Goal: Task Accomplishment & Management: Manage account settings

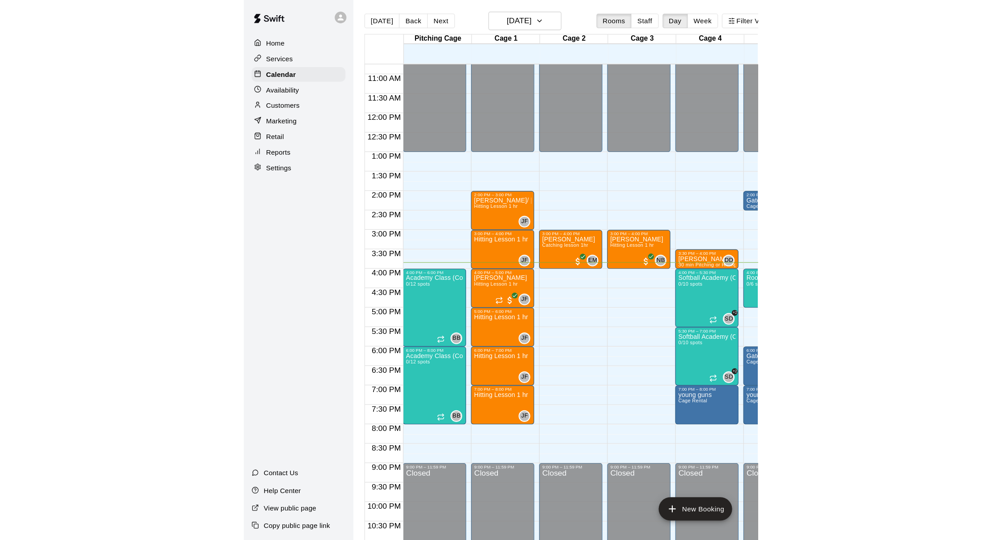
scroll to position [368, 0]
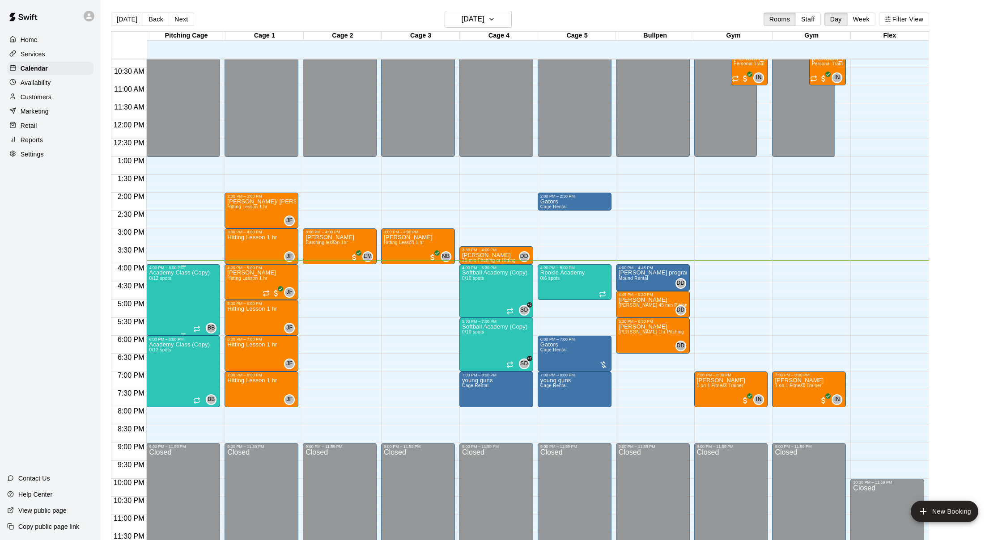
click at [177, 292] on div "Academy Class (Copy) 0/12 spots" at bounding box center [179, 540] width 61 height 540
click at [160, 302] on img "edit" at bounding box center [158, 301] width 10 height 10
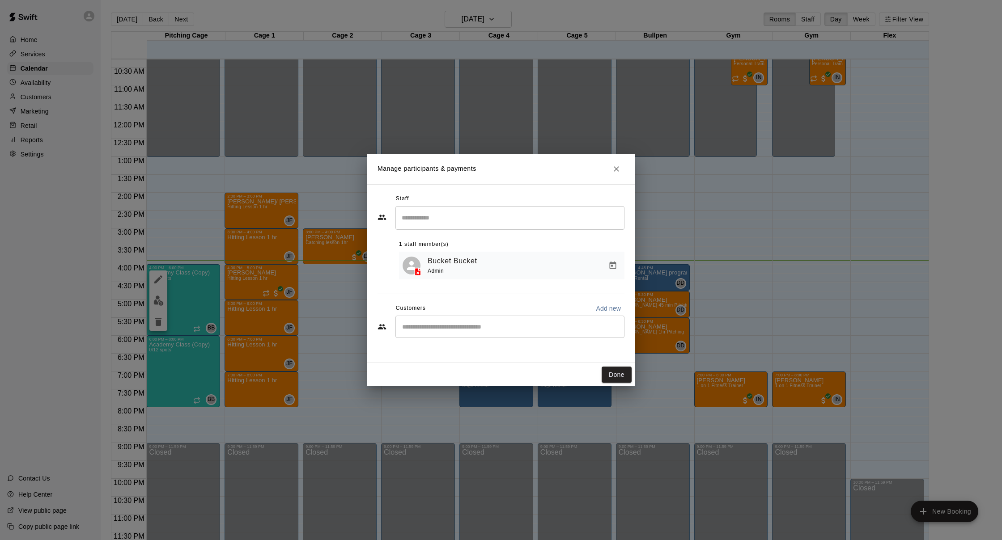
click at [203, 297] on div "Manage participants & payments Staff ​ 1 staff member(s) Bucket Bucket Admin Cu…" at bounding box center [501, 270] width 1002 height 540
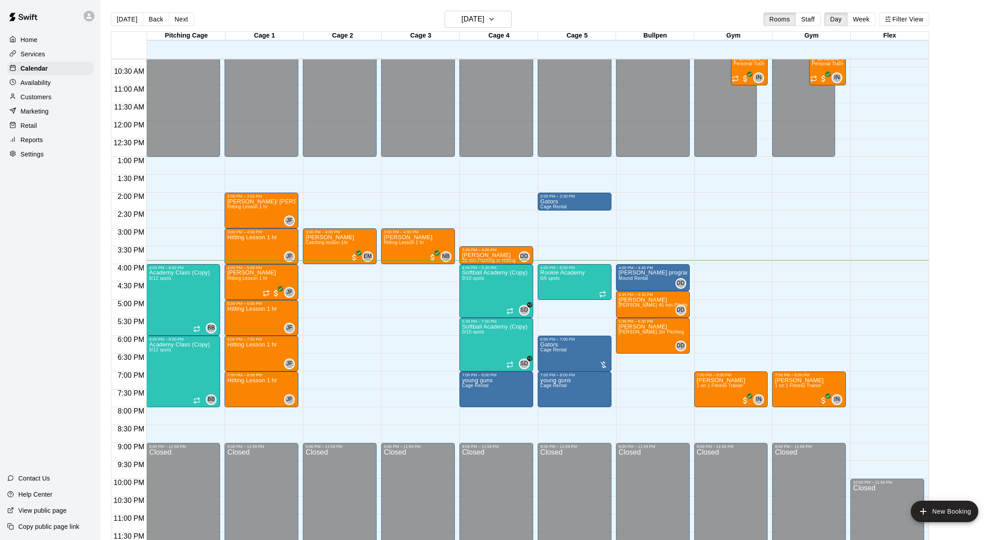
scroll to position [368, 0]
click at [30, 373] on div at bounding box center [501, 270] width 1002 height 540
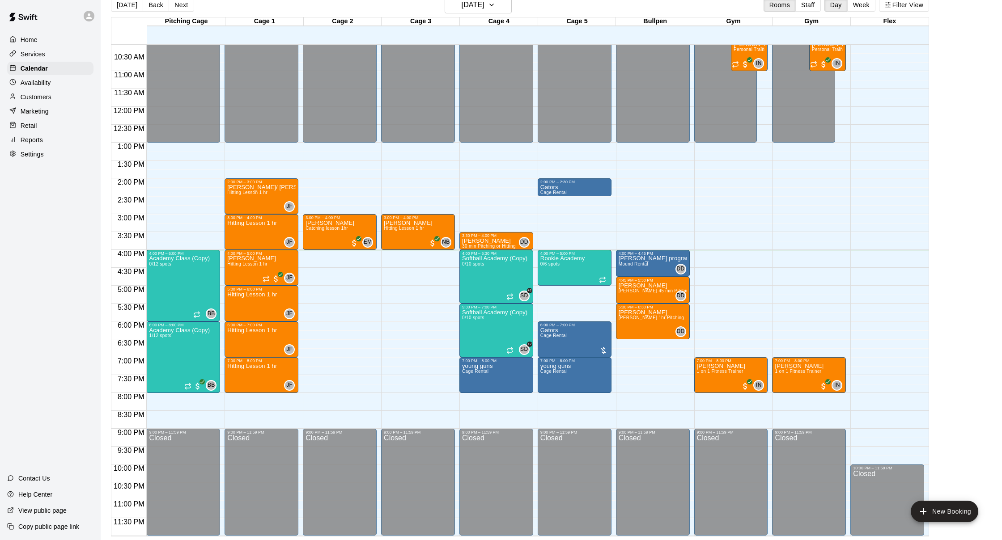
scroll to position [368, 0]
click at [472, 5] on button "[DATE]" at bounding box center [478, 4] width 67 height 17
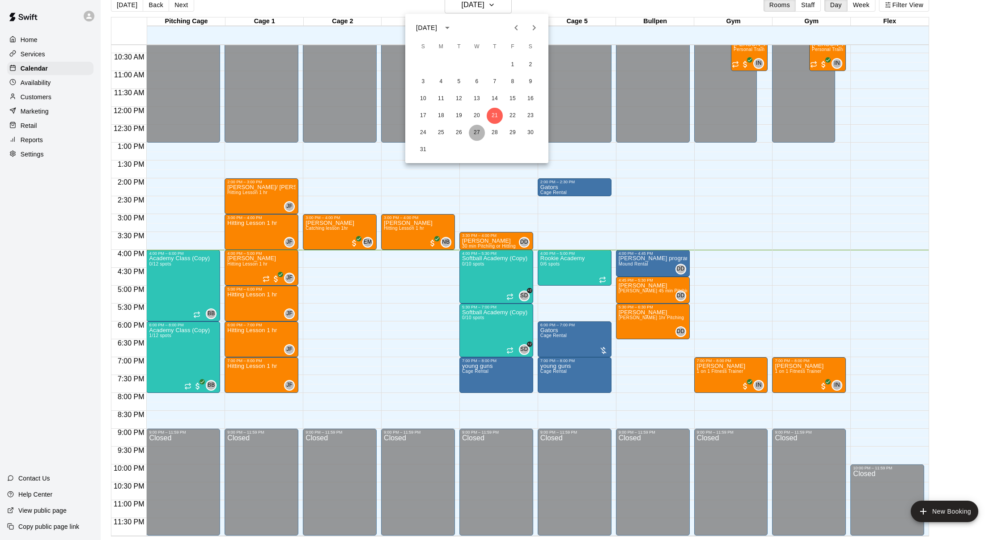
click at [472, 133] on button "27" at bounding box center [477, 133] width 16 height 16
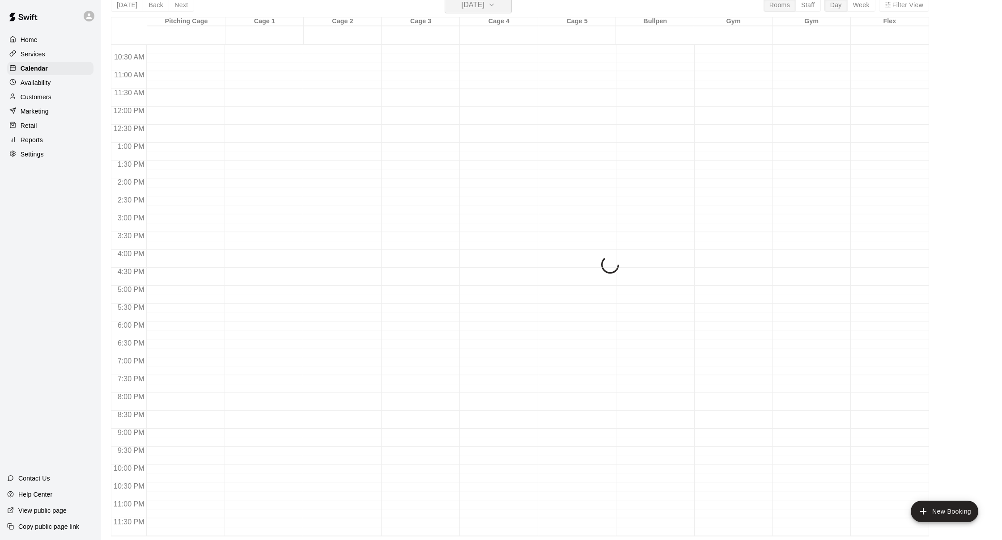
scroll to position [11, 0]
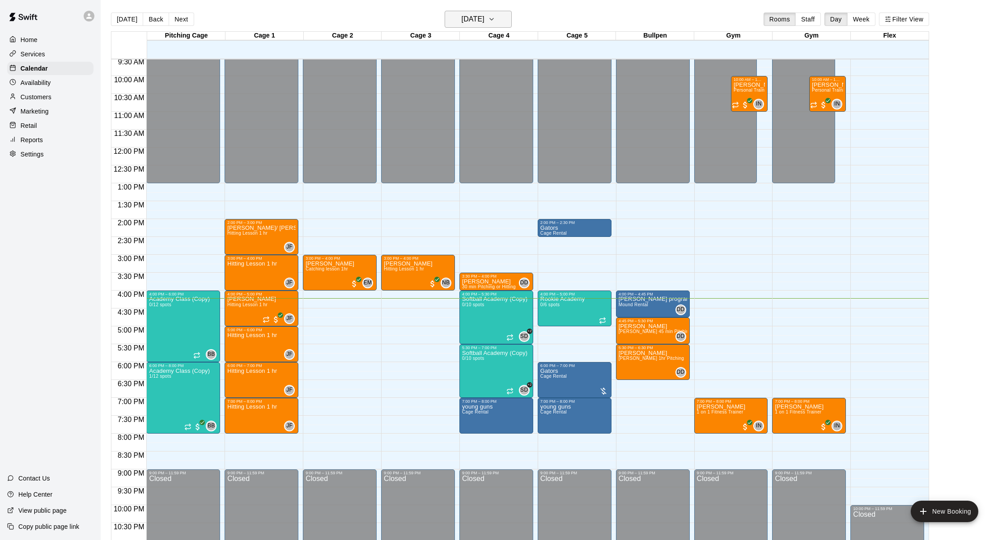
click at [474, 22] on h6 "[DATE]" at bounding box center [473, 19] width 23 height 13
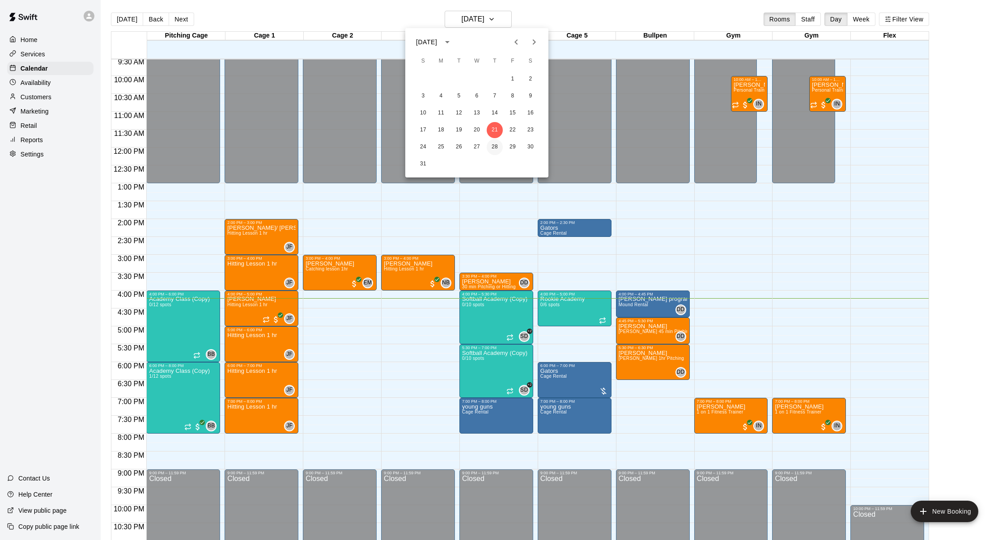
click at [493, 144] on button "28" at bounding box center [495, 147] width 16 height 16
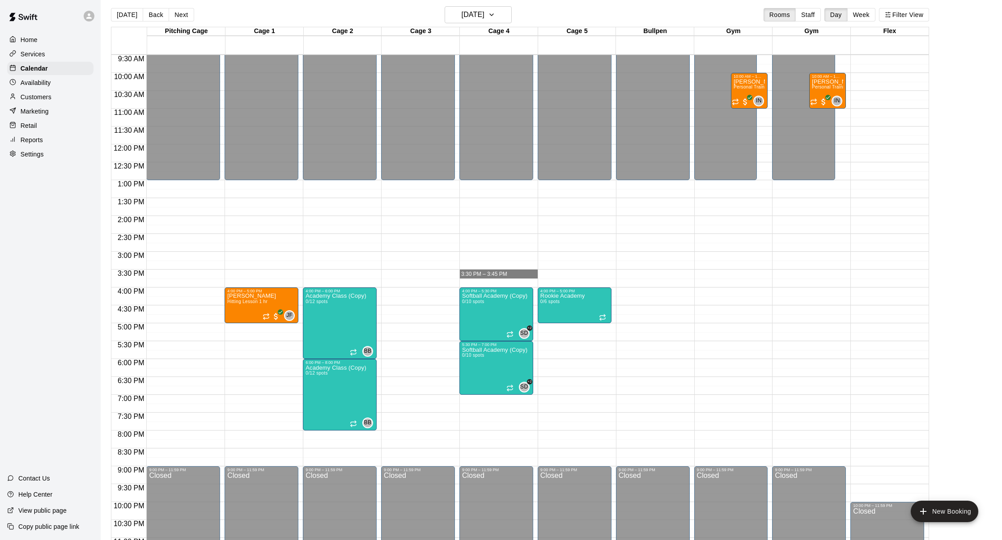
scroll to position [340, 0]
drag, startPoint x: 485, startPoint y: 270, endPoint x: 485, endPoint y: 282, distance: 12.1
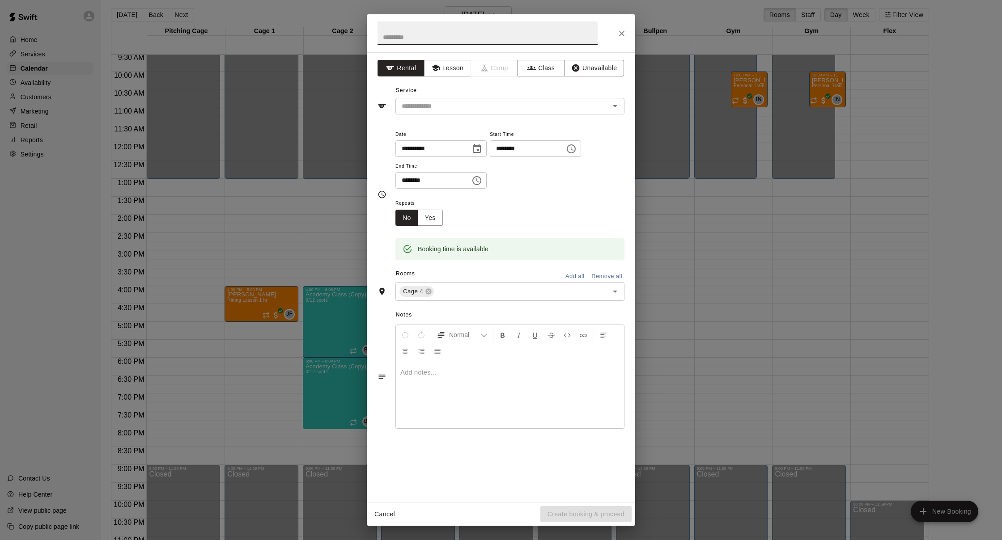
click at [395, 41] on input "text" at bounding box center [488, 33] width 220 height 24
type input "*****"
click at [449, 73] on button "Lesson" at bounding box center [447, 68] width 47 height 17
drag, startPoint x: 447, startPoint y: 102, endPoint x: 442, endPoint y: 102, distance: 5.4
click at [445, 102] on input "text" at bounding box center [496, 106] width 197 height 11
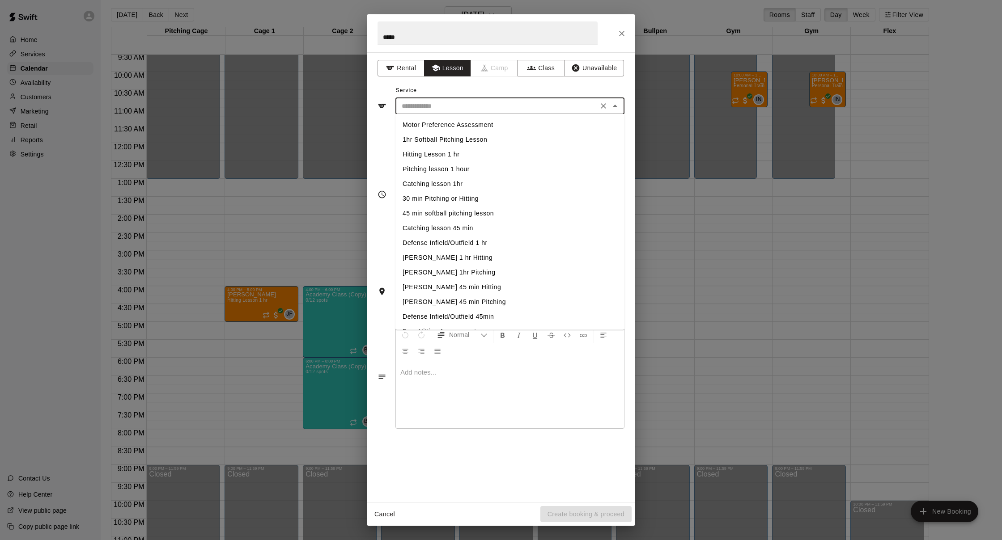
click at [426, 200] on li "30 min Pitching or Hitting" at bounding box center [509, 198] width 229 height 15
type input "**********"
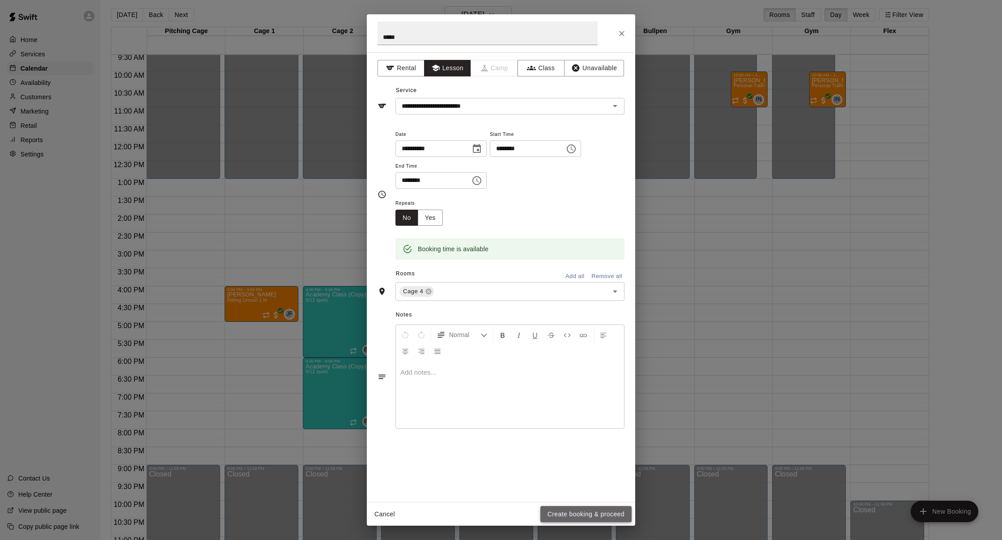
click at [568, 510] on button "Create booking & proceed" at bounding box center [585, 514] width 91 height 17
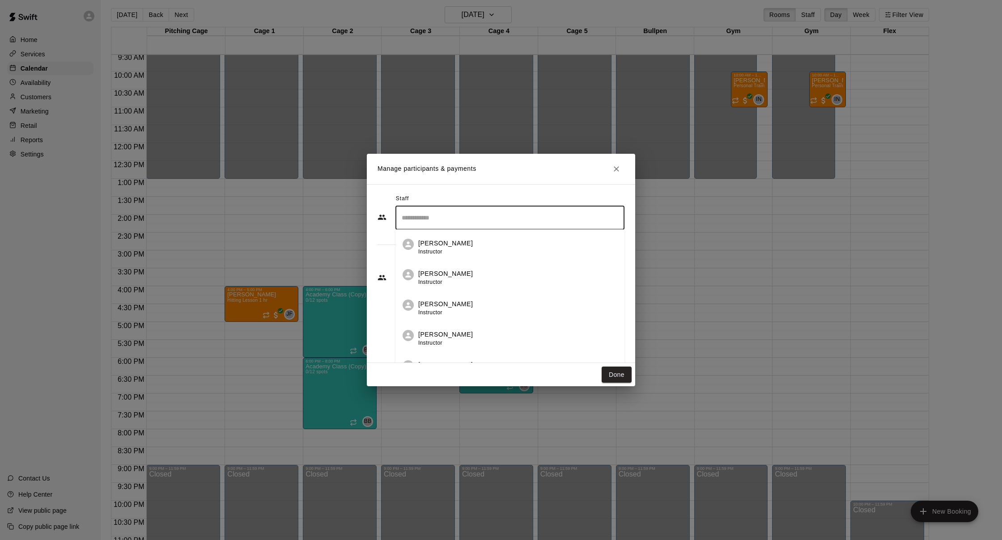
drag, startPoint x: 445, startPoint y: 218, endPoint x: 438, endPoint y: 218, distance: 7.2
click at [445, 218] on input "Search staff" at bounding box center [510, 218] width 221 height 16
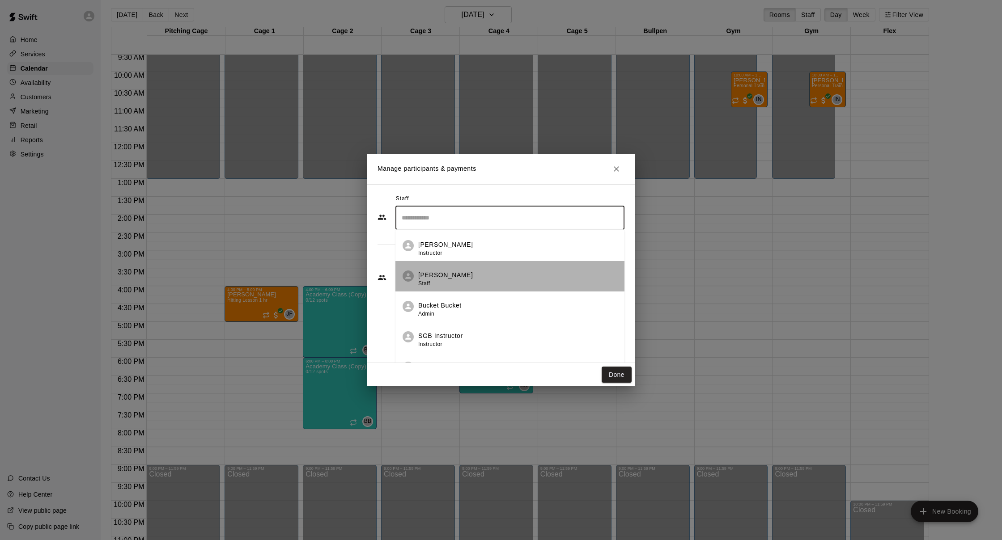
click at [446, 280] on p "[PERSON_NAME]" at bounding box center [445, 275] width 55 height 9
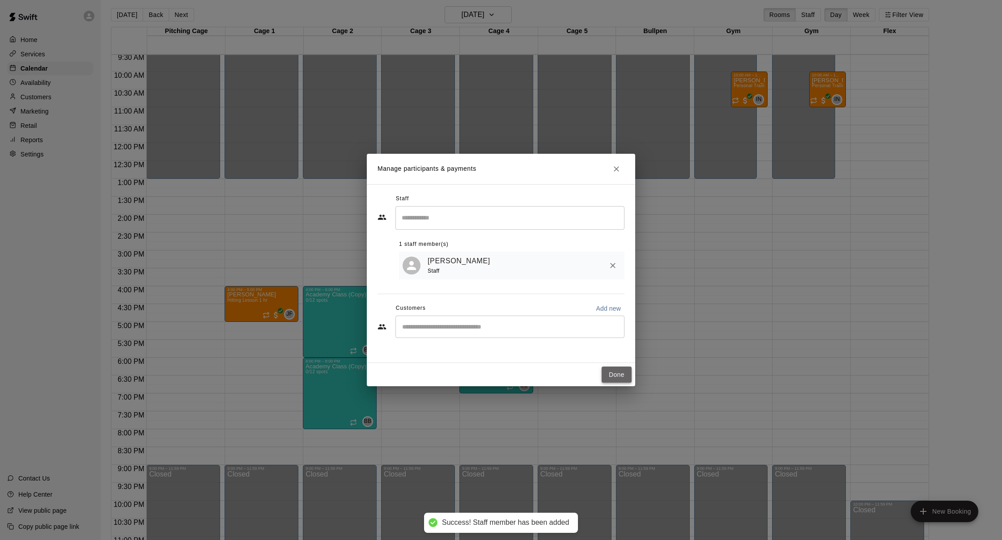
click at [617, 374] on button "Done" at bounding box center [617, 375] width 30 height 17
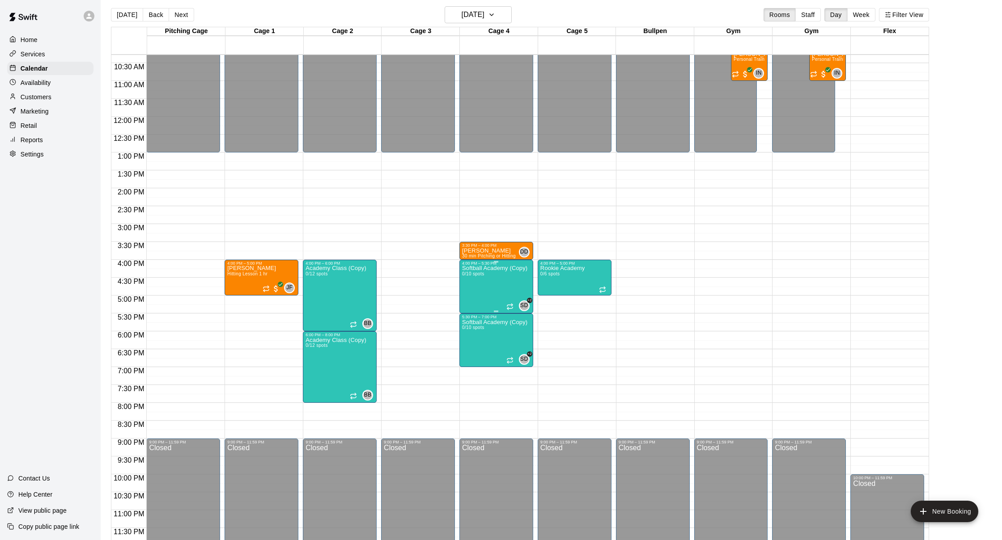
scroll to position [368, 0]
click at [35, 128] on p "Retail" at bounding box center [29, 125] width 17 height 9
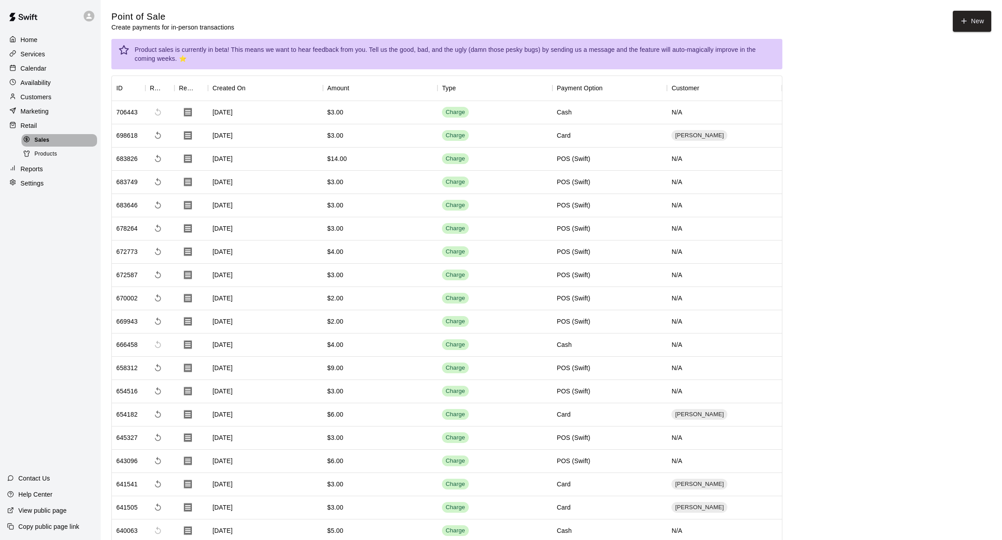
click at [36, 138] on span "Sales" at bounding box center [41, 140] width 15 height 9
click at [34, 97] on p "Customers" at bounding box center [36, 97] width 31 height 9
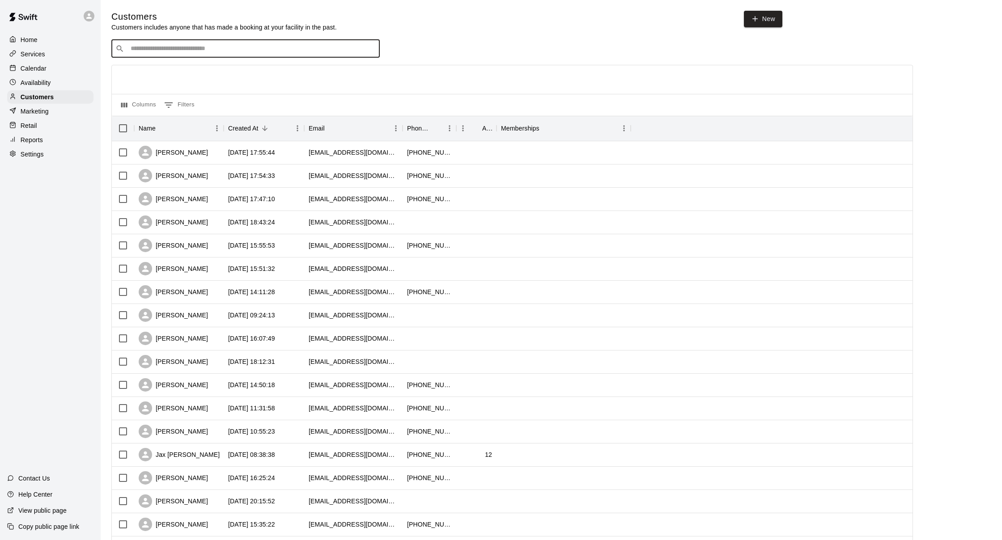
click at [153, 52] on input "Search customers by name or email" at bounding box center [252, 48] width 248 height 9
type input "*****"
click at [153, 68] on p "[PERSON_NAME]" at bounding box center [163, 66] width 55 height 9
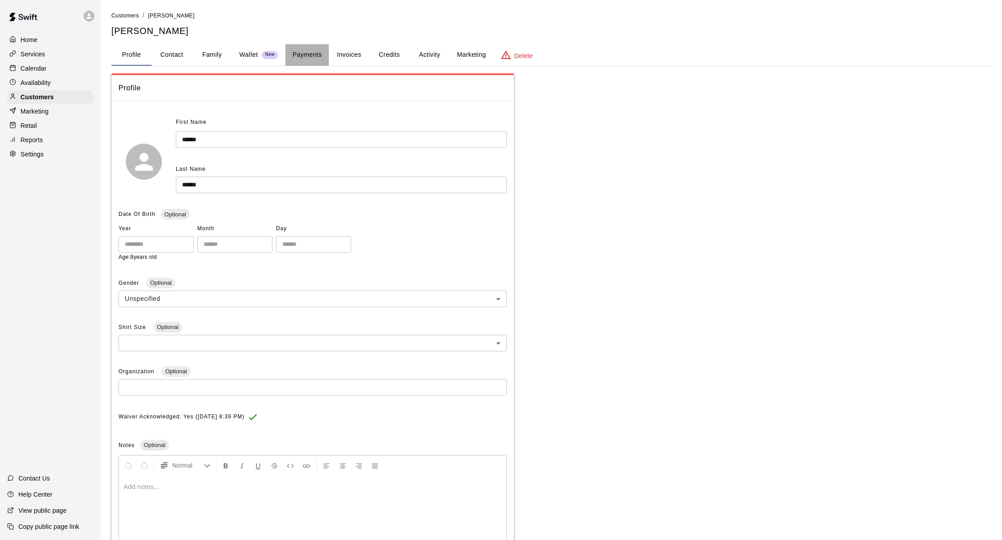
click at [313, 57] on button "Payments" at bounding box center [306, 54] width 43 height 21
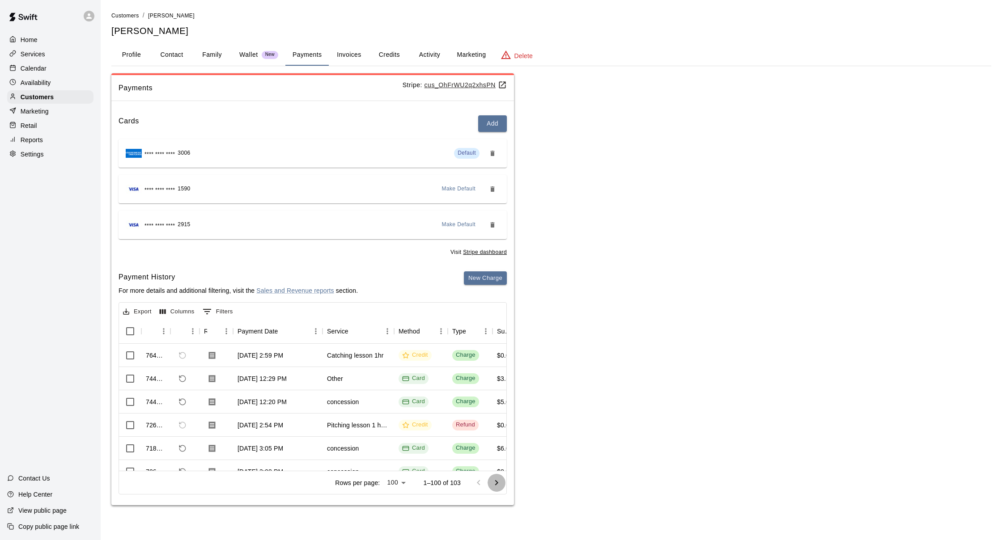
click at [499, 483] on icon "Go to next page" at bounding box center [496, 483] width 11 height 11
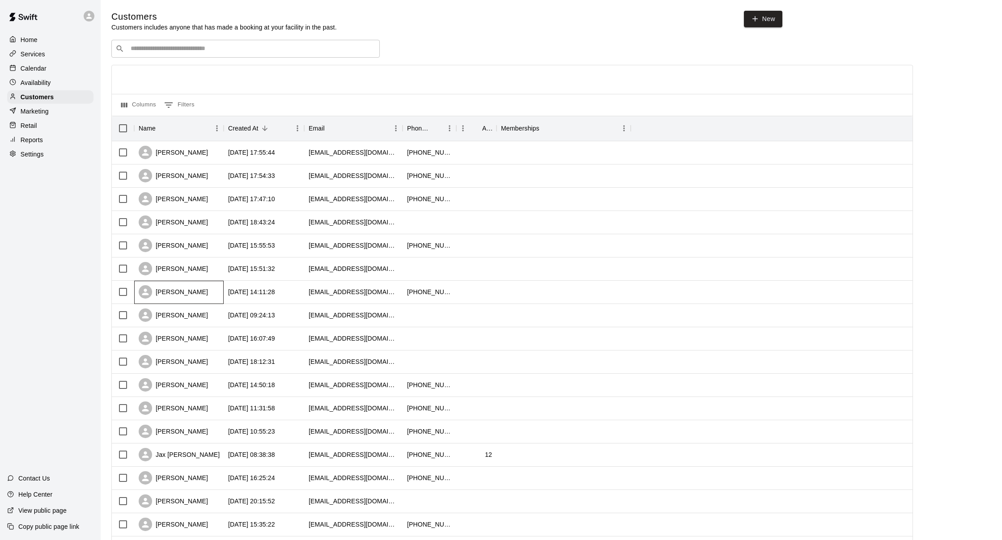
click at [167, 296] on div "[PERSON_NAME]" at bounding box center [173, 291] width 69 height 13
click at [41, 68] on p "Calendar" at bounding box center [34, 68] width 26 height 9
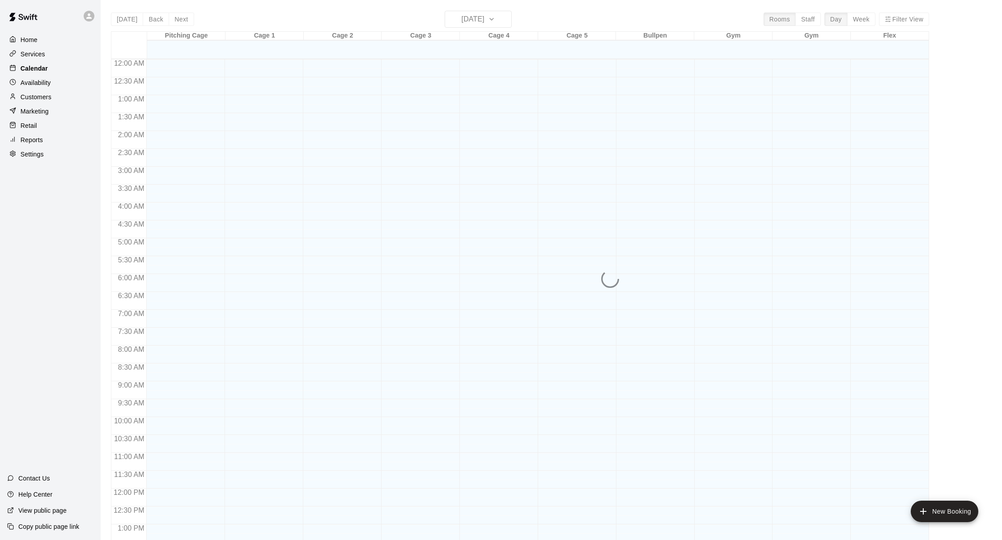
scroll to position [341, 0]
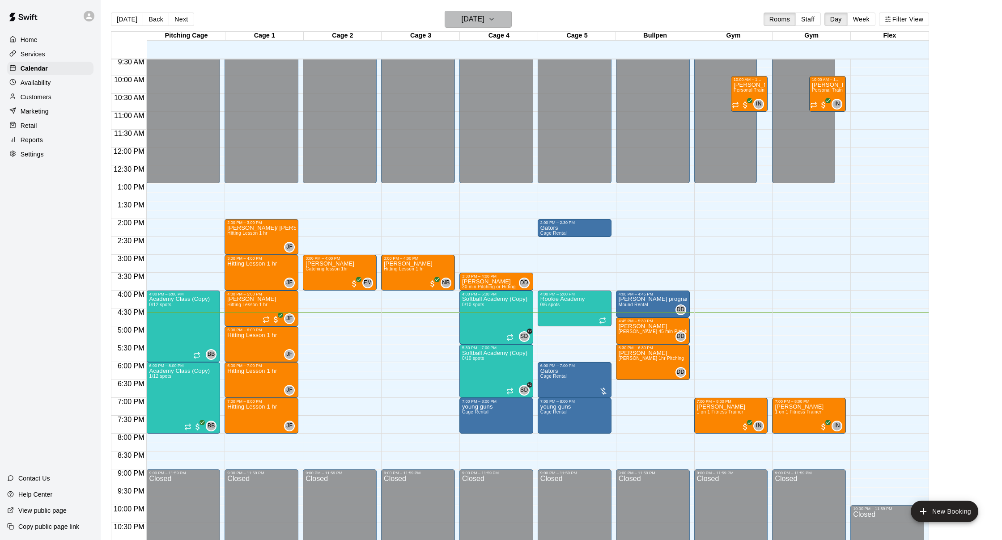
click at [510, 19] on button "[DATE]" at bounding box center [478, 19] width 67 height 17
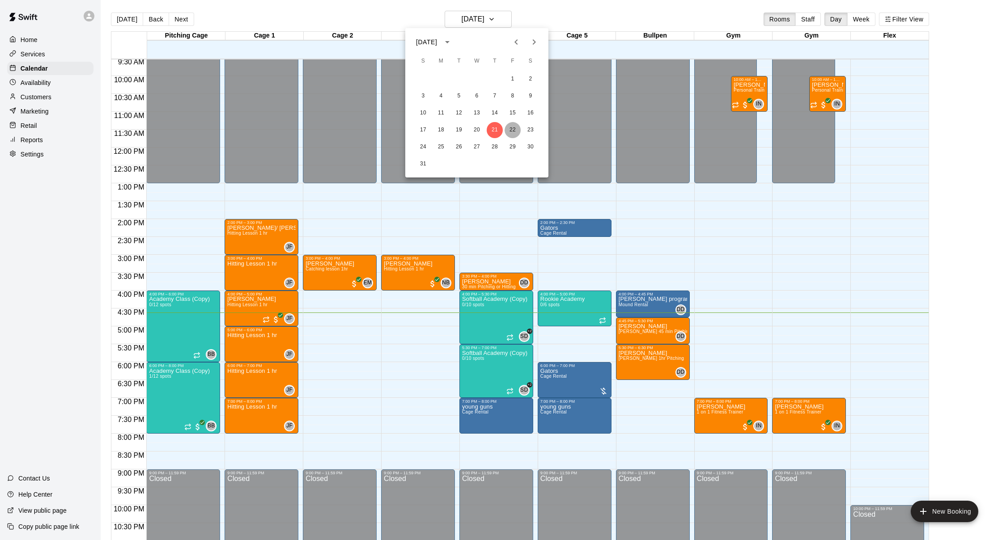
click at [515, 133] on button "22" at bounding box center [513, 130] width 16 height 16
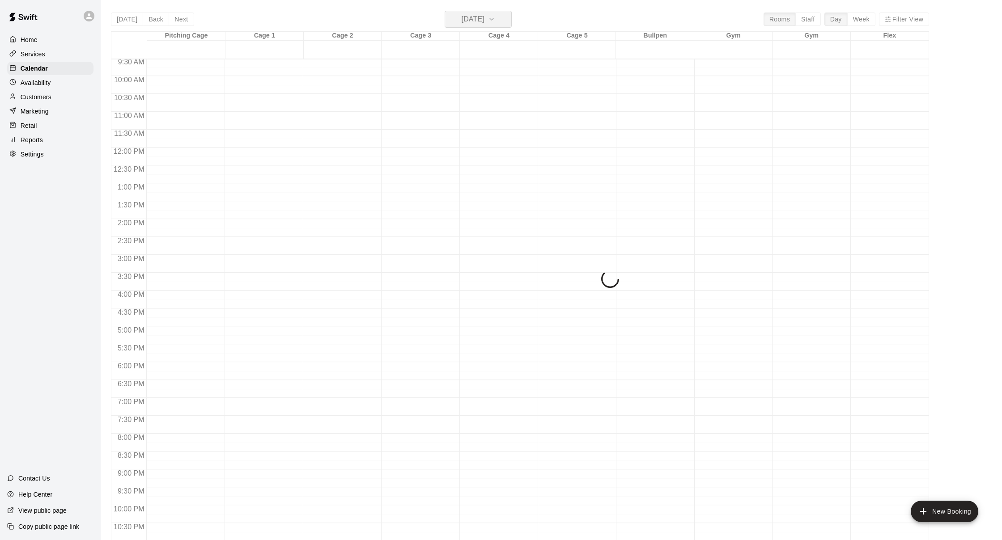
scroll to position [0, 0]
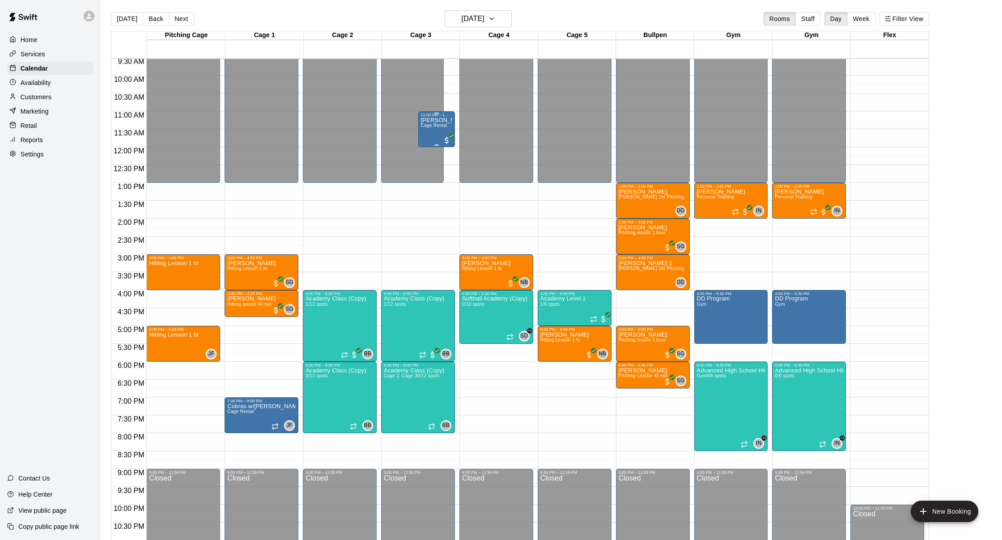
click at [437, 128] on span "Cage Rental" at bounding box center [434, 125] width 26 height 5
click at [428, 152] on img "edit" at bounding box center [430, 154] width 10 height 10
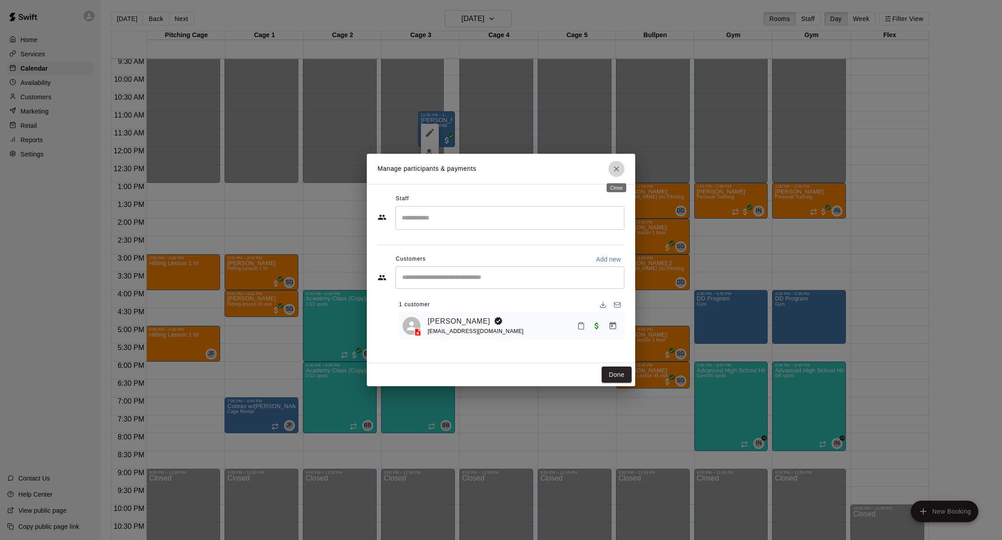
click at [618, 170] on icon "Close" at bounding box center [616, 168] width 5 height 5
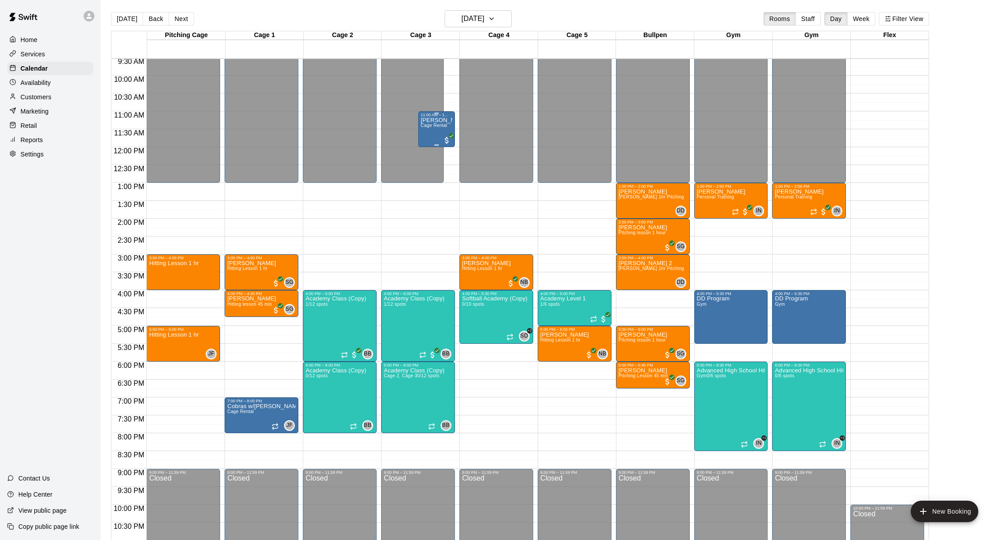
scroll to position [342, 0]
click at [438, 127] on span "Cage Rental" at bounding box center [434, 125] width 26 height 5
click at [430, 132] on icon "edit" at bounding box center [430, 132] width 8 height 8
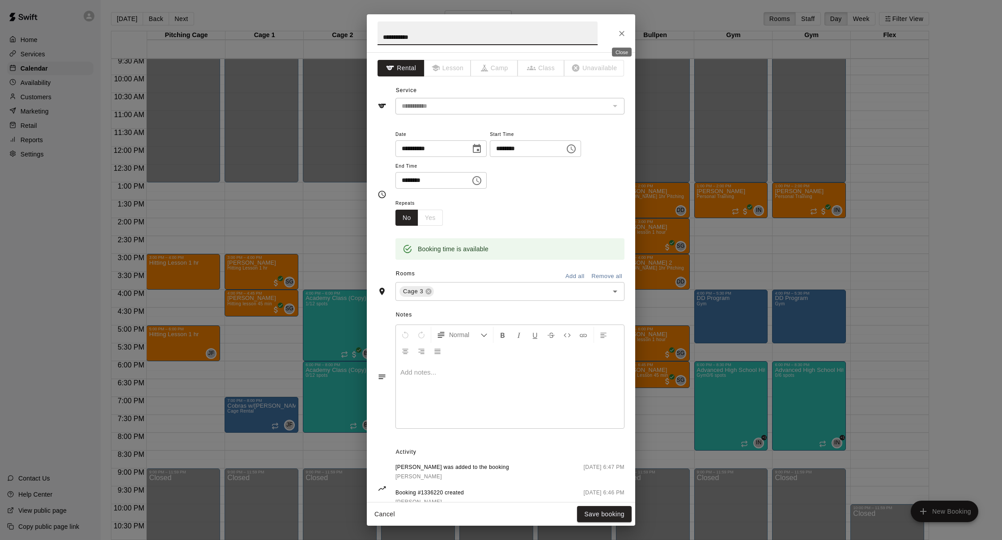
click at [625, 33] on icon "Close" at bounding box center [621, 33] width 9 height 9
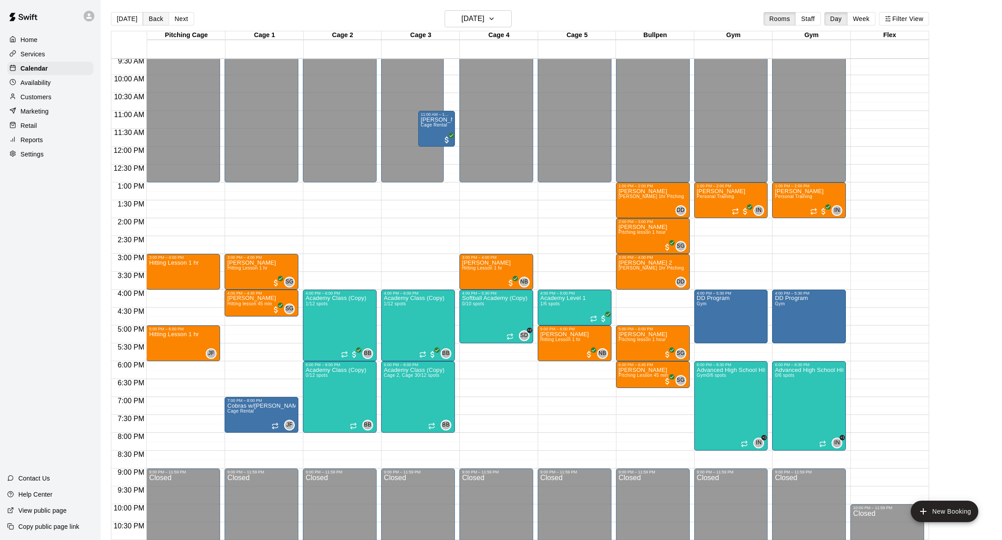
click at [147, 17] on button "Back" at bounding box center [156, 18] width 26 height 13
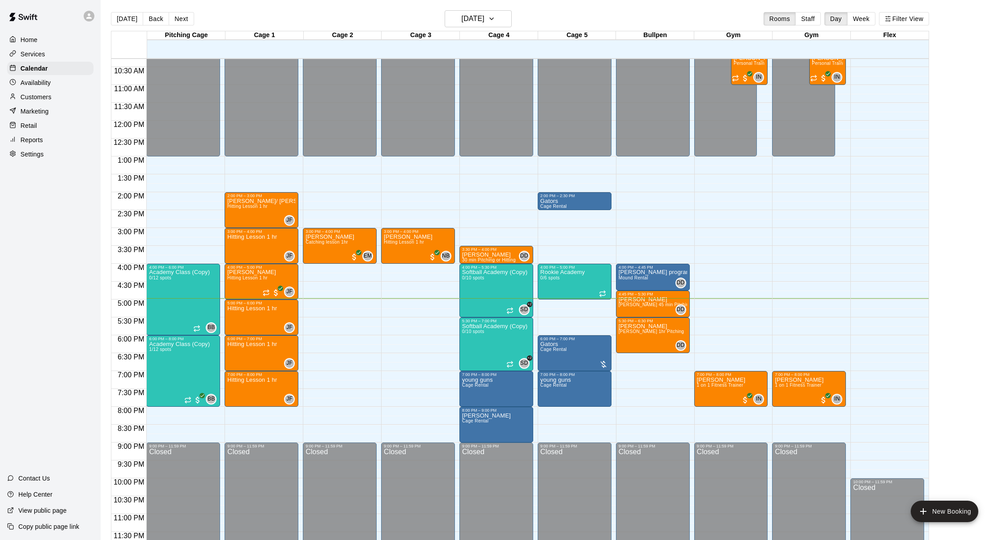
scroll to position [368, 0]
click at [50, 98] on p "Customers" at bounding box center [36, 97] width 31 height 9
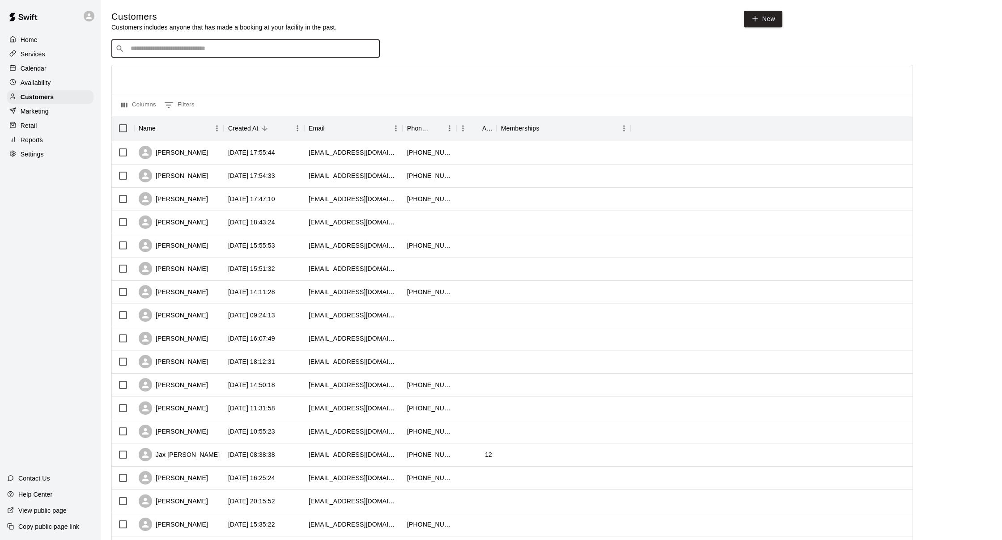
click at [307, 45] on input "Search customers by name or email" at bounding box center [252, 48] width 248 height 9
type input "**********"
click at [178, 78] on span "amandakost82@gmail.com" at bounding box center [184, 76] width 96 height 6
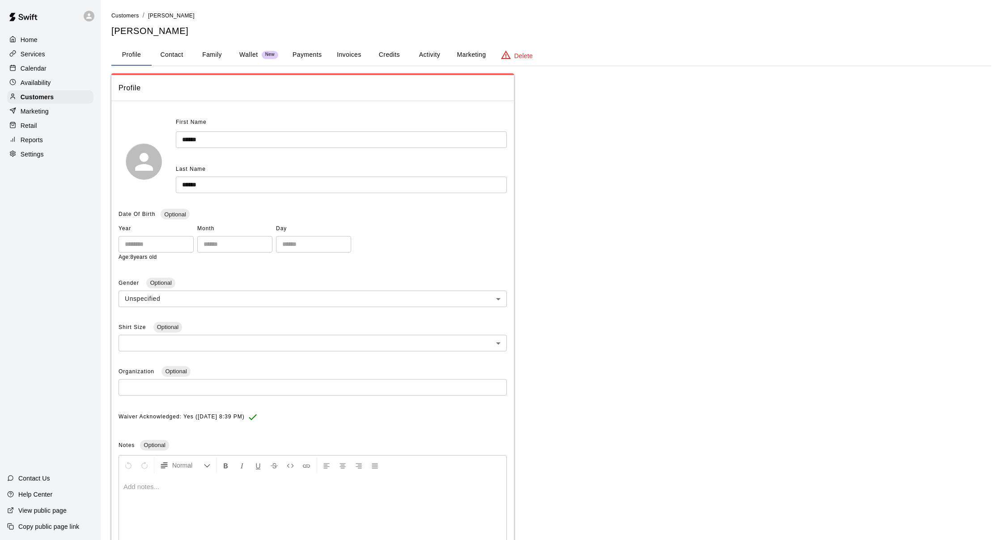
click at [184, 58] on button "Contact" at bounding box center [172, 54] width 40 height 21
select select "**"
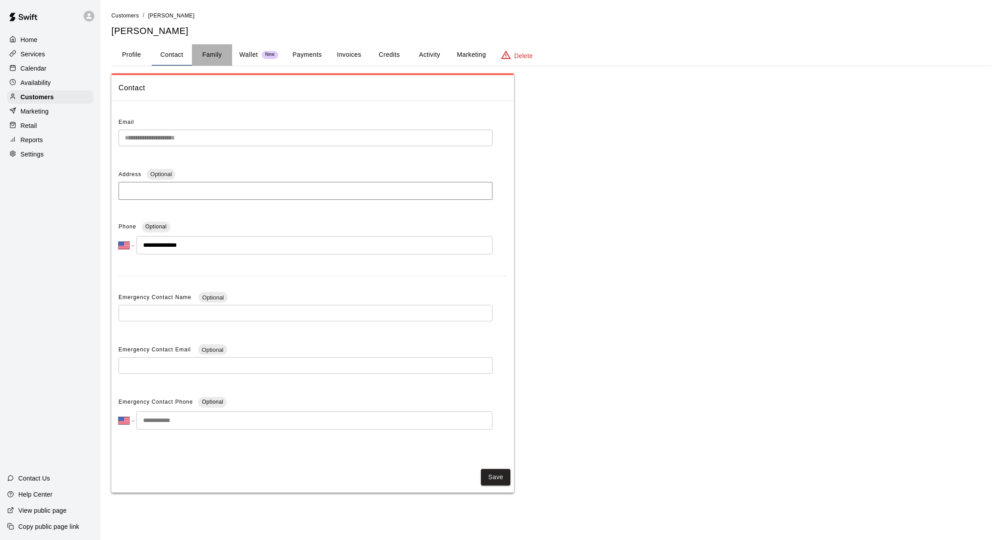
click at [217, 55] on button "Family" at bounding box center [212, 54] width 40 height 21
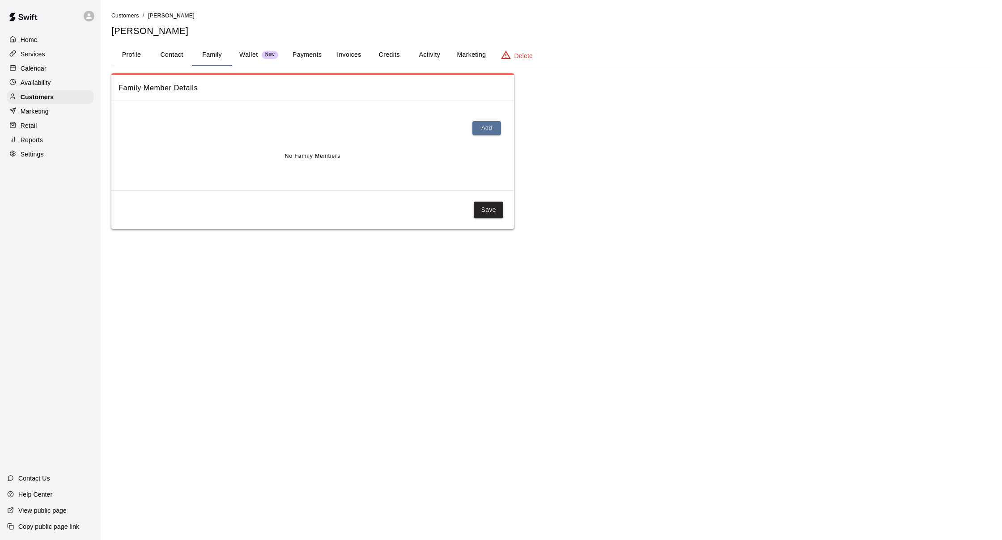
click at [307, 59] on button "Payments" at bounding box center [306, 54] width 43 height 21
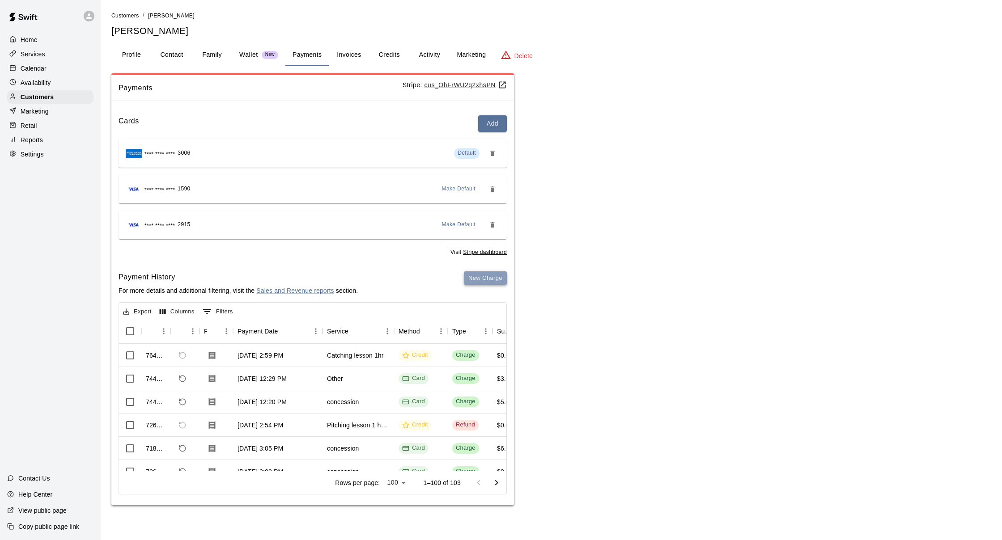
click at [473, 281] on button "New Charge" at bounding box center [485, 279] width 43 height 14
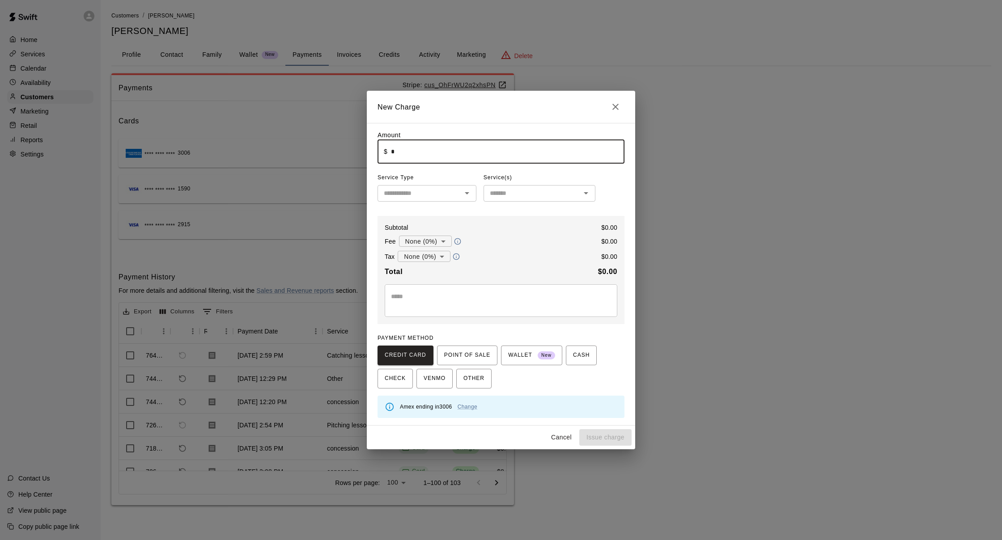
click at [433, 157] on input "*" at bounding box center [508, 152] width 234 height 24
type input "****"
click at [442, 188] on input "text" at bounding box center [419, 193] width 79 height 11
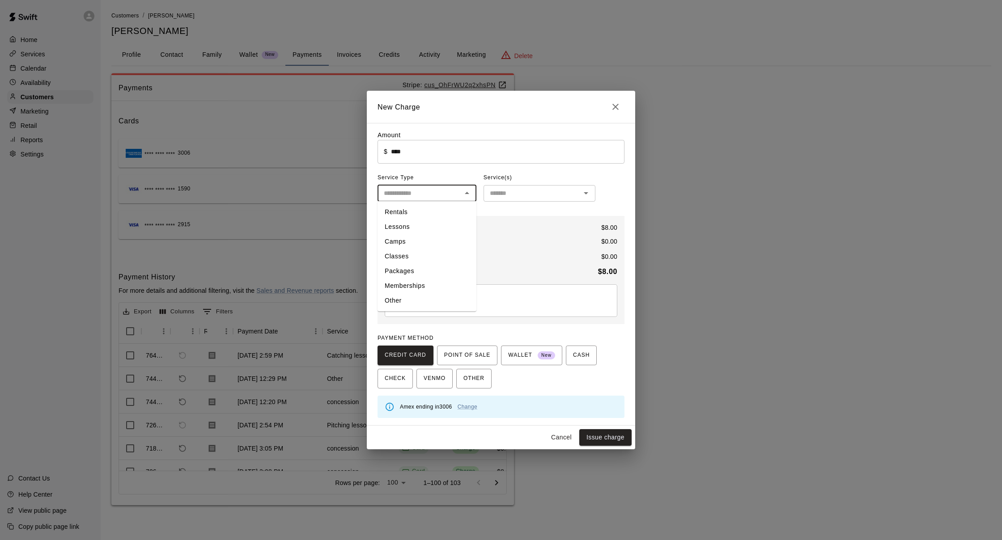
click at [532, 186] on div "​" at bounding box center [540, 193] width 112 height 17
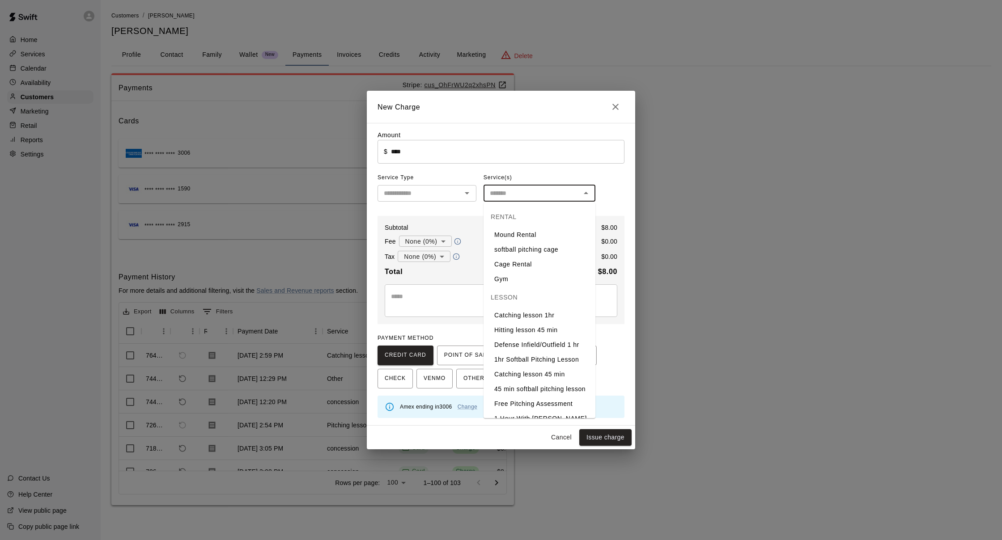
click at [437, 302] on textarea at bounding box center [501, 301] width 220 height 18
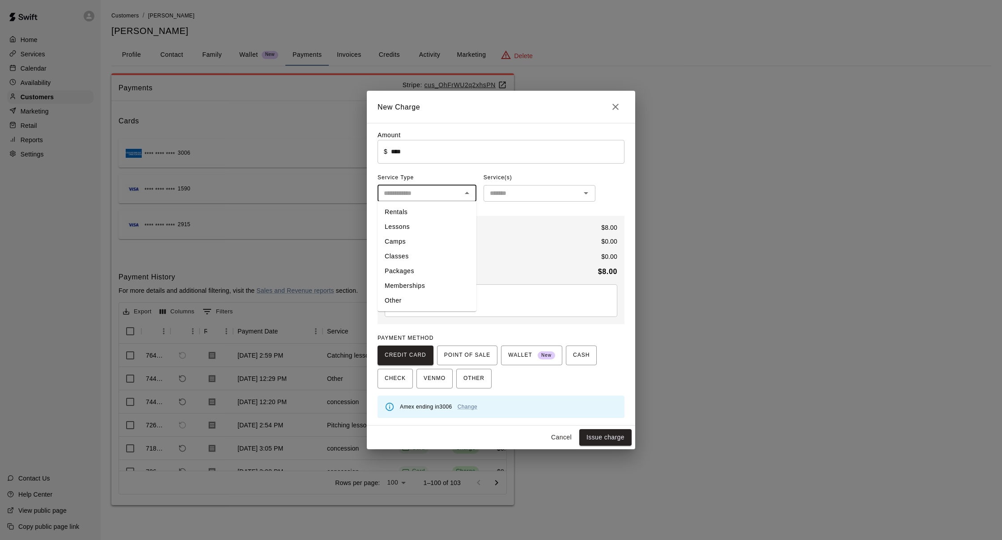
click at [421, 190] on input "text" at bounding box center [419, 193] width 79 height 11
click at [413, 297] on li "Other" at bounding box center [427, 300] width 99 height 15
type input "*****"
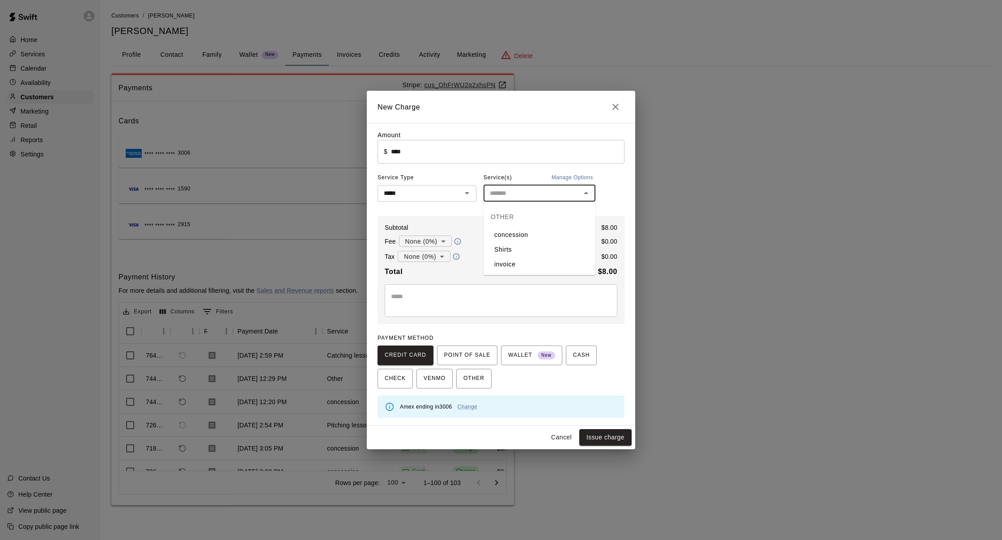
click at [492, 196] on input "text" at bounding box center [532, 193] width 92 height 11
click at [523, 233] on li "concession" at bounding box center [540, 235] width 112 height 15
type input "**********"
click at [599, 434] on button "Issue charge" at bounding box center [605, 438] width 52 height 17
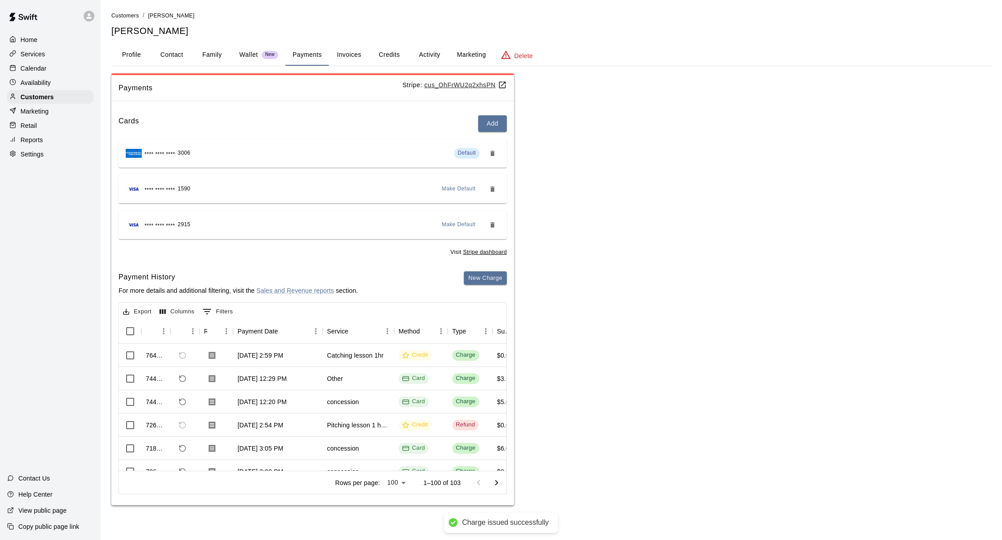
type input "*"
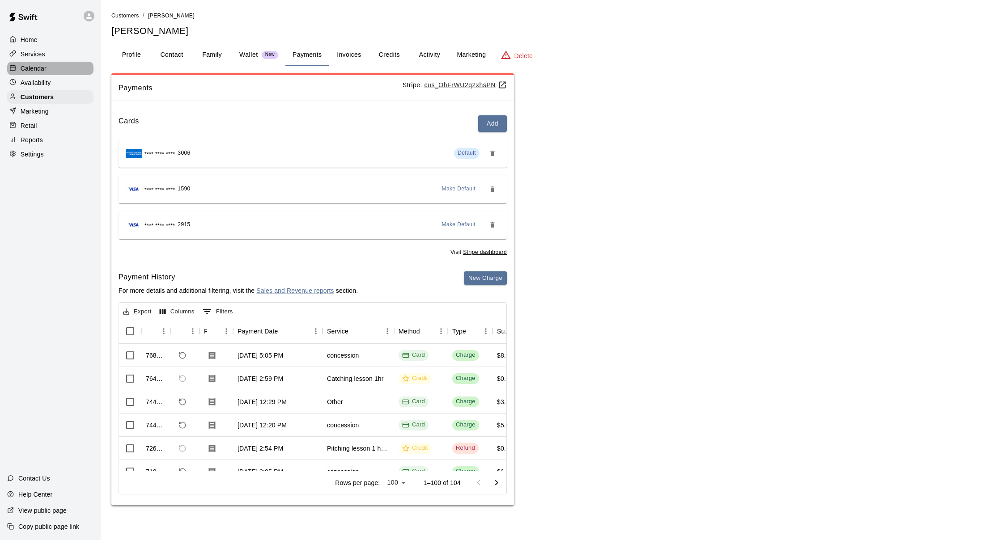
click at [56, 65] on div "Calendar" at bounding box center [50, 68] width 86 height 13
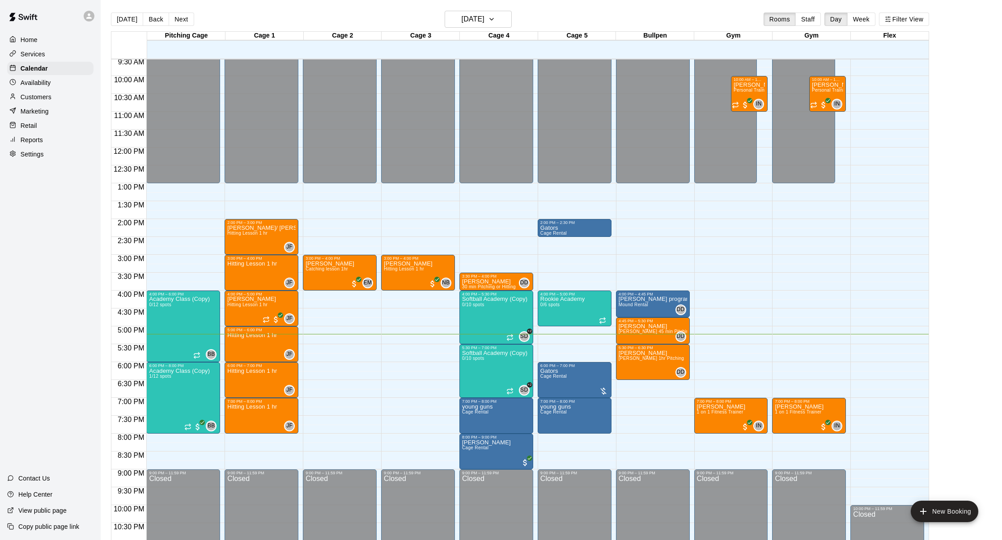
scroll to position [342, 0]
click at [27, 90] on div "Customers" at bounding box center [50, 96] width 86 height 13
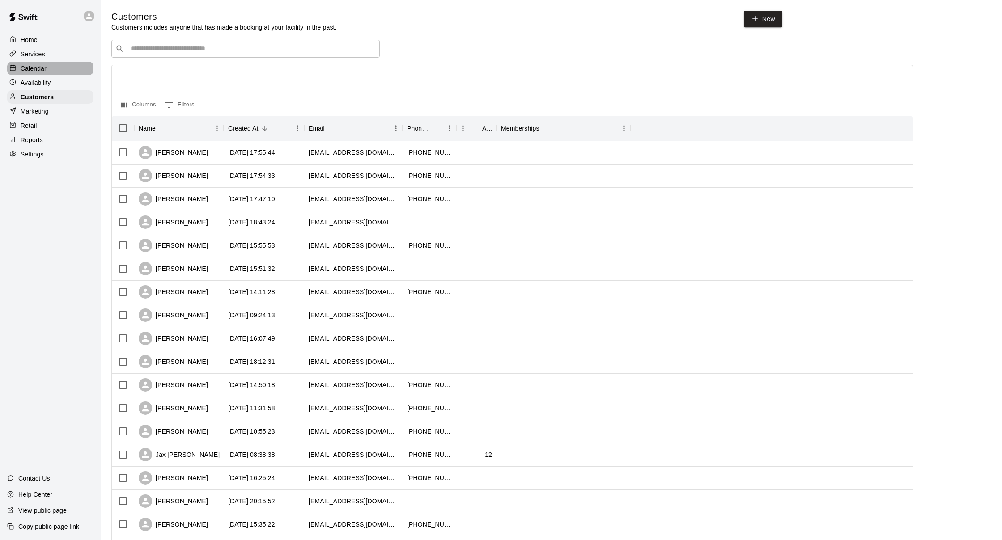
click at [71, 73] on div "Calendar" at bounding box center [50, 68] width 86 height 13
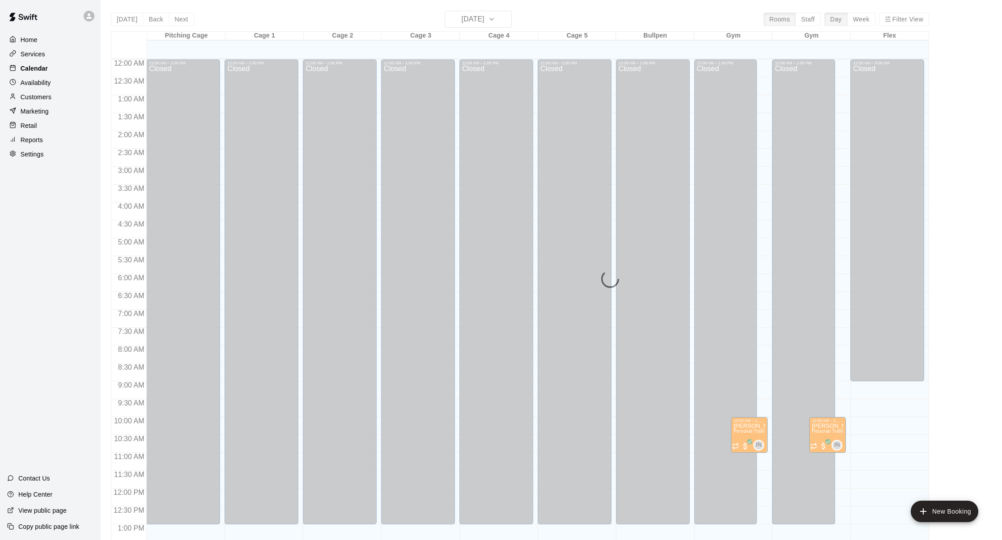
scroll to position [341, 0]
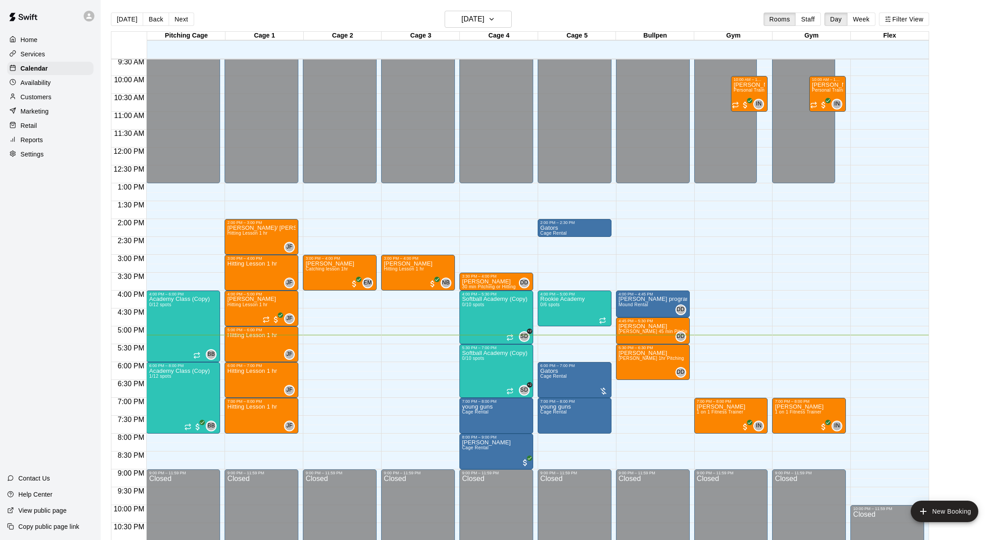
click at [72, 100] on div "Customers" at bounding box center [50, 96] width 86 height 13
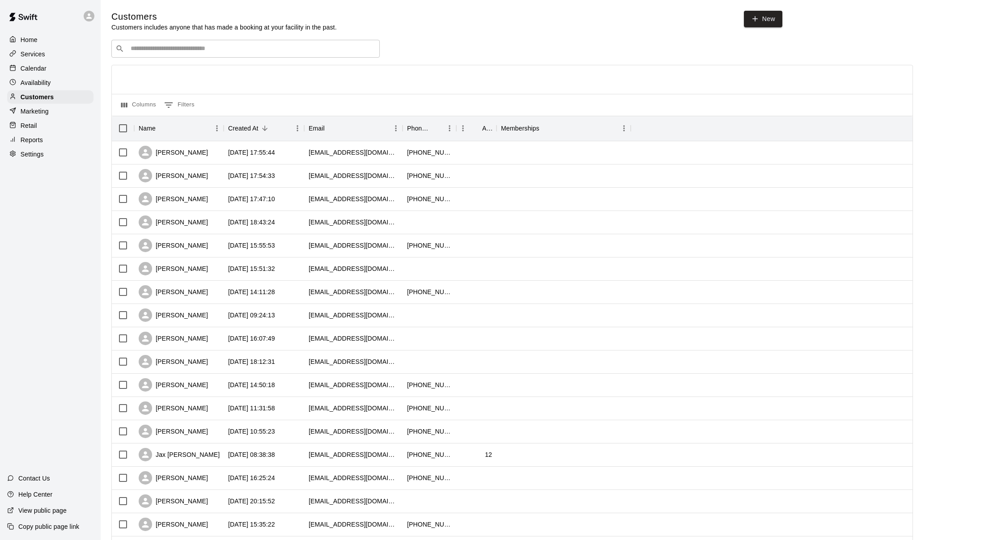
click at [166, 42] on div "​ ​" at bounding box center [245, 49] width 268 height 18
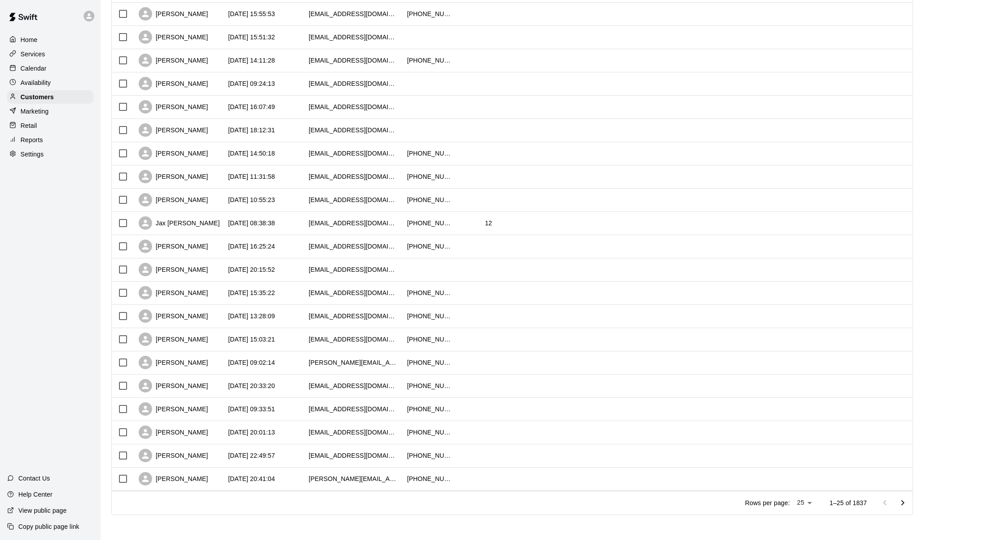
scroll to position [231, 0]
click at [172, 291] on div "Alexandra Duntz" at bounding box center [173, 293] width 69 height 13
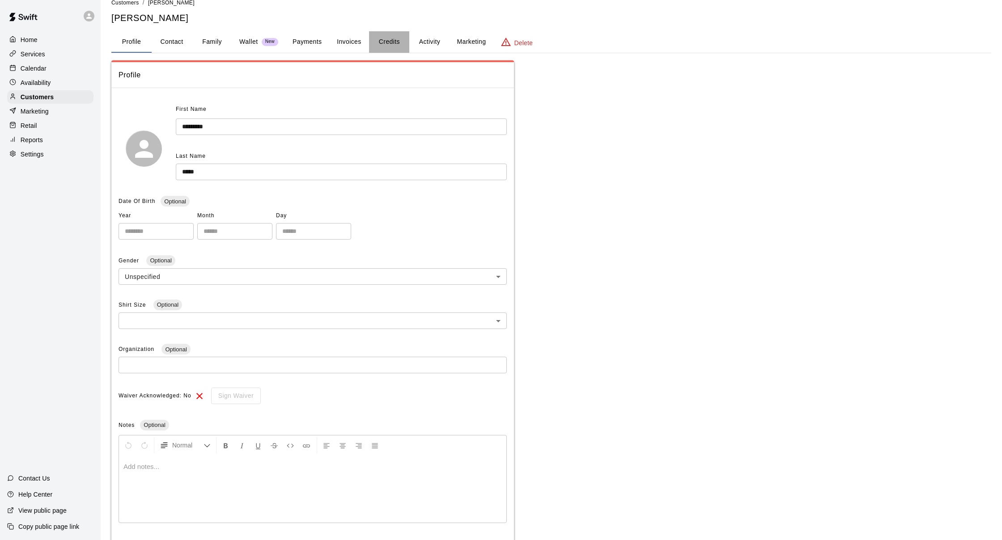
scroll to position [16, 0]
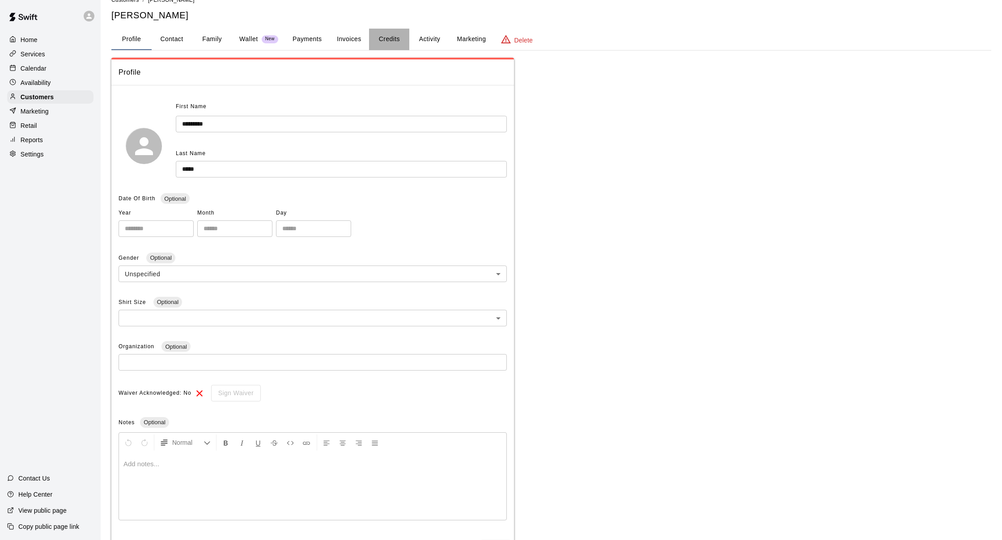
click at [386, 48] on button "Credits" at bounding box center [389, 39] width 40 height 21
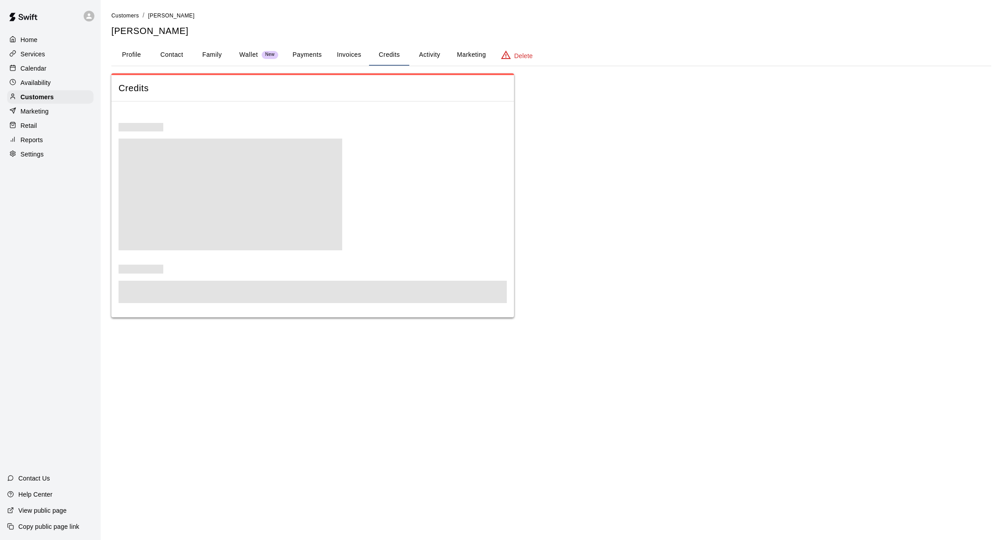
scroll to position [16, 0]
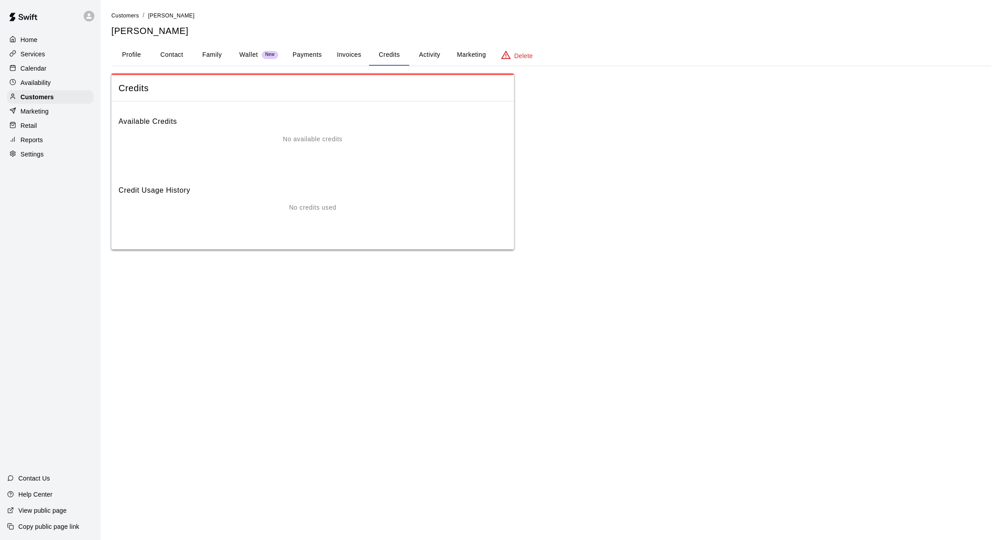
click at [306, 44] on button "Payments" at bounding box center [306, 54] width 43 height 21
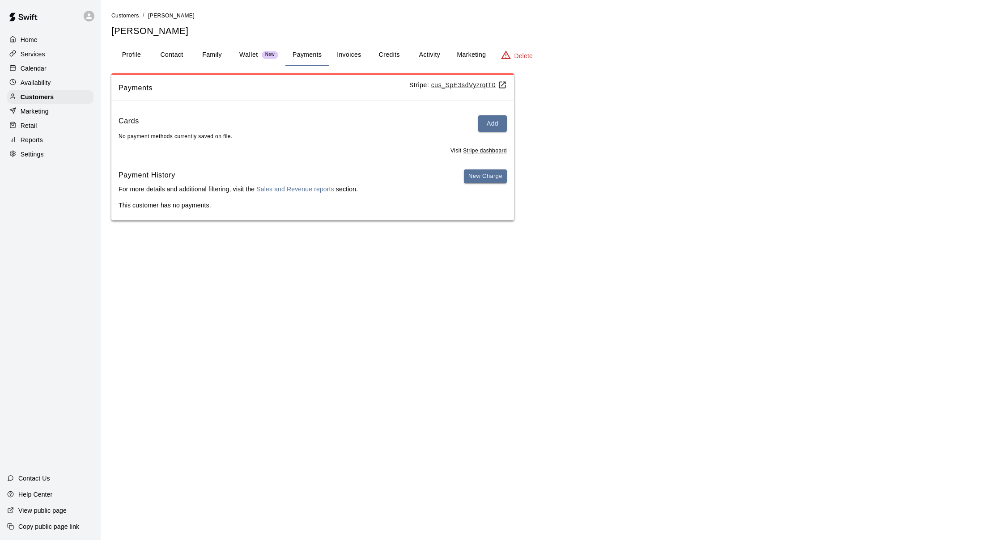
scroll to position [0, 0]
click at [56, 88] on div "Availability" at bounding box center [50, 82] width 86 height 13
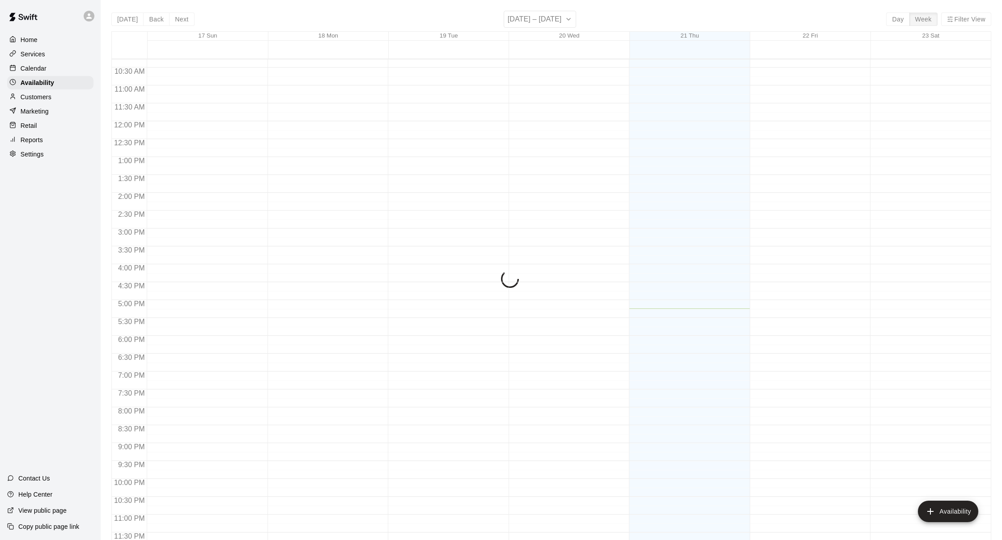
scroll to position [0, 0]
click at [57, 95] on div "Customers" at bounding box center [50, 96] width 86 height 13
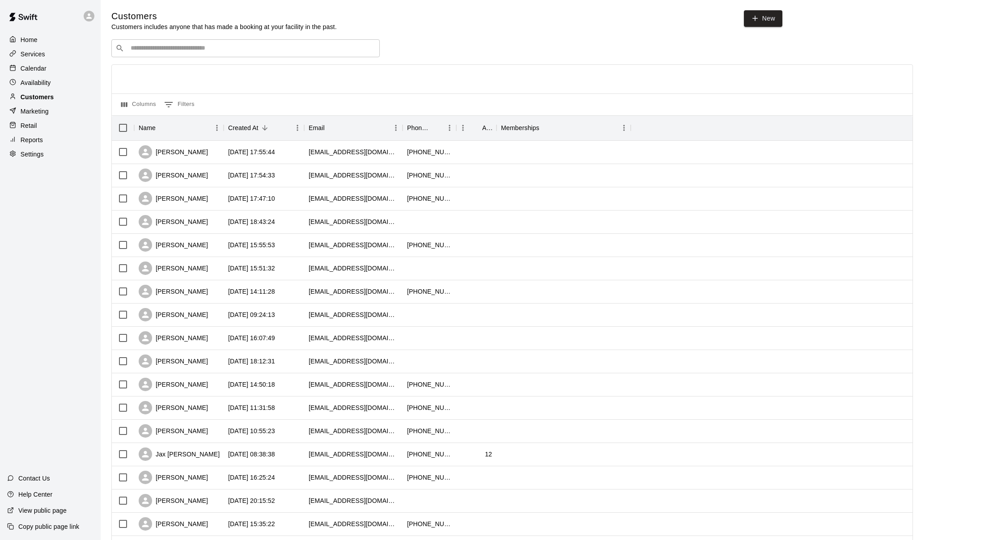
scroll to position [0, 0]
click at [166, 225] on div "Jack machometa" at bounding box center [173, 221] width 69 height 13
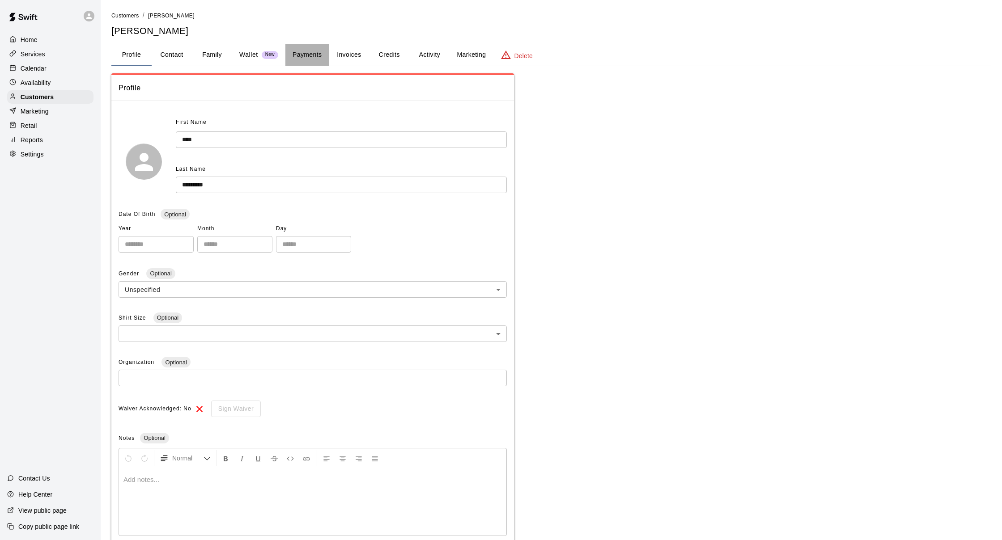
click at [288, 57] on button "Payments" at bounding box center [306, 54] width 43 height 21
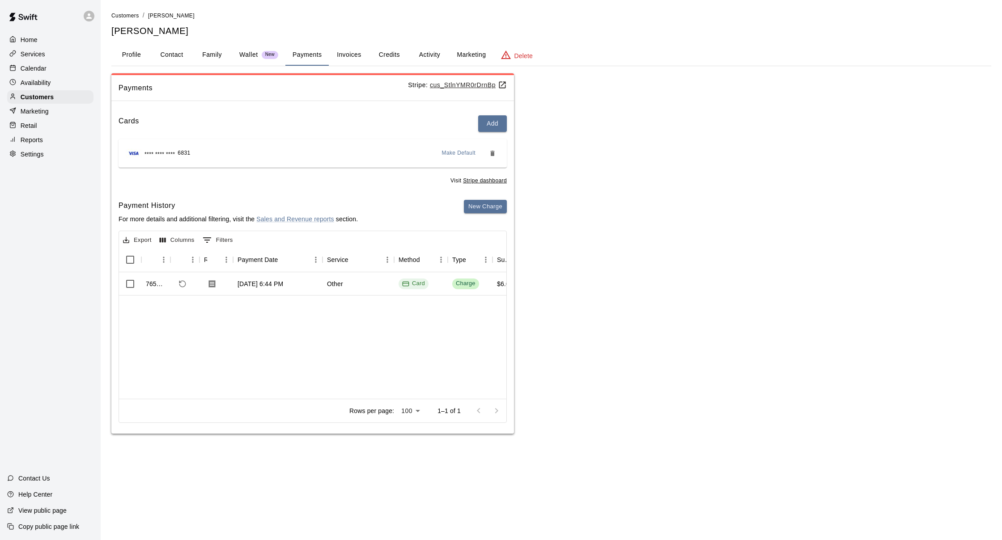
click at [310, 192] on div "Cards Add **** **** **** 6831 Make Default Visit Stripe dashboard Payment Histo…" at bounding box center [312, 271] width 403 height 326
click at [46, 39] on div "Home" at bounding box center [50, 39] width 86 height 13
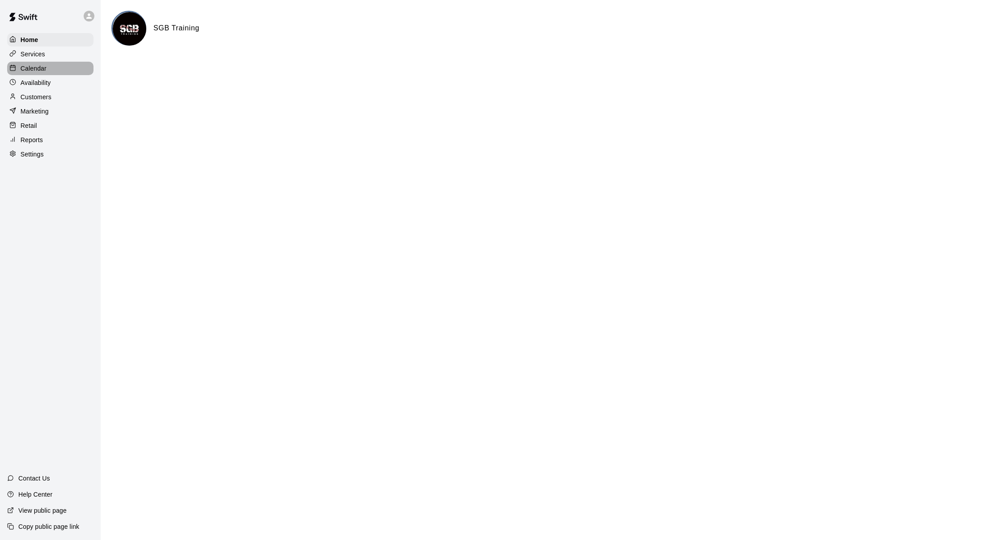
click at [61, 65] on div "Calendar" at bounding box center [50, 68] width 86 height 13
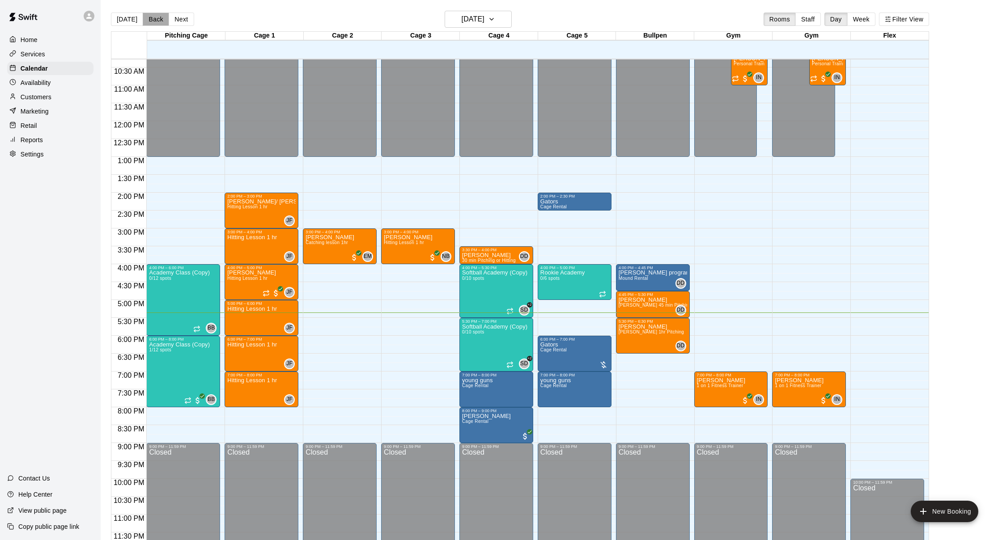
click at [157, 18] on button "Back" at bounding box center [156, 19] width 26 height 13
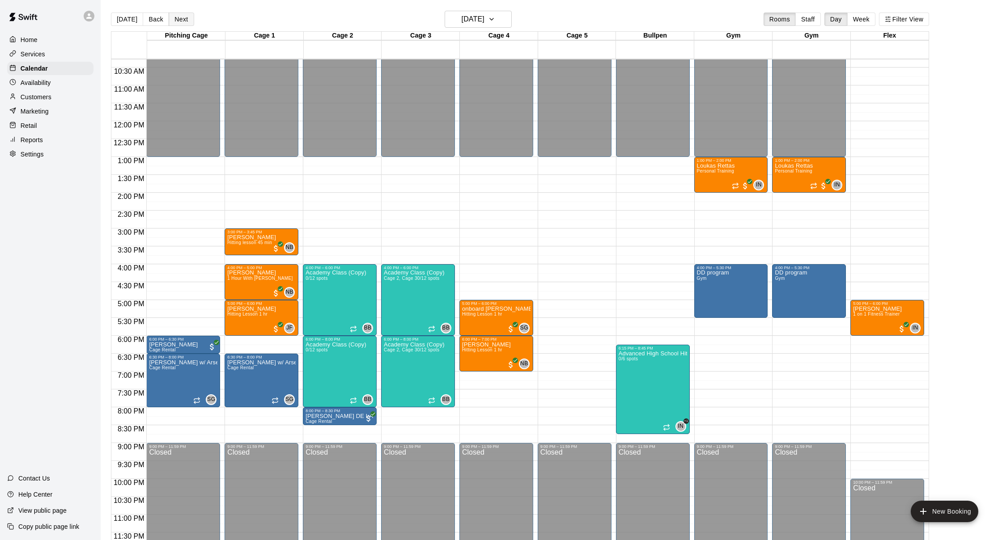
click at [173, 20] on button "Next" at bounding box center [181, 19] width 25 height 13
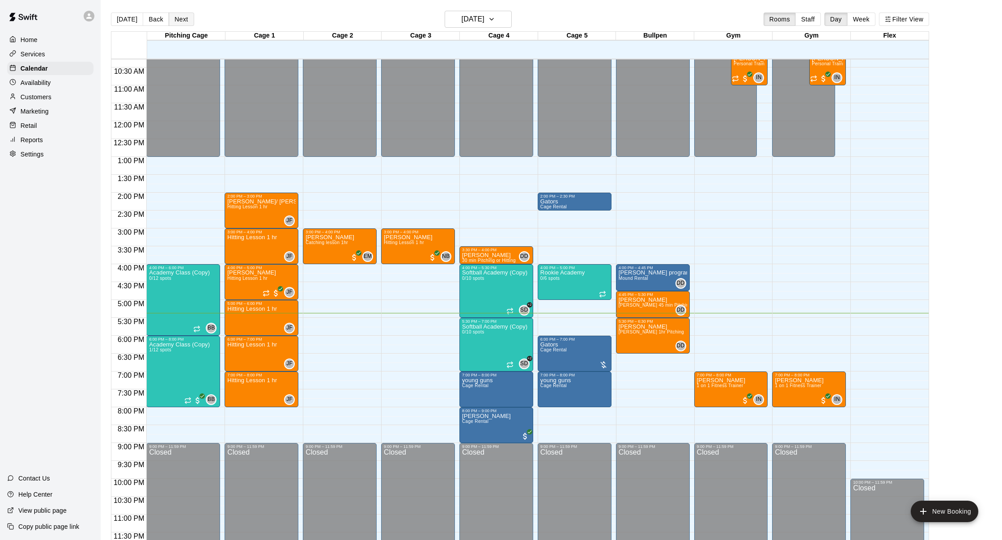
scroll to position [0, 1]
click at [171, 20] on button "Next" at bounding box center [181, 19] width 25 height 13
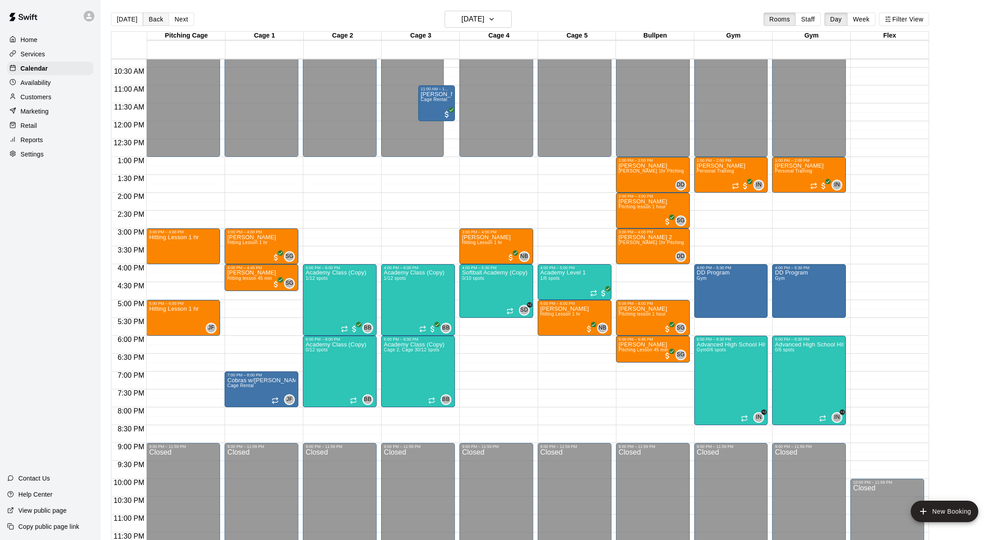
scroll to position [0, 0]
click at [159, 21] on button "Back" at bounding box center [156, 19] width 26 height 13
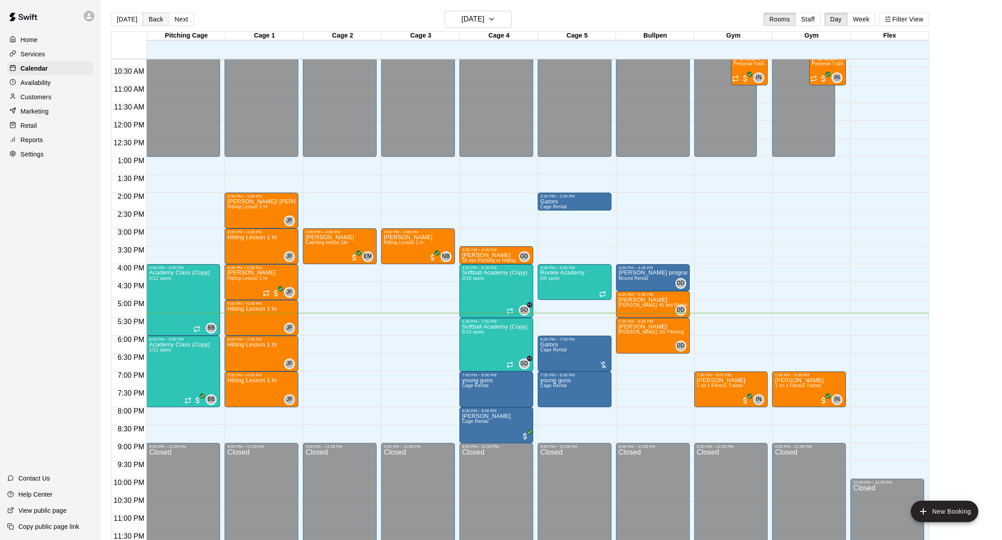
scroll to position [0, 0]
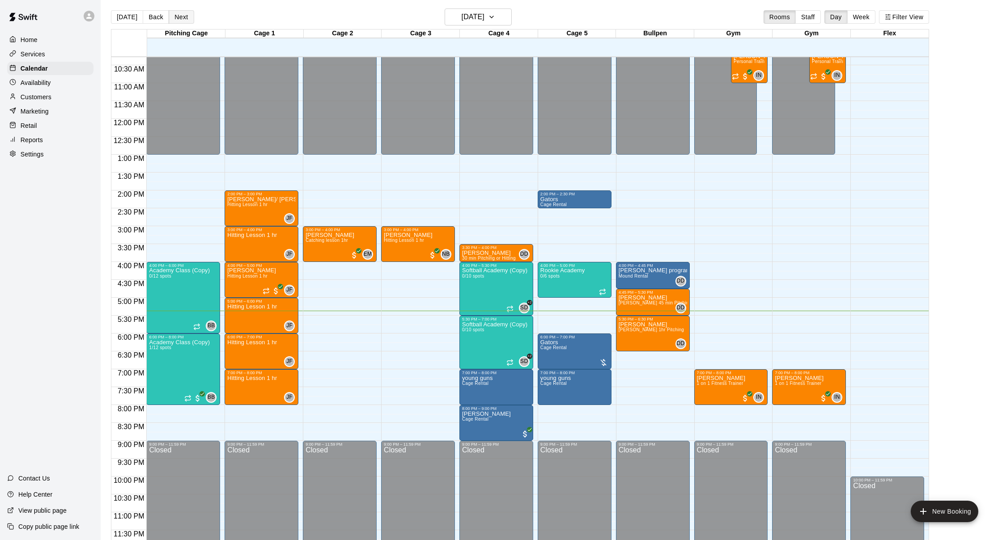
click at [185, 18] on button "Next" at bounding box center [181, 16] width 25 height 13
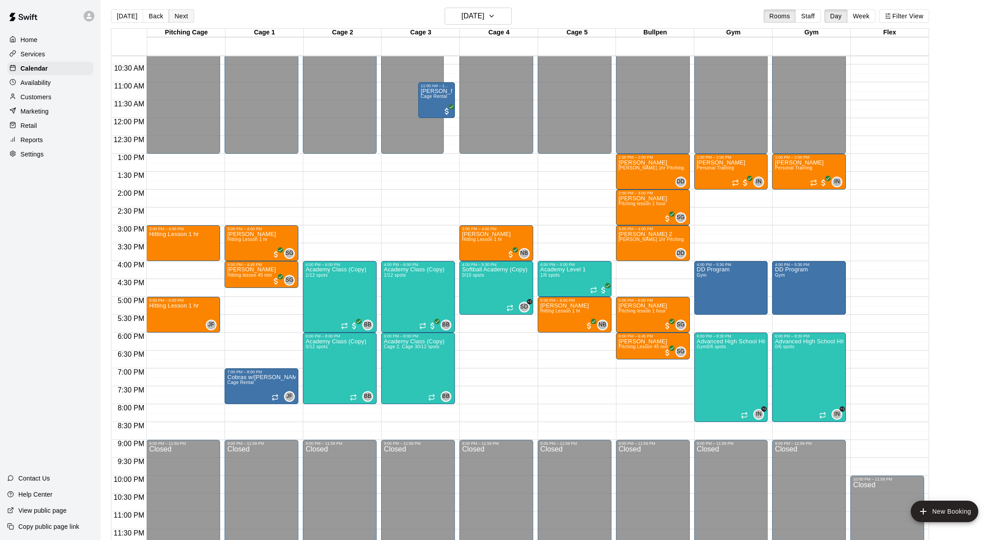
scroll to position [3, 0]
click at [158, 17] on button "Back" at bounding box center [156, 15] width 26 height 13
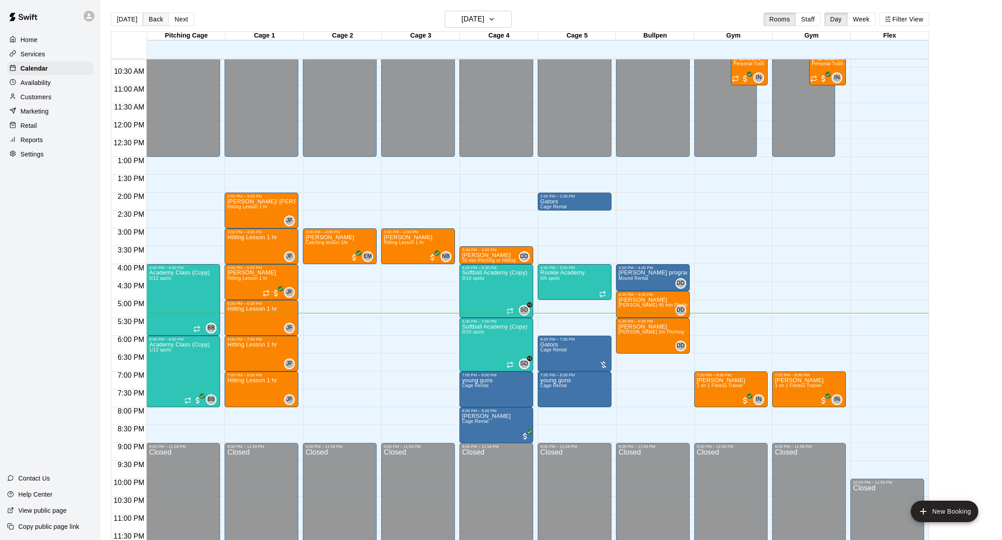
scroll to position [0, 0]
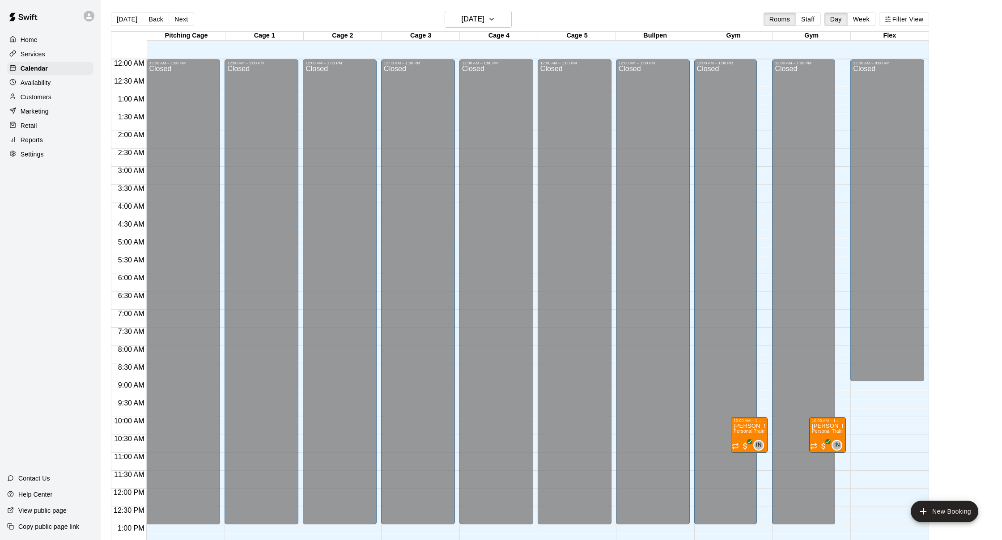
scroll to position [341, 0]
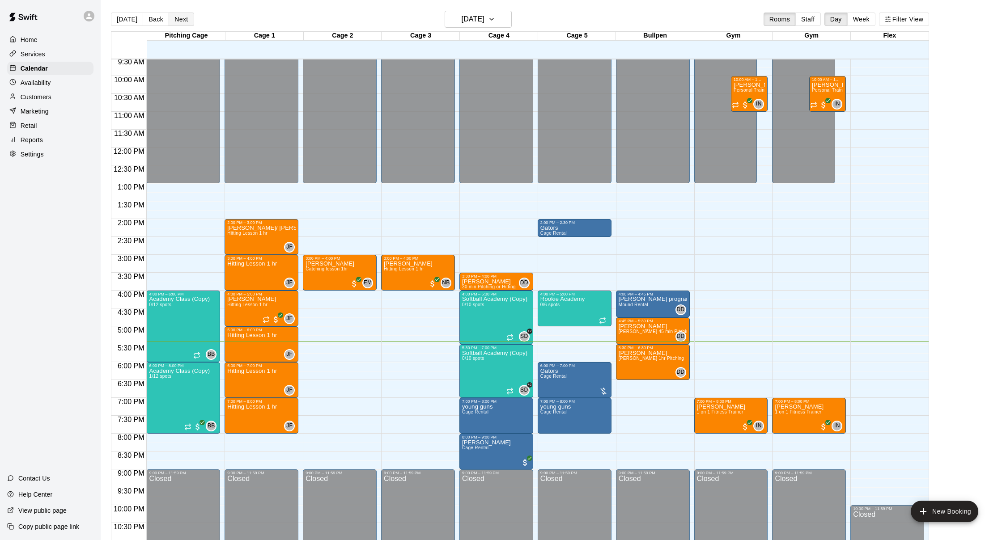
click at [181, 20] on button "Next" at bounding box center [181, 19] width 25 height 13
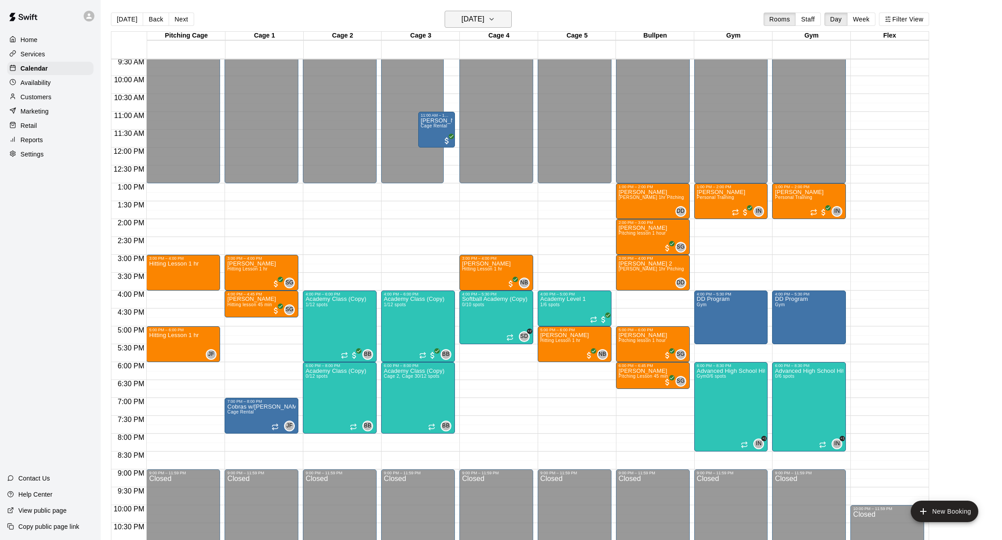
click at [485, 14] on h6 "[DATE]" at bounding box center [473, 19] width 23 height 13
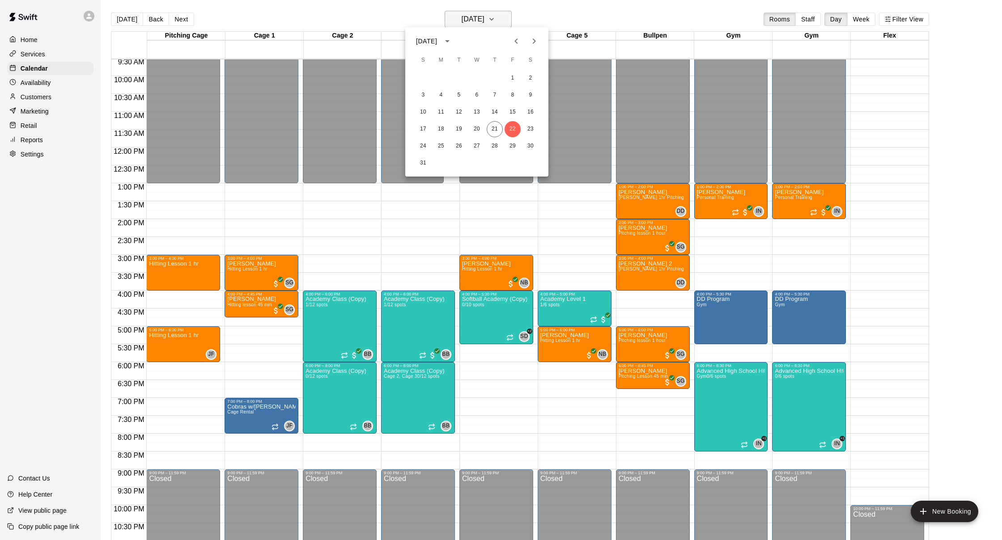
scroll to position [3, 0]
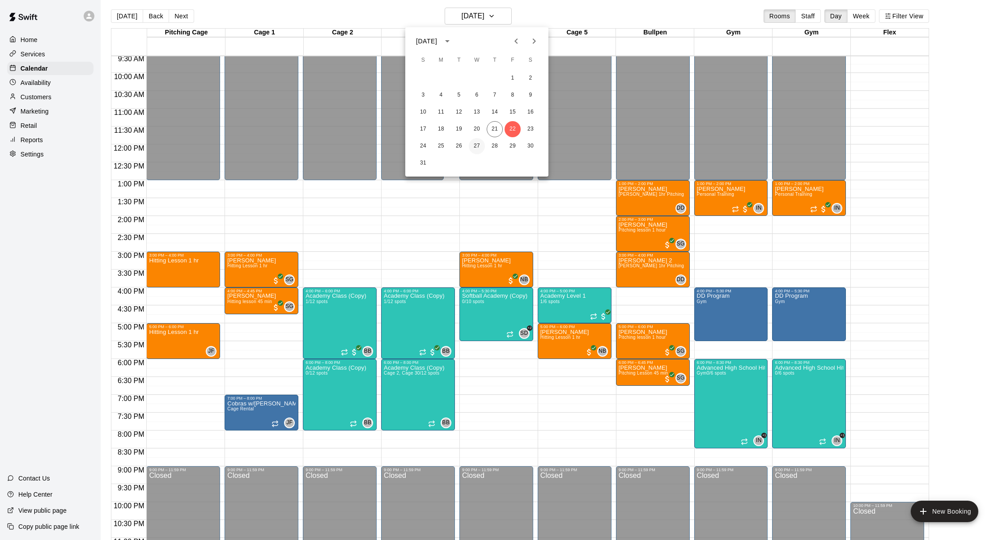
click at [476, 143] on button "27" at bounding box center [477, 146] width 16 height 16
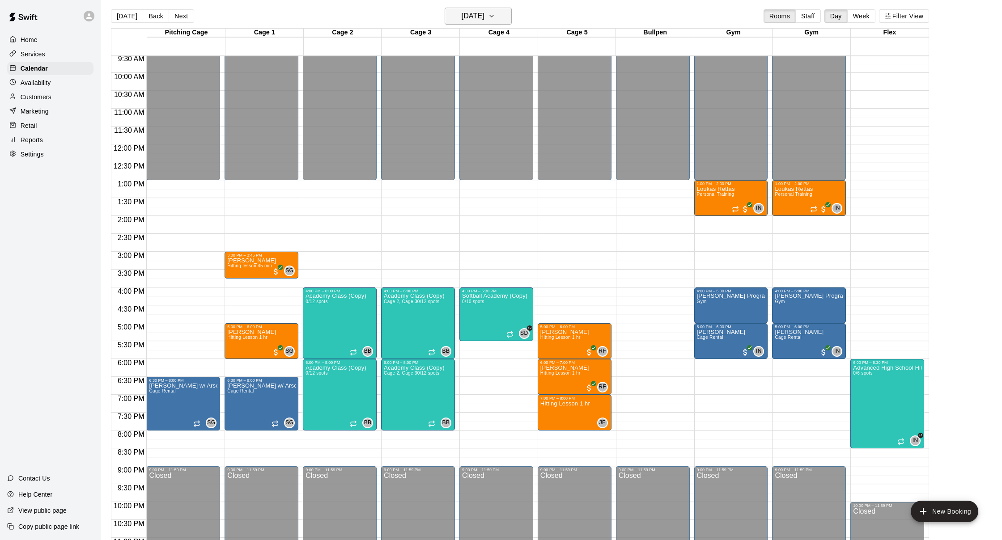
scroll to position [7, 0]
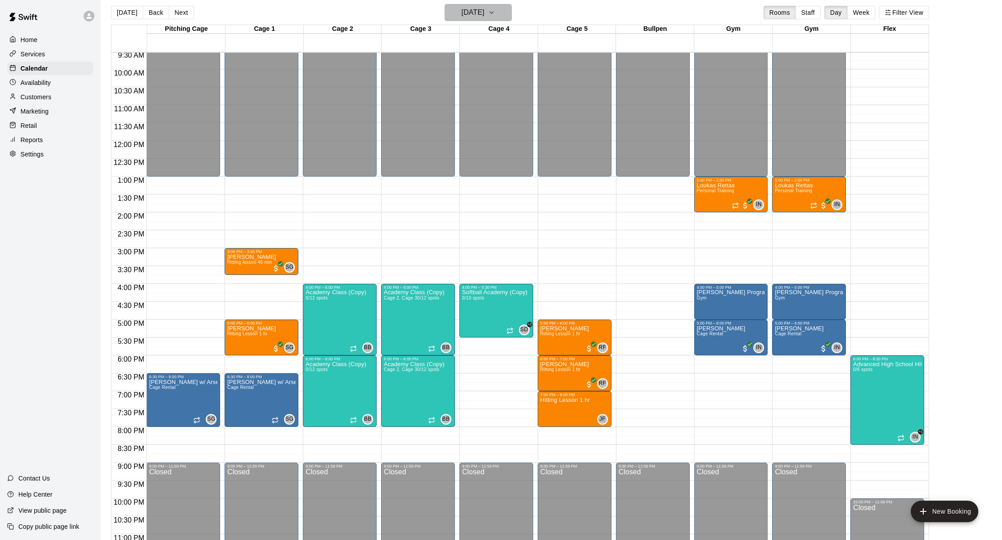
click at [503, 8] on button "Wednesday Aug 27" at bounding box center [478, 12] width 67 height 17
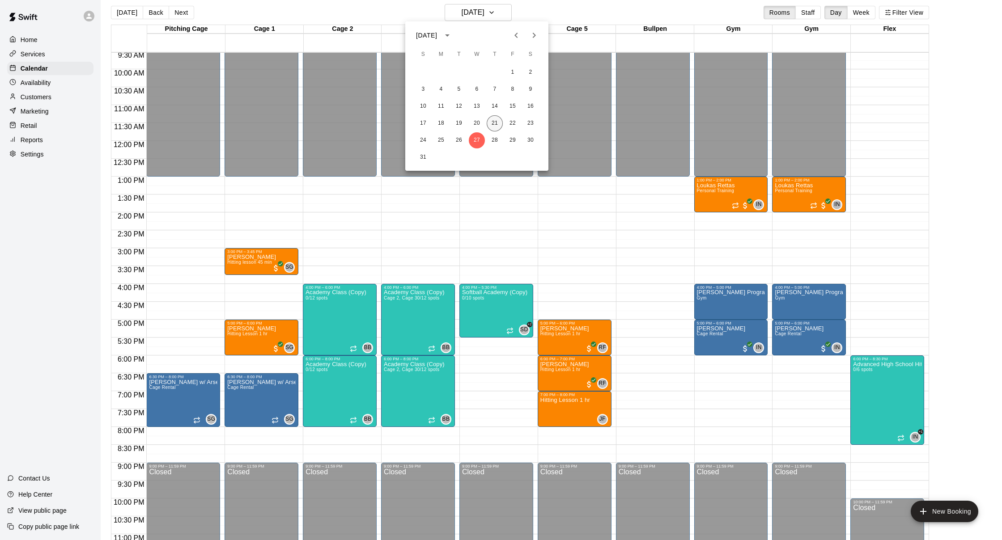
click at [488, 121] on button "21" at bounding box center [495, 123] width 16 height 16
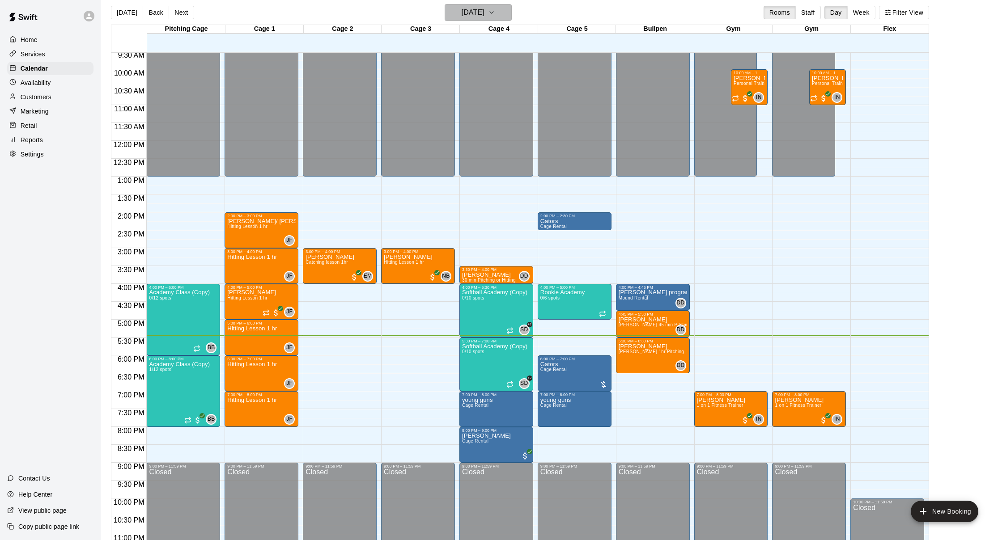
click at [495, 18] on icon "button" at bounding box center [491, 12] width 7 height 11
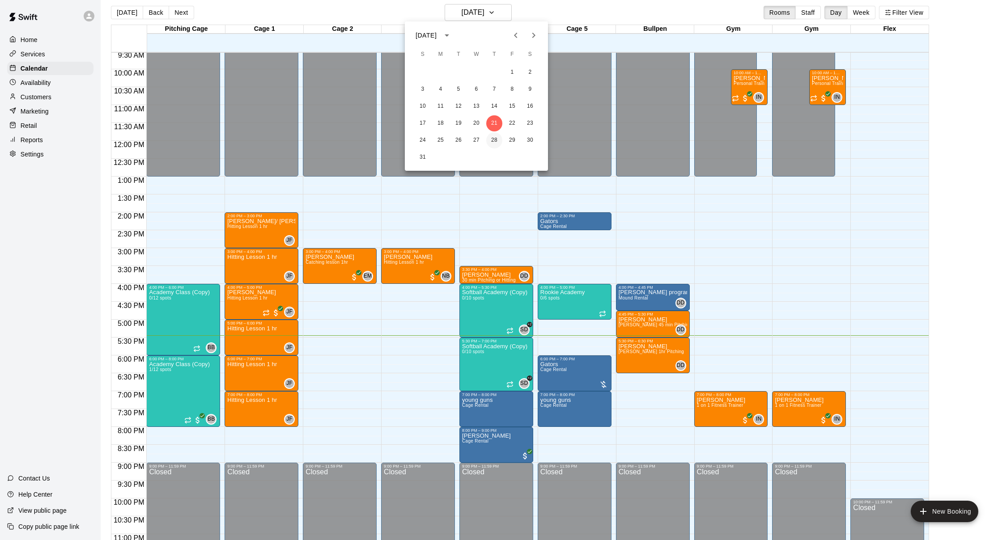
click at [491, 139] on button "28" at bounding box center [494, 140] width 16 height 16
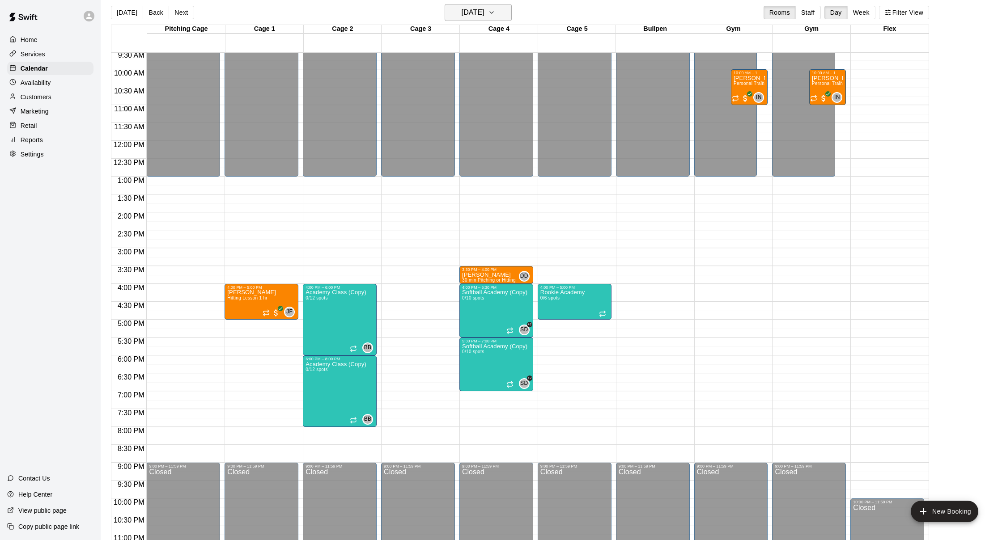
click at [455, 15] on div "Today Back Next Thursday Aug 28 Rooms Staff Day Week Filter View" at bounding box center [520, 14] width 818 height 21
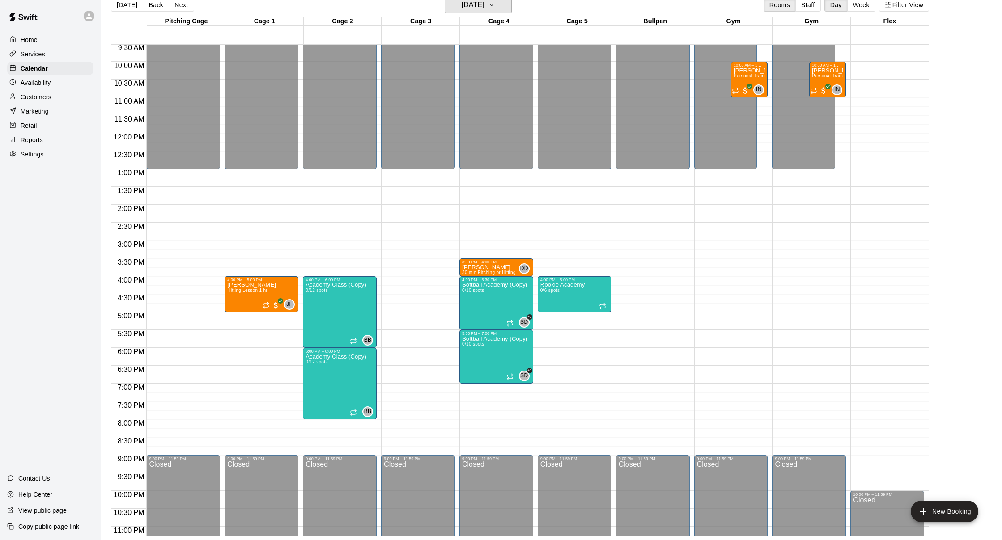
scroll to position [14, 0]
click at [510, 13] on button "Thursday Aug 28" at bounding box center [478, 4] width 67 height 17
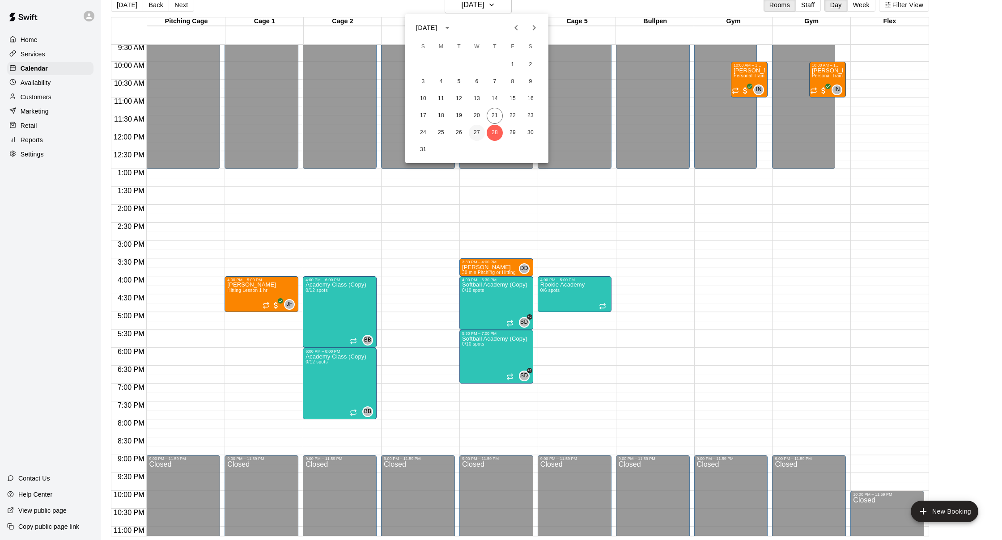
click at [478, 135] on button "27" at bounding box center [477, 133] width 16 height 16
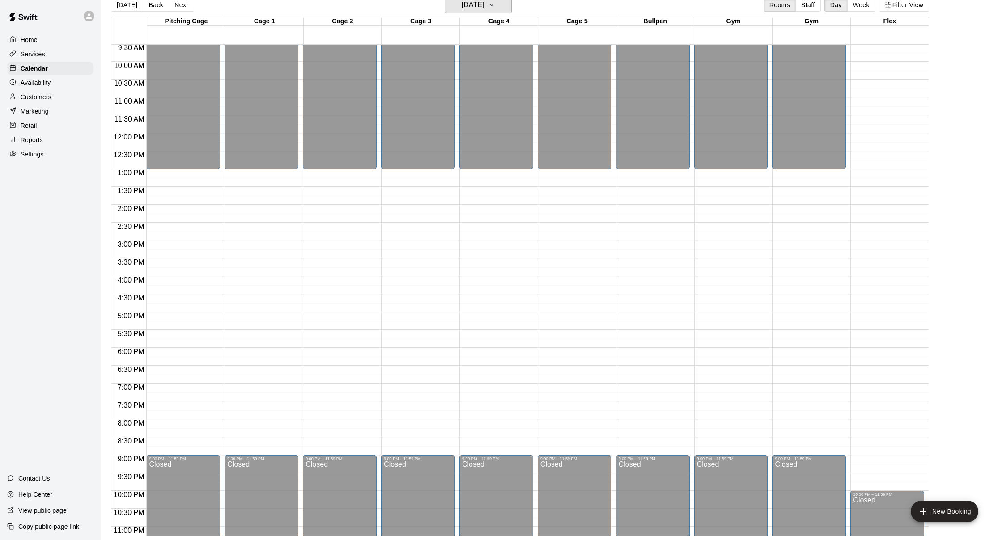
scroll to position [11, 0]
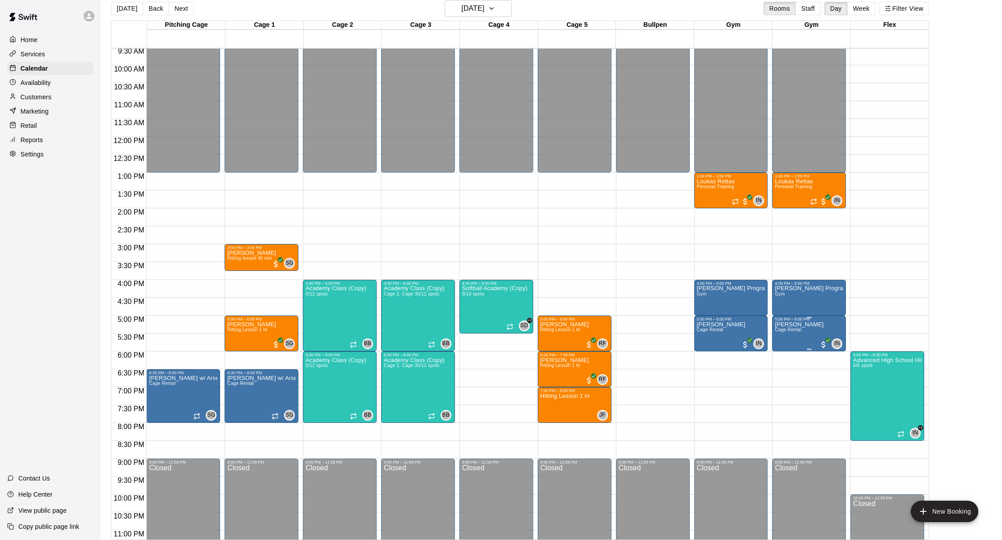
click at [811, 330] on div at bounding box center [501, 270] width 1002 height 540
click at [506, 16] on button "Wednesday Aug 27" at bounding box center [478, 8] width 67 height 17
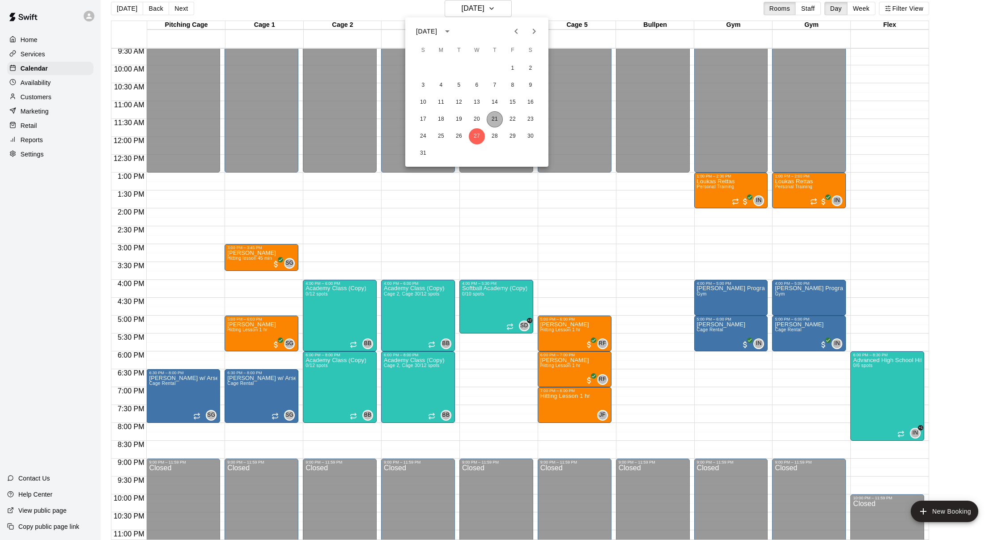
click at [494, 119] on button "21" at bounding box center [495, 119] width 16 height 16
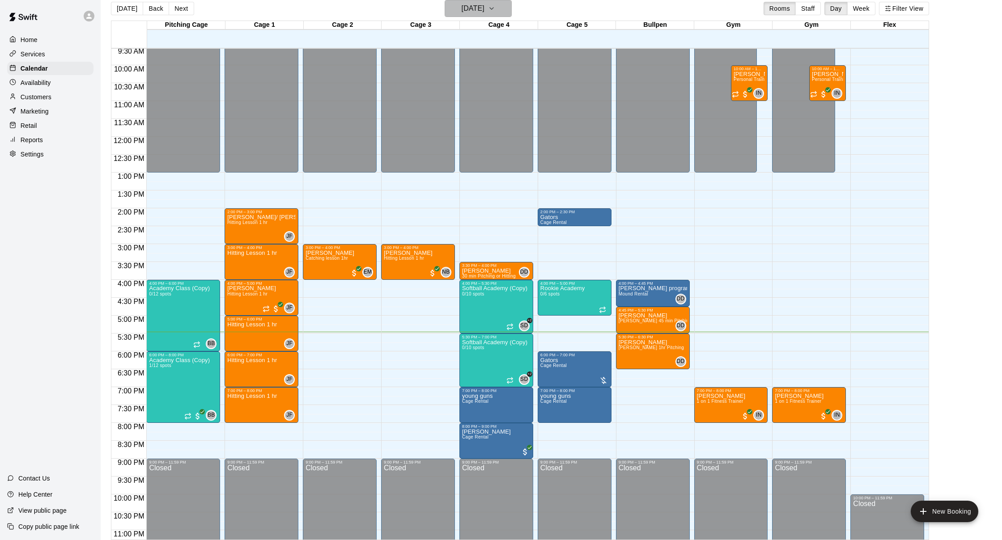
click at [501, 3] on button "[DATE]" at bounding box center [478, 8] width 67 height 17
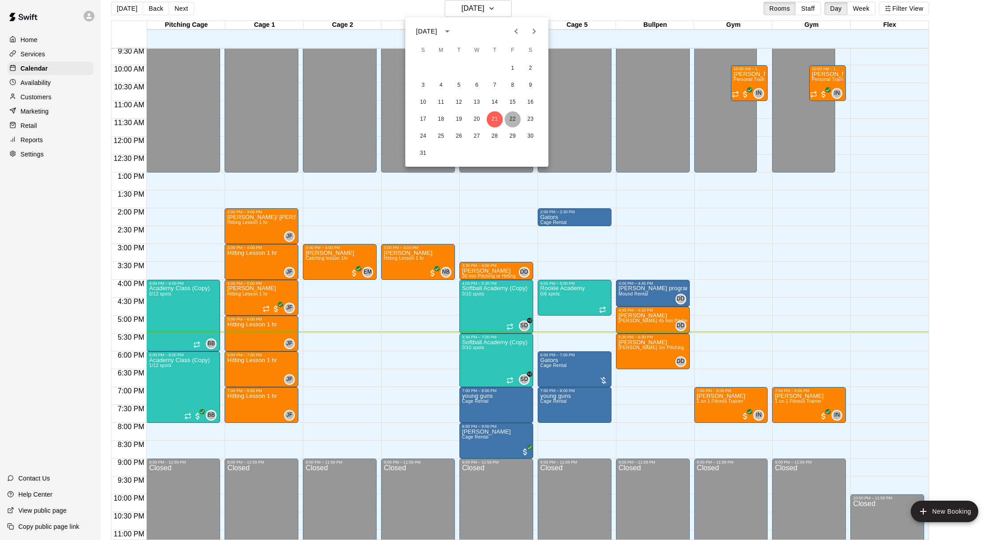
click at [516, 123] on button "22" at bounding box center [513, 119] width 16 height 16
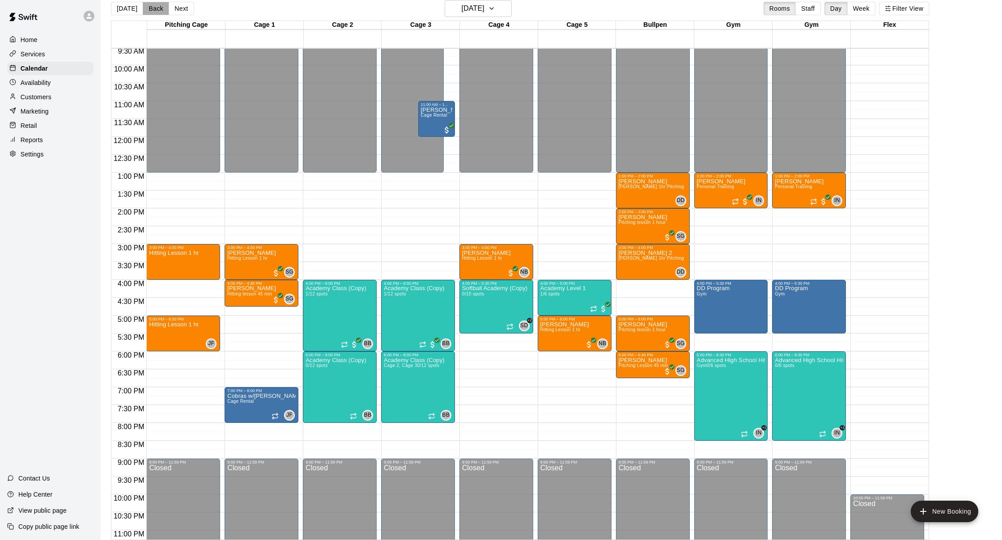
click at [149, 10] on button "Back" at bounding box center [156, 8] width 26 height 13
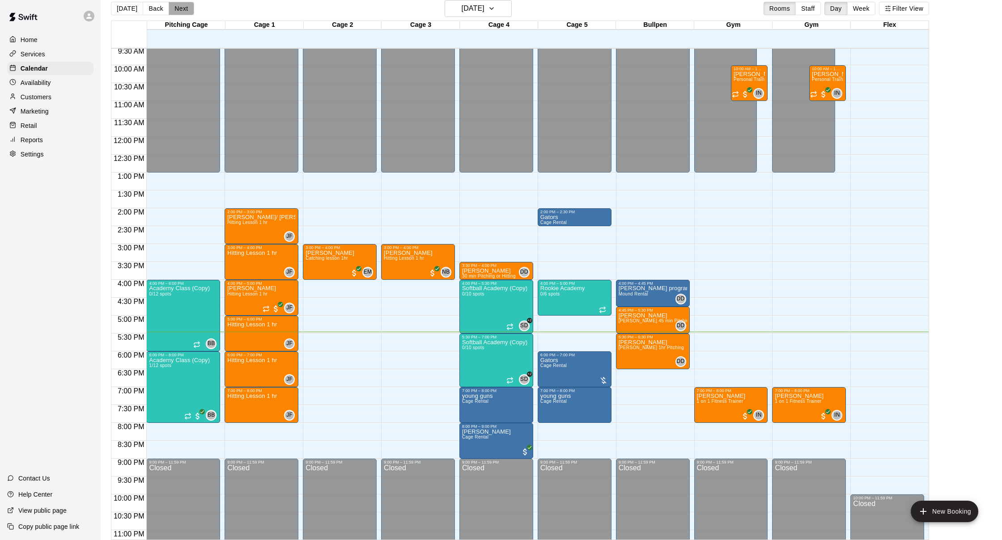
click at [178, 11] on button "Next" at bounding box center [181, 8] width 25 height 13
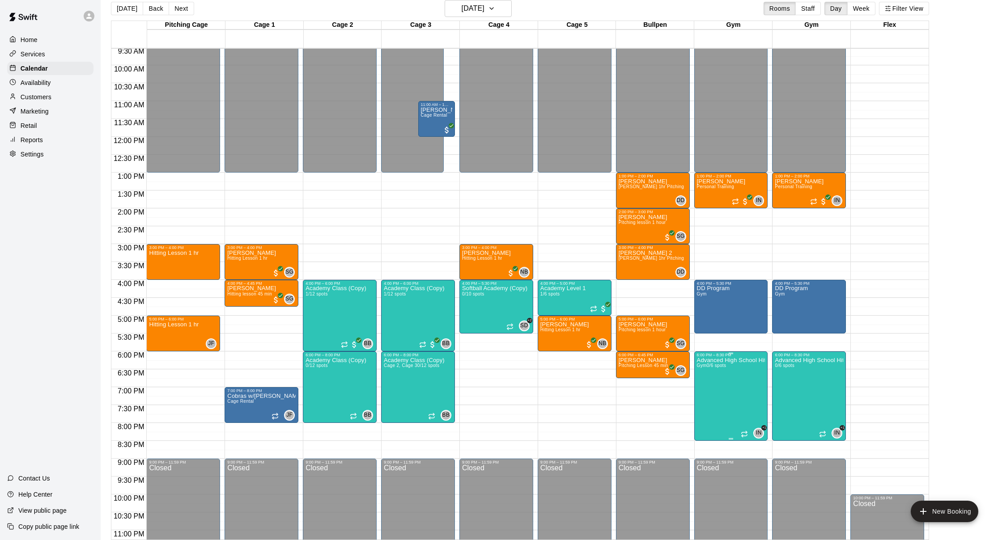
click at [733, 367] on div at bounding box center [501, 270] width 1002 height 540
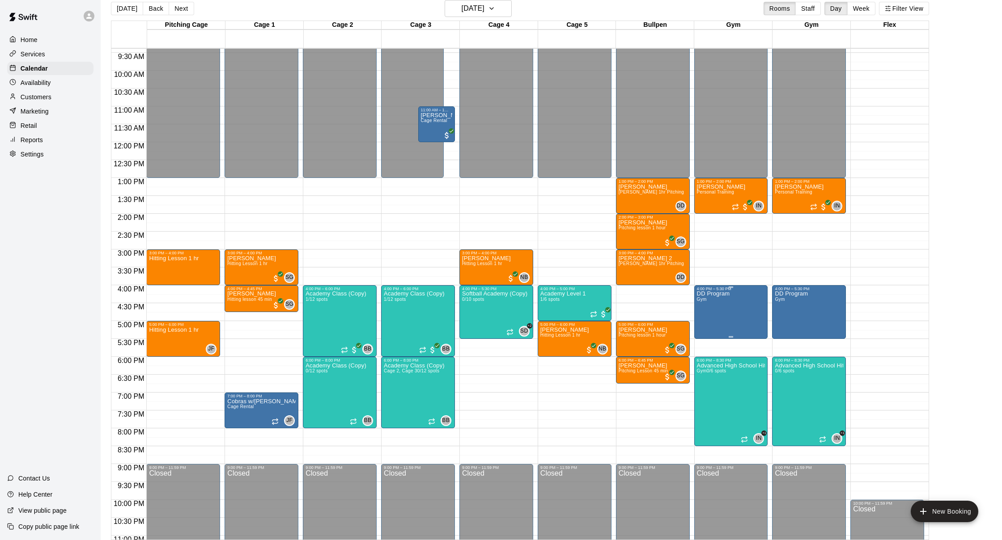
scroll to position [12, 0]
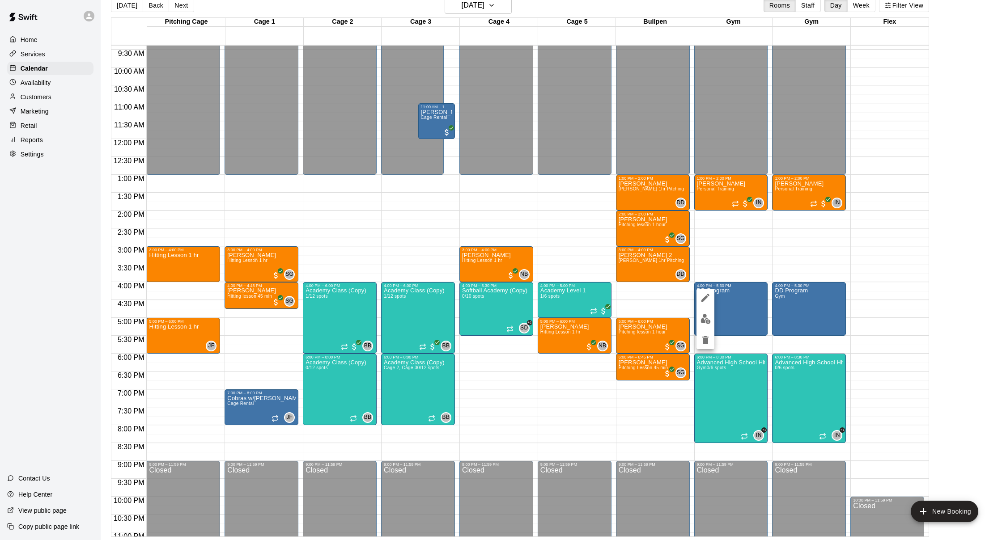
click at [723, 293] on div at bounding box center [501, 270] width 1002 height 540
click at [733, 359] on div "6:00 PM – 8:30 PM" at bounding box center [731, 357] width 68 height 4
click at [735, 359] on div at bounding box center [501, 270] width 1002 height 540
click at [174, 5] on button "Next" at bounding box center [181, 4] width 25 height 13
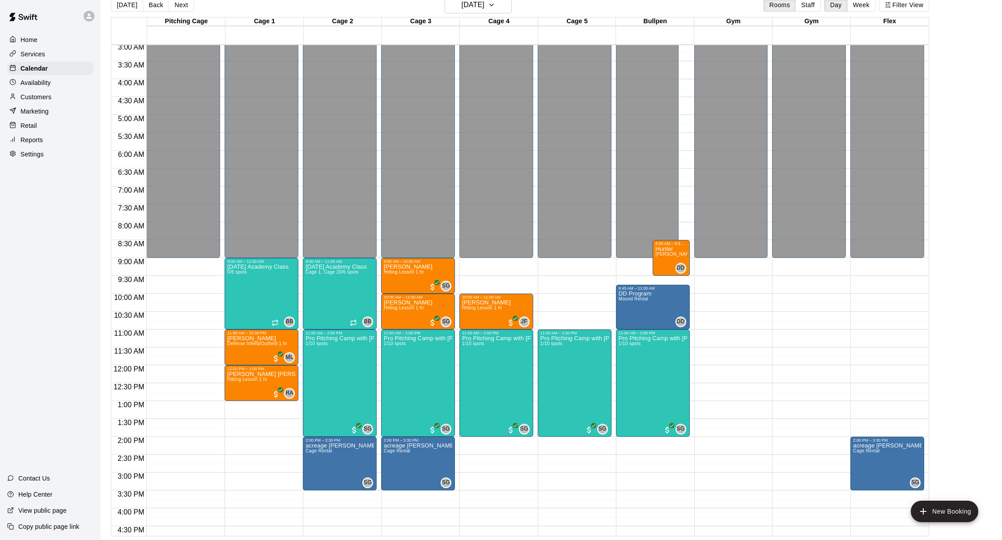
scroll to position [122, 0]
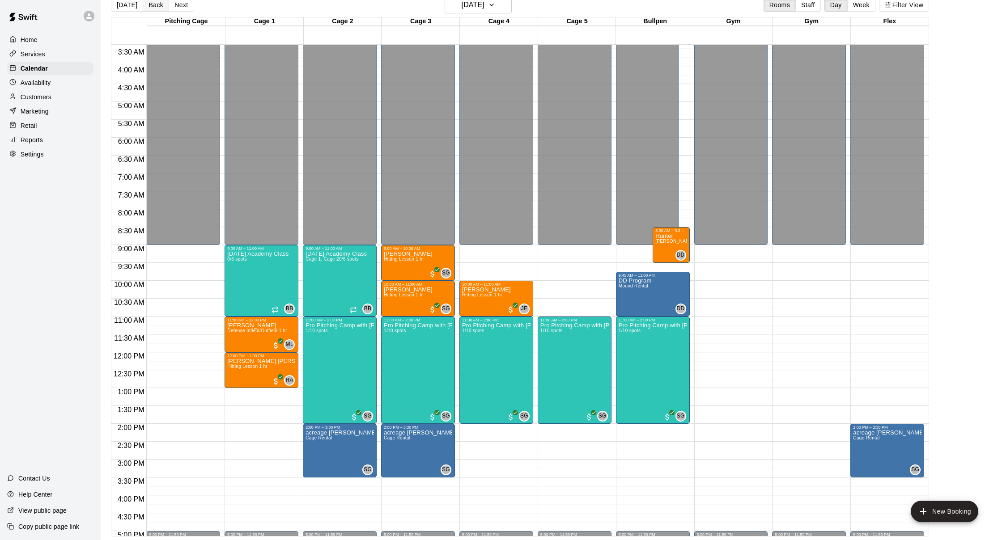
click at [151, 9] on button "Back" at bounding box center [156, 4] width 26 height 13
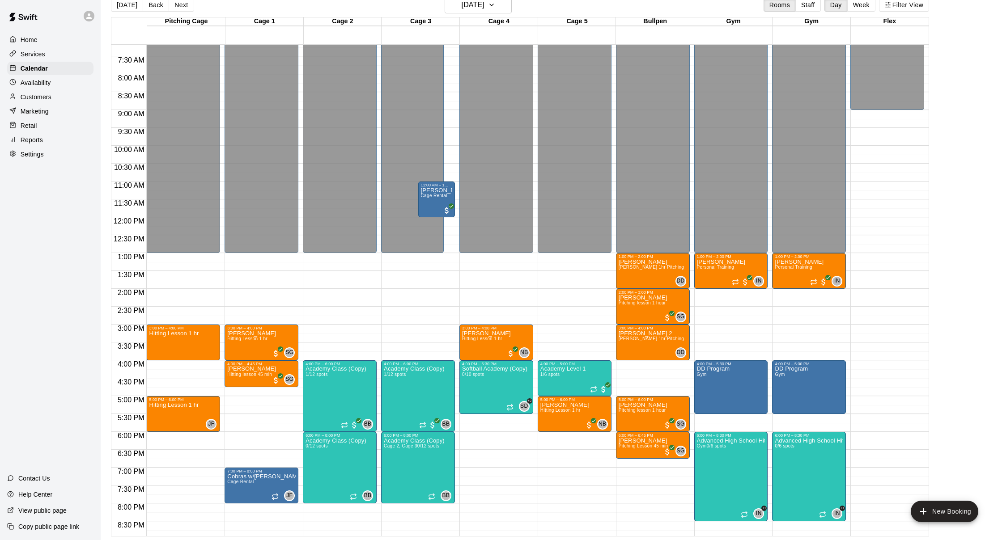
scroll to position [259, 0]
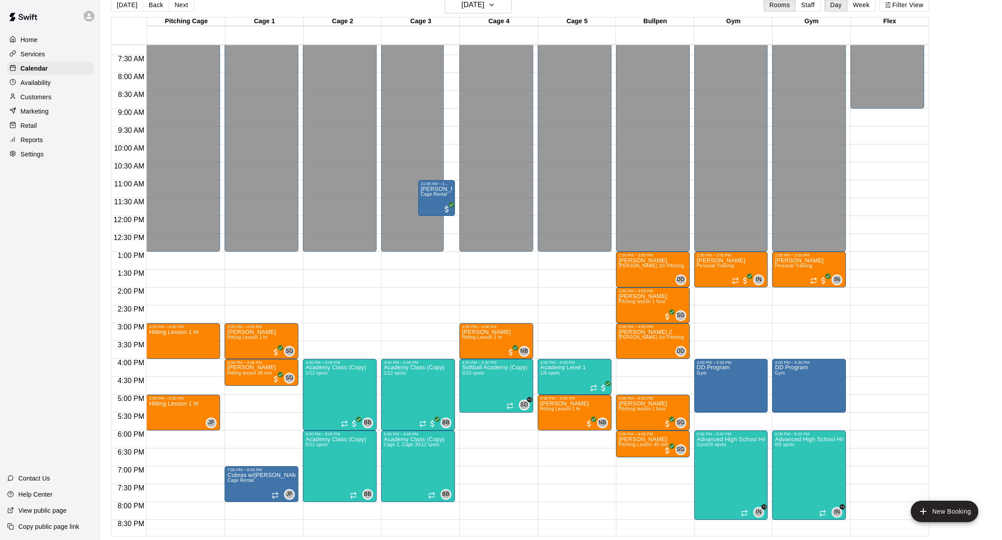
click at [37, 96] on p "Customers" at bounding box center [36, 97] width 31 height 9
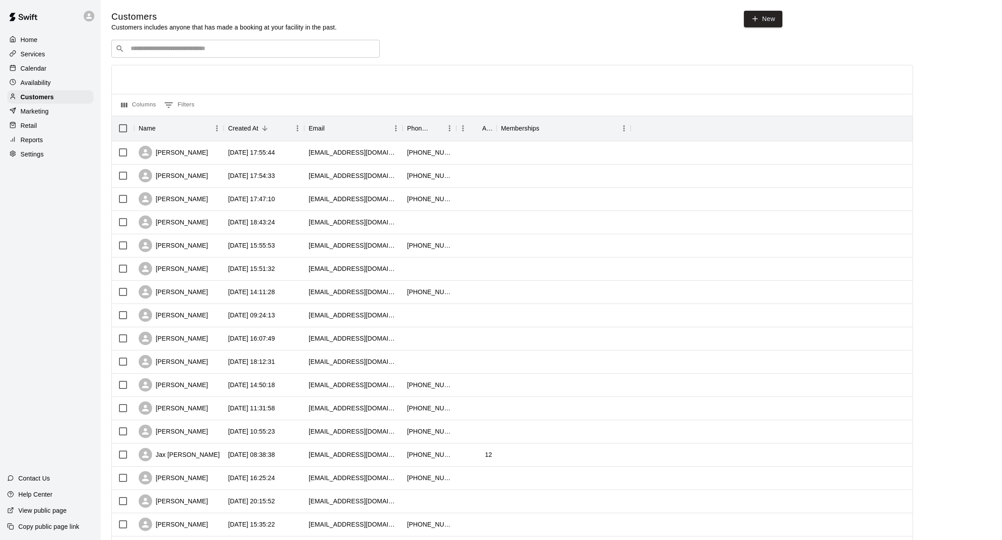
click at [234, 41] on div "​ ​" at bounding box center [245, 49] width 268 height 18
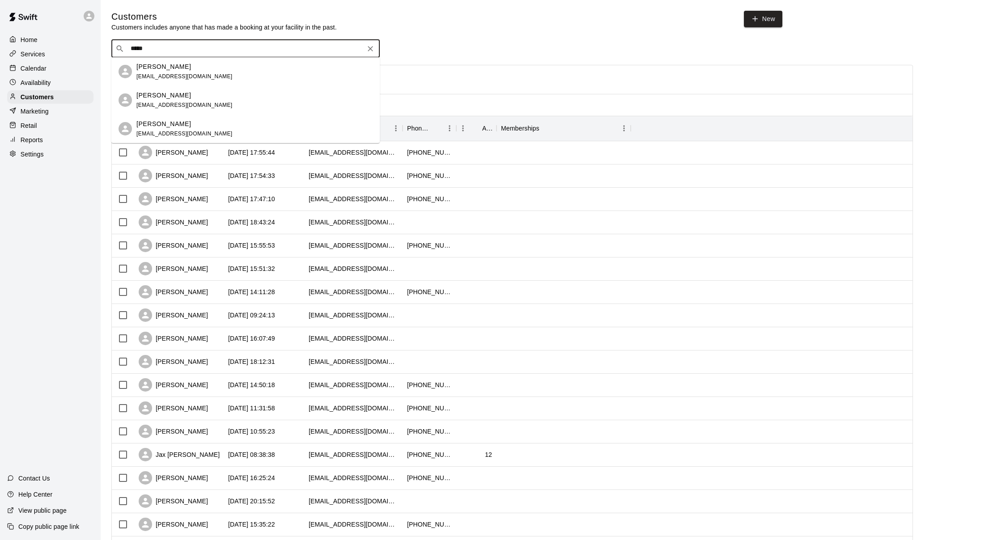
type input "******"
click at [174, 78] on span "[EMAIL_ADDRESS][DOMAIN_NAME]" at bounding box center [184, 76] width 96 height 6
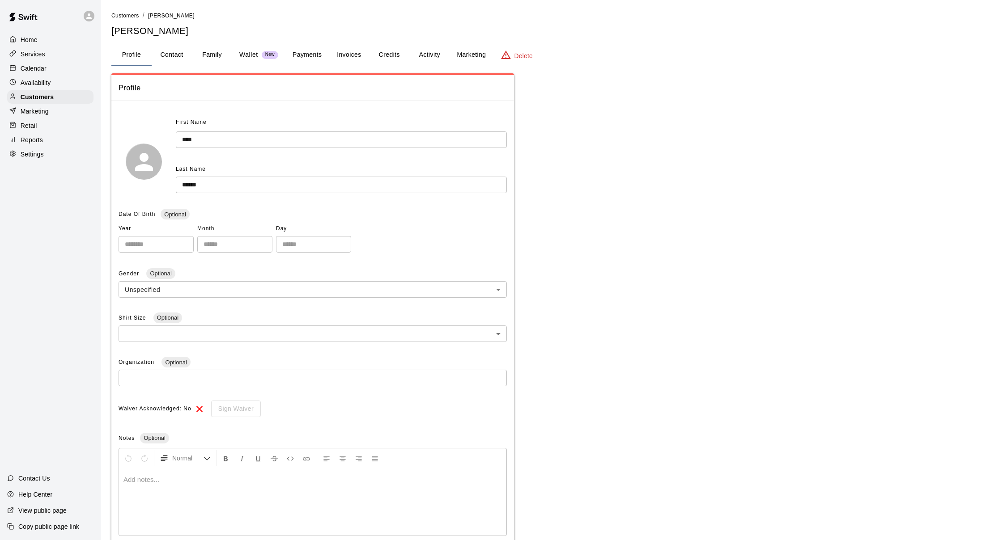
click at [287, 50] on button "Payments" at bounding box center [306, 54] width 43 height 21
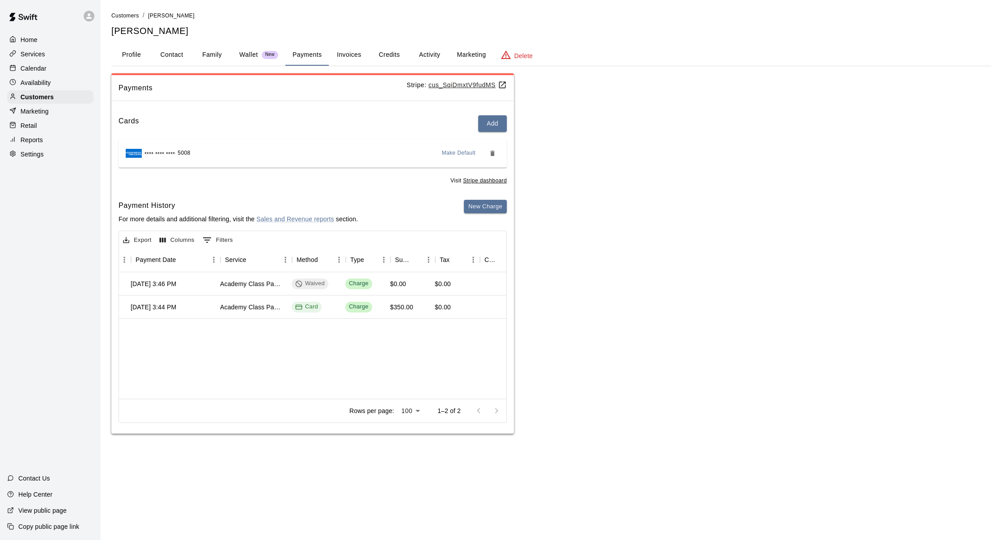
scroll to position [0, 107]
click at [395, 50] on button "Credits" at bounding box center [389, 54] width 40 height 21
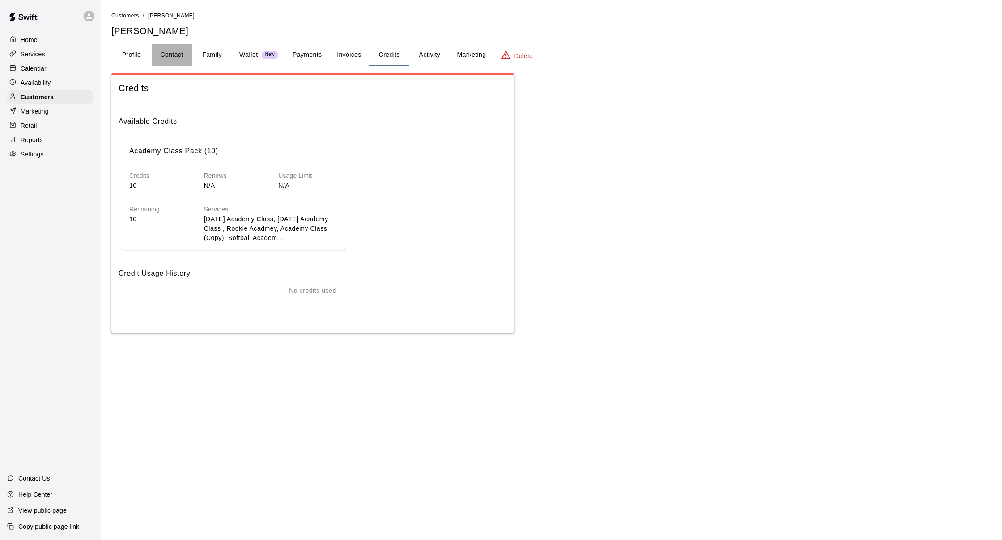
click at [163, 51] on button "Contact" at bounding box center [172, 54] width 40 height 21
select select "**"
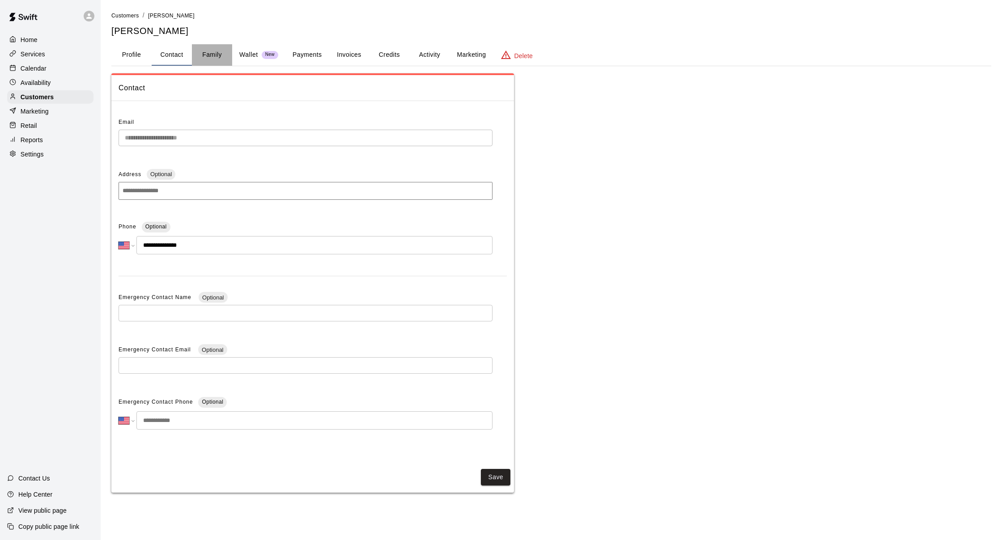
click at [221, 57] on button "Family" at bounding box center [212, 54] width 40 height 21
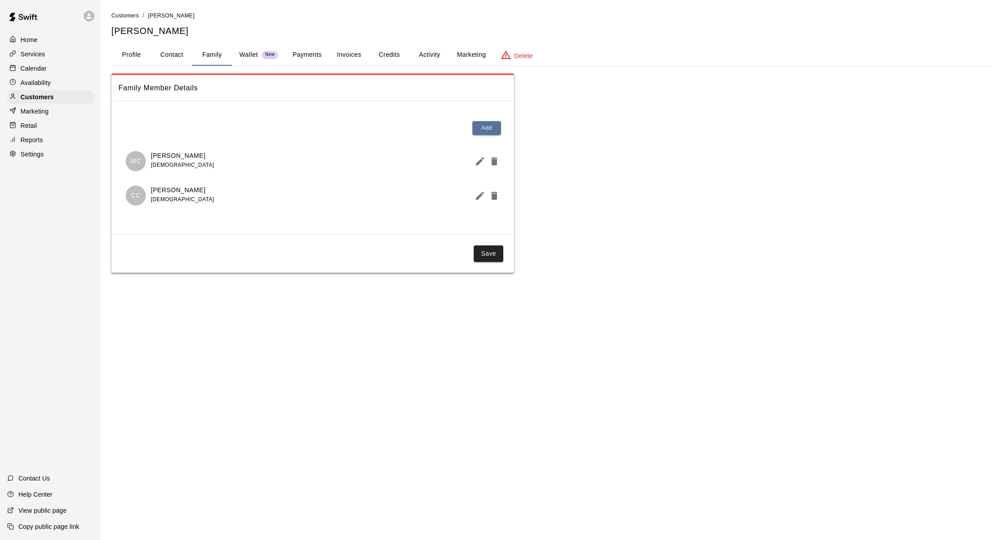
click at [356, 55] on button "Invoices" at bounding box center [349, 54] width 40 height 21
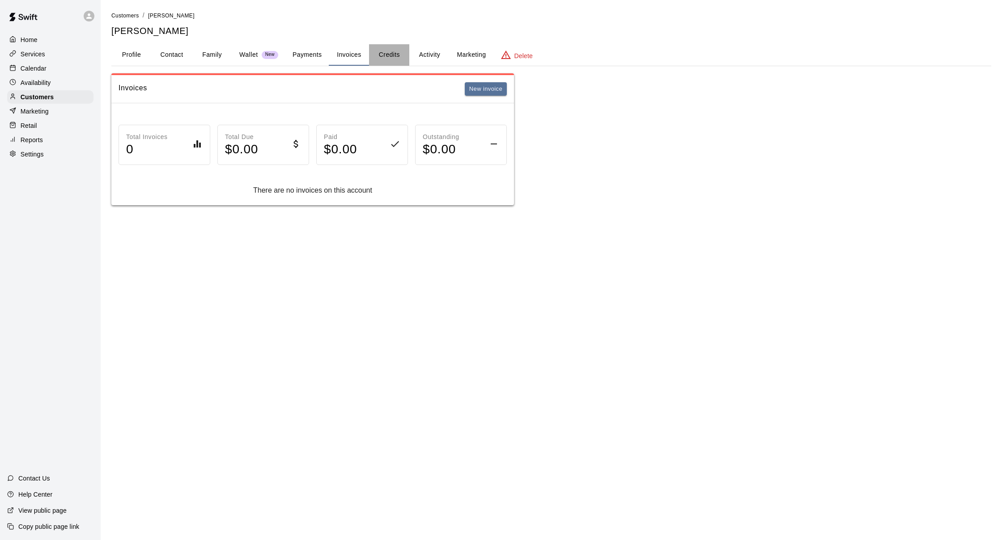
click at [406, 49] on button "Credits" at bounding box center [389, 54] width 40 height 21
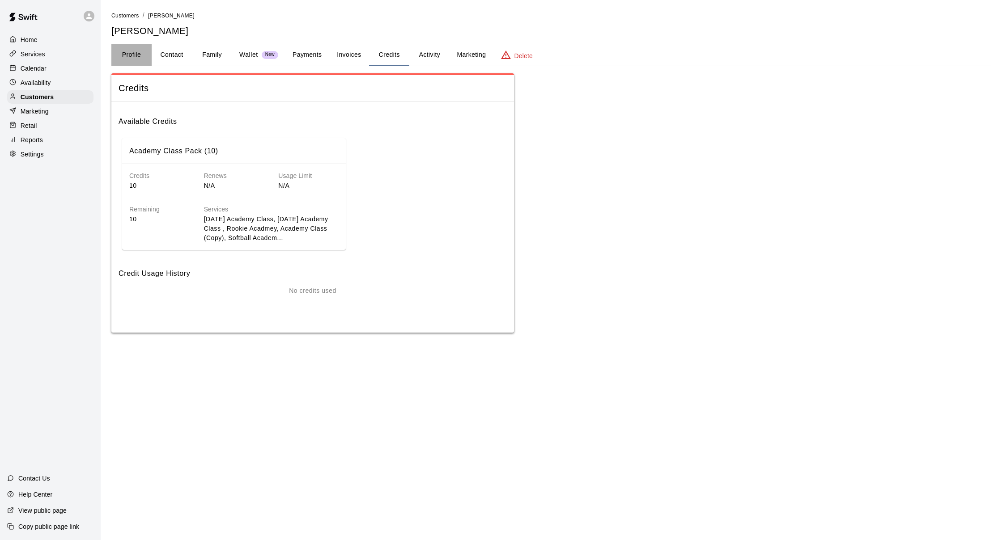
click at [132, 55] on button "Profile" at bounding box center [131, 54] width 40 height 21
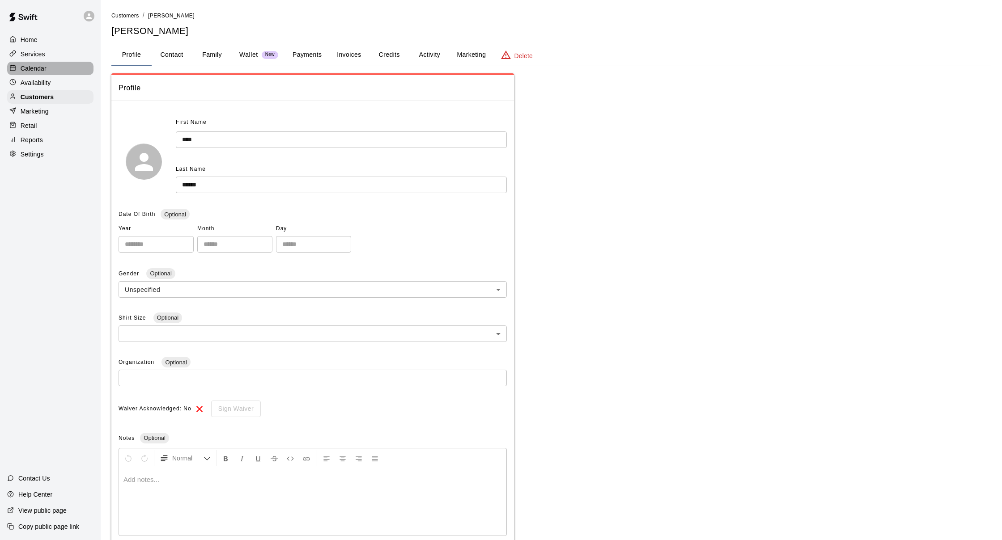
click at [54, 72] on div "Calendar" at bounding box center [50, 68] width 86 height 13
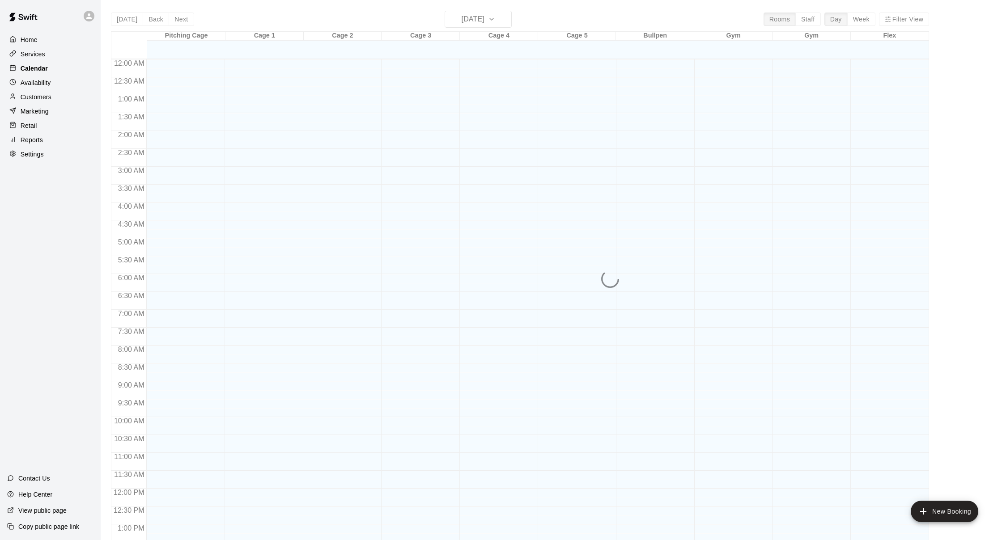
scroll to position [341, 0]
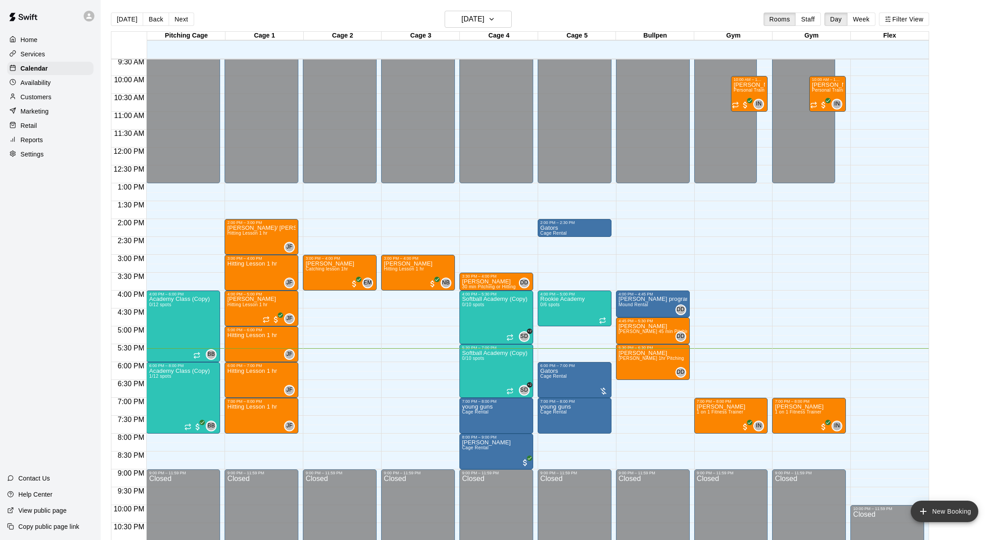
click at [936, 511] on button "New Booking" at bounding box center [945, 511] width 68 height 21
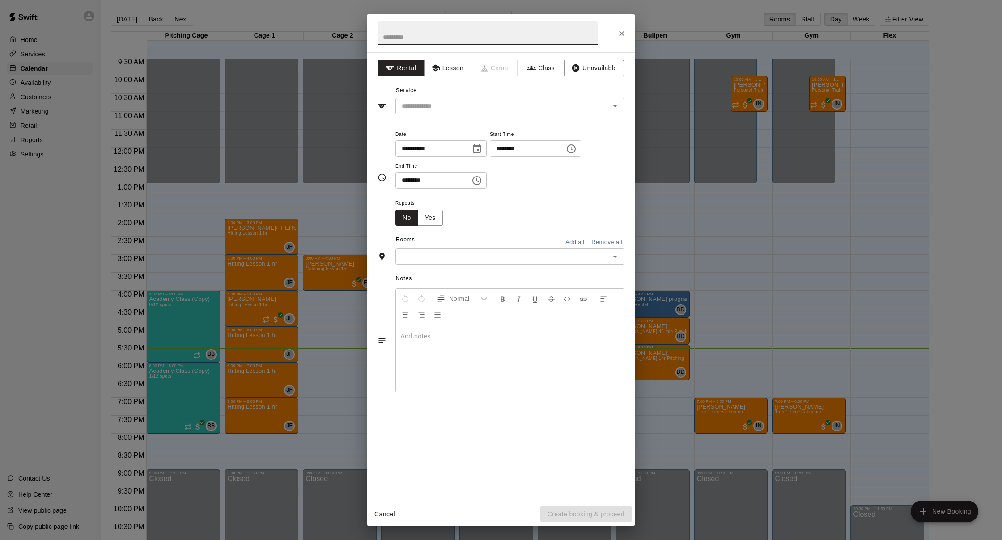
click at [510, 152] on input "********" at bounding box center [524, 148] width 69 height 17
type input "********"
click at [410, 181] on input "********" at bounding box center [429, 180] width 69 height 17
click at [410, 183] on input "********" at bounding box center [429, 180] width 69 height 17
type input "********"
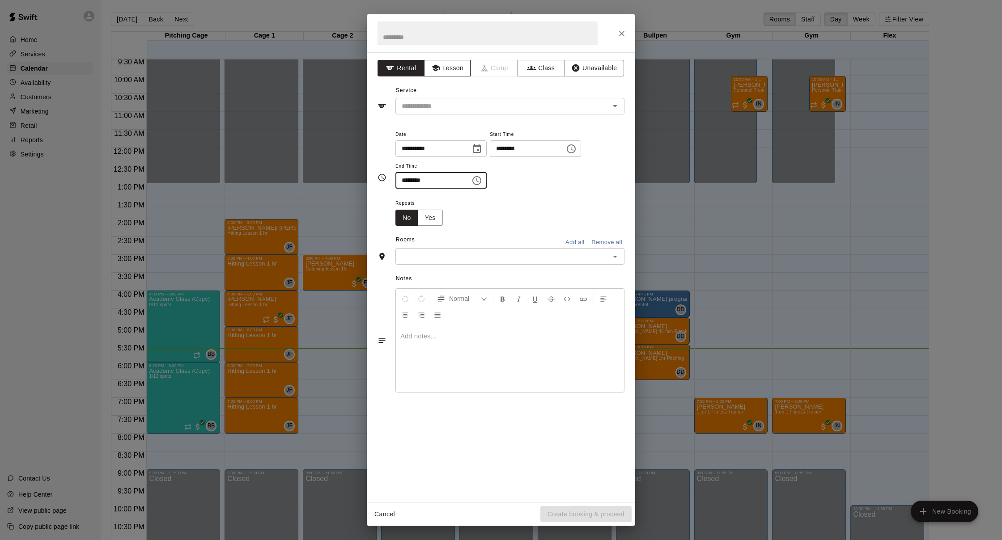
click at [451, 72] on button "Lesson" at bounding box center [447, 68] width 47 height 17
click at [434, 106] on input "text" at bounding box center [496, 106] width 197 height 11
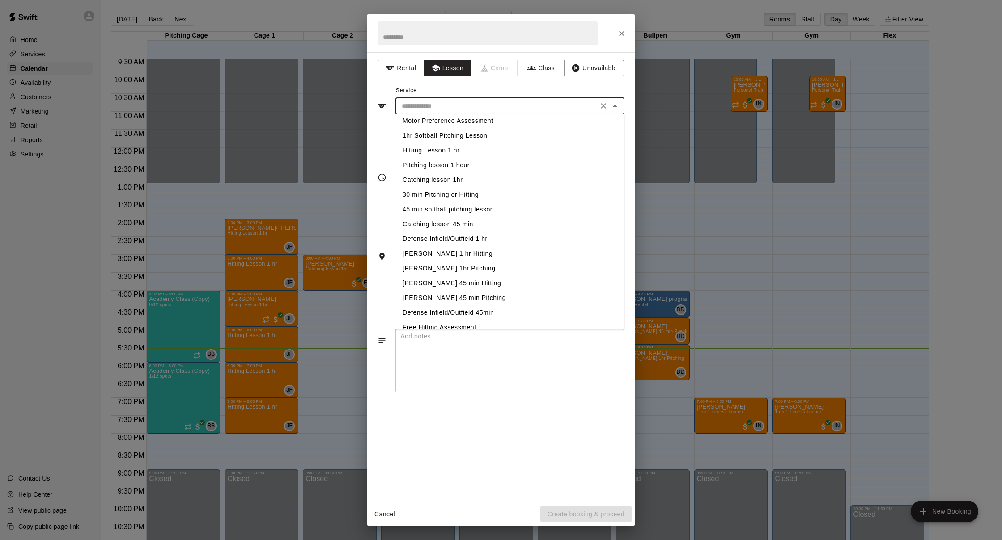
scroll to position [6, 0]
click at [461, 150] on li "Hitting Lesson 1 hr" at bounding box center [509, 148] width 229 height 15
type input "**********"
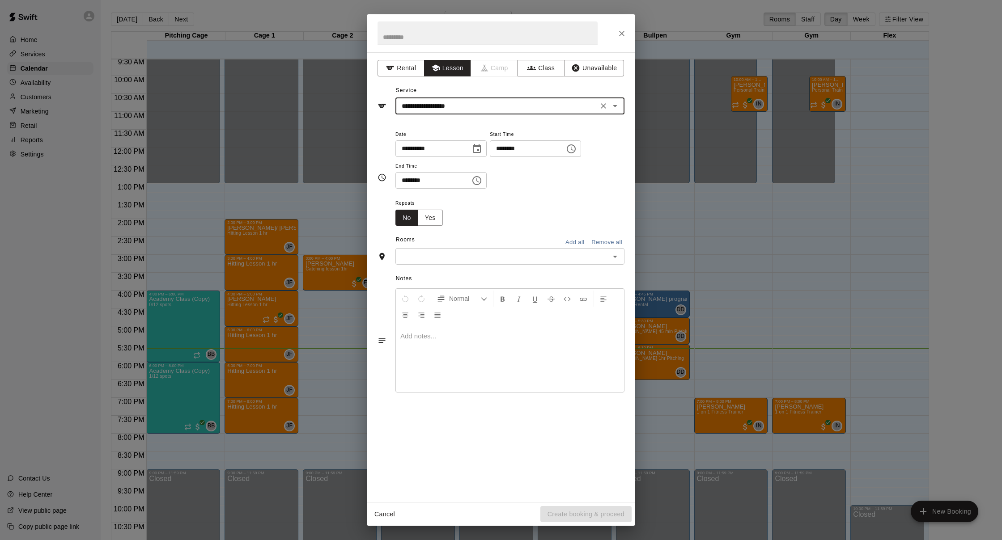
click at [490, 252] on input "text" at bounding box center [502, 256] width 209 height 11
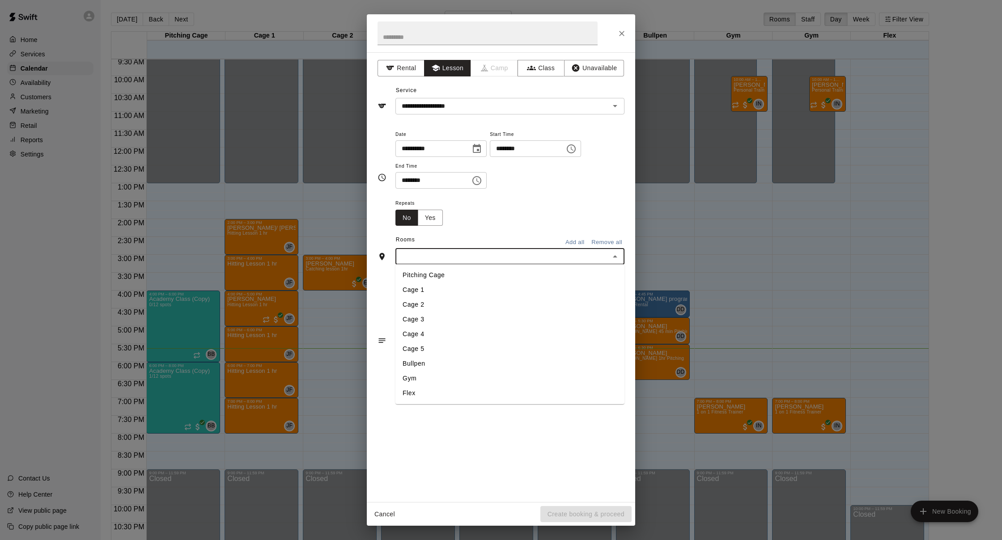
click at [462, 301] on li "Cage 2" at bounding box center [509, 305] width 229 height 15
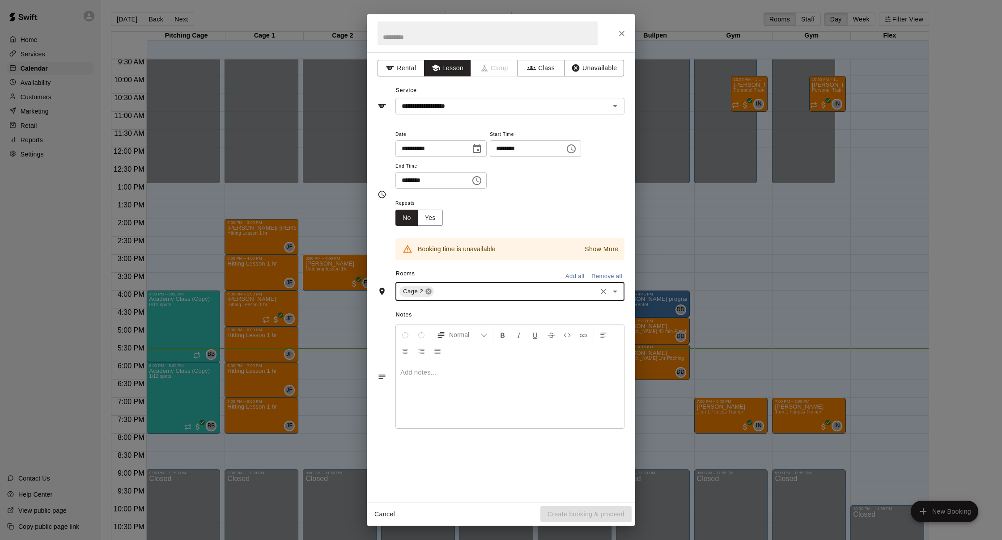
click at [430, 293] on icon at bounding box center [428, 291] width 7 height 7
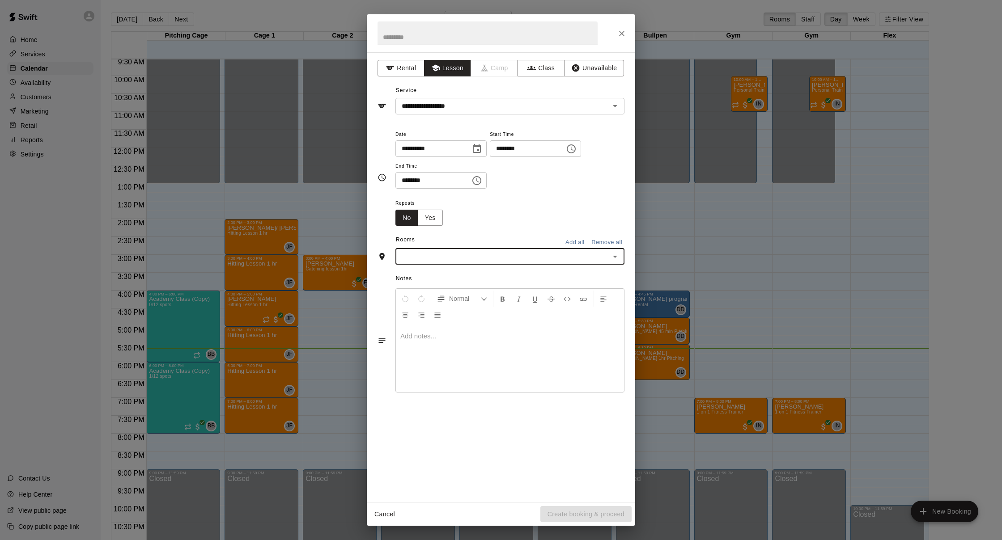
click at [438, 260] on div "​" at bounding box center [509, 256] width 229 height 17
click at [447, 314] on li "Cage 3" at bounding box center [509, 319] width 229 height 15
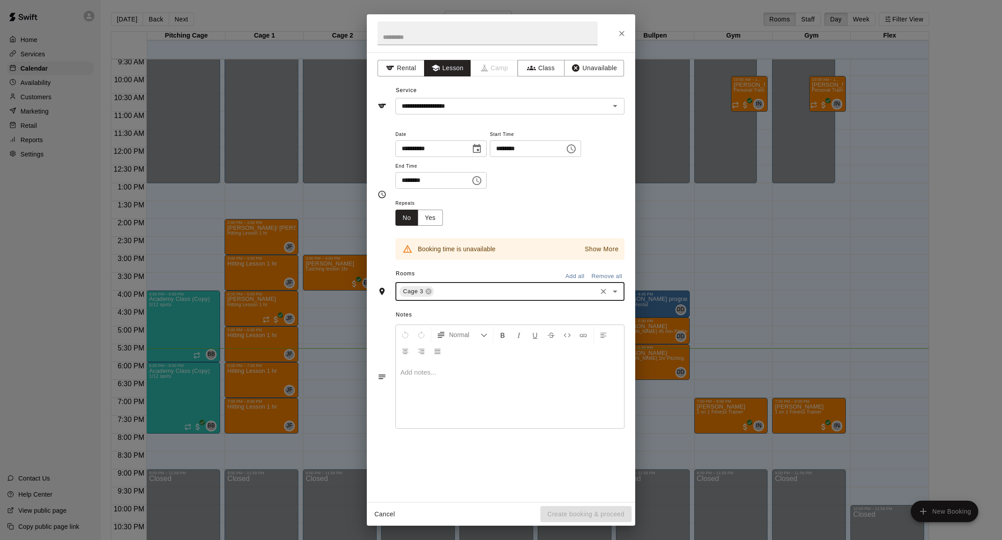
click at [426, 292] on icon at bounding box center [429, 292] width 6 height 6
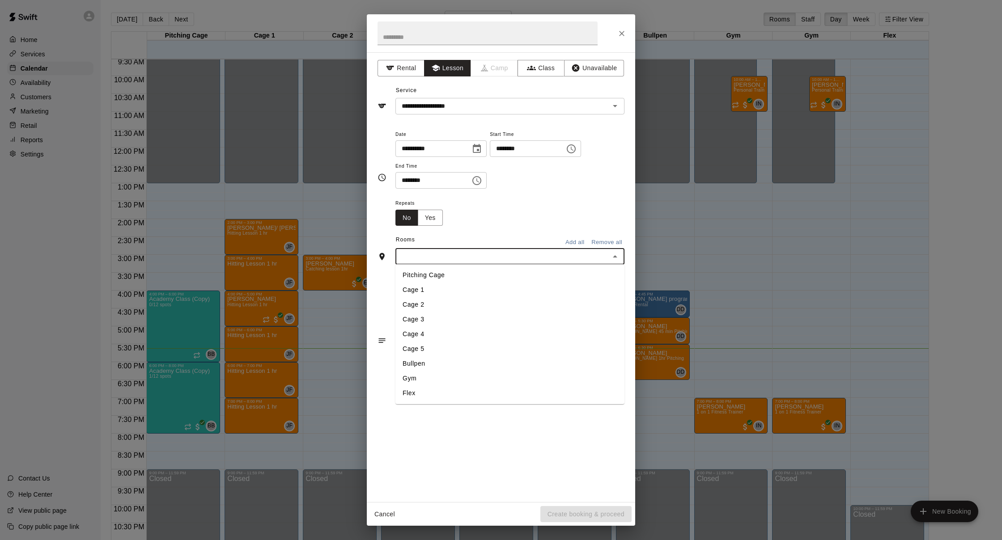
click at [585, 253] on input "text" at bounding box center [502, 256] width 209 height 11
click at [447, 347] on li "Cage 5" at bounding box center [509, 349] width 229 height 15
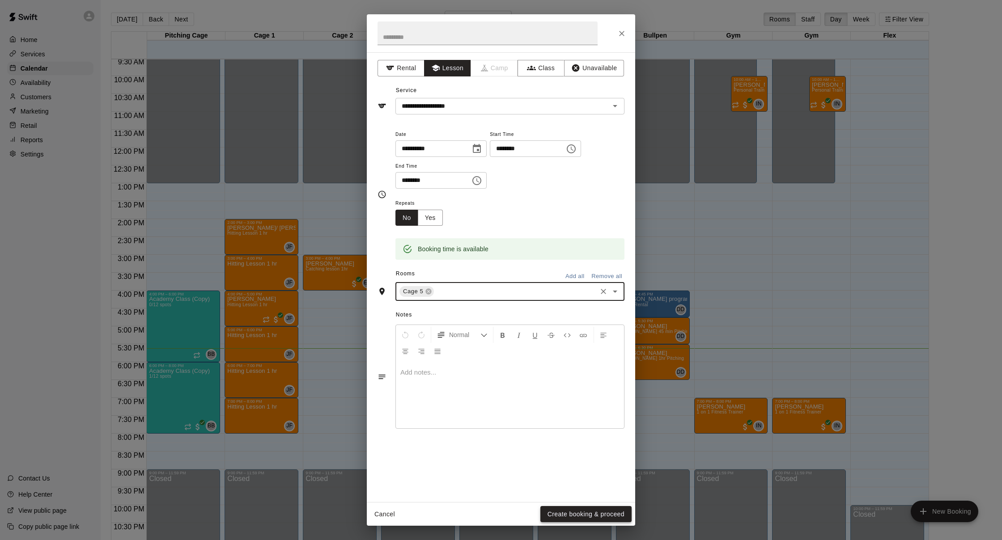
click at [561, 512] on button "Create booking & proceed" at bounding box center [585, 514] width 91 height 17
click at [562, 521] on button "Create booking & proceed" at bounding box center [585, 514] width 91 height 17
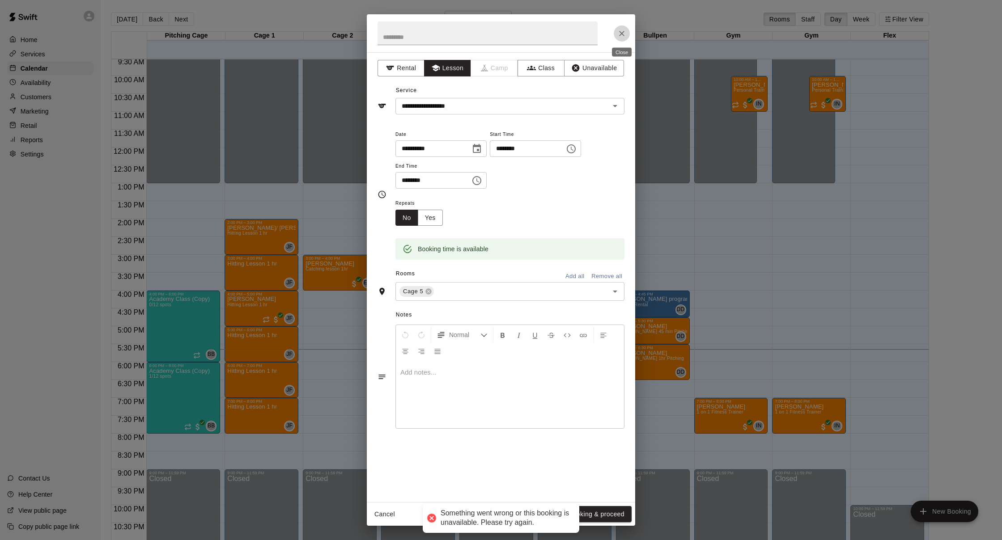
click at [618, 31] on icon "Close" at bounding box center [621, 33] width 9 height 9
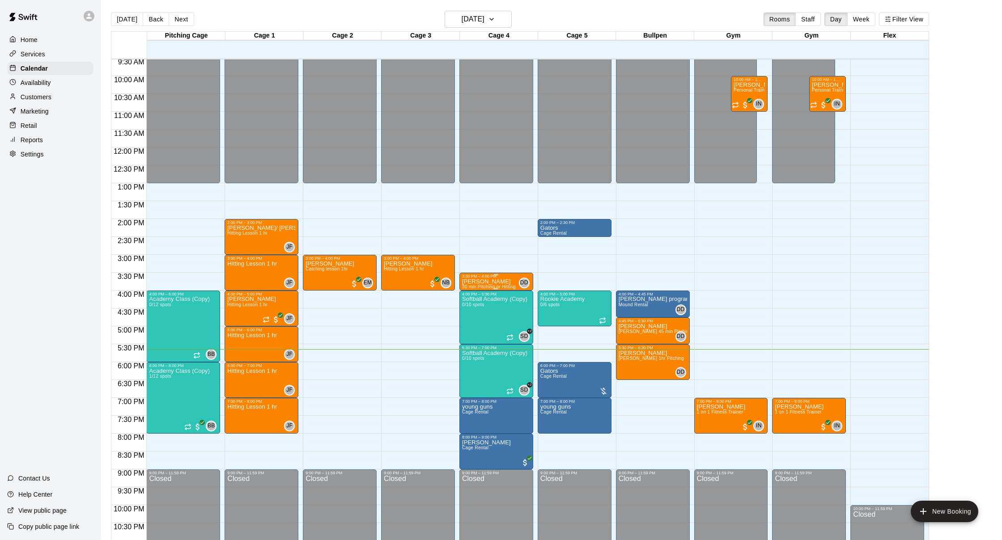
scroll to position [344, 0]
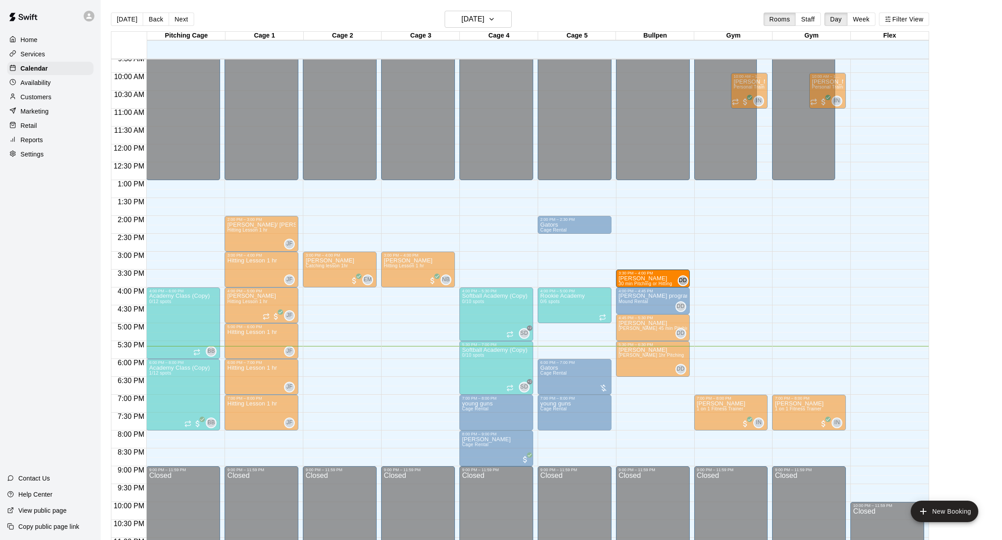
drag, startPoint x: 496, startPoint y: 281, endPoint x: 630, endPoint y: 281, distance: 134.2
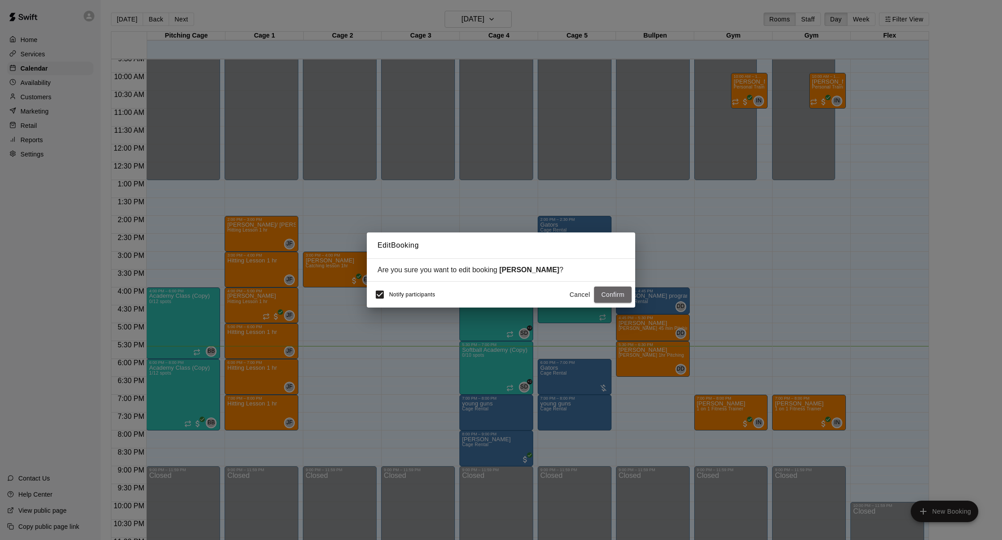
click at [605, 293] on button "Confirm" at bounding box center [613, 295] width 38 height 17
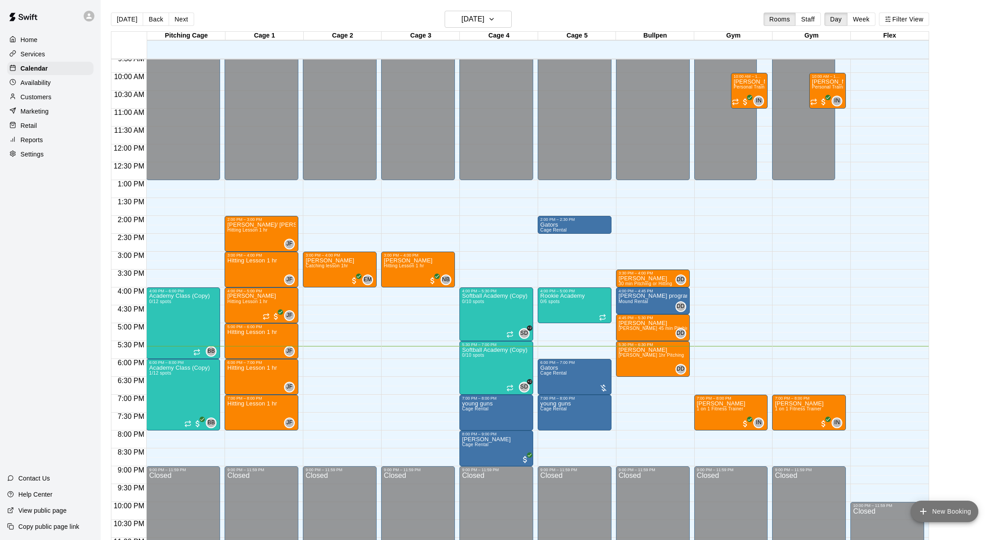
click at [946, 512] on button "New Booking" at bounding box center [945, 511] width 68 height 21
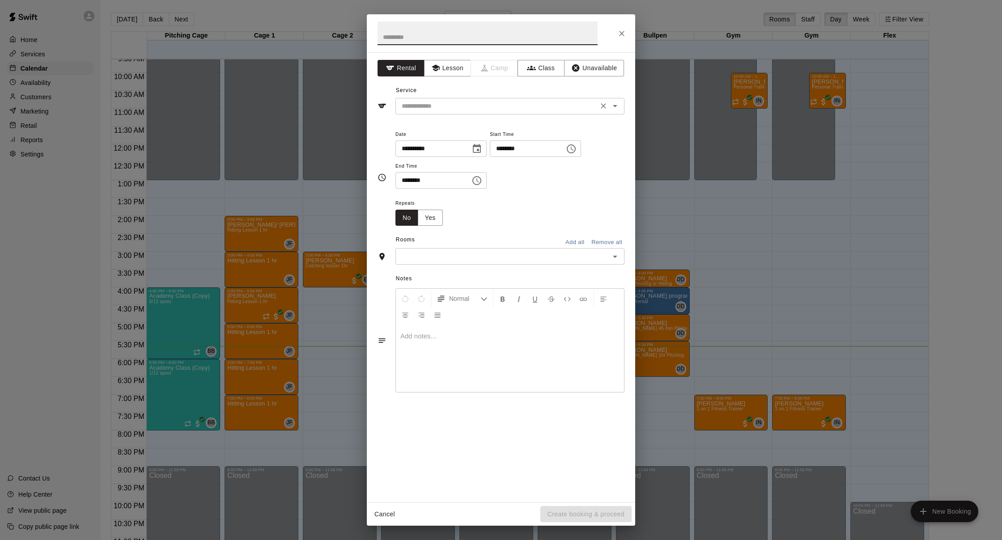
click at [493, 111] on input "text" at bounding box center [496, 106] width 197 height 11
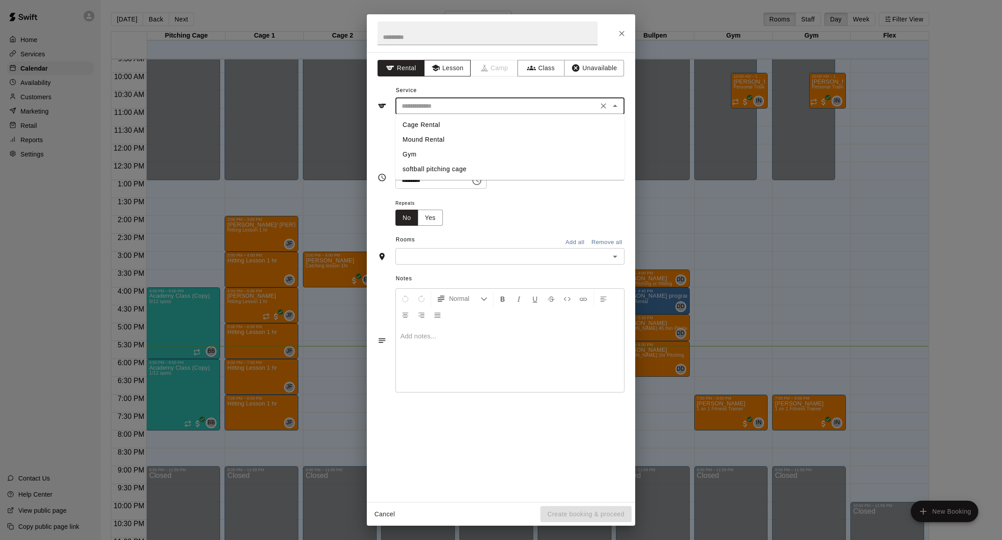
click at [439, 74] on button "Lesson" at bounding box center [447, 68] width 47 height 17
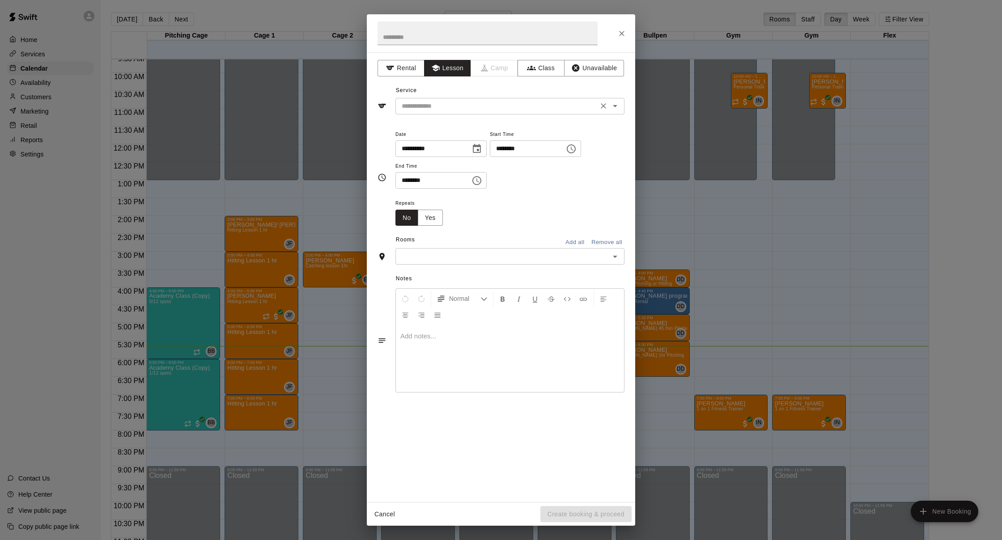
click at [447, 111] on div "​" at bounding box center [509, 106] width 229 height 17
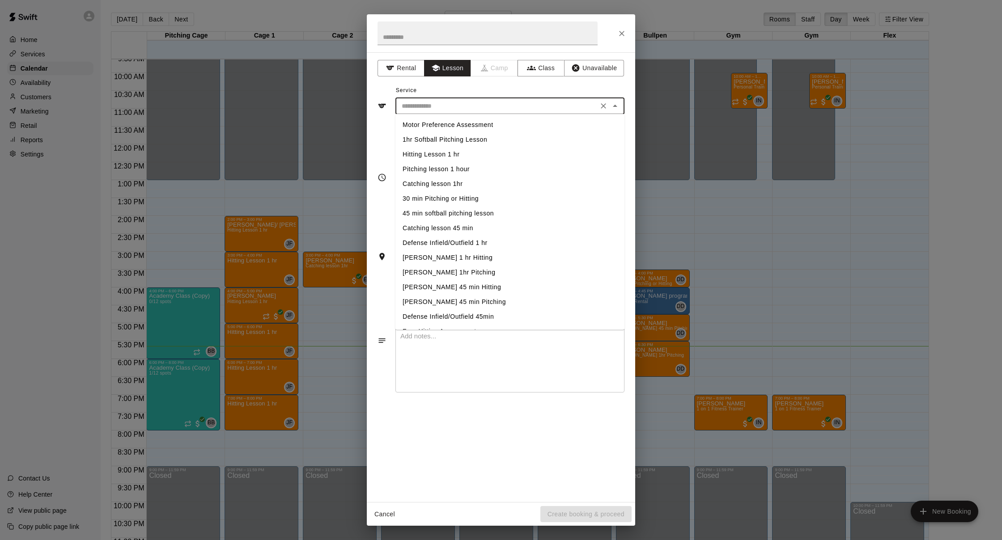
scroll to position [2, 0]
click at [448, 155] on li "Hitting Lesson 1 hr" at bounding box center [509, 152] width 229 height 15
type input "**********"
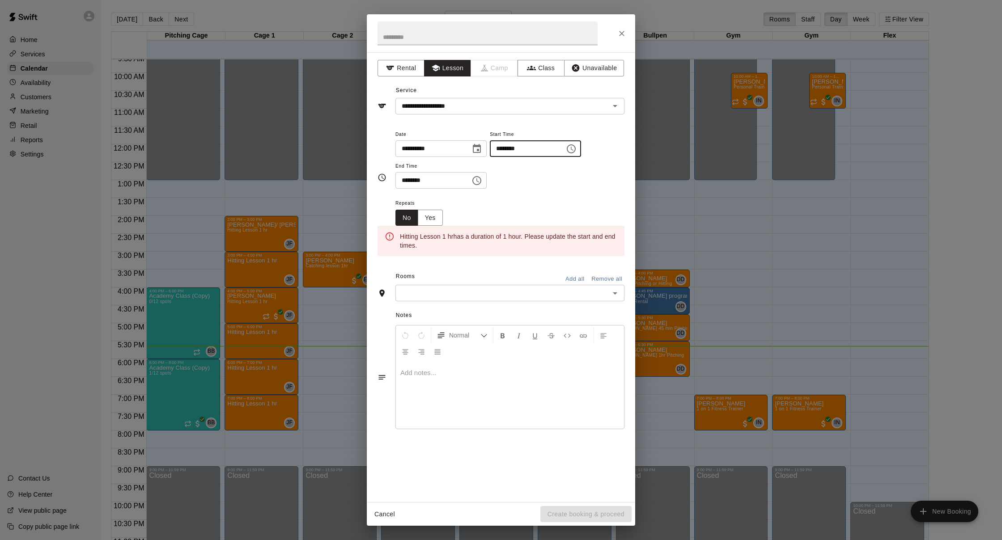
click at [506, 149] on input "********" at bounding box center [524, 148] width 69 height 17
type input "********"
click at [420, 179] on input "********" at bounding box center [429, 180] width 69 height 17
click at [408, 180] on input "********" at bounding box center [429, 180] width 69 height 17
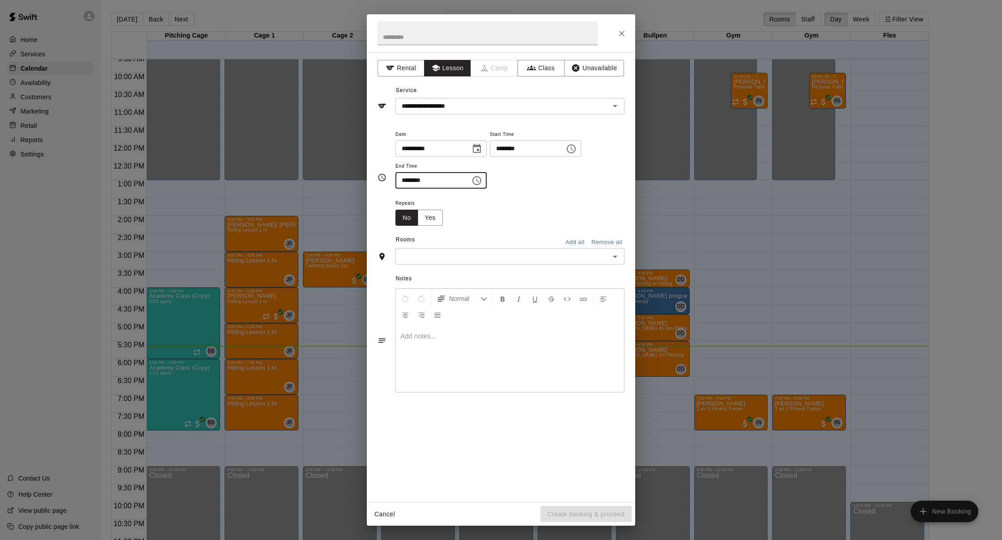
click at [499, 248] on div "​" at bounding box center [509, 256] width 229 height 17
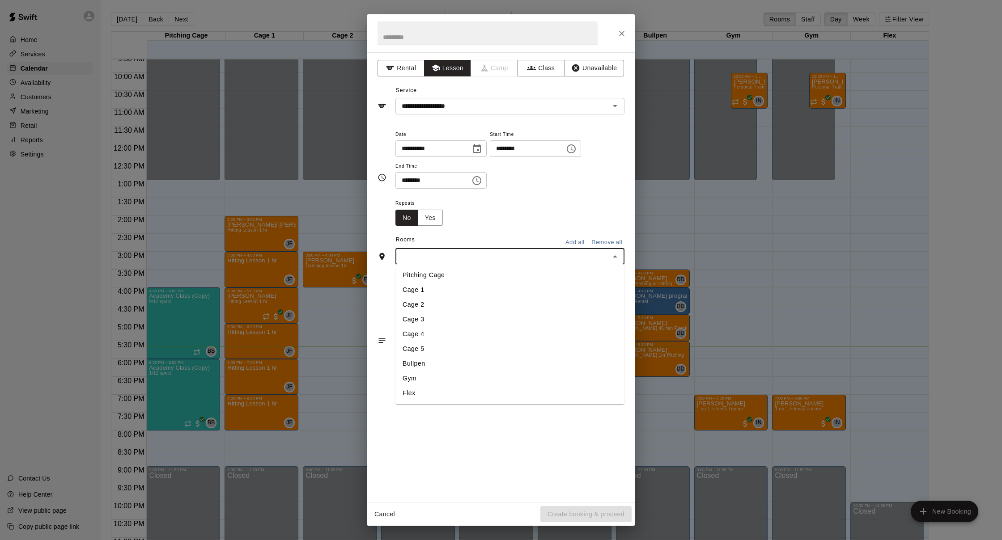
click at [458, 305] on li "Cage 2" at bounding box center [509, 305] width 229 height 15
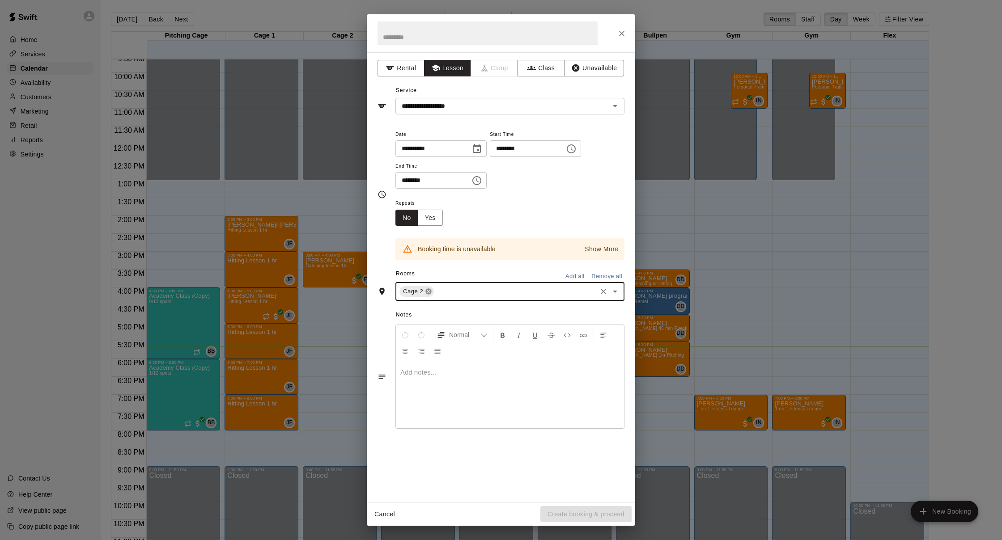
click at [431, 290] on icon at bounding box center [429, 292] width 6 height 6
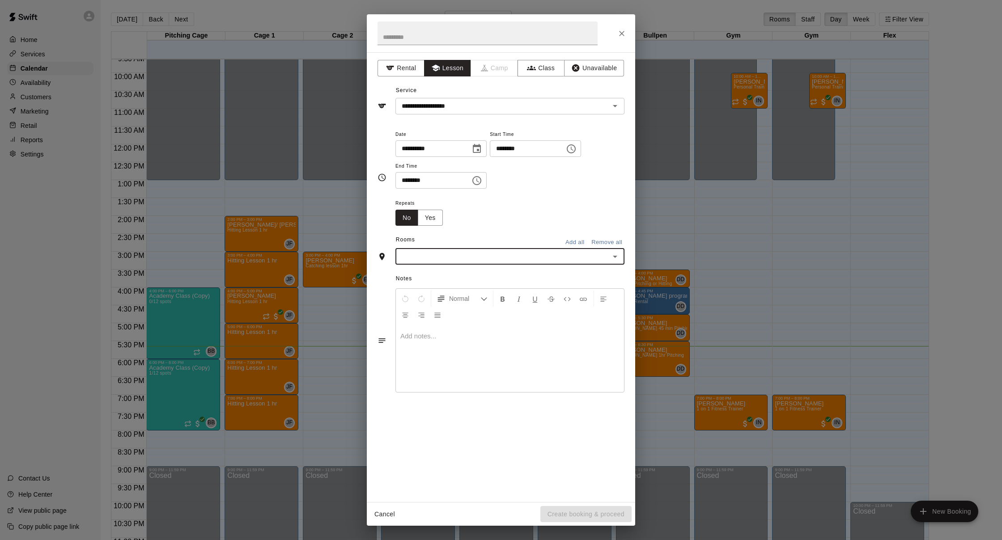
click at [435, 258] on input "text" at bounding box center [502, 256] width 209 height 11
click at [431, 314] on li "Cage 3" at bounding box center [509, 319] width 229 height 15
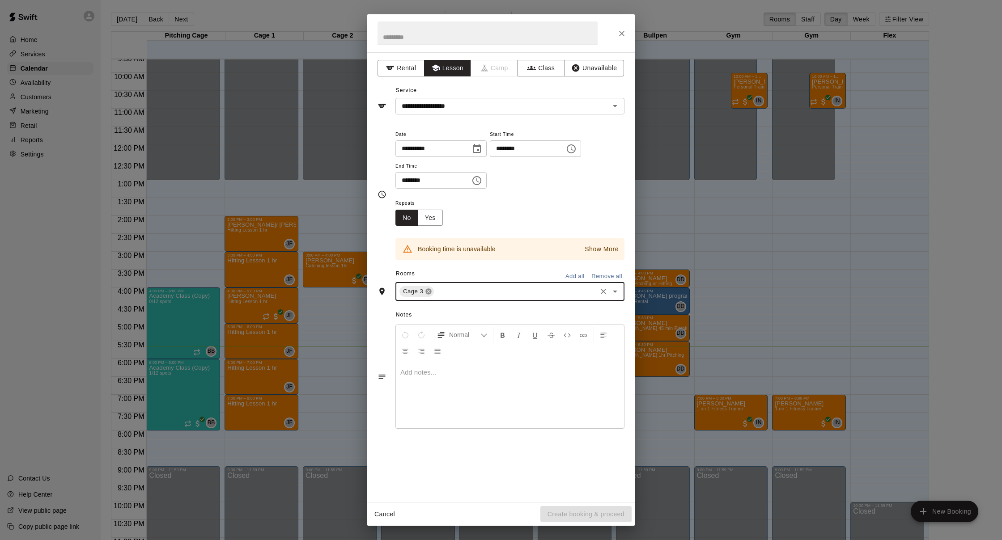
click at [429, 290] on icon at bounding box center [429, 292] width 6 height 6
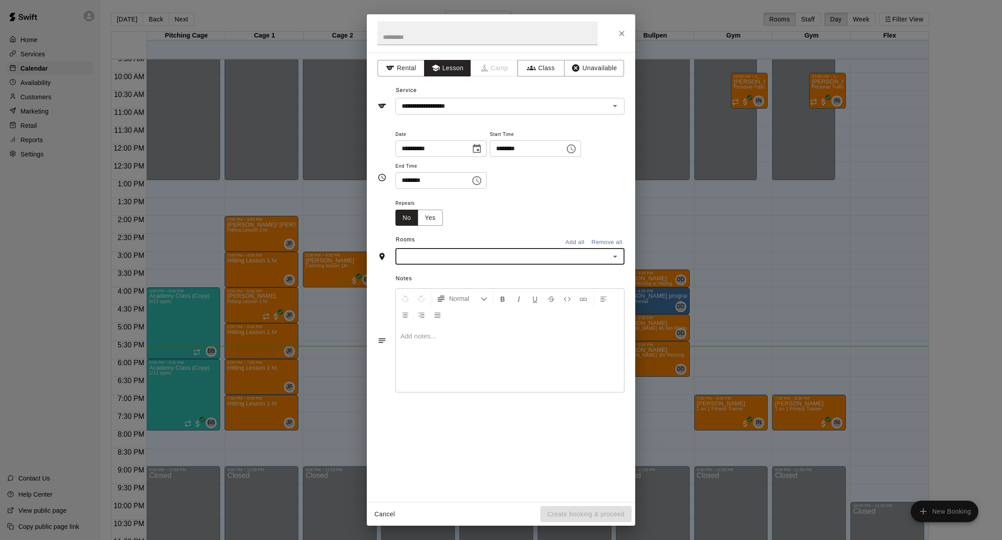
click at [447, 257] on input "text" at bounding box center [502, 256] width 209 height 11
click at [449, 336] on li "Cage 4" at bounding box center [509, 334] width 229 height 15
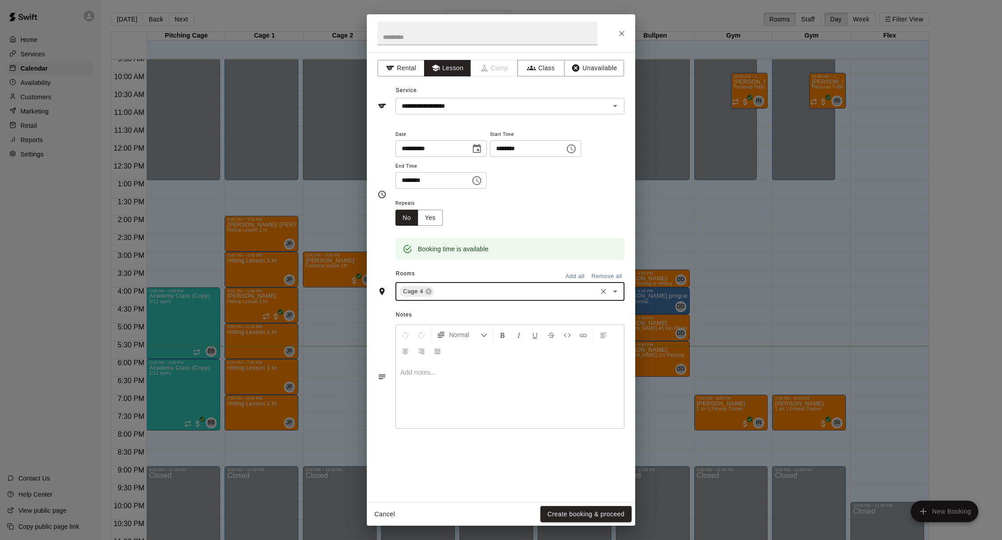
click at [408, 180] on input "********" at bounding box center [429, 180] width 69 height 17
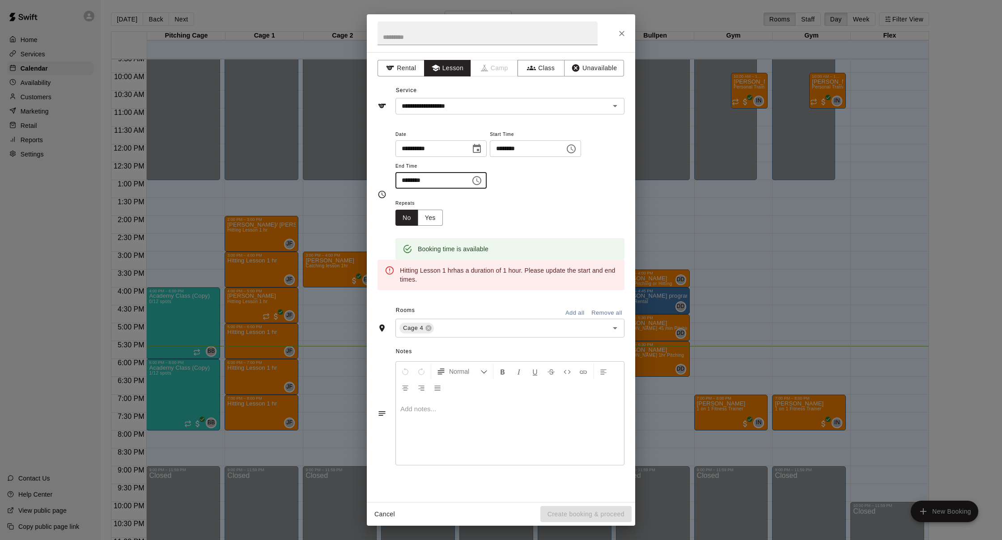
type input "********"
click at [463, 429] on div at bounding box center [510, 431] width 228 height 67
click at [610, 110] on icon "Open" at bounding box center [615, 106] width 11 height 11
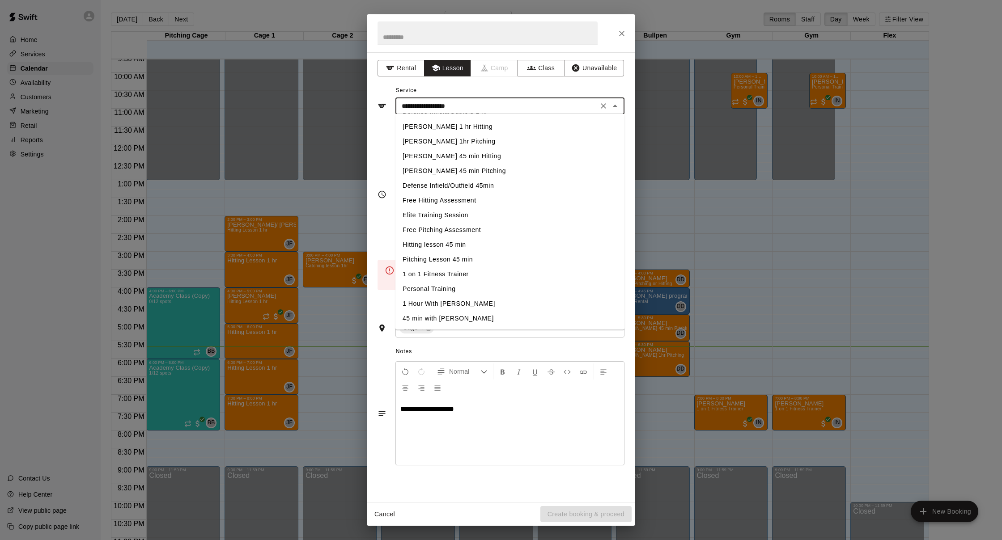
scroll to position [131, 0]
click at [488, 240] on li "Hitting lesson 45 min" at bounding box center [509, 245] width 229 height 15
type input "**********"
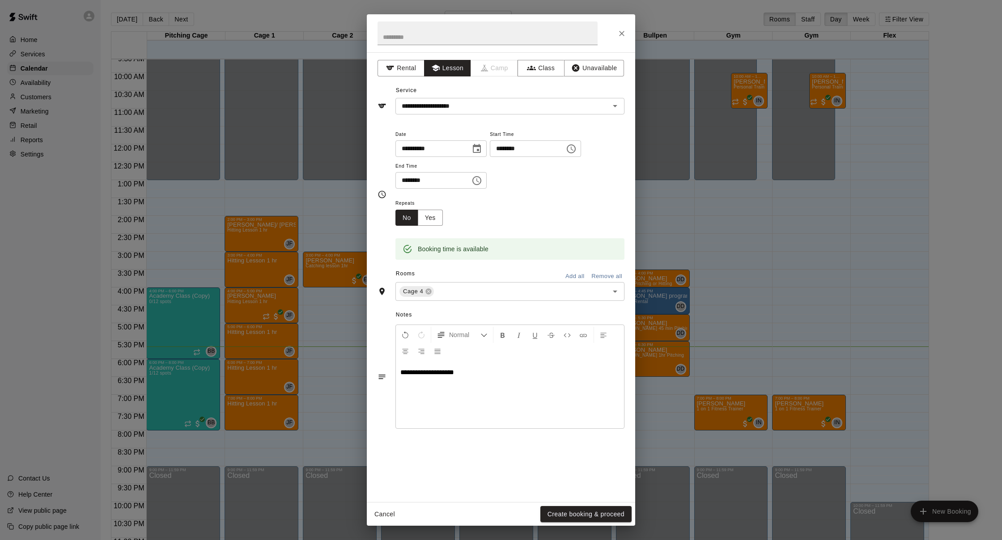
click at [512, 368] on p "**********" at bounding box center [509, 372] width 219 height 9
click at [599, 521] on button "Create booking & proceed" at bounding box center [585, 514] width 91 height 17
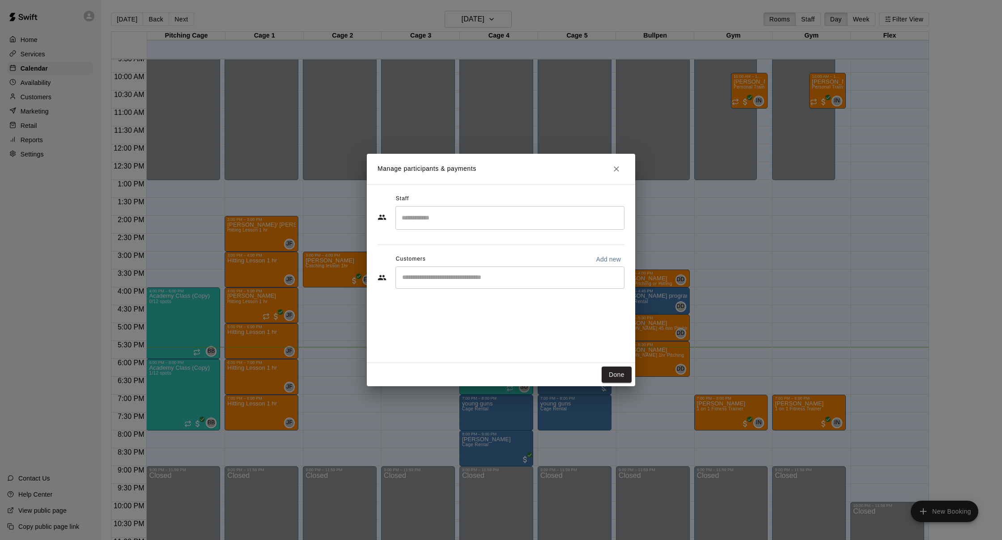
click at [505, 226] on div "​" at bounding box center [509, 218] width 229 height 24
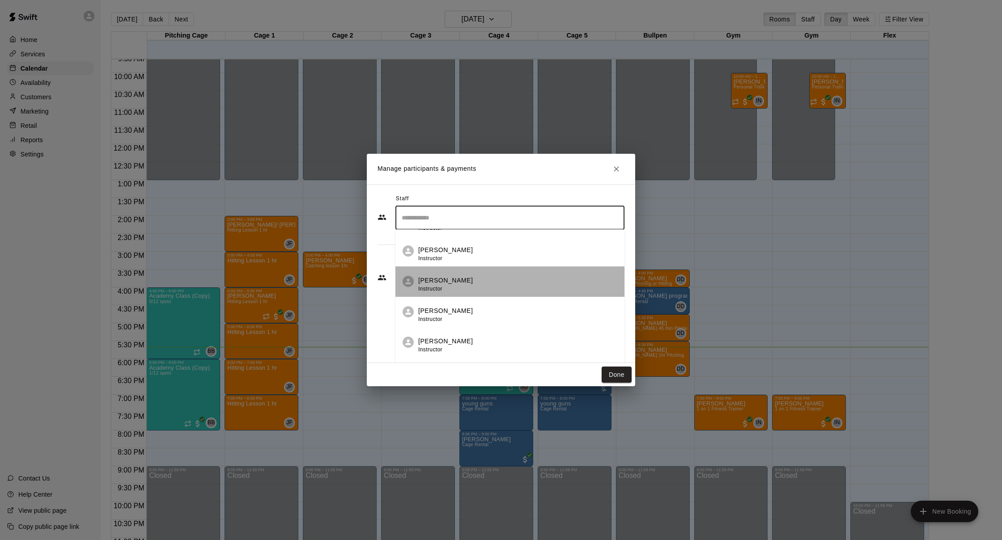
click at [492, 276] on div "Nate Betances Instructor" at bounding box center [517, 284] width 199 height 17
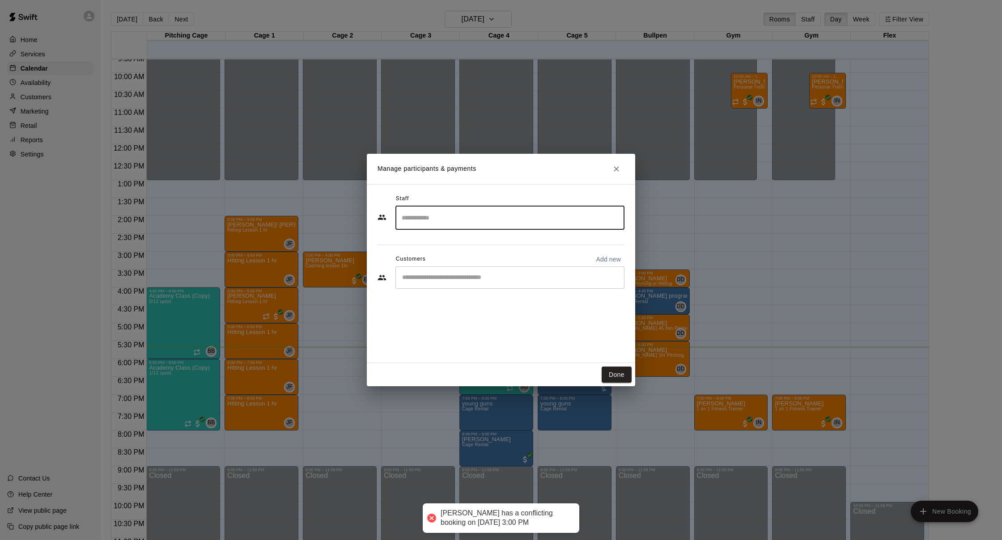
click at [468, 225] on input "Search staff" at bounding box center [510, 218] width 221 height 16
click at [369, 315] on div "Staff ​ Customers Add new ​" at bounding box center [501, 273] width 268 height 179
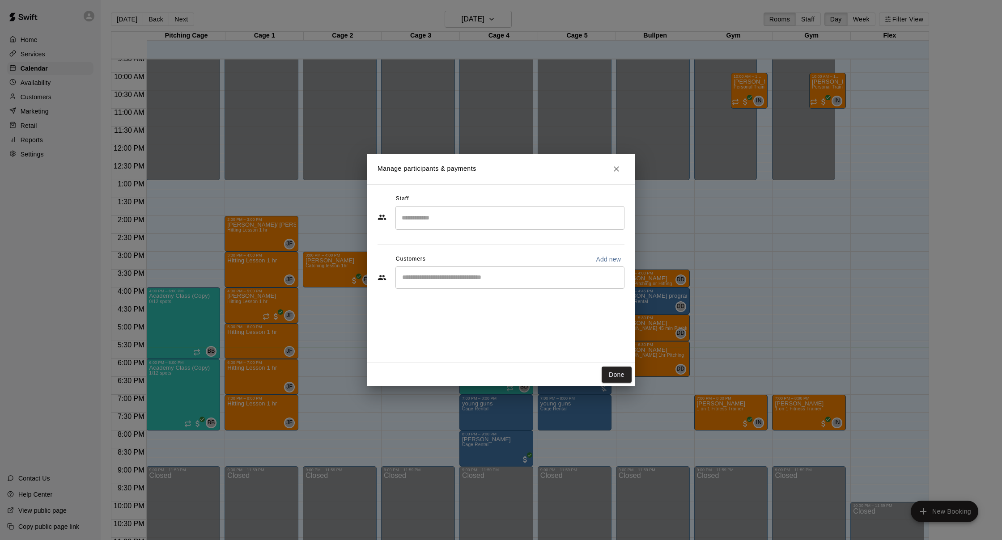
click at [473, 279] on input "Start typing to search customers..." at bounding box center [510, 277] width 221 height 9
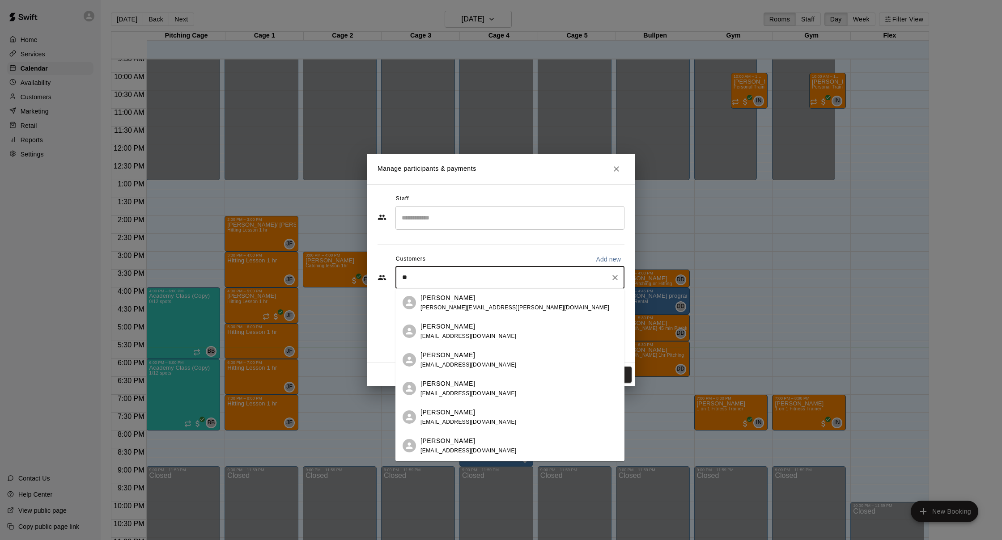
type input "*"
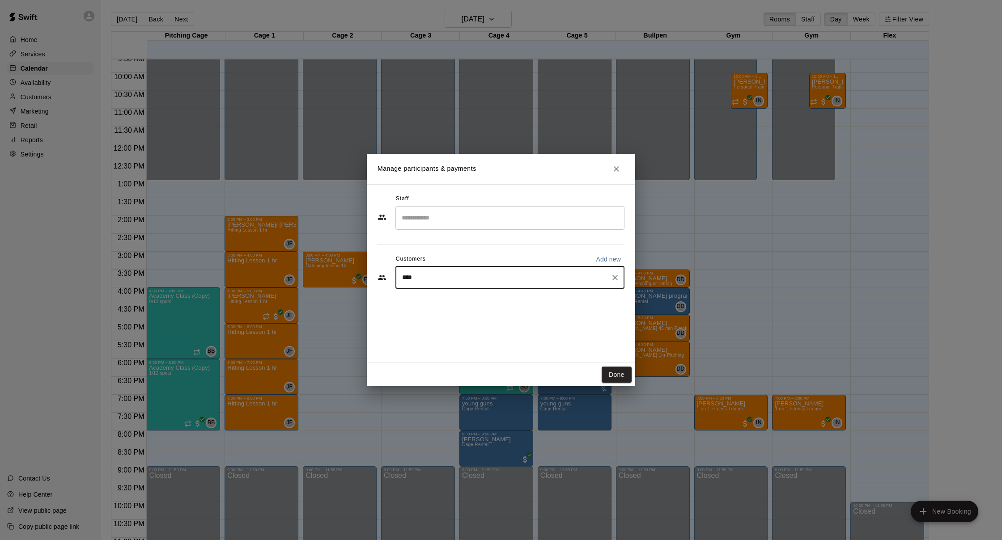
type input "*****"
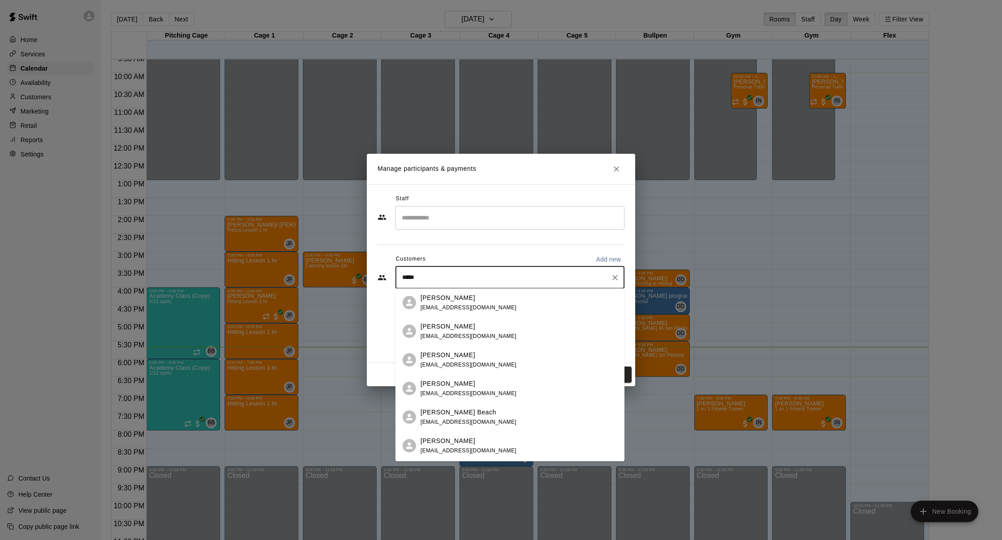
click at [549, 321] on div "Wyatt Ciklin aciklin@jonesfoster.com" at bounding box center [509, 331] width 229 height 29
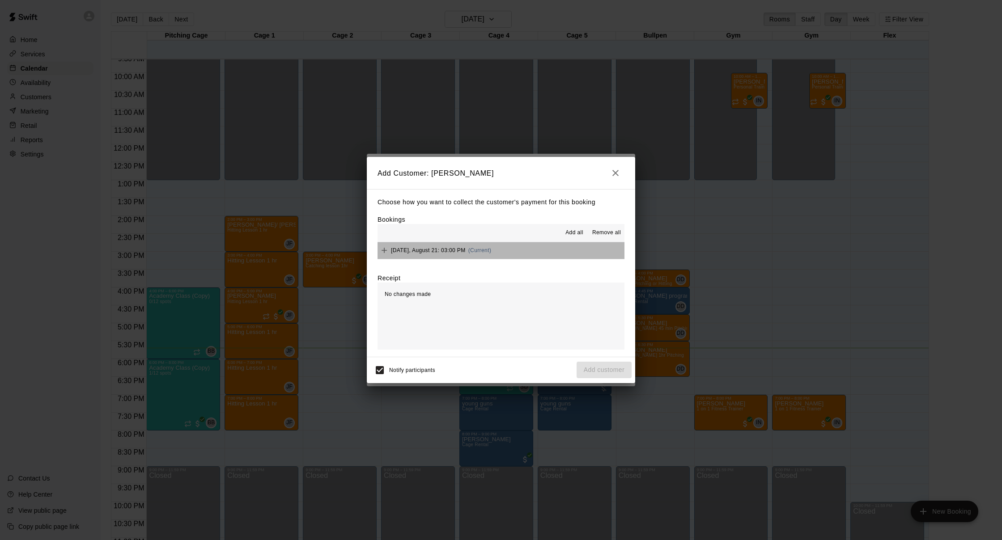
click at [522, 248] on button "Thursday, August 21: 03:00 PM (Current)" at bounding box center [501, 250] width 247 height 17
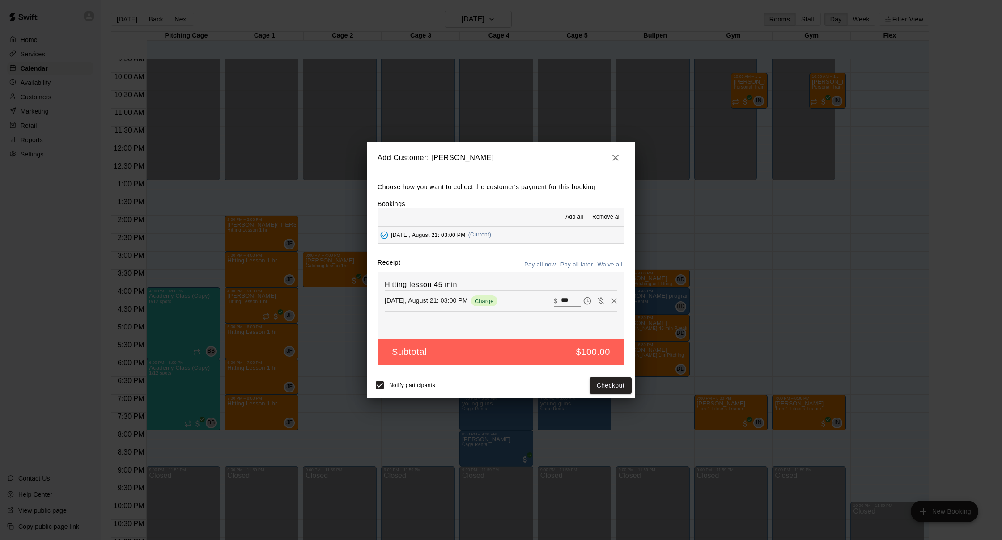
click at [606, 264] on button "Waive all" at bounding box center [610, 265] width 30 height 14
type input "*"
click at [608, 380] on button "Add customer" at bounding box center [604, 386] width 55 height 17
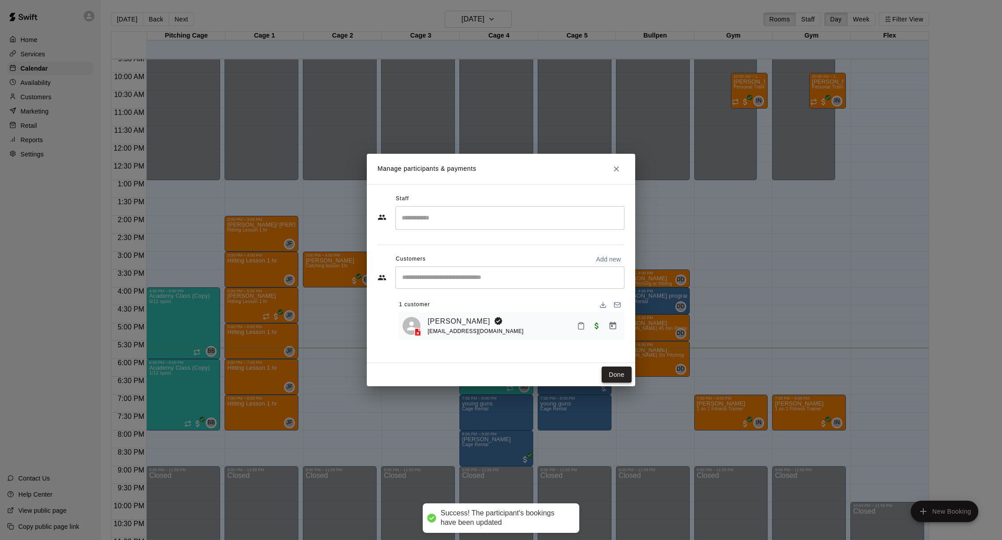
click at [606, 375] on button "Done" at bounding box center [617, 375] width 30 height 17
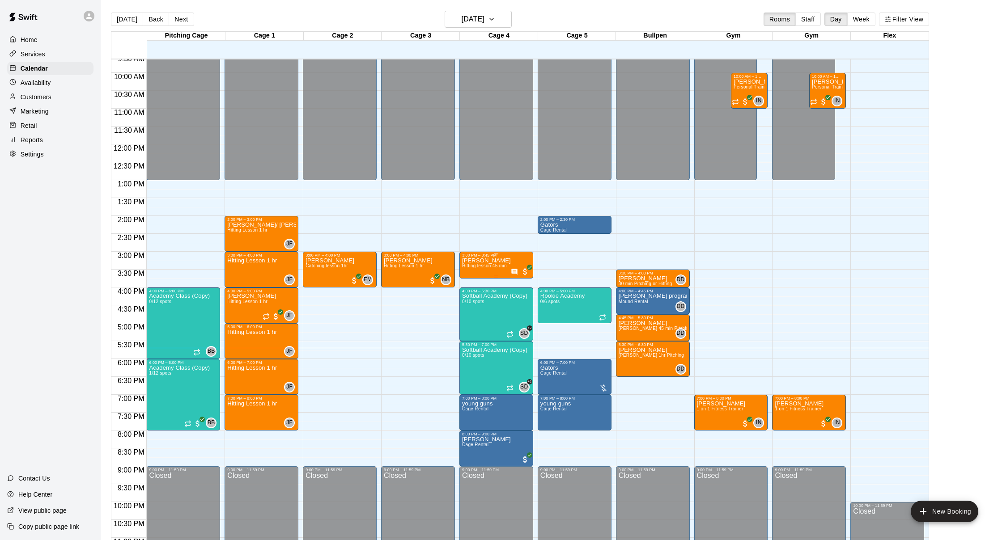
click at [485, 268] on span "Hitting lesson 45 min" at bounding box center [484, 266] width 45 height 5
click at [472, 311] on icon "delete" at bounding box center [471, 315] width 11 height 11
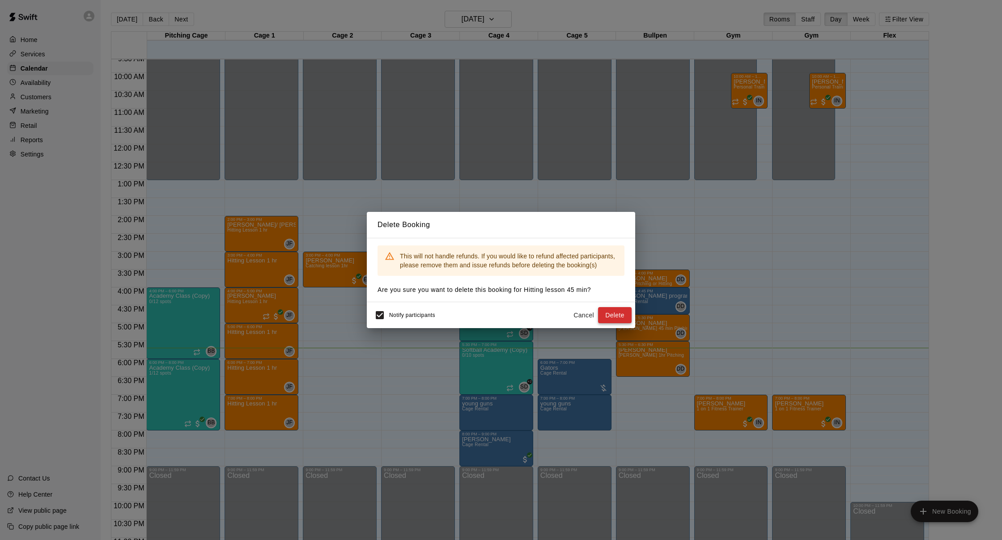
click at [623, 311] on button "Delete" at bounding box center [615, 315] width 34 height 17
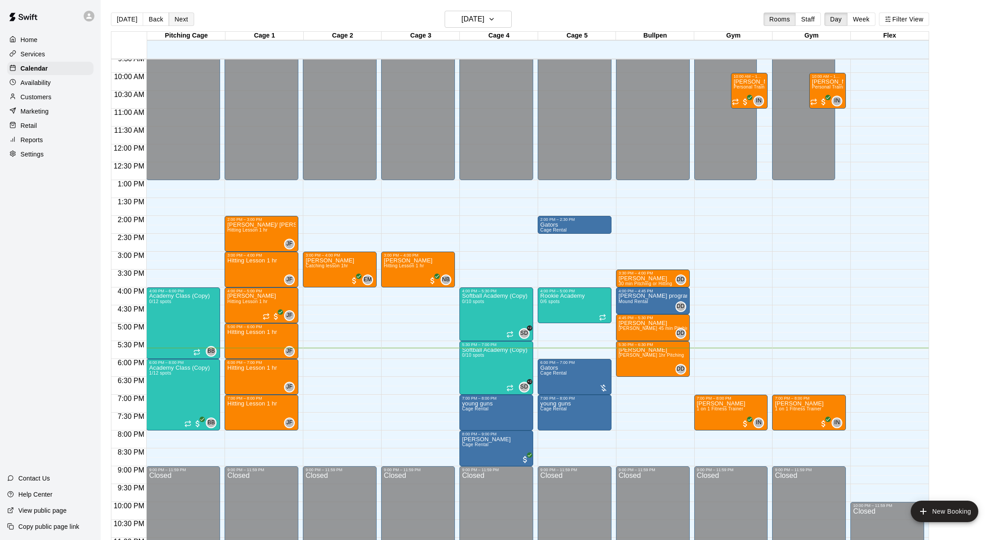
click at [187, 21] on button "Next" at bounding box center [181, 19] width 25 height 13
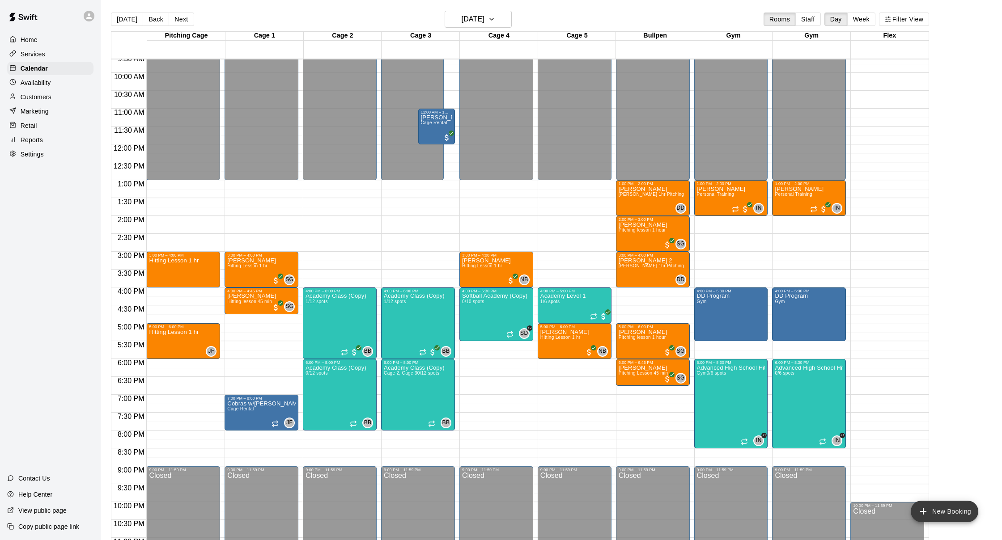
click at [931, 514] on button "New Booking" at bounding box center [945, 511] width 68 height 21
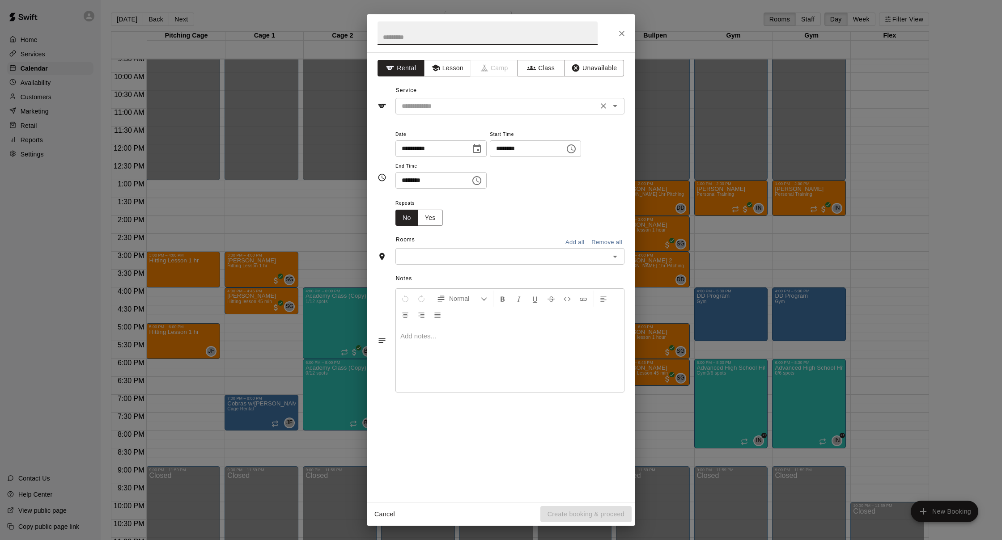
click at [447, 111] on input "text" at bounding box center [496, 106] width 197 height 11
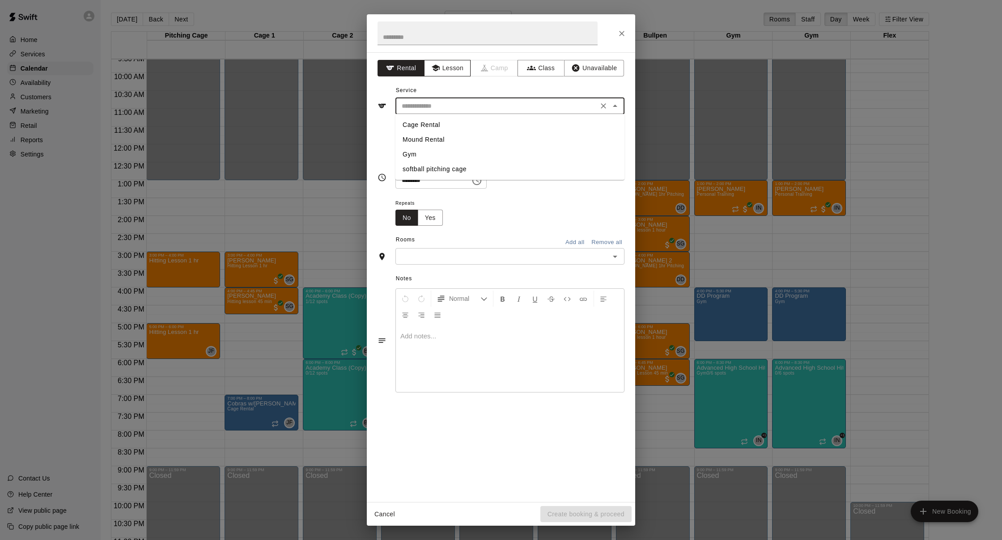
click at [447, 73] on button "Lesson" at bounding box center [447, 68] width 47 height 17
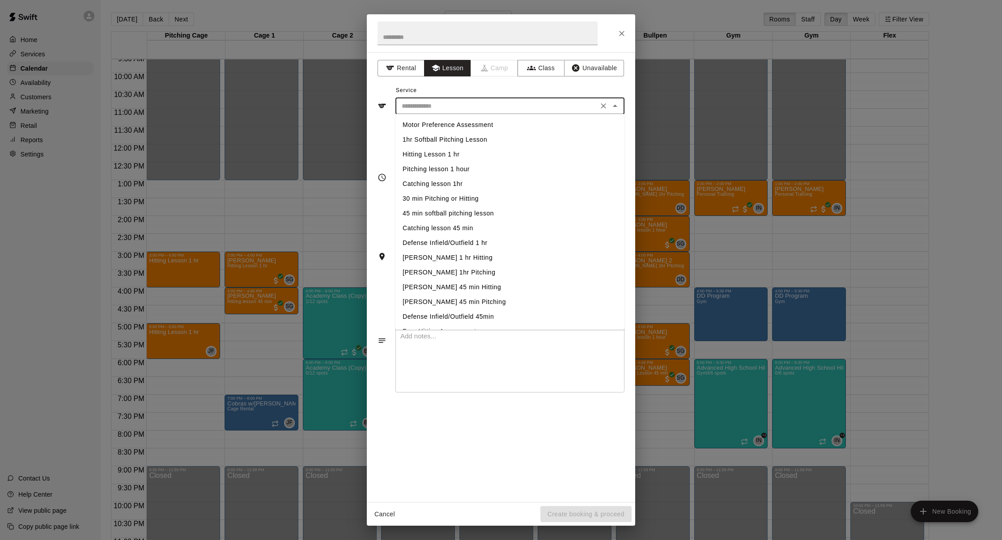
click at [448, 102] on input "text" at bounding box center [496, 106] width 197 height 11
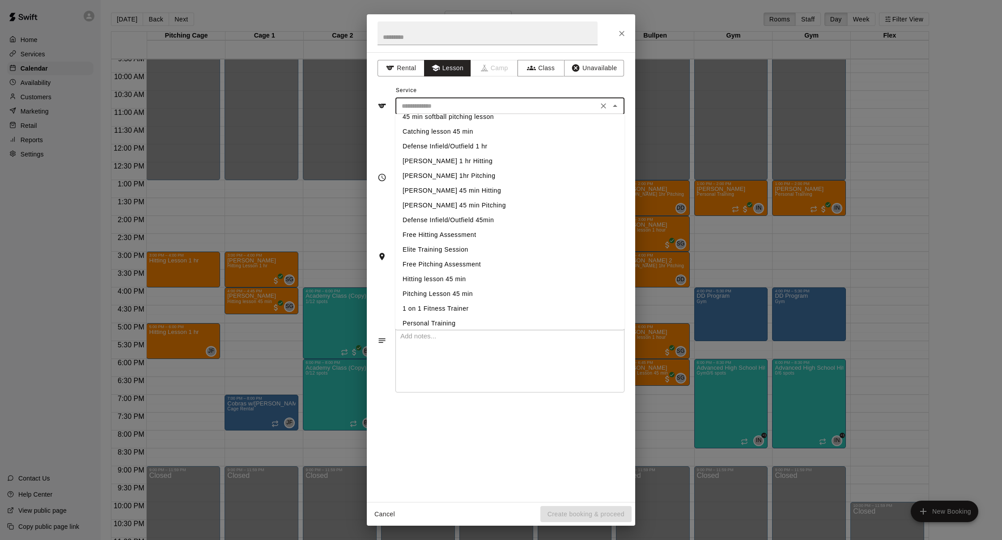
scroll to position [97, 0]
click at [463, 276] on li "Hitting lesson 45 min" at bounding box center [509, 279] width 229 height 15
type input "**********"
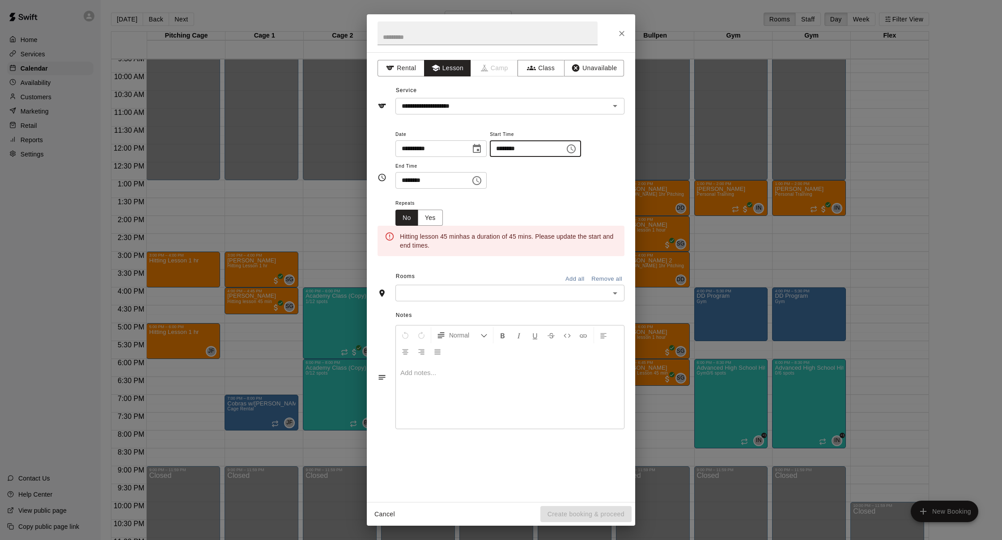
click at [506, 149] on input "********" at bounding box center [524, 148] width 69 height 17
type input "********"
click at [414, 175] on input "********" at bounding box center [429, 180] width 69 height 17
click at [417, 177] on input "********" at bounding box center [429, 180] width 69 height 17
click at [408, 180] on input "********" at bounding box center [429, 180] width 69 height 17
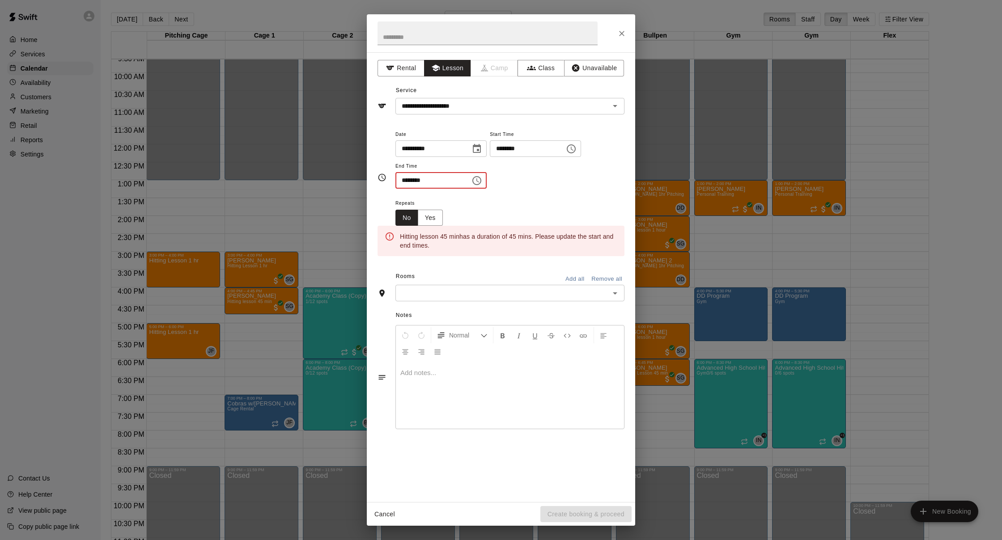
type input "********"
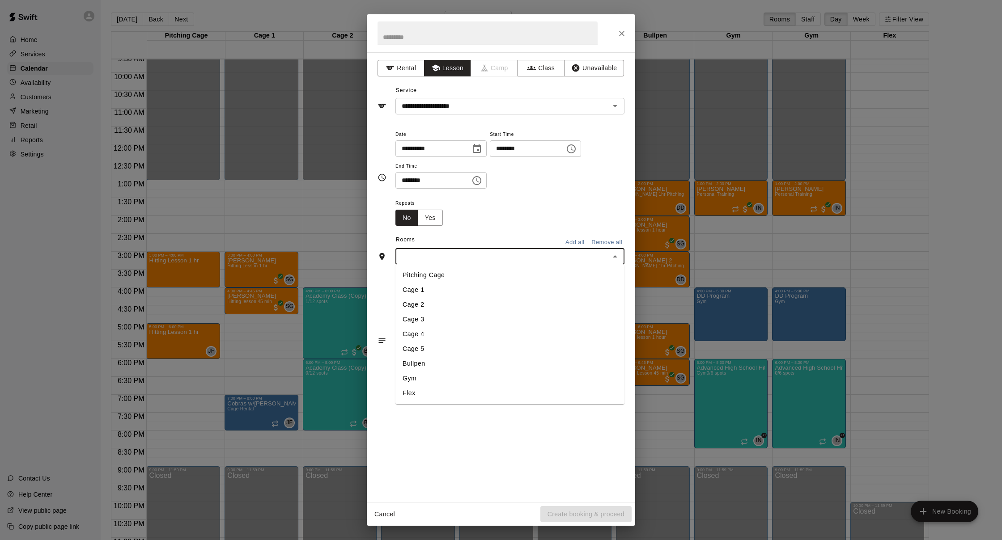
click at [574, 251] on input "text" at bounding box center [502, 256] width 209 height 11
click at [518, 305] on li "Cage 2" at bounding box center [509, 305] width 229 height 15
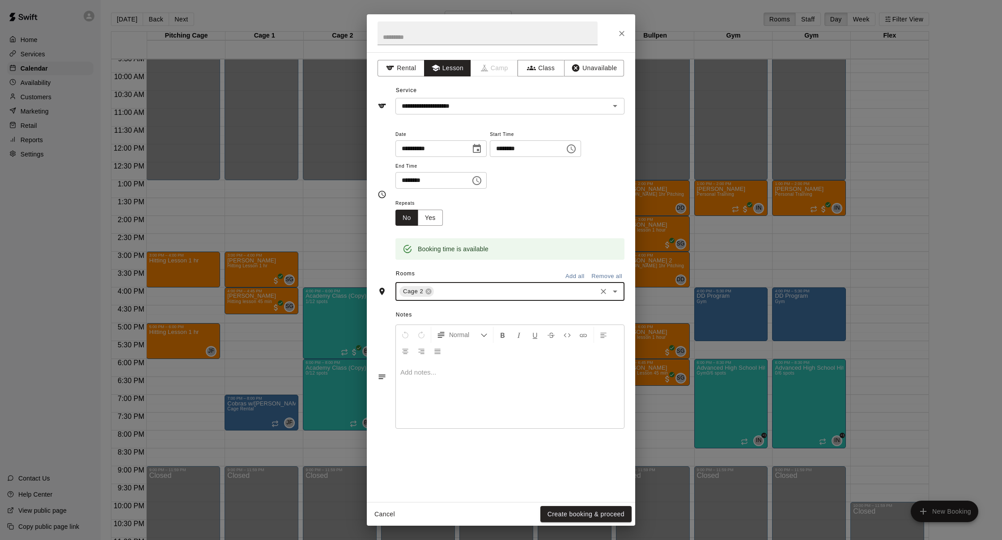
click at [526, 395] on div at bounding box center [510, 394] width 228 height 67
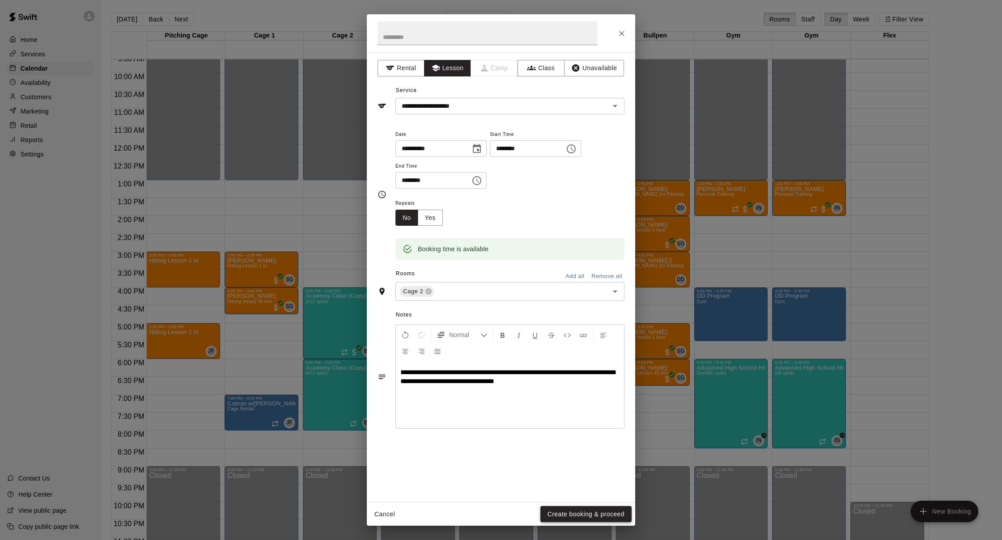
click at [609, 515] on button "Create booking & proceed" at bounding box center [585, 514] width 91 height 17
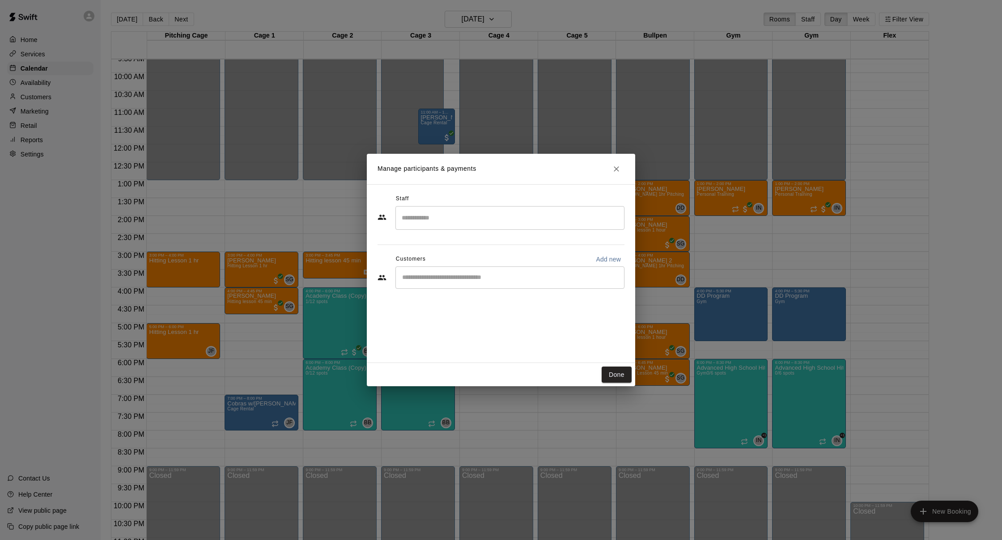
click at [568, 283] on div "​" at bounding box center [509, 278] width 229 height 22
type input "*****"
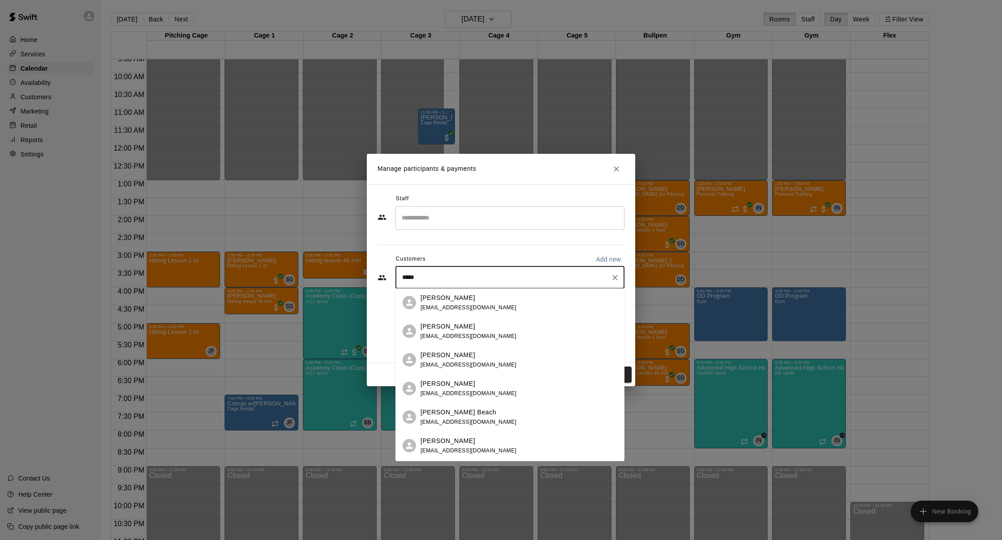
click at [501, 326] on div "Wyatt Ciklin aciklin@jonesfoster.com" at bounding box center [519, 331] width 197 height 19
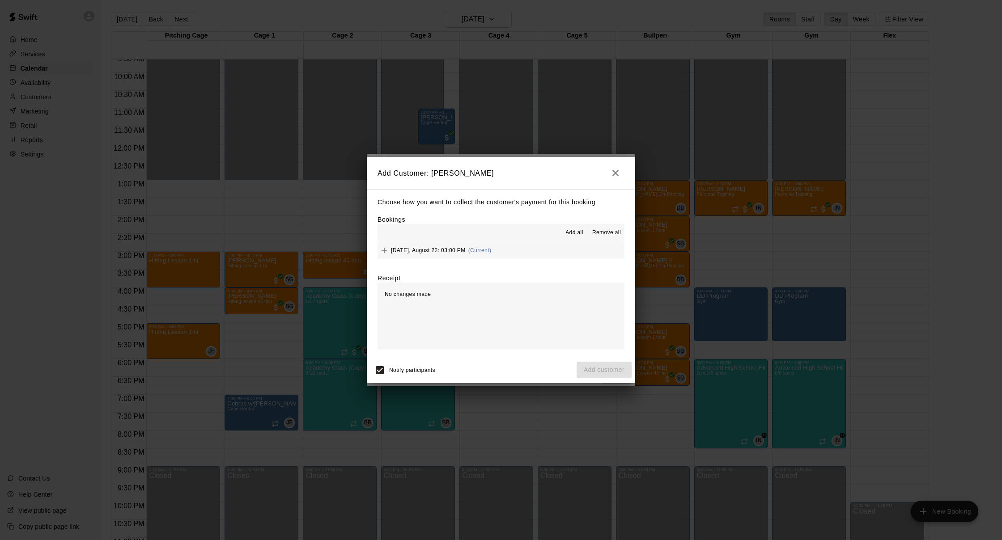
click at [525, 247] on button "Friday, August 22: 03:00 PM (Current)" at bounding box center [501, 250] width 247 height 17
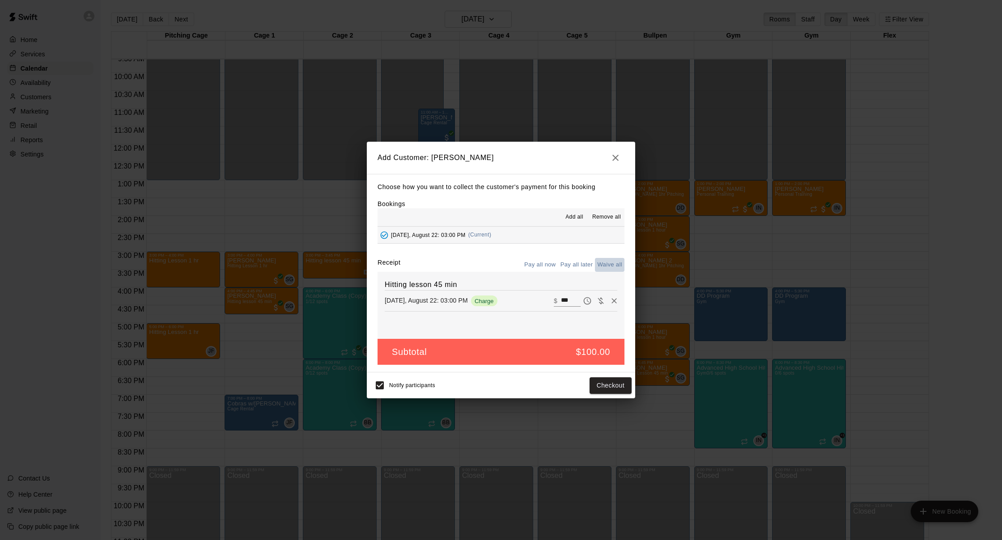
click at [611, 265] on button "Waive all" at bounding box center [610, 265] width 30 height 14
type input "*"
click at [616, 385] on button "Add customer" at bounding box center [604, 386] width 55 height 17
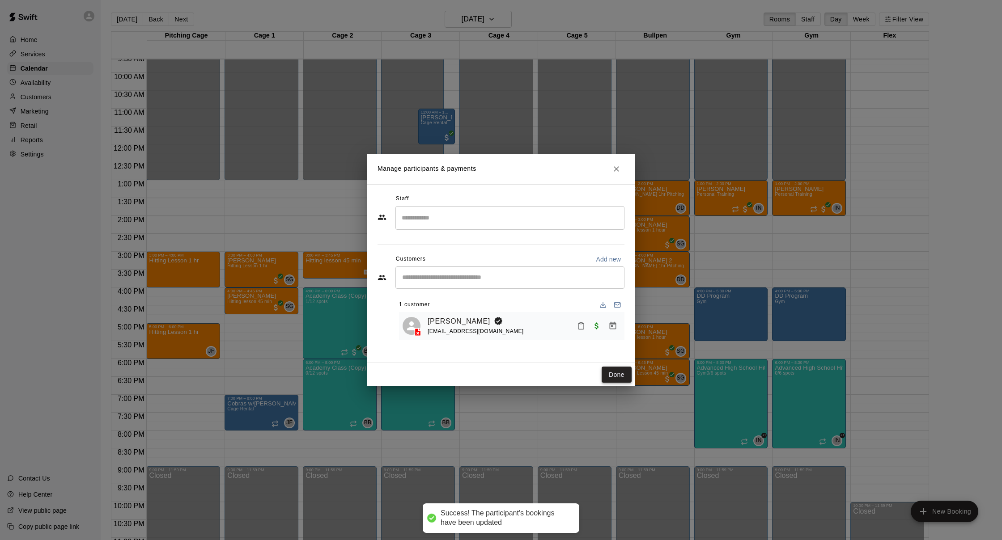
click at [620, 378] on button "Done" at bounding box center [617, 375] width 30 height 17
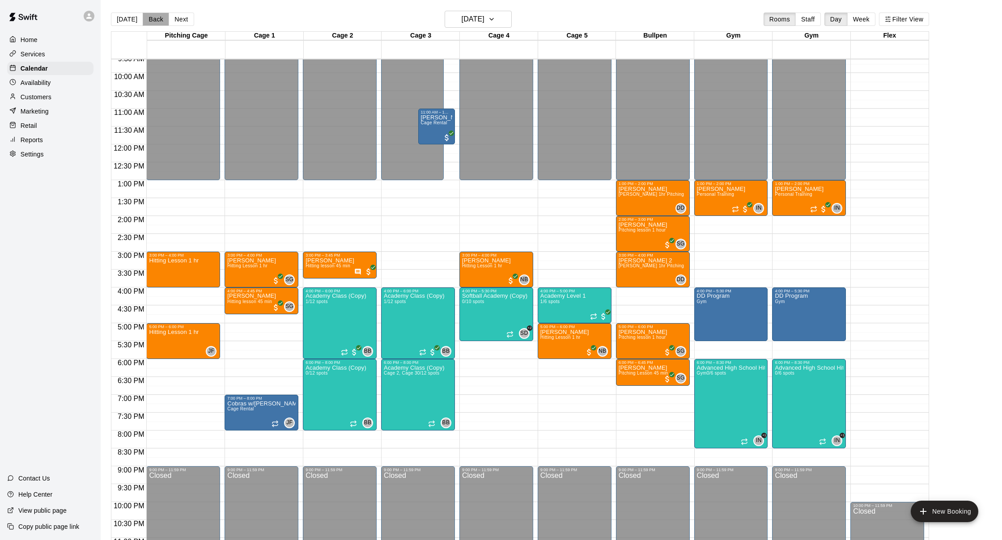
click at [145, 24] on button "Back" at bounding box center [156, 19] width 26 height 13
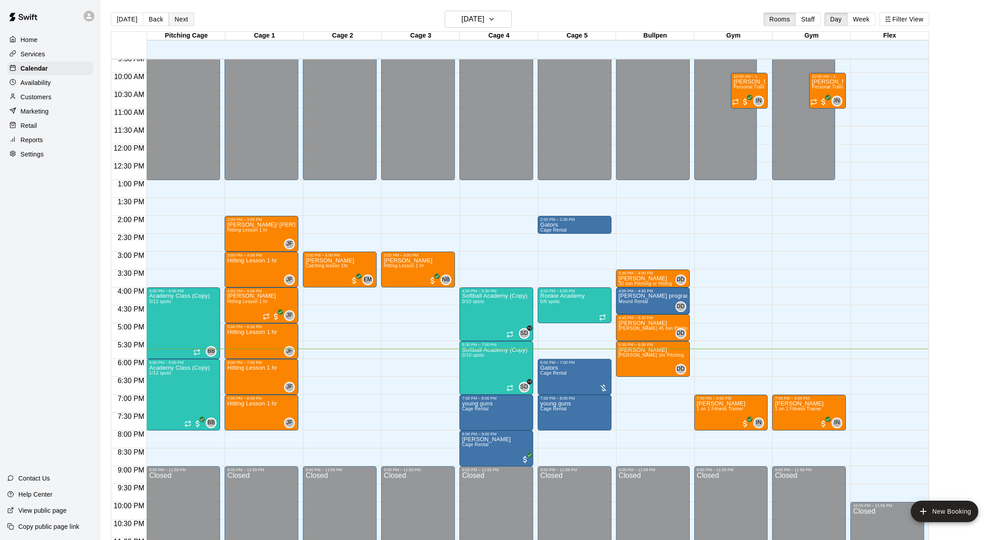
click at [177, 19] on button "Next" at bounding box center [181, 19] width 25 height 13
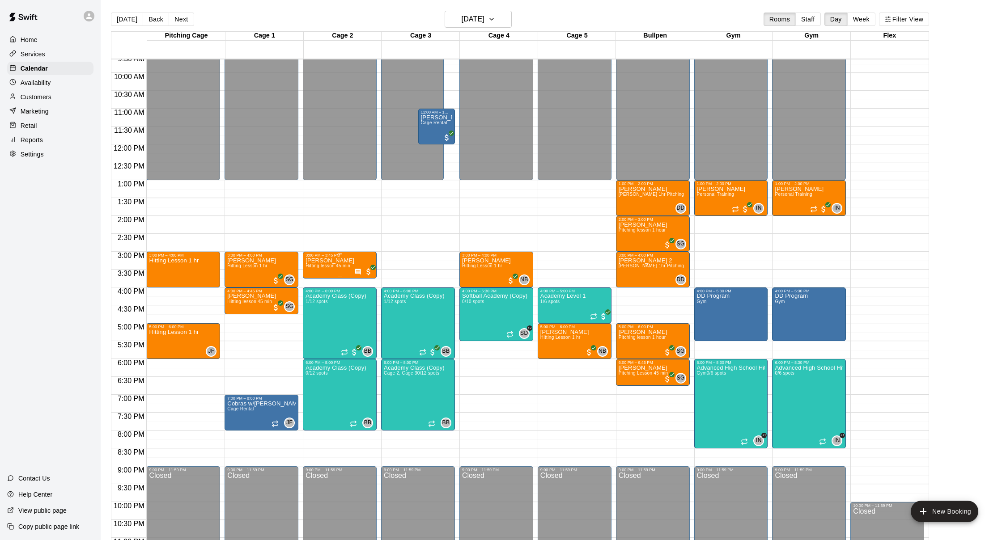
click at [348, 270] on div "Wyatt Ciklin Hitting lesson 45 min" at bounding box center [330, 528] width 49 height 540
click at [312, 290] on img "edit" at bounding box center [315, 289] width 10 height 10
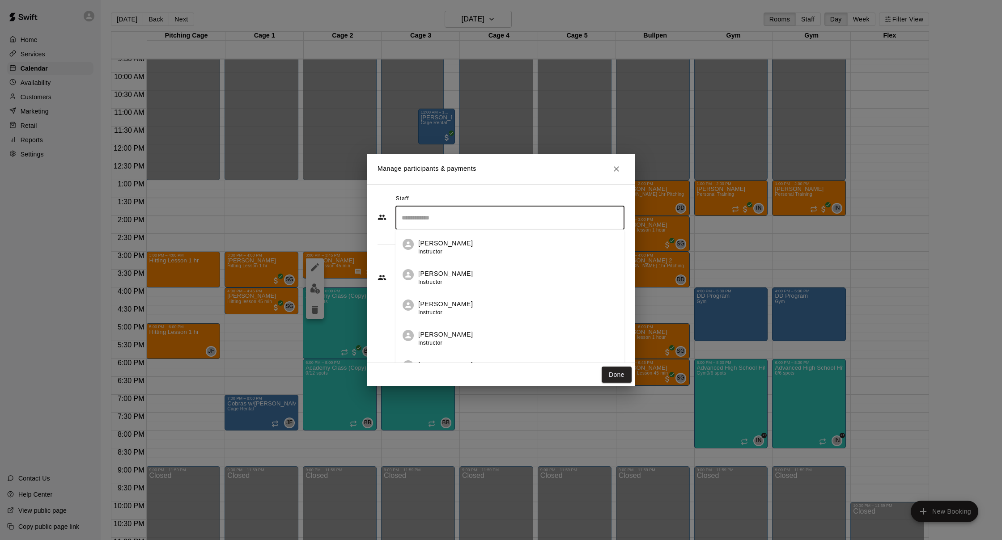
click at [416, 216] on input "Search staff" at bounding box center [510, 218] width 221 height 16
click at [434, 240] on div "Matt Domiam Instructor Darin Downs Staff Bucket Bucket Admin SGB Instructor Ins…" at bounding box center [509, 316] width 229 height 173
click at [434, 240] on div "Mike Livoti Staff" at bounding box center [445, 238] width 55 height 17
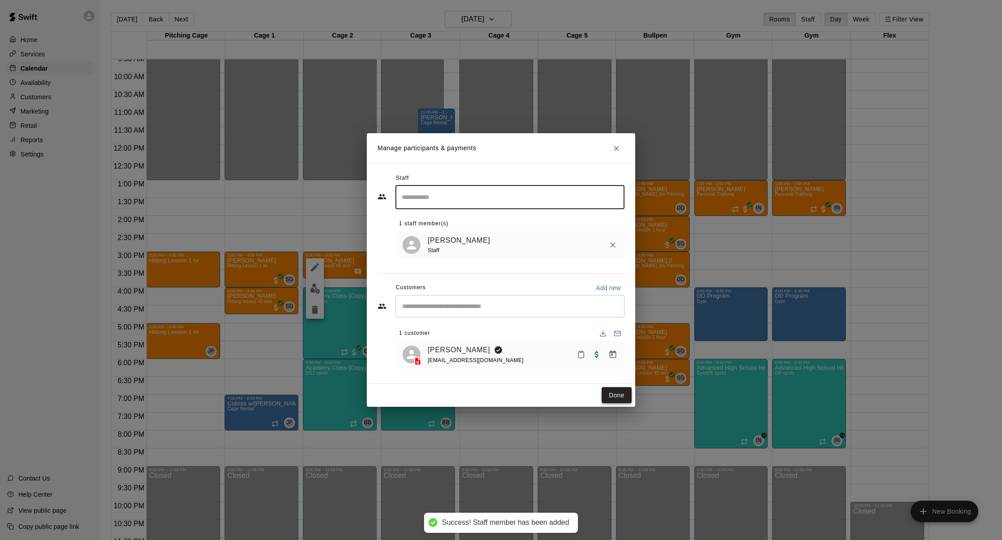
click at [628, 393] on button "Done" at bounding box center [617, 395] width 30 height 17
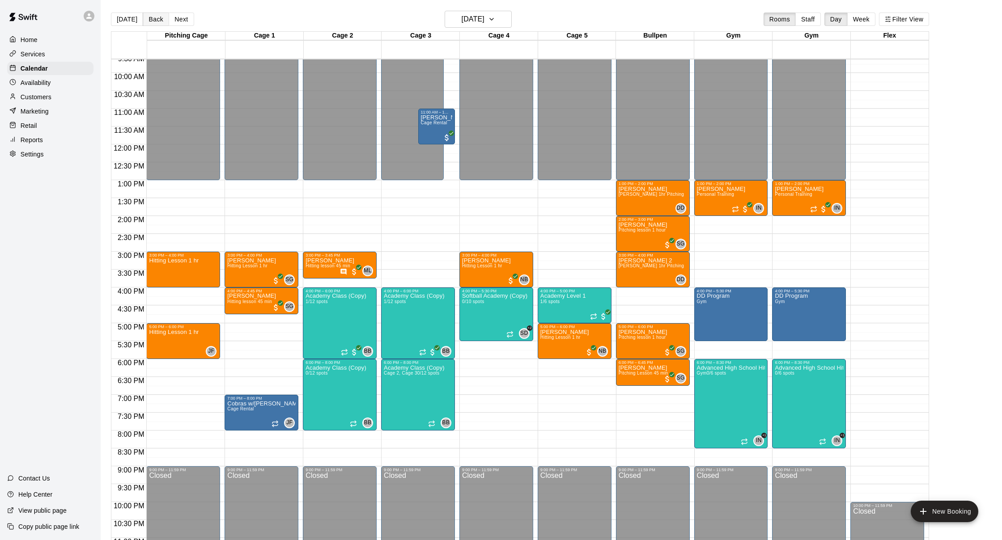
click at [155, 26] on button "Back" at bounding box center [156, 19] width 26 height 13
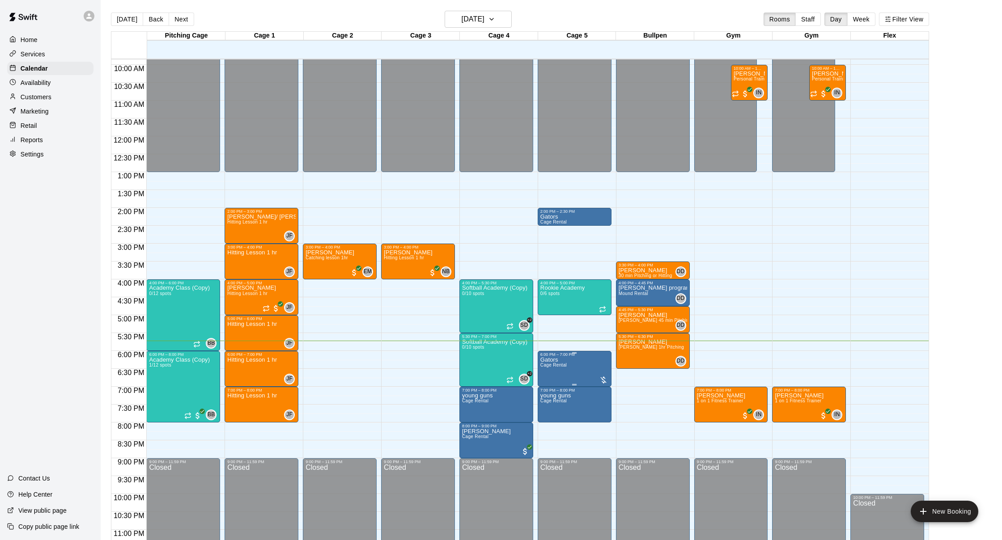
scroll to position [350, 0]
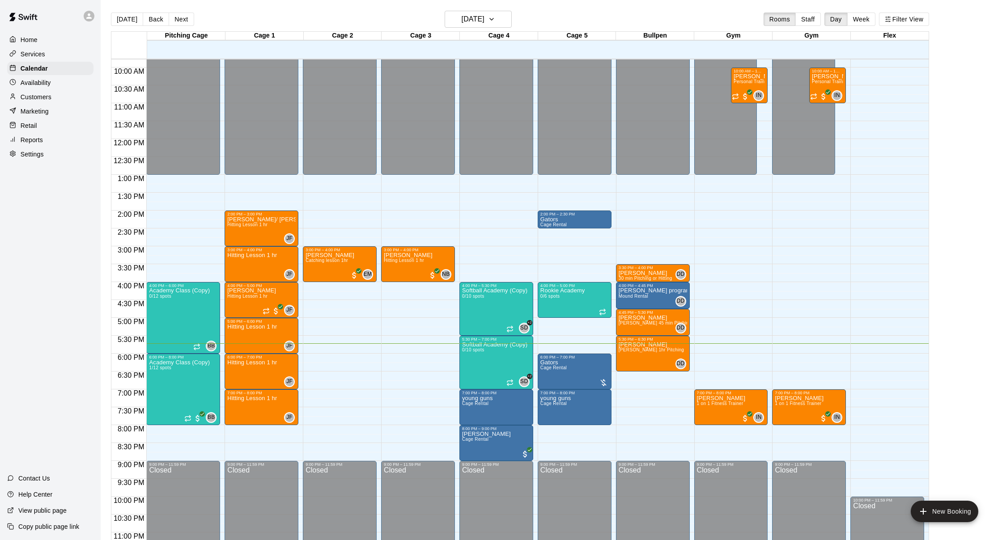
click at [47, 96] on p "Customers" at bounding box center [36, 97] width 31 height 9
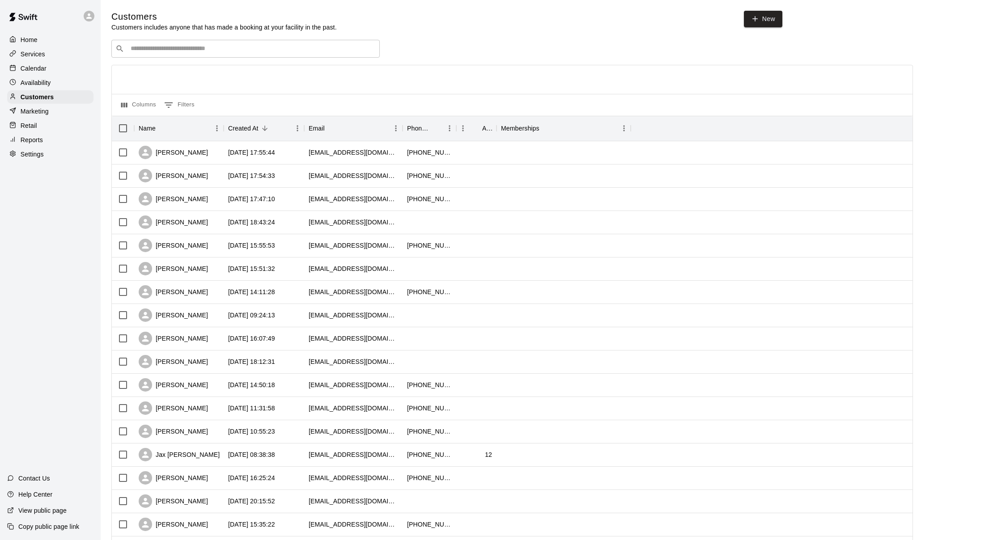
click at [173, 57] on div "​ ​ Columns 0 Filters Name Created At Email Phone Number Age Memberships Tyler …" at bounding box center [512, 393] width 802 height 707
click at [172, 51] on input "Search customers by name or email" at bounding box center [252, 48] width 248 height 9
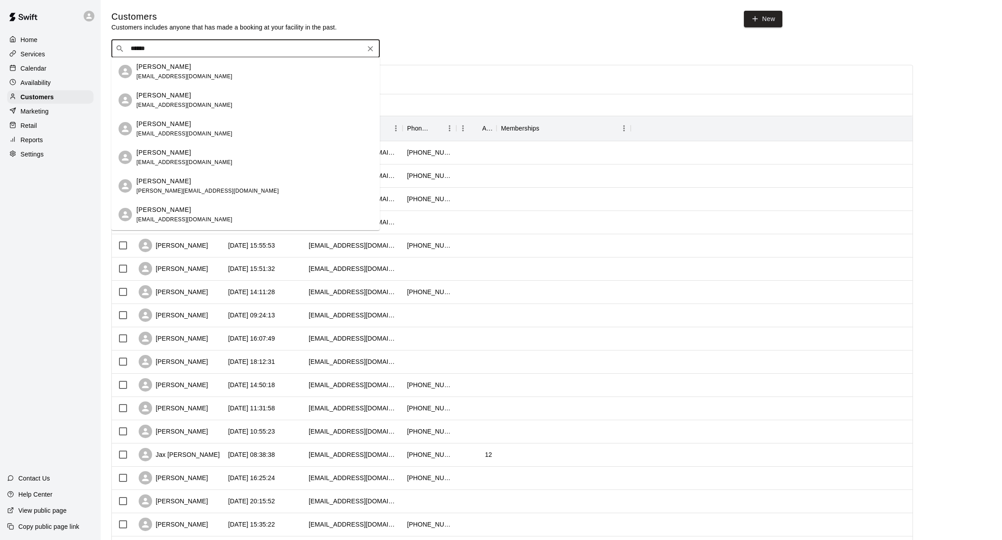
type input "*****"
click at [39, 68] on p "Calendar" at bounding box center [34, 68] width 26 height 9
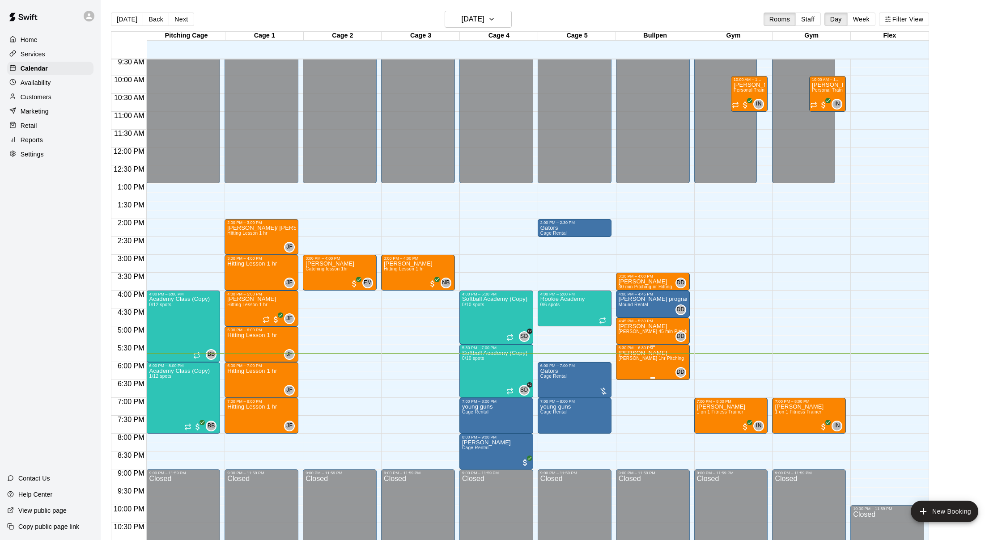
scroll to position [0, 0]
click at [623, 378] on img "edit" at bounding box center [627, 381] width 10 height 10
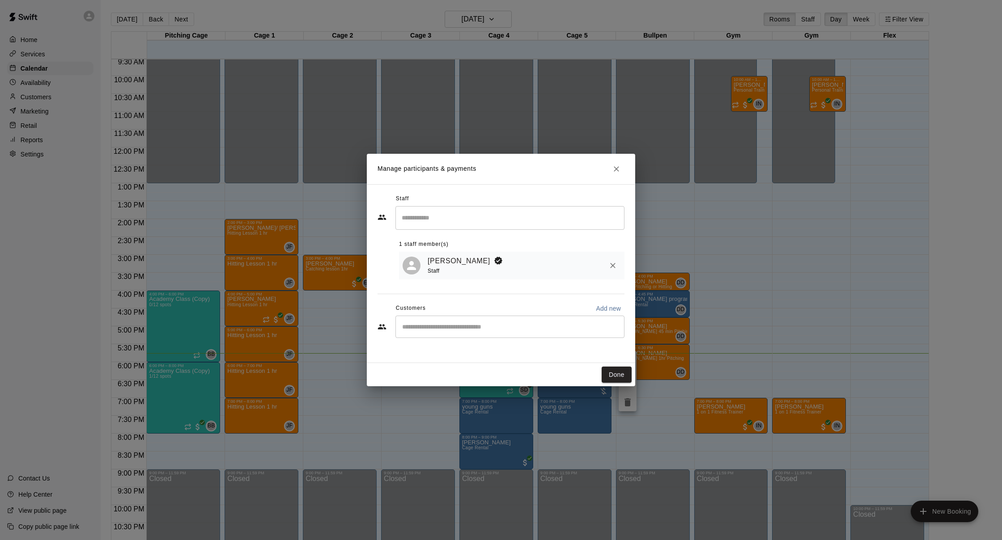
click at [502, 326] on input "Start typing to search customers..." at bounding box center [510, 327] width 221 height 9
click at [612, 166] on icon "Close" at bounding box center [616, 169] width 9 height 9
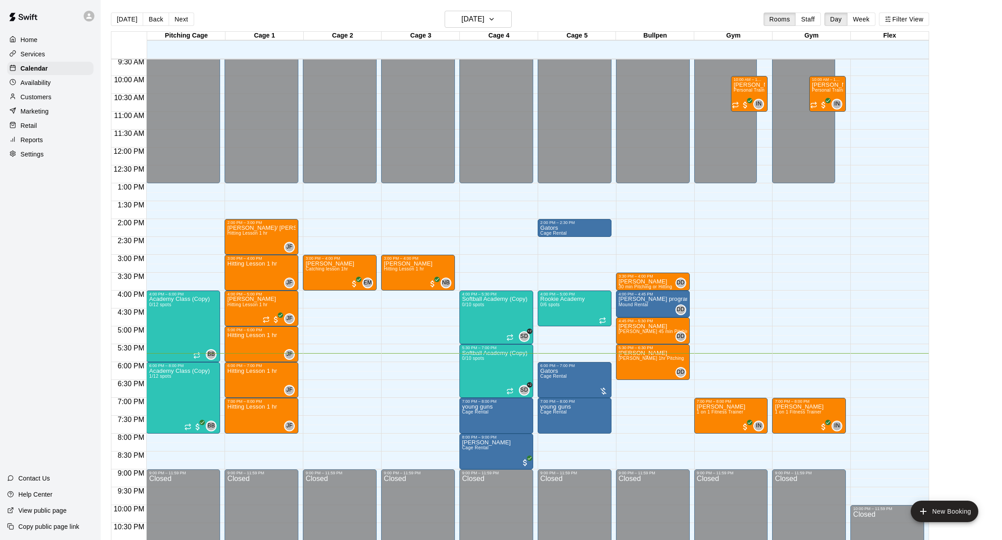
scroll to position [0, 0]
click at [43, 93] on p "Customers" at bounding box center [36, 97] width 31 height 9
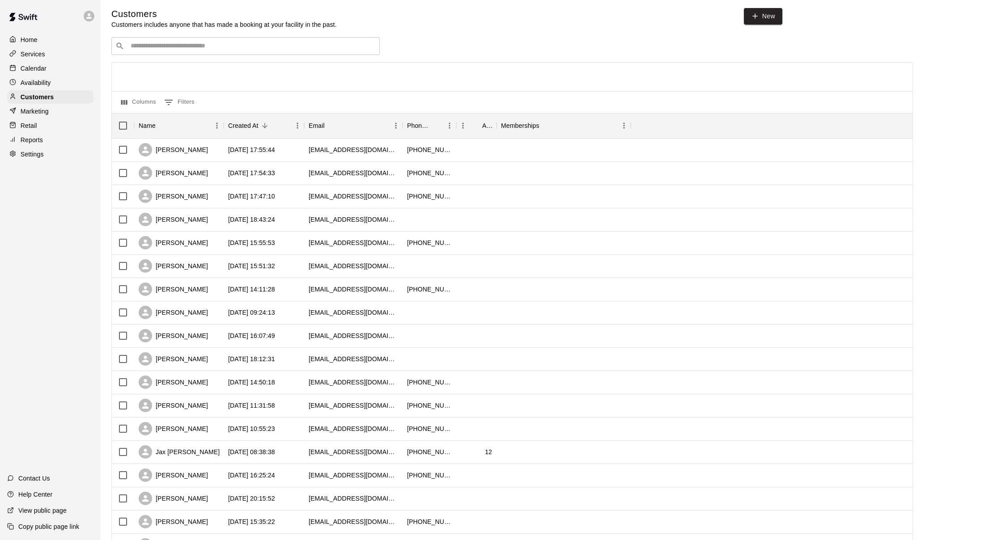
click at [234, 52] on div "​ ​" at bounding box center [245, 46] width 268 height 18
type input "*****"
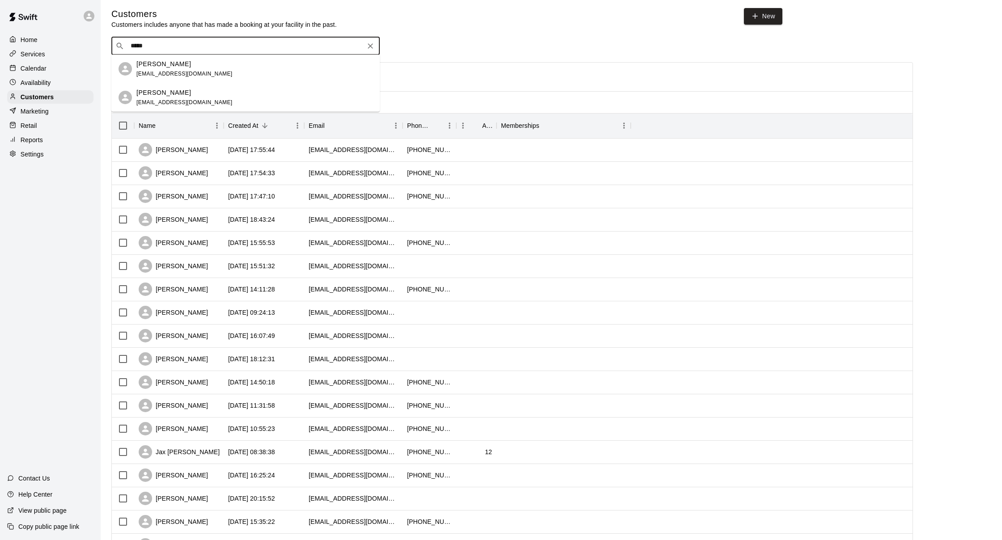
click at [236, 98] on div "Mason Perry chrisperry102@gmail.com" at bounding box center [254, 97] width 236 height 19
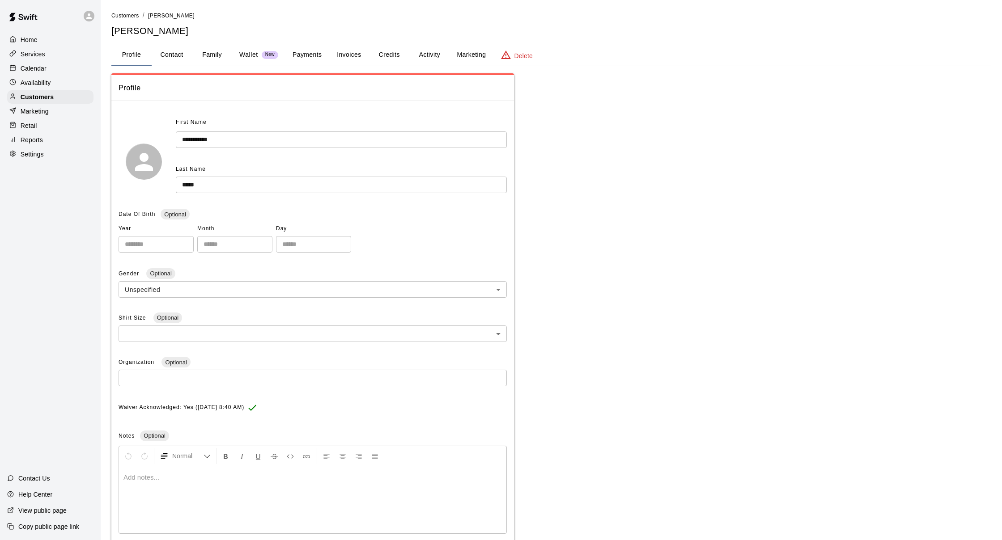
click at [313, 55] on button "Payments" at bounding box center [306, 54] width 43 height 21
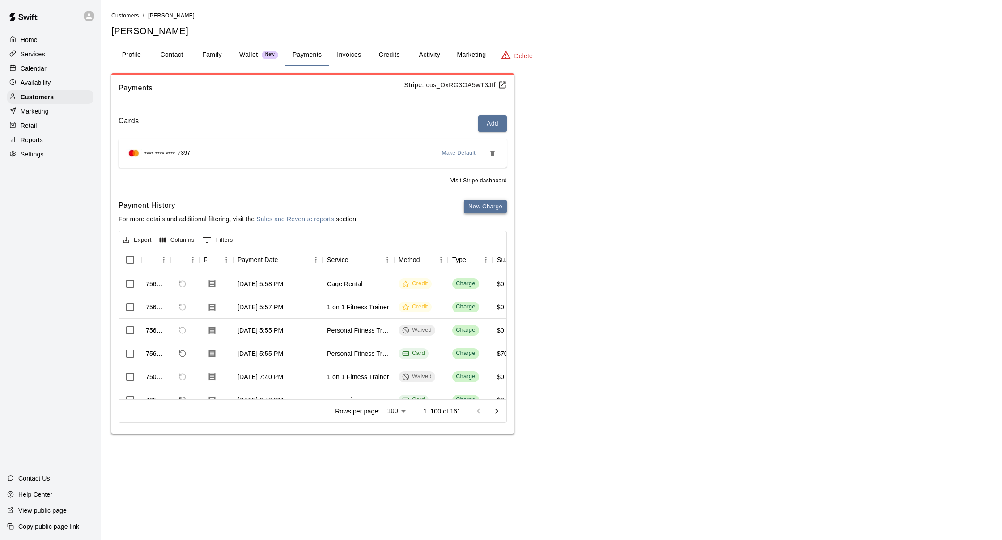
click at [489, 202] on button "New Charge" at bounding box center [485, 207] width 43 height 14
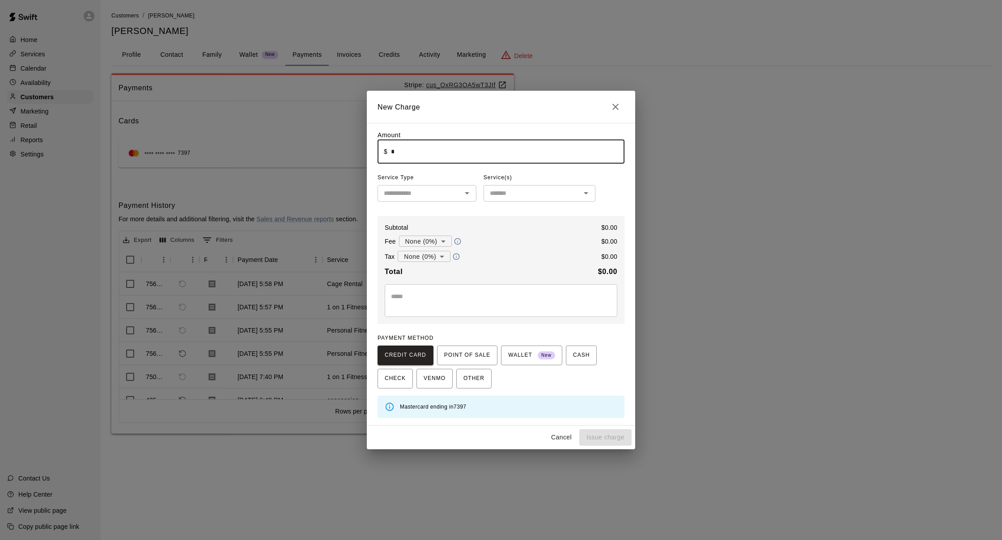
click at [440, 156] on input "*" at bounding box center [508, 152] width 234 height 24
type input "*"
click at [398, 200] on div "​" at bounding box center [427, 193] width 99 height 17
type input "****"
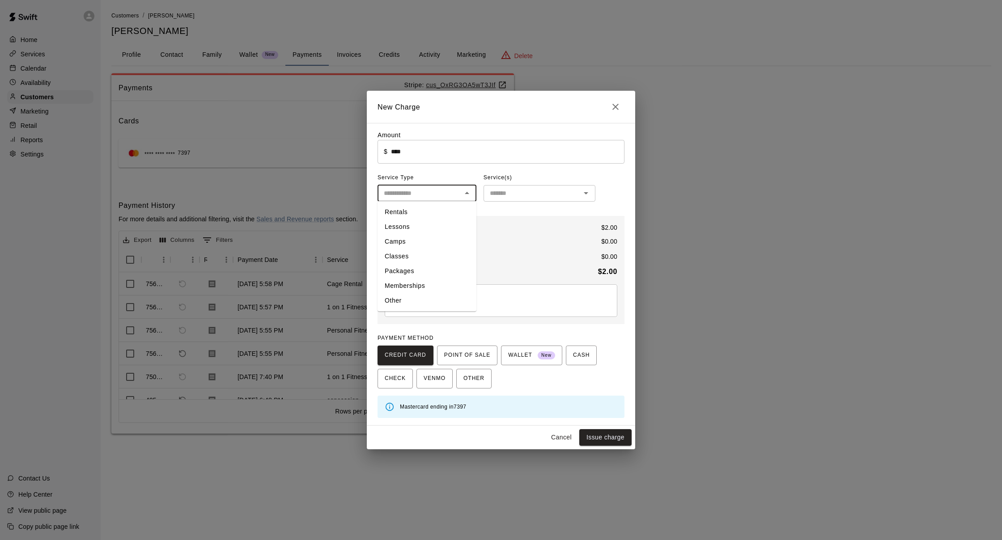
click at [430, 300] on li "Other" at bounding box center [427, 300] width 99 height 15
type input "*****"
click at [494, 195] on input "text" at bounding box center [532, 193] width 92 height 11
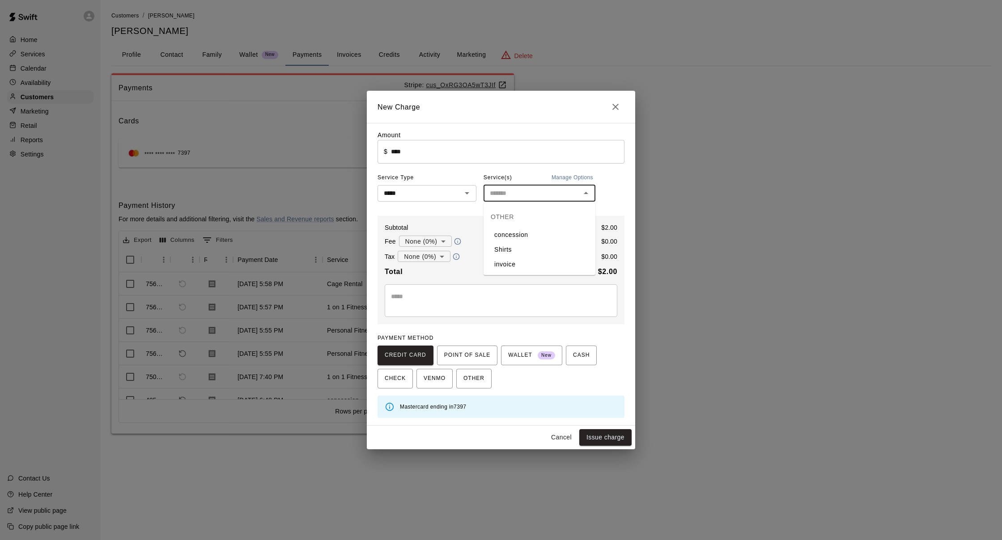
drag, startPoint x: 511, startPoint y: 236, endPoint x: 510, endPoint y: 242, distance: 6.4
click at [511, 236] on li "concession" at bounding box center [540, 235] width 112 height 15
type input "**********"
drag, startPoint x: 612, startPoint y: 435, endPoint x: 487, endPoint y: 413, distance: 126.7
click at [611, 435] on button "Issue charge" at bounding box center [605, 438] width 52 height 17
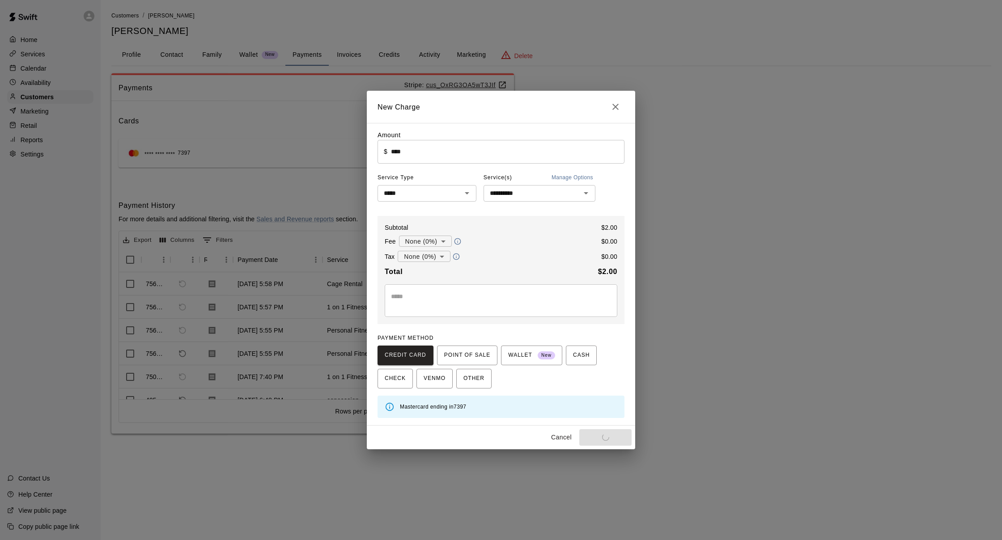
type input "*"
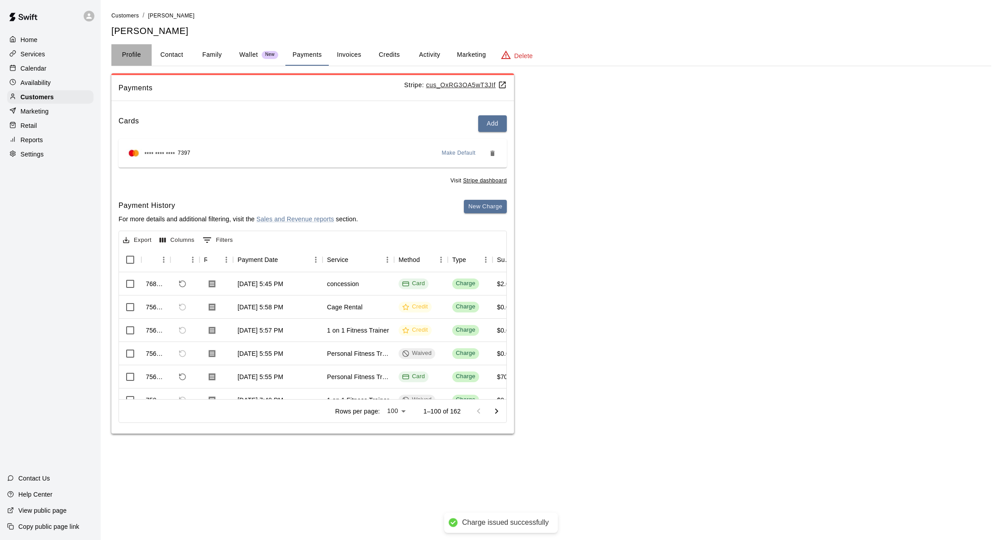
click at [132, 58] on button "Profile" at bounding box center [131, 54] width 40 height 21
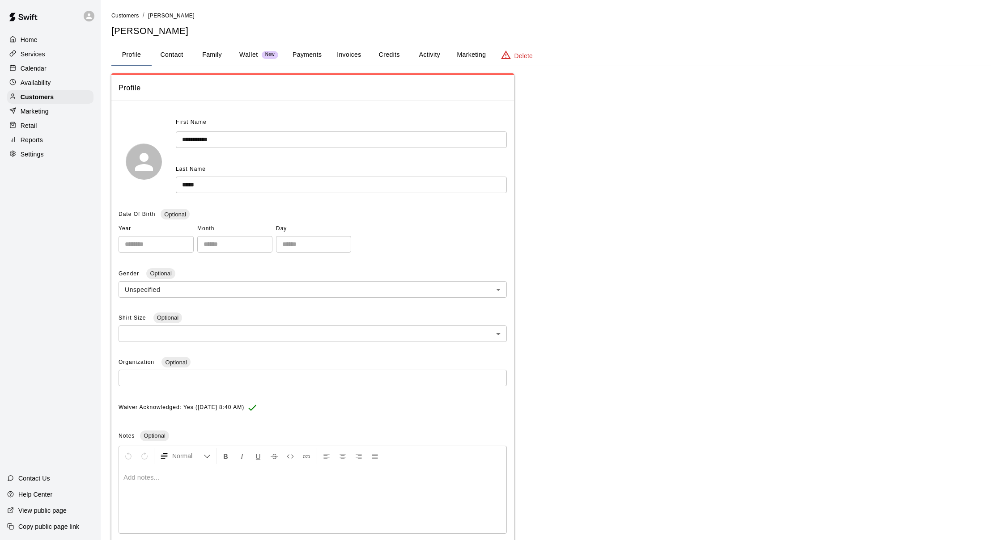
click at [170, 50] on button "Contact" at bounding box center [172, 54] width 40 height 21
select select "**"
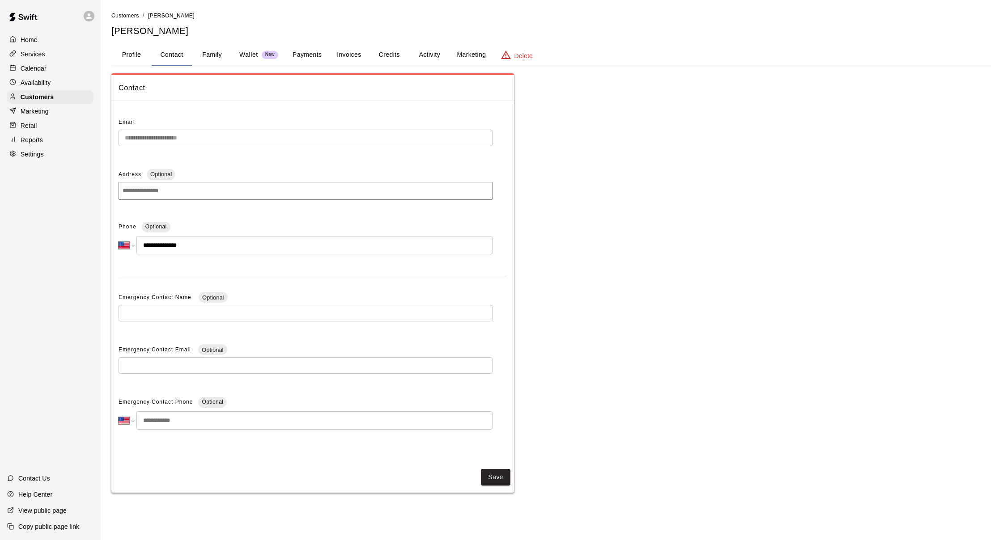
click at [315, 56] on button "Payments" at bounding box center [306, 54] width 43 height 21
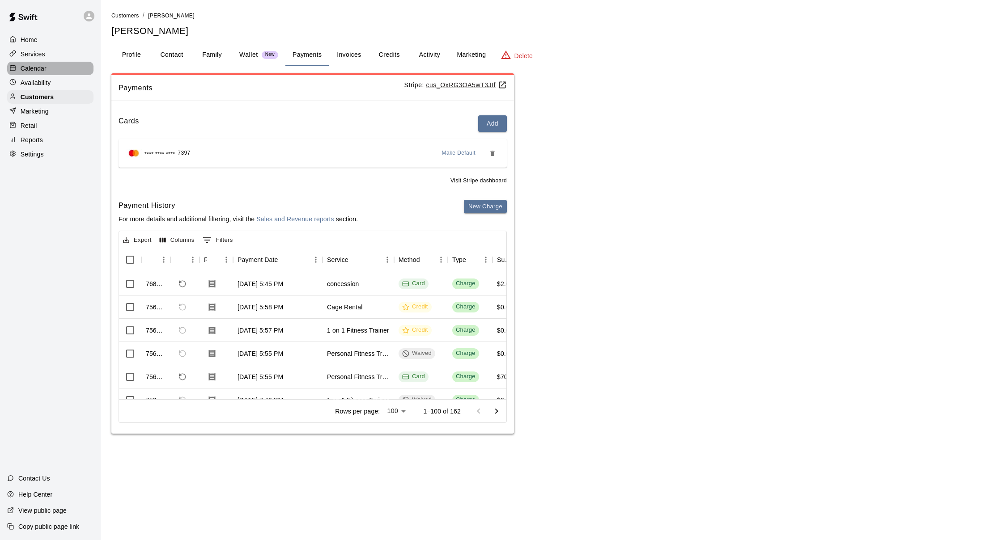
click at [51, 73] on div "Calendar" at bounding box center [50, 68] width 86 height 13
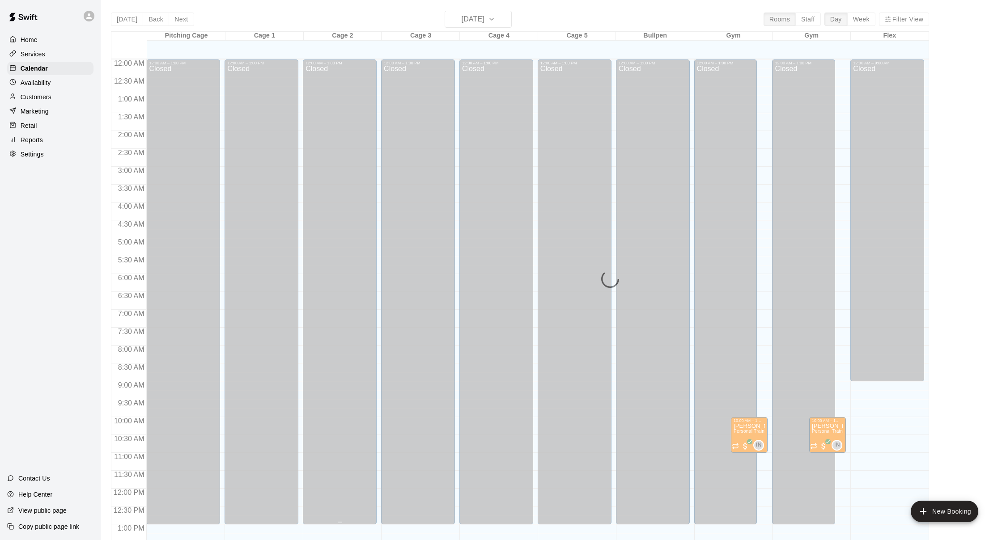
scroll to position [341, 0]
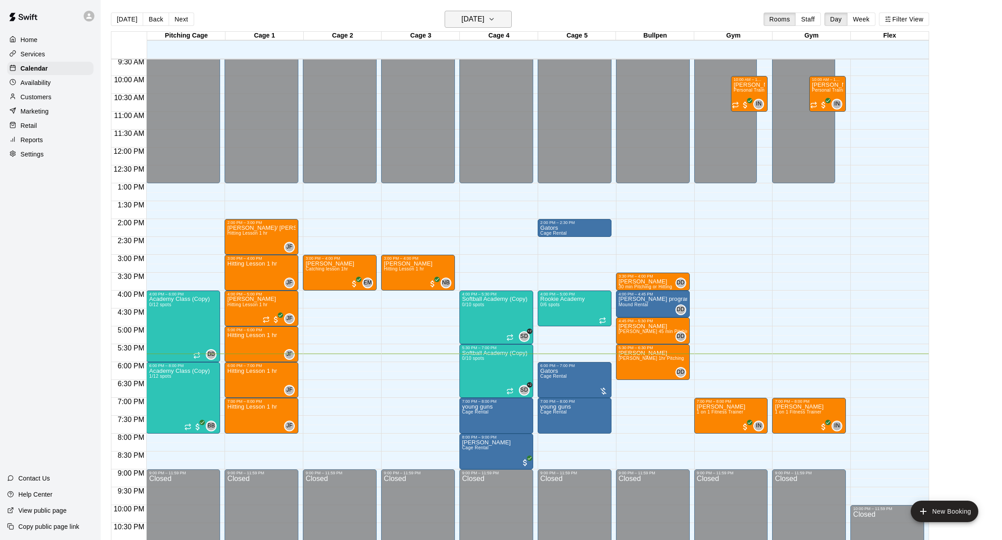
click at [469, 17] on h6 "[DATE]" at bounding box center [473, 19] width 23 height 13
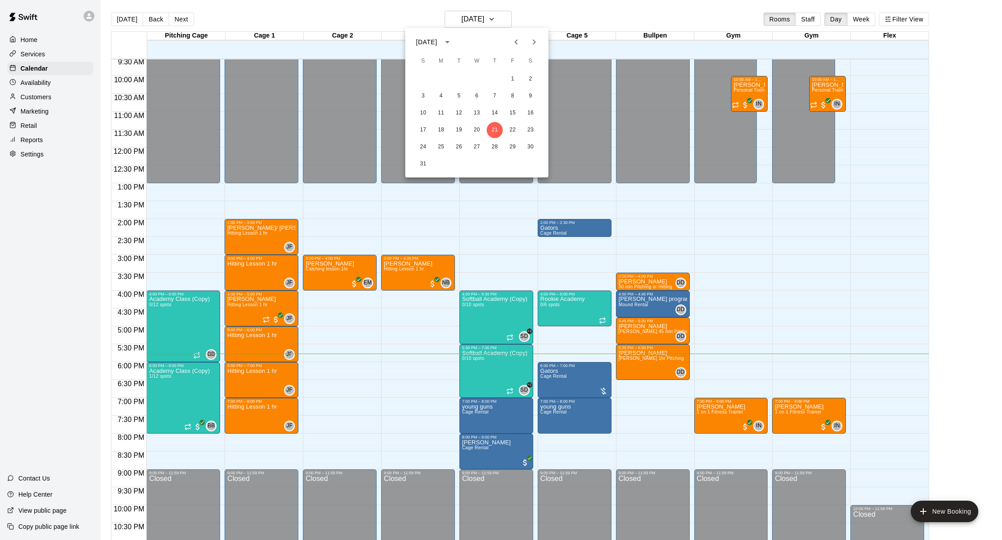
click at [591, 284] on div at bounding box center [501, 270] width 1002 height 540
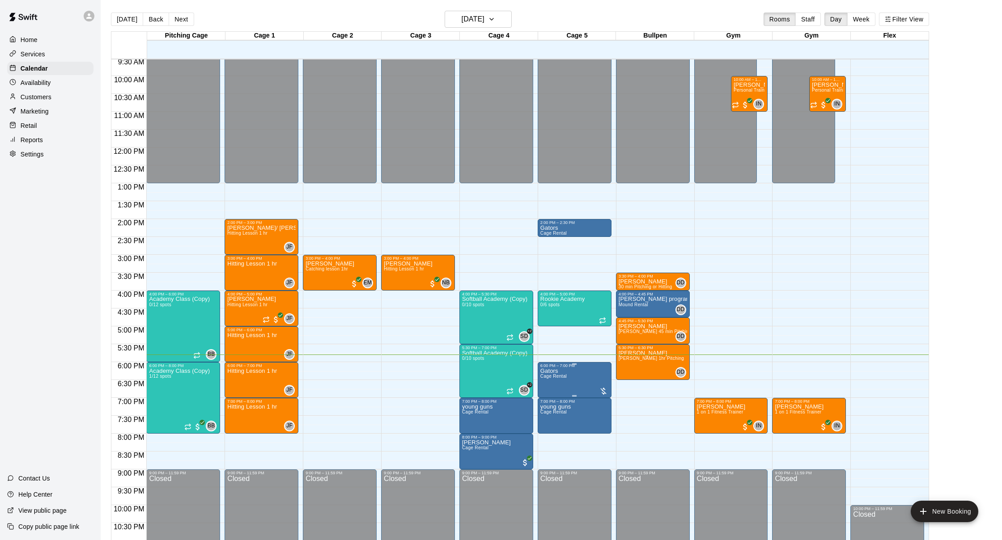
click at [604, 392] on div at bounding box center [603, 391] width 9 height 9
click at [604, 335] on div at bounding box center [501, 270] width 1002 height 540
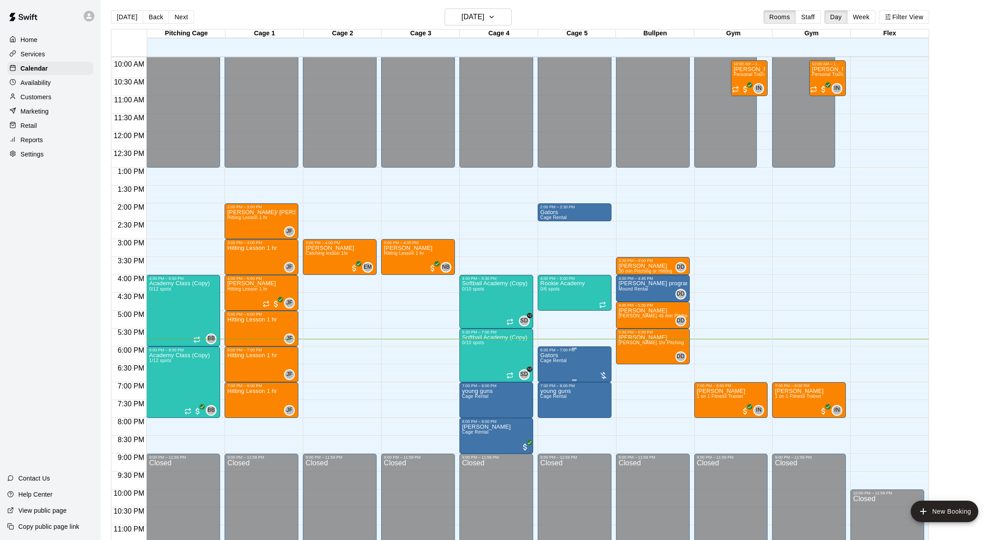
scroll to position [357, 0]
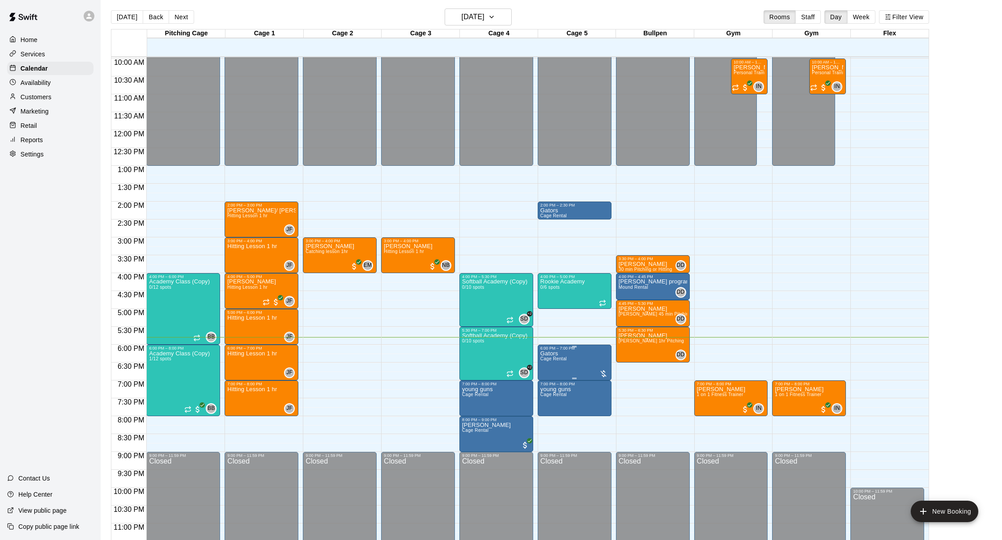
click at [607, 386] on div "7:00 PM – 8:00 PM" at bounding box center [574, 384] width 68 height 4
click at [550, 416] on img "edit" at bounding box center [549, 413] width 10 height 10
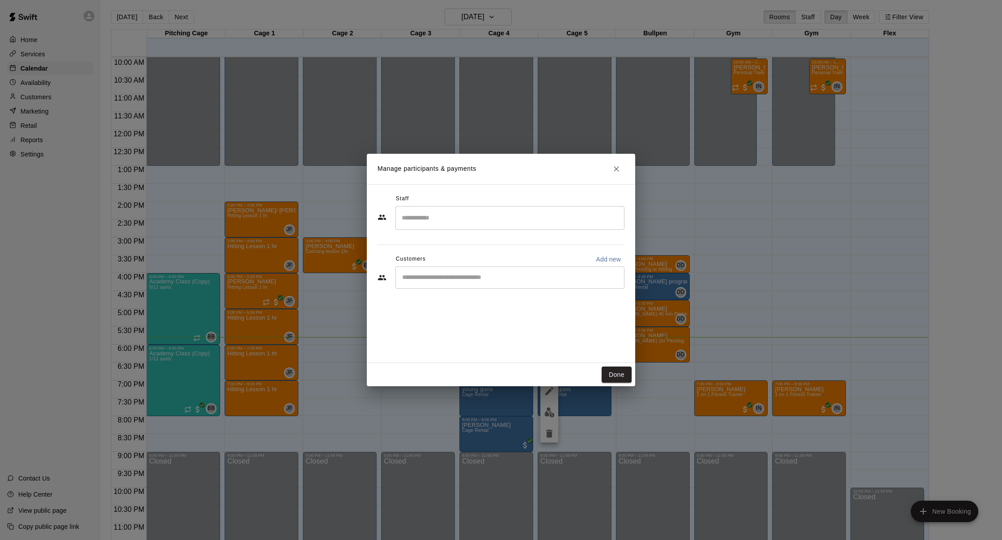
click at [560, 279] on input "Start typing to search customers..." at bounding box center [510, 277] width 221 height 9
type input "****"
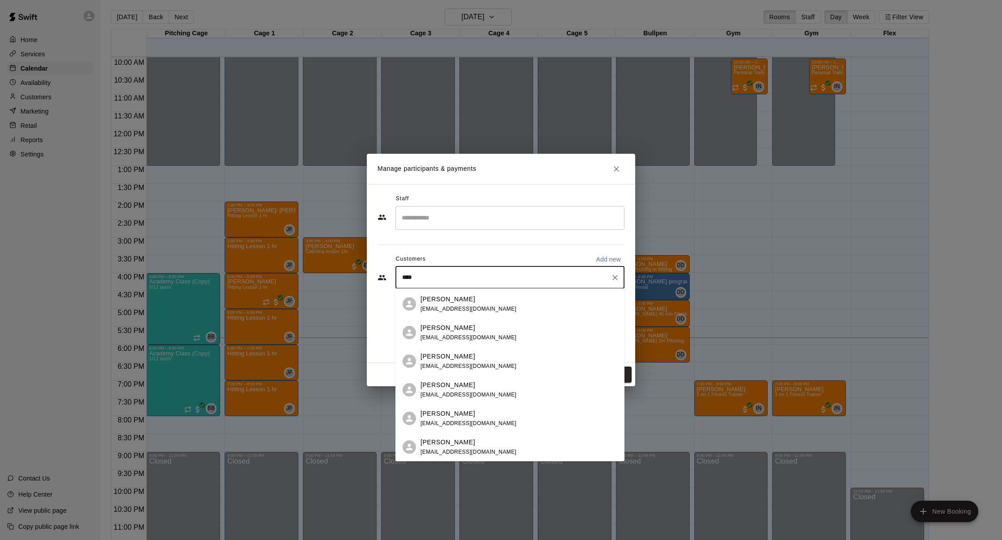
scroll to position [342, 0]
drag, startPoint x: 463, startPoint y: 282, endPoint x: 359, endPoint y: 275, distance: 104.0
click at [359, 275] on div "Manage participants & payments Staff ​ Customers Add new **** ​ Done" at bounding box center [501, 270] width 1002 height 540
type input "****"
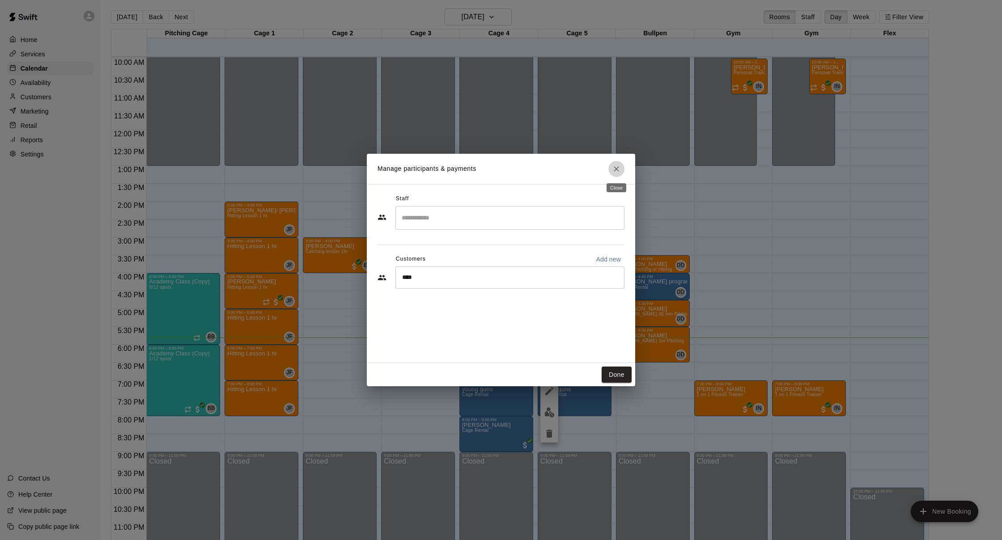
click at [621, 172] on button "Close" at bounding box center [616, 169] width 16 height 16
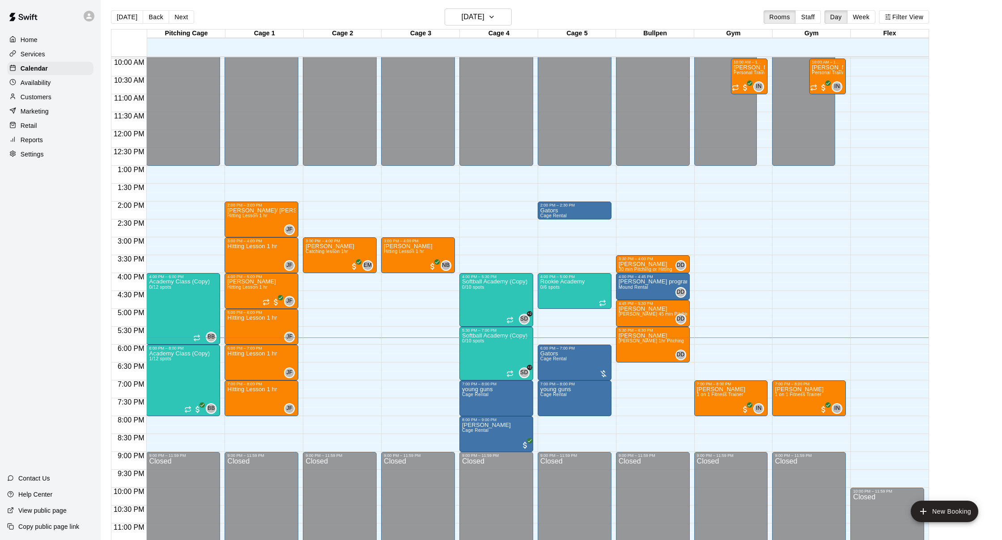
drag, startPoint x: 47, startPoint y: 94, endPoint x: 60, endPoint y: 81, distance: 17.7
click at [47, 94] on p "Customers" at bounding box center [36, 97] width 31 height 9
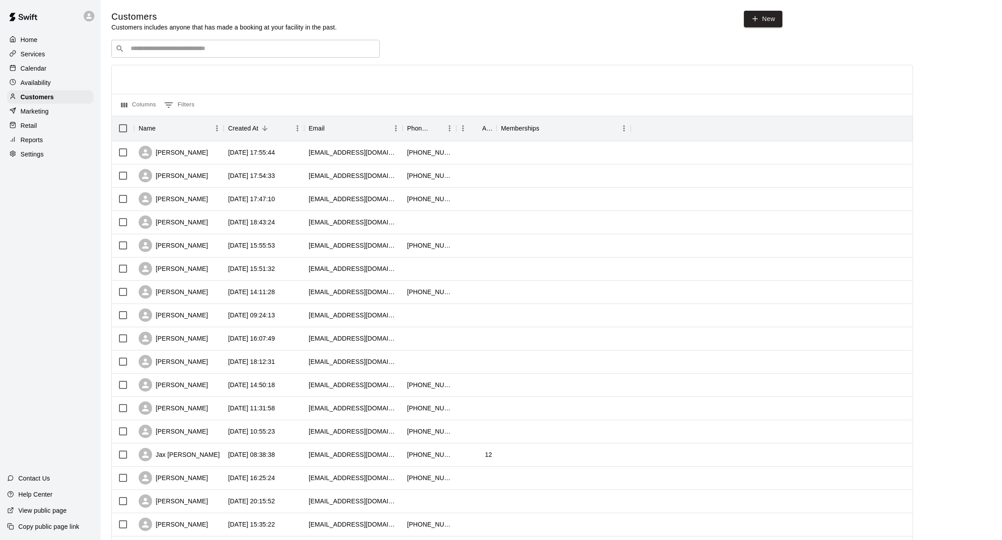
click at [262, 51] on input "Search customers by name or email" at bounding box center [252, 48] width 248 height 9
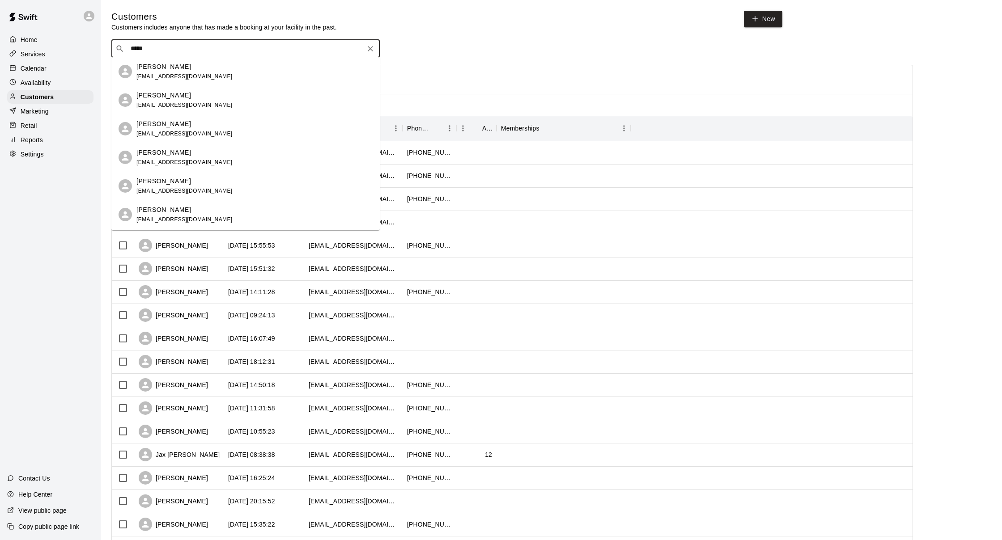
type input "******"
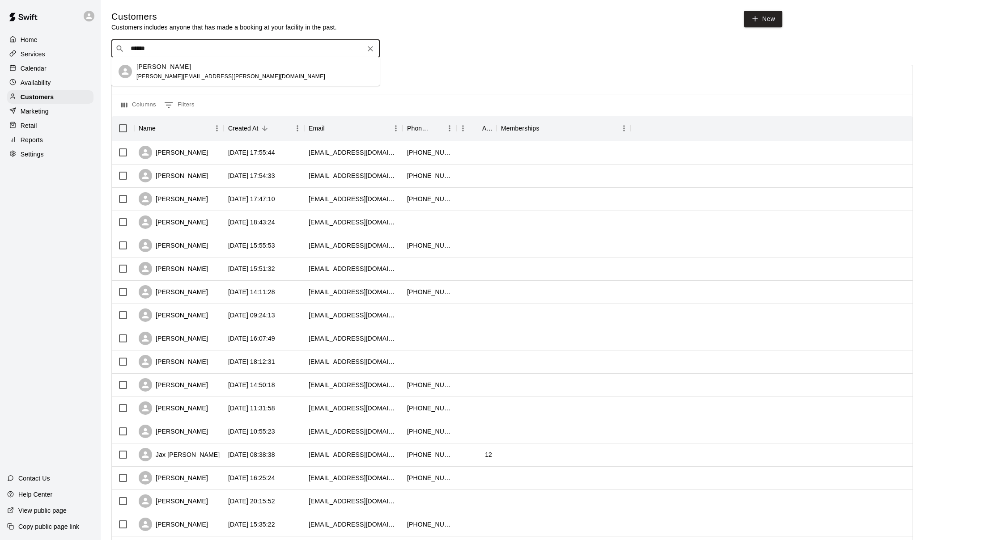
click at [152, 59] on div "Nick Parkison nicholas.parkison@gmail.com" at bounding box center [245, 71] width 268 height 29
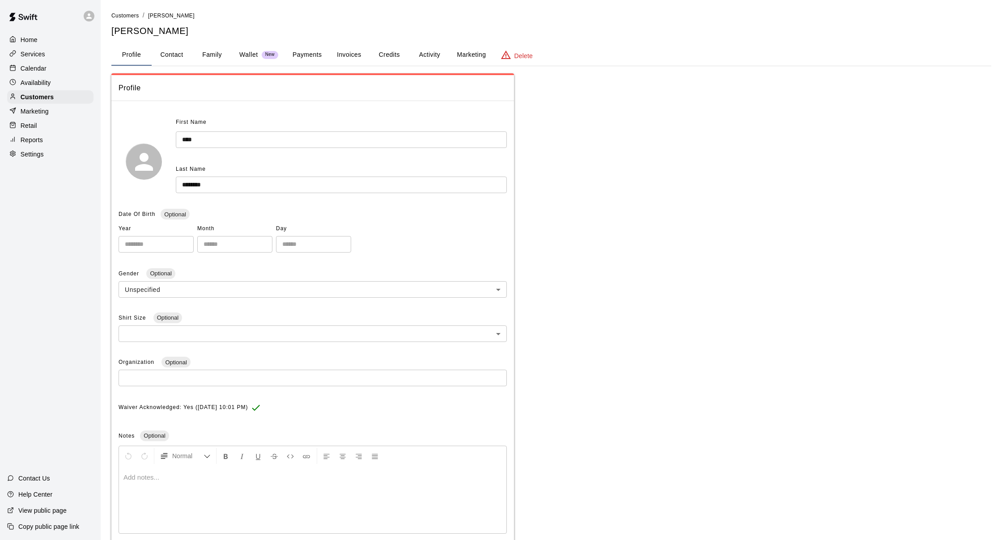
click at [310, 56] on button "Payments" at bounding box center [306, 54] width 43 height 21
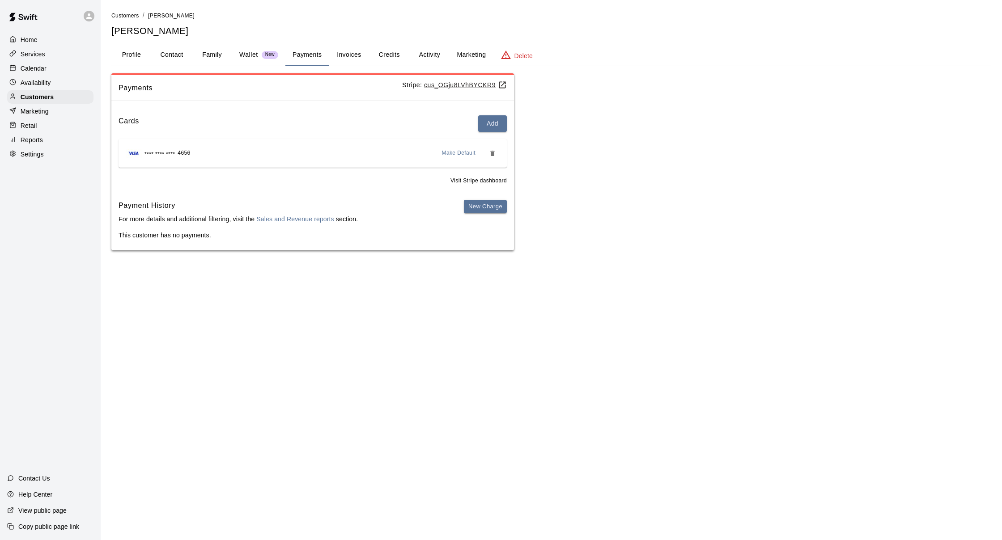
scroll to position [0, 0]
click at [385, 59] on button "Credits" at bounding box center [389, 54] width 40 height 21
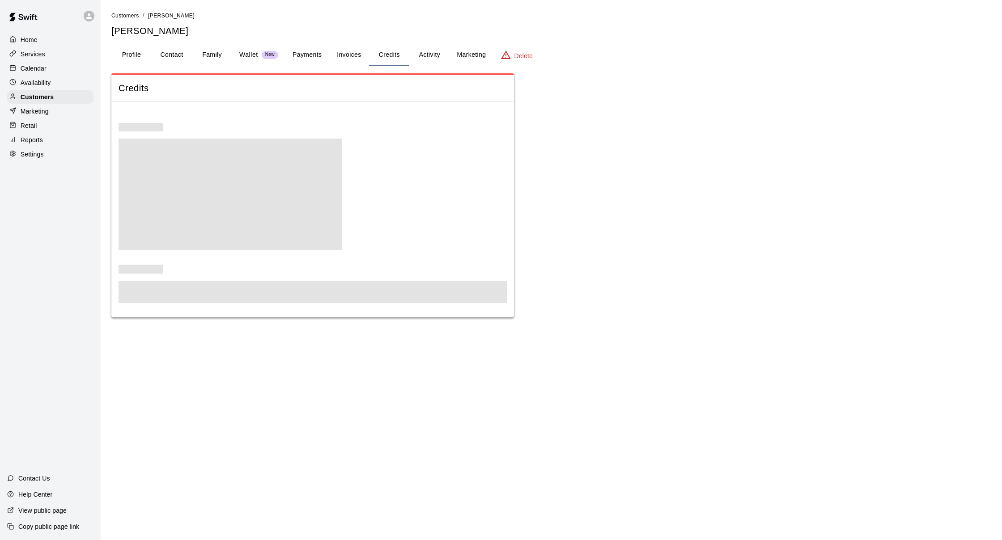
scroll to position [0, 0]
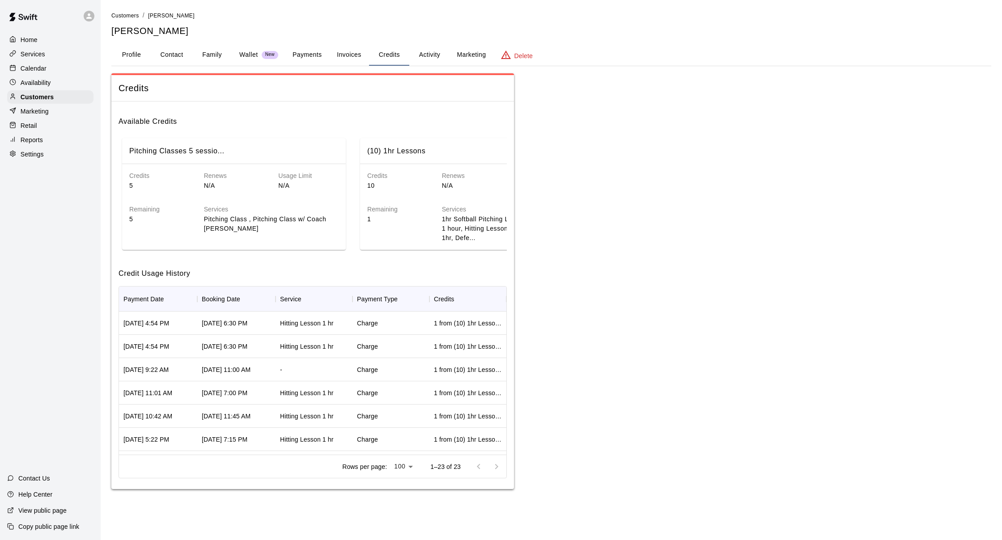
click at [170, 54] on button "Contact" at bounding box center [172, 54] width 40 height 21
select select "**"
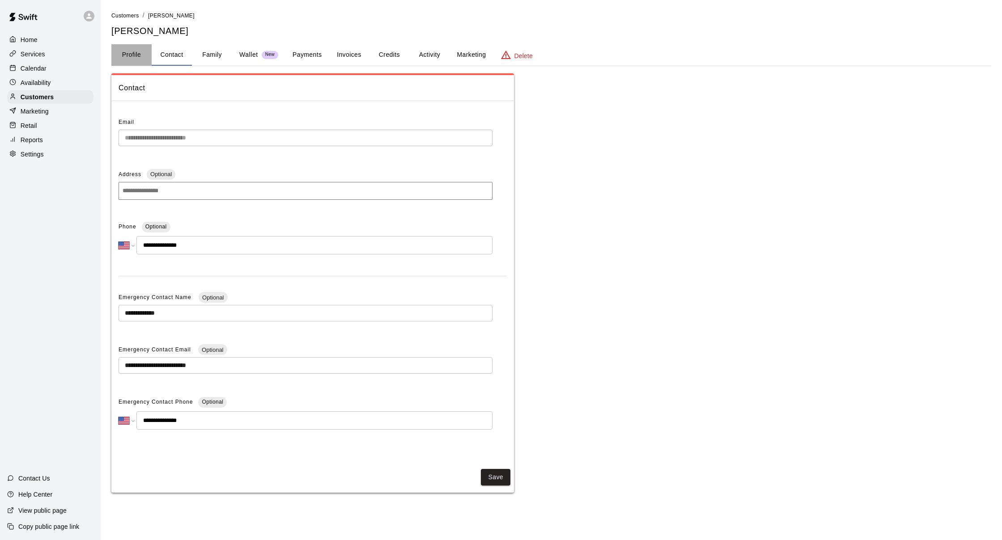
click at [141, 55] on button "Profile" at bounding box center [131, 54] width 40 height 21
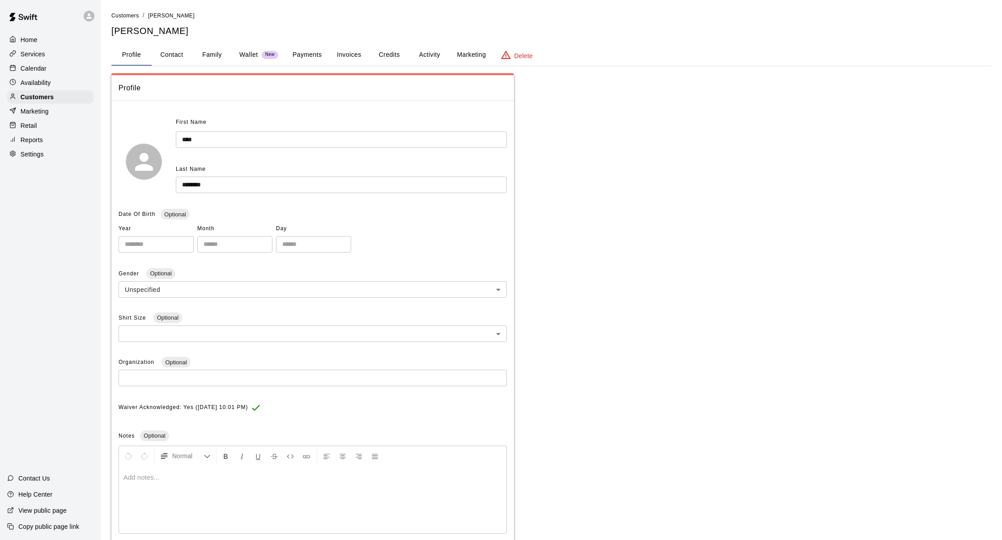
click at [72, 71] on div "Calendar" at bounding box center [50, 68] width 86 height 13
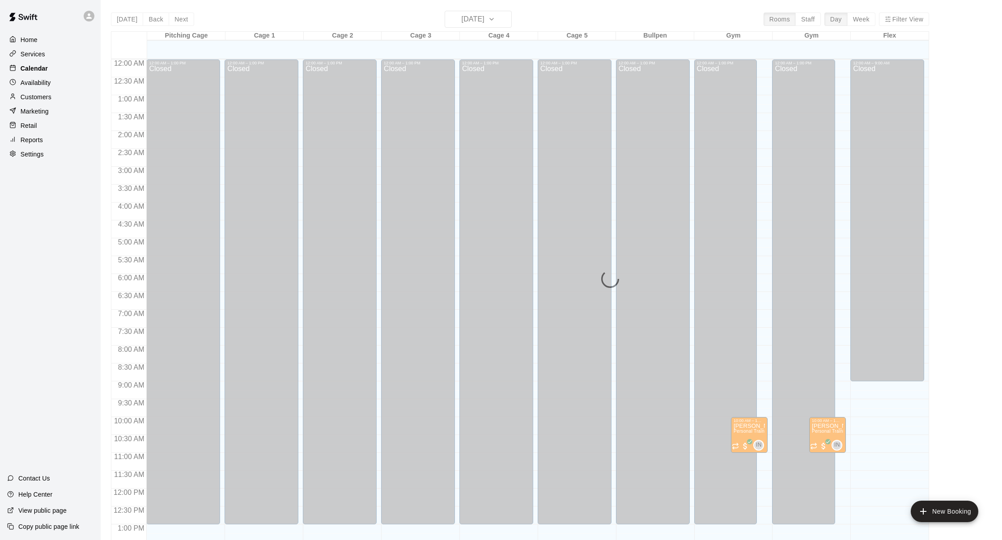
scroll to position [341, 0]
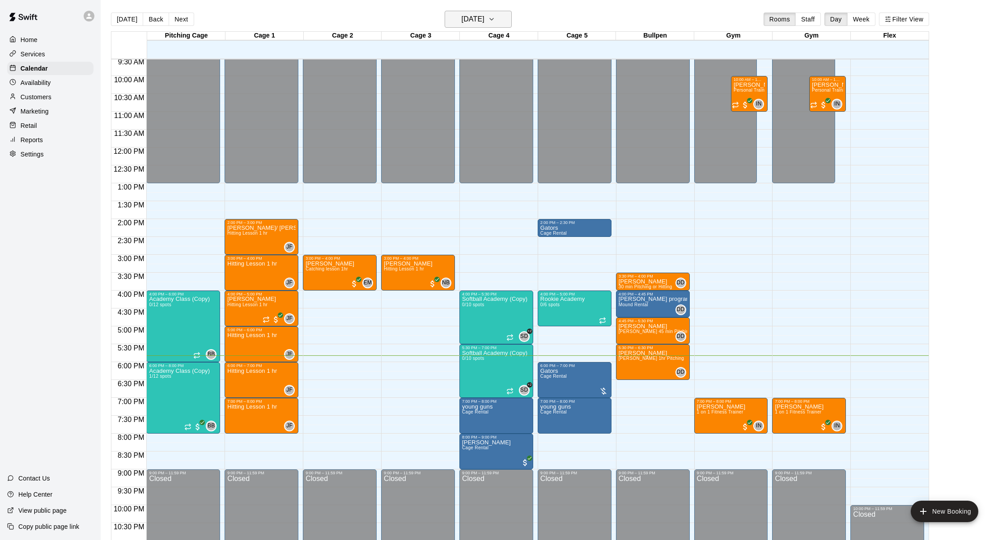
click at [476, 25] on h6 "[DATE]" at bounding box center [473, 19] width 23 height 13
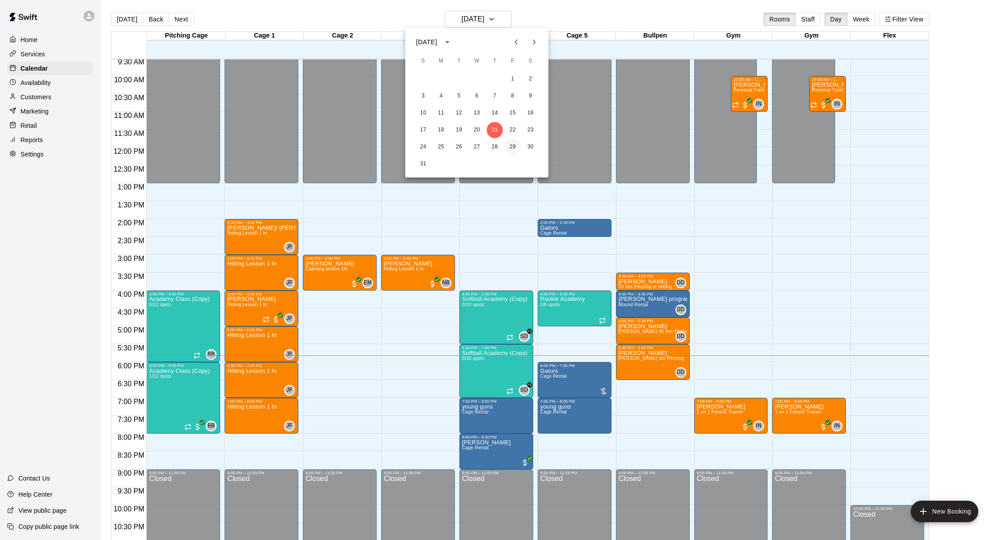
click at [515, 151] on button "29" at bounding box center [513, 147] width 16 height 16
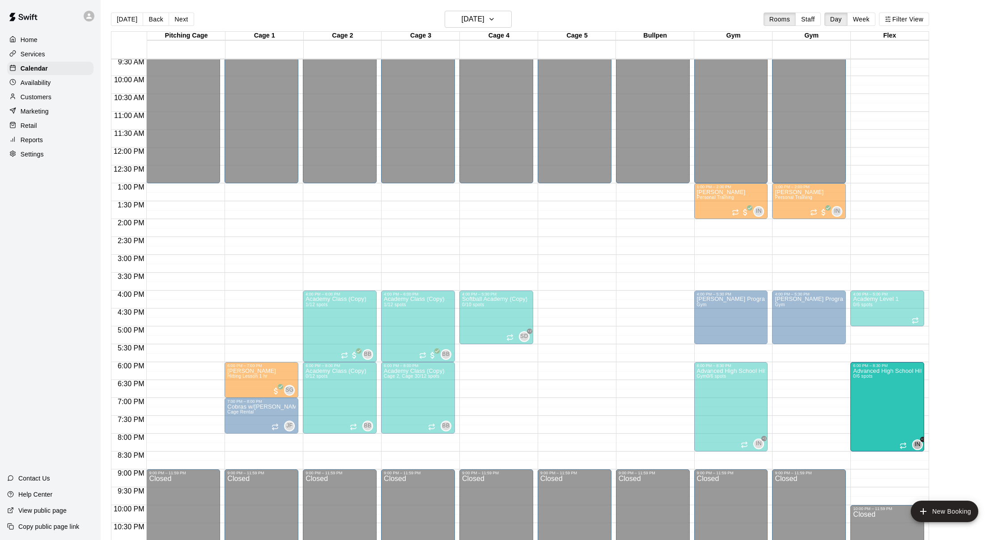
drag, startPoint x: 821, startPoint y: 377, endPoint x: 906, endPoint y: 379, distance: 84.1
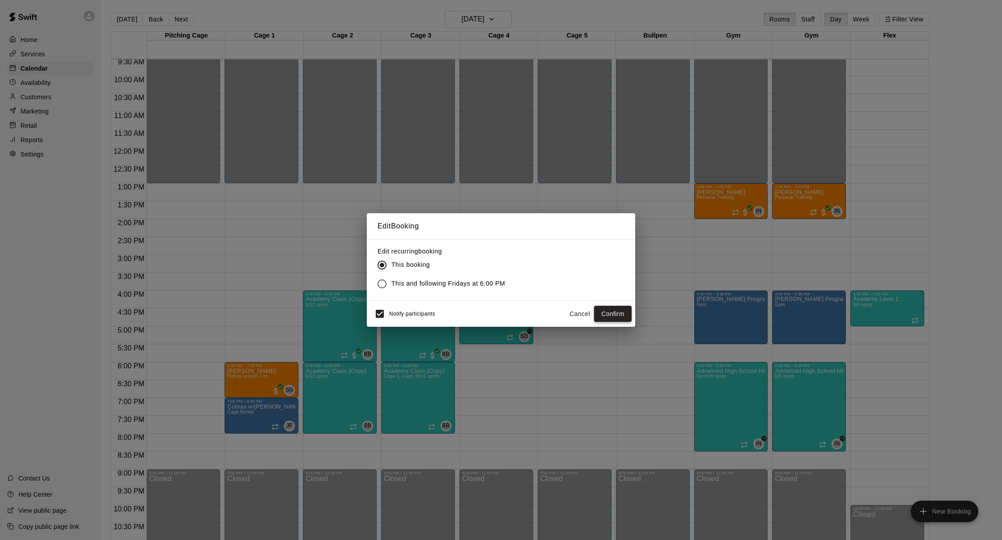
click at [610, 318] on button "Confirm" at bounding box center [613, 314] width 38 height 17
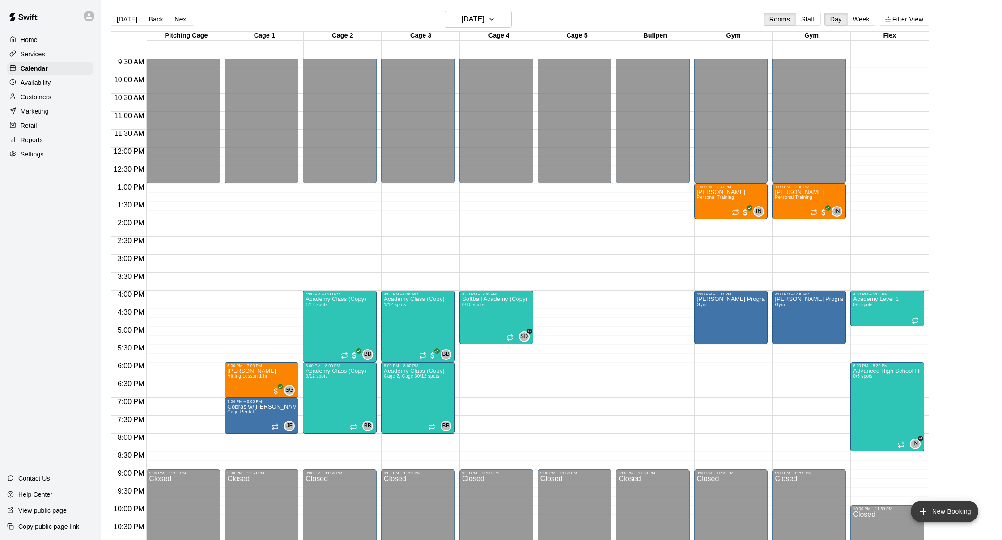
scroll to position [0, 0]
click at [936, 514] on button "New Booking" at bounding box center [945, 511] width 68 height 21
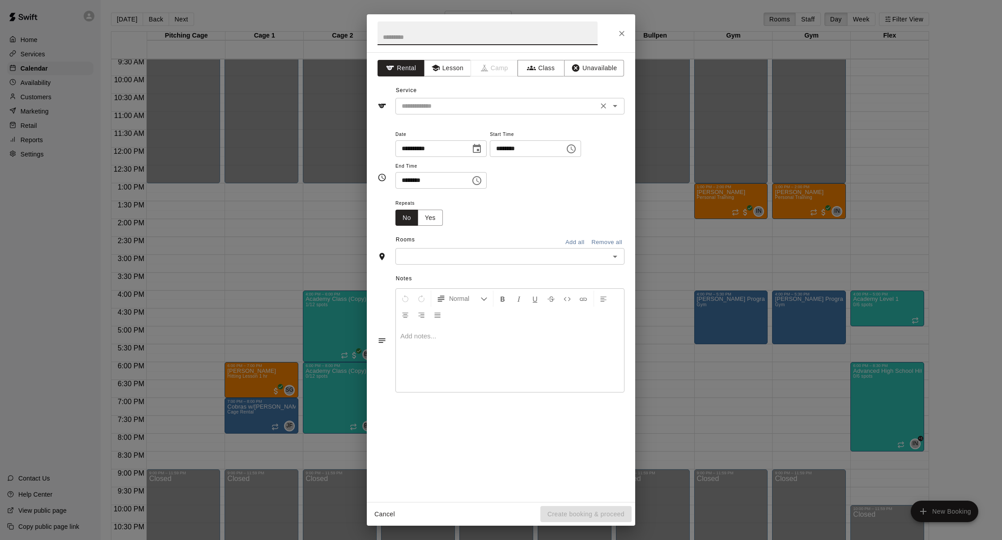
click at [448, 101] on input "text" at bounding box center [496, 106] width 197 height 11
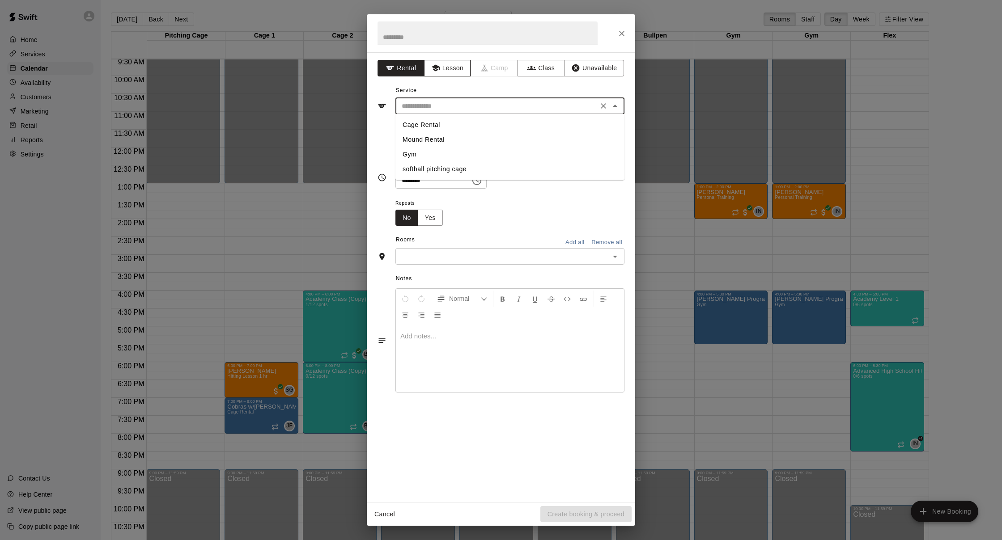
click at [438, 75] on button "Lesson" at bounding box center [447, 68] width 47 height 17
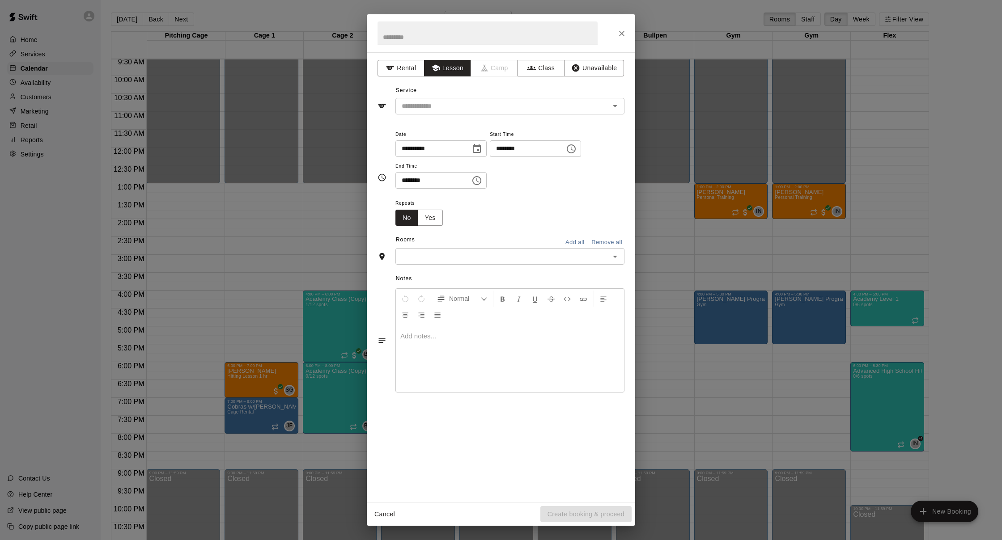
click at [508, 152] on input "********" at bounding box center [524, 148] width 69 height 17
type input "********"
click at [422, 181] on input "********" at bounding box center [429, 180] width 69 height 17
click at [417, 180] on input "********" at bounding box center [429, 180] width 69 height 17
click at [407, 180] on input "********" at bounding box center [429, 180] width 69 height 17
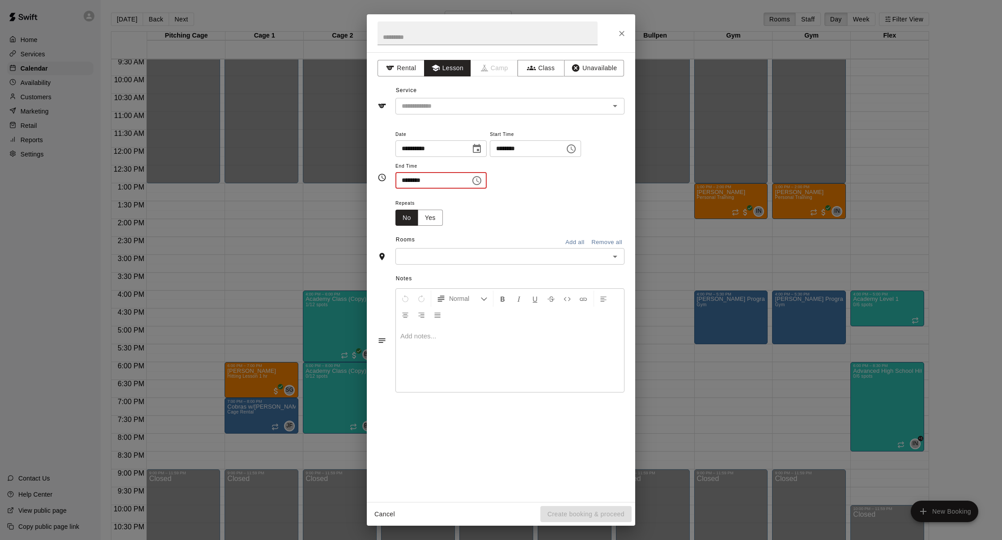
type input "********"
click at [469, 248] on div "​" at bounding box center [509, 256] width 229 height 17
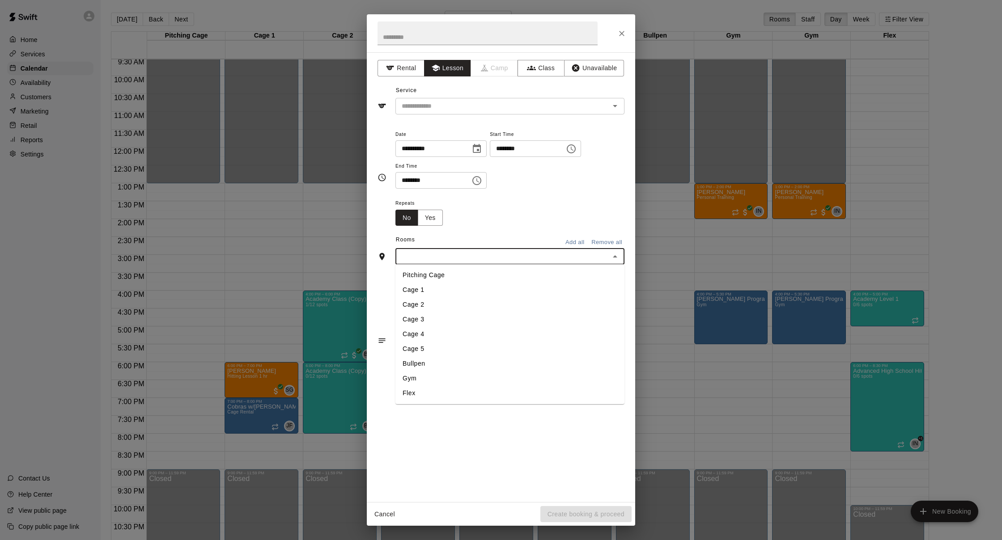
click at [464, 375] on li "Gym" at bounding box center [509, 378] width 229 height 15
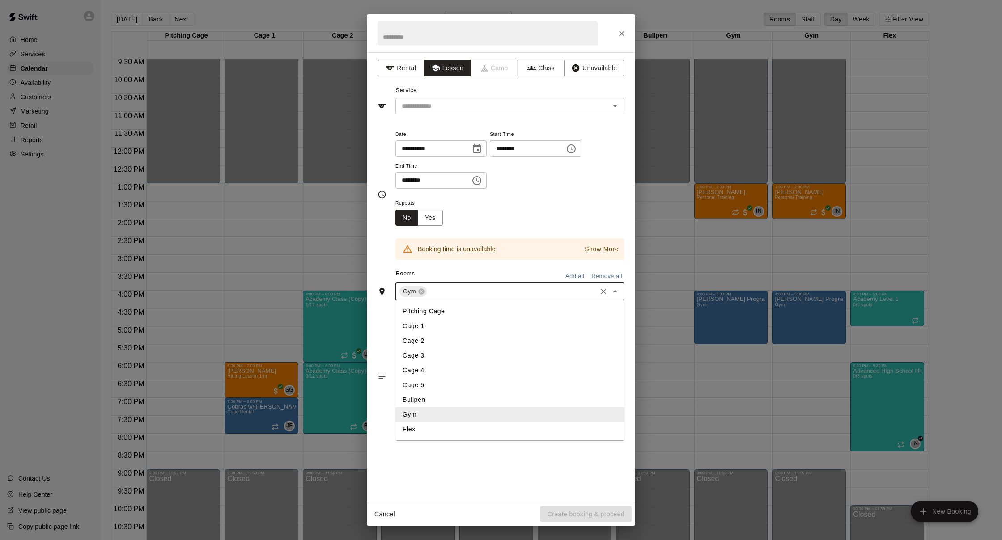
click at [476, 293] on input "text" at bounding box center [511, 291] width 167 height 11
click at [407, 422] on li "Flex" at bounding box center [509, 429] width 229 height 15
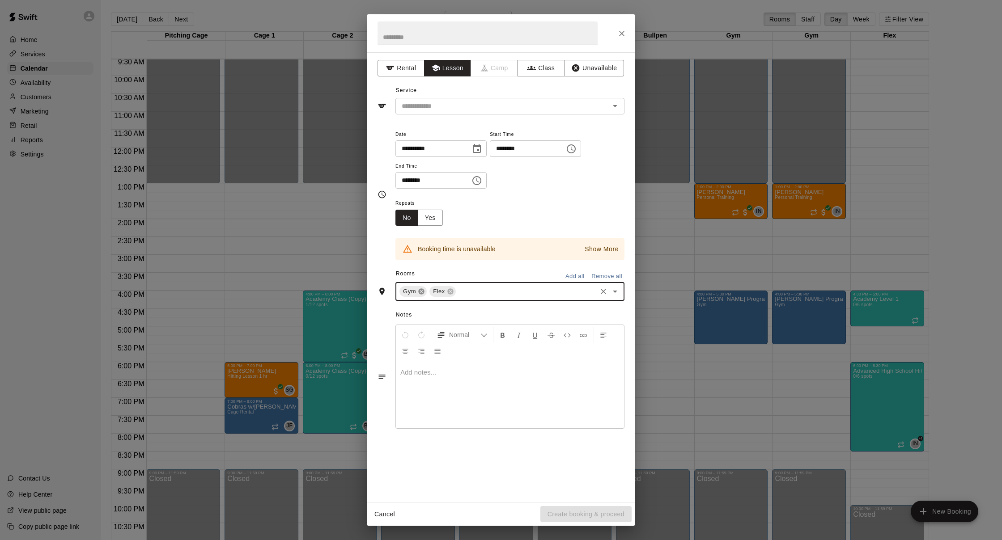
click at [424, 290] on icon at bounding box center [421, 292] width 6 height 6
click at [424, 292] on icon at bounding box center [420, 291] width 7 height 7
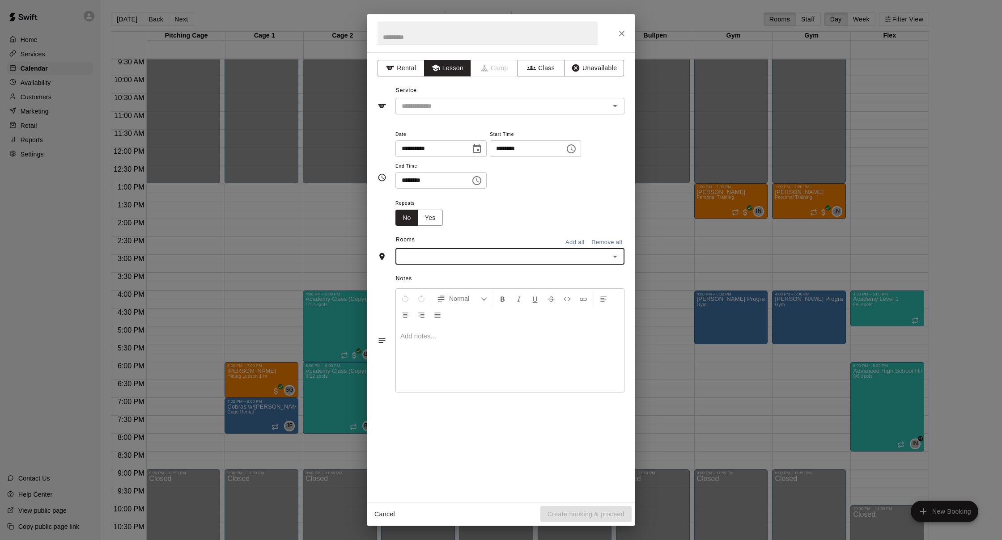
click at [438, 261] on div "​" at bounding box center [509, 256] width 229 height 17
click at [445, 366] on li "Bullpen" at bounding box center [509, 364] width 229 height 15
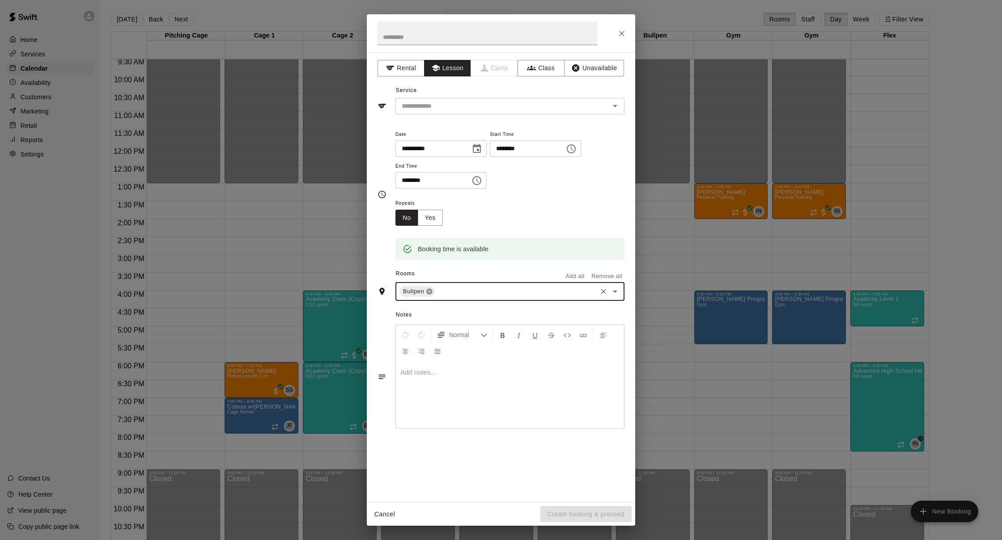
click at [432, 289] on icon at bounding box center [430, 292] width 6 height 6
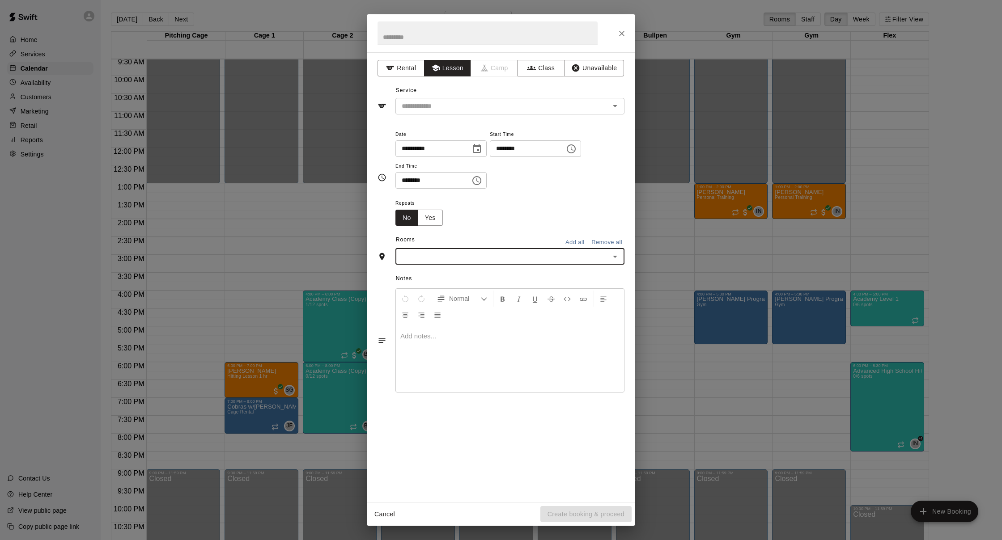
click at [451, 258] on input "text" at bounding box center [502, 256] width 209 height 11
click at [435, 378] on li "Gym" at bounding box center [509, 378] width 229 height 15
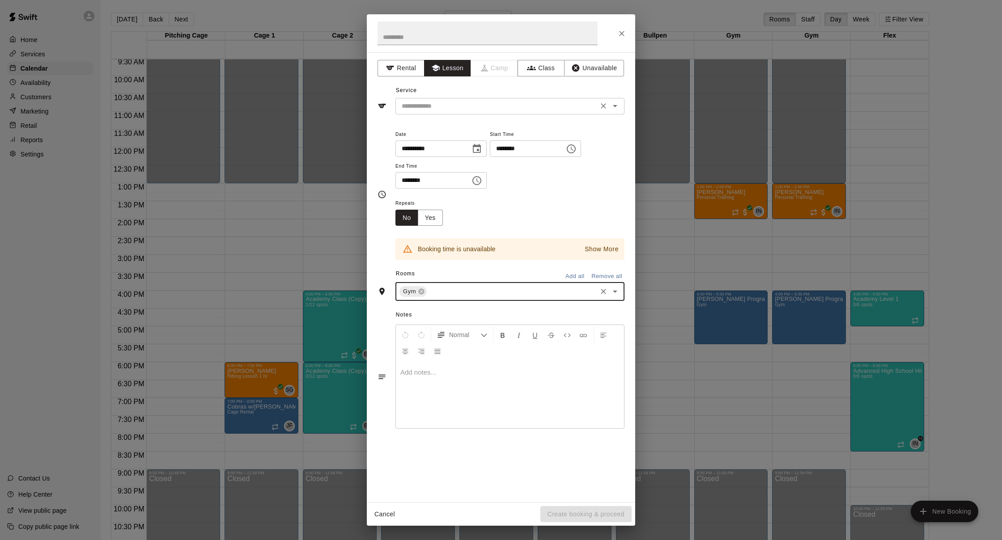
click at [532, 108] on input "text" at bounding box center [496, 106] width 197 height 11
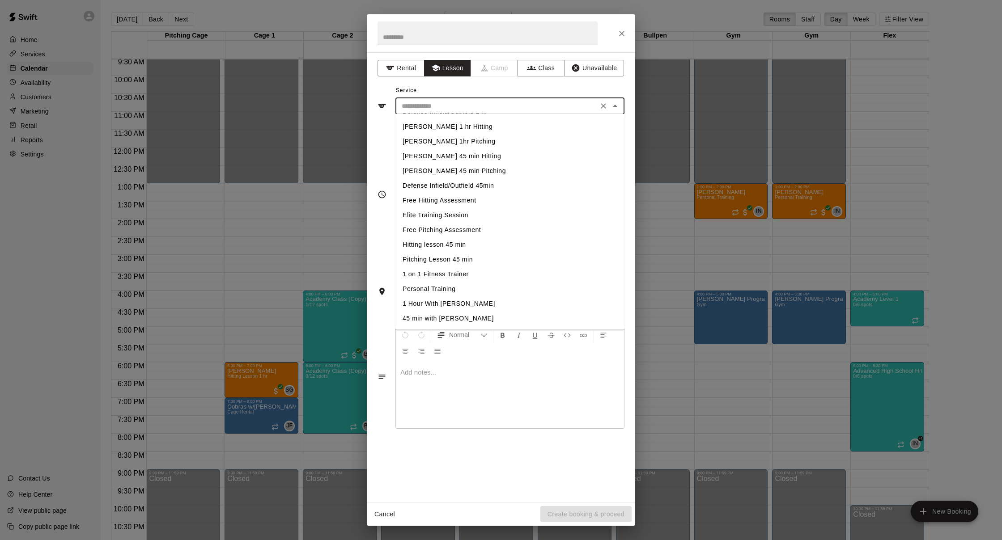
scroll to position [131, 0]
click at [464, 273] on li "1 on 1 Fitness Trainer" at bounding box center [509, 275] width 229 height 15
type input "**********"
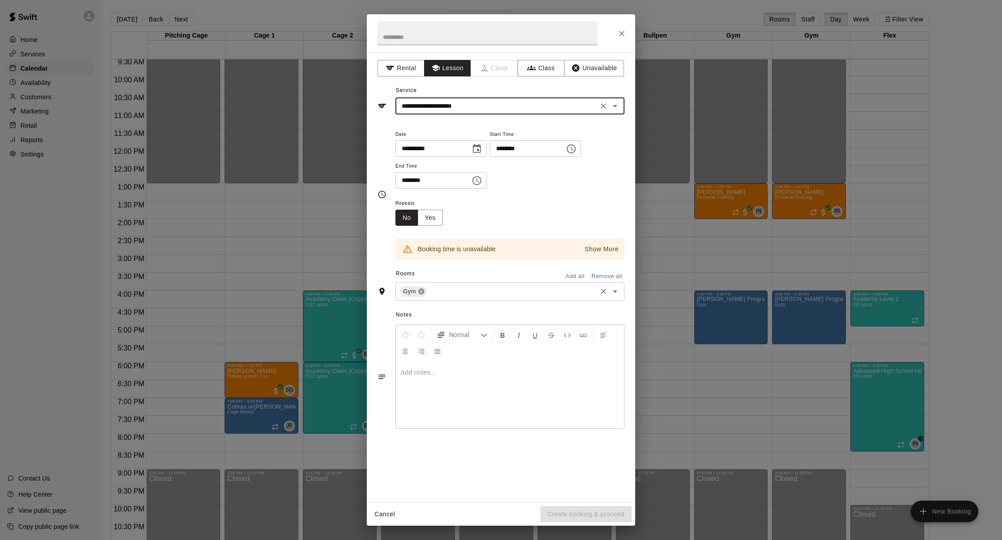
click at [421, 289] on icon at bounding box center [421, 292] width 6 height 6
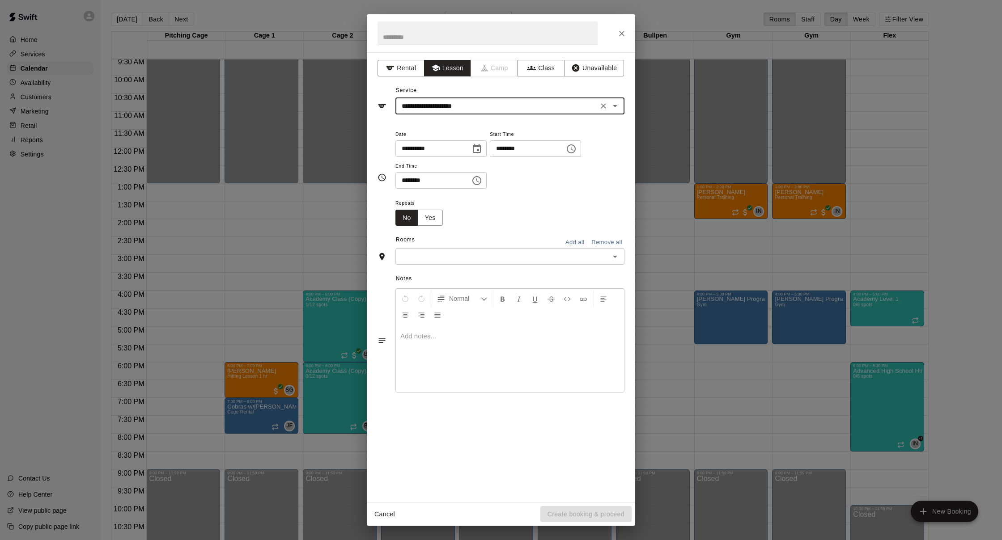
click at [444, 265] on div "Notes Normal Add notes..." at bounding box center [501, 333] width 247 height 137
click at [447, 258] on input "text" at bounding box center [502, 256] width 209 height 11
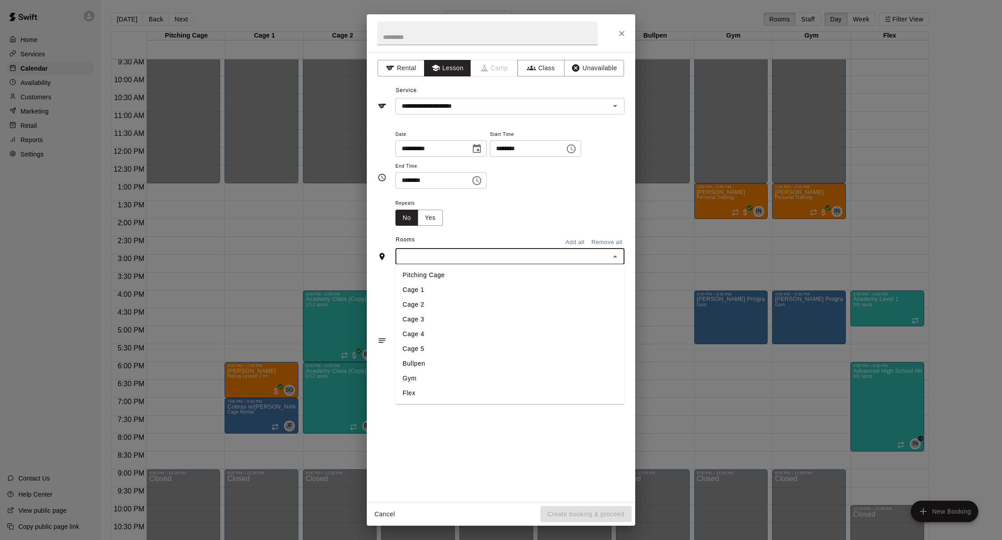
click at [420, 367] on li "Bullpen" at bounding box center [509, 364] width 229 height 15
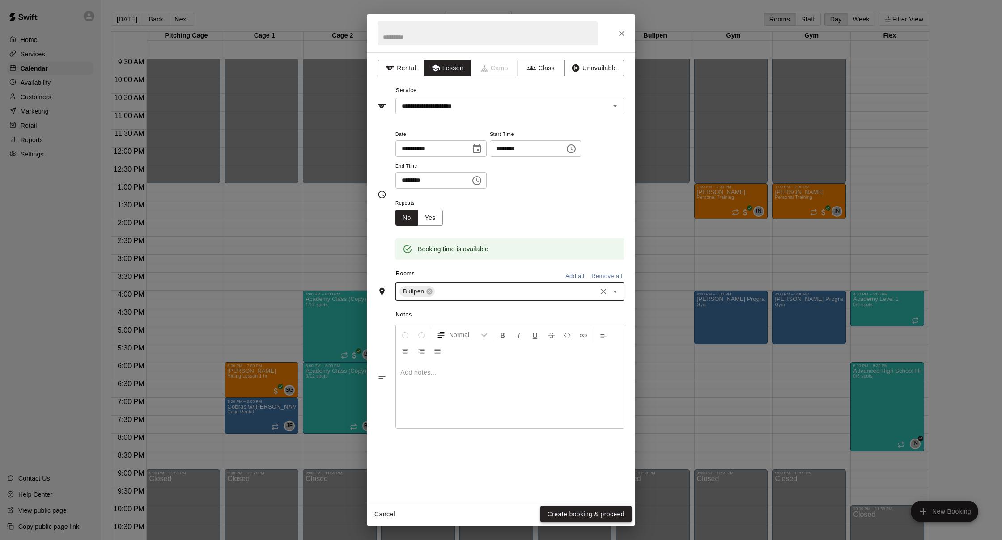
click at [610, 511] on button "Create booking & proceed" at bounding box center [585, 514] width 91 height 17
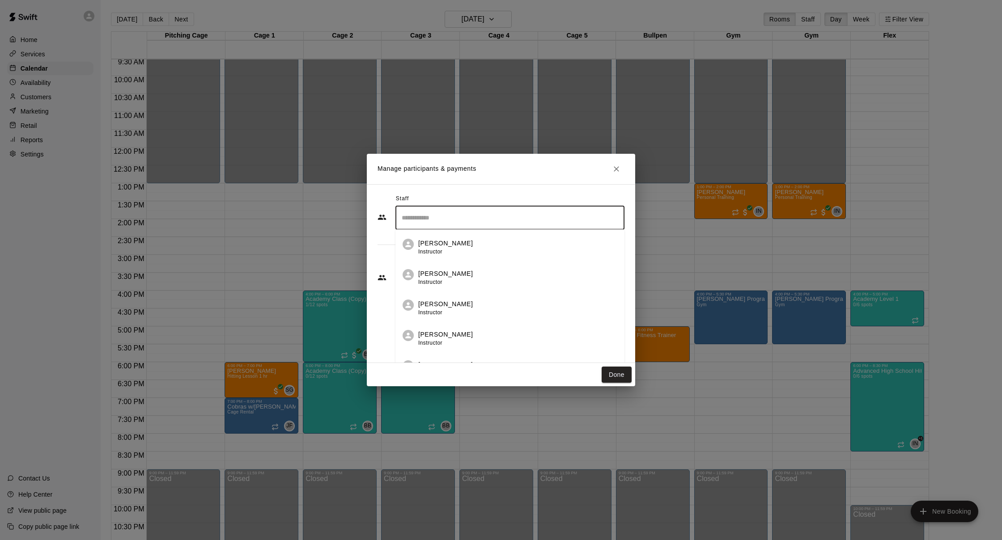
click at [523, 221] on input "Search staff" at bounding box center [510, 218] width 221 height 16
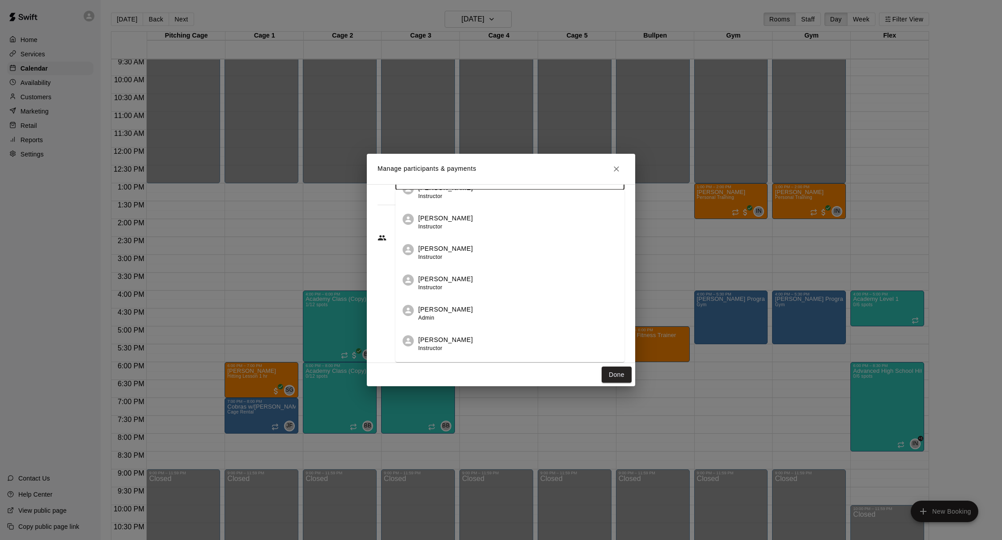
scroll to position [167, 0]
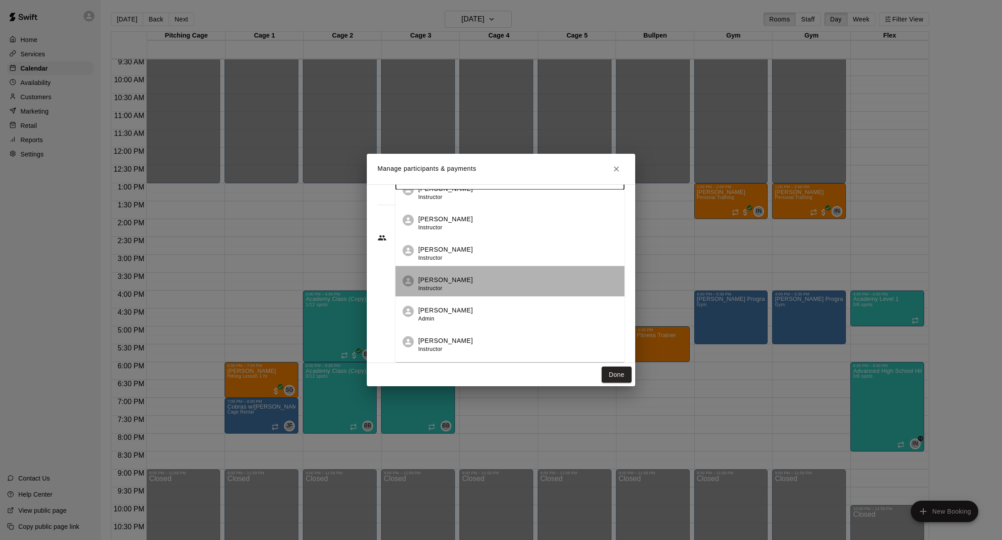
click at [532, 282] on div "Isaiah Nelson Instructor" at bounding box center [517, 284] width 199 height 17
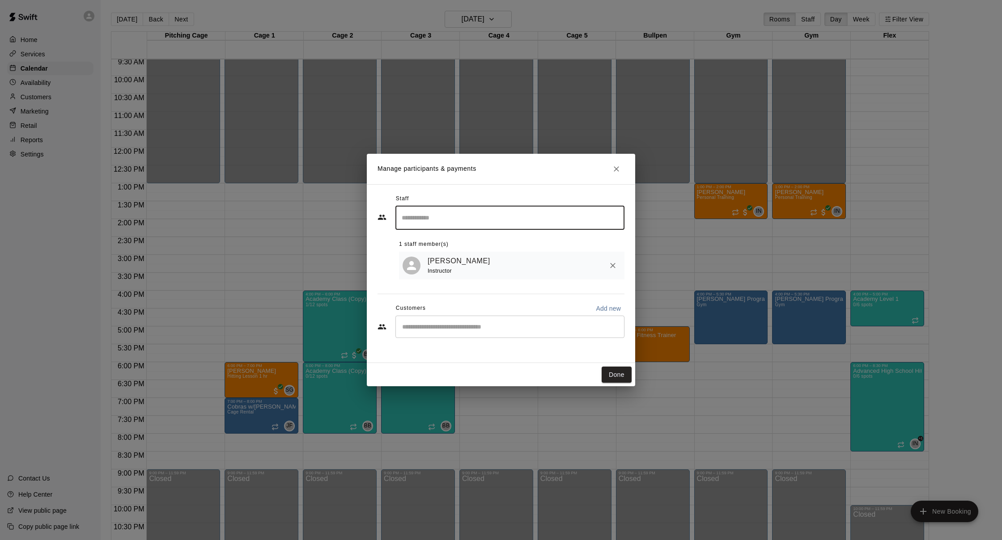
click at [583, 323] on input "Start typing to search customers..." at bounding box center [510, 327] width 221 height 9
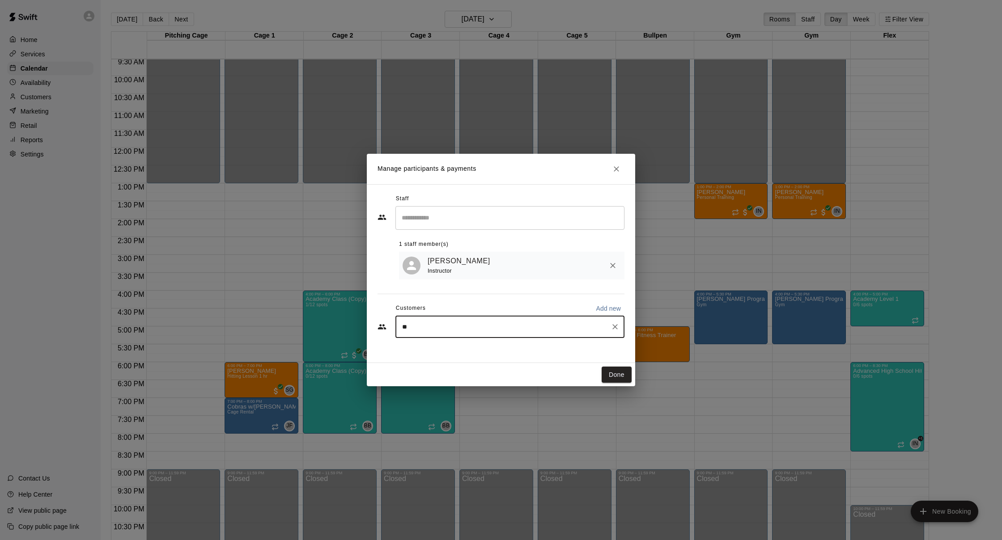
type input "*"
type input "*********"
click at [520, 354] on div "Mason Perry chrisperry102@gmail.com" at bounding box center [519, 351] width 197 height 19
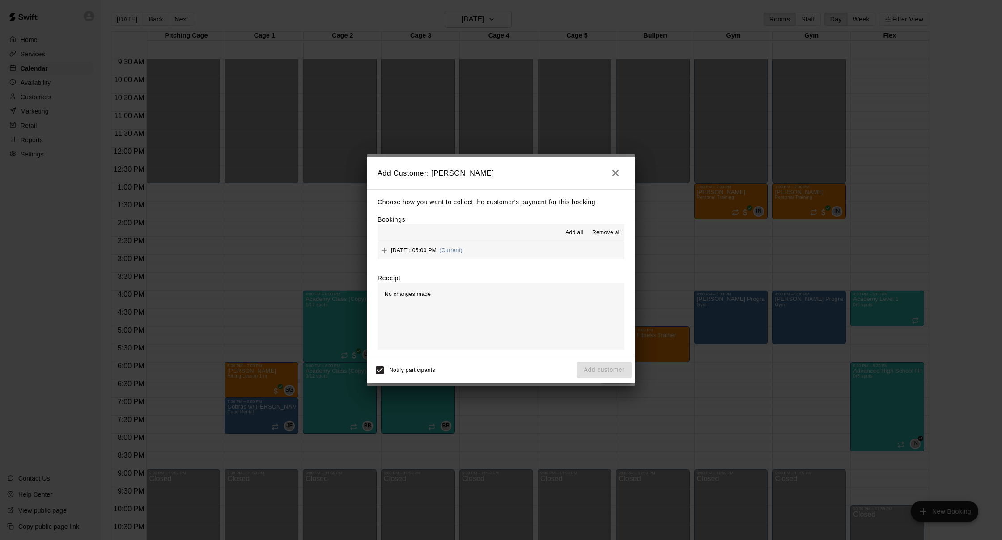
click at [496, 254] on button "Friday, August 29: 05:00 PM (Current)" at bounding box center [501, 250] width 247 height 17
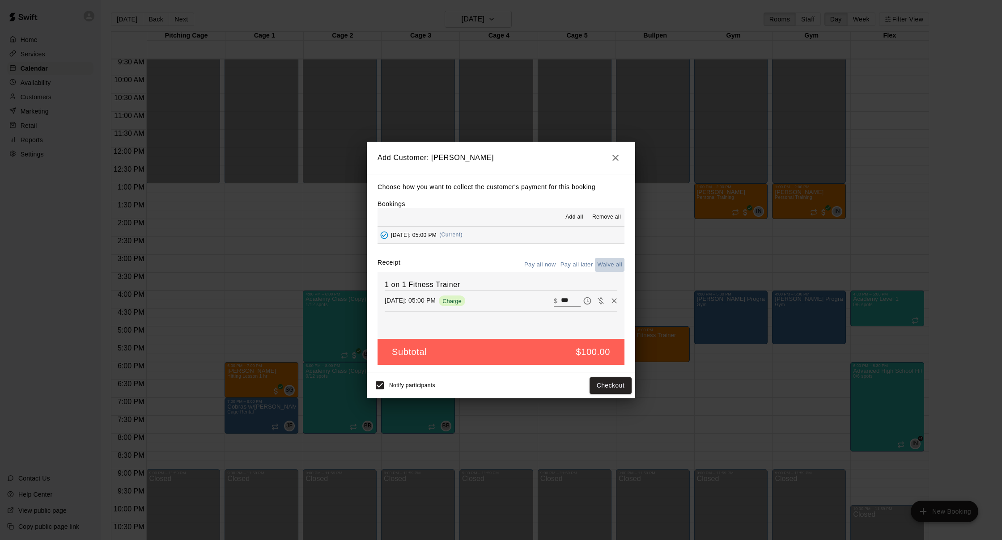
click at [601, 267] on button "Waive all" at bounding box center [610, 265] width 30 height 14
type input "*"
click at [555, 266] on button "Pay all now" at bounding box center [540, 265] width 36 height 14
click at [600, 267] on button "Waive all" at bounding box center [610, 265] width 30 height 14
click at [545, 263] on button "Pay all now" at bounding box center [540, 265] width 36 height 14
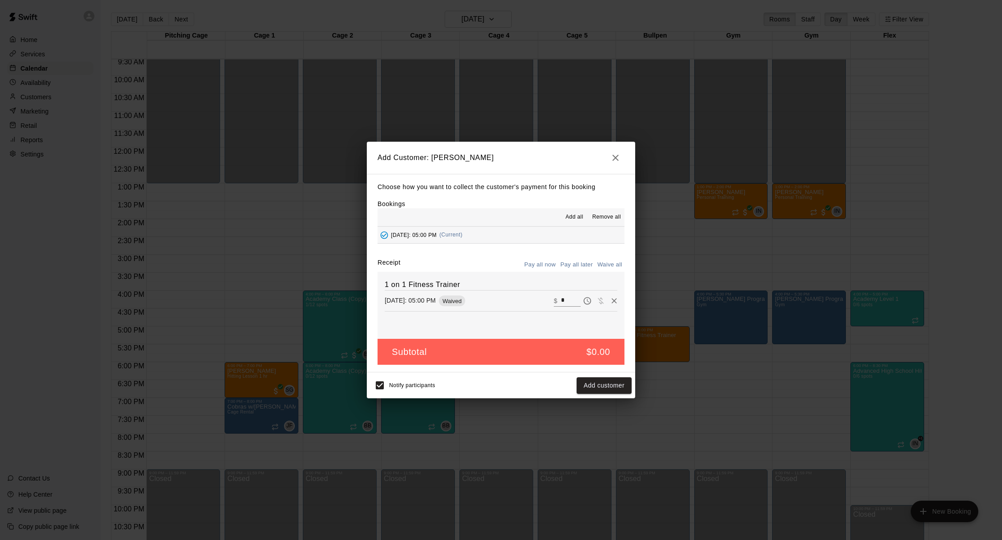
click at [520, 232] on button "Friday, August 29: 05:00 PM (Current)" at bounding box center [501, 235] width 247 height 17
click at [567, 299] on input "*" at bounding box center [571, 301] width 20 height 12
click at [620, 302] on button "Remove" at bounding box center [614, 300] width 13 height 13
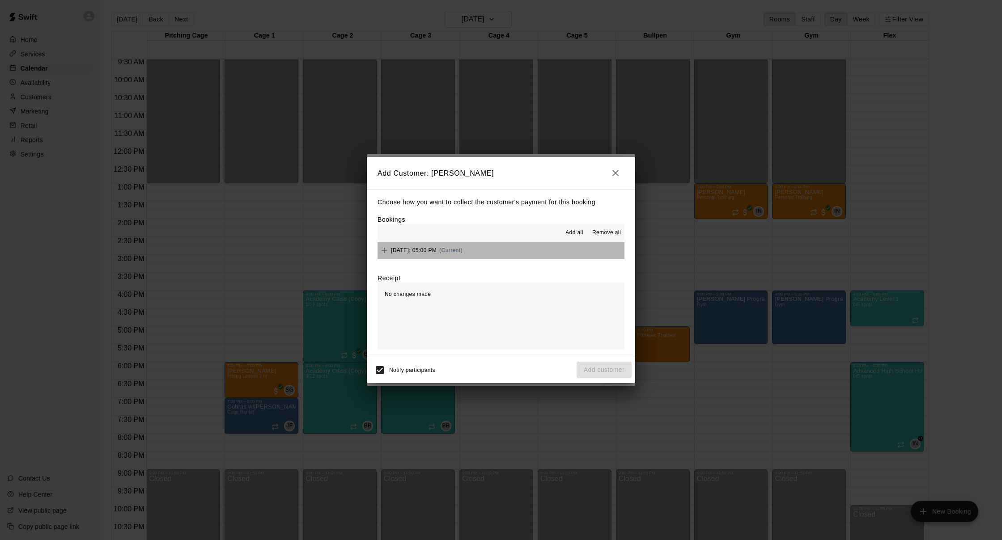
click at [526, 246] on button "Friday, August 29: 05:00 PM (Current)" at bounding box center [501, 250] width 247 height 17
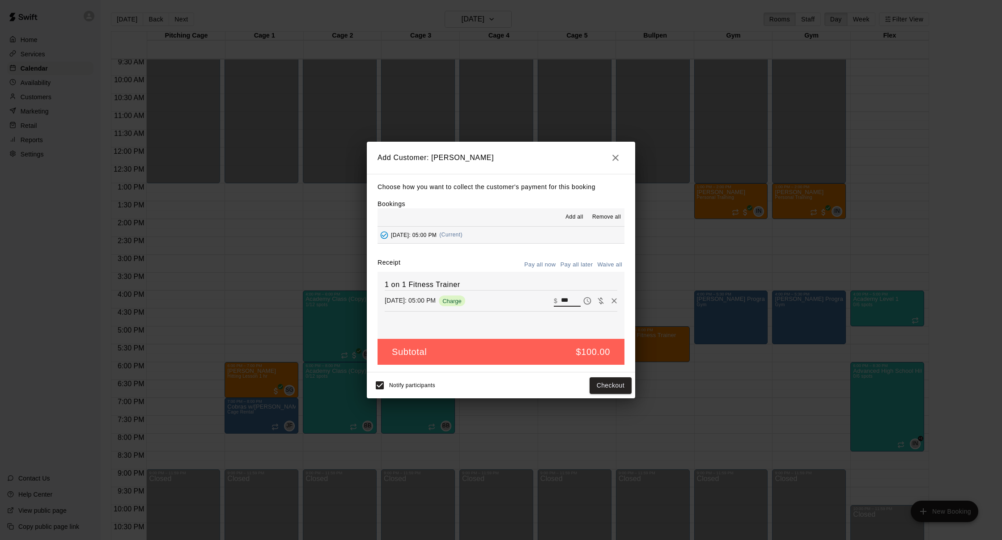
drag, startPoint x: 574, startPoint y: 299, endPoint x: 559, endPoint y: 301, distance: 15.3
click at [559, 301] on div "​ $ ***" at bounding box center [567, 301] width 27 height 12
type input "*"
click at [597, 257] on div "Choose how you want to collect the customer's payment for this booking Bookings…" at bounding box center [501, 273] width 268 height 199
click at [608, 268] on button "Waive all" at bounding box center [610, 265] width 30 height 14
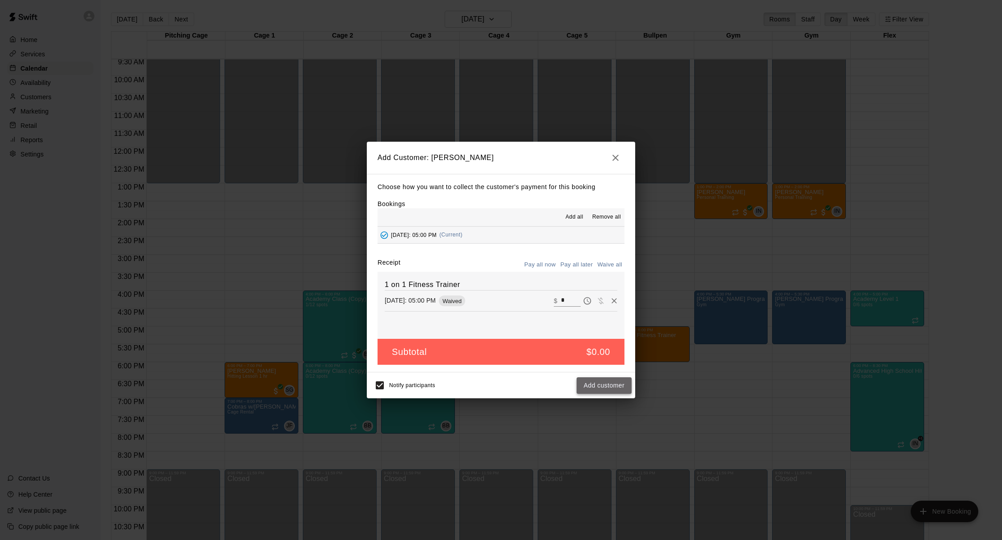
click at [602, 390] on button "Add customer" at bounding box center [604, 386] width 55 height 17
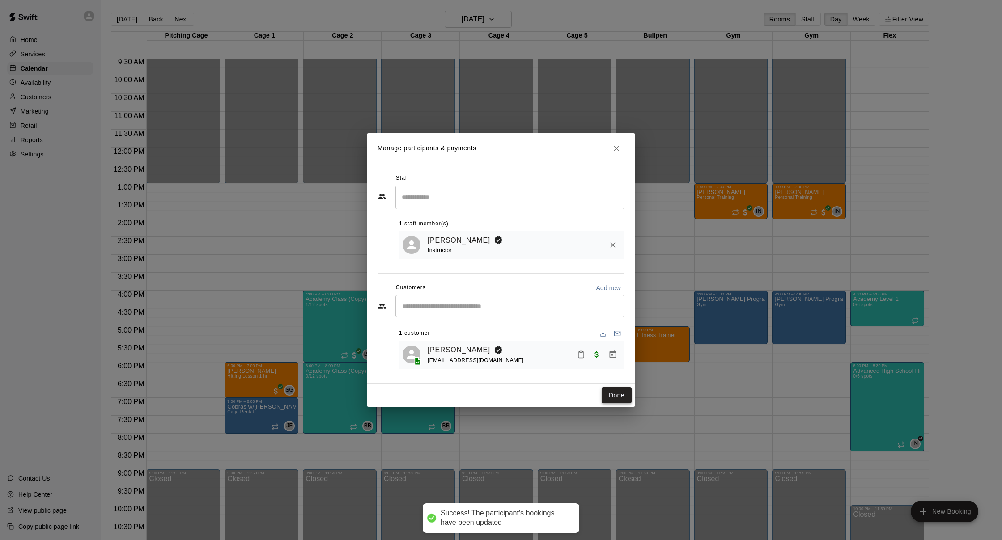
click at [624, 397] on button "Done" at bounding box center [617, 395] width 30 height 17
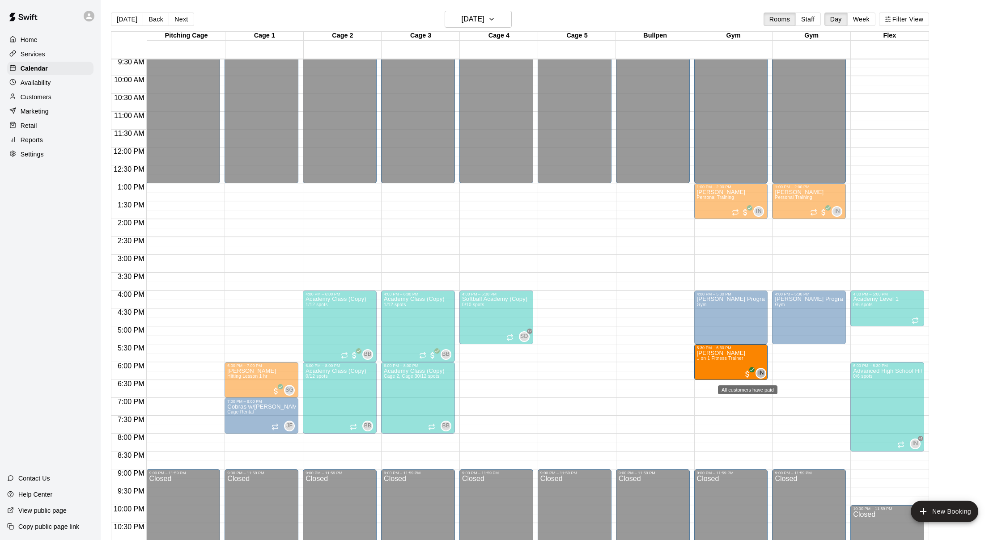
drag, startPoint x: 657, startPoint y: 353, endPoint x: 746, endPoint y: 377, distance: 92.4
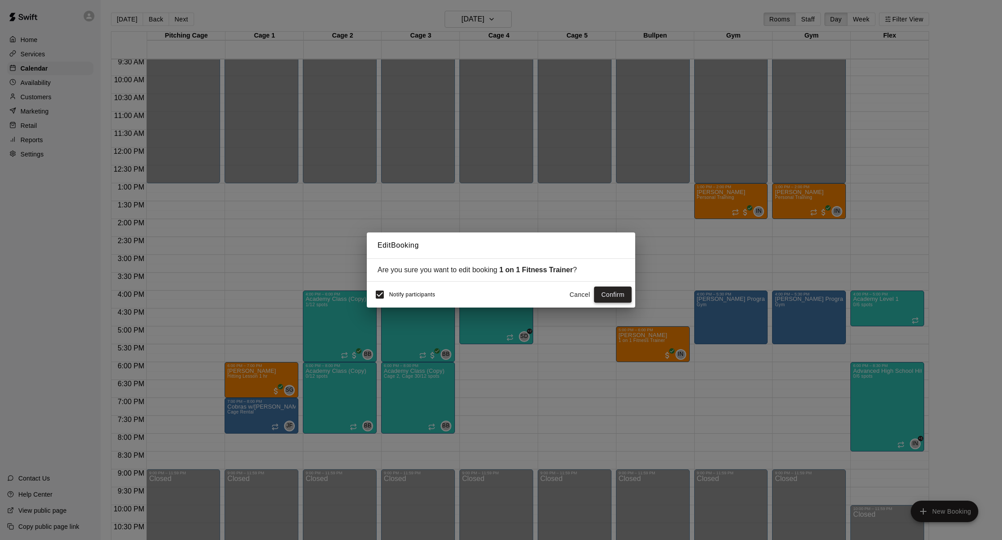
click at [605, 301] on button "Confirm" at bounding box center [613, 295] width 38 height 17
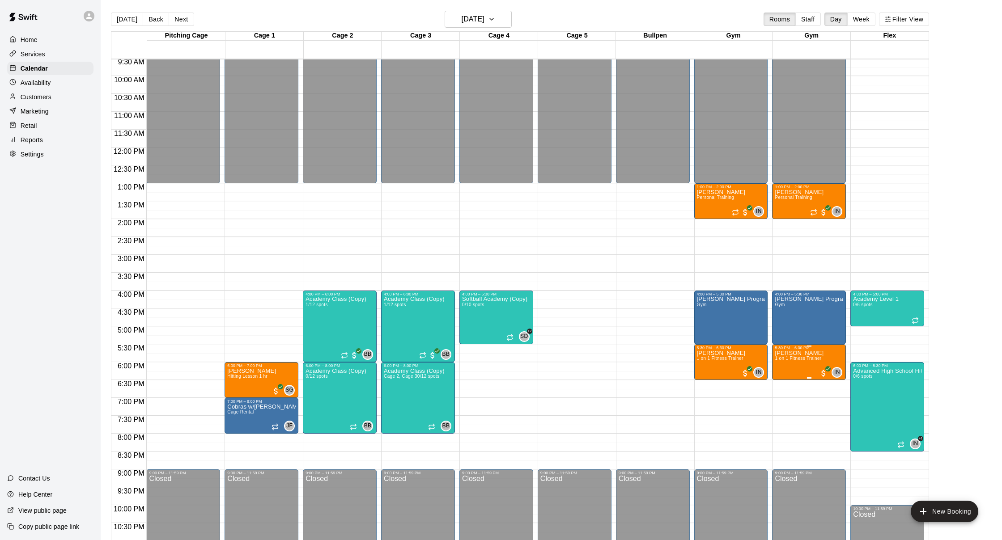
click at [784, 398] on icon "delete" at bounding box center [784, 402] width 11 height 11
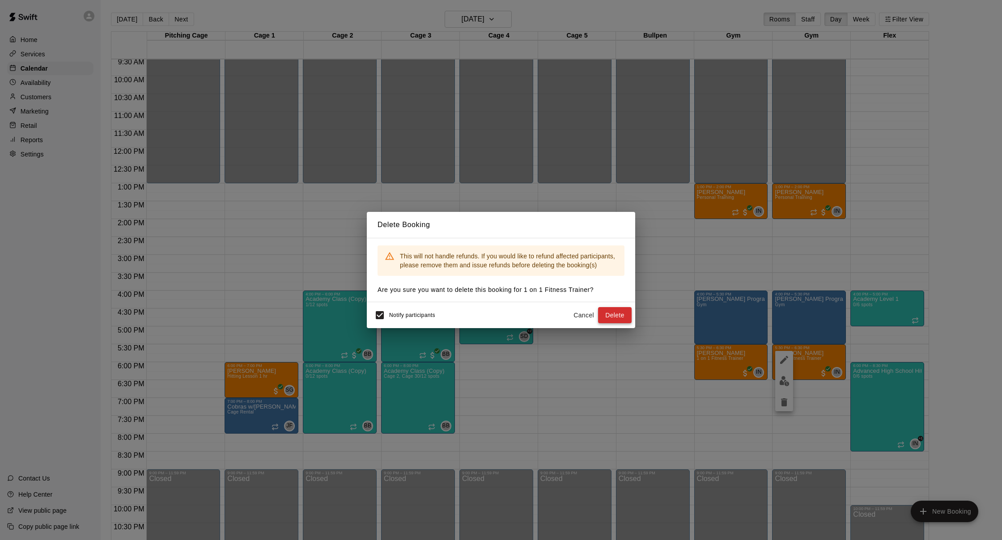
click at [612, 309] on button "Delete" at bounding box center [615, 315] width 34 height 17
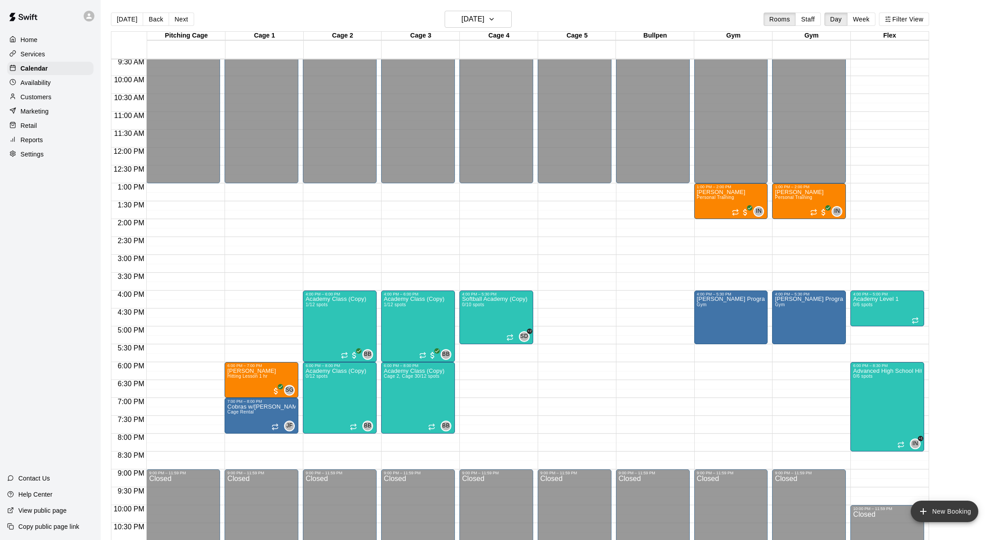
click at [944, 510] on button "New Booking" at bounding box center [945, 511] width 68 height 21
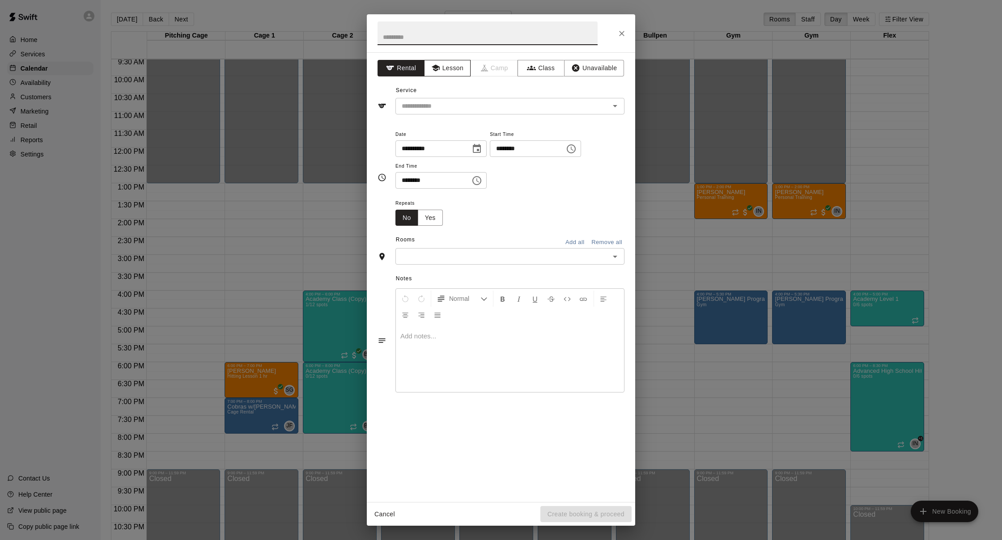
click at [459, 70] on button "Lesson" at bounding box center [447, 68] width 47 height 17
click at [464, 99] on div "​" at bounding box center [509, 106] width 229 height 17
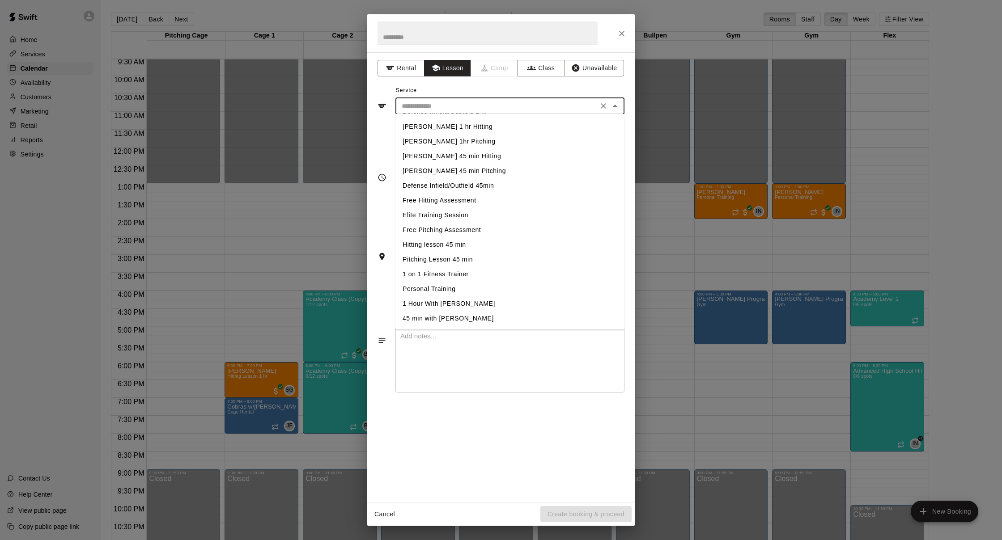
scroll to position [131, 0]
click at [456, 285] on li "Personal Training" at bounding box center [509, 289] width 229 height 15
type input "**********"
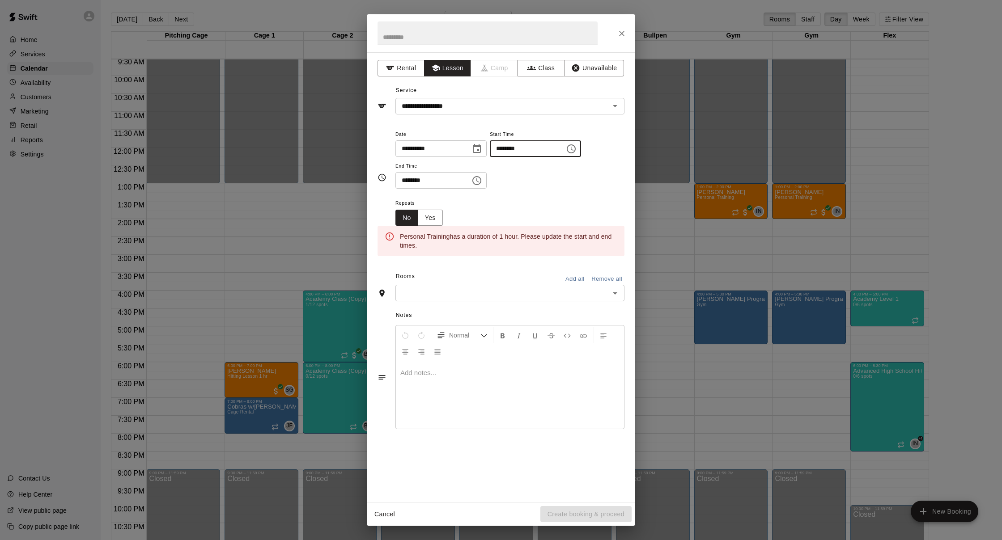
click at [516, 147] on input "********" at bounding box center [524, 148] width 69 height 17
type input "********"
click at [411, 182] on input "********" at bounding box center [429, 180] width 69 height 17
click at [410, 183] on input "********" at bounding box center [429, 180] width 69 height 17
click at [406, 179] on input "********" at bounding box center [429, 180] width 69 height 17
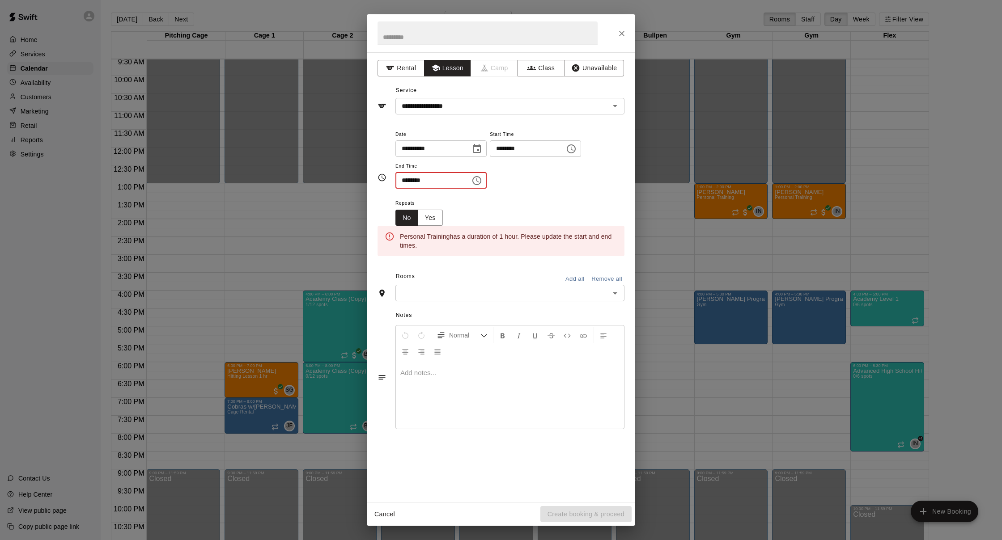
type input "********"
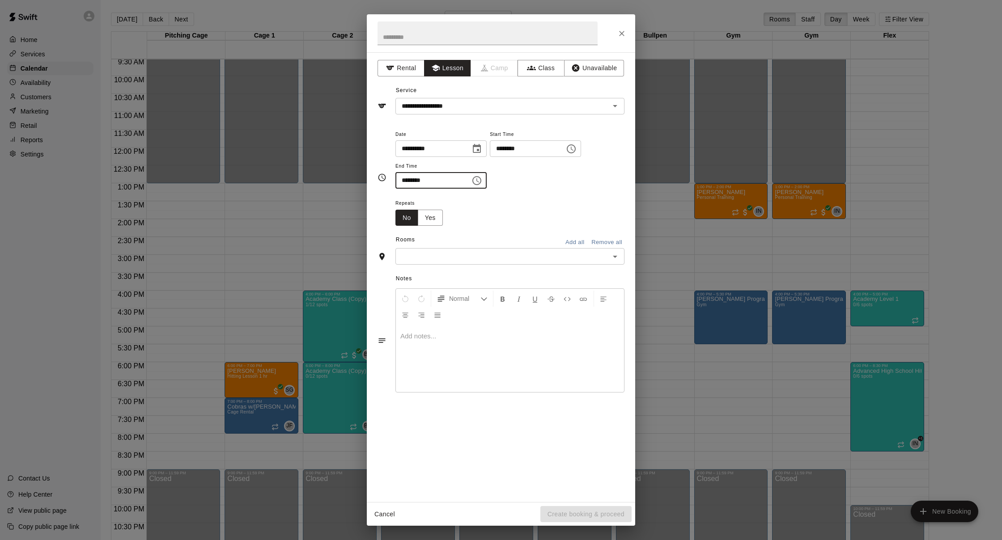
click at [469, 254] on input "text" at bounding box center [502, 256] width 209 height 11
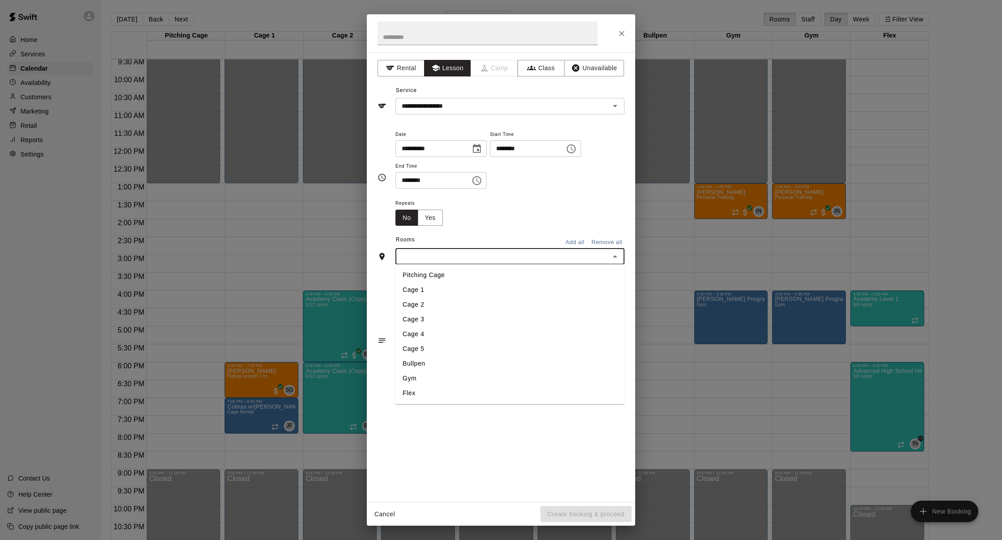
click at [449, 375] on li "Gym" at bounding box center [509, 378] width 229 height 15
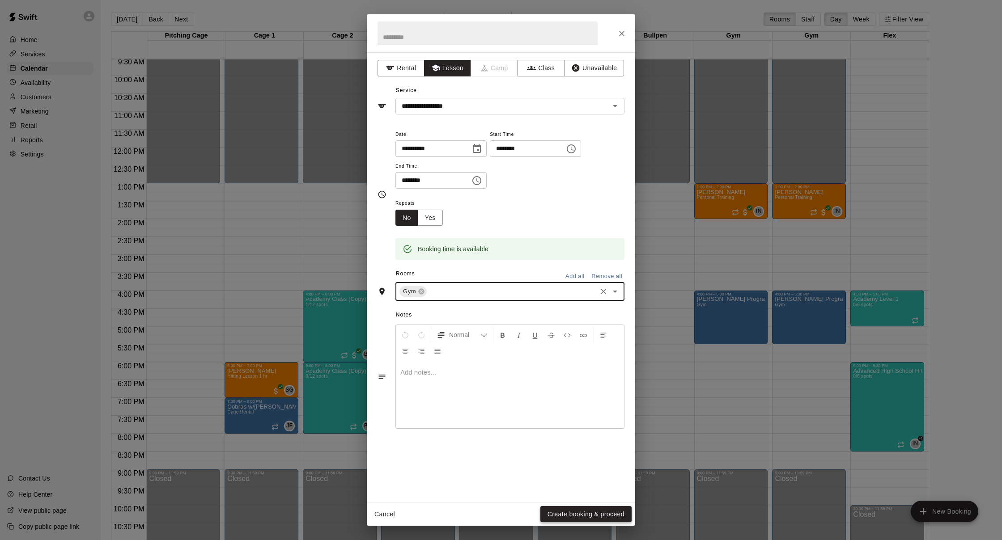
click at [595, 510] on button "Create booking & proceed" at bounding box center [585, 514] width 91 height 17
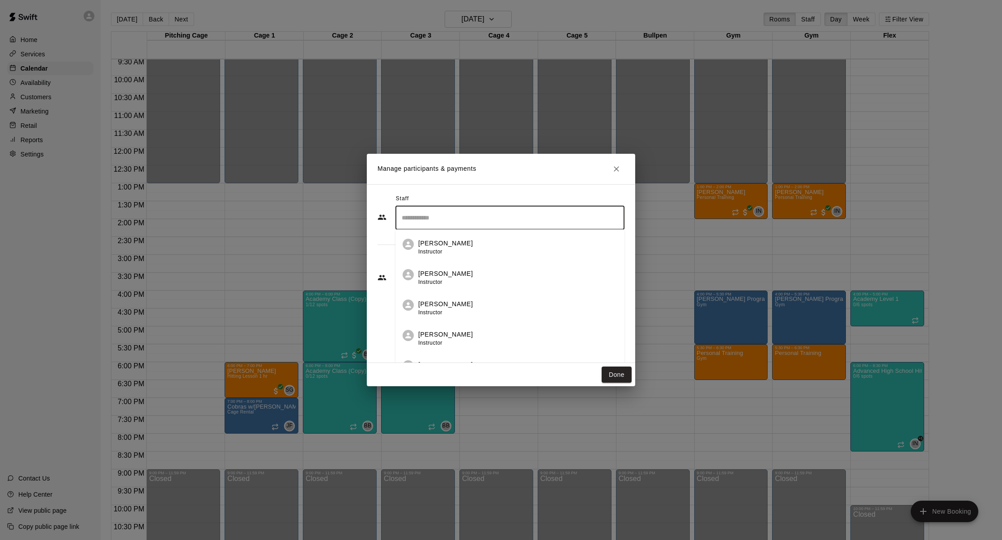
click at [452, 215] on input "Search staff" at bounding box center [510, 218] width 221 height 16
click at [468, 322] on li "Isaiah Nelson Instructor" at bounding box center [509, 333] width 229 height 30
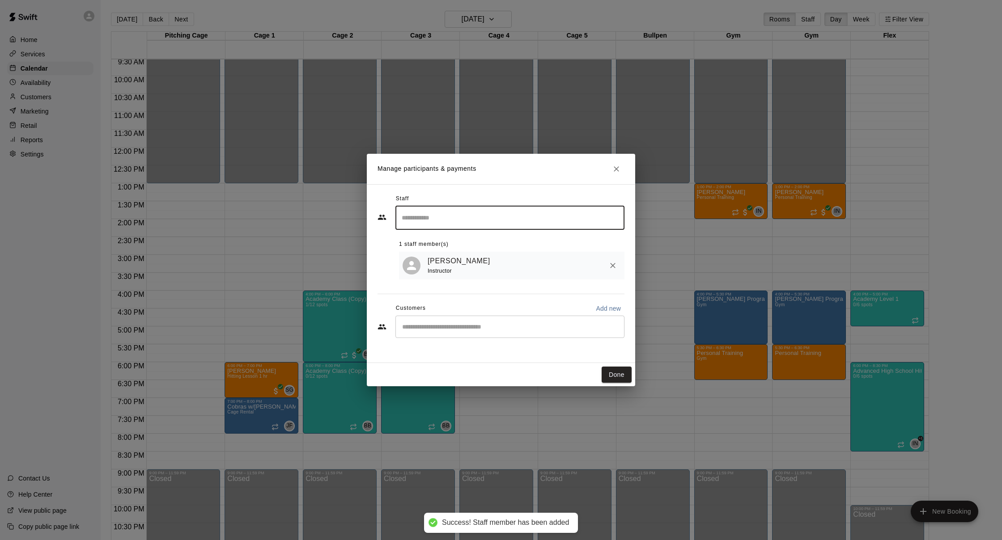
click at [500, 333] on div "​" at bounding box center [509, 327] width 229 height 22
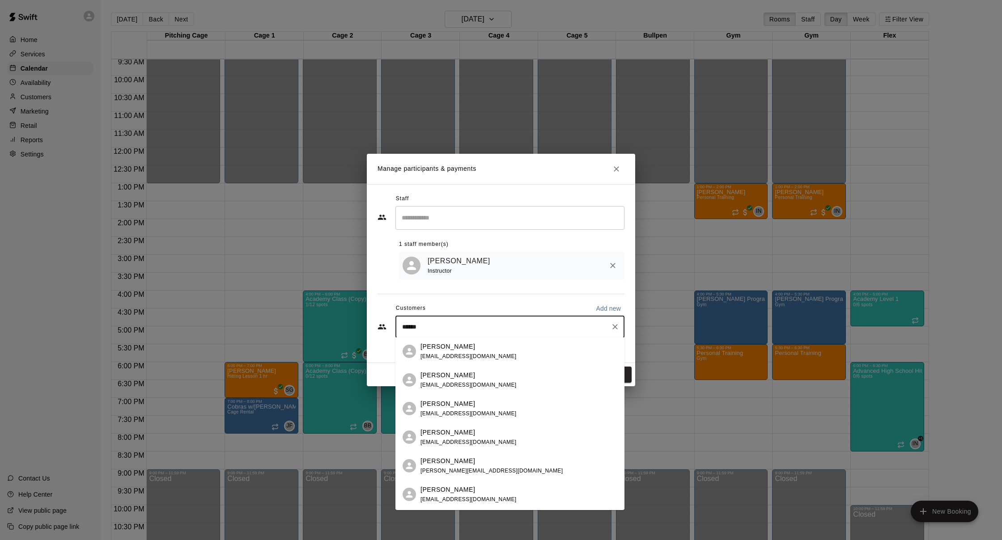
type input "*******"
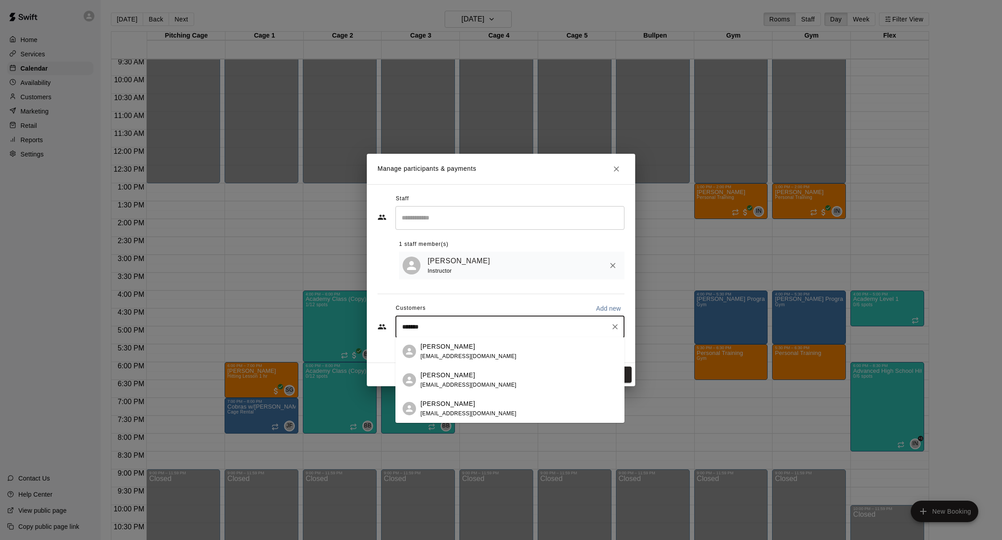
click at [430, 417] on span "chrisperry102@gmail.com" at bounding box center [469, 414] width 96 height 6
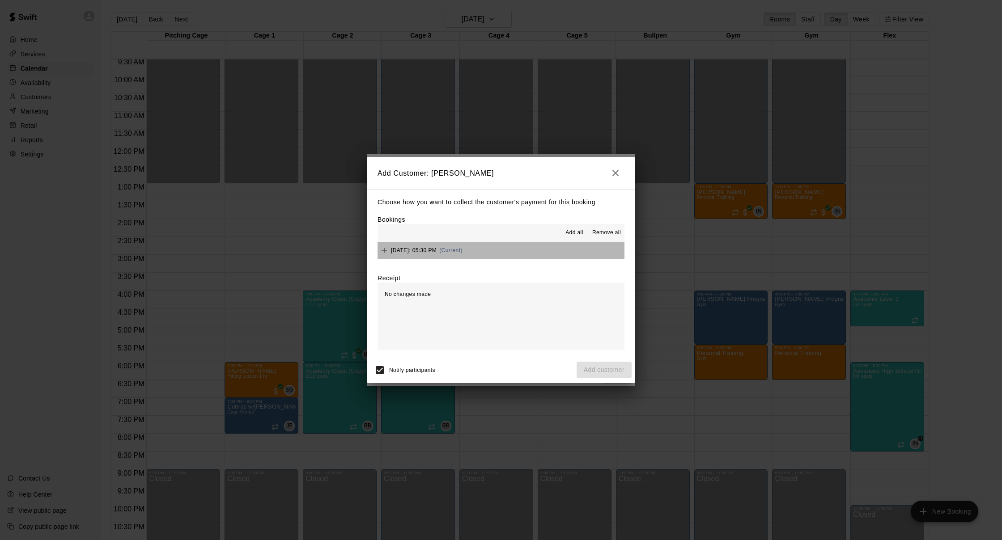
click at [537, 253] on button "Friday, August 29: 05:30 PM (Current)" at bounding box center [501, 250] width 247 height 17
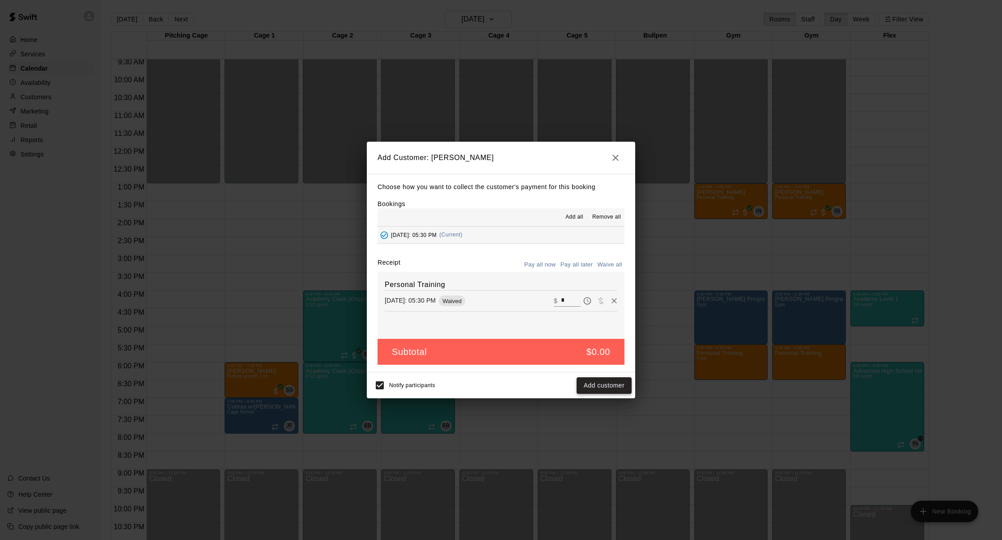
click at [613, 388] on button "Add customer" at bounding box center [604, 386] width 55 height 17
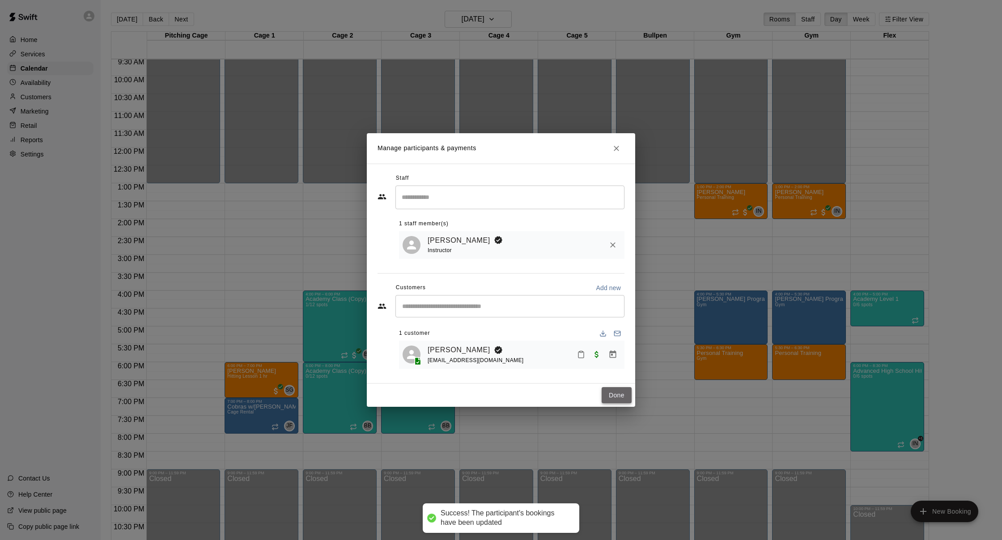
click at [610, 395] on button "Done" at bounding box center [617, 395] width 30 height 17
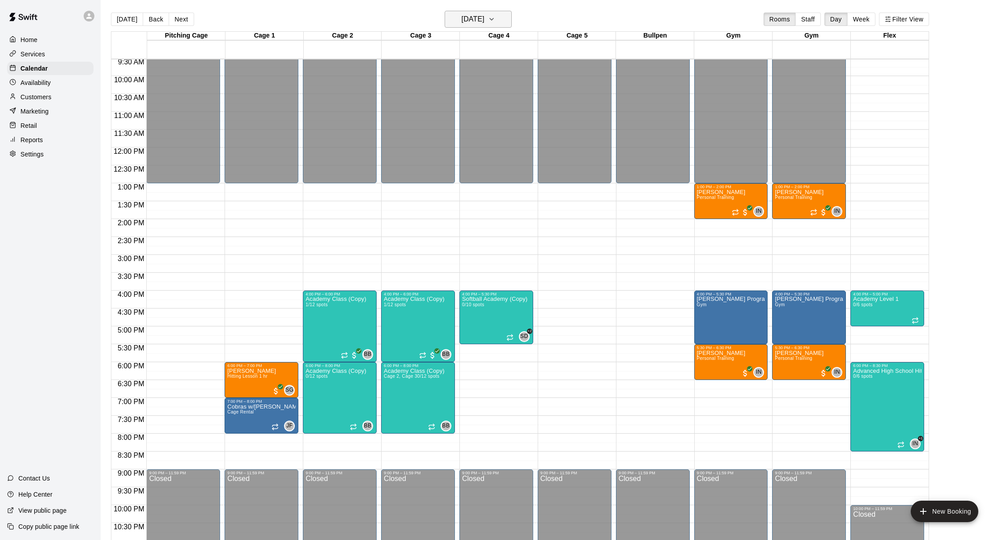
click at [485, 21] on h6 "Friday Aug 29" at bounding box center [473, 19] width 23 height 13
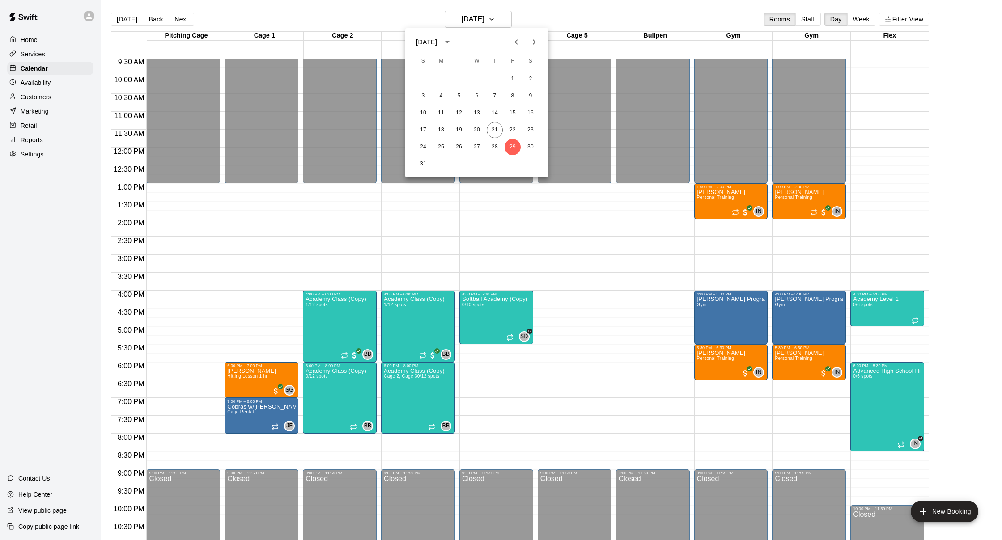
click at [39, 98] on div at bounding box center [501, 270] width 1002 height 540
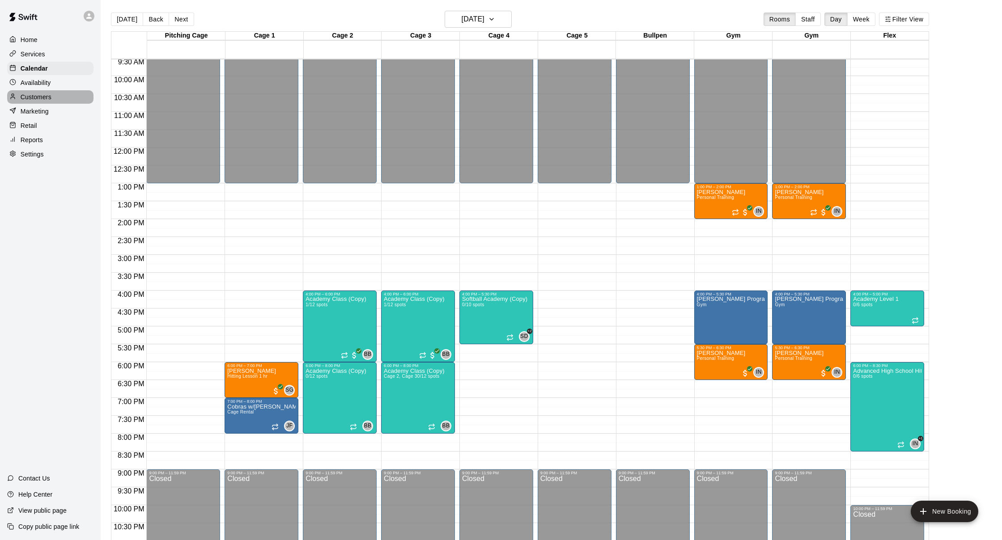
click at [36, 96] on p "Customers" at bounding box center [36, 97] width 31 height 9
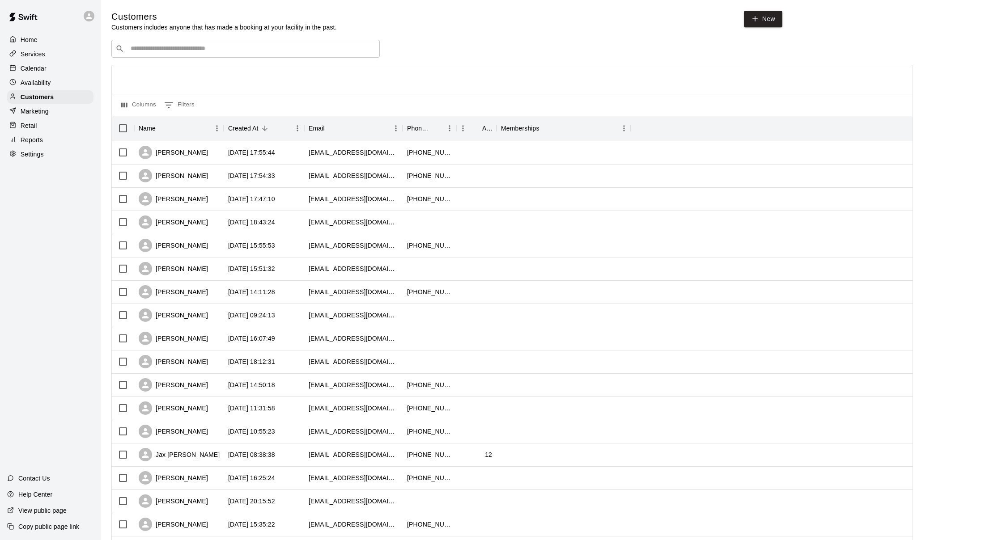
click at [145, 54] on div "​ ​" at bounding box center [245, 49] width 268 height 18
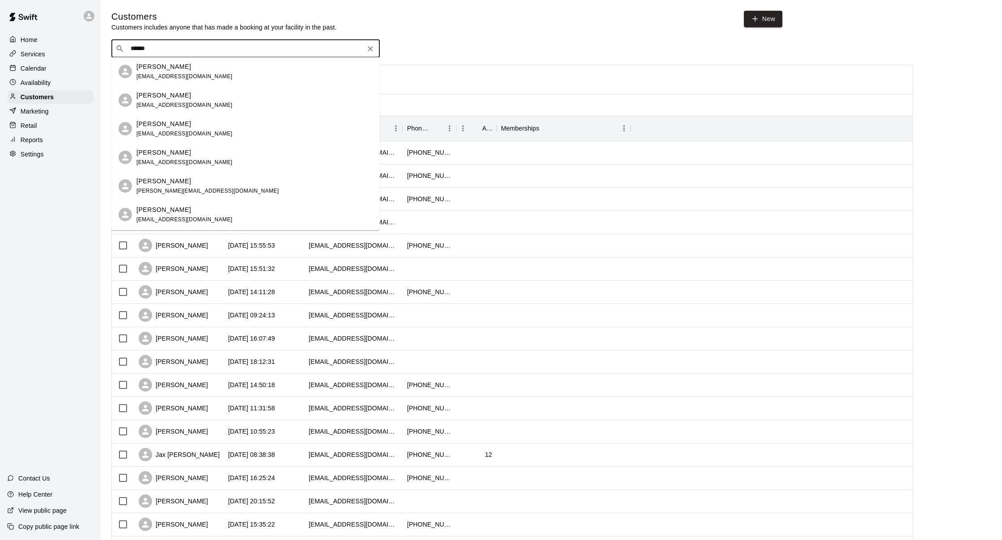
type input "*******"
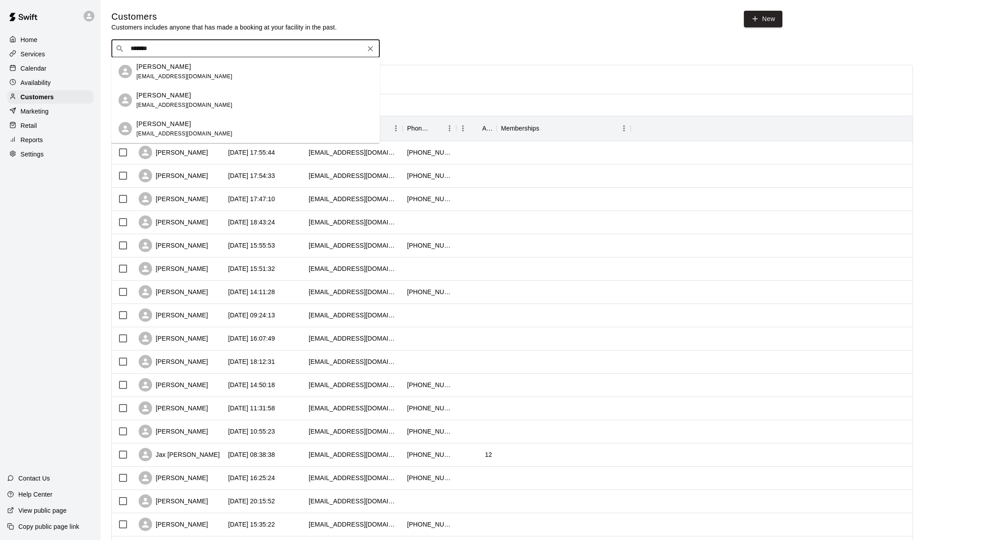
scroll to position [0, 0]
click at [196, 125] on div "Mason Perry" at bounding box center [184, 123] width 96 height 9
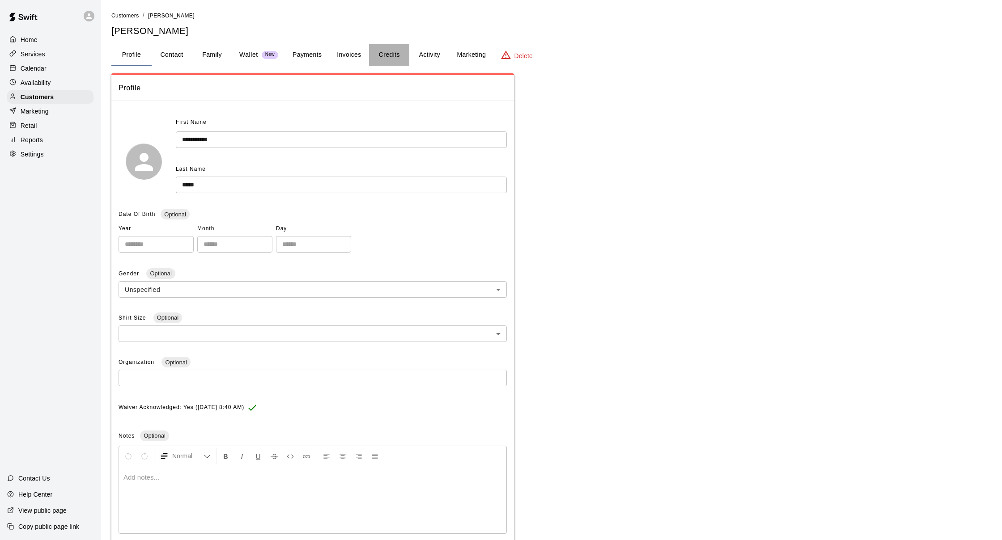
click at [387, 55] on button "Credits" at bounding box center [389, 54] width 40 height 21
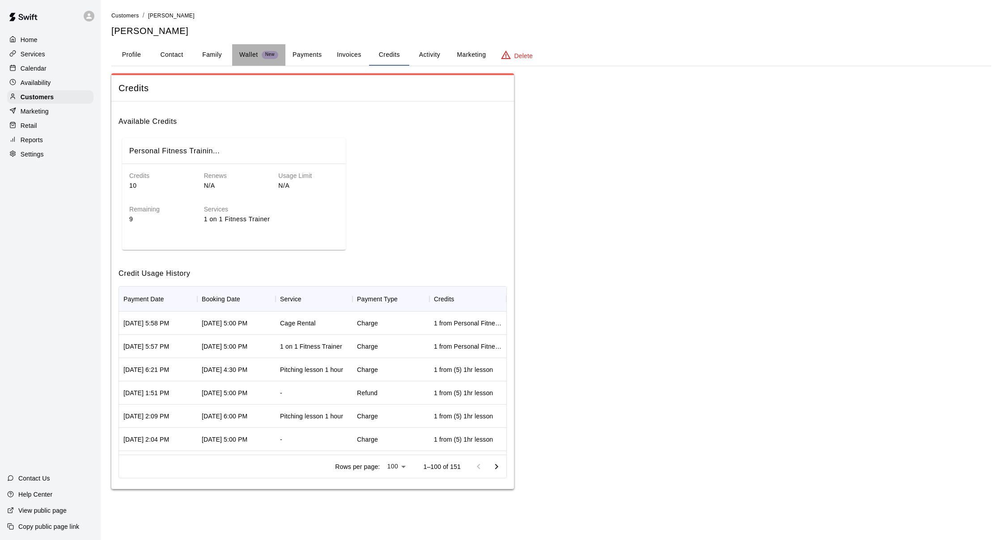
click at [258, 63] on button "Wallet New" at bounding box center [258, 54] width 53 height 21
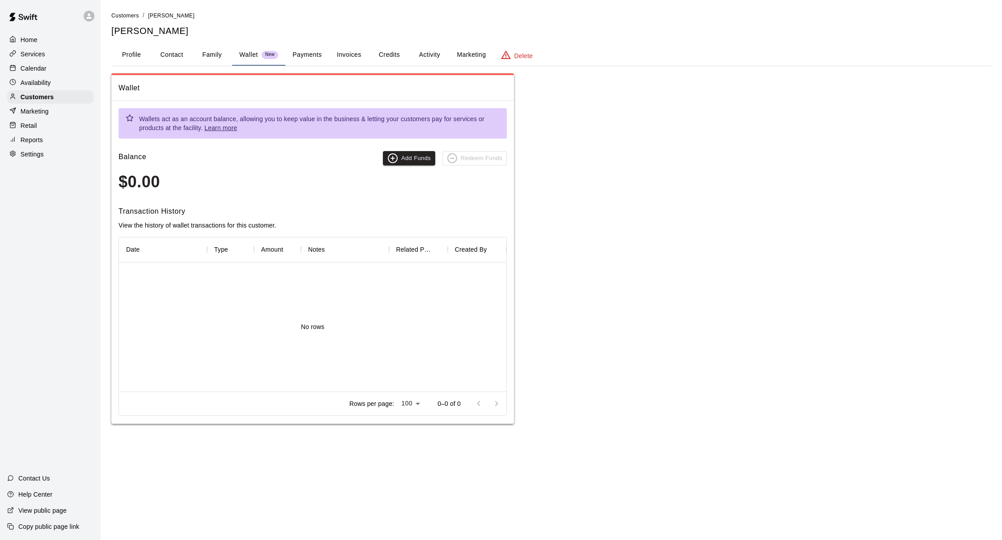
click at [228, 57] on button "Family" at bounding box center [212, 54] width 40 height 21
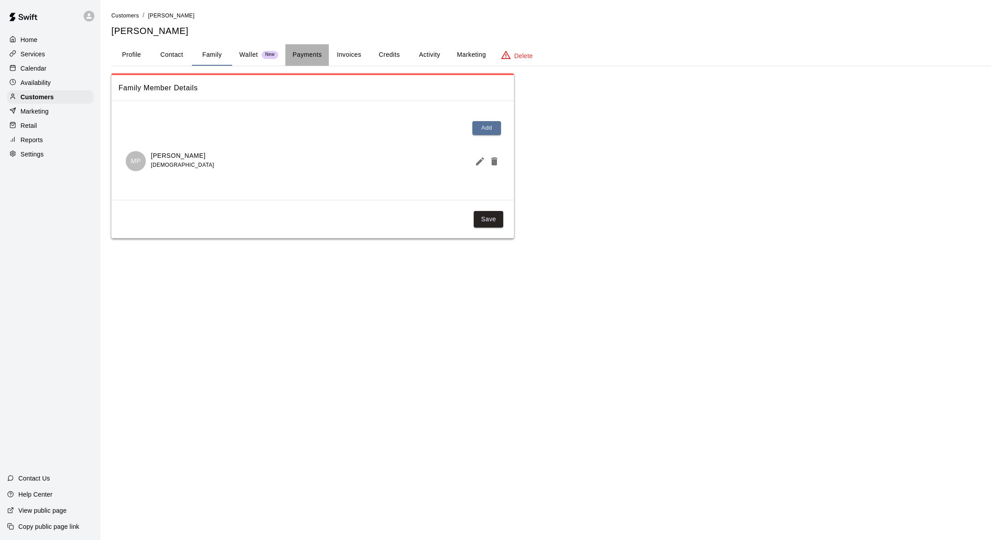
click at [310, 56] on button "Payments" at bounding box center [306, 54] width 43 height 21
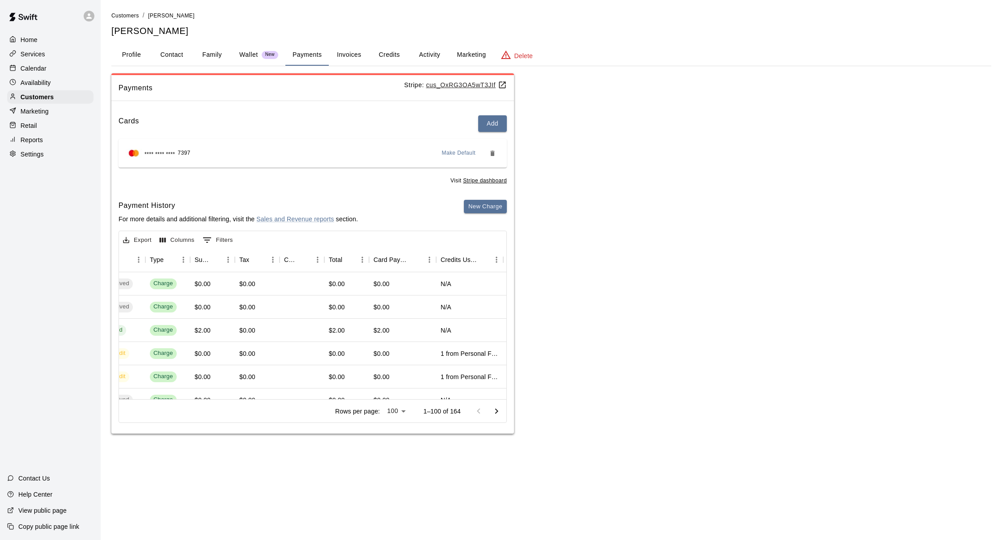
scroll to position [0, 0]
click at [400, 54] on button "Credits" at bounding box center [389, 54] width 40 height 21
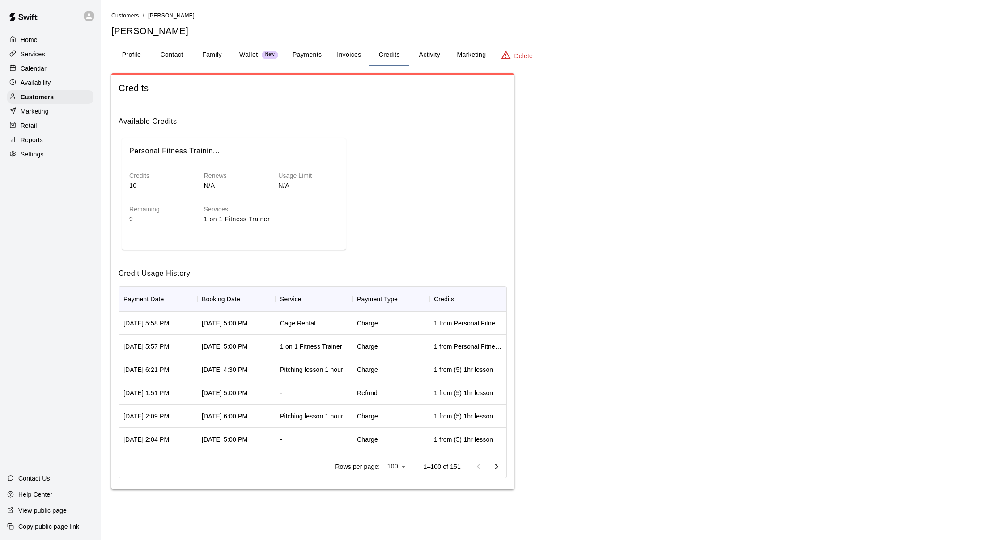
scroll to position [0, 0]
click at [247, 207] on h6 "Services" at bounding box center [271, 210] width 135 height 10
click at [427, 48] on button "Activity" at bounding box center [429, 54] width 40 height 21
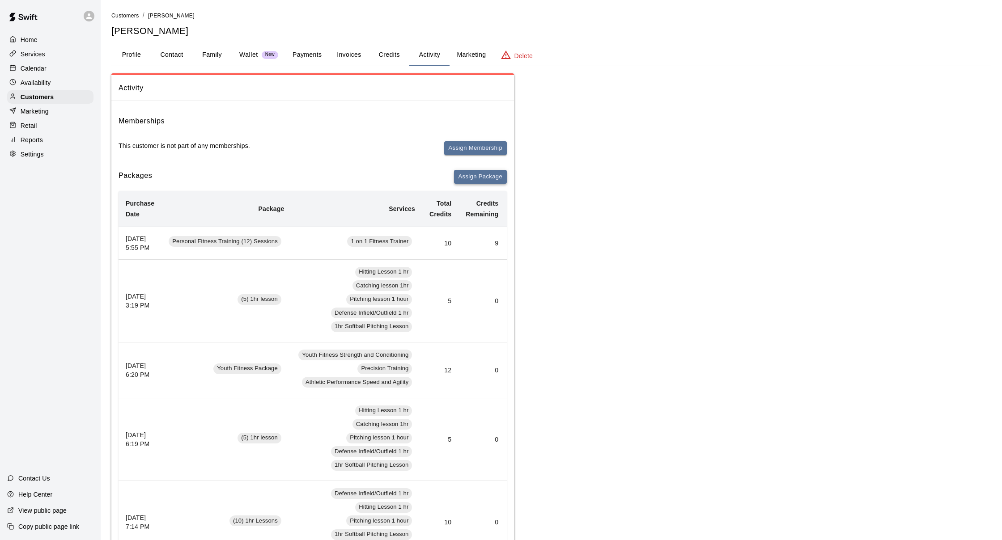
click at [472, 172] on button "Assign Package" at bounding box center [480, 177] width 53 height 14
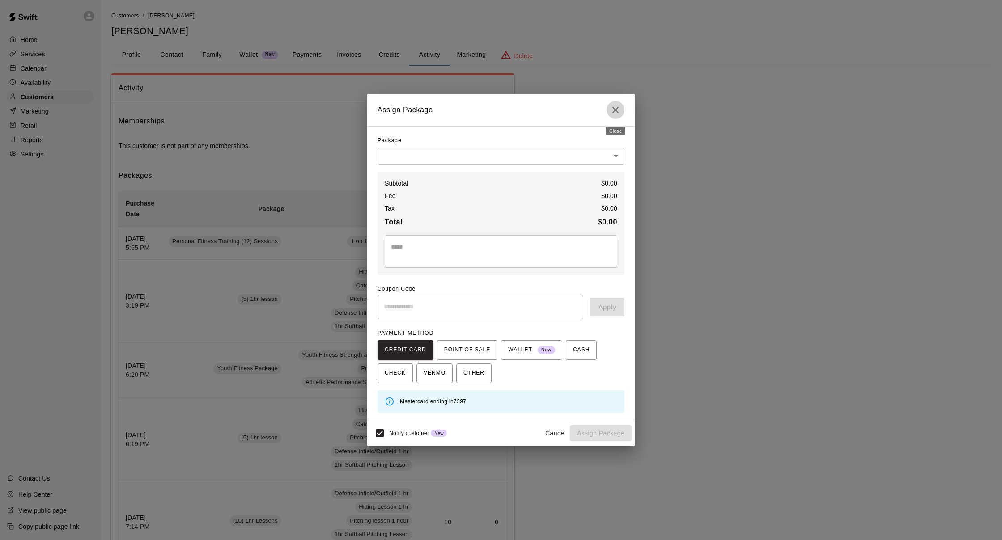
click at [612, 109] on icon "Close" at bounding box center [615, 110] width 11 height 11
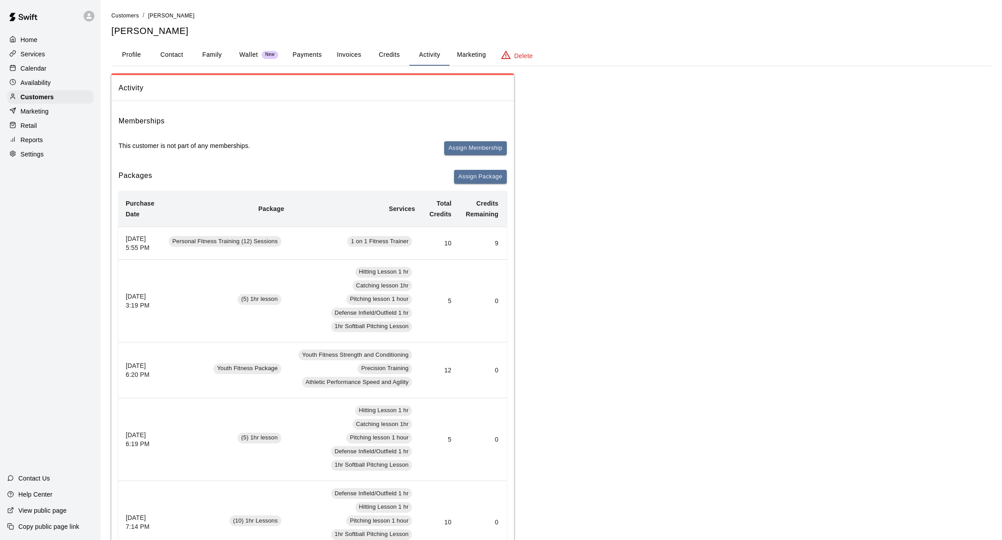
click at [321, 55] on button "Payments" at bounding box center [306, 54] width 43 height 21
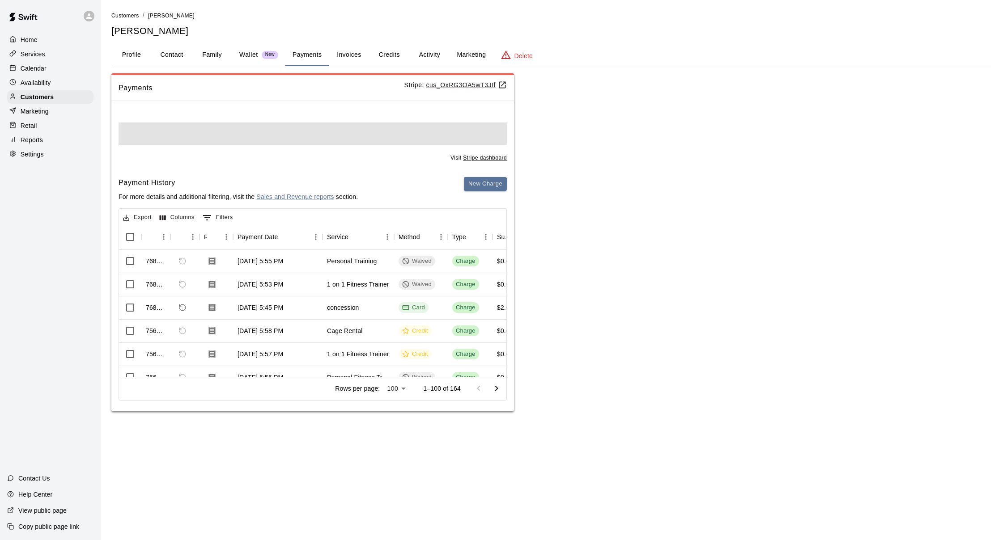
click at [340, 54] on button "Invoices" at bounding box center [349, 54] width 40 height 21
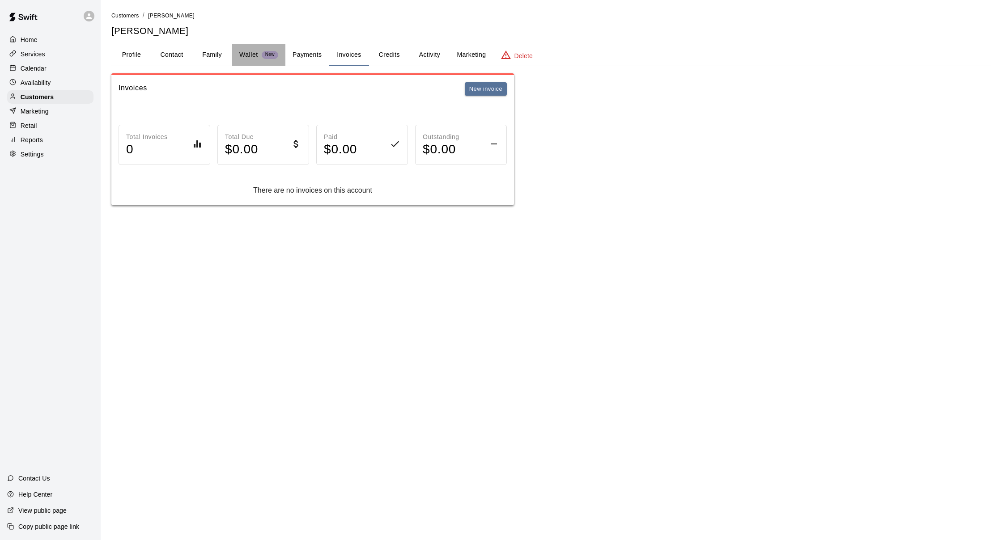
click at [244, 53] on p "Wallet" at bounding box center [248, 54] width 19 height 9
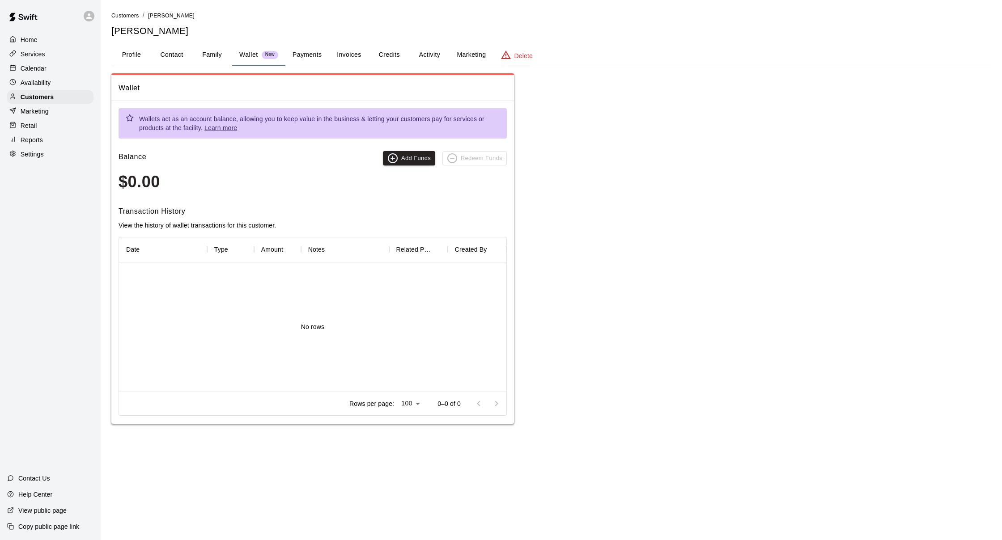
click at [215, 55] on button "Family" at bounding box center [212, 54] width 40 height 21
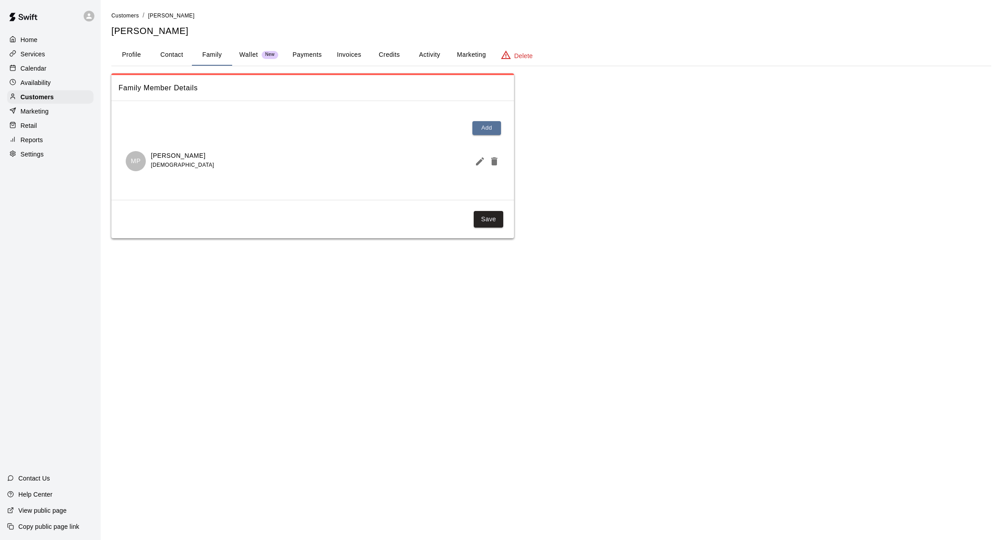
click at [181, 55] on button "Contact" at bounding box center [172, 54] width 40 height 21
select select "**"
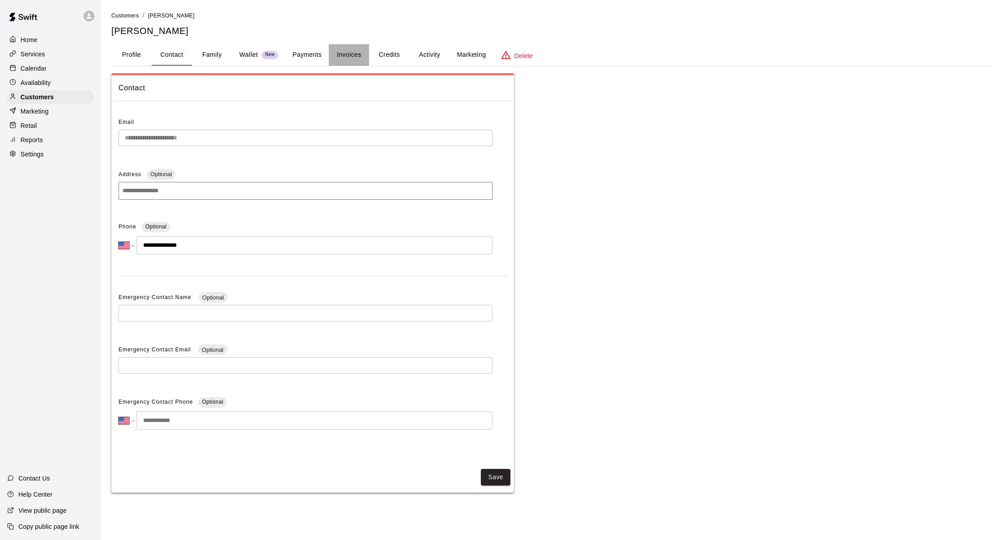
click at [357, 49] on button "Invoices" at bounding box center [349, 54] width 40 height 21
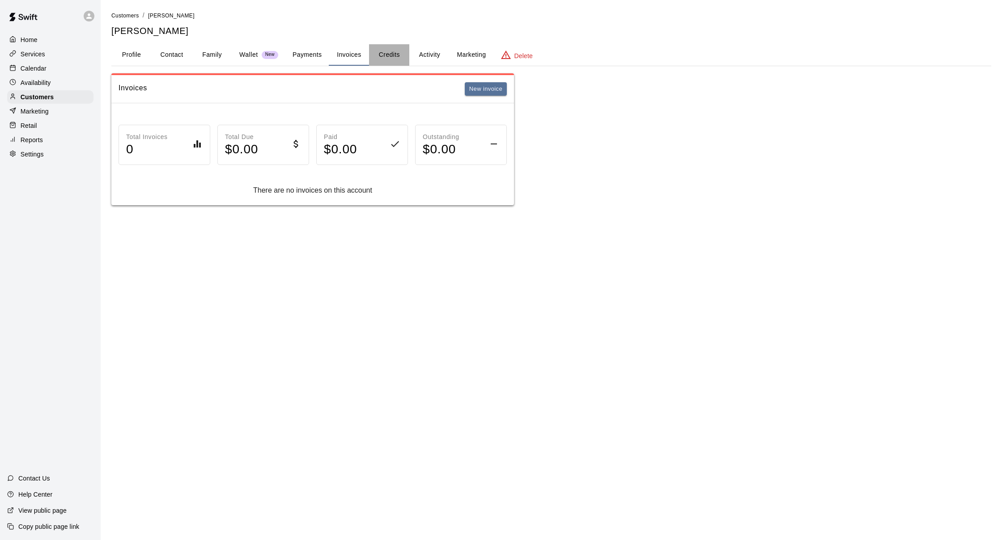
click at [378, 50] on button "Credits" at bounding box center [389, 54] width 40 height 21
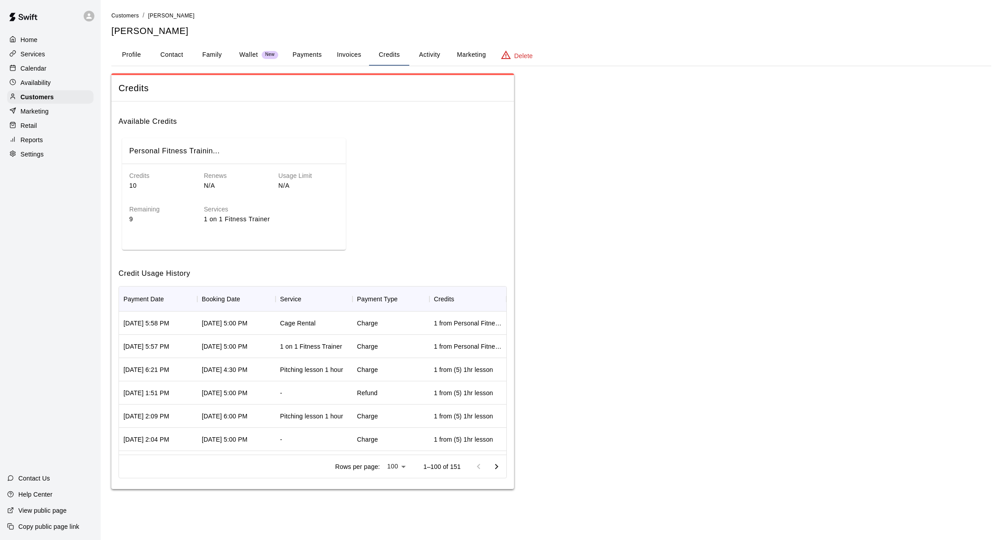
click at [347, 329] on div "Cage Rental" at bounding box center [314, 323] width 77 height 23
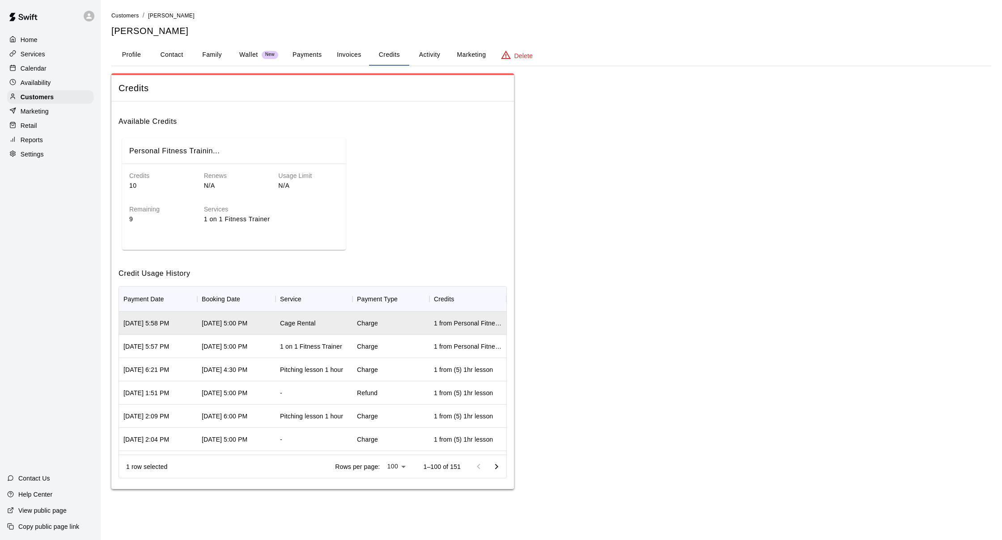
scroll to position [0, 0]
click at [308, 47] on button "Payments" at bounding box center [306, 54] width 43 height 21
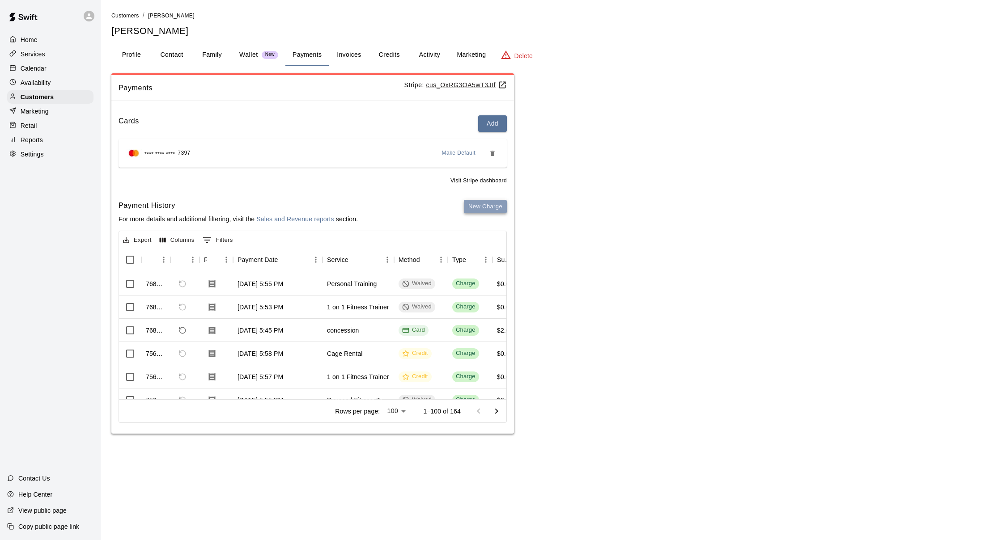
click at [474, 210] on button "New Charge" at bounding box center [485, 207] width 43 height 14
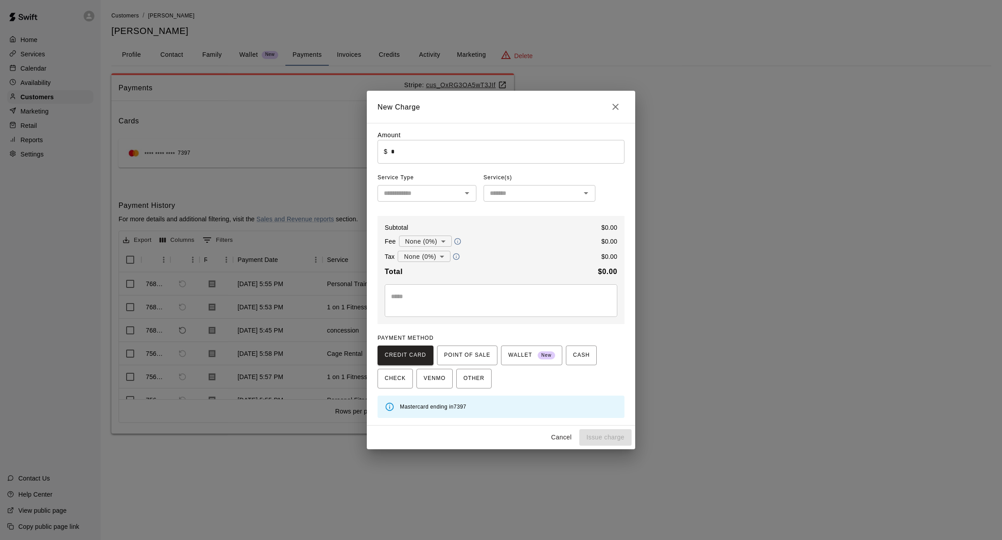
click at [616, 109] on icon "Close" at bounding box center [615, 107] width 6 height 6
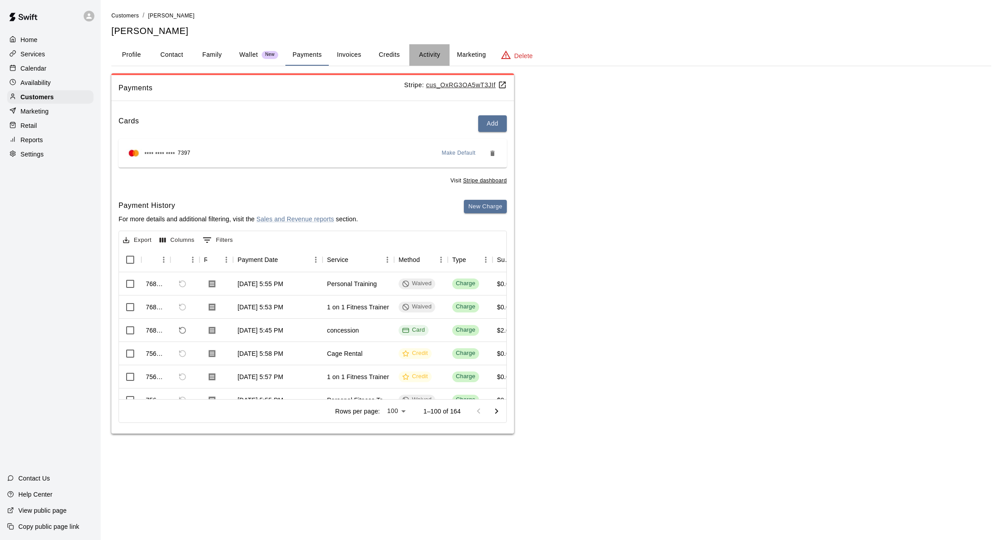
click at [423, 51] on button "Activity" at bounding box center [429, 54] width 40 height 21
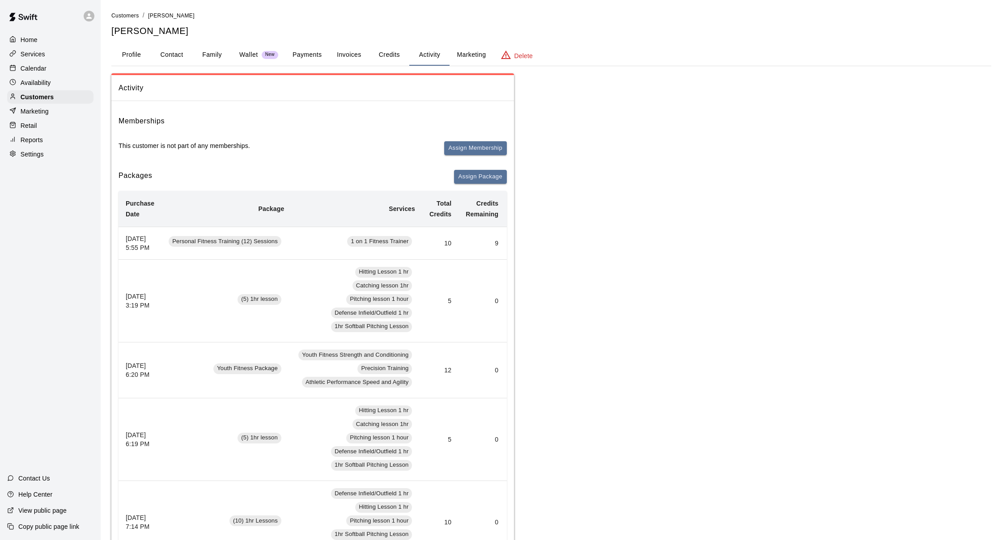
click at [425, 245] on td "10" at bounding box center [440, 243] width 36 height 33
drag, startPoint x: 354, startPoint y: 238, endPoint x: 374, endPoint y: 233, distance: 20.4
click at [354, 238] on td "1 on 1 Fitness Trainer" at bounding box center [356, 243] width 131 height 33
click at [493, 234] on td "9" at bounding box center [482, 243] width 47 height 33
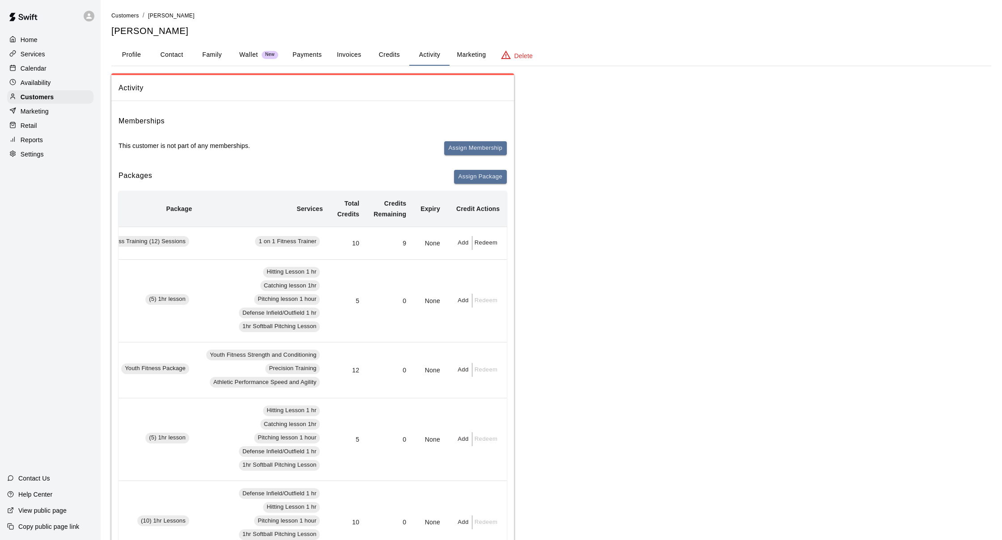
scroll to position [0, 93]
click at [475, 59] on button "Marketing" at bounding box center [471, 54] width 43 height 21
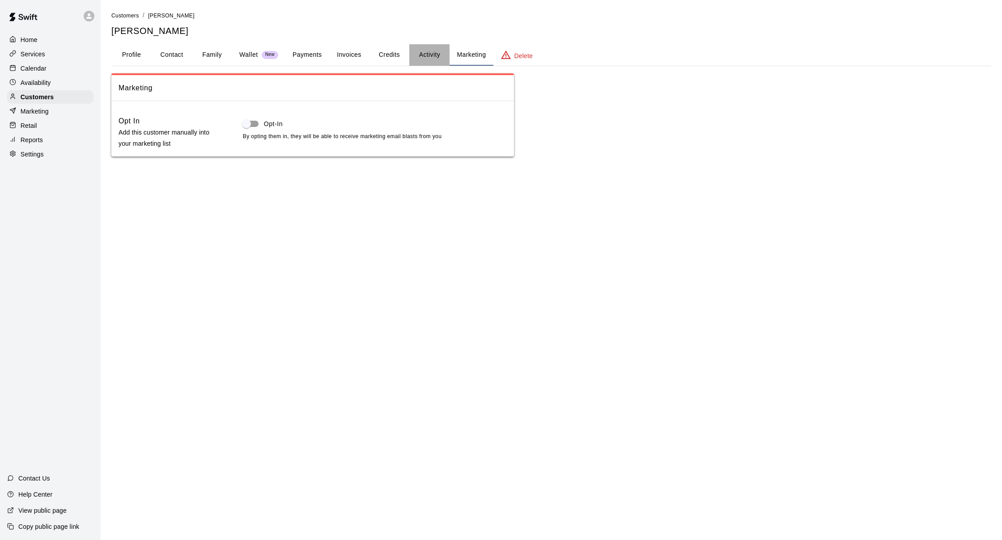
click at [433, 52] on button "Activity" at bounding box center [429, 54] width 40 height 21
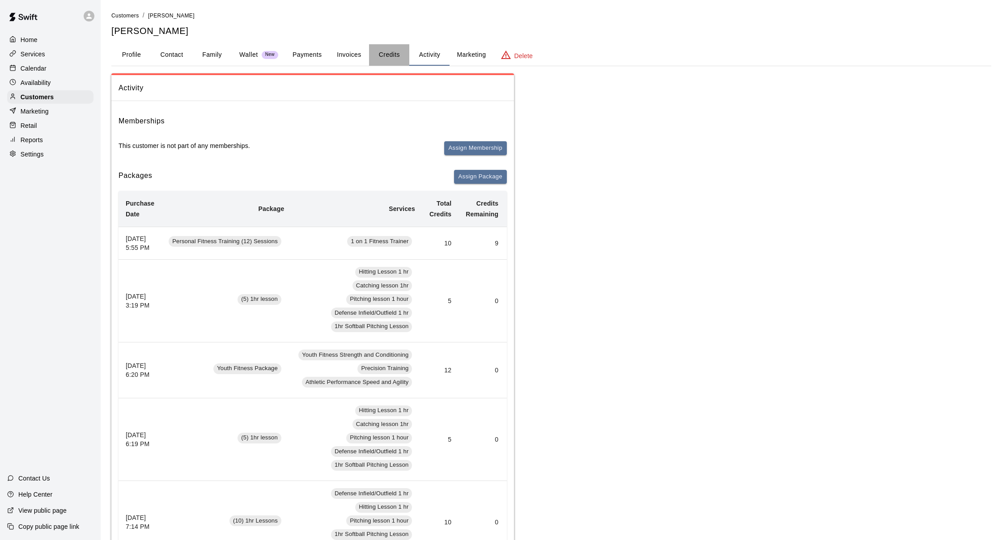
click at [396, 55] on button "Credits" at bounding box center [389, 54] width 40 height 21
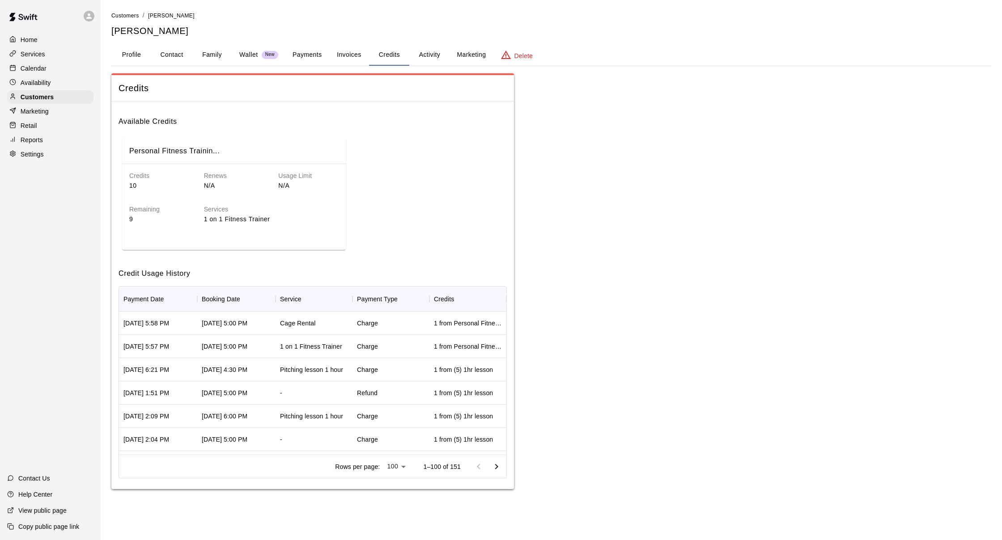
click at [268, 191] on div "Services 1 on 1 Fitness Trainer" at bounding box center [264, 208] width 149 height 34
click at [271, 316] on div "Aug 27, 2025 5:00 PM" at bounding box center [236, 323] width 78 height 23
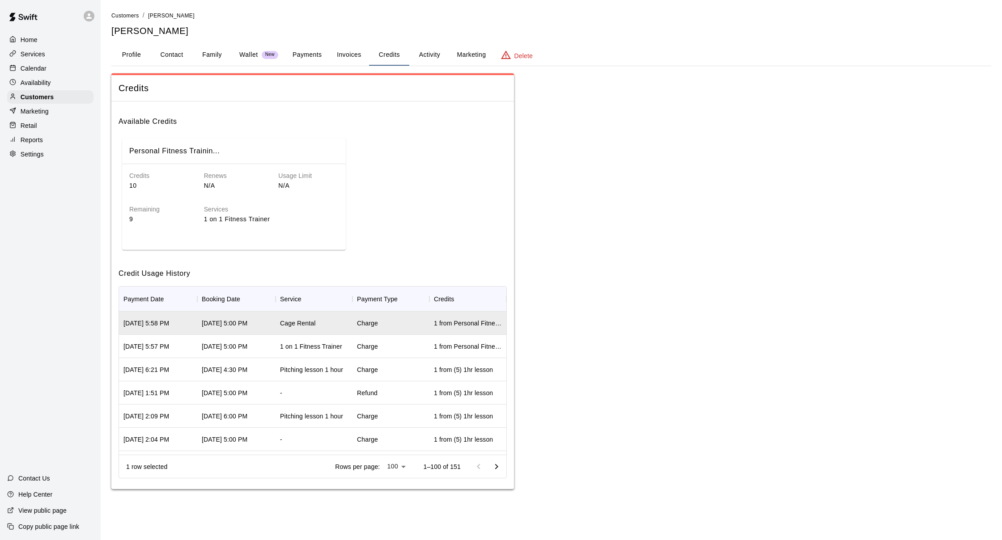
scroll to position [0, 0]
click at [122, 53] on button "Profile" at bounding box center [131, 54] width 40 height 21
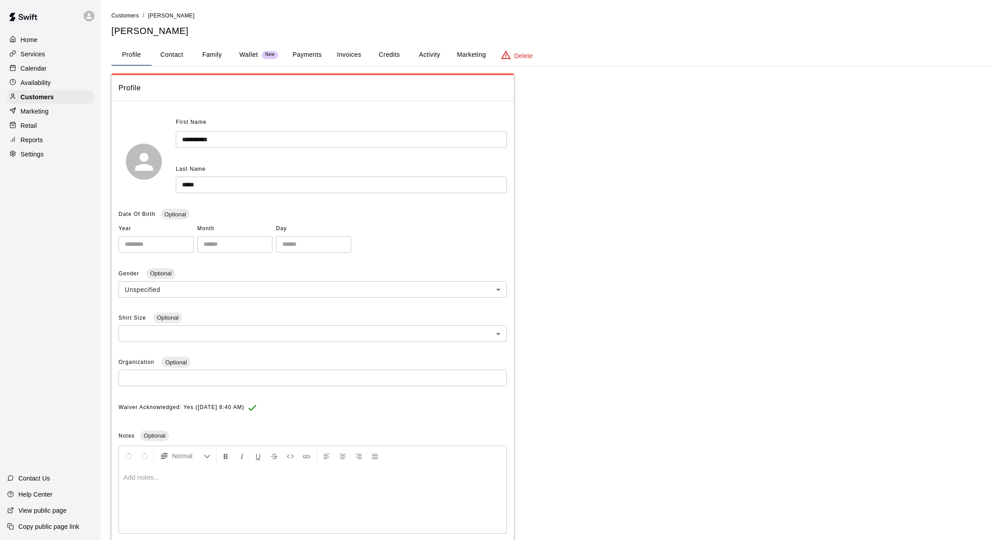
click at [332, 51] on button "Invoices" at bounding box center [349, 54] width 40 height 21
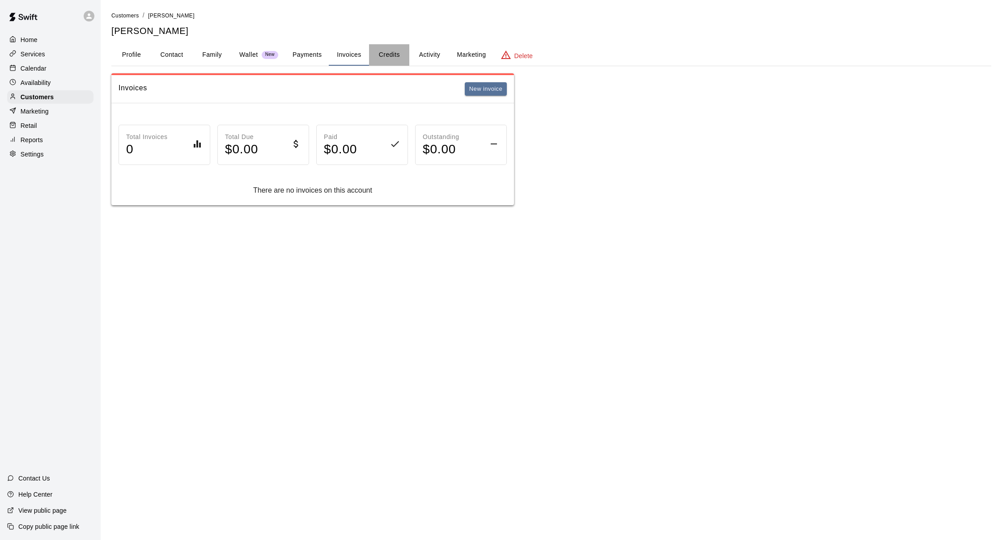
click at [393, 50] on button "Credits" at bounding box center [389, 54] width 40 height 21
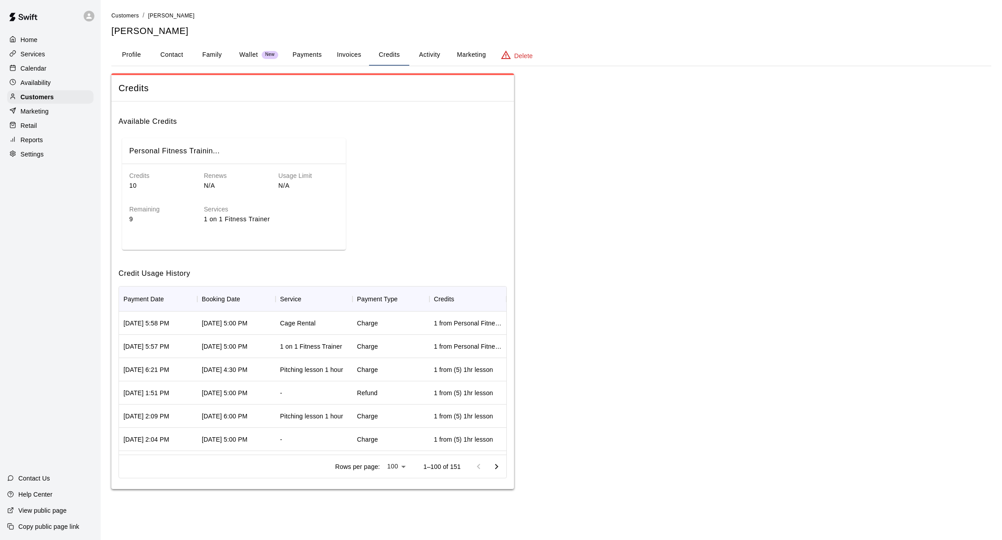
click at [71, 38] on div "Home" at bounding box center [50, 39] width 86 height 13
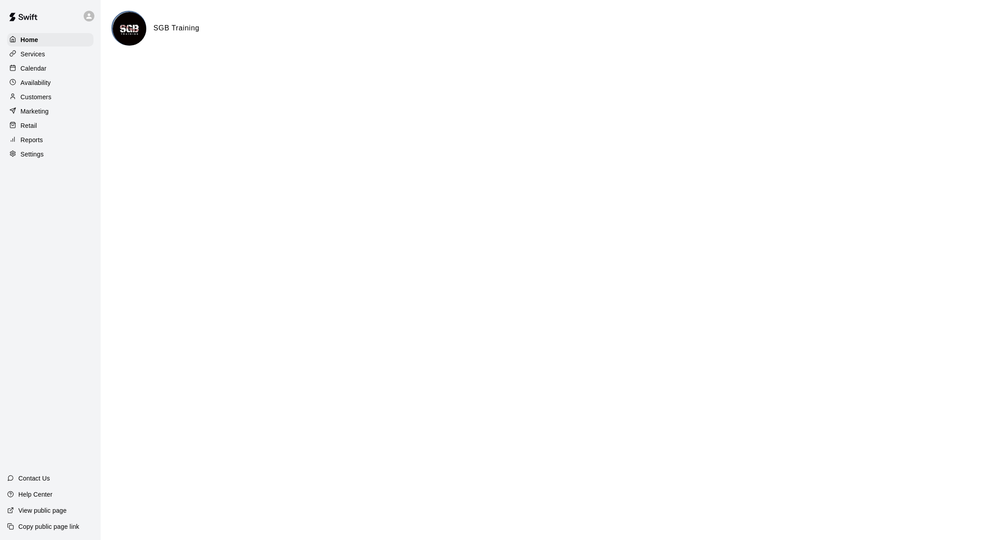
click at [50, 63] on div "Calendar" at bounding box center [50, 68] width 86 height 13
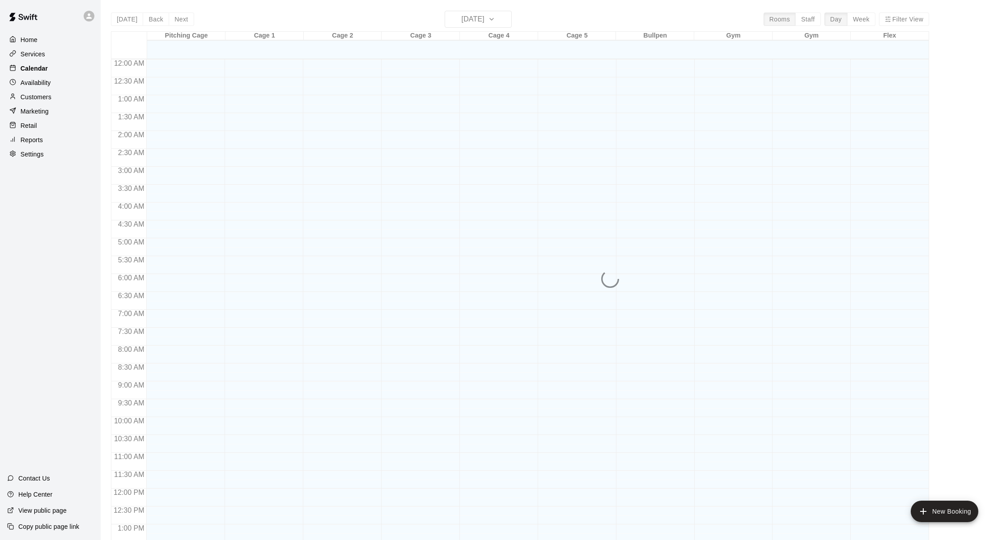
scroll to position [341, 0]
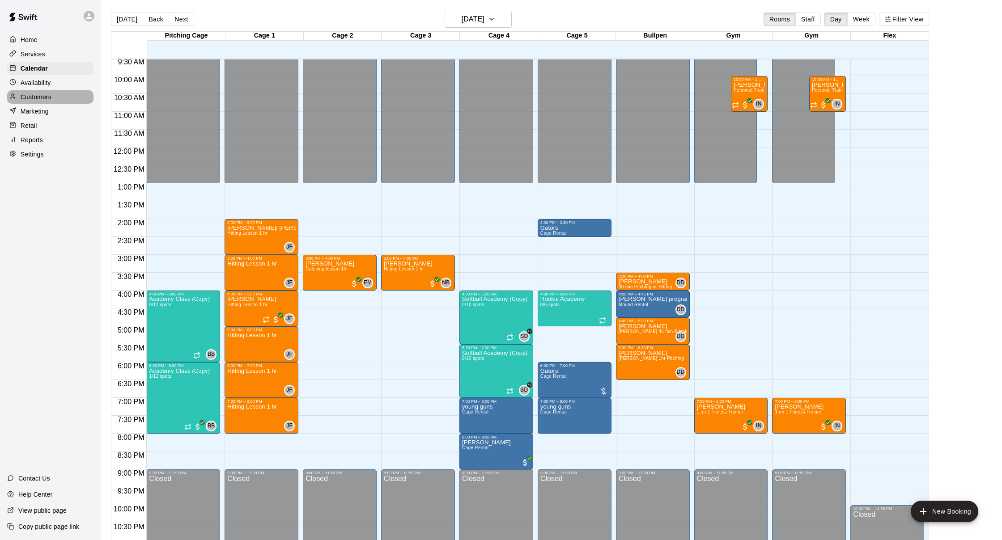
click at [39, 94] on p "Customers" at bounding box center [36, 97] width 31 height 9
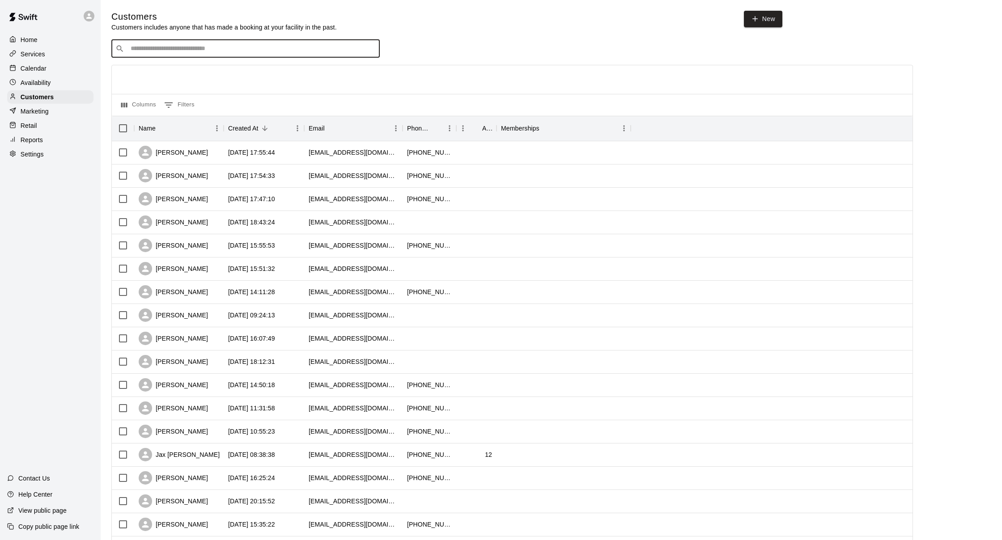
click at [163, 45] on input "Search customers by name or email" at bounding box center [252, 48] width 248 height 9
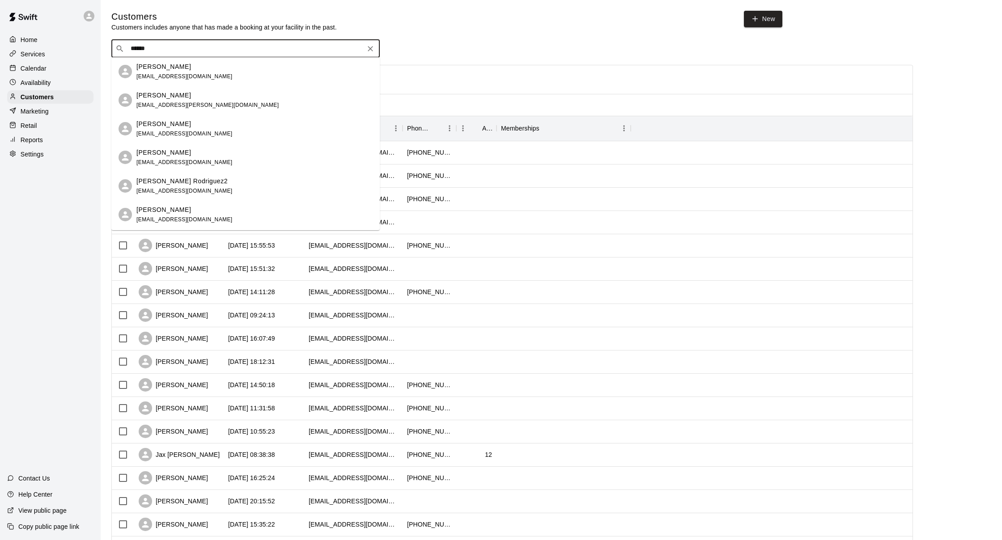
type input "******"
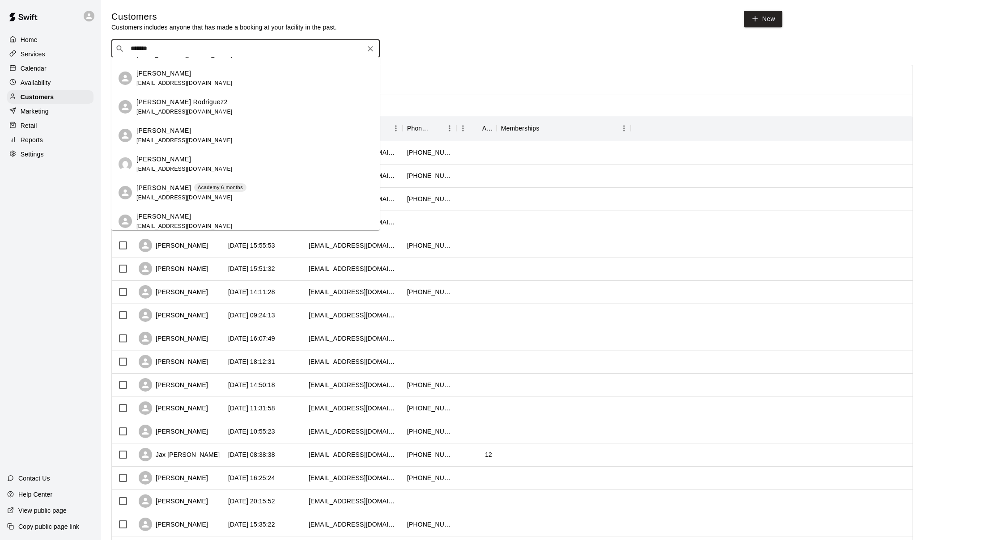
scroll to position [25, 0]
click at [200, 193] on div "Adrian Gonzales Academy 6 months aliurisluis@gmail.com" at bounding box center [191, 189] width 110 height 19
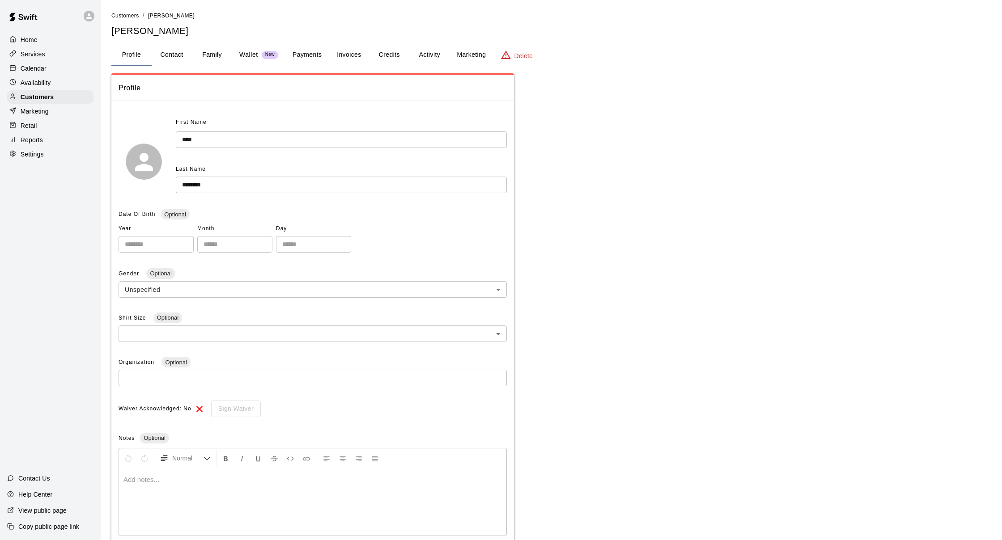
scroll to position [0, 0]
click at [387, 52] on button "Credits" at bounding box center [389, 54] width 40 height 21
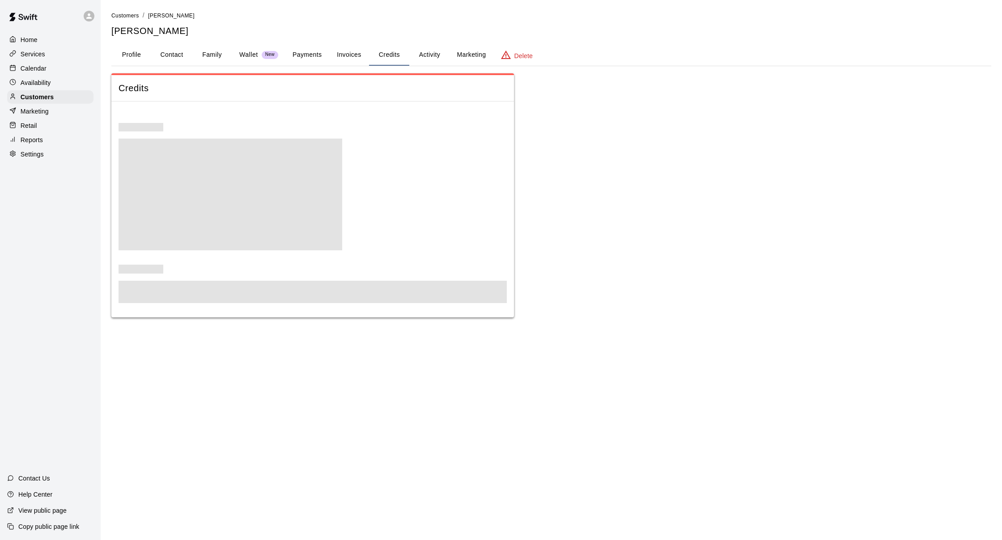
scroll to position [0, 0]
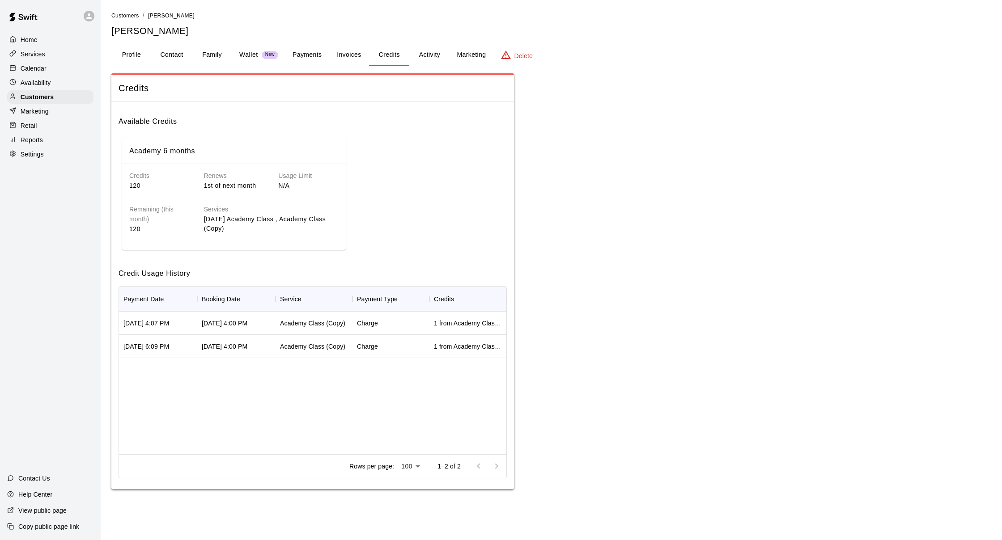
click at [190, 50] on button "Contact" at bounding box center [172, 54] width 40 height 21
select select "**"
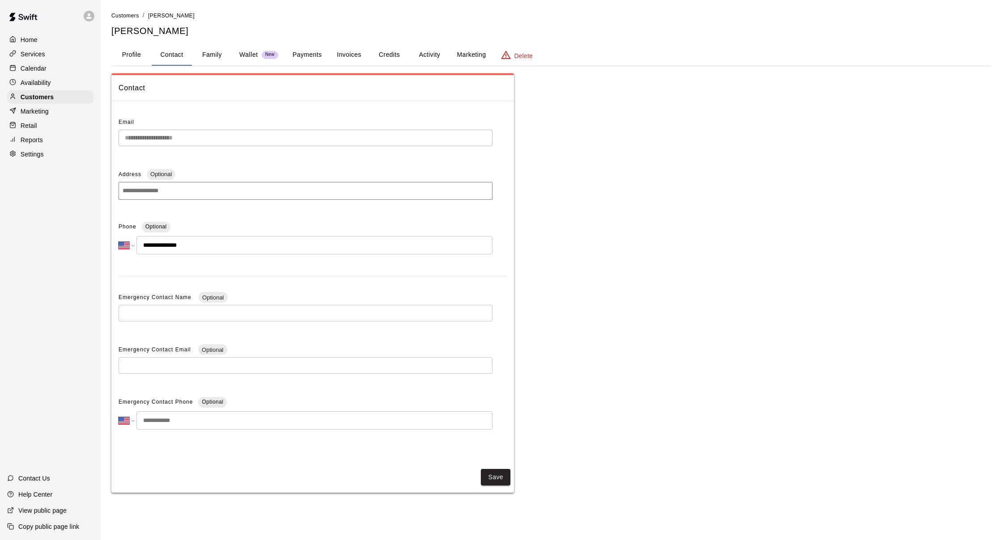
click at [213, 53] on button "Family" at bounding box center [212, 54] width 40 height 21
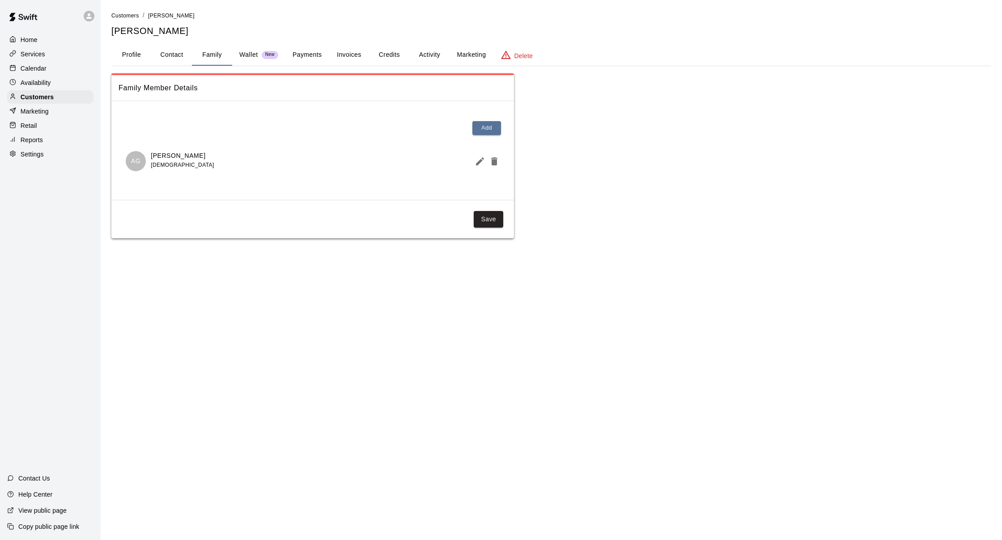
click at [298, 57] on button "Payments" at bounding box center [306, 54] width 43 height 21
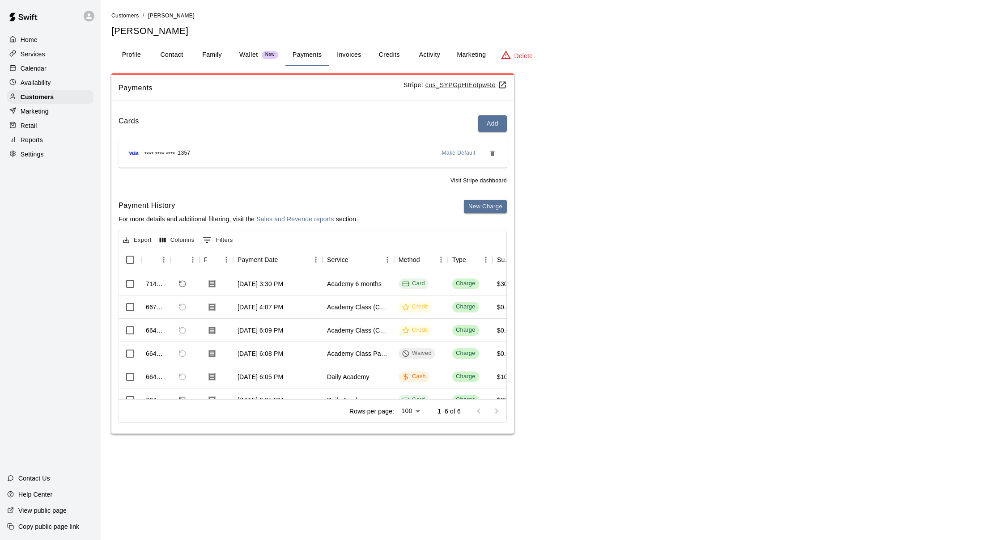
click at [30, 40] on p "Home" at bounding box center [29, 39] width 17 height 9
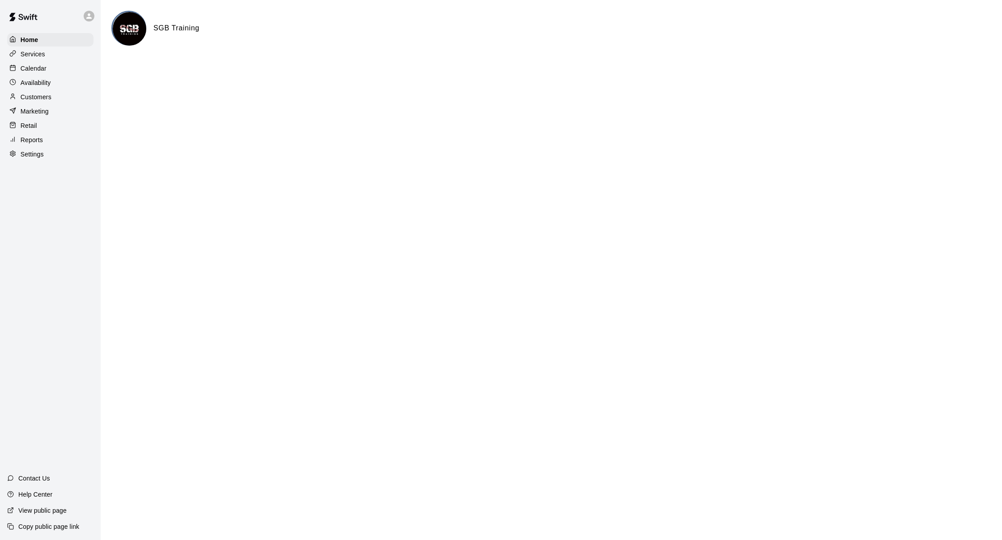
click at [21, 72] on p "Calendar" at bounding box center [34, 68] width 26 height 9
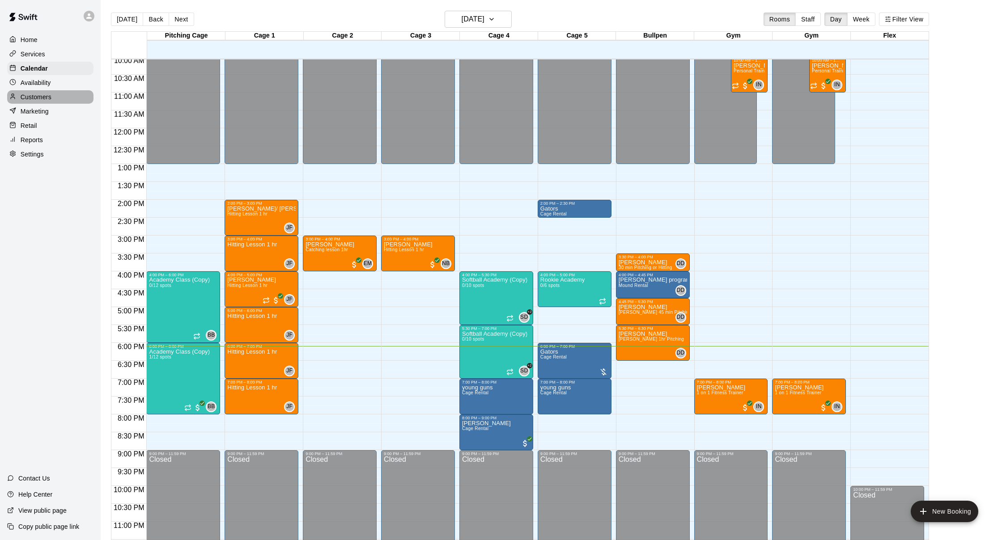
click at [46, 95] on p "Customers" at bounding box center [36, 97] width 31 height 9
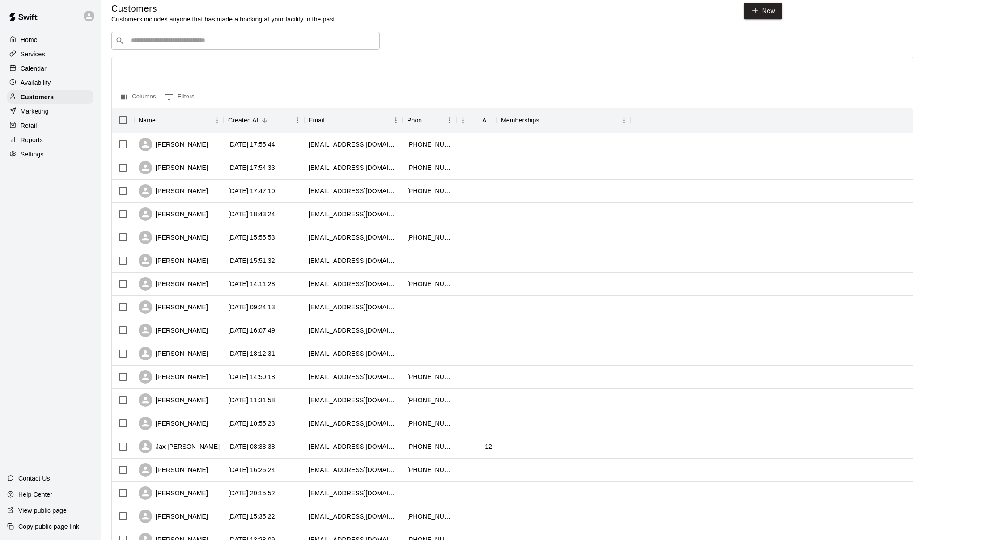
scroll to position [9, 0]
click at [311, 43] on input "Search customers by name or email" at bounding box center [252, 40] width 248 height 9
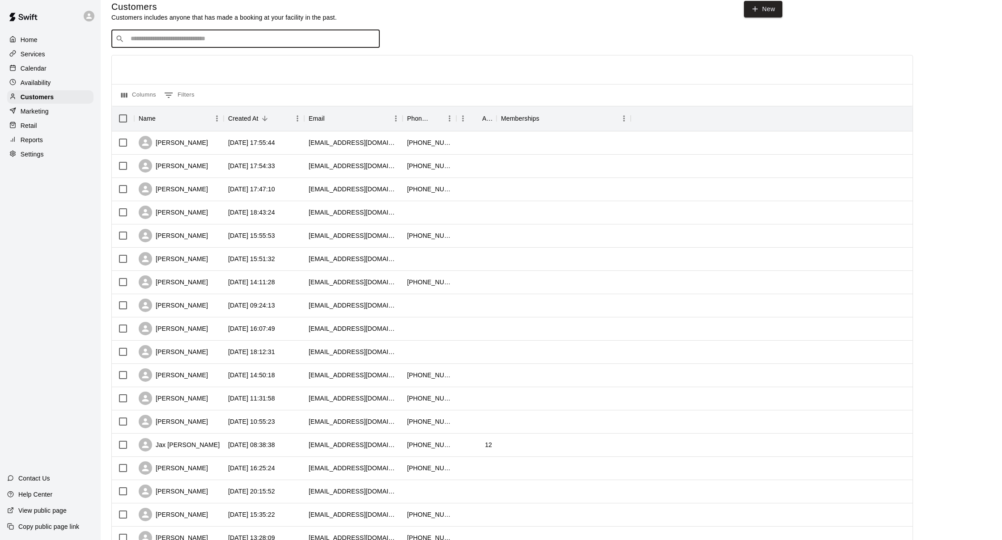
scroll to position [12, 0]
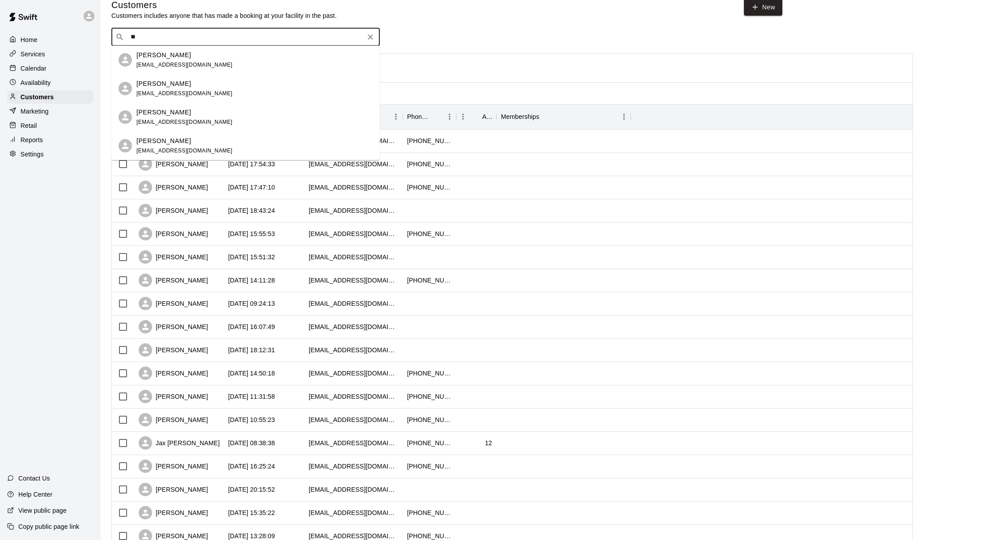
type input "*"
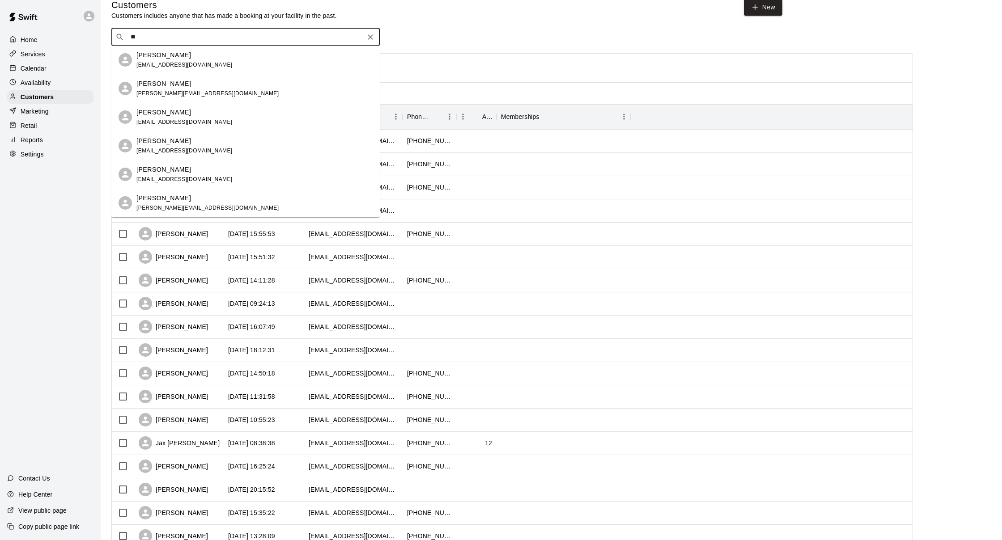
type input "*"
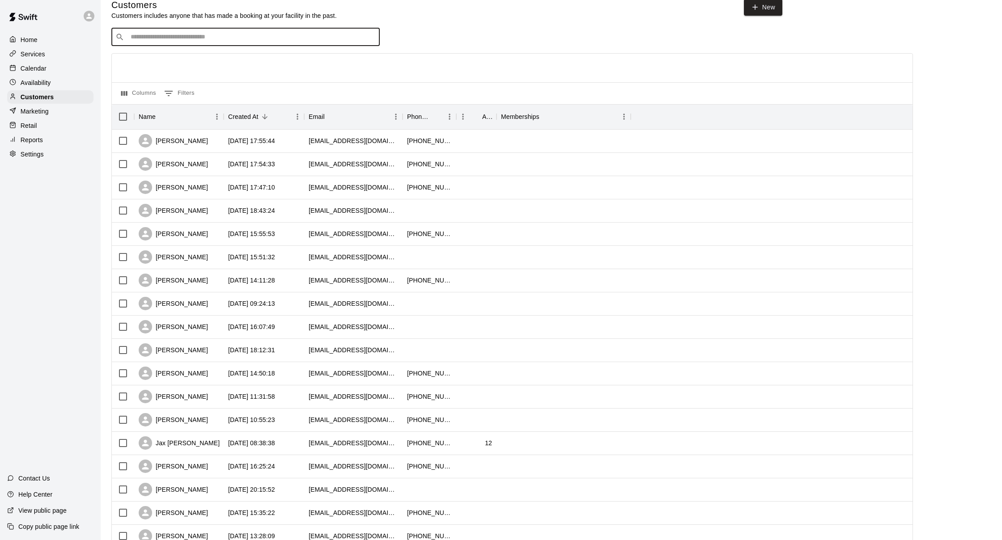
type input "*"
type input "****"
click at [246, 61] on div "Jennifer Perigord jwperigord26@gmail.com" at bounding box center [254, 59] width 236 height 19
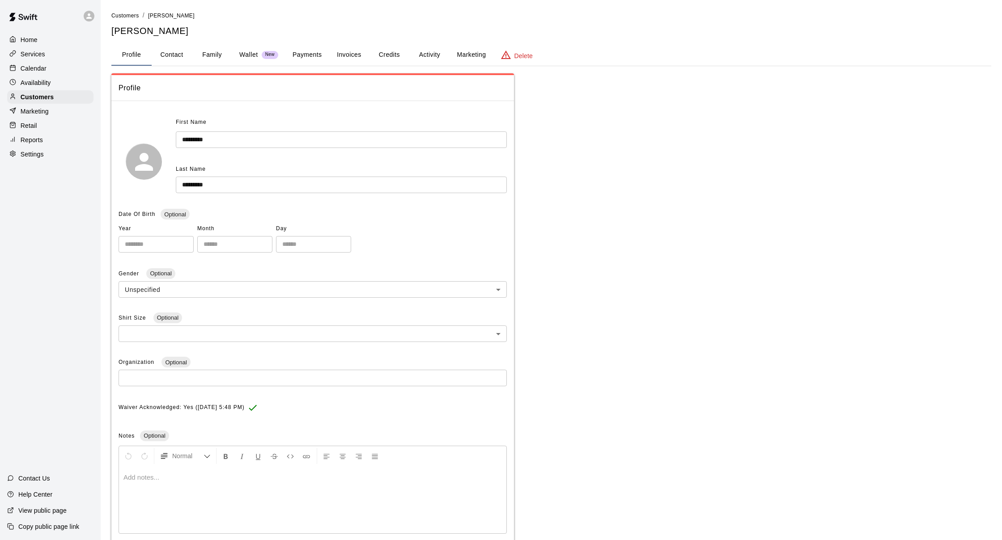
click at [390, 51] on button "Credits" at bounding box center [389, 54] width 40 height 21
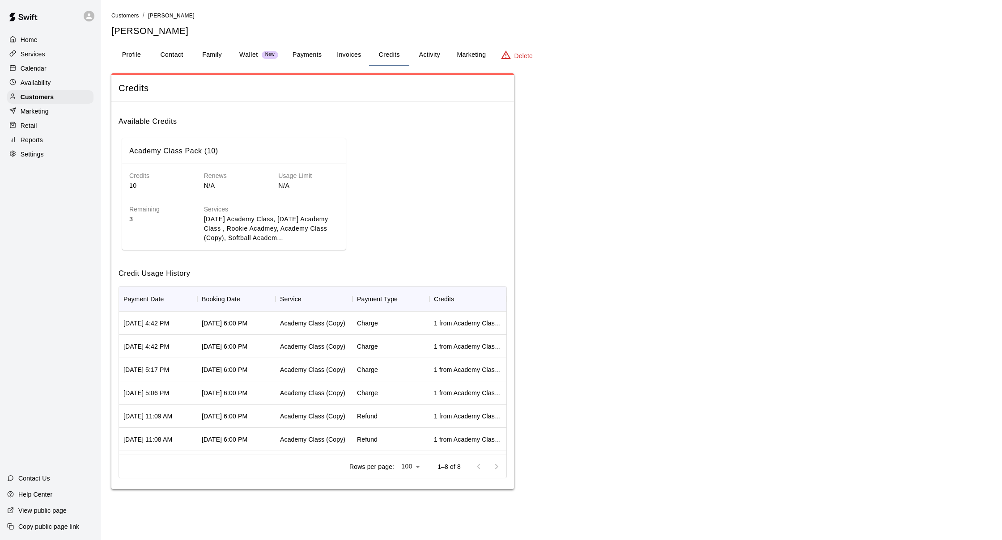
click at [177, 55] on button "Contact" at bounding box center [172, 54] width 40 height 21
select select "**"
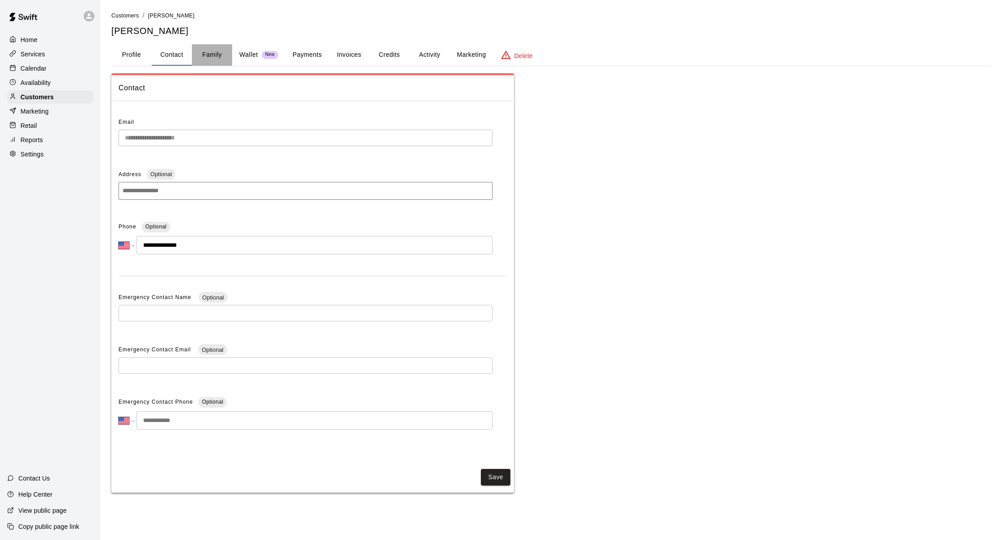
click at [220, 52] on button "Family" at bounding box center [212, 54] width 40 height 21
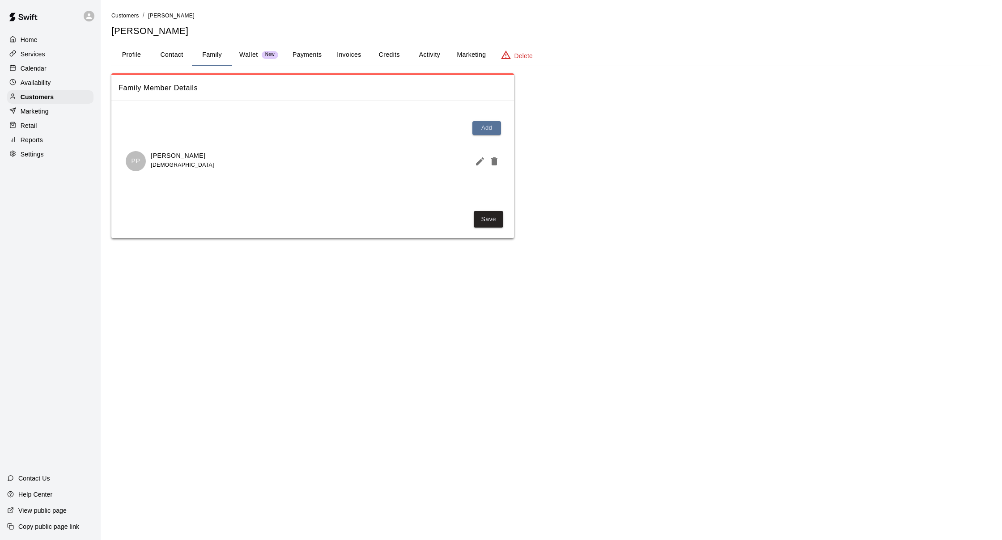
scroll to position [0, 0]
click at [56, 98] on div "Customers" at bounding box center [50, 96] width 86 height 13
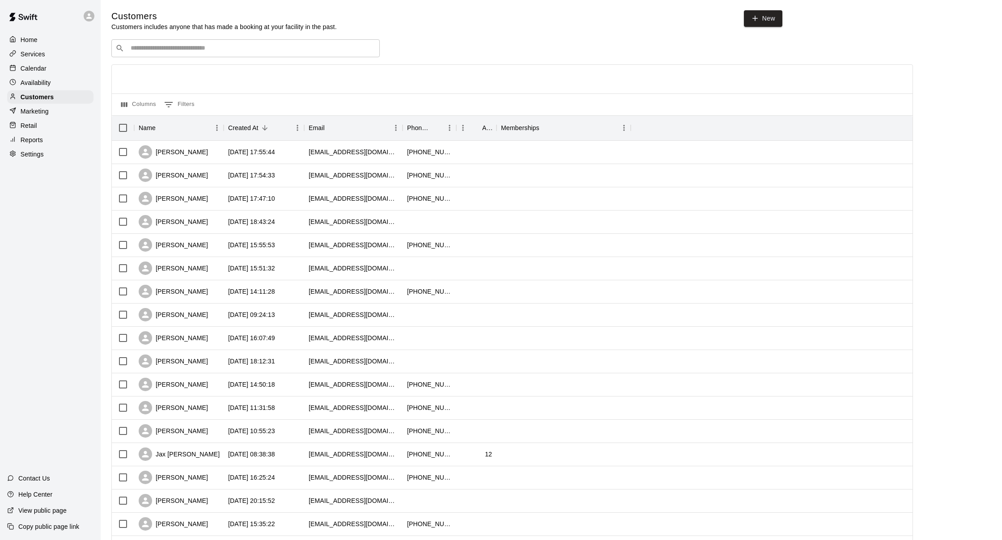
scroll to position [0, 0]
click at [167, 44] on input "Search customers by name or email" at bounding box center [252, 48] width 248 height 9
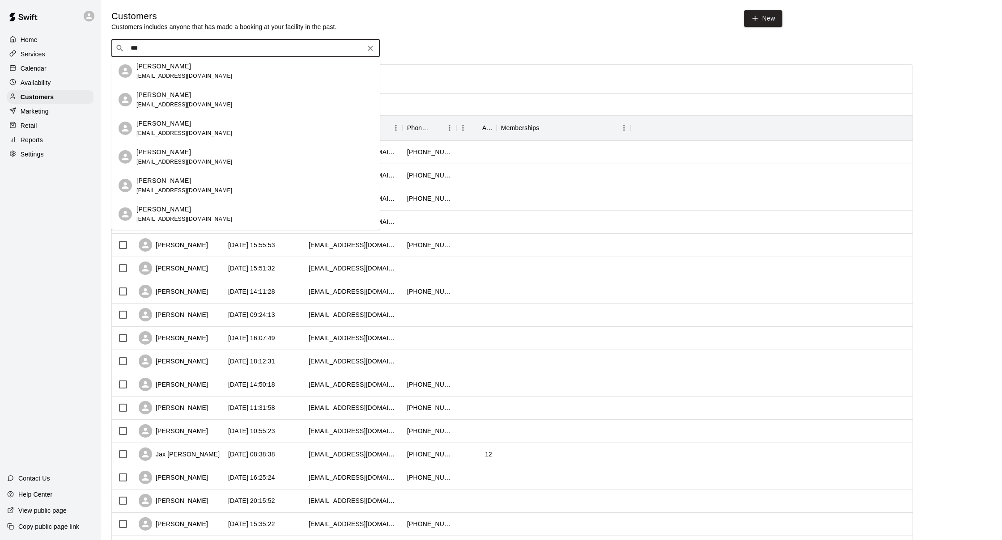
type input "****"
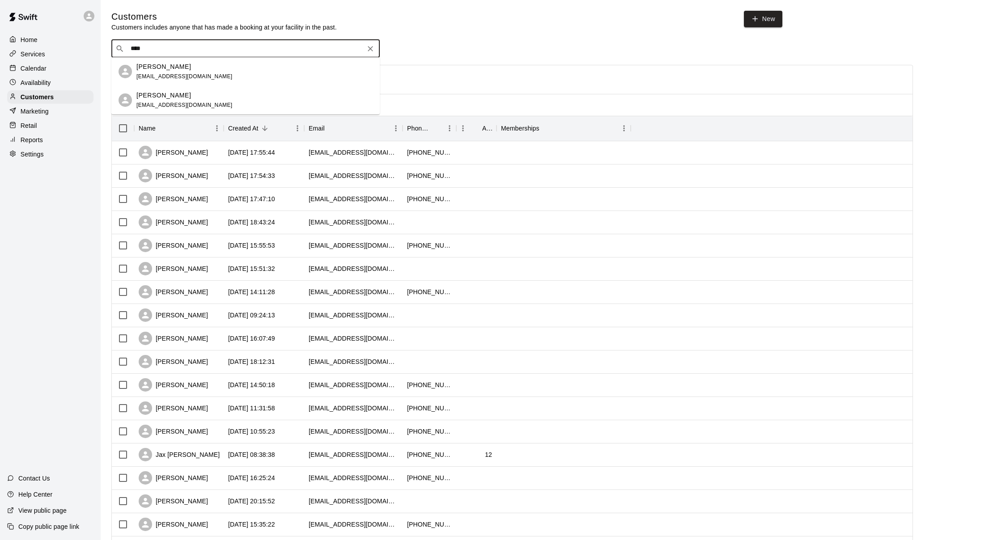
scroll to position [0, 0]
click at [201, 98] on div "Parker Perigord" at bounding box center [184, 95] width 96 height 9
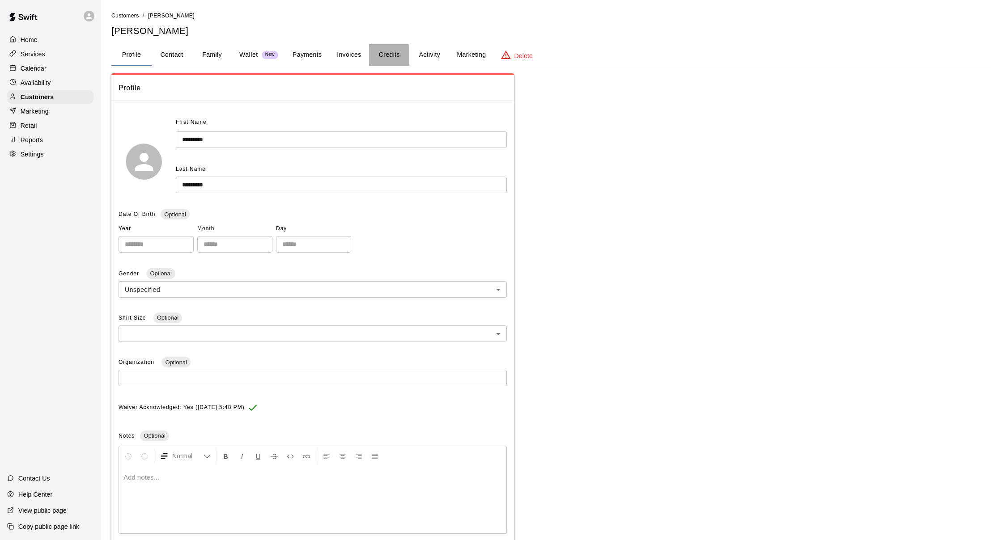
click at [384, 51] on button "Credits" at bounding box center [389, 54] width 40 height 21
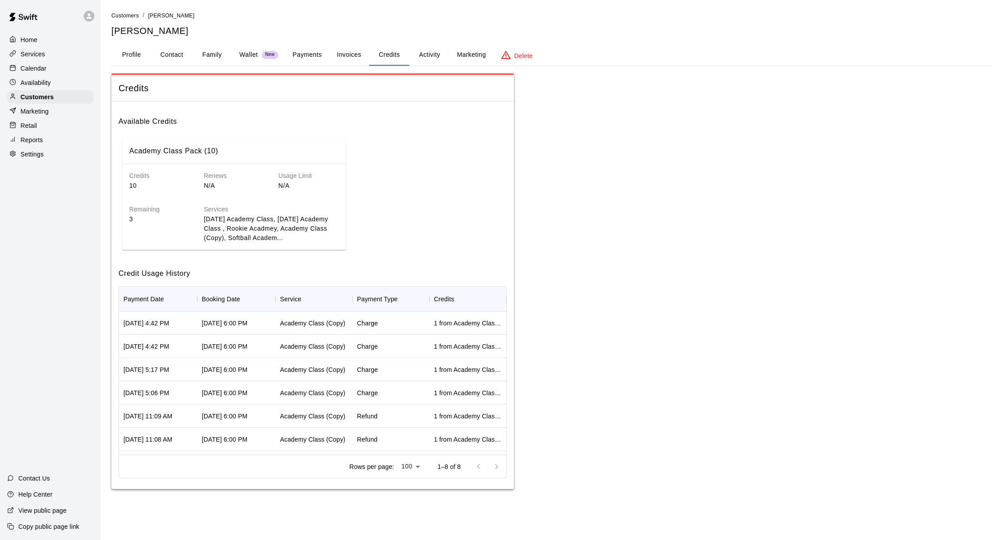
scroll to position [0, 0]
click at [182, 58] on button "Contact" at bounding box center [172, 54] width 40 height 21
select select "**"
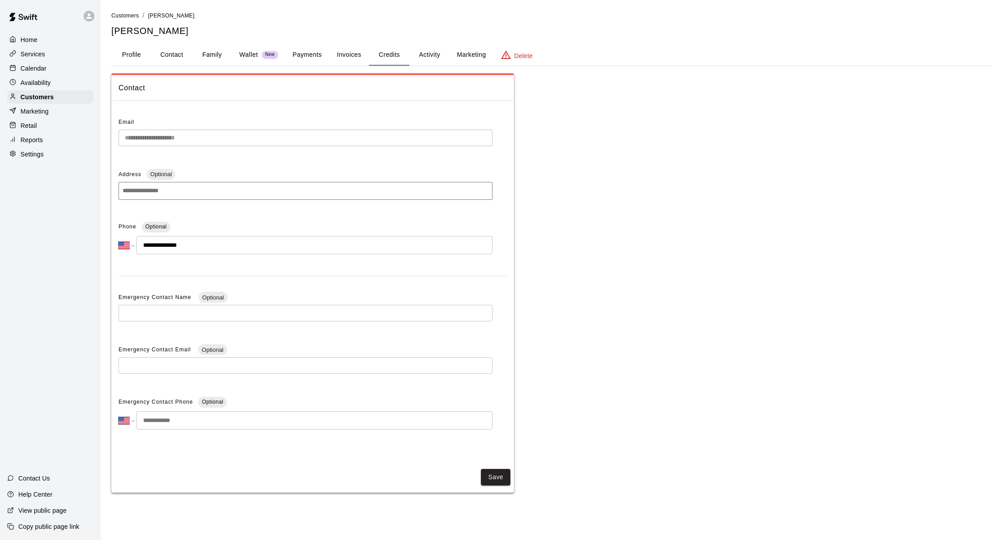
scroll to position [0, 0]
click at [209, 56] on button "Family" at bounding box center [212, 54] width 40 height 21
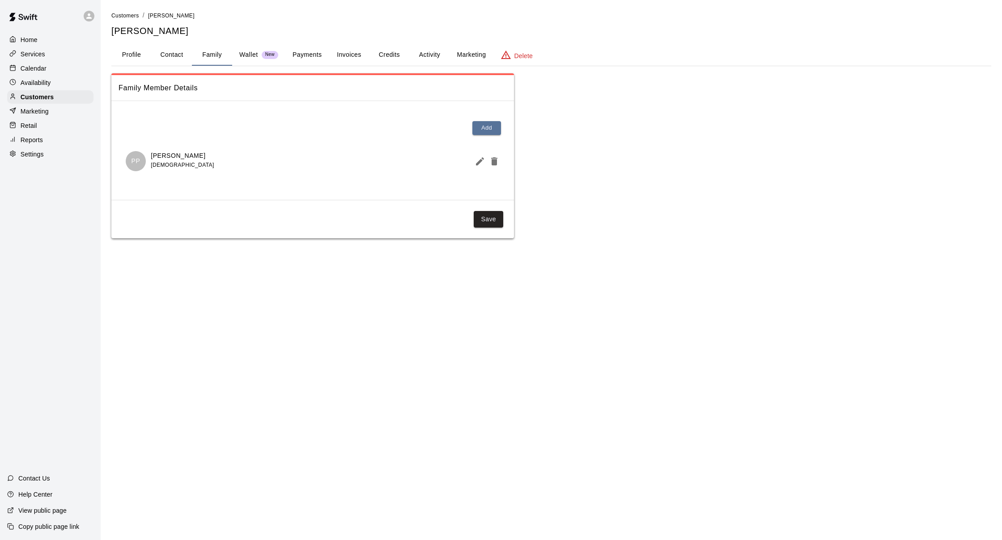
click at [304, 50] on button "Payments" at bounding box center [306, 54] width 43 height 21
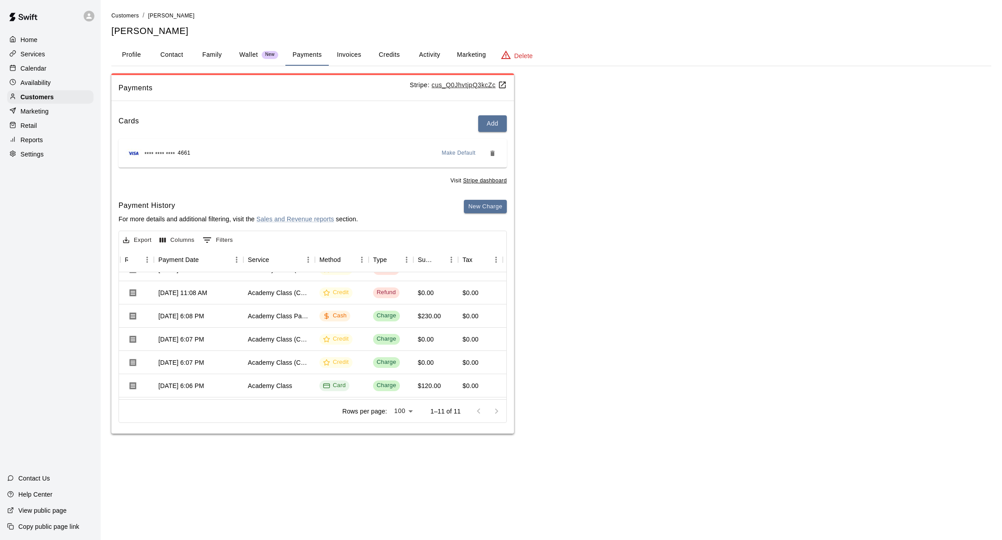
scroll to position [111, 79]
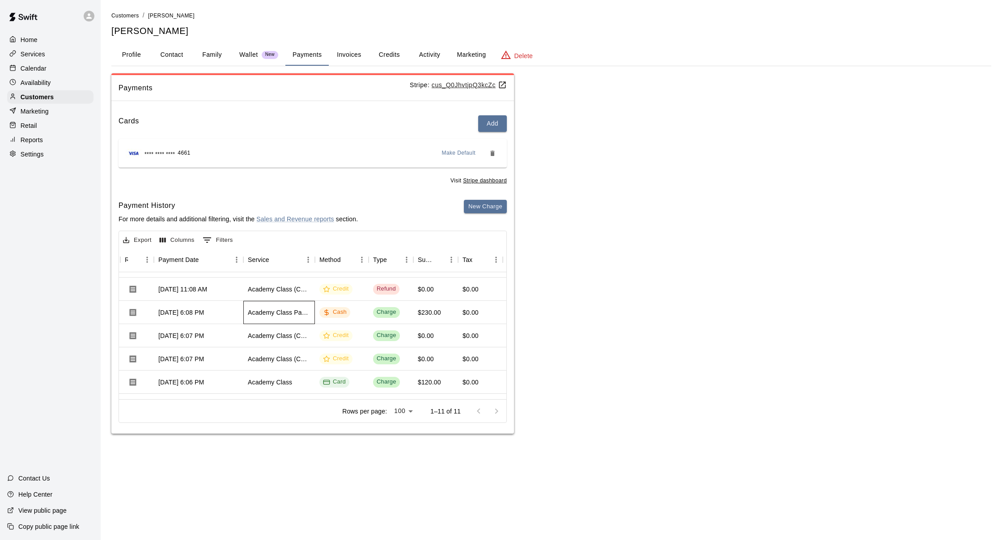
click at [296, 313] on div "Academy Class Pack (10)" at bounding box center [279, 312] width 63 height 9
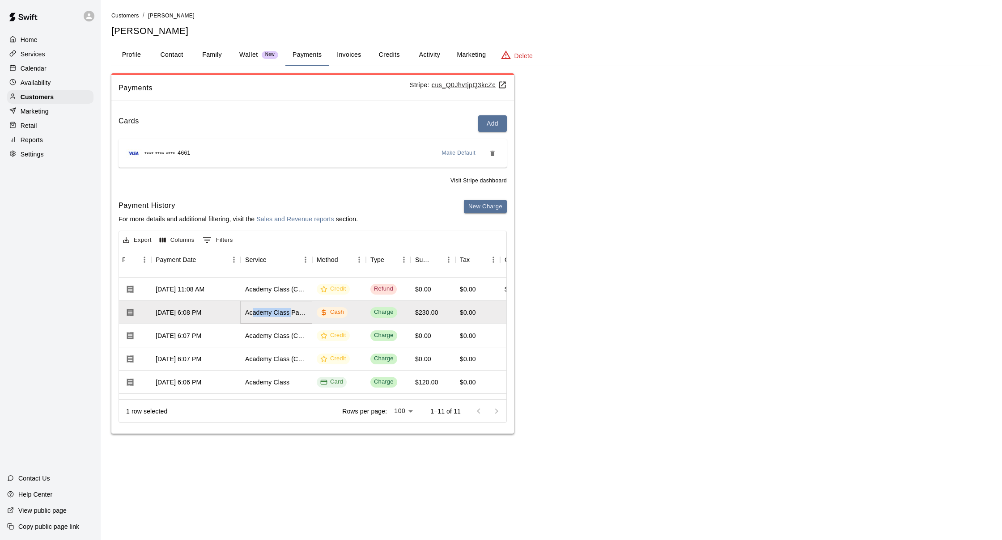
drag, startPoint x: 293, startPoint y: 309, endPoint x: 254, endPoint y: 311, distance: 39.9
click at [254, 311] on div "Academy Class Pack (10)" at bounding box center [276, 312] width 63 height 9
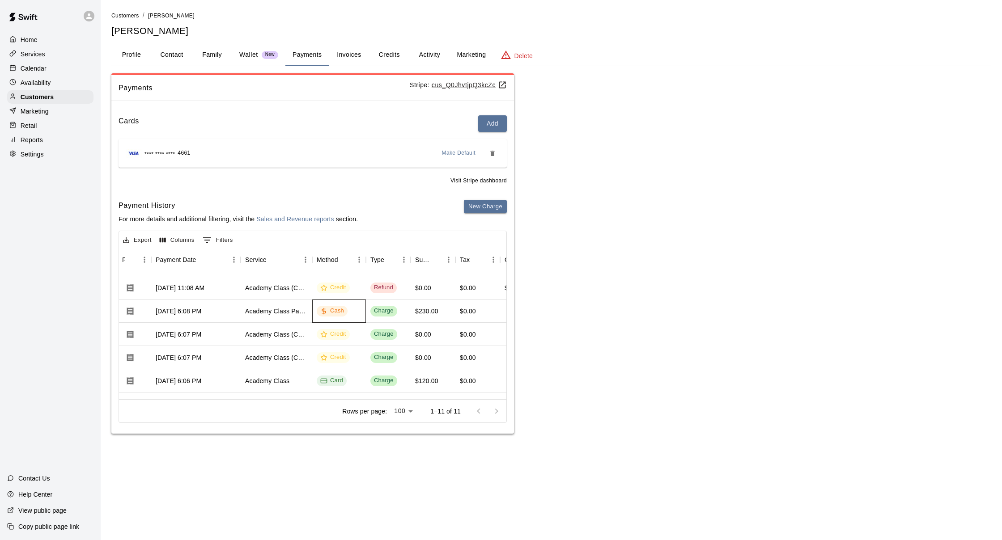
click at [326, 313] on icon at bounding box center [323, 311] width 7 height 7
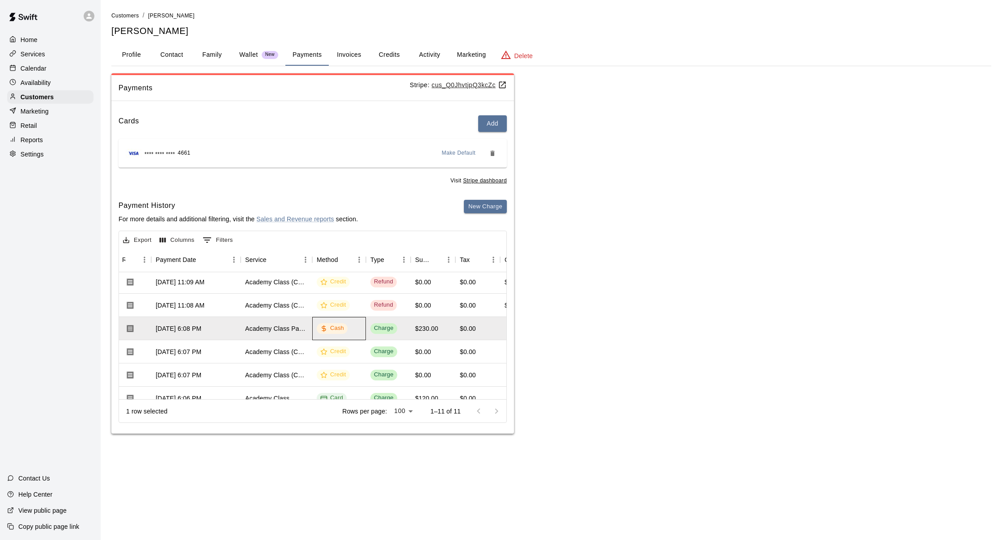
scroll to position [85, 82]
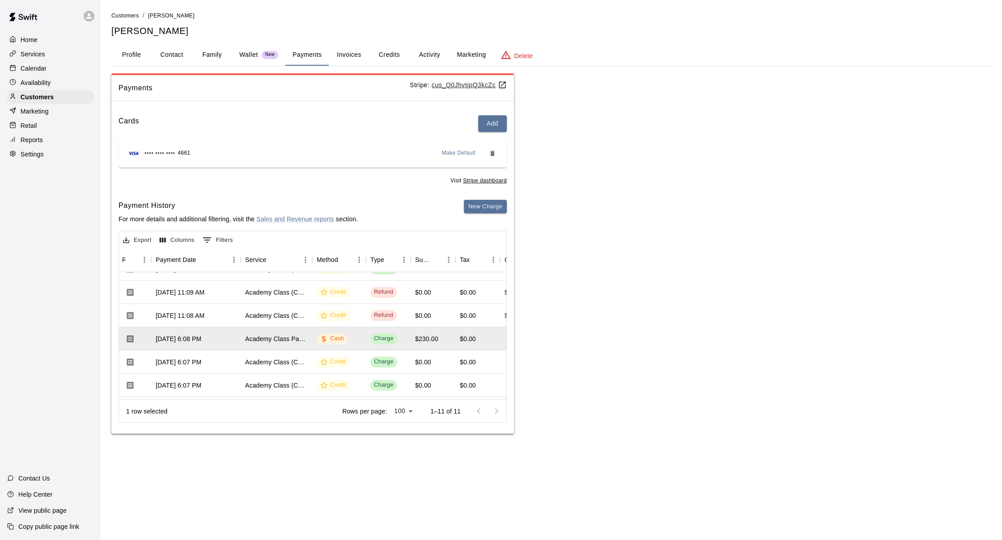
click at [339, 201] on h6 "Payment History" at bounding box center [238, 206] width 239 height 12
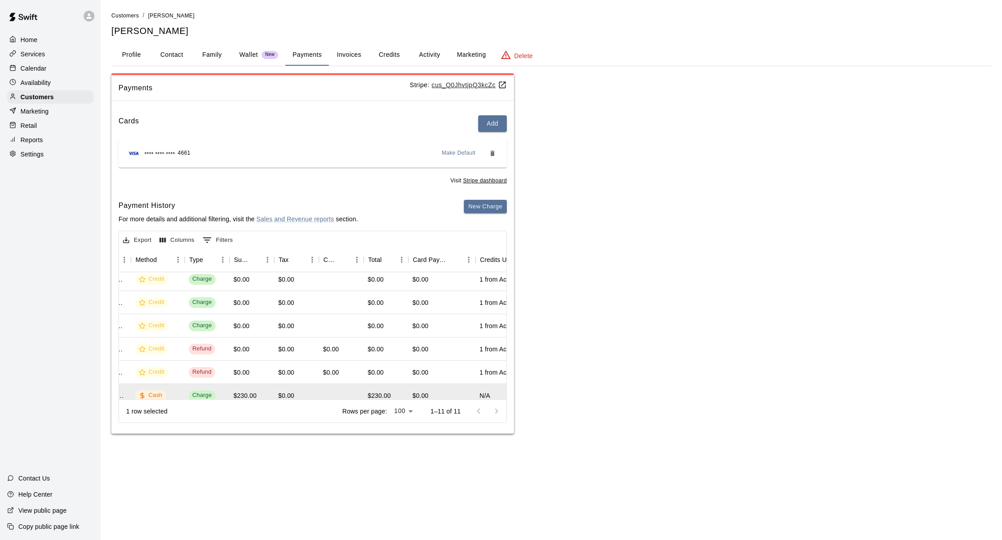
scroll to position [28, 263]
click at [51, 45] on div "Home" at bounding box center [50, 39] width 86 height 13
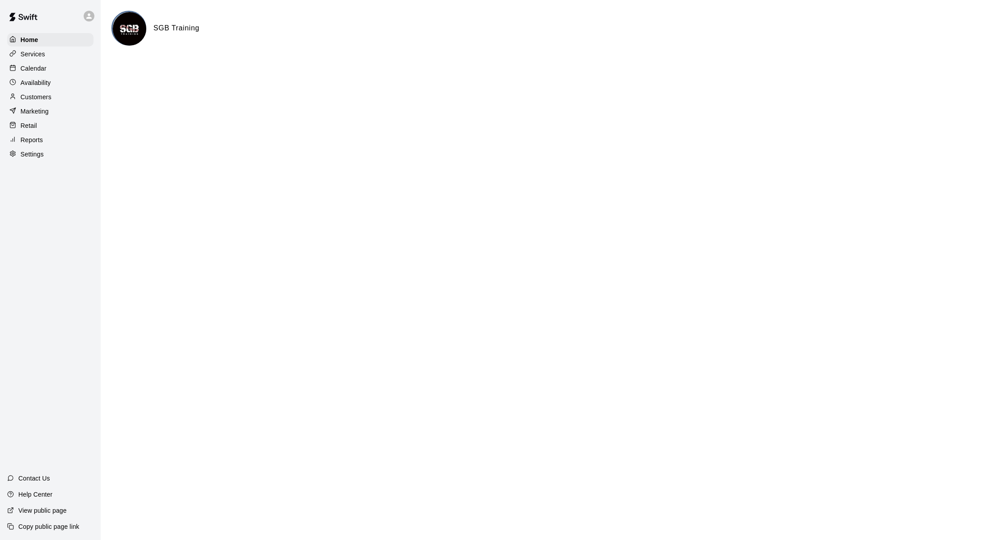
click at [60, 95] on div "Customers" at bounding box center [50, 96] width 86 height 13
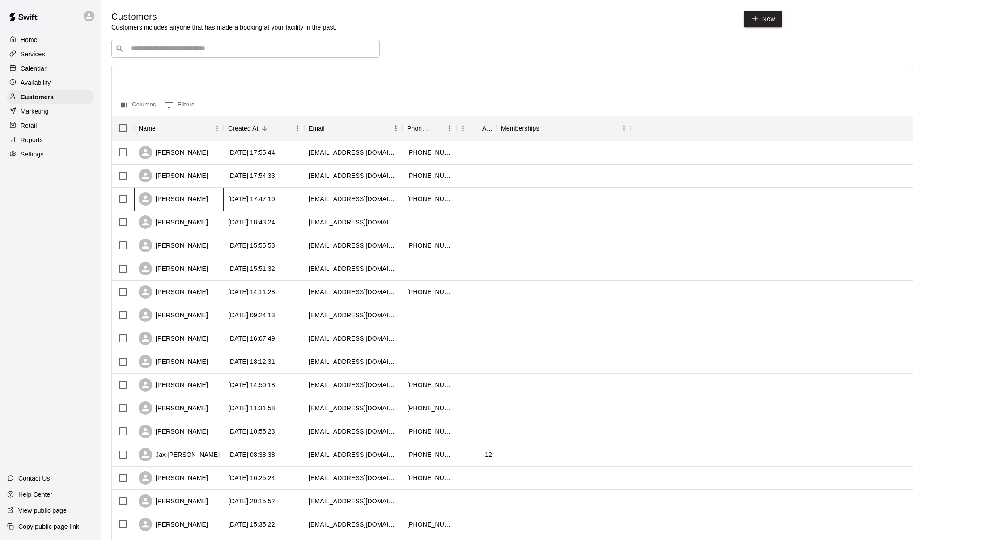
click at [172, 206] on div "[PERSON_NAME]" at bounding box center [178, 199] width 89 height 23
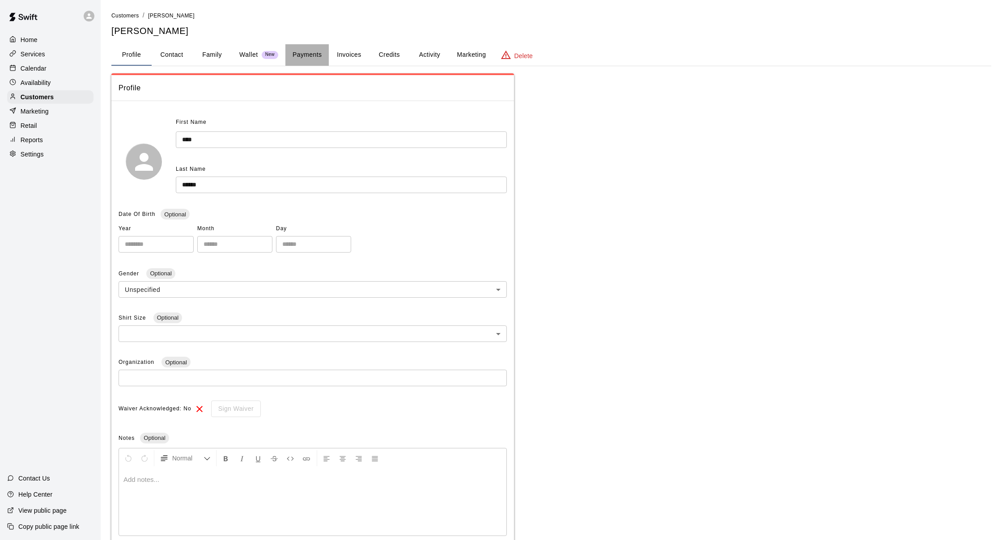
click at [288, 53] on button "Payments" at bounding box center [306, 54] width 43 height 21
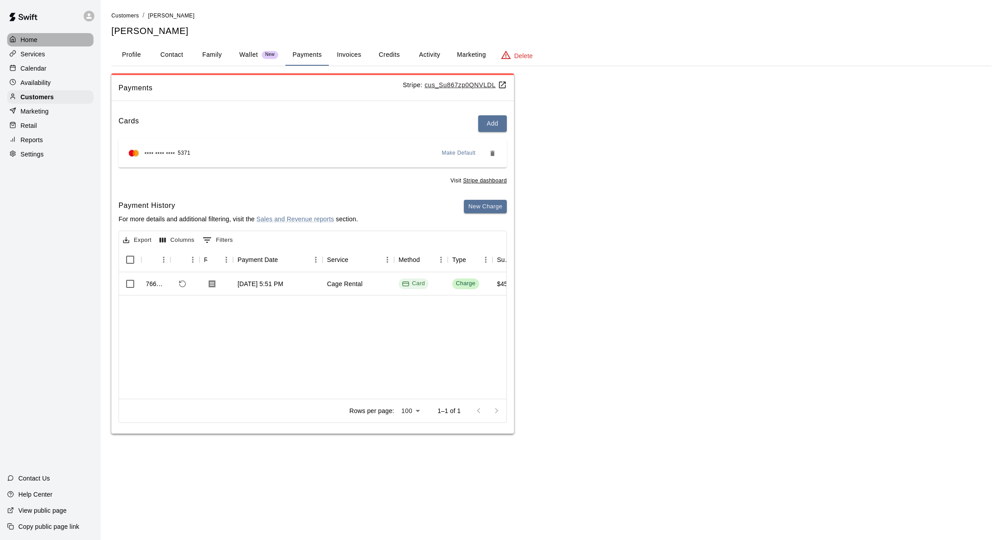
click at [40, 44] on div "Home" at bounding box center [50, 39] width 86 height 13
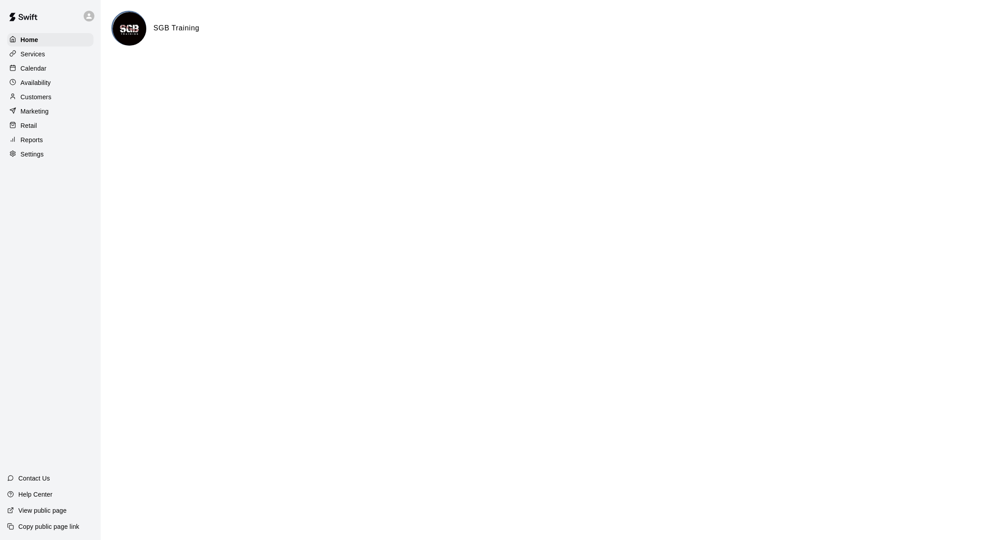
click at [41, 63] on div "Calendar" at bounding box center [50, 68] width 86 height 13
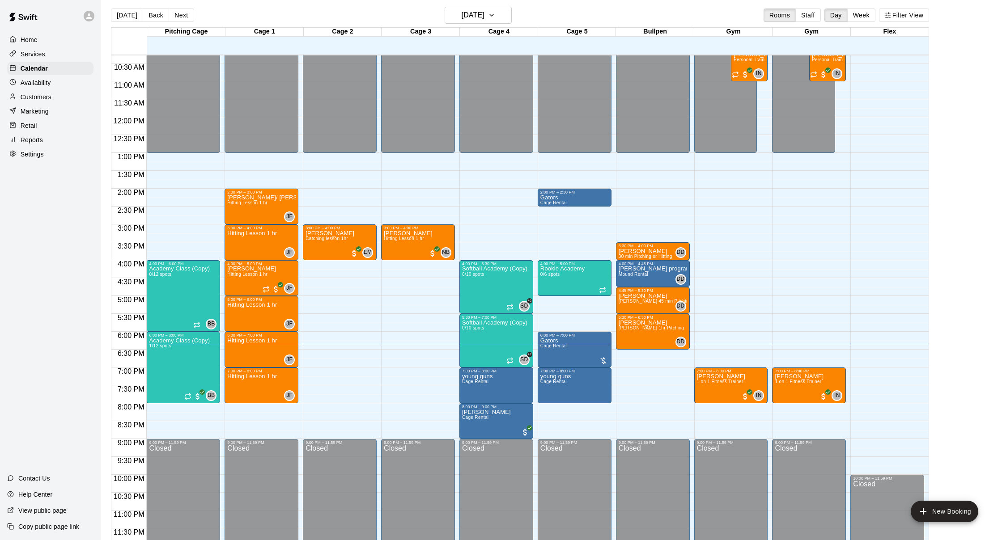
scroll to position [368, 0]
click at [800, 13] on button "Staff" at bounding box center [808, 15] width 26 height 13
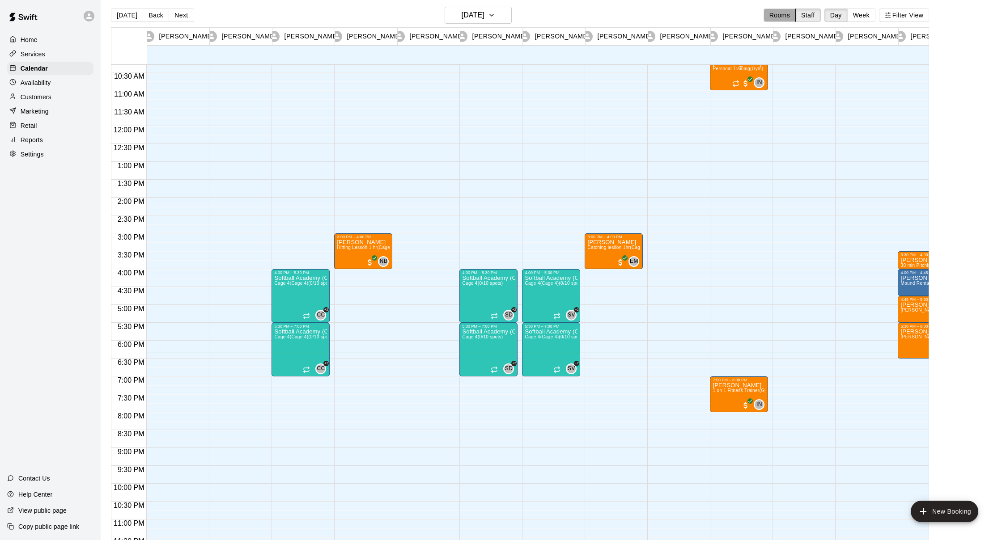
click at [781, 16] on button "Rooms" at bounding box center [780, 15] width 32 height 13
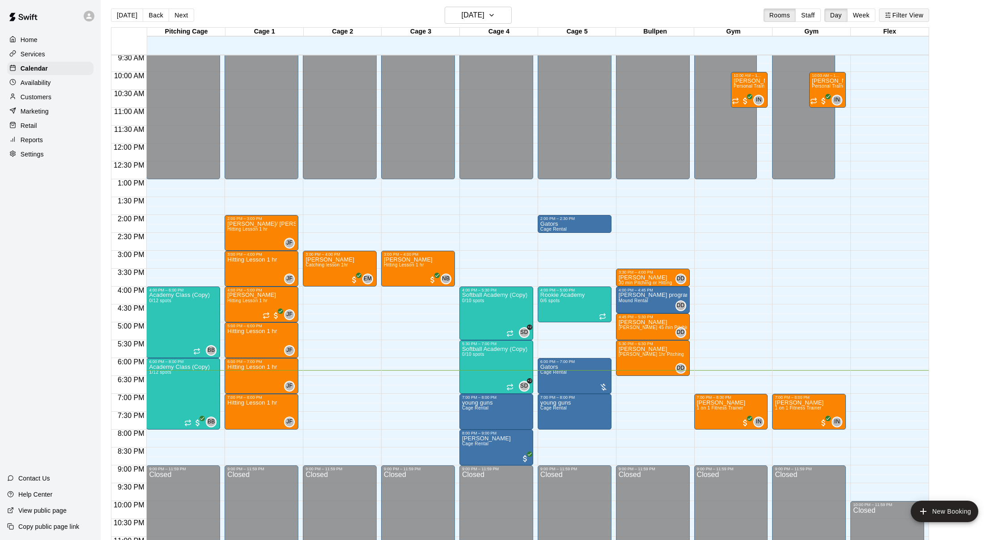
click at [895, 17] on button "Filter View" at bounding box center [904, 15] width 50 height 13
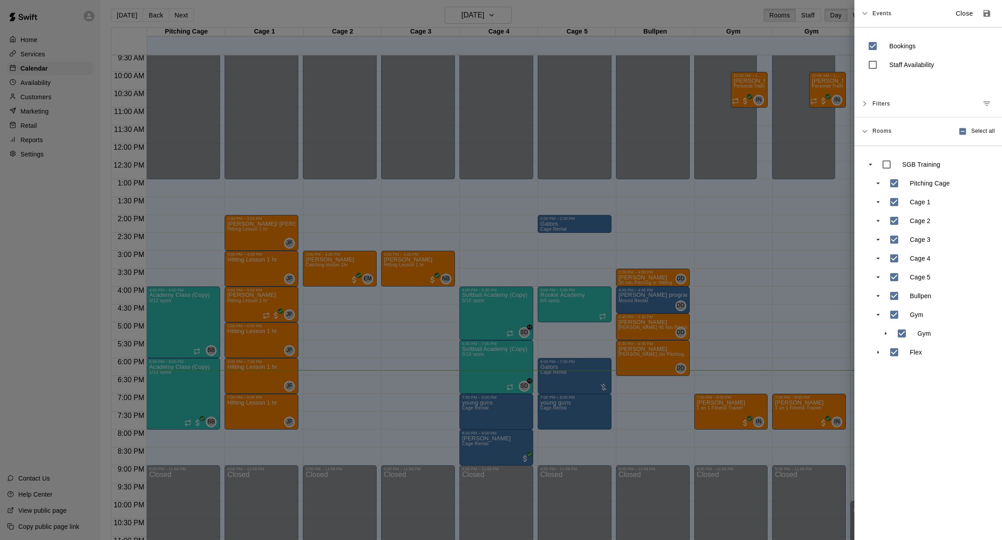
click at [877, 13] on span "Events" at bounding box center [881, 13] width 19 height 16
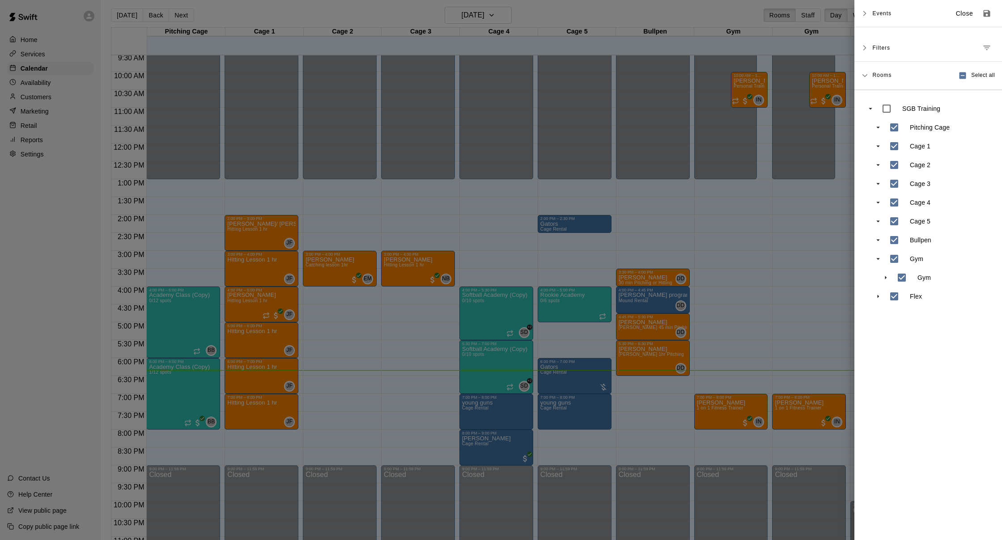
click at [877, 13] on span "Events" at bounding box center [881, 13] width 19 height 16
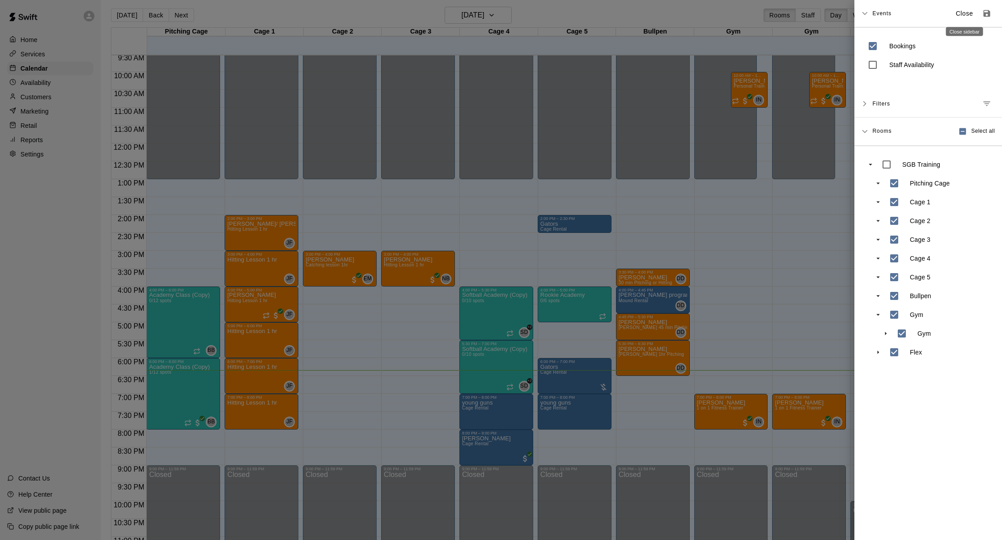
click at [970, 18] on button "Close" at bounding box center [964, 13] width 29 height 15
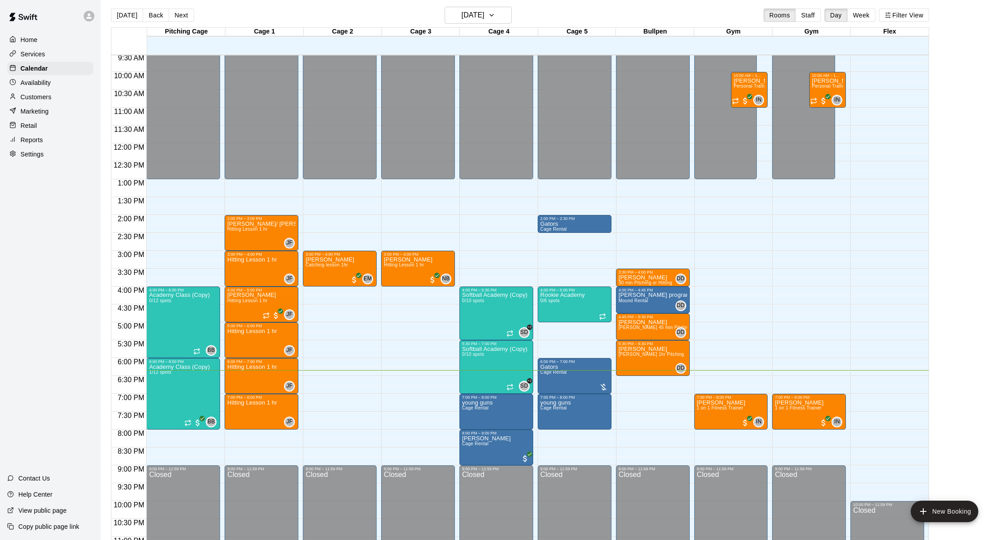
click at [46, 98] on p "Customers" at bounding box center [36, 97] width 31 height 9
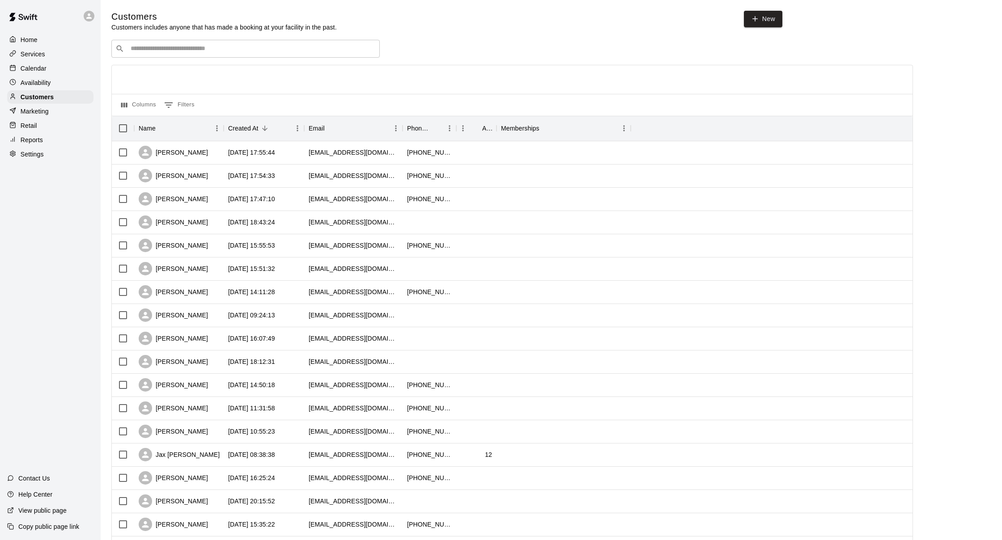
click at [184, 52] on input "Search customers by name or email" at bounding box center [252, 48] width 248 height 9
type input "*****"
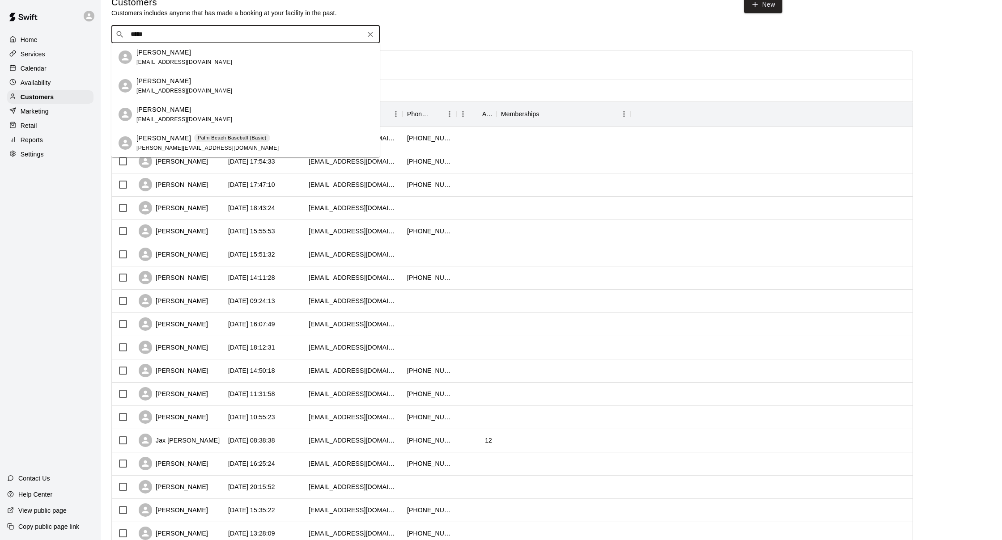
scroll to position [15, 0]
click at [367, 34] on icon "Clear" at bounding box center [370, 33] width 9 height 9
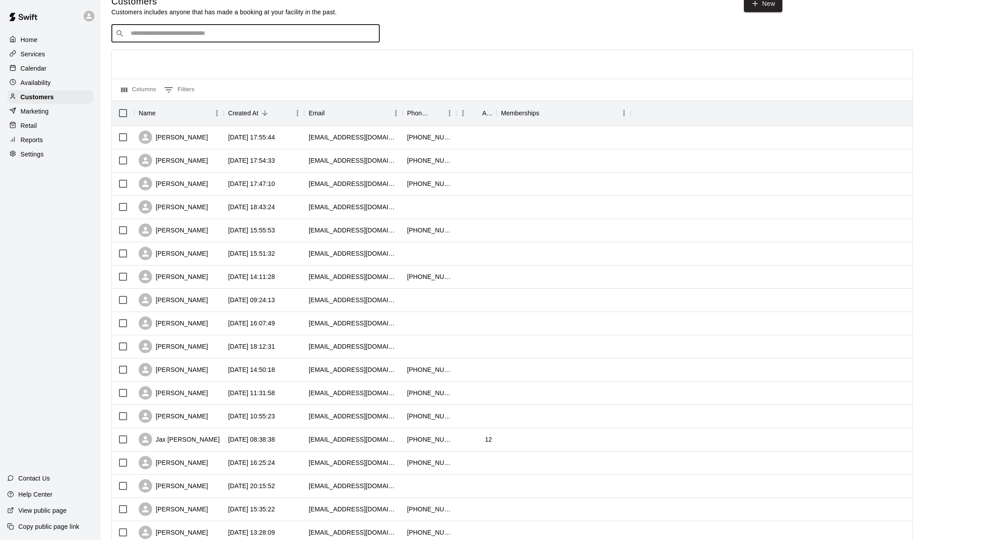
click at [66, 123] on div "Retail" at bounding box center [50, 125] width 86 height 13
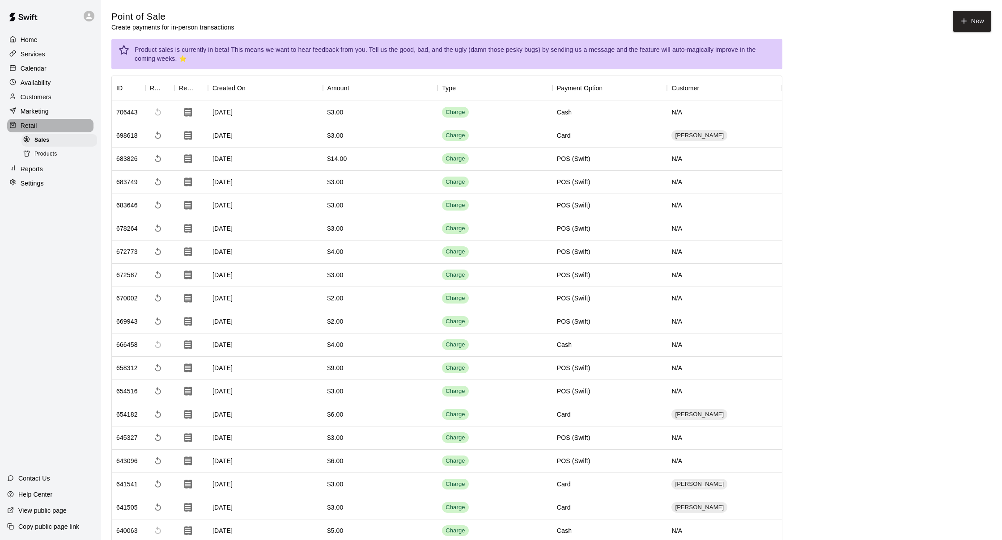
scroll to position [0, 0]
click at [33, 126] on p "Retail" at bounding box center [29, 125] width 17 height 9
click at [49, 131] on div "Retail" at bounding box center [50, 125] width 86 height 13
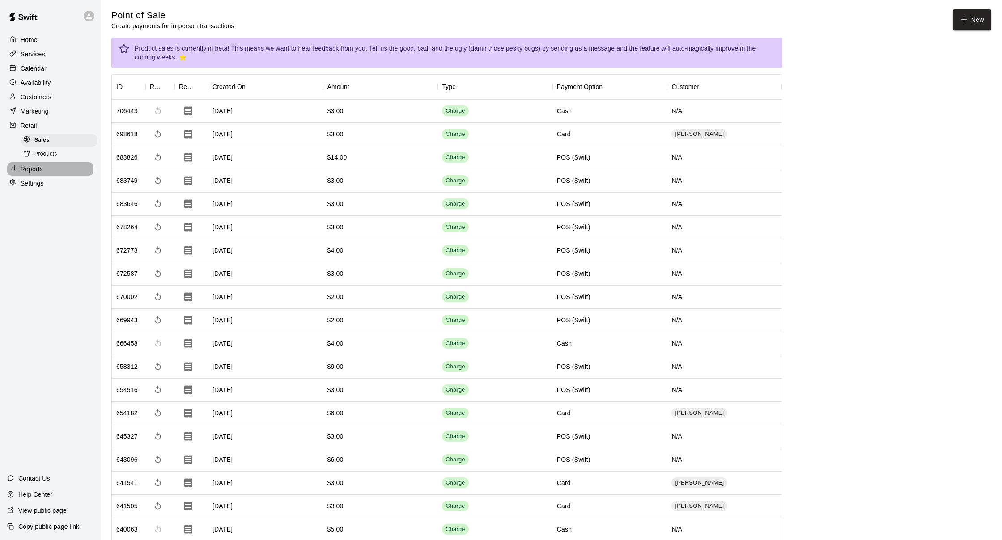
click at [54, 162] on div "Reports" at bounding box center [50, 168] width 86 height 13
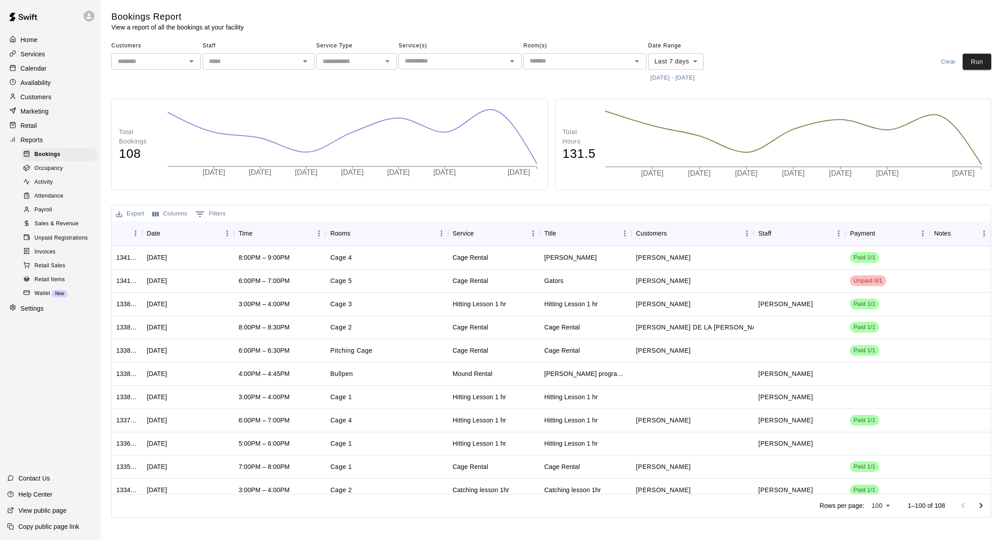
click at [45, 60] on div "Services" at bounding box center [50, 53] width 86 height 13
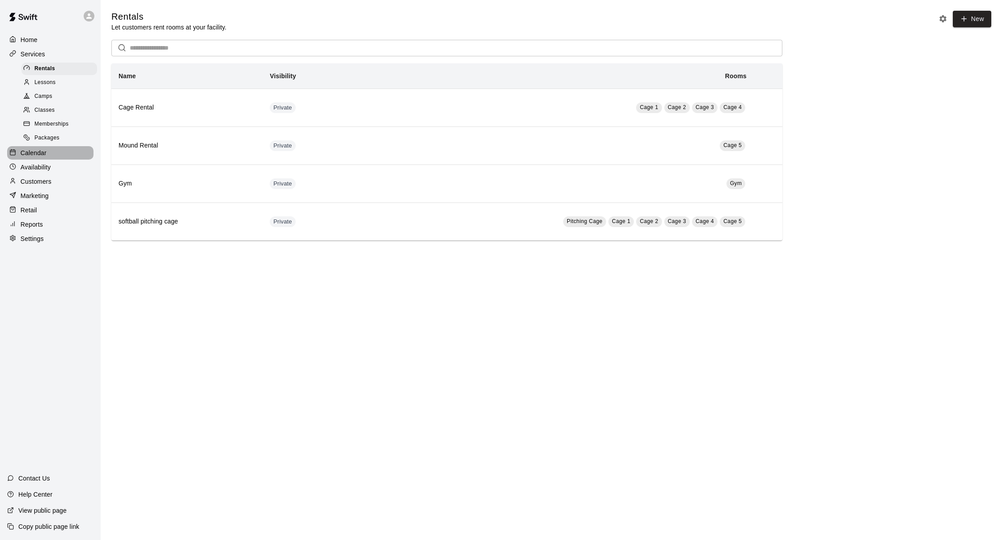
click at [68, 154] on div "Calendar" at bounding box center [50, 152] width 86 height 13
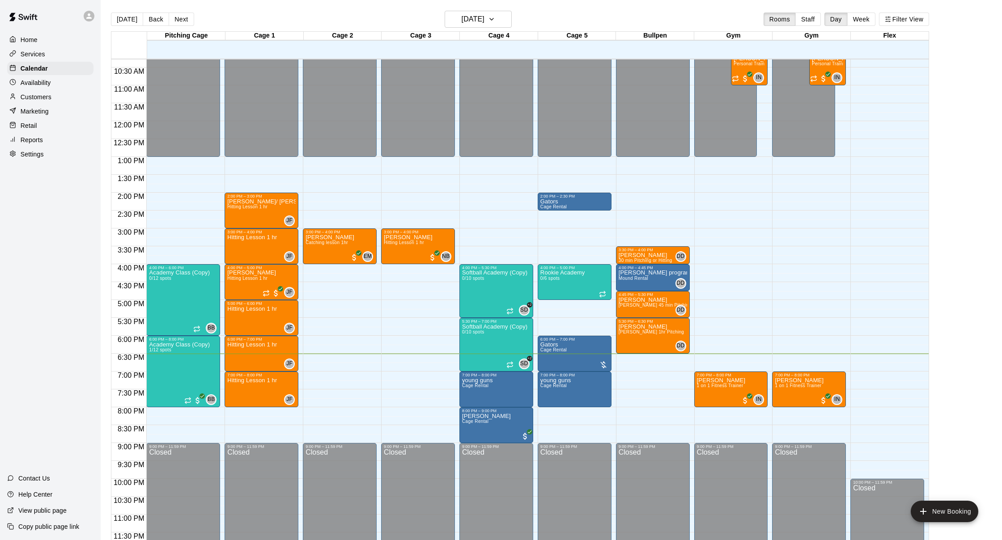
scroll to position [2, 0]
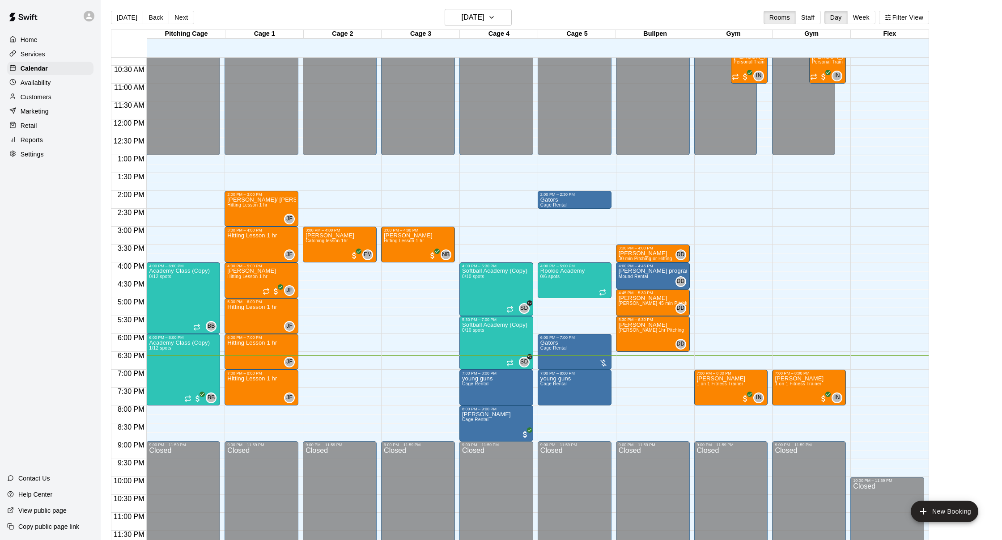
drag, startPoint x: 461, startPoint y: 35, endPoint x: 460, endPoint y: 30, distance: 4.5
click at [461, 32] on div "Cage 4" at bounding box center [499, 34] width 78 height 9
click at [462, 21] on h6 "[DATE]" at bounding box center [473, 17] width 23 height 13
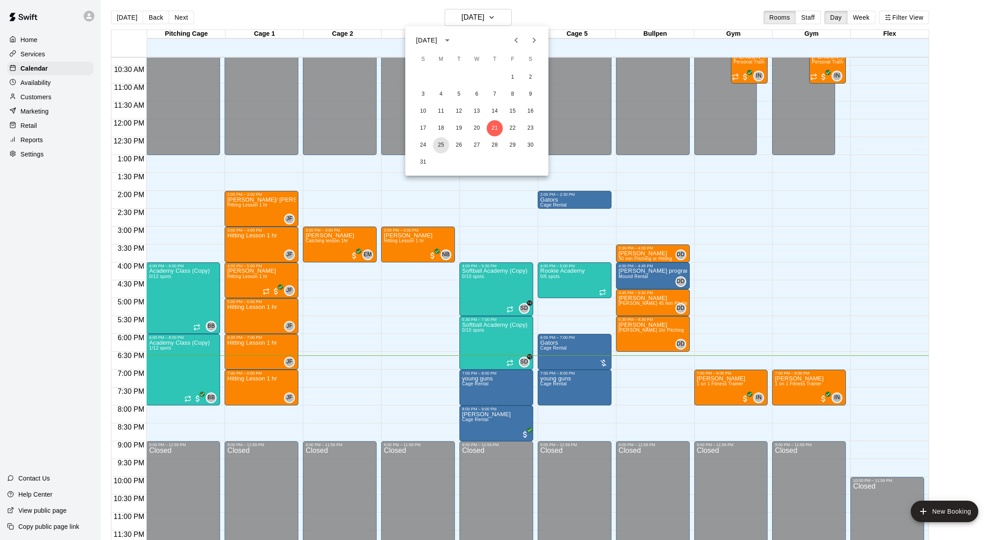
drag, startPoint x: 444, startPoint y: 147, endPoint x: 450, endPoint y: 142, distance: 7.9
click at [444, 147] on button "25" at bounding box center [441, 145] width 16 height 16
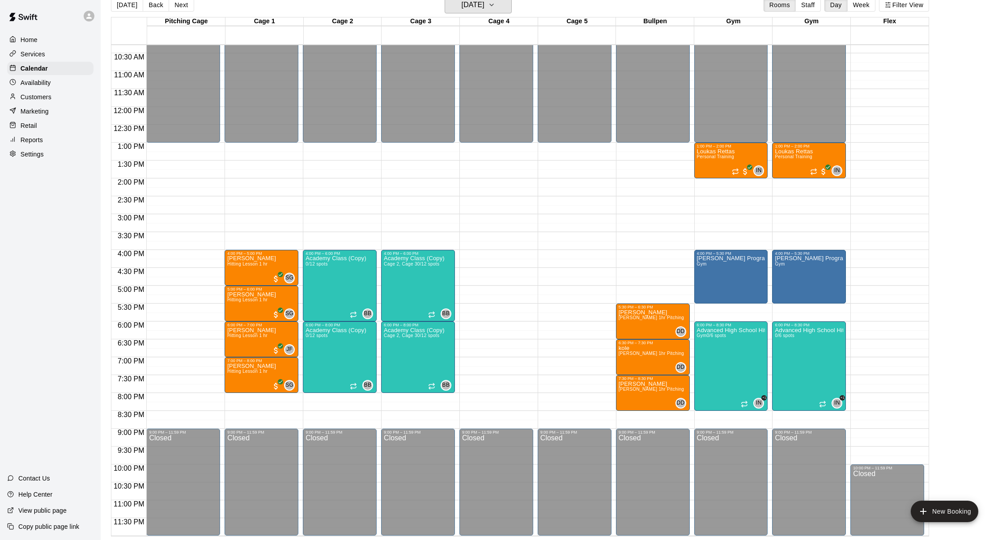
scroll to position [14, 0]
click at [181, 9] on button "Next" at bounding box center [181, 4] width 25 height 13
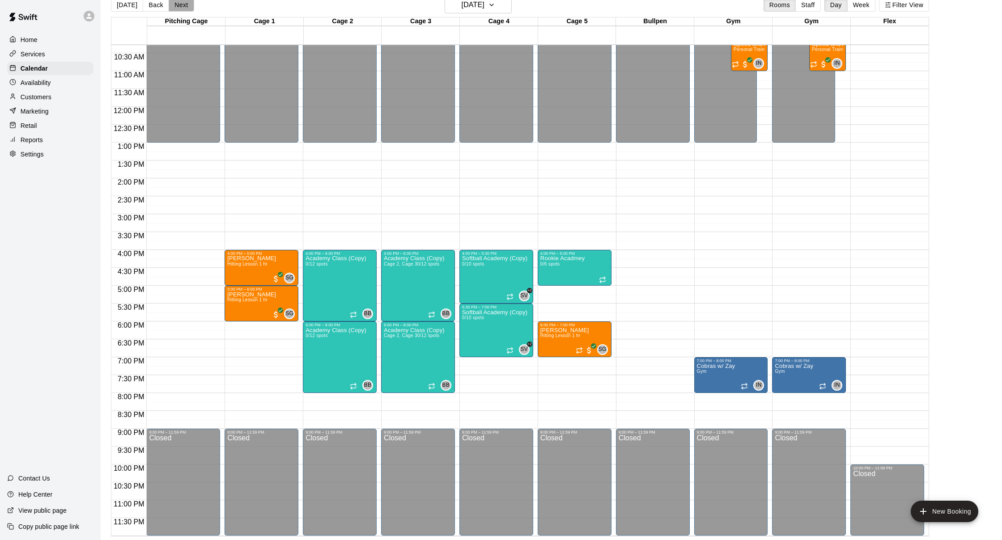
click at [181, 9] on button "Next" at bounding box center [181, 4] width 25 height 13
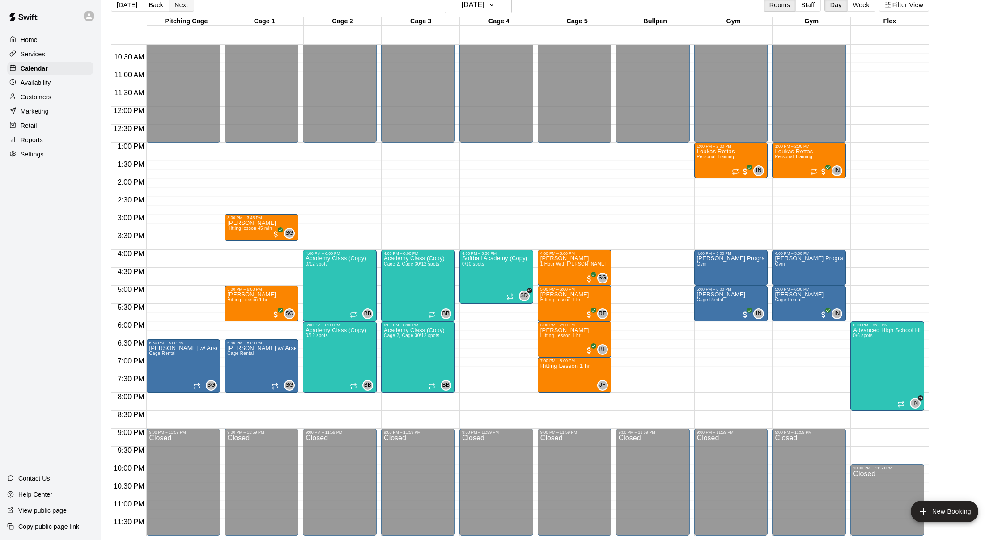
click at [181, 9] on button "Next" at bounding box center [181, 4] width 25 height 13
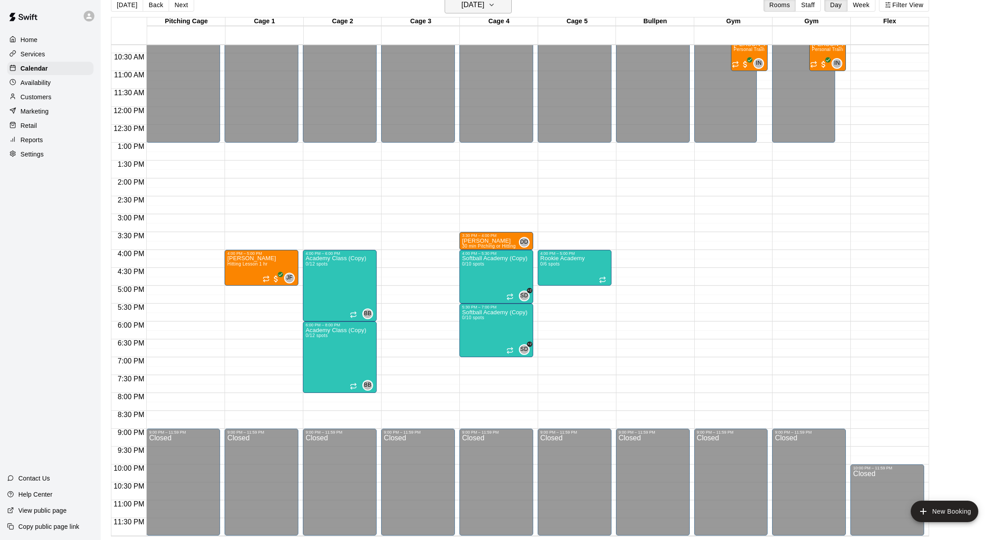
click at [462, 6] on h6 "Thursday Aug 28" at bounding box center [473, 5] width 23 height 13
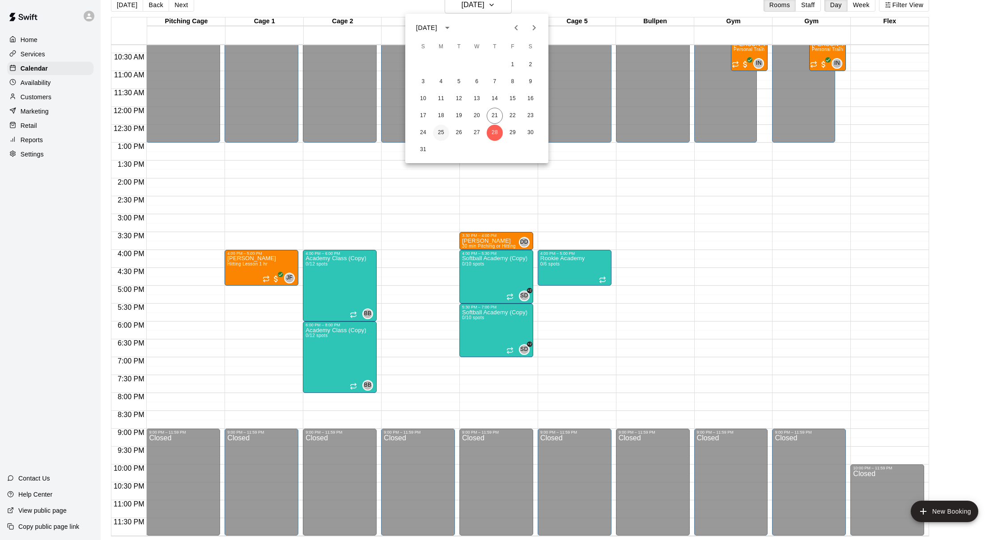
click at [439, 136] on button "25" at bounding box center [441, 133] width 16 height 16
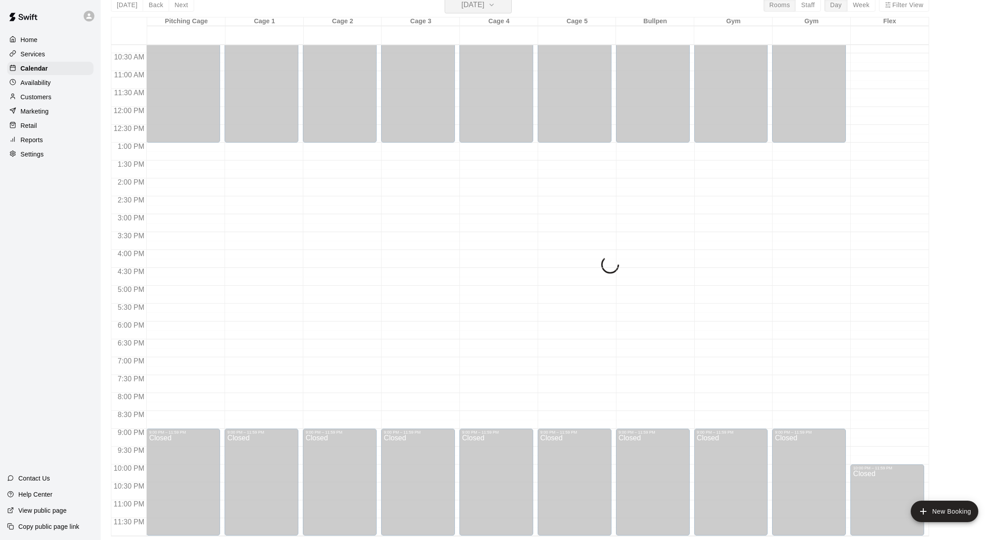
scroll to position [11, 0]
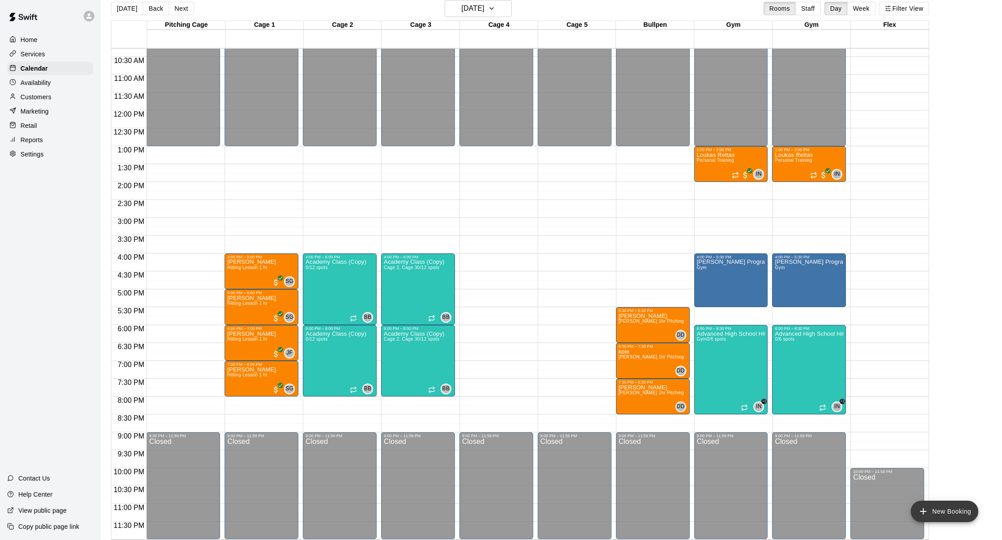
click at [969, 503] on button "New Booking" at bounding box center [945, 511] width 68 height 21
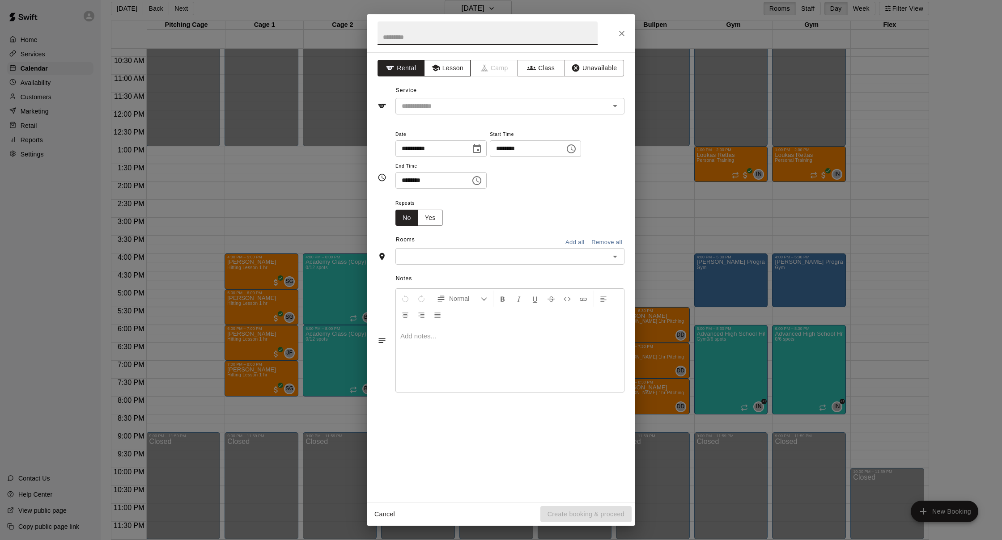
click at [459, 73] on button "Lesson" at bounding box center [447, 68] width 47 height 17
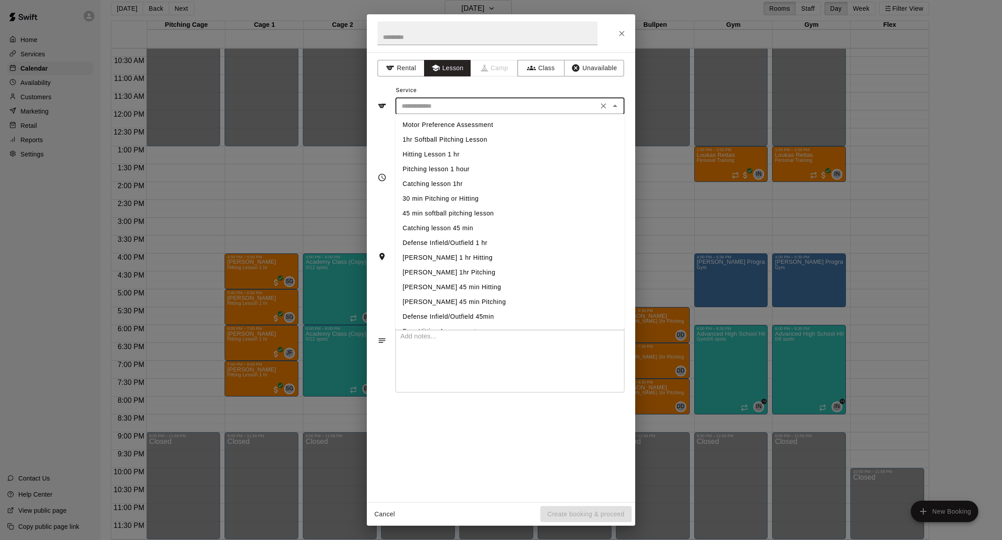
click at [544, 104] on input "text" at bounding box center [496, 106] width 197 height 11
click at [484, 287] on li "Personal Training" at bounding box center [509, 289] width 229 height 15
type input "**********"
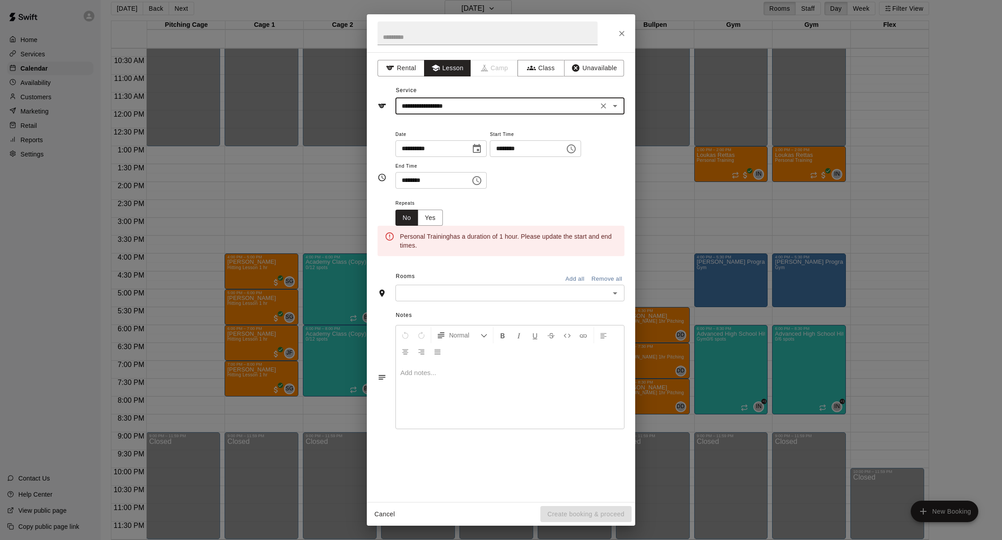
click at [507, 147] on input "********" at bounding box center [524, 148] width 69 height 17
type input "********"
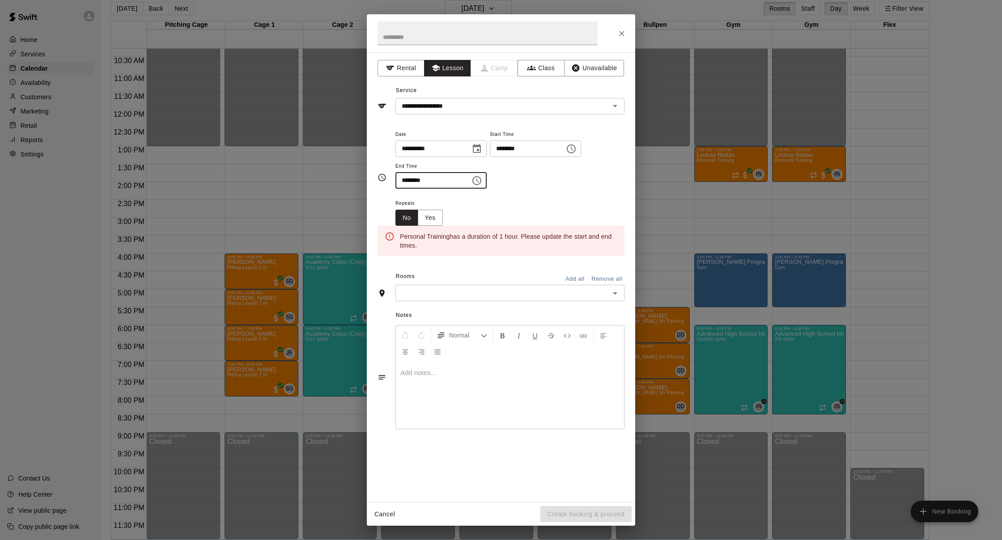
click at [419, 181] on input "********" at bounding box center [429, 180] width 69 height 17
type input "********"
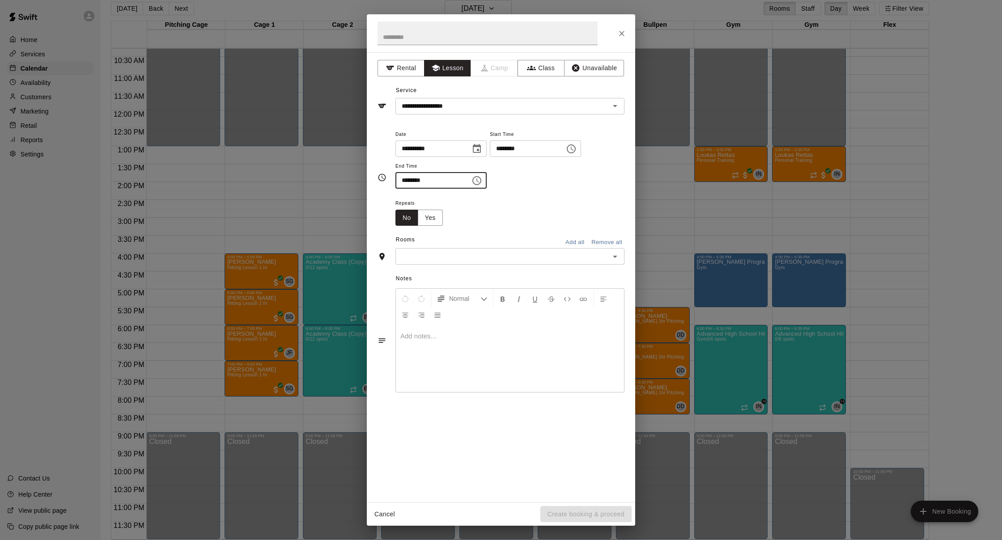
click at [472, 251] on input "text" at bounding box center [502, 256] width 209 height 11
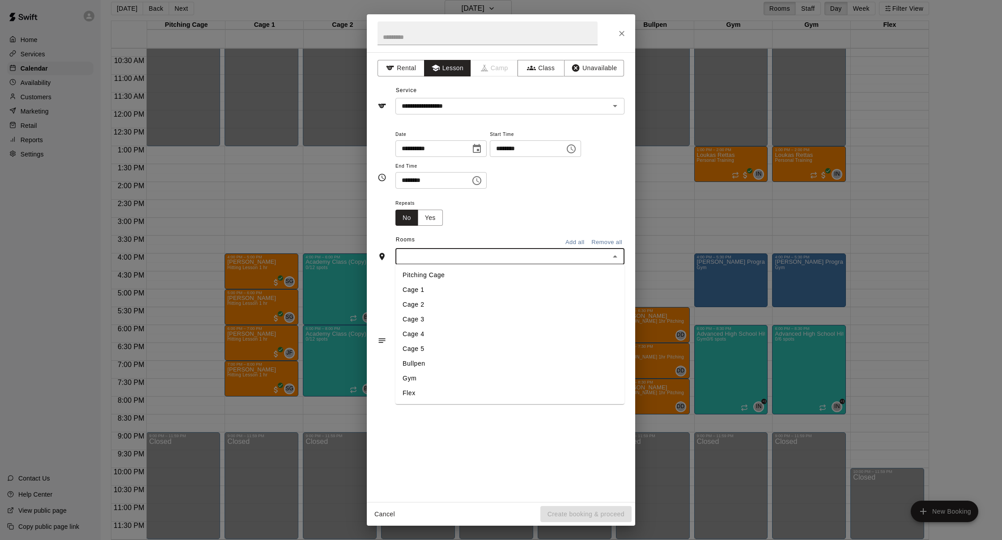
click at [473, 390] on li "Flex" at bounding box center [509, 393] width 229 height 15
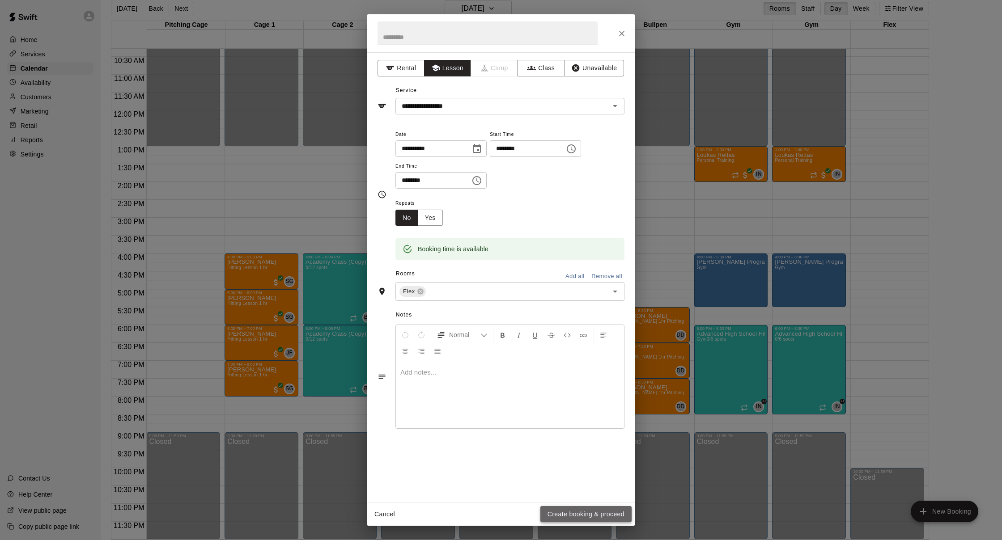
click at [589, 518] on button "Create booking & proceed" at bounding box center [585, 514] width 91 height 17
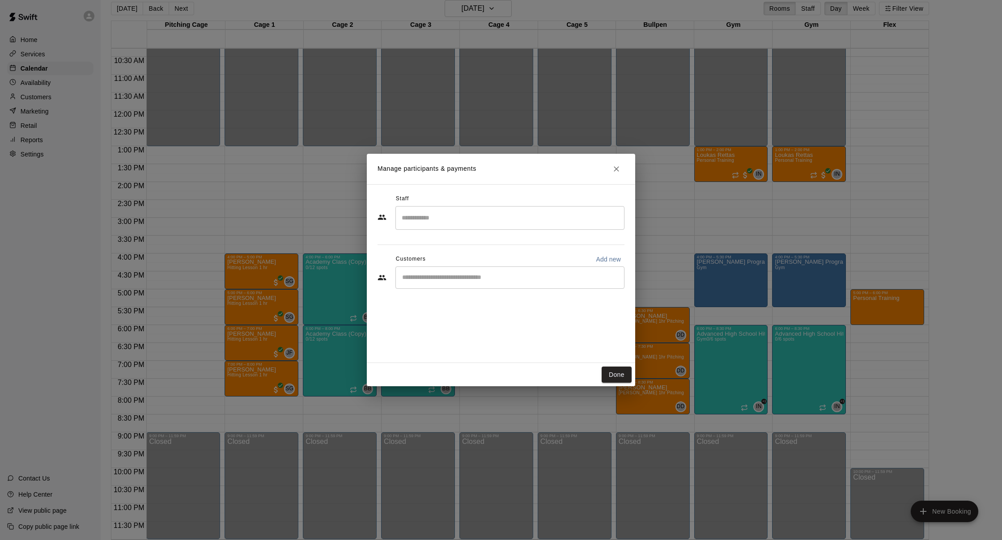
click at [482, 225] on input "Search staff" at bounding box center [510, 218] width 221 height 16
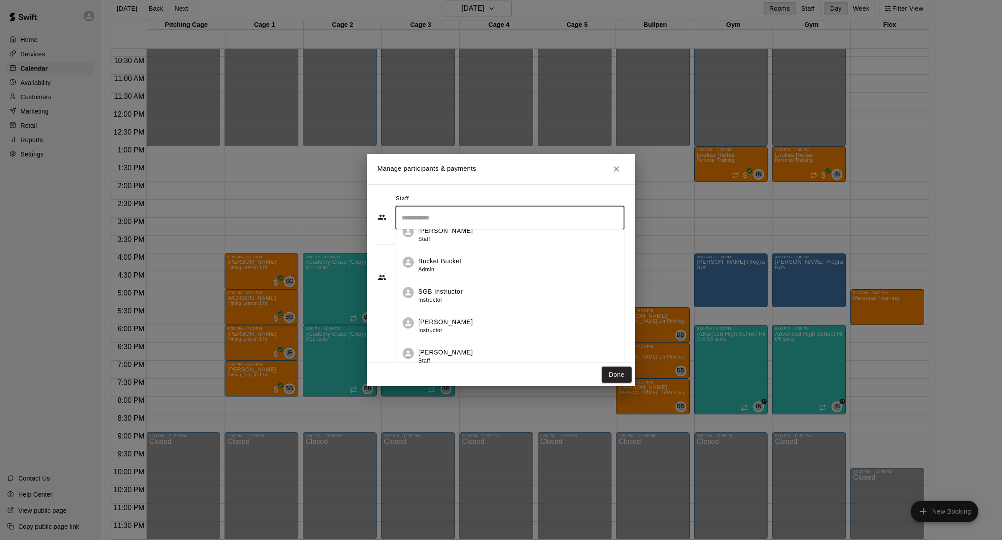
scroll to position [246, 0]
click at [468, 251] on div "Isaiah Nelson Instructor" at bounding box center [517, 245] width 199 height 17
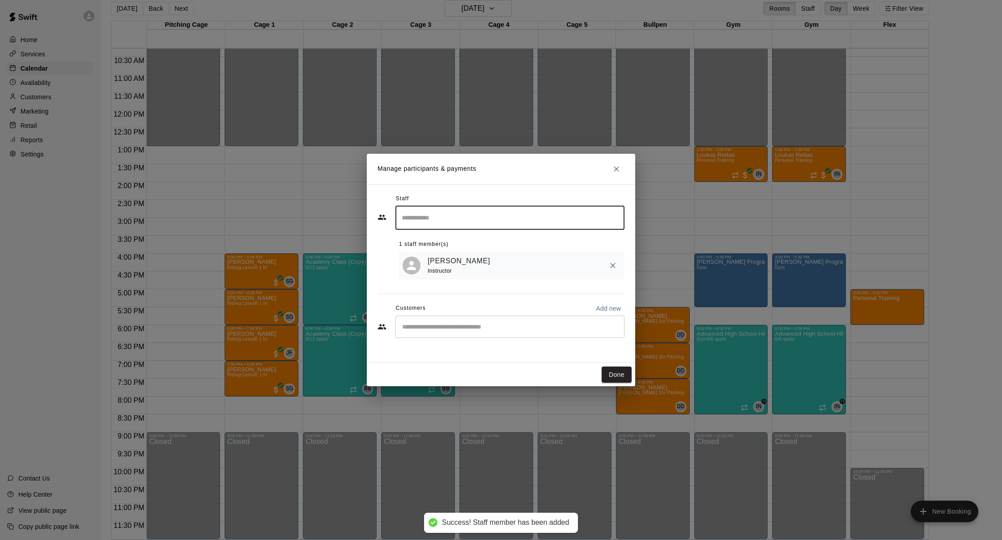
click at [523, 323] on input "Start typing to search customers..." at bounding box center [510, 327] width 221 height 9
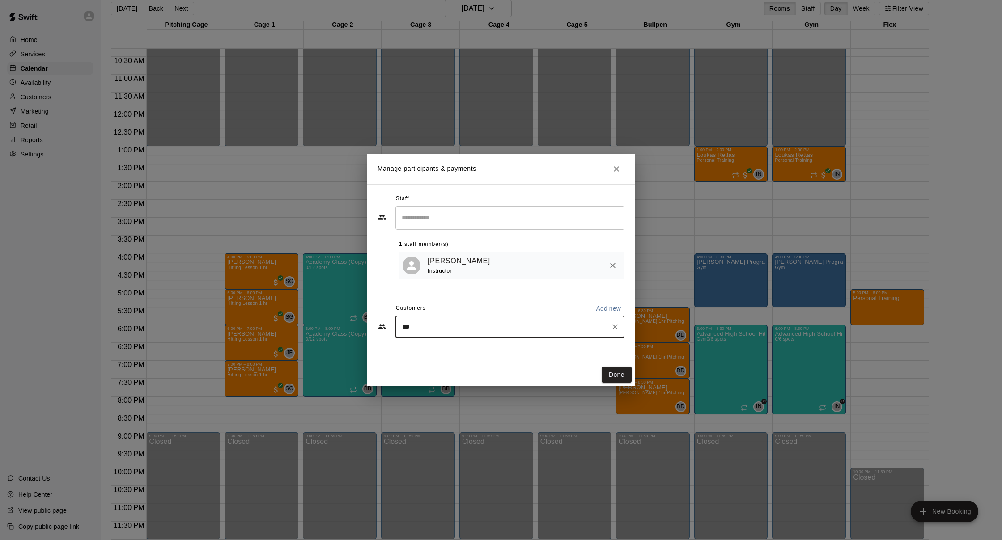
type input "****"
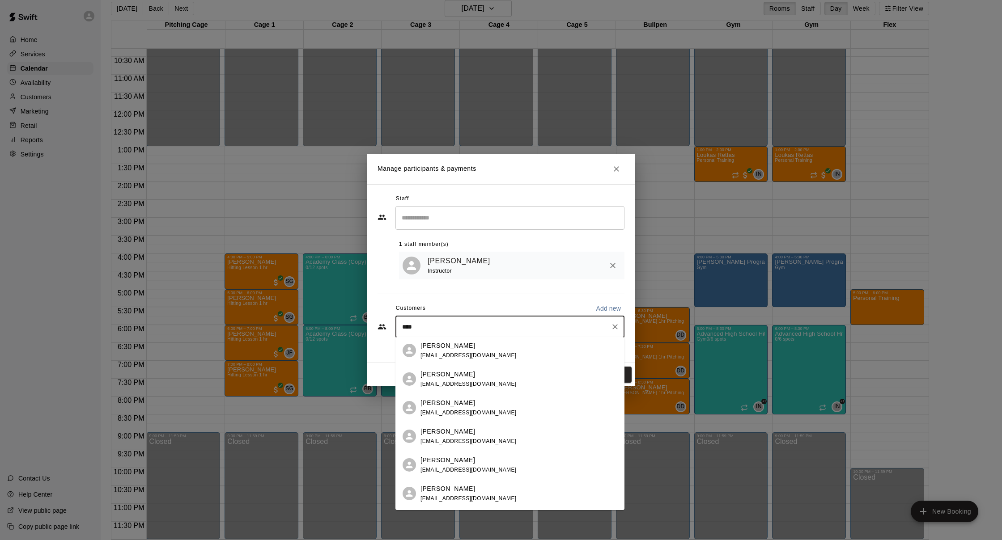
scroll to position [317, 0]
click at [525, 415] on div "Liam Roberts srobedvm@icloud.com" at bounding box center [519, 407] width 197 height 19
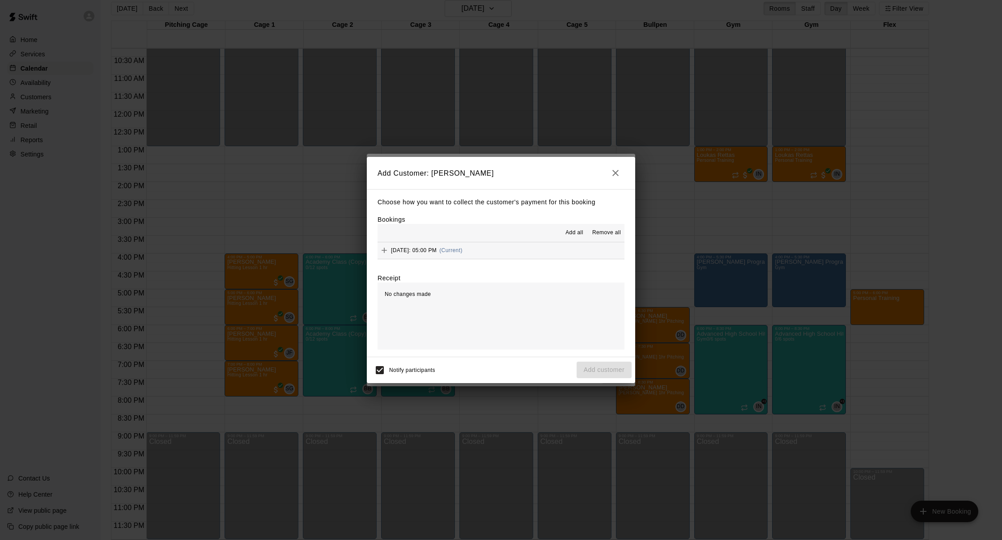
click at [495, 247] on button "Monday, August 25: 05:00 PM (Current)" at bounding box center [501, 250] width 247 height 17
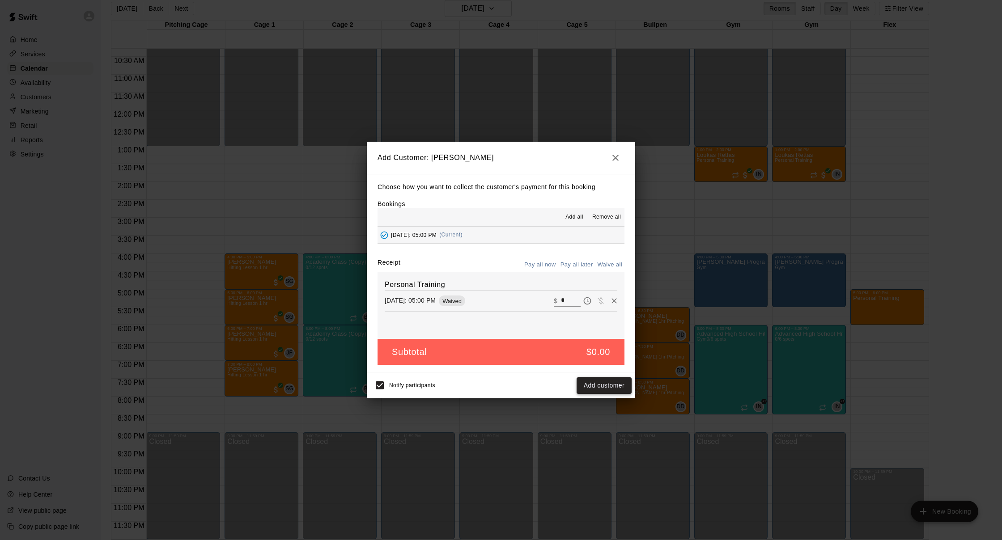
click at [603, 386] on button "Add customer" at bounding box center [604, 386] width 55 height 17
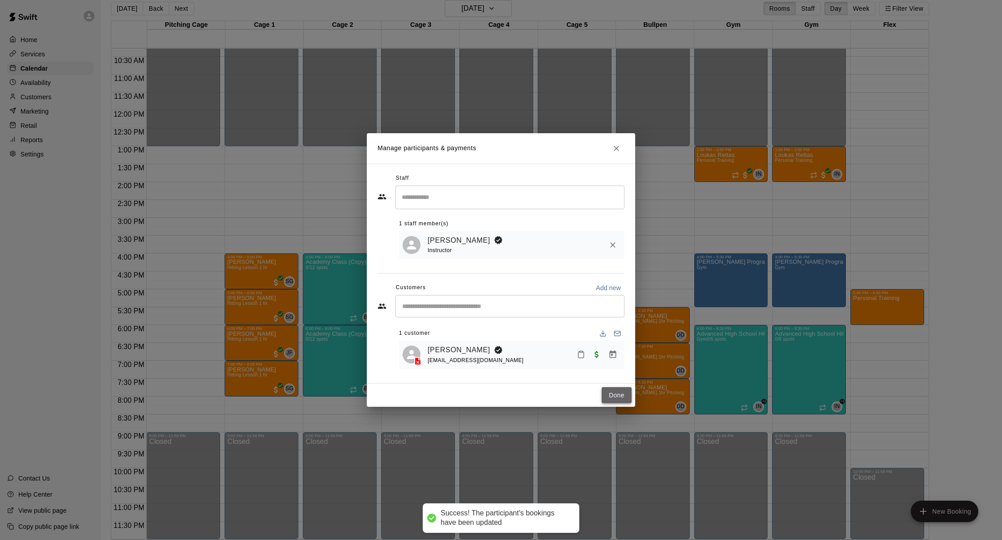
click at [628, 395] on button "Done" at bounding box center [617, 395] width 30 height 17
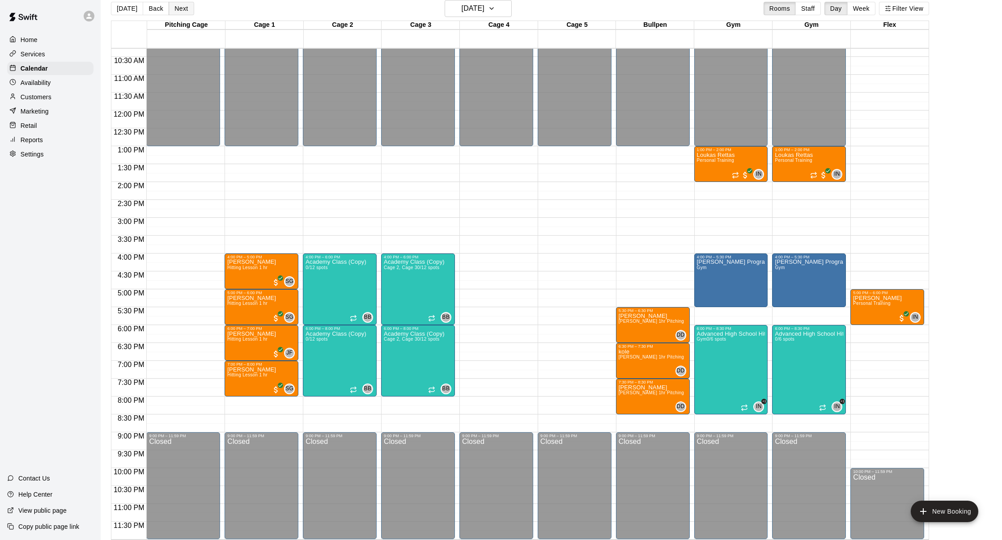
click at [183, 9] on button "Next" at bounding box center [181, 8] width 25 height 13
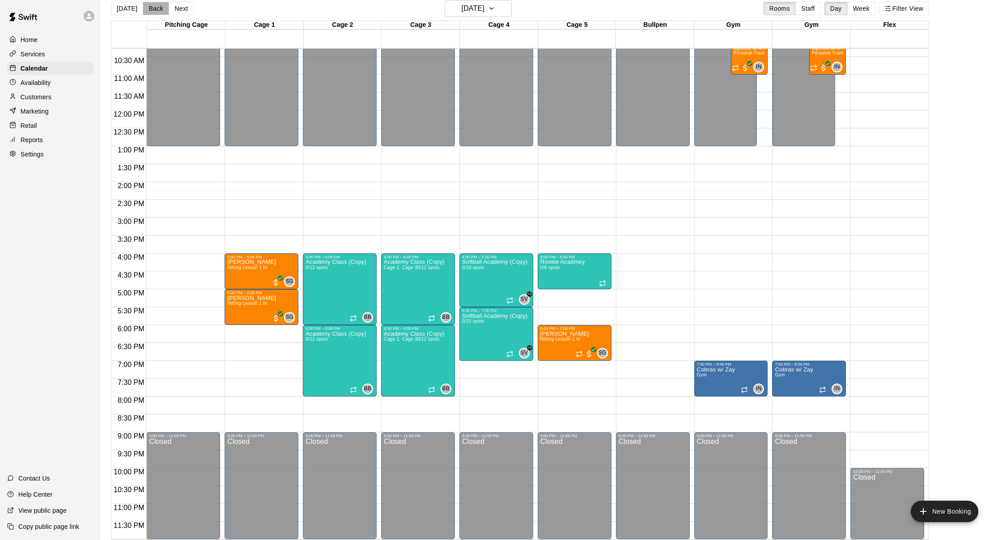
drag, startPoint x: 158, startPoint y: 9, endPoint x: 141, endPoint y: 33, distance: 30.2
click at [158, 9] on button "Back" at bounding box center [156, 8] width 26 height 13
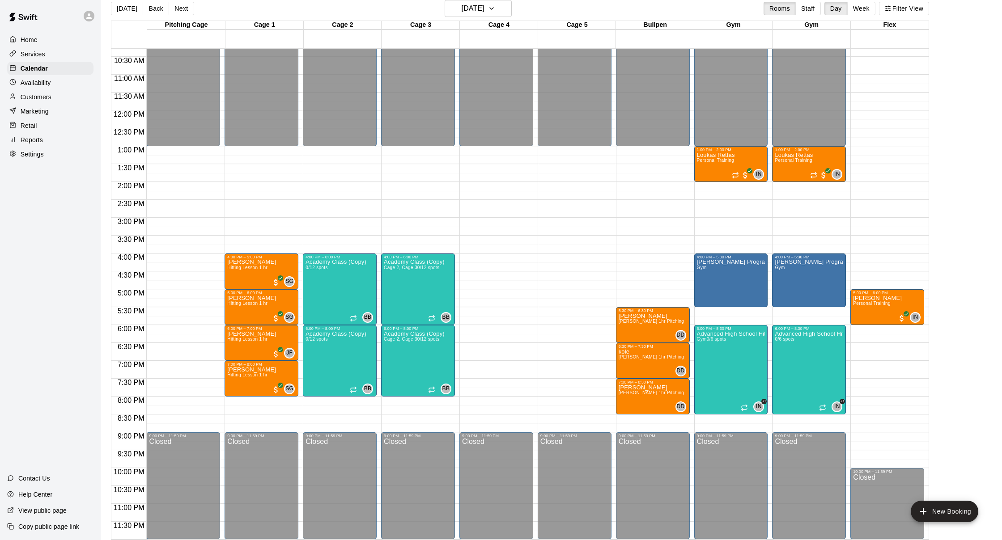
click at [56, 98] on div "Customers" at bounding box center [50, 96] width 86 height 13
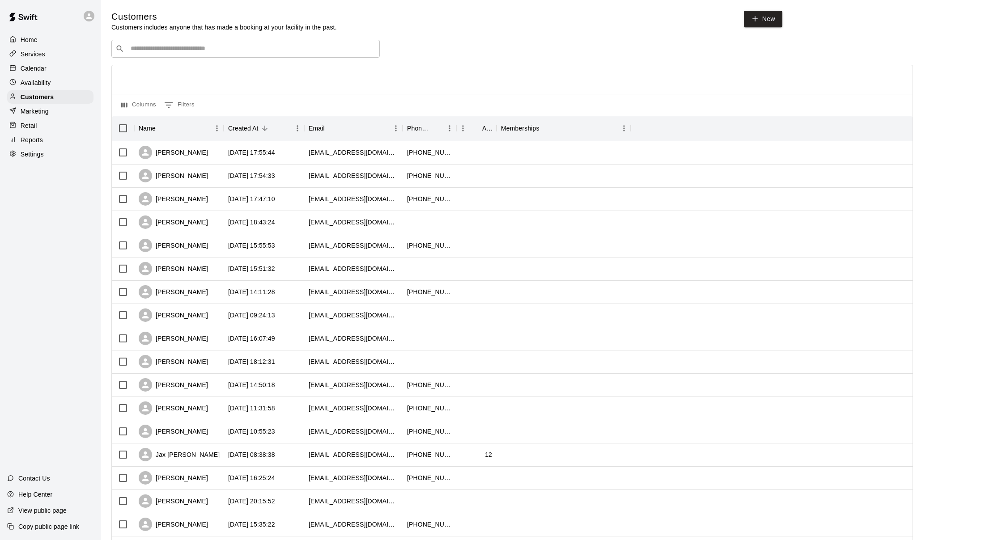
click at [268, 45] on input "Search customers by name or email" at bounding box center [252, 48] width 248 height 9
type input "*******"
click at [287, 80] on div "Liam Roberts srobedvm@icloud.com" at bounding box center [254, 71] width 236 height 19
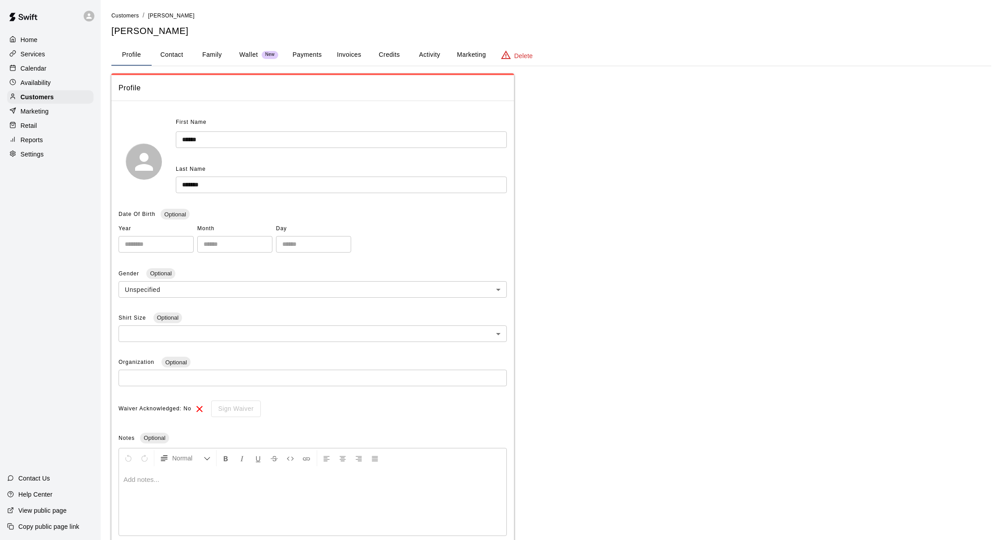
click at [383, 53] on button "Credits" at bounding box center [389, 54] width 40 height 21
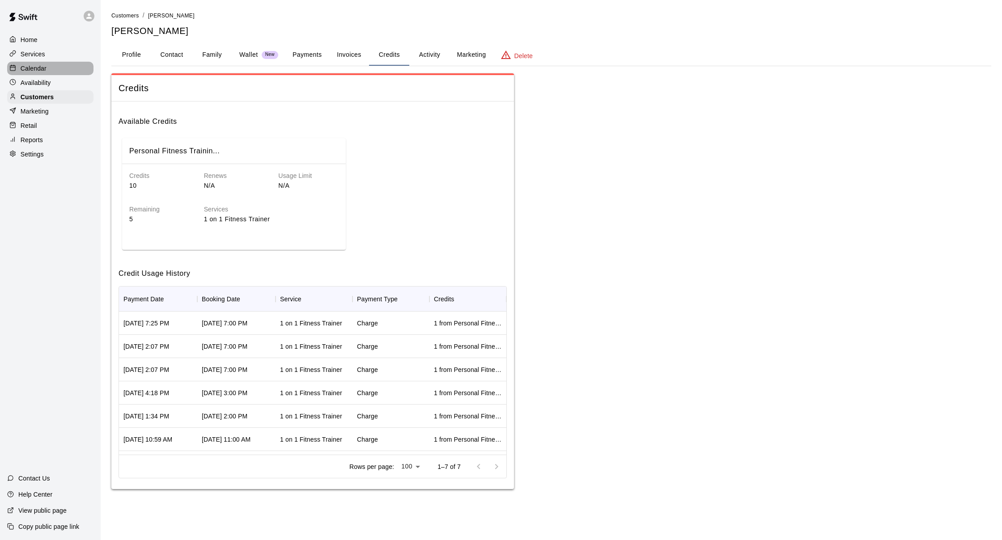
click at [43, 72] on p "Calendar" at bounding box center [34, 68] width 26 height 9
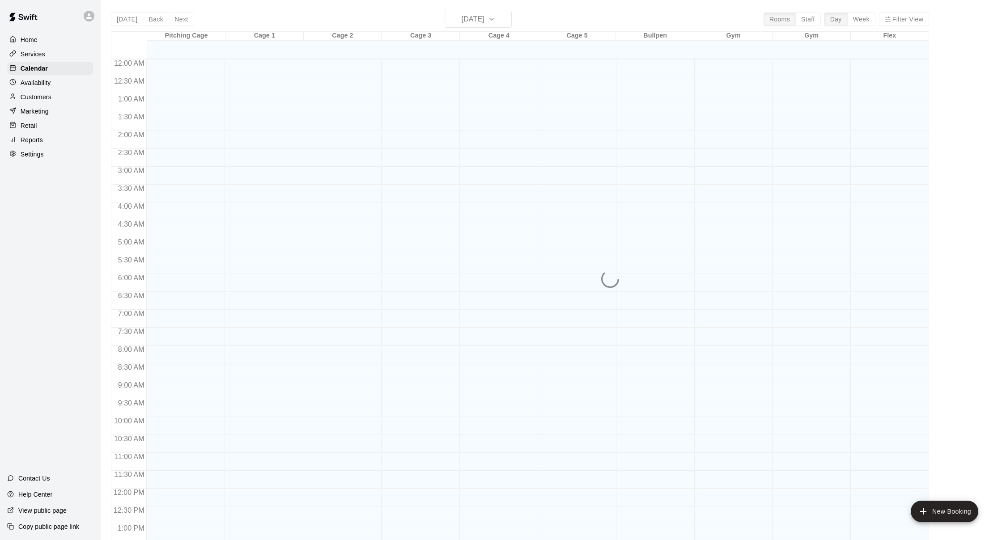
scroll to position [341, 0]
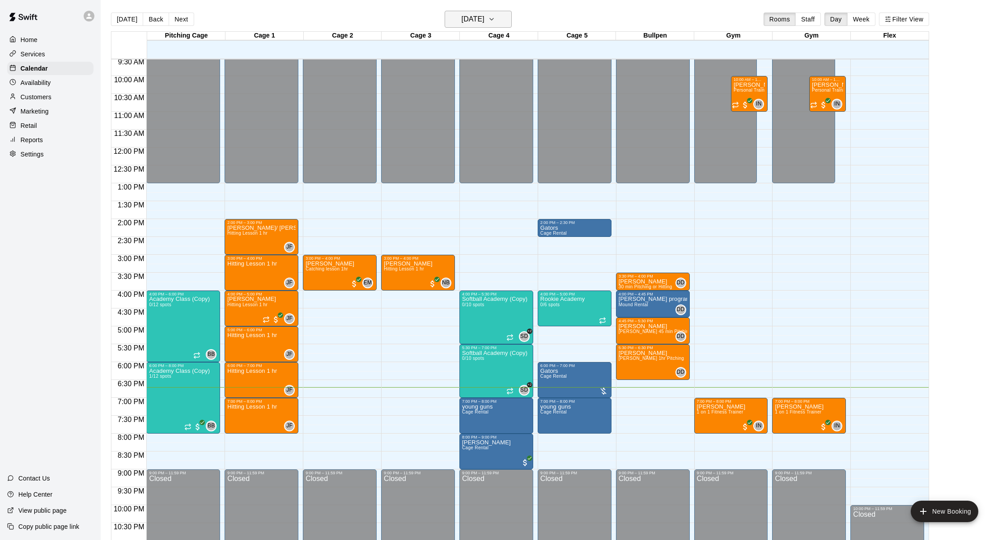
click at [462, 22] on h6 "[DATE]" at bounding box center [473, 19] width 23 height 13
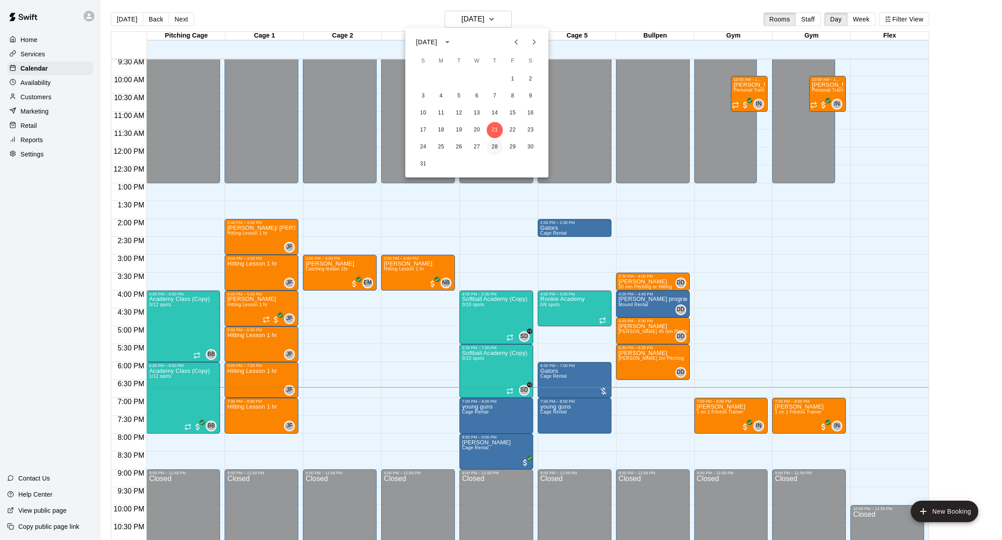
click at [489, 149] on button "28" at bounding box center [495, 147] width 16 height 16
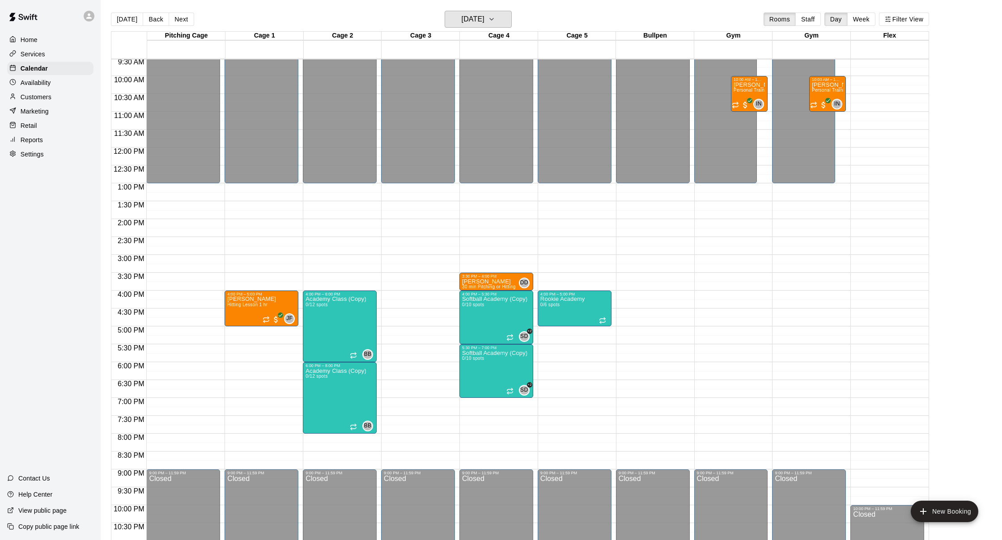
scroll to position [0, 0]
drag, startPoint x: 948, startPoint y: 504, endPoint x: 944, endPoint y: 499, distance: 6.4
click at [944, 499] on main "Today Back Next Thursday Aug 28 Rooms Staff Day Week Filter View Pitching Cage …" at bounding box center [551, 280] width 894 height 540
click at [967, 501] on button "New Booking" at bounding box center [945, 511] width 68 height 21
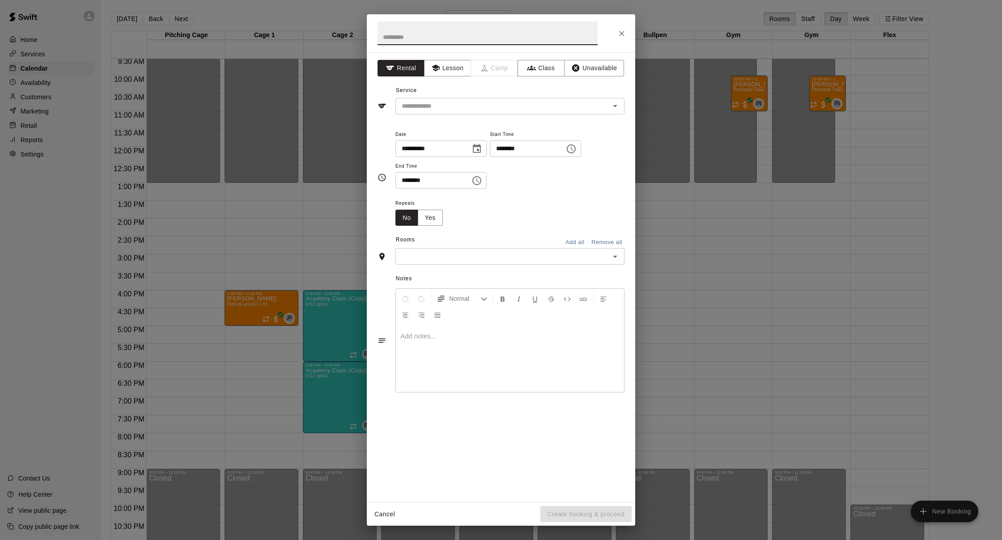
click at [509, 149] on input "********" at bounding box center [524, 148] width 69 height 17
type input "********"
click at [418, 181] on input "********" at bounding box center [429, 180] width 69 height 17
click at [410, 183] on input "********" at bounding box center [429, 180] width 69 height 17
type input "********"
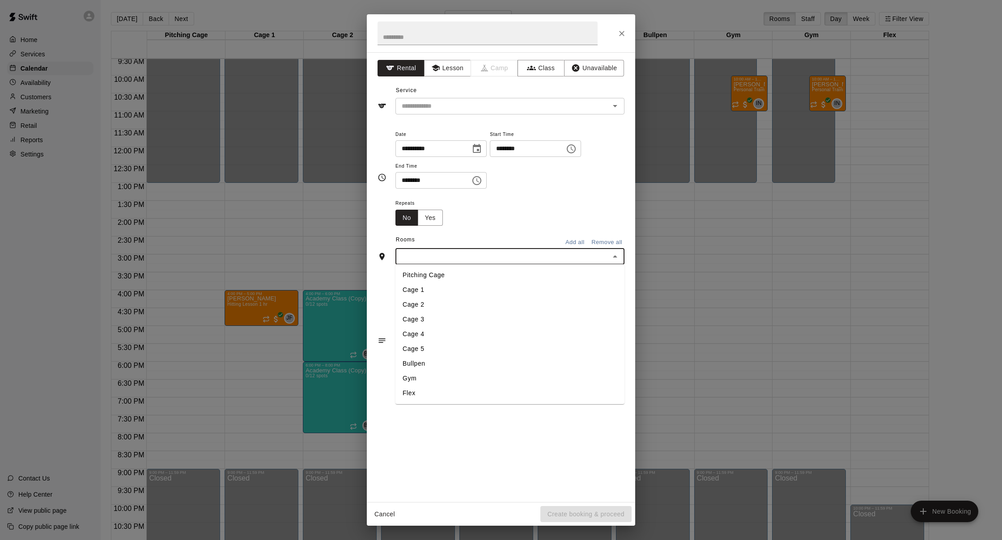
click at [435, 251] on input "text" at bounding box center [502, 256] width 209 height 11
click at [440, 372] on li "Gym" at bounding box center [509, 378] width 229 height 15
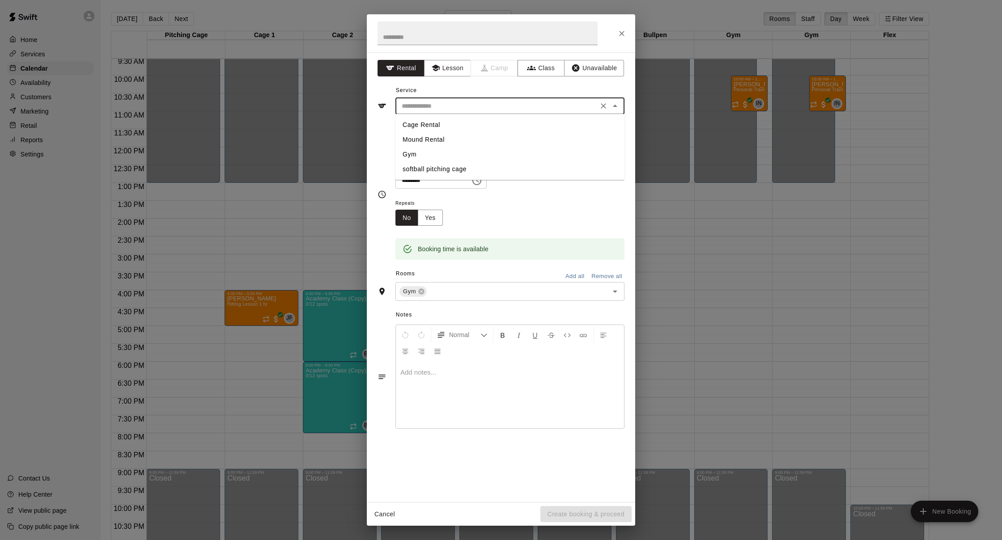
click at [450, 105] on input "text" at bounding box center [496, 106] width 197 height 11
click at [464, 72] on button "Lesson" at bounding box center [447, 68] width 47 height 17
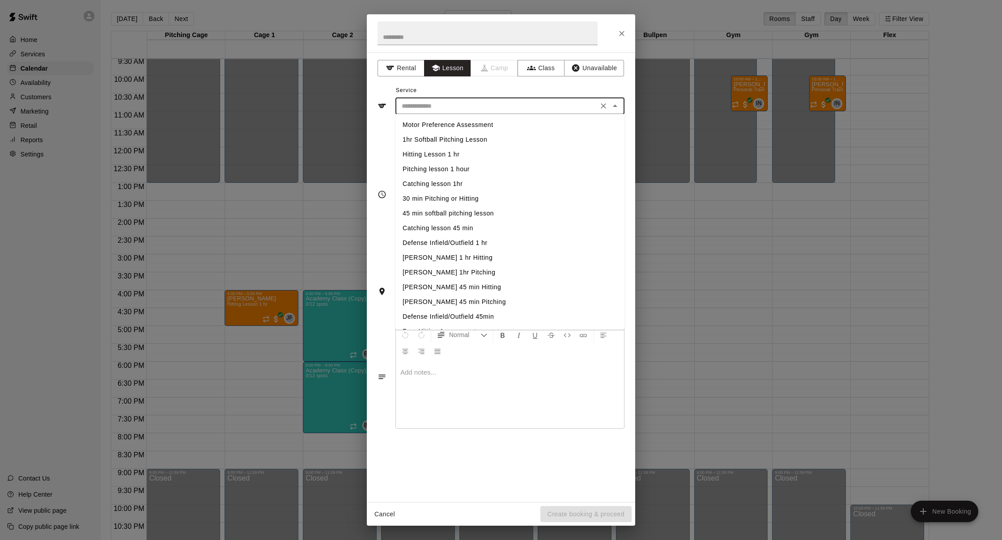
click at [498, 105] on input "text" at bounding box center [496, 106] width 197 height 11
click at [478, 289] on li "Personal Training" at bounding box center [509, 289] width 229 height 15
type input "**********"
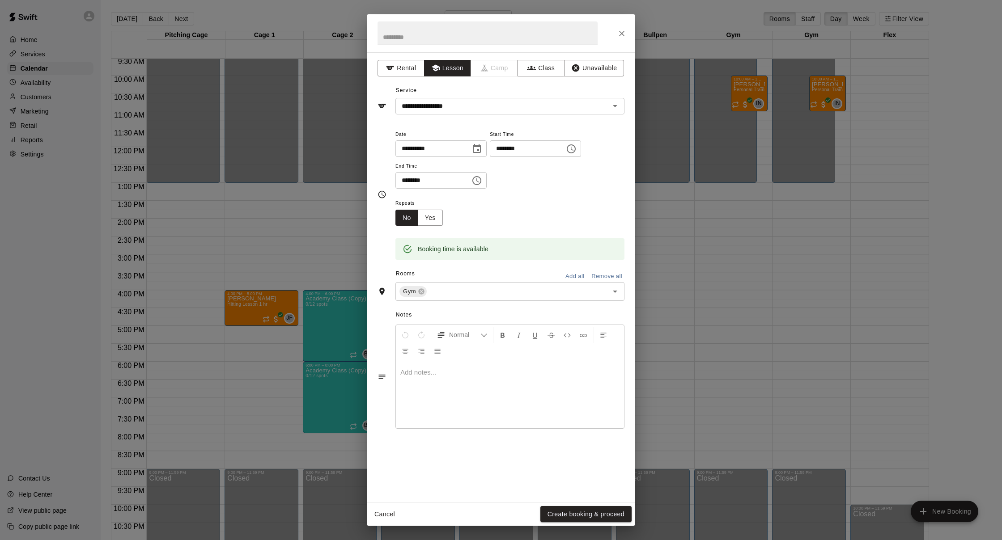
click at [572, 504] on div "Cancel Create booking & proceed" at bounding box center [501, 515] width 268 height 24
drag, startPoint x: 573, startPoint y: 518, endPoint x: 559, endPoint y: 500, distance: 23.0
click at [572, 518] on button "Create booking & proceed" at bounding box center [585, 514] width 91 height 17
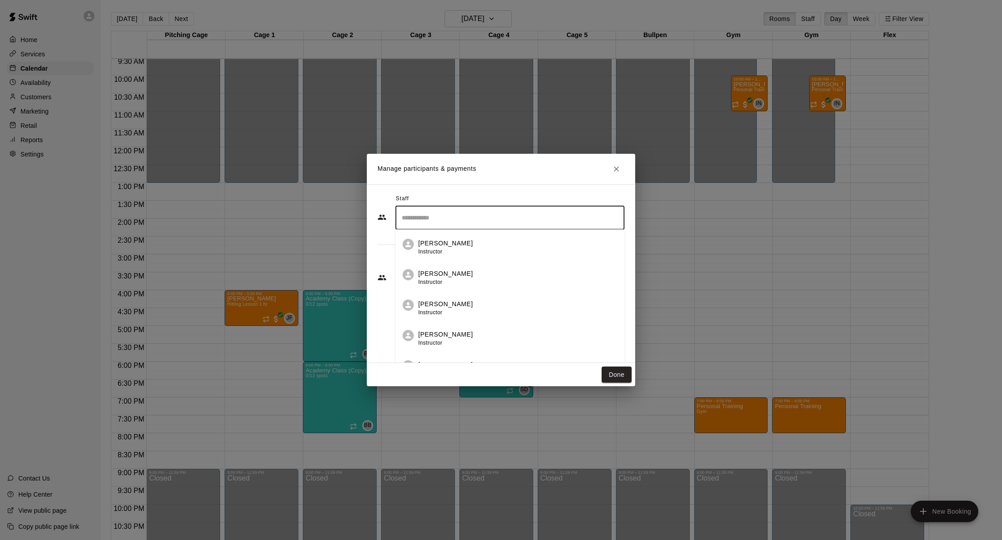
click at [500, 219] on input "Search staff" at bounding box center [510, 218] width 221 height 16
click at [481, 283] on li "Isaiah Nelson Instructor" at bounding box center [509, 291] width 229 height 30
click at [526, 279] on input "Start typing to search customers..." at bounding box center [510, 277] width 221 height 9
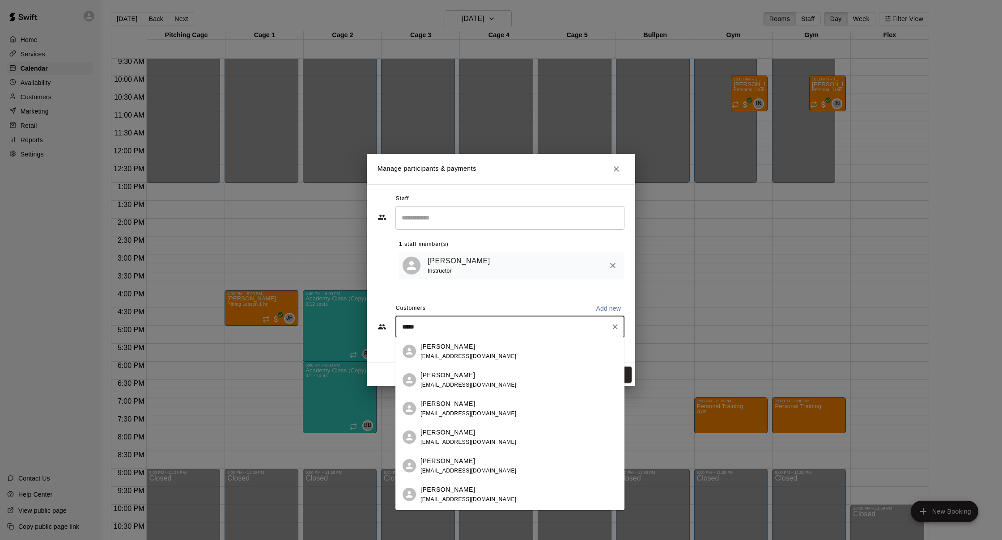
type input "******"
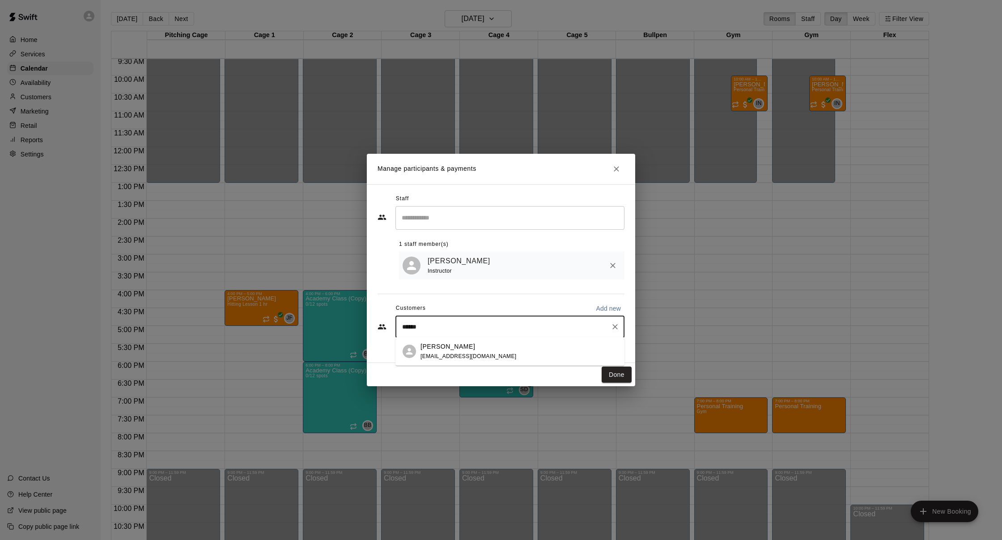
click at [482, 344] on div "Liam Roberts srobedvm@icloud.com" at bounding box center [519, 351] width 197 height 19
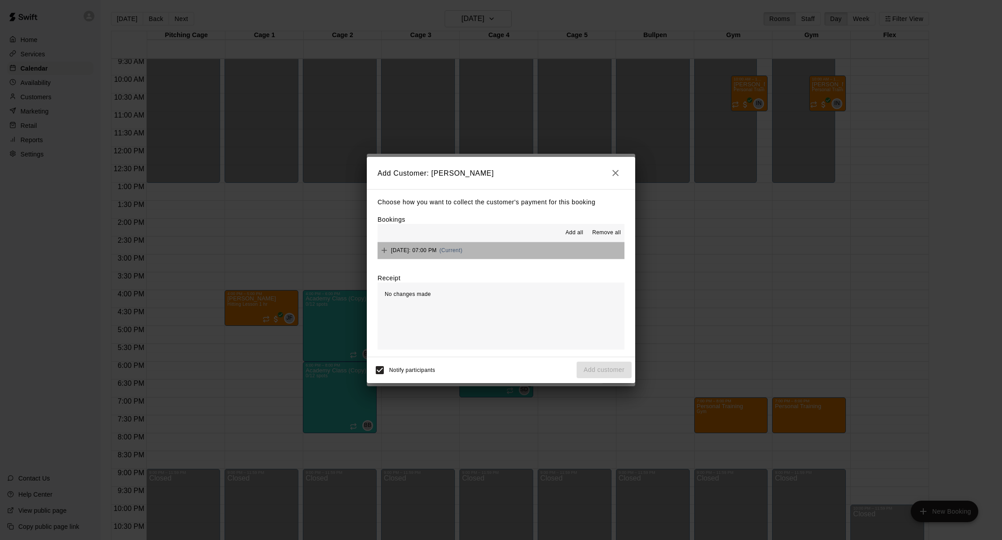
click at [517, 253] on button "Thursday, August 28: 07:00 PM (Current)" at bounding box center [501, 250] width 247 height 17
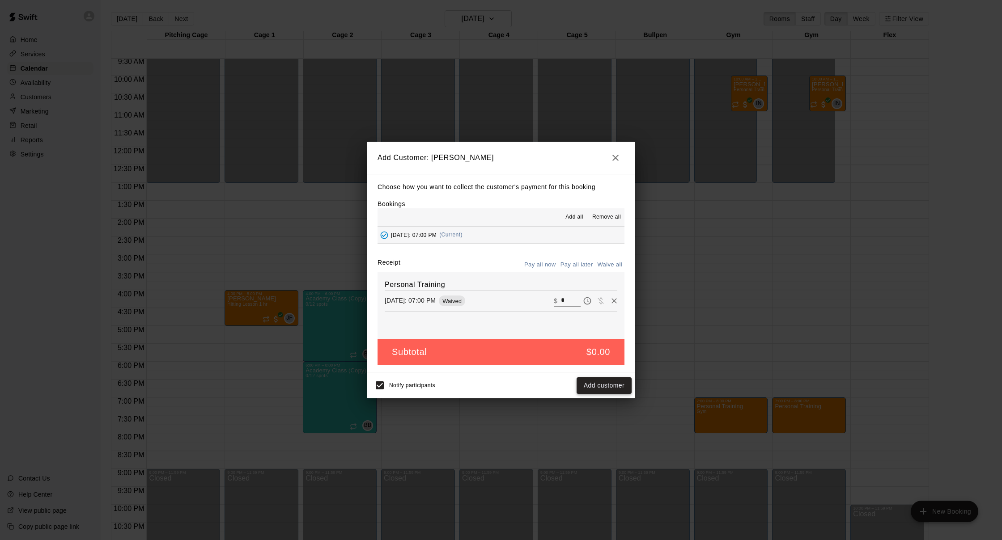
click at [596, 385] on button "Add customer" at bounding box center [604, 386] width 55 height 17
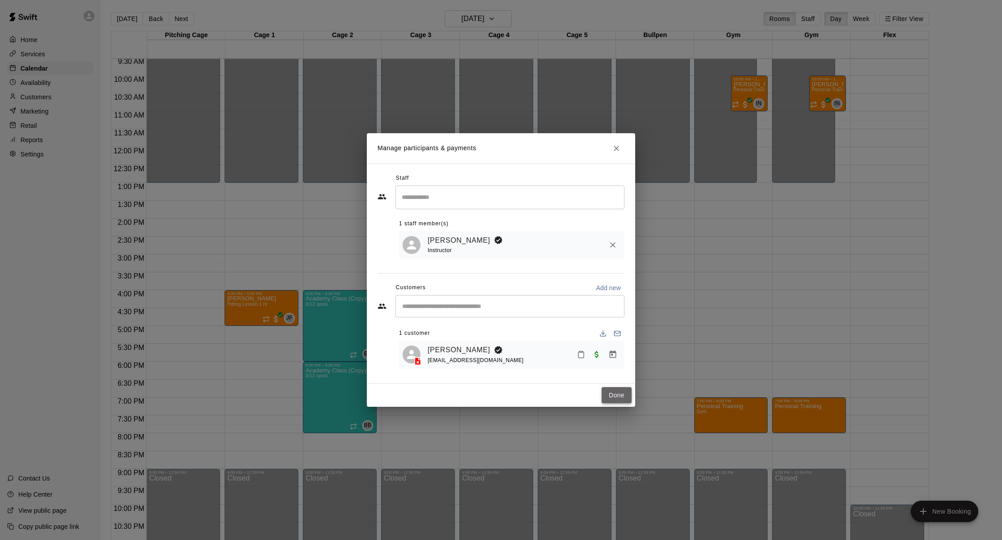
click at [612, 392] on button "Done" at bounding box center [617, 395] width 30 height 17
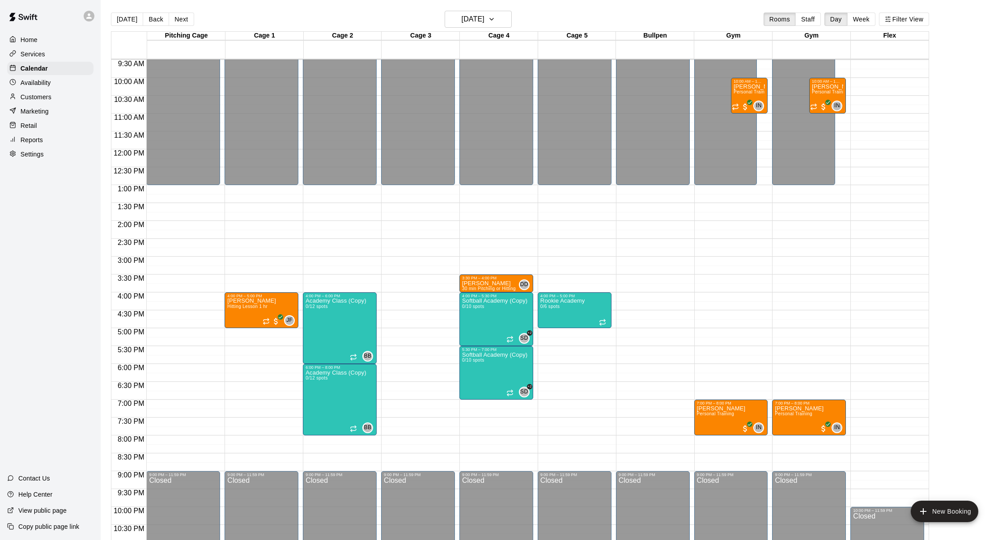
scroll to position [0, 0]
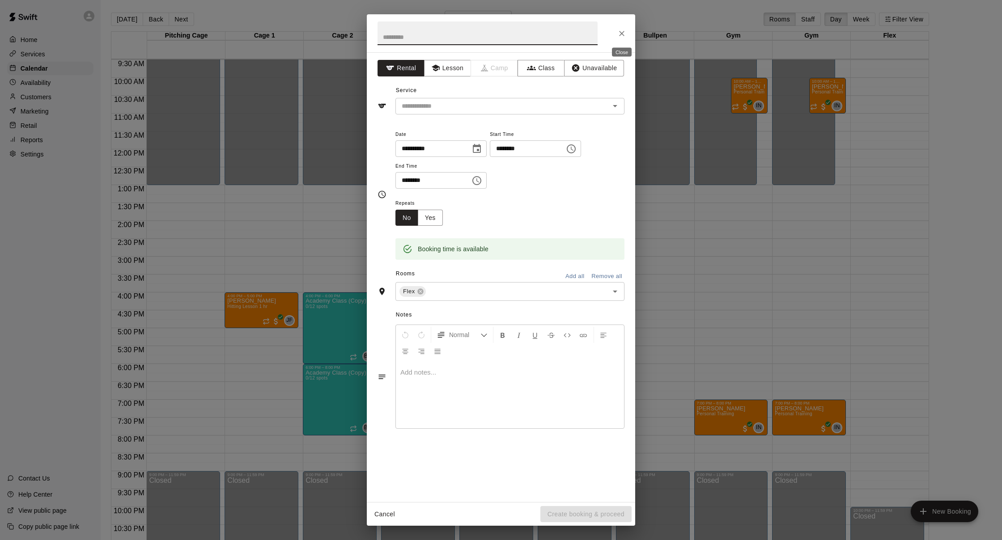
click at [620, 36] on icon "Close" at bounding box center [621, 33] width 5 height 5
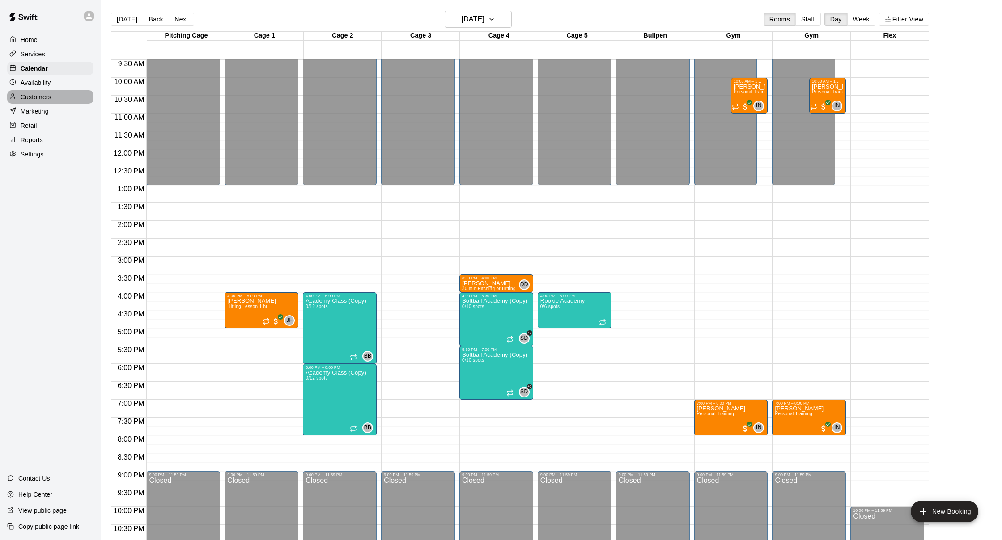
click at [59, 91] on div "Customers" at bounding box center [50, 96] width 86 height 13
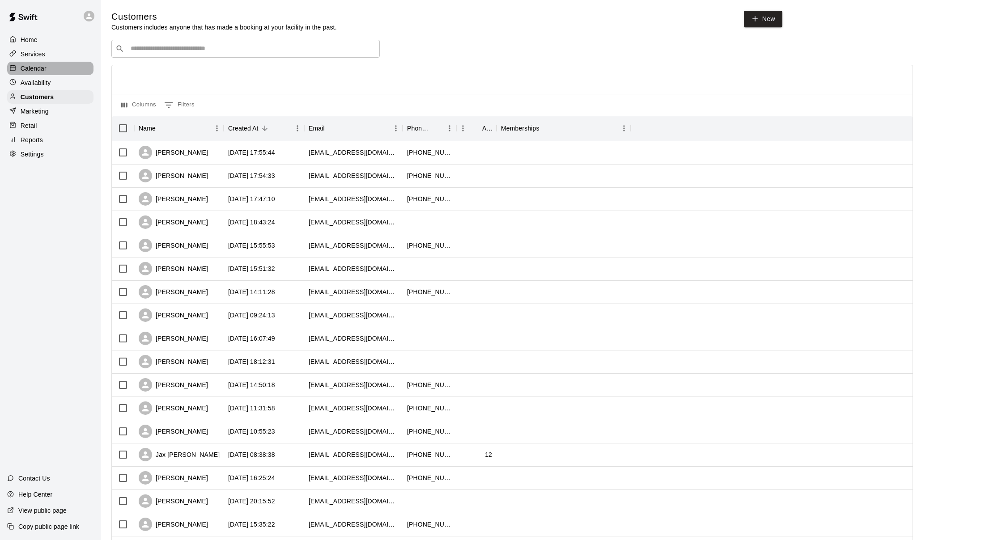
click at [50, 70] on div "Calendar" at bounding box center [50, 68] width 86 height 13
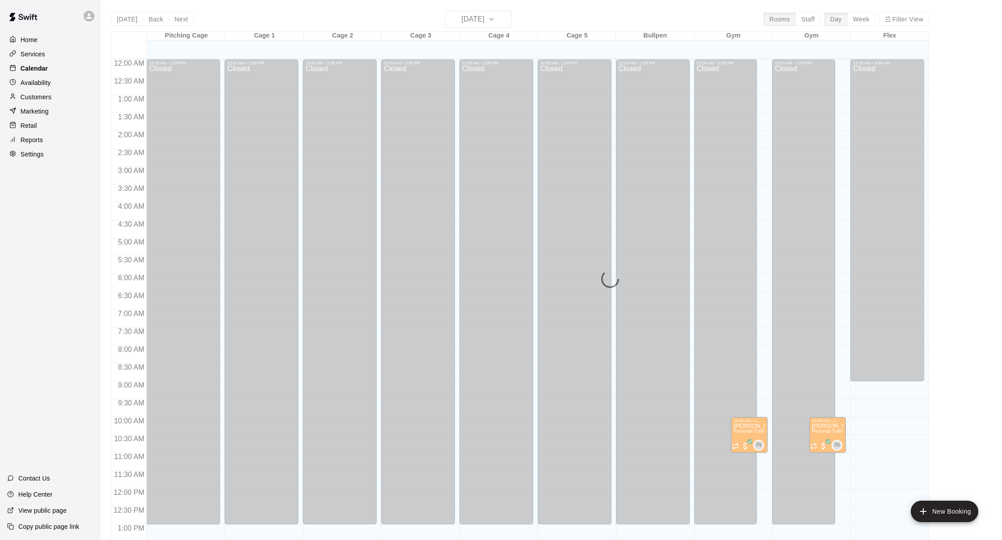
scroll to position [341, 0]
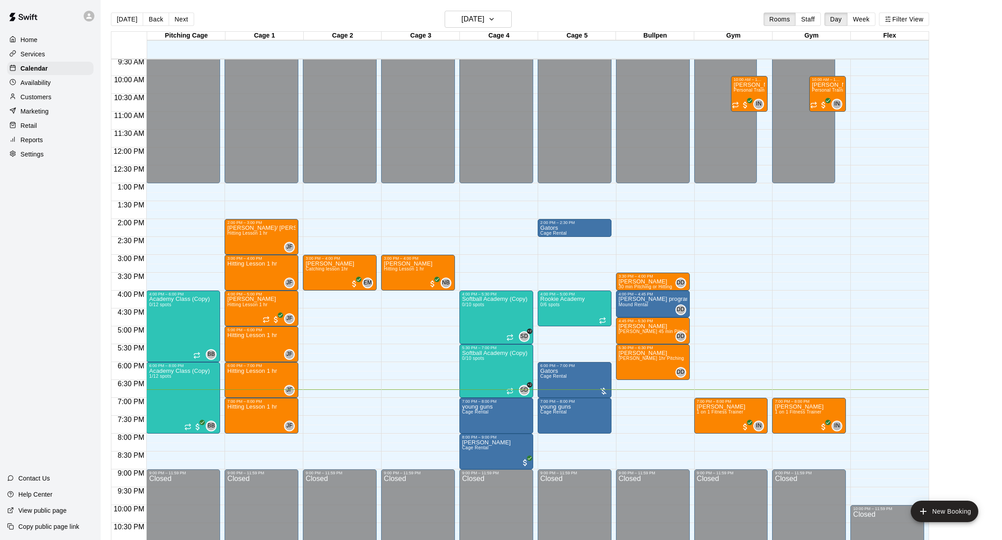
click at [67, 90] on div "Customers" at bounding box center [50, 96] width 86 height 13
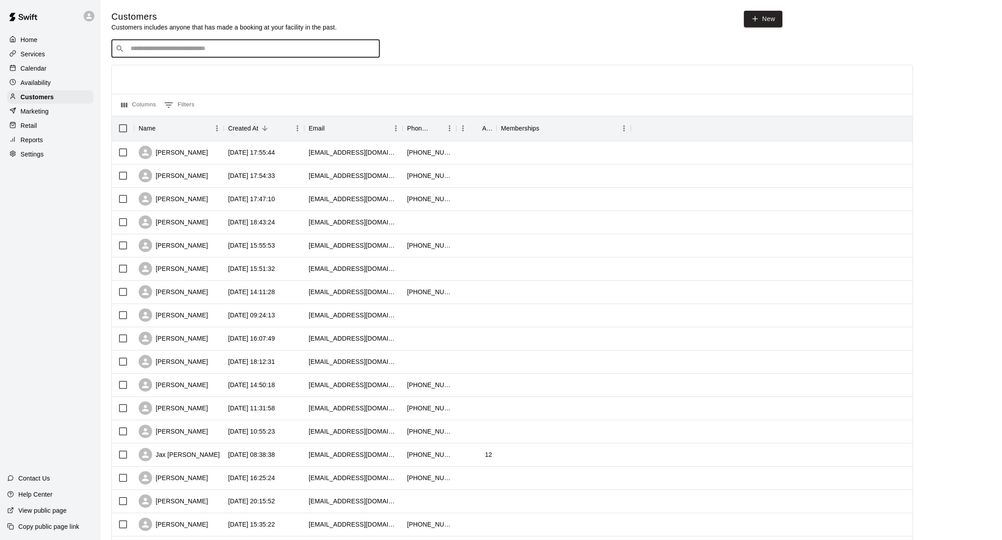
click at [189, 46] on input "Search customers by name or email" at bounding box center [252, 48] width 248 height 9
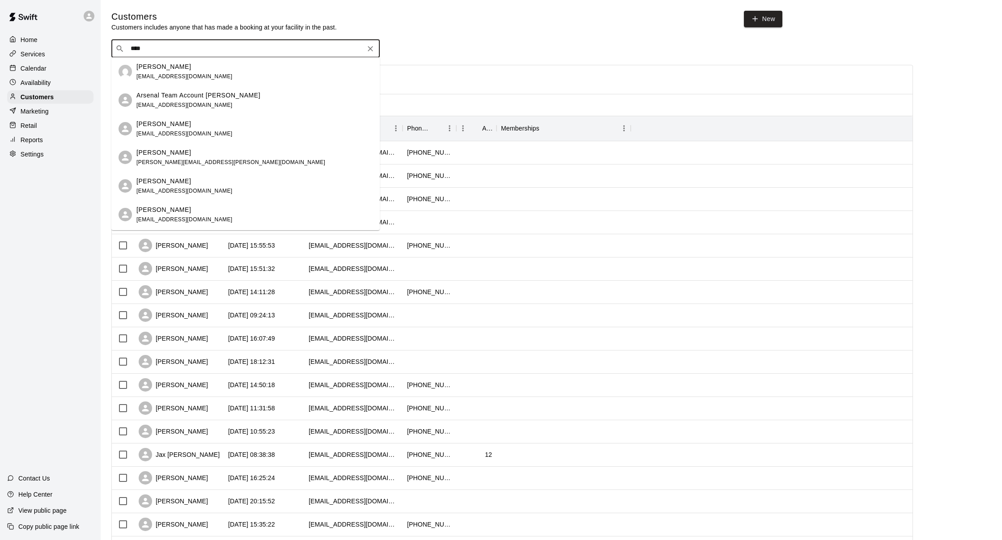
type input "*****"
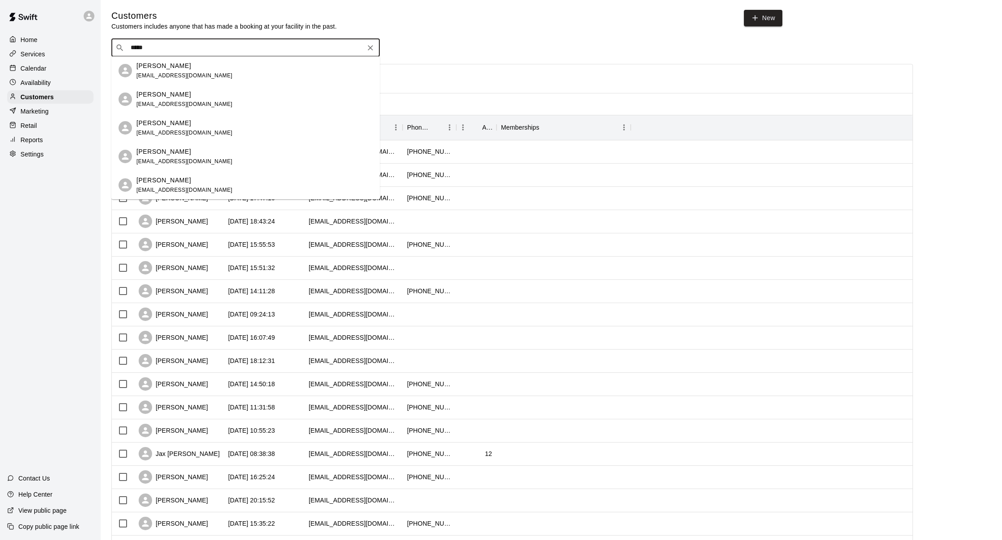
click at [230, 77] on div "Nicolas Parks nickparksra@gmail.com" at bounding box center [254, 70] width 236 height 19
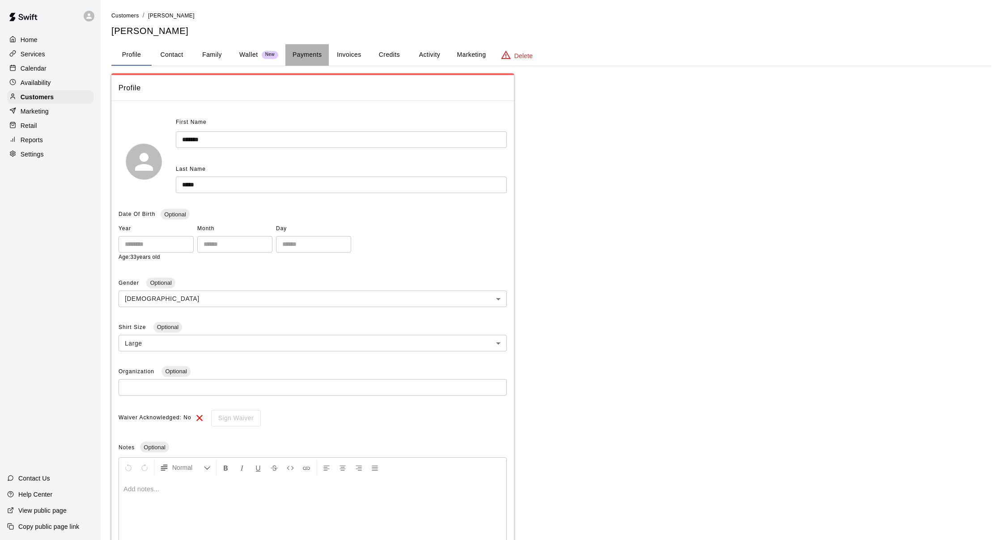
click at [310, 54] on button "Payments" at bounding box center [306, 54] width 43 height 21
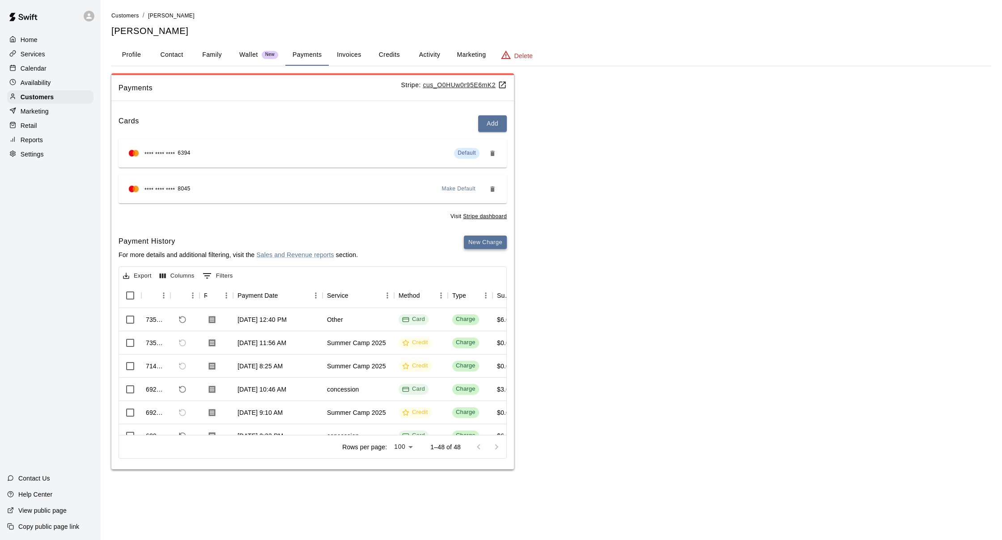
click at [480, 242] on button "New Charge" at bounding box center [485, 243] width 43 height 14
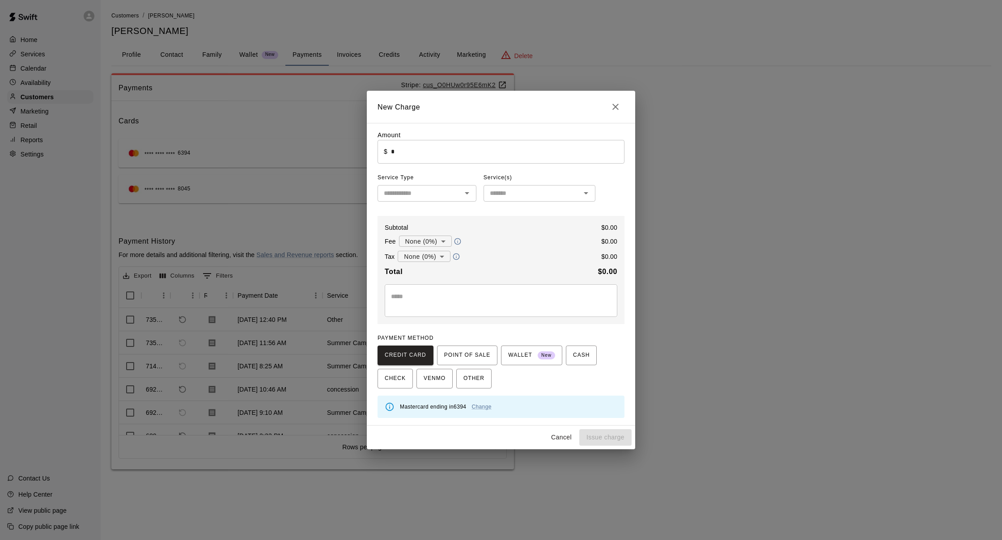
click at [434, 163] on input "*" at bounding box center [508, 152] width 234 height 24
click at [382, 201] on div "​" at bounding box center [427, 193] width 99 height 17
type input "****"
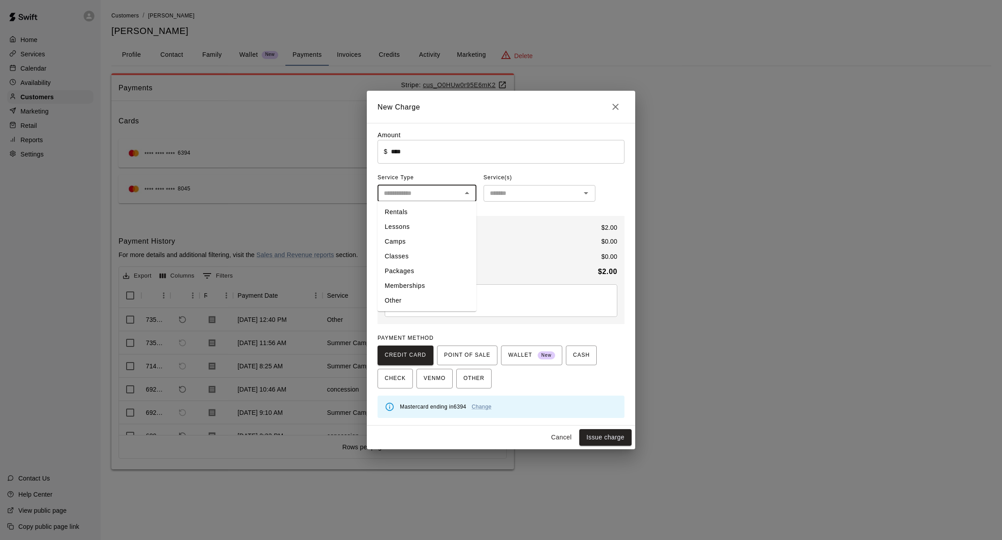
click at [532, 192] on input "text" at bounding box center [532, 193] width 92 height 11
click at [441, 195] on input "text" at bounding box center [419, 193] width 79 height 11
click at [437, 298] on li "Other" at bounding box center [427, 300] width 99 height 15
type input "*****"
click at [506, 194] on input "text" at bounding box center [532, 193] width 92 height 11
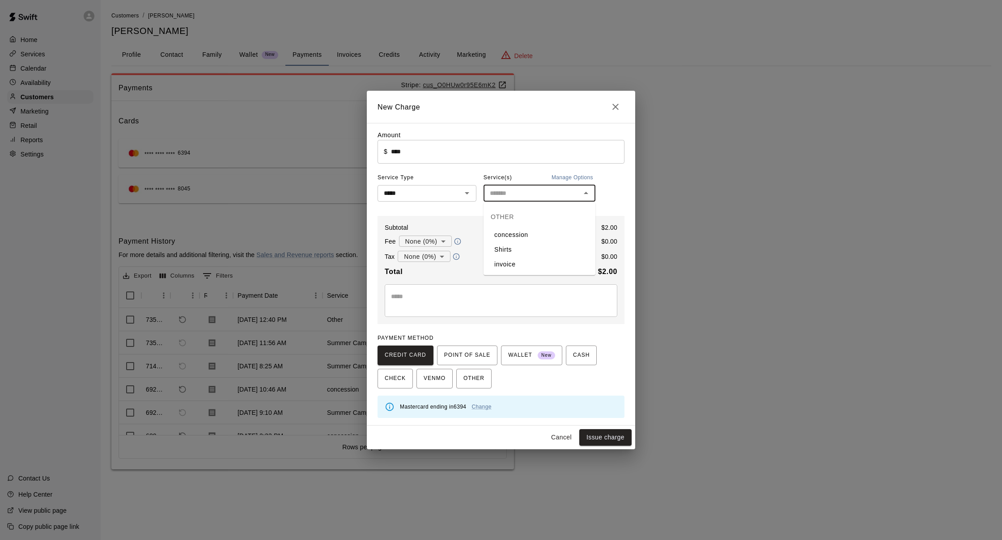
click at [521, 237] on li "concession" at bounding box center [540, 235] width 112 height 15
type input "**********"
click at [610, 442] on button "Issue charge" at bounding box center [605, 438] width 52 height 17
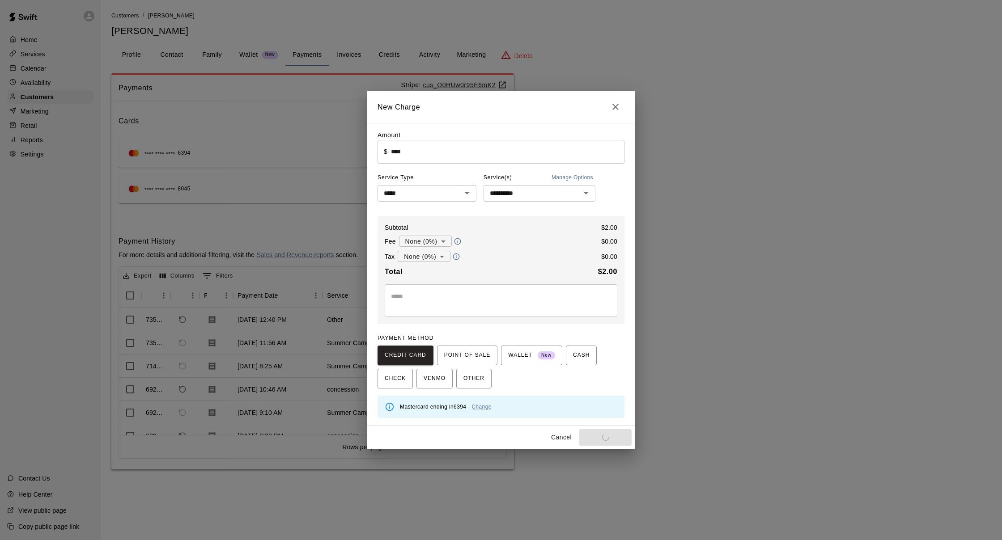
type input "*"
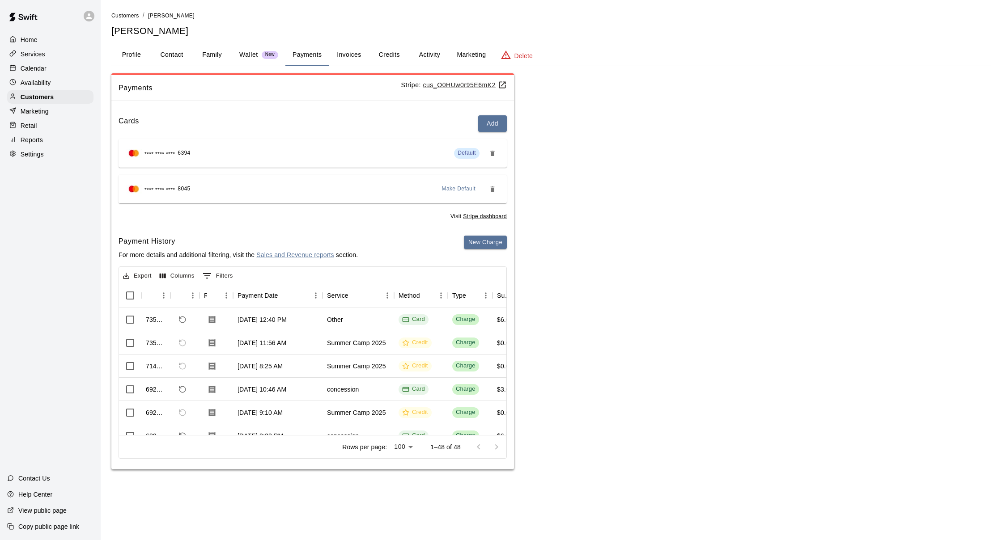
click at [52, 57] on div "Services" at bounding box center [50, 53] width 86 height 13
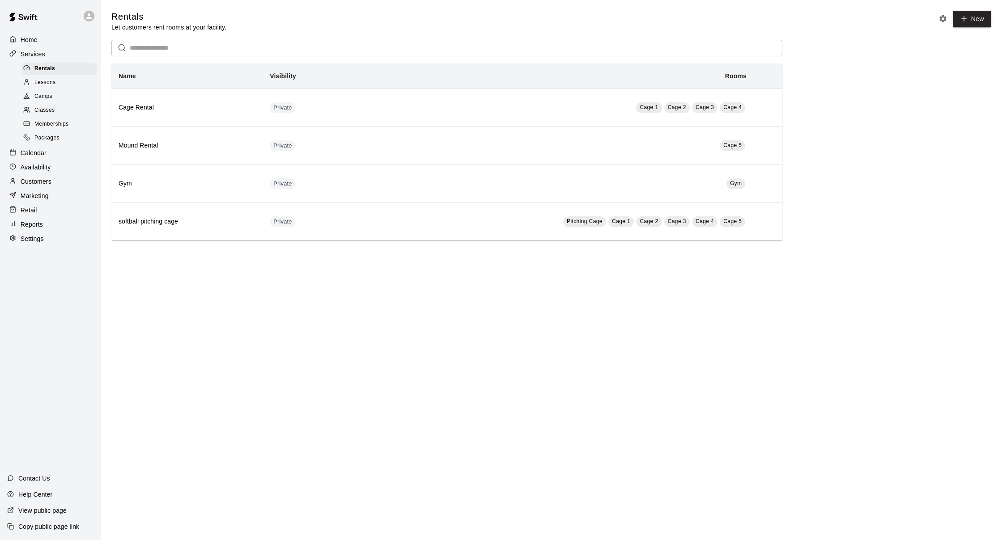
click at [67, 179] on div "Customers" at bounding box center [50, 181] width 86 height 13
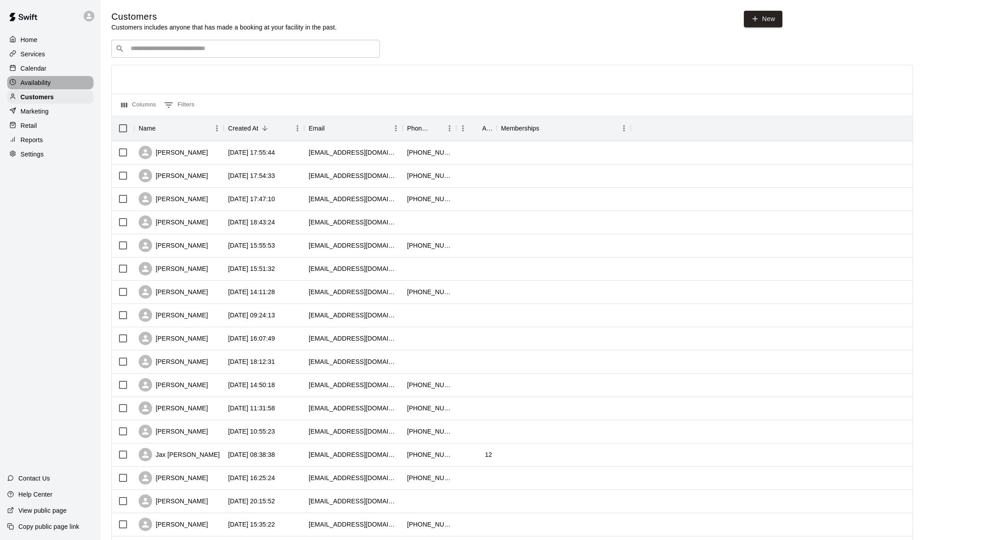
click at [49, 84] on p "Availability" at bounding box center [36, 82] width 30 height 9
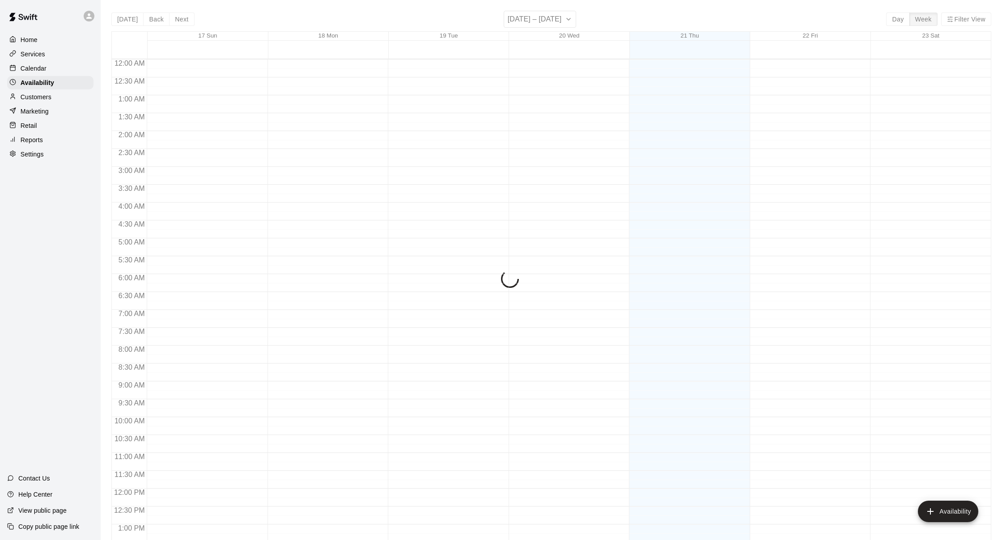
scroll to position [368, 0]
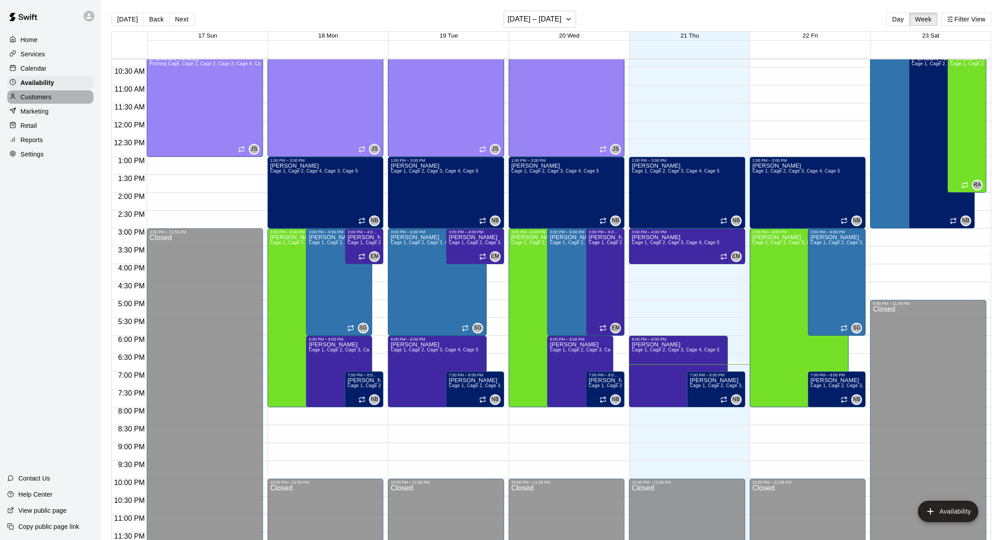
click at [36, 96] on p "Customers" at bounding box center [36, 97] width 31 height 9
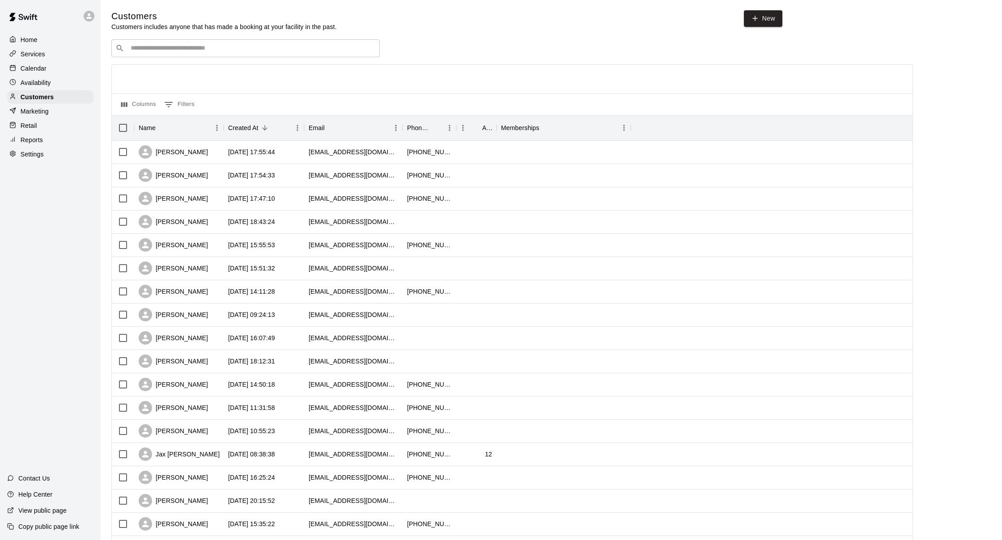
click at [32, 113] on p "Marketing" at bounding box center [35, 111] width 28 height 9
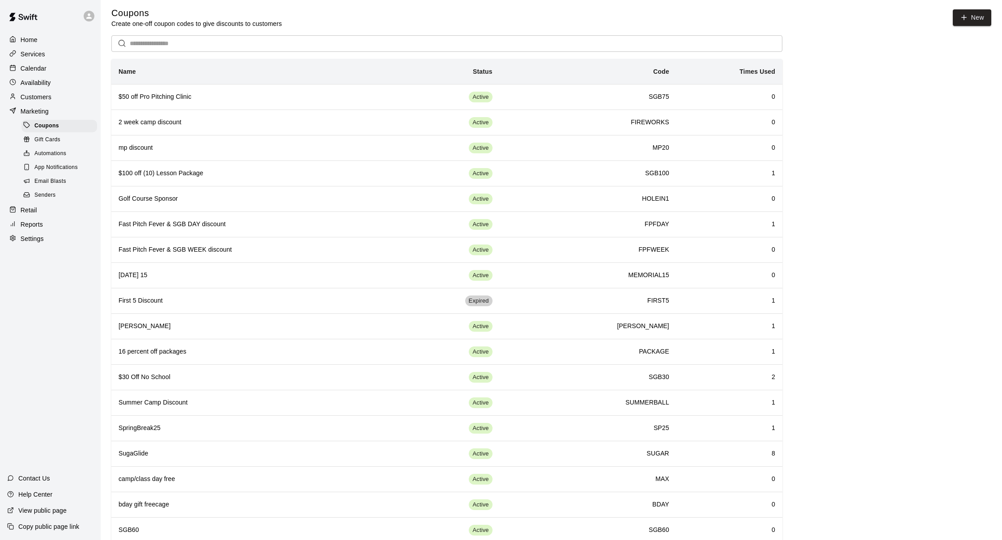
click at [41, 69] on p "Calendar" at bounding box center [34, 68] width 26 height 9
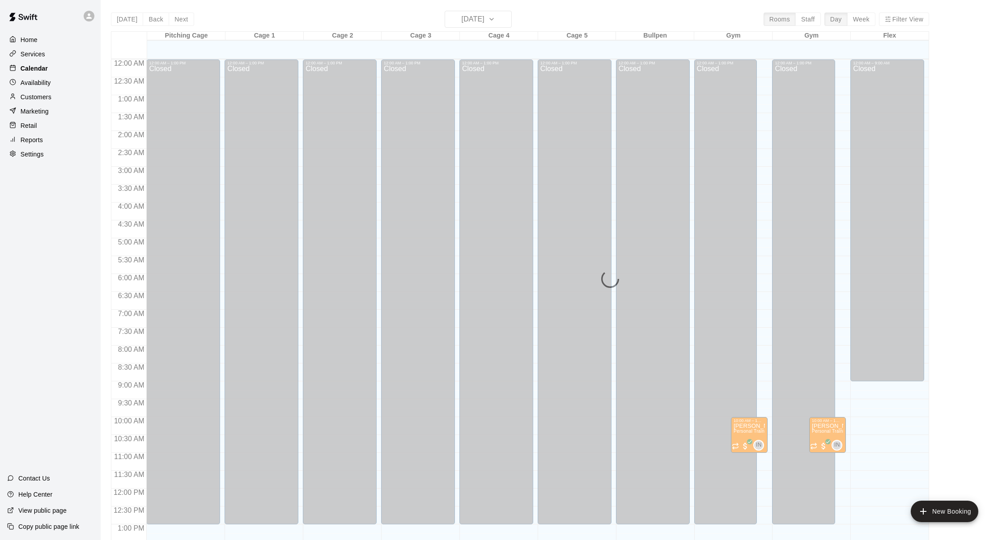
scroll to position [341, 0]
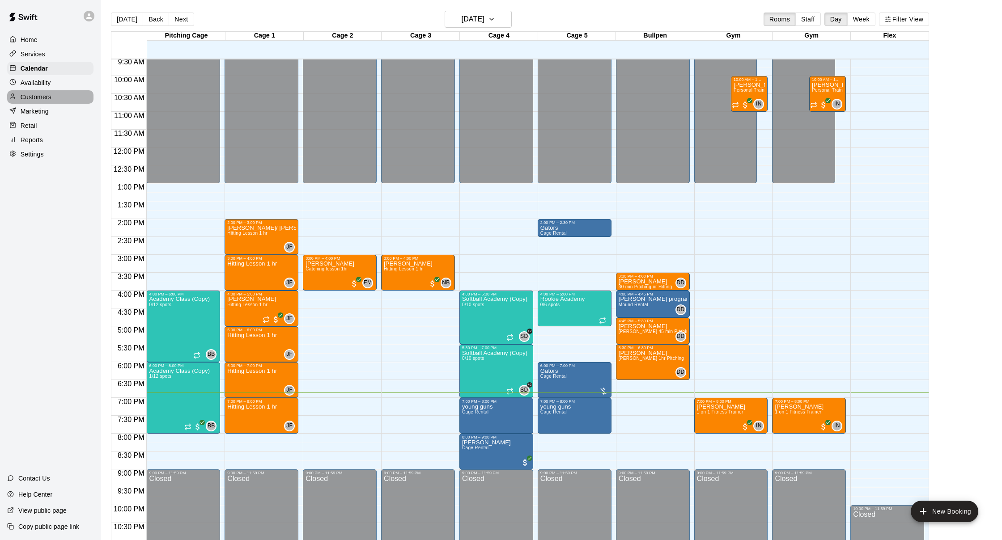
click at [64, 102] on div "Customers" at bounding box center [50, 96] width 86 height 13
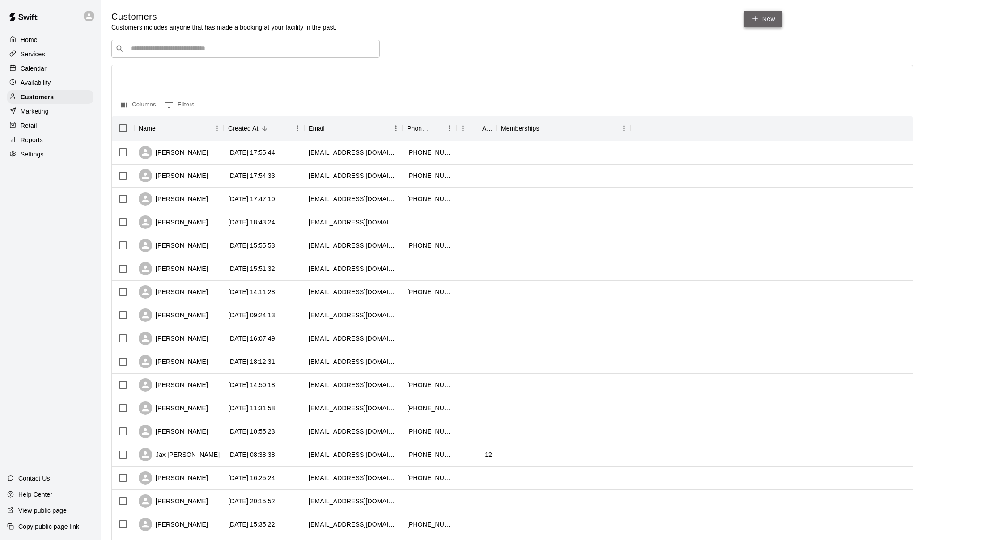
click at [765, 24] on link "New" at bounding box center [763, 19] width 38 height 17
select select "**"
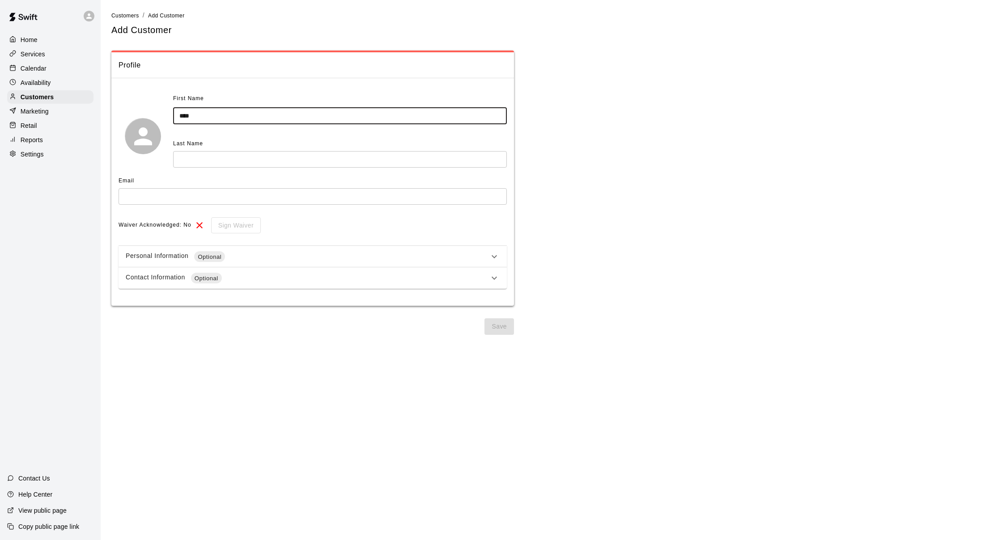
type input "****"
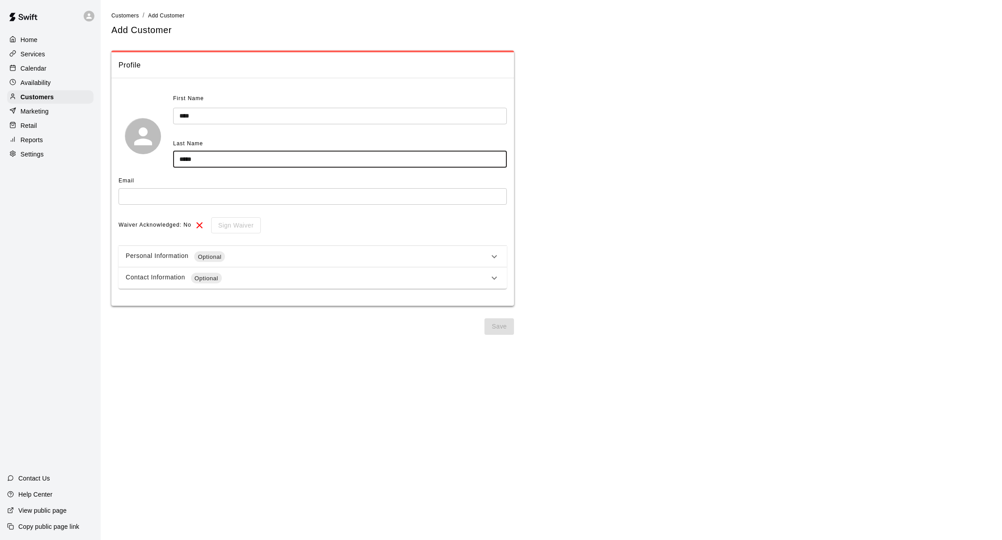
type input "*****"
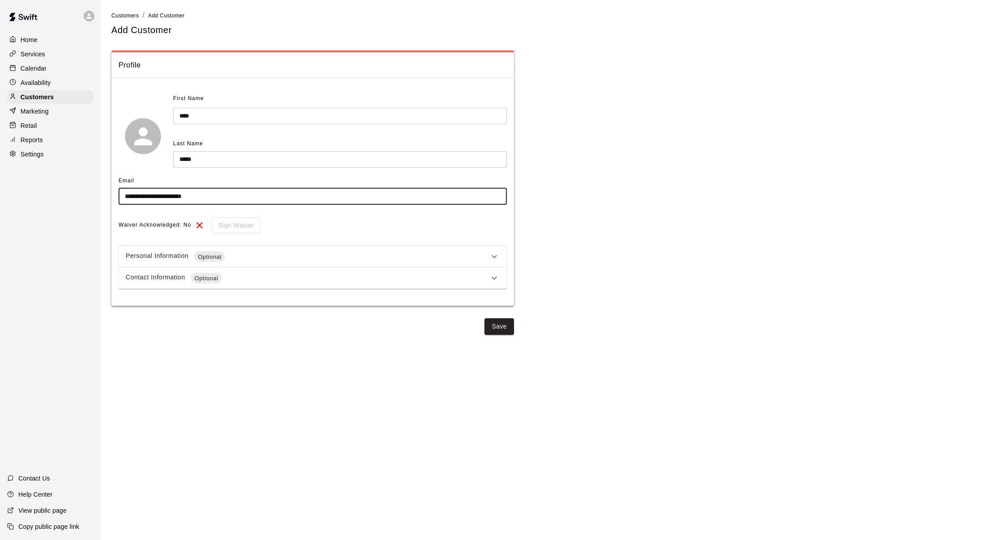
type input "**********"
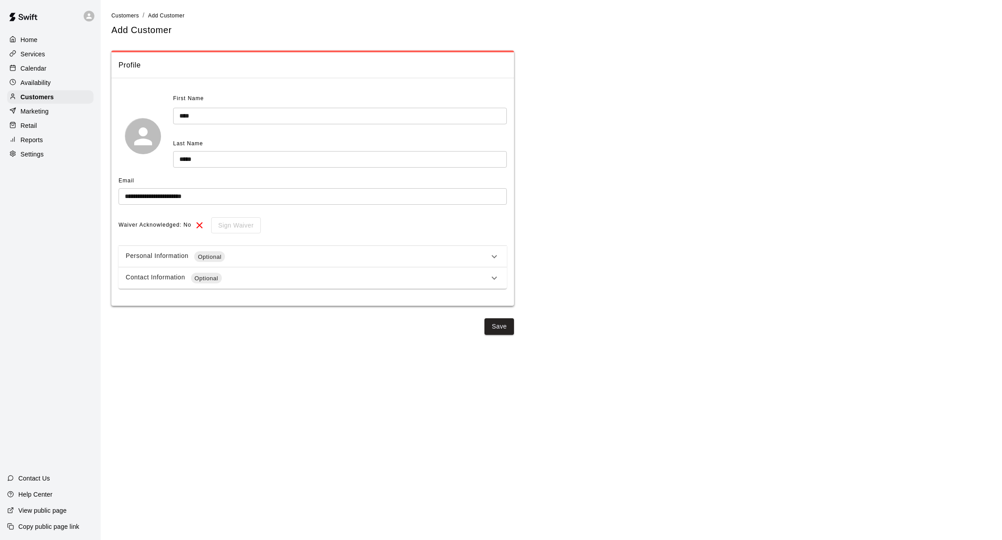
click at [370, 251] on div "Personal Information Optional" at bounding box center [307, 256] width 363 height 11
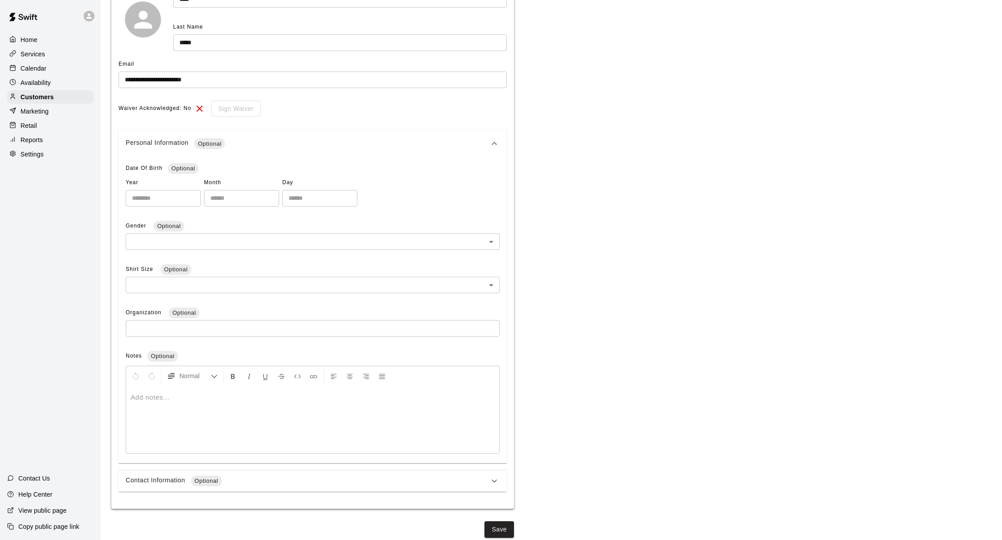
scroll to position [116, 0]
drag, startPoint x: 432, startPoint y: 473, endPoint x: 419, endPoint y: 472, distance: 13.4
click at [426, 476] on div "Contact Information Optional" at bounding box center [307, 481] width 363 height 11
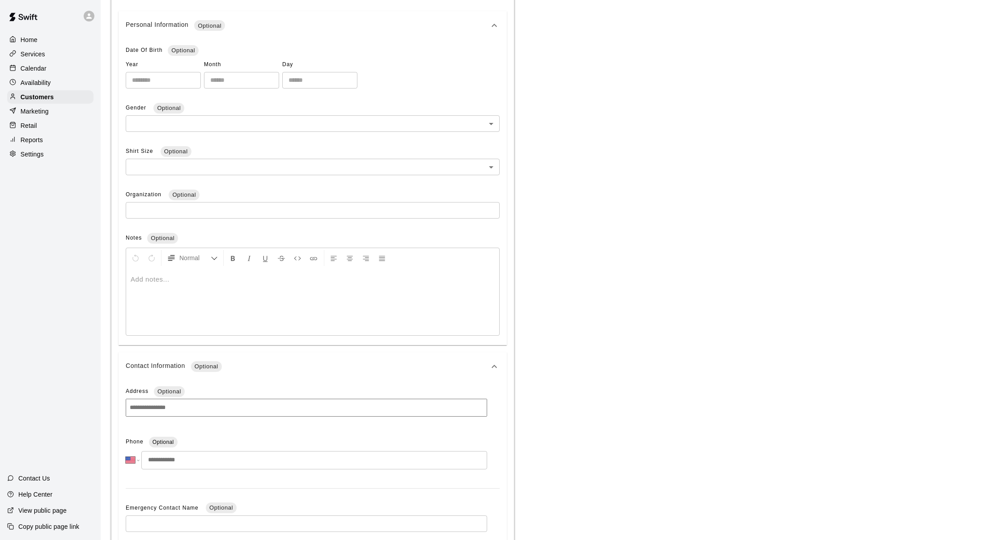
click at [218, 460] on input "tel" at bounding box center [314, 460] width 346 height 18
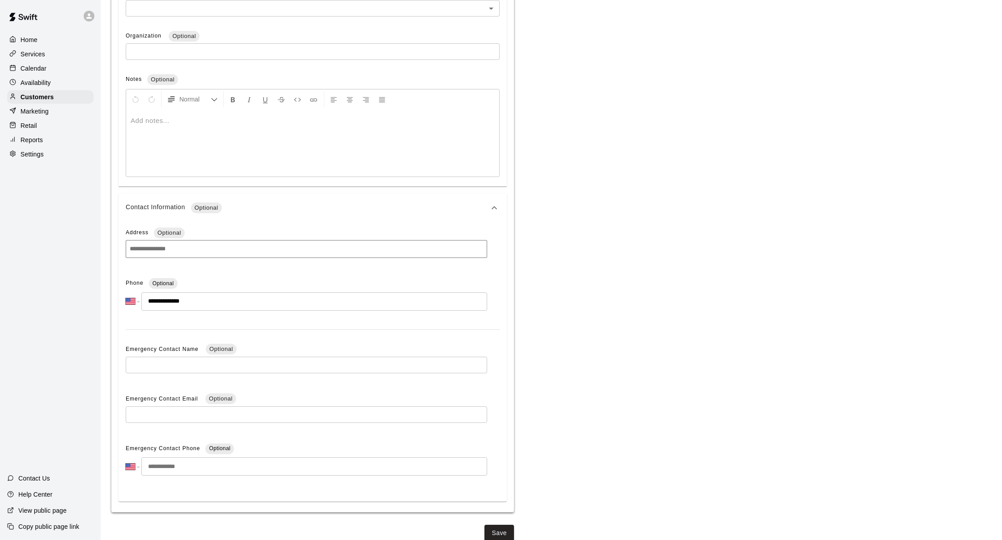
scroll to position [393, 0]
type input "**********"
click at [487, 530] on button "Save" at bounding box center [500, 534] width 30 height 17
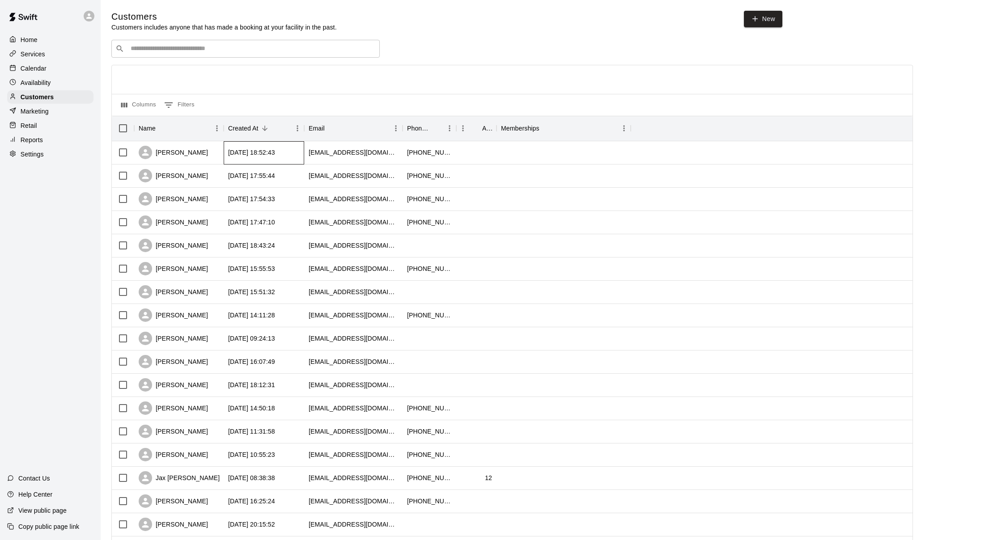
click at [257, 148] on div "[DATE] 18:52:43" at bounding box center [251, 152] width 47 height 9
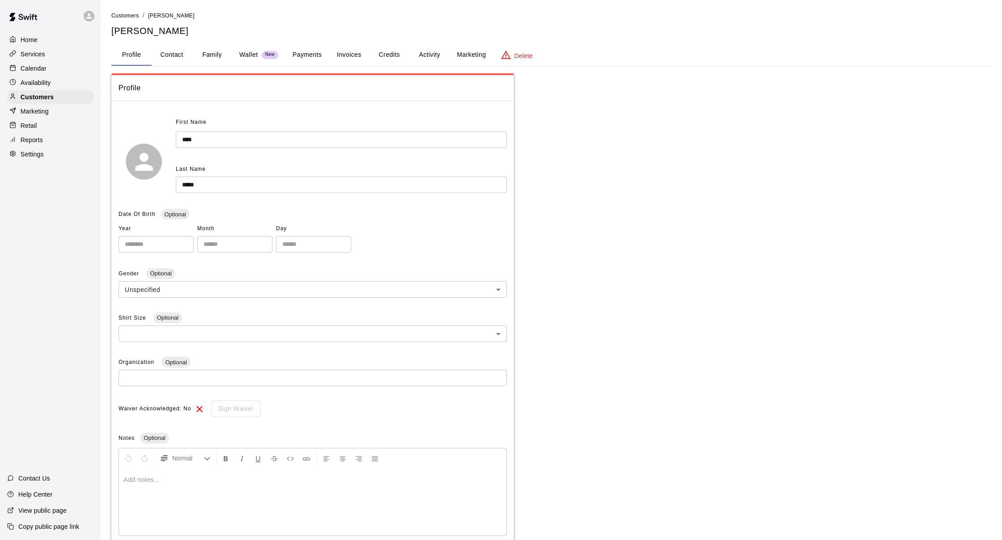
click at [320, 56] on button "Payments" at bounding box center [306, 54] width 43 height 21
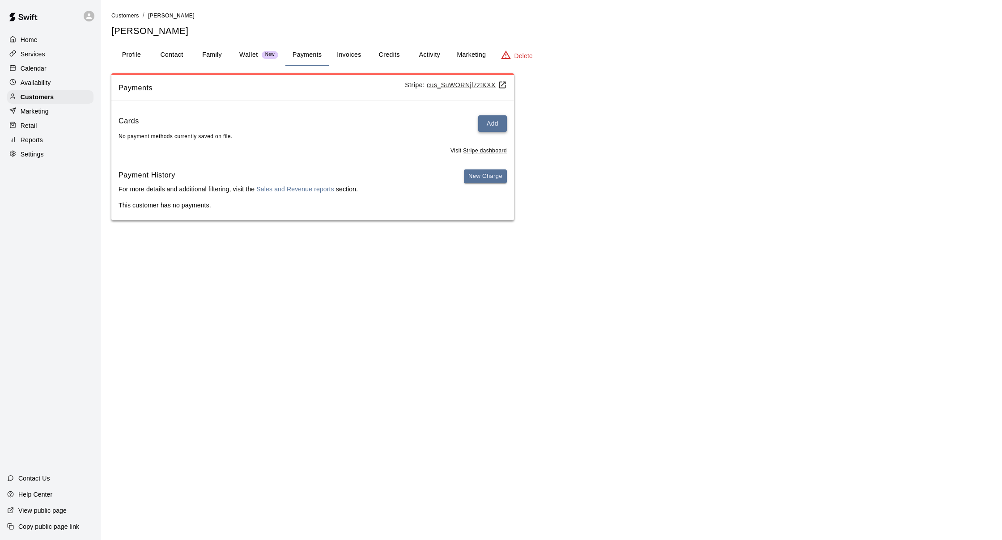
click at [496, 124] on button "Add" at bounding box center [492, 123] width 29 height 17
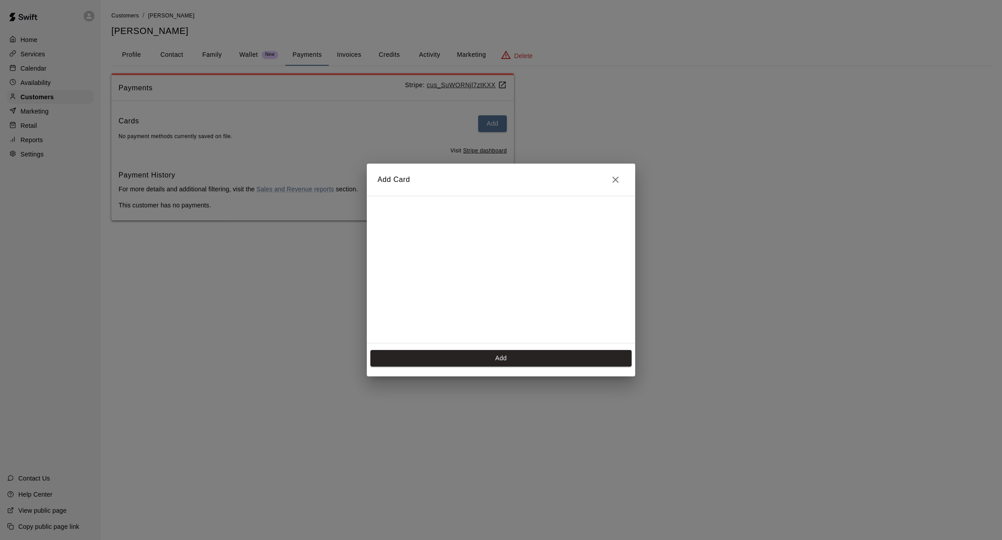
scroll to position [124, 0]
click at [532, 355] on button "Add" at bounding box center [500, 358] width 261 height 17
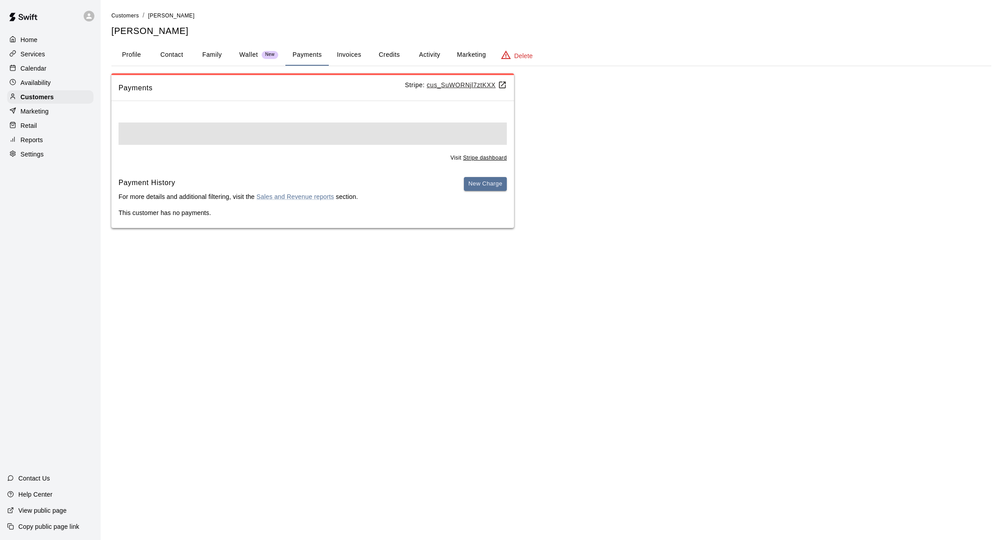
scroll to position [0, 0]
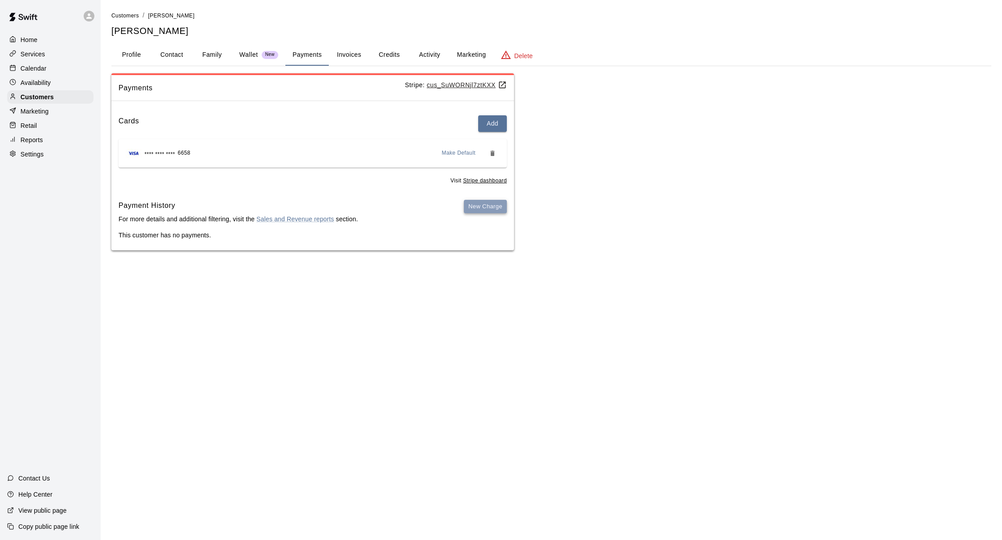
click at [495, 200] on button "New Charge" at bounding box center [485, 207] width 43 height 14
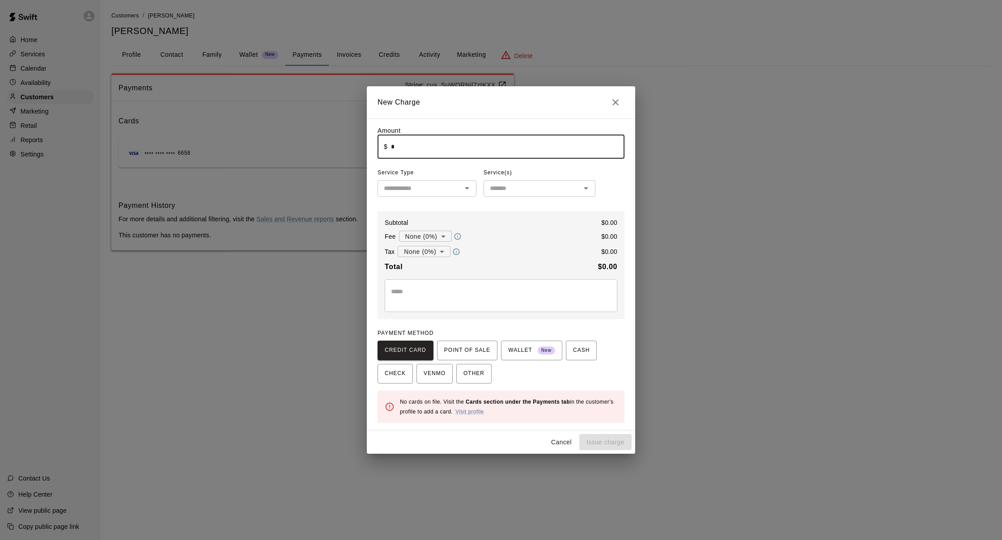
click at [495, 159] on input "*" at bounding box center [508, 147] width 234 height 24
type input "*"
click at [462, 192] on icon "Open" at bounding box center [467, 188] width 11 height 11
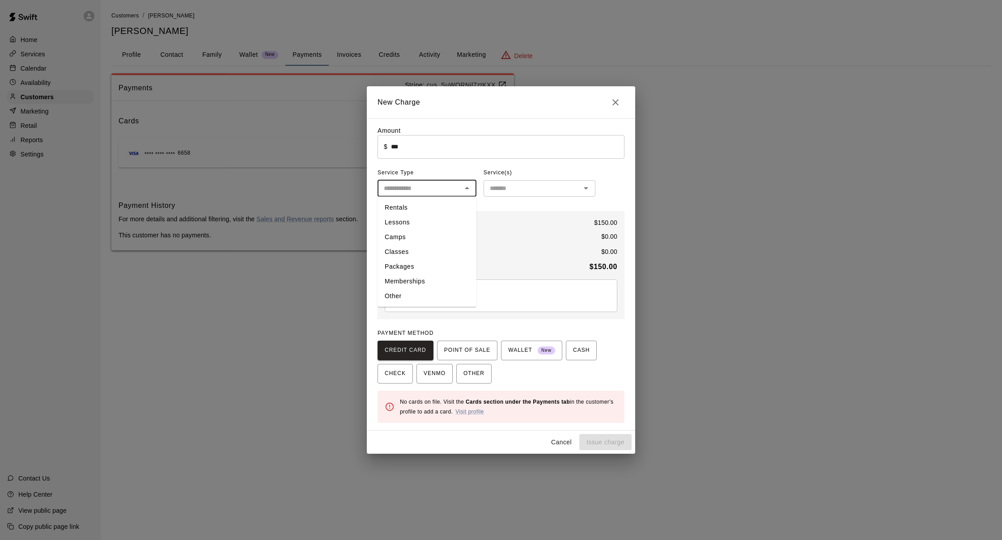
type input "******"
click at [458, 210] on li "Rentals" at bounding box center [427, 207] width 99 height 15
type input "*******"
click at [506, 191] on input "text" at bounding box center [532, 188] width 92 height 11
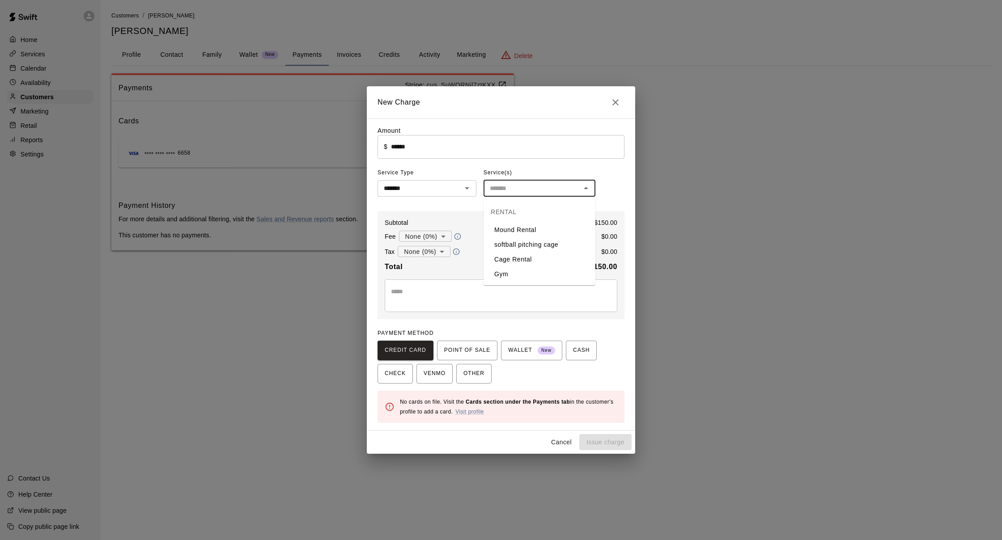
click at [530, 265] on li "Cage Rental" at bounding box center [540, 259] width 112 height 15
type input "**********"
click at [522, 303] on textarea at bounding box center [501, 296] width 220 height 18
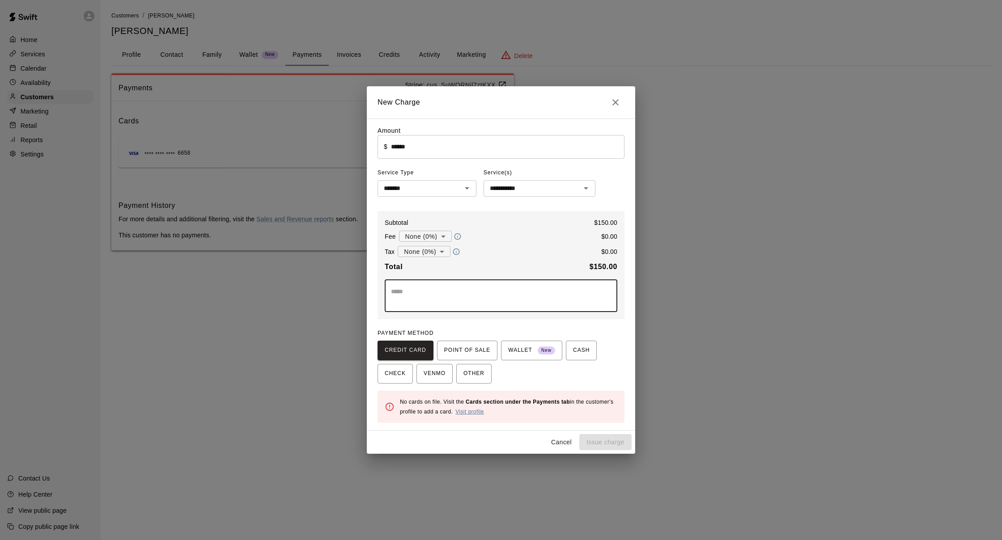
click at [474, 410] on link "Visit profile" at bounding box center [469, 412] width 29 height 6
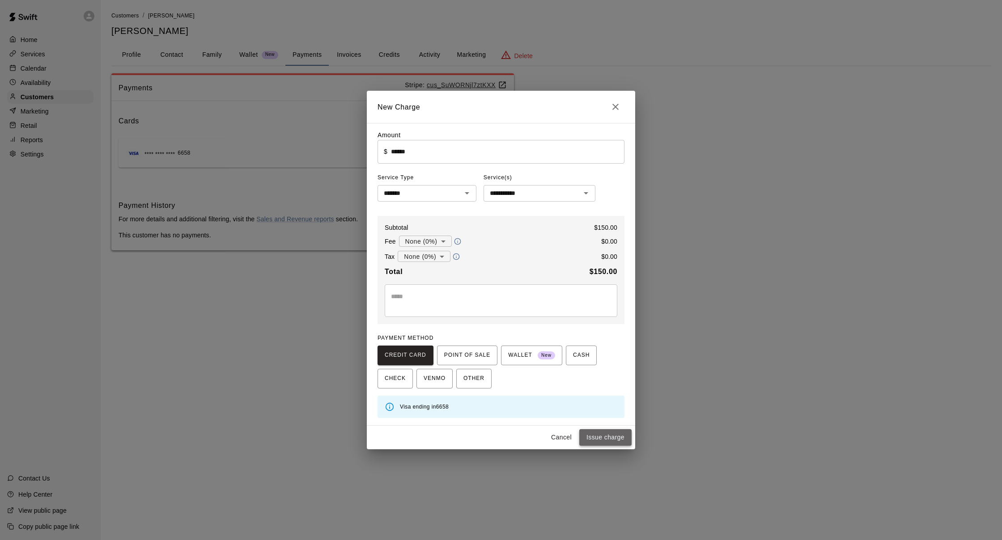
click at [612, 430] on button "Issue charge" at bounding box center [605, 438] width 52 height 17
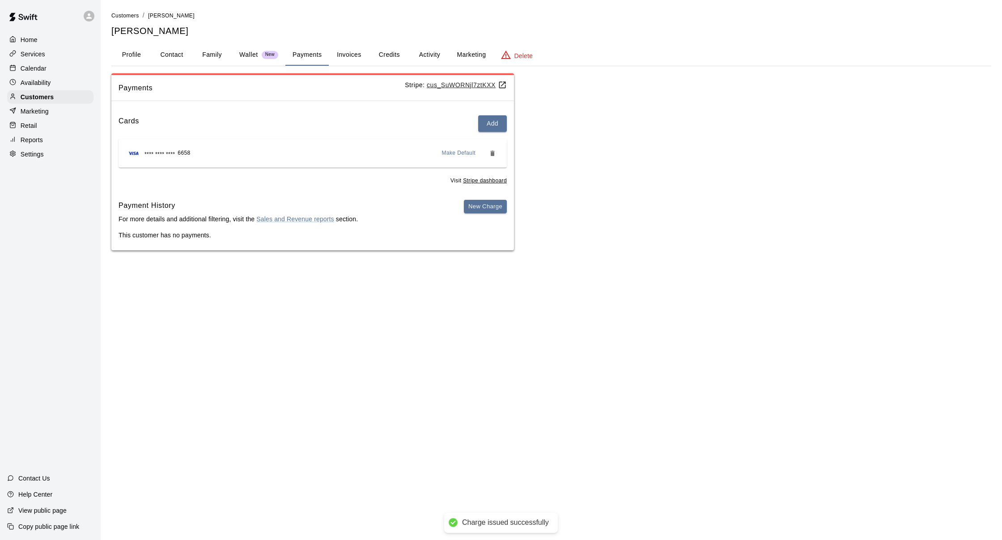
type input "*"
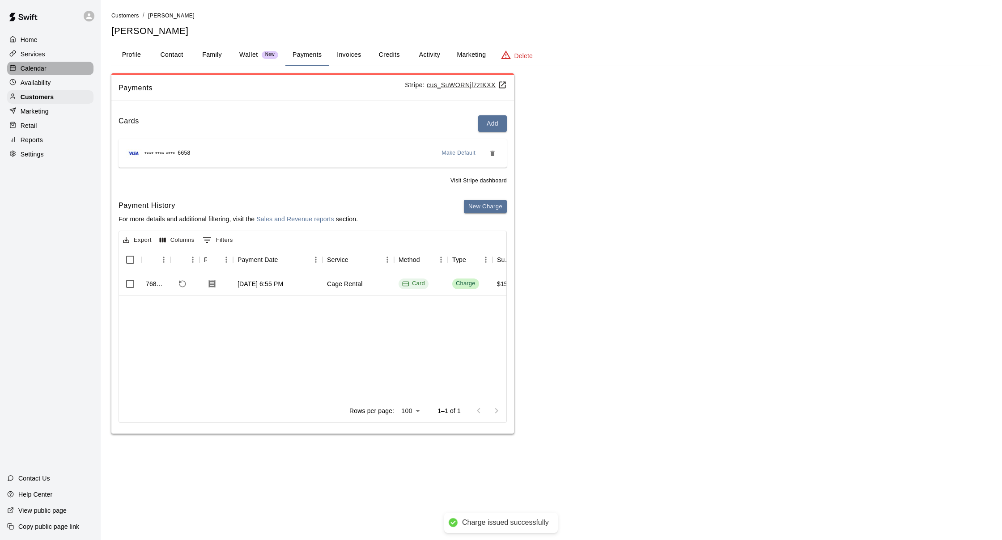
click at [74, 66] on div "Calendar" at bounding box center [50, 68] width 86 height 13
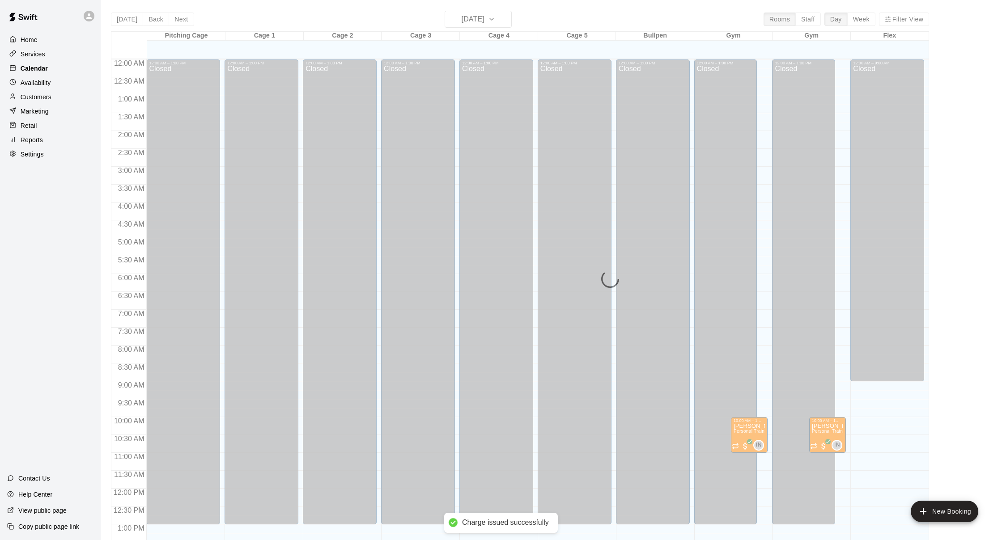
scroll to position [341, 0]
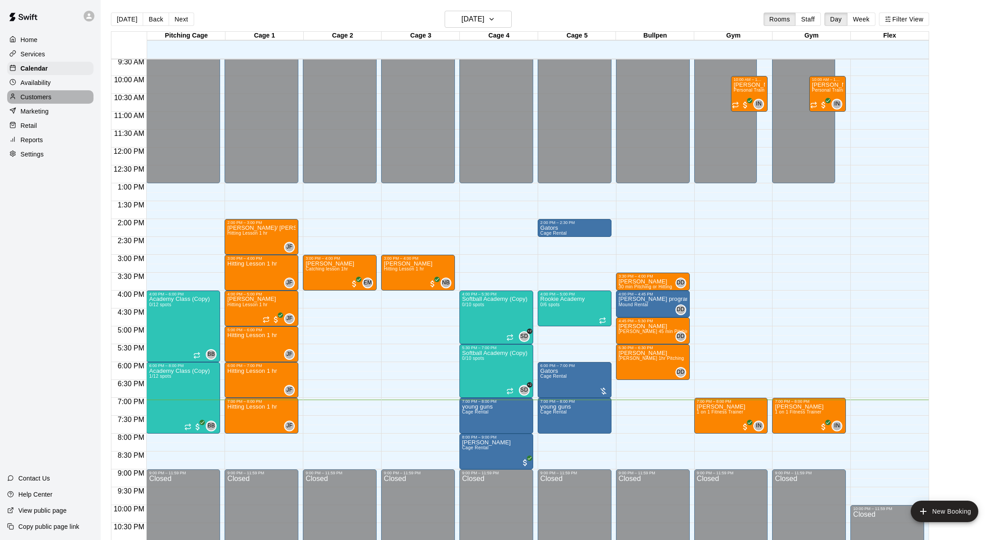
click at [34, 94] on p "Customers" at bounding box center [36, 97] width 31 height 9
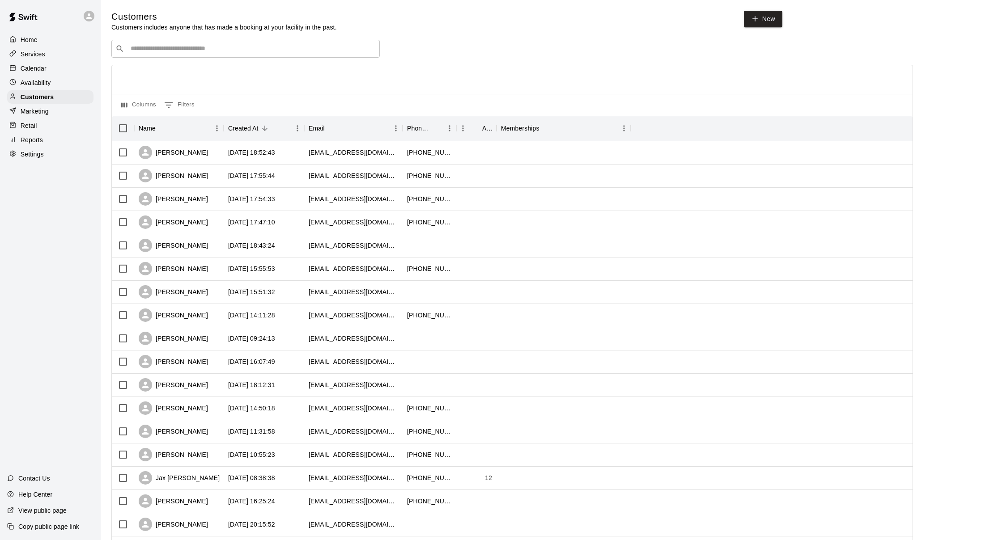
drag, startPoint x: 288, startPoint y: 65, endPoint x: 290, endPoint y: 60, distance: 5.0
click at [289, 62] on div "​ ​ Columns 0 Filters Name Created At Email Phone Number Age Memberships Dave B…" at bounding box center [512, 393] width 802 height 707
click at [292, 57] on div "​ ​" at bounding box center [245, 49] width 268 height 18
type input "****"
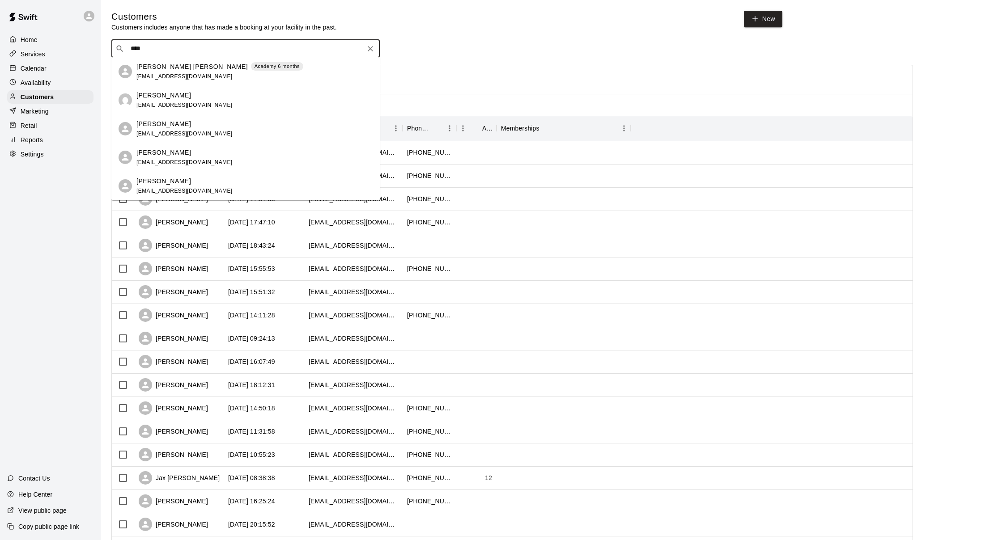
click at [255, 83] on div "Carol Pire de Diaz Academy 6 months carolpire3117@hotmail.com" at bounding box center [245, 71] width 268 height 29
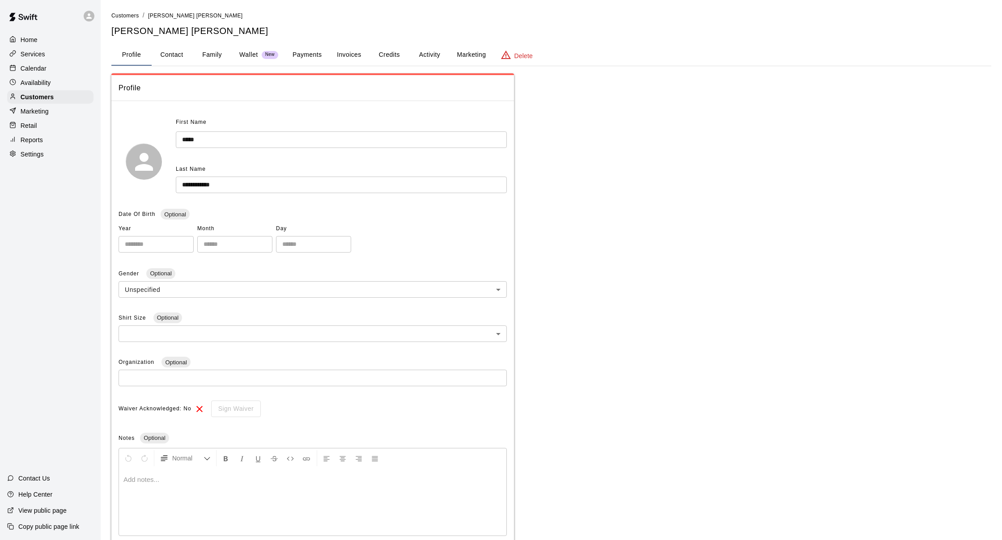
click at [304, 55] on button "Payments" at bounding box center [306, 54] width 43 height 21
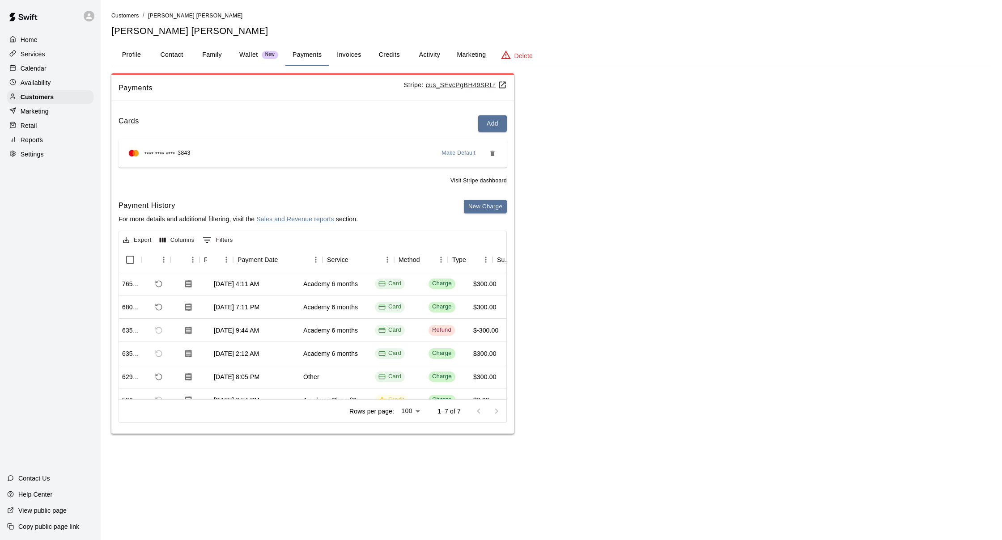
scroll to position [0, 31]
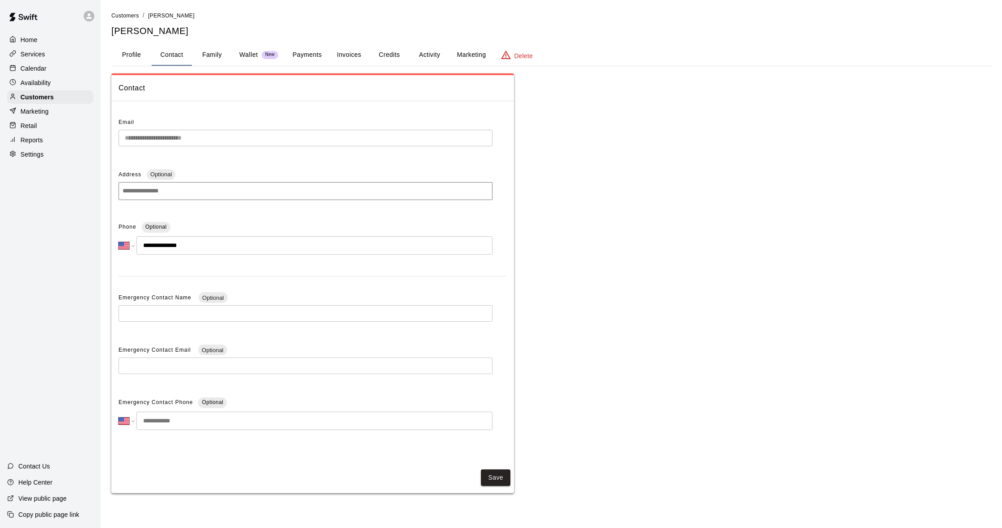
select select "**"
click at [318, 44] on button "Payments" at bounding box center [306, 54] width 43 height 21
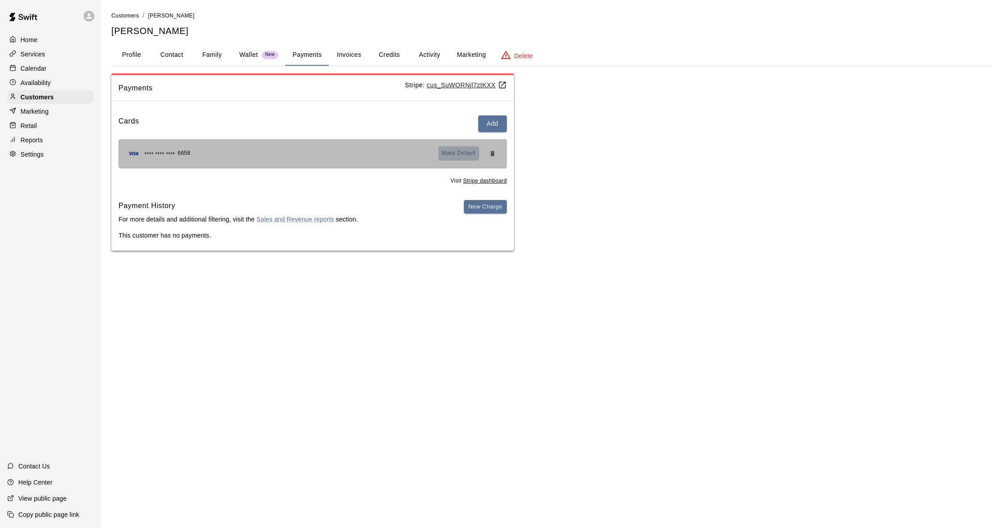
click at [474, 154] on button "Make Default" at bounding box center [458, 153] width 41 height 14
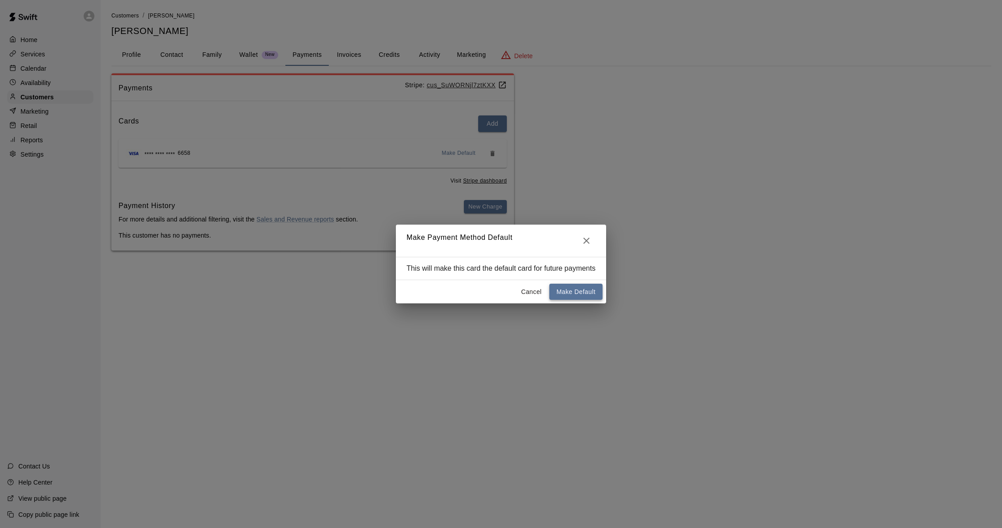
click at [585, 298] on button "Make Default" at bounding box center [575, 292] width 53 height 17
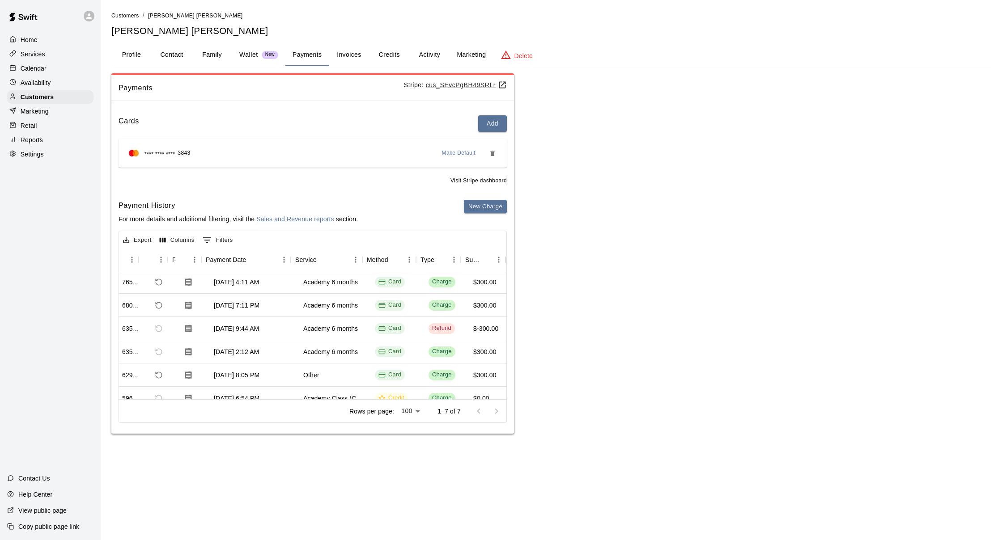
scroll to position [2, 32]
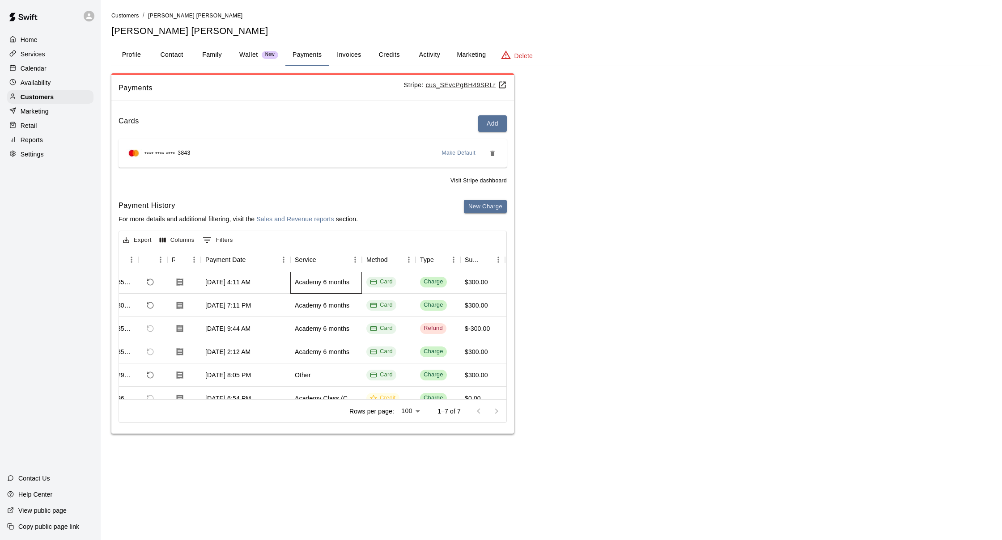
click at [340, 283] on div "Academy 6 months" at bounding box center [322, 282] width 55 height 9
click at [479, 285] on div "$300.00" at bounding box center [483, 281] width 45 height 23
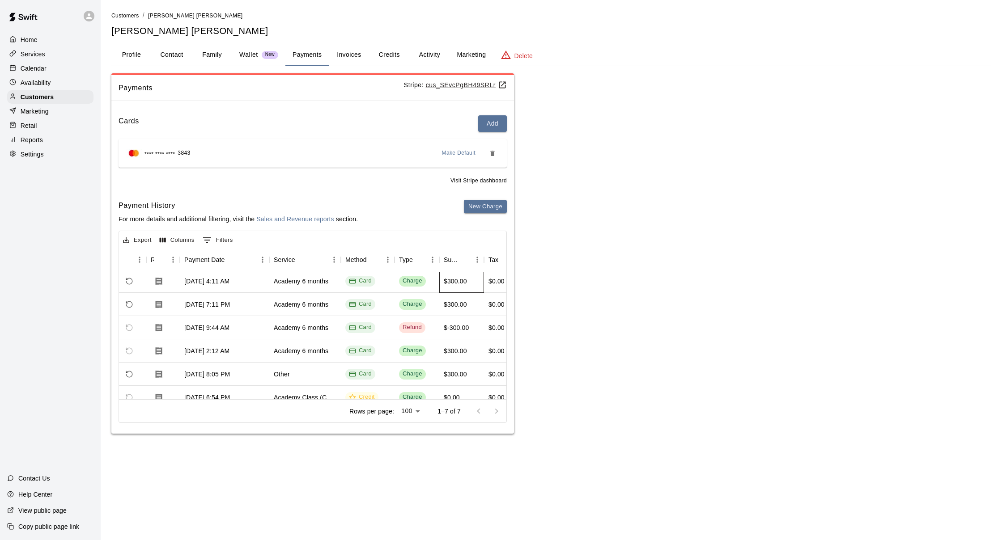
scroll to position [3, 55]
click at [340, 236] on div "Export Columns 0 Filters" at bounding box center [312, 239] width 387 height 16
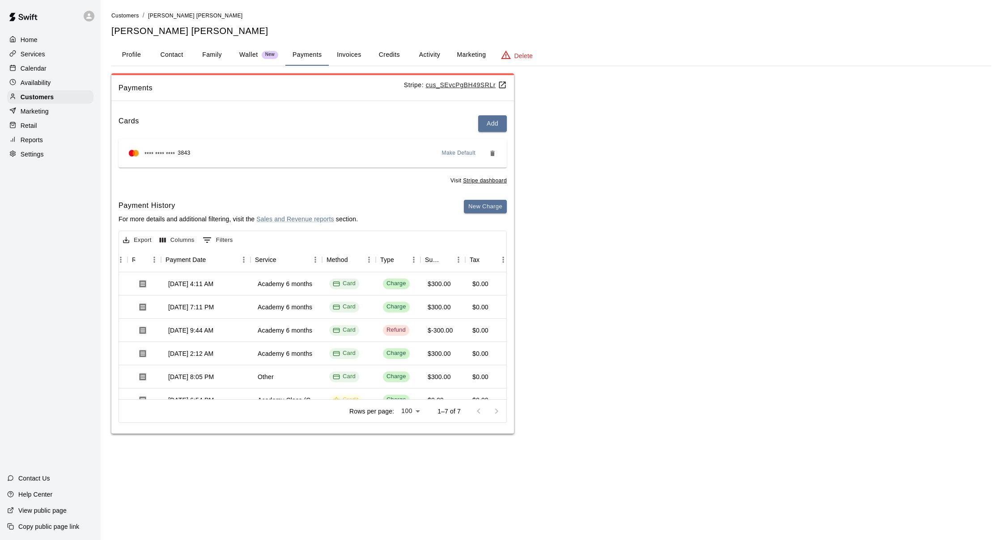
scroll to position [0, 73]
click at [489, 208] on button "New Charge" at bounding box center [485, 207] width 43 height 14
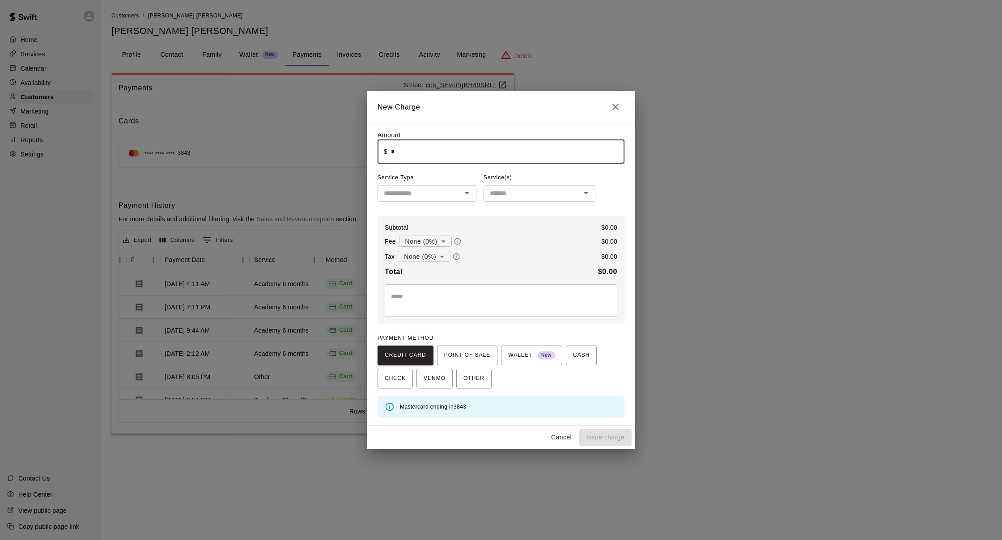
click at [438, 145] on input "*" at bounding box center [508, 152] width 234 height 24
click at [615, 109] on icon "Close" at bounding box center [615, 107] width 6 height 6
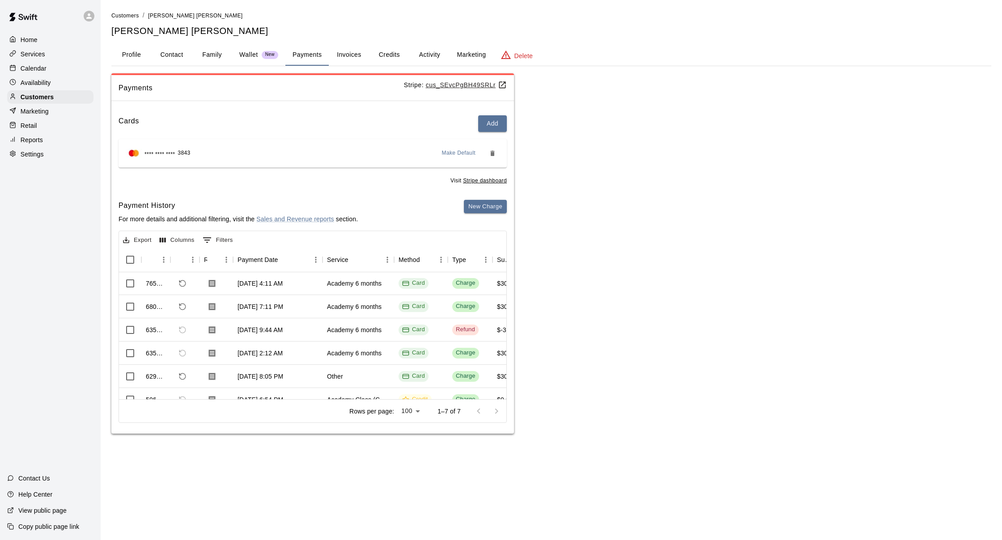
scroll to position [0, 0]
click at [181, 283] on icon "Refund payment" at bounding box center [183, 284] width 8 height 8
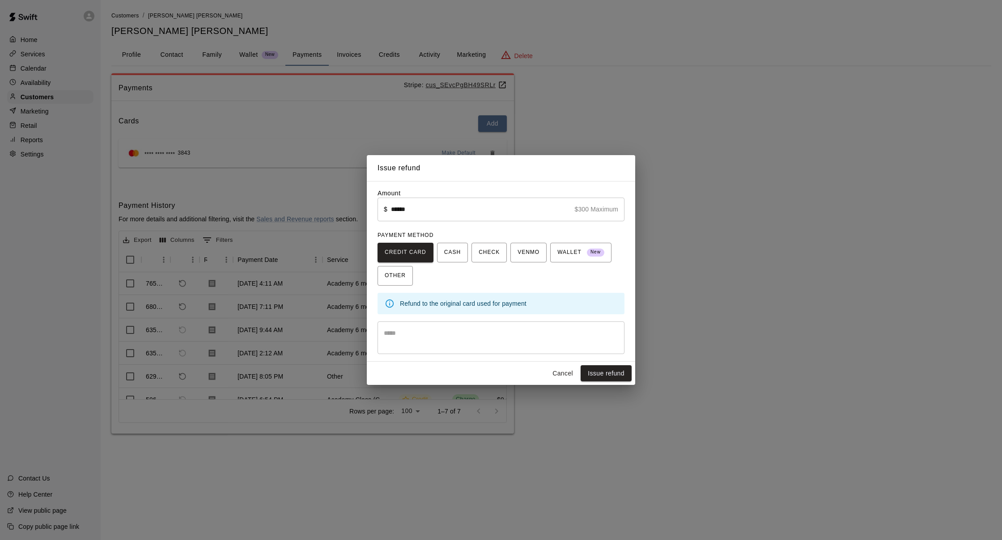
click at [404, 217] on input "******" at bounding box center [481, 210] width 180 height 24
type input "*"
type input "******"
click at [522, 345] on textarea at bounding box center [501, 338] width 234 height 18
click at [565, 379] on button "Cancel" at bounding box center [563, 374] width 29 height 17
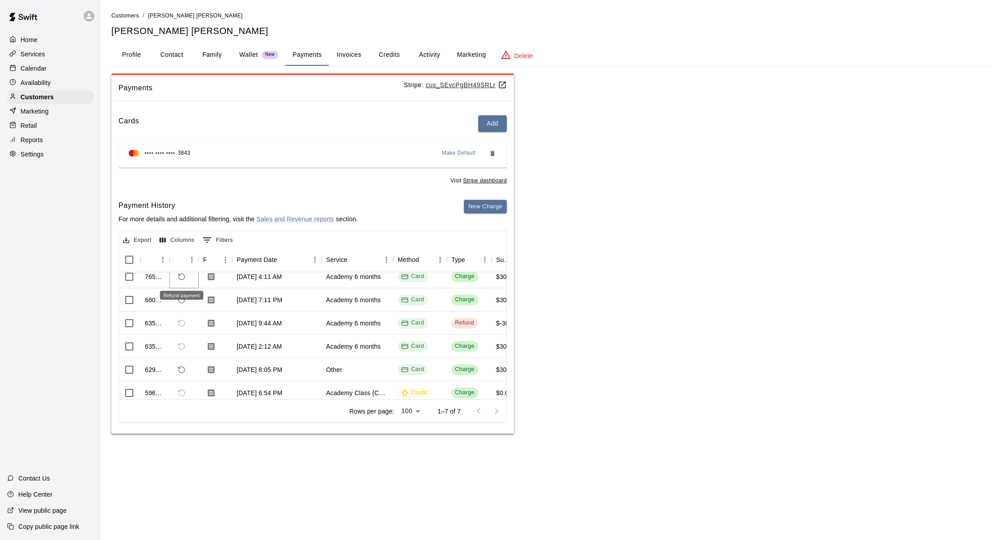
scroll to position [9, 2]
click at [179, 279] on button "Refund payment" at bounding box center [180, 275] width 15 height 15
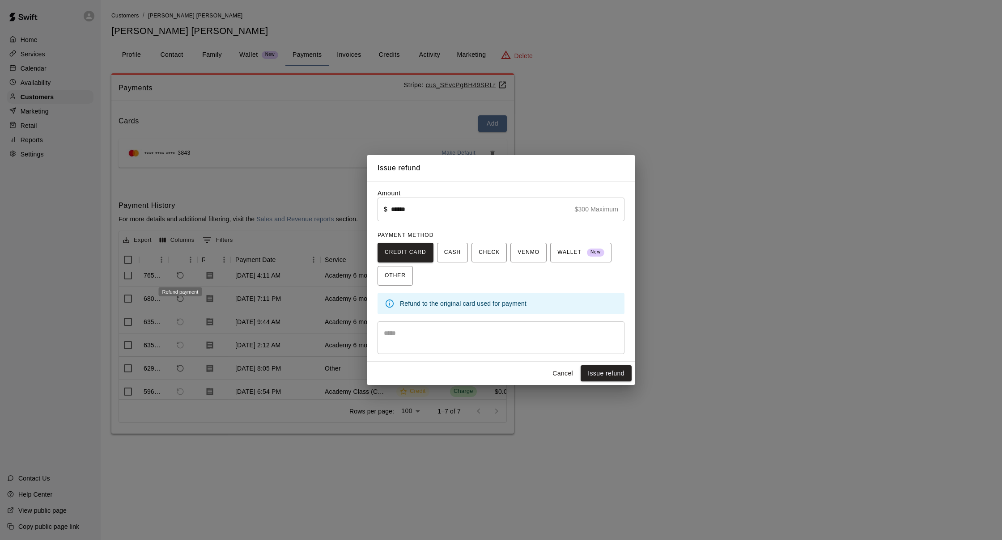
scroll to position [9, 0]
click at [596, 373] on button "Issue refund" at bounding box center [606, 374] width 51 height 17
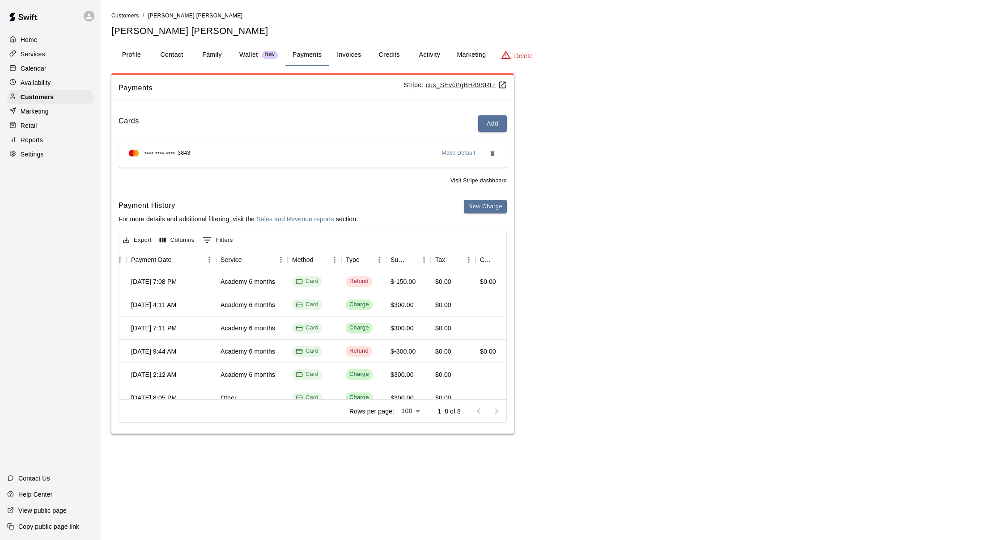
scroll to position [0, 0]
click at [23, 73] on div "Calendar" at bounding box center [50, 68] width 86 height 13
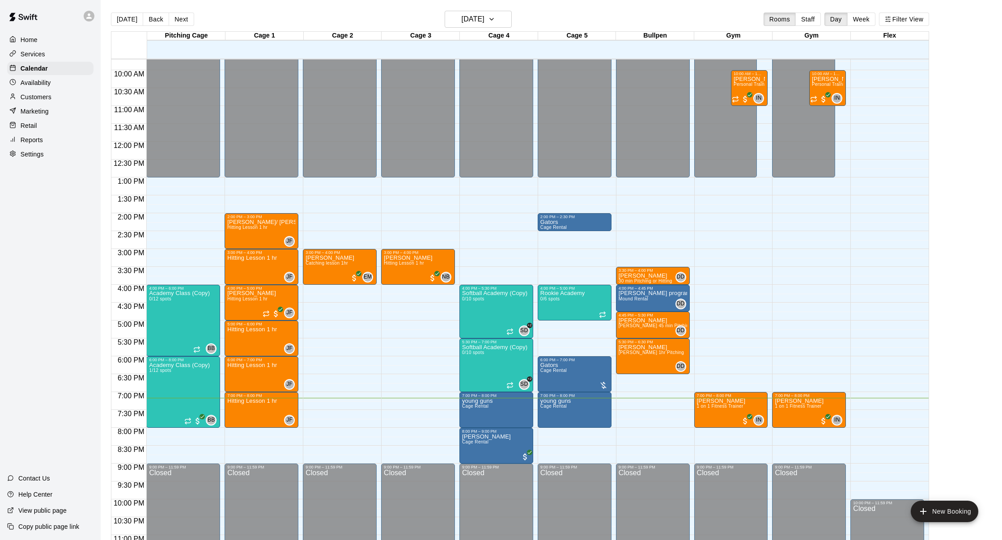
scroll to position [346, 0]
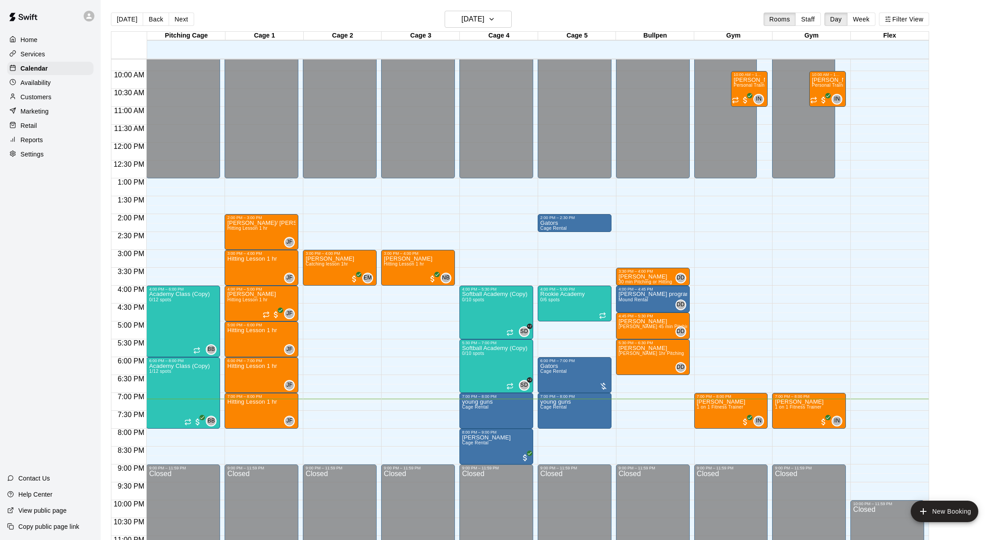
click at [19, 91] on div "Customers" at bounding box center [50, 96] width 86 height 13
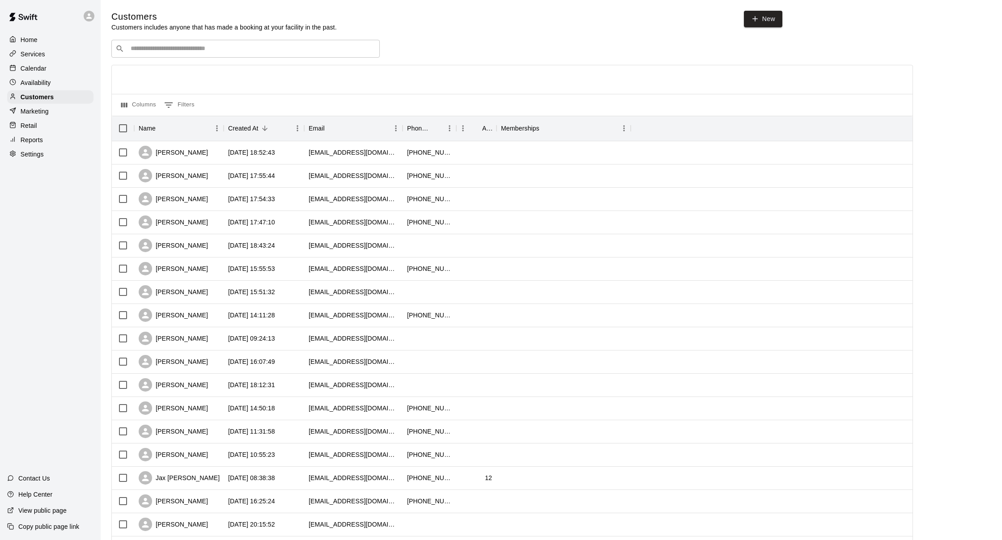
click at [48, 72] on div "Calendar" at bounding box center [50, 68] width 86 height 13
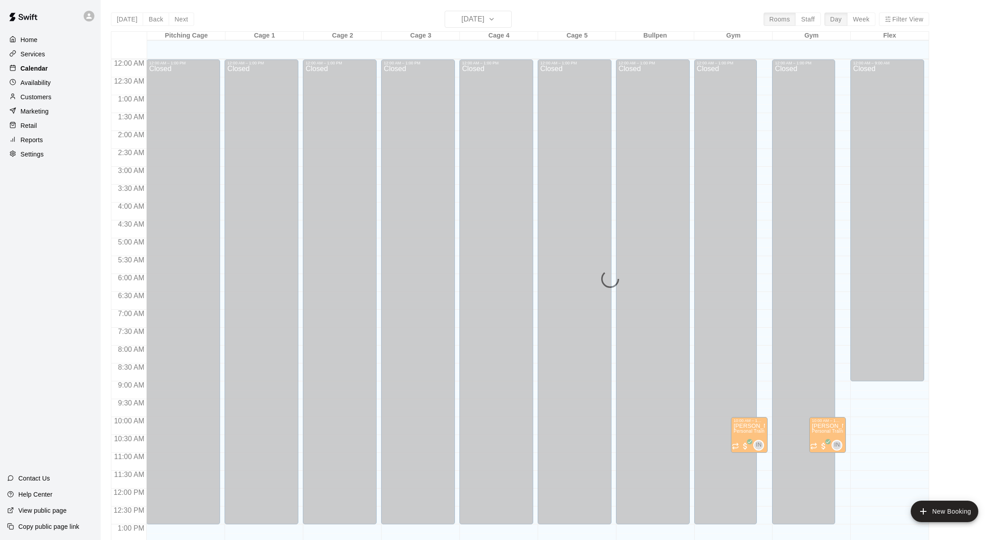
scroll to position [341, 0]
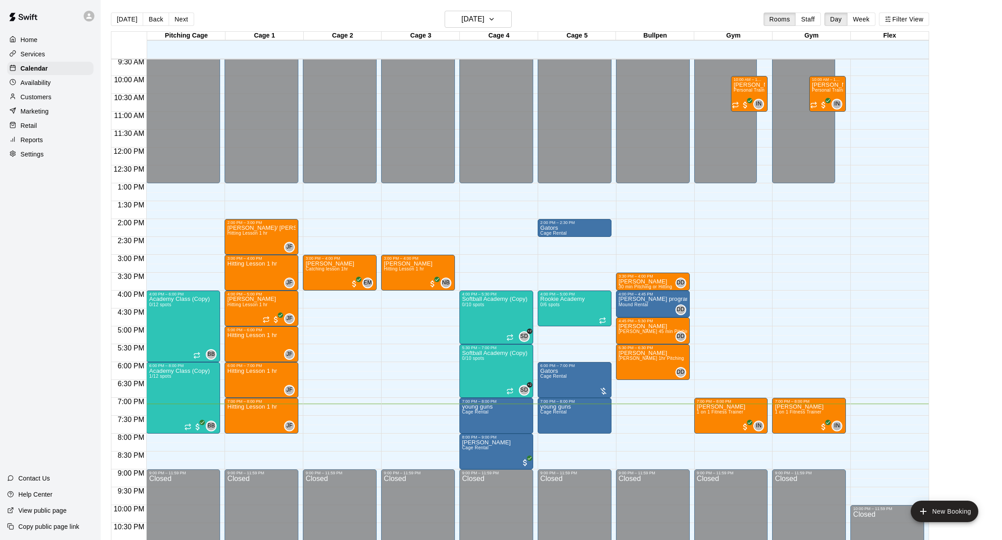
click at [63, 94] on div "Customers" at bounding box center [50, 96] width 86 height 13
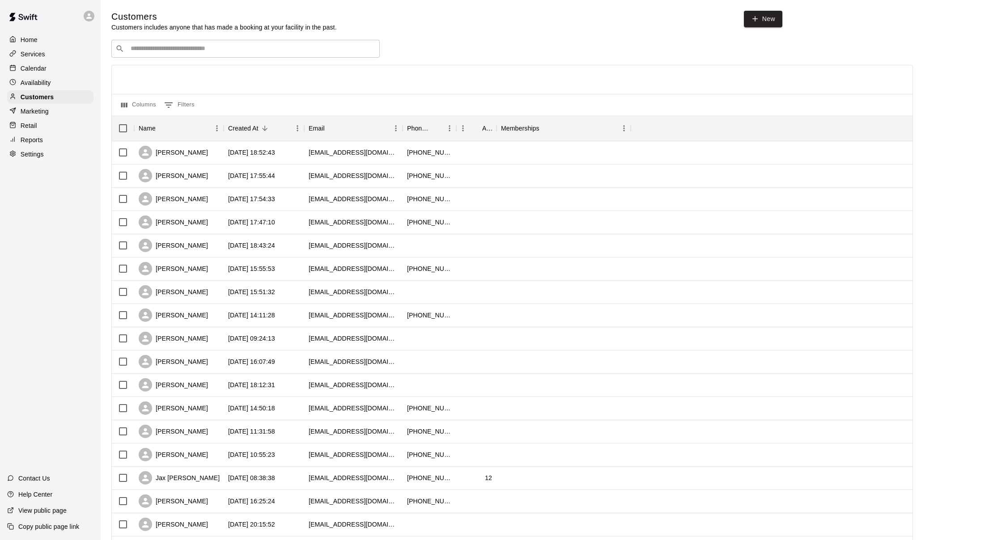
click at [55, 86] on div "Availability" at bounding box center [50, 82] width 86 height 13
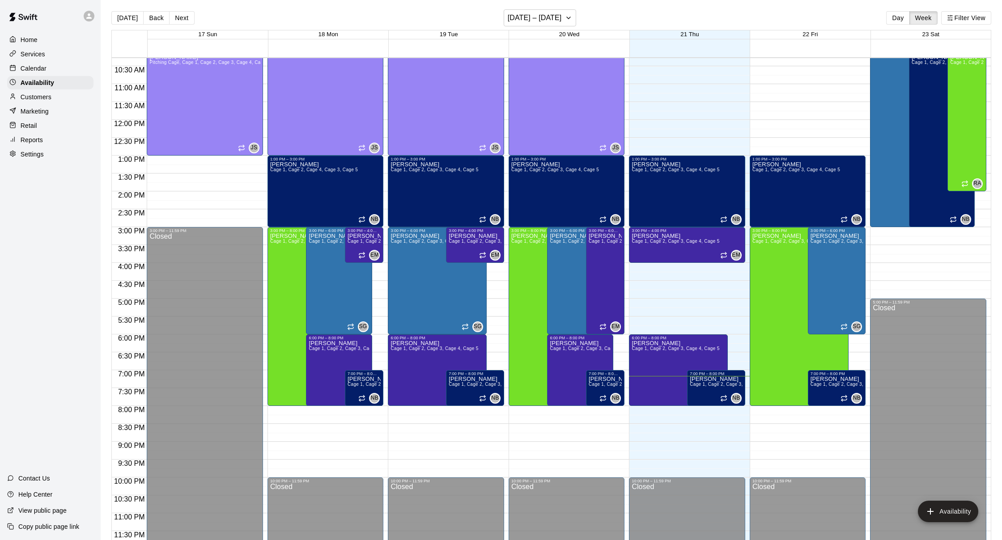
click at [51, 91] on div "Customers" at bounding box center [50, 96] width 86 height 13
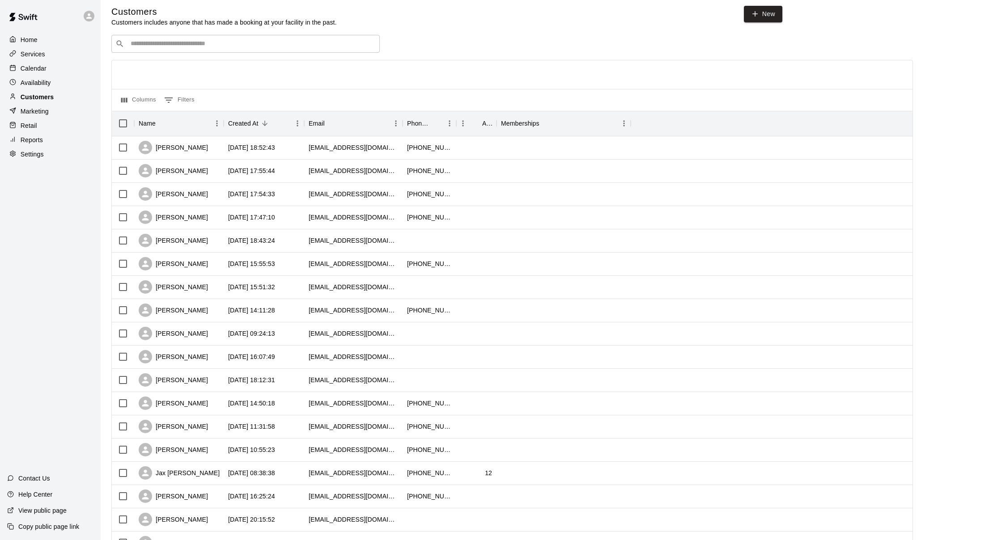
scroll to position [6, 0]
click at [254, 37] on div "​ ​" at bounding box center [245, 43] width 268 height 18
type input "****"
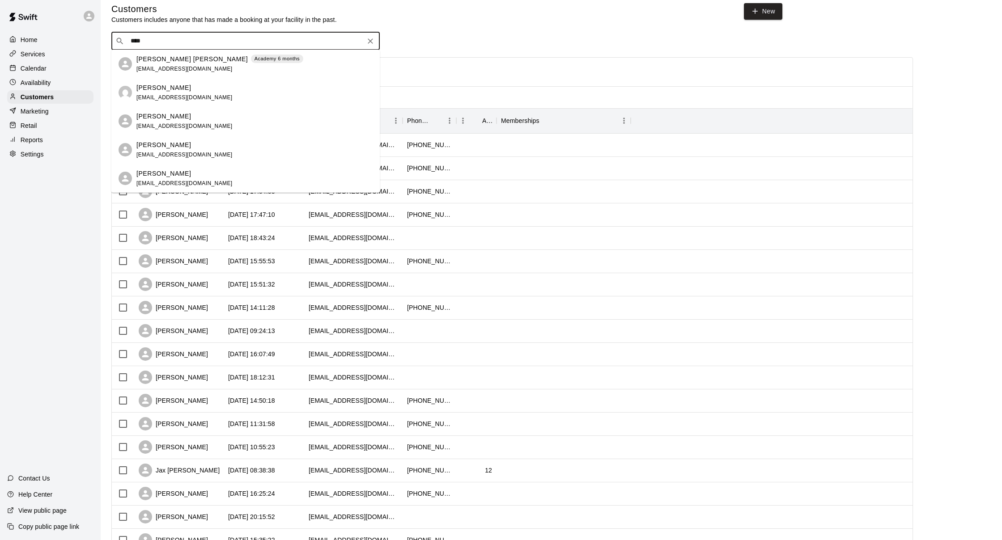
click at [223, 68] on div "Carol Pire de Diaz Academy 6 months carolpire3117@hotmail.com" at bounding box center [219, 64] width 167 height 19
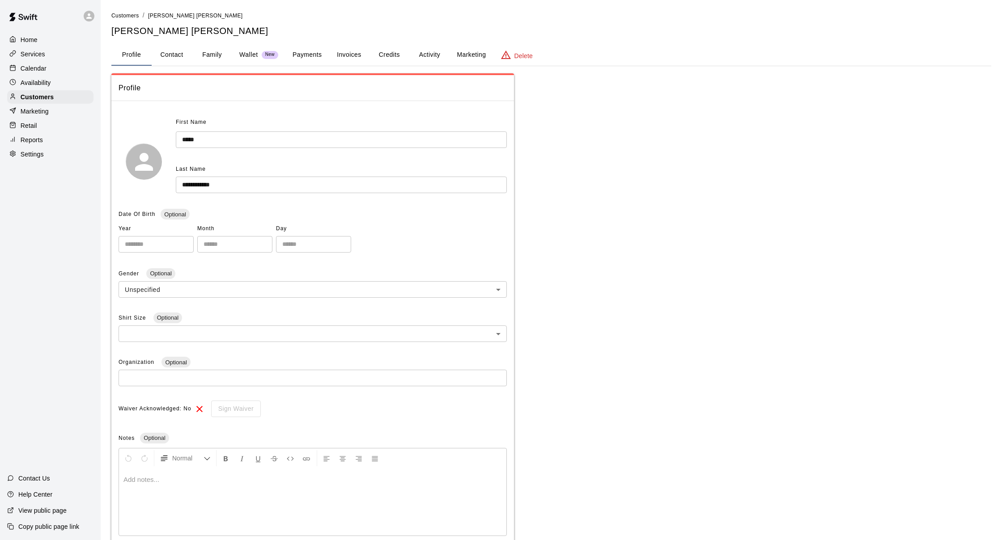
click at [207, 60] on button "Family" at bounding box center [212, 54] width 40 height 21
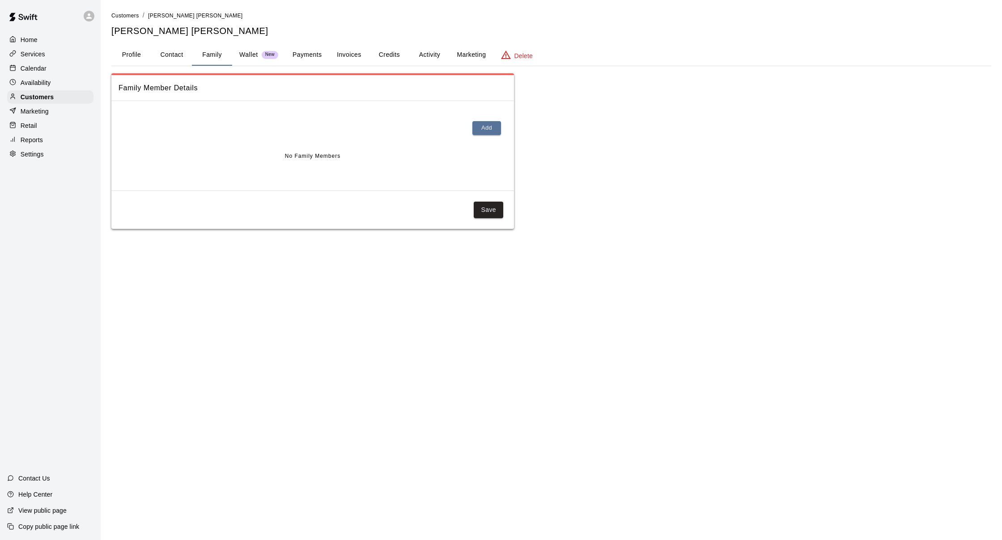
click at [287, 52] on button "Payments" at bounding box center [306, 54] width 43 height 21
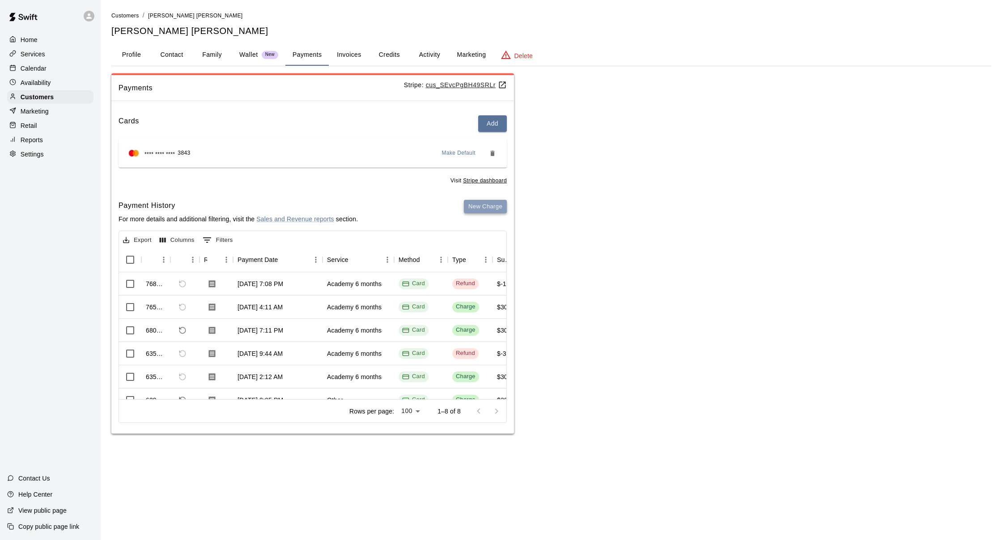
click at [487, 208] on button "New Charge" at bounding box center [485, 207] width 43 height 14
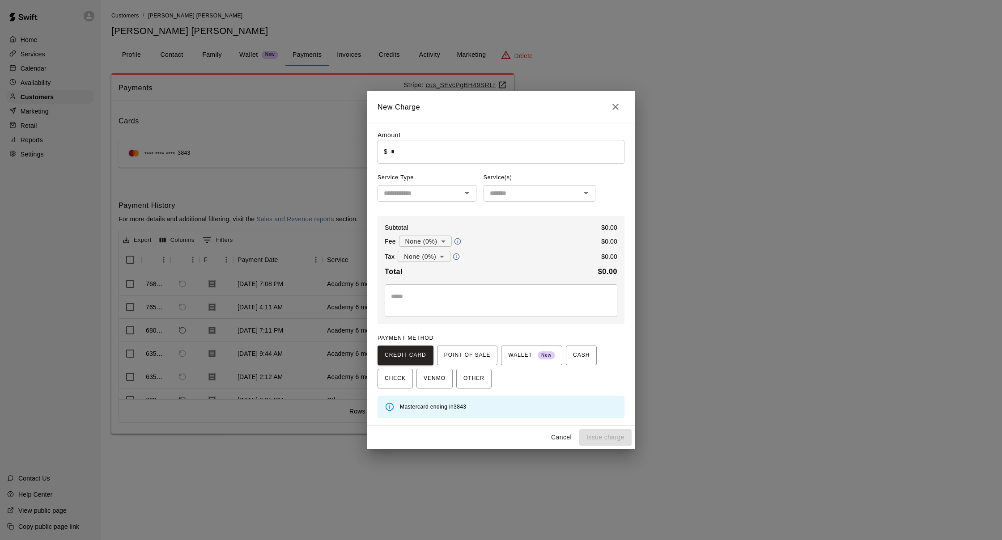
click at [434, 156] on input "*" at bounding box center [508, 152] width 234 height 24
type input "*"
type input "******"
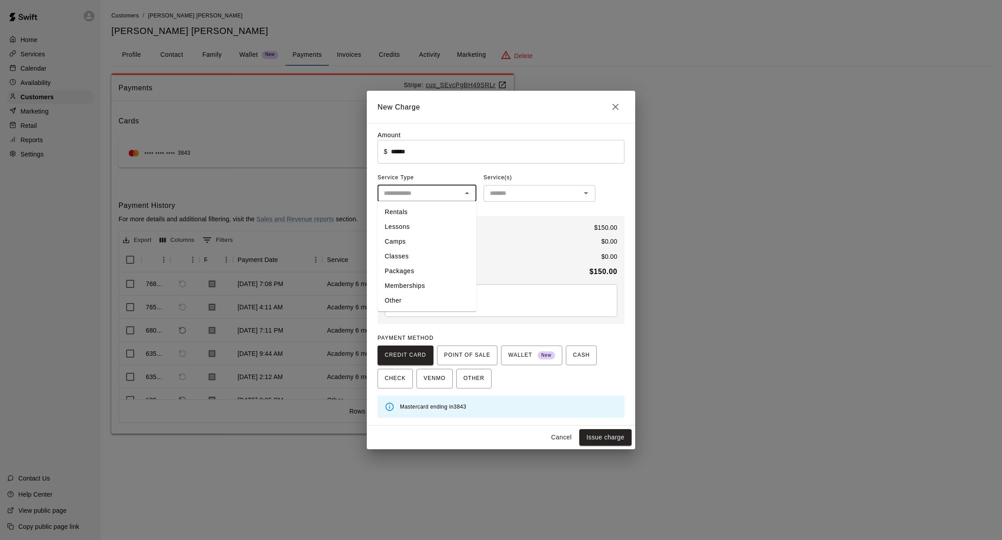
click at [409, 188] on input "text" at bounding box center [419, 193] width 79 height 11
click at [428, 249] on li "Camps" at bounding box center [427, 241] width 99 height 15
click at [501, 194] on input "text" at bounding box center [532, 193] width 92 height 11
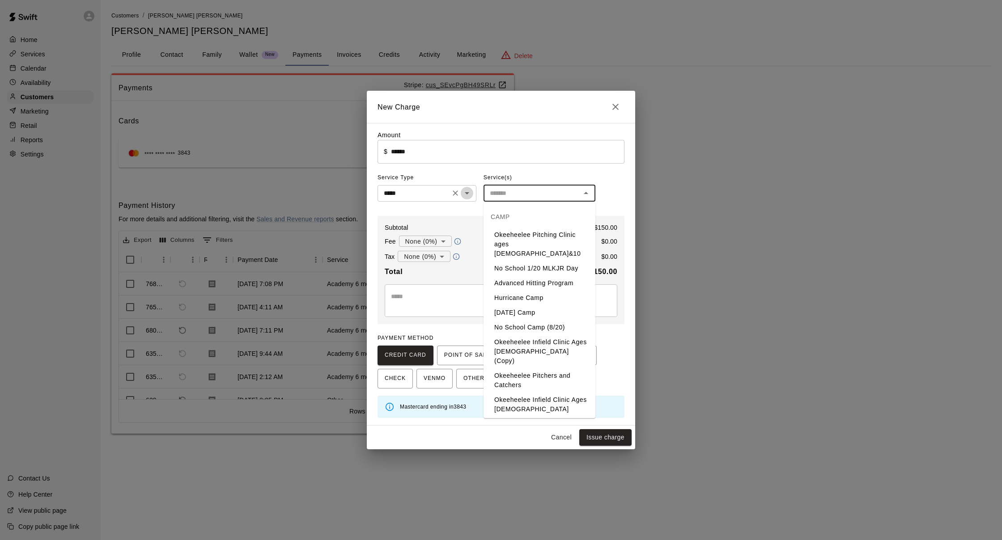
click at [464, 197] on icon "Open" at bounding box center [467, 193] width 11 height 11
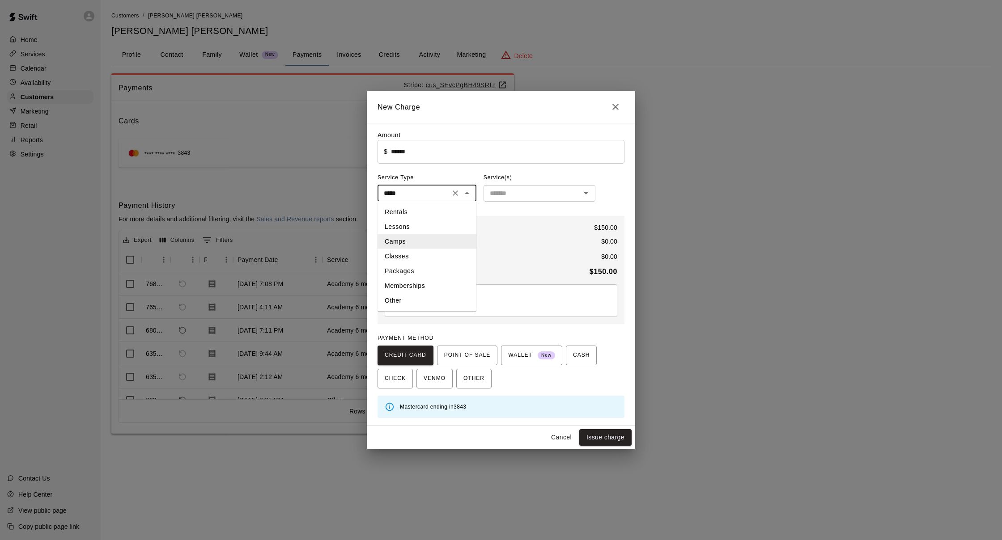
click at [447, 257] on li "Classes" at bounding box center [427, 256] width 99 height 15
type input "*******"
click at [493, 199] on input "text" at bounding box center [532, 193] width 92 height 11
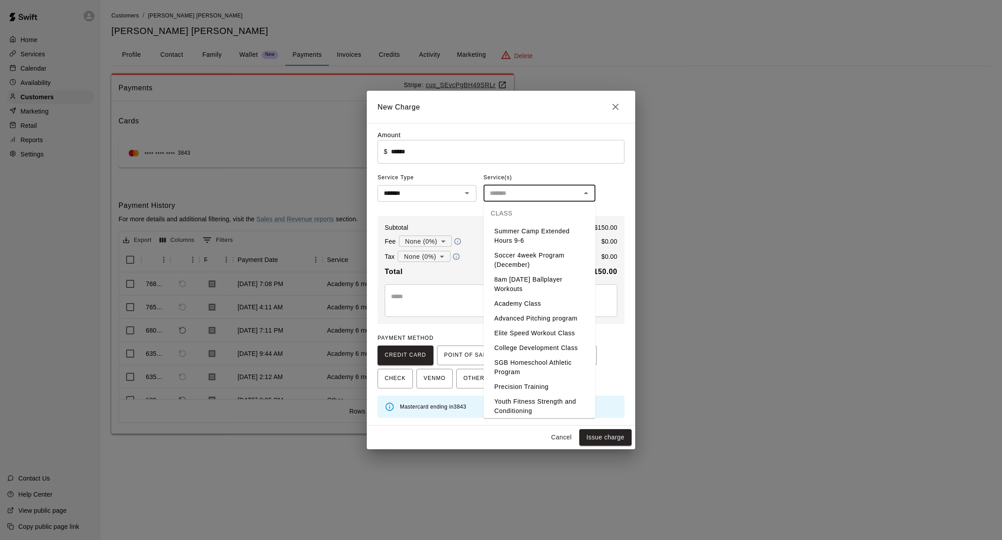
scroll to position [556, 0]
click at [518, 304] on li "Academy Class" at bounding box center [540, 311] width 112 height 15
type input "**********"
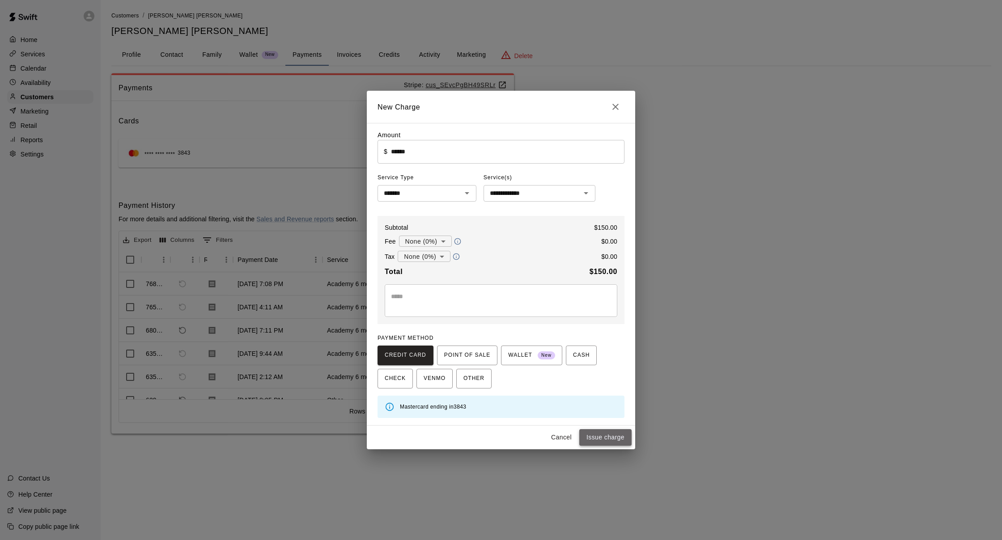
click at [613, 436] on button "Issue charge" at bounding box center [605, 438] width 52 height 17
type input "*"
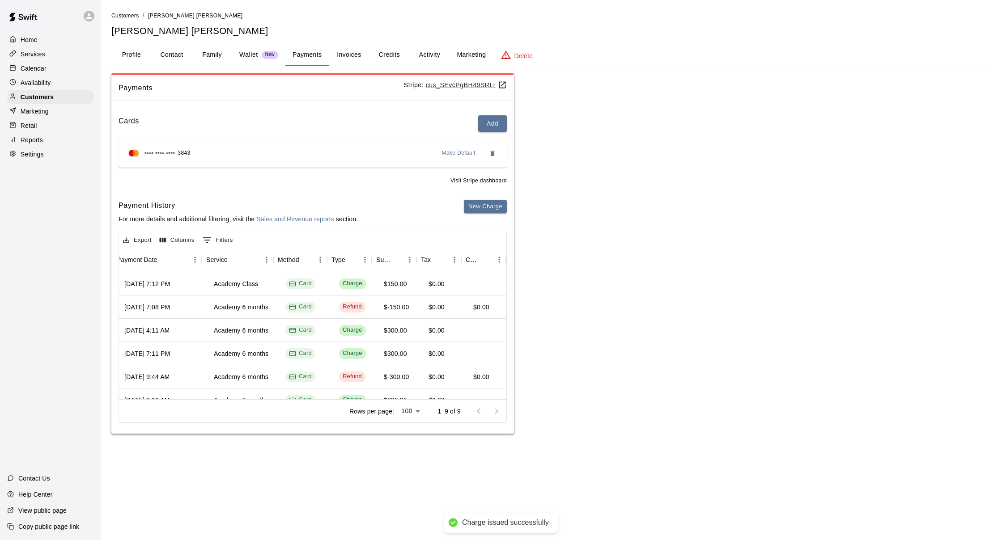
scroll to position [0, 121]
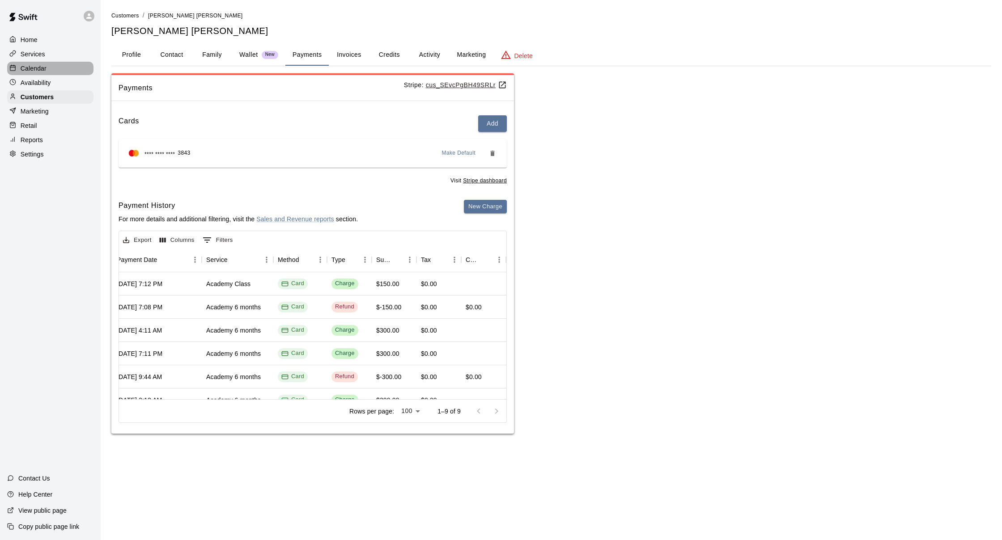
click at [55, 69] on div "Calendar" at bounding box center [50, 68] width 86 height 13
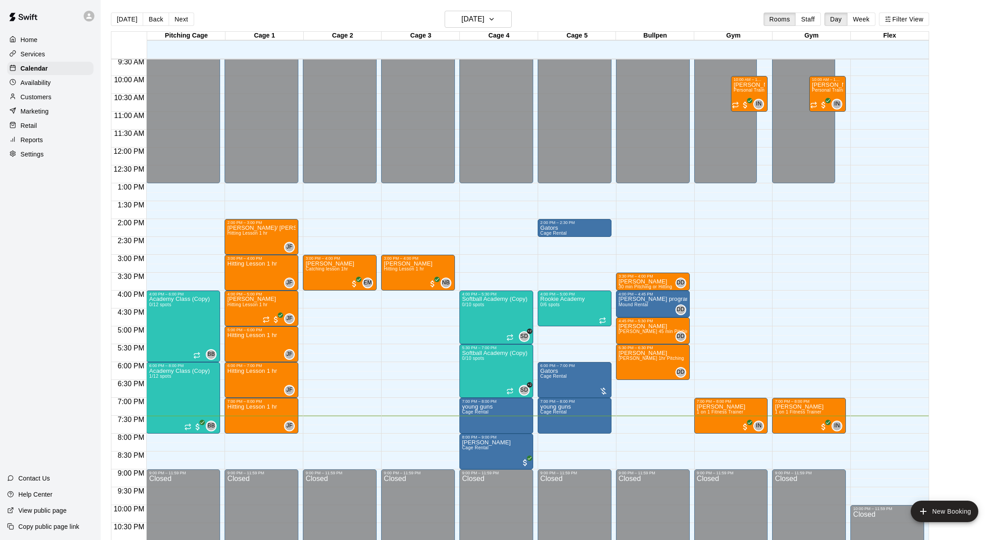
drag, startPoint x: 57, startPoint y: 98, endPoint x: 86, endPoint y: 100, distance: 29.6
click at [57, 98] on div "Customers" at bounding box center [50, 96] width 86 height 13
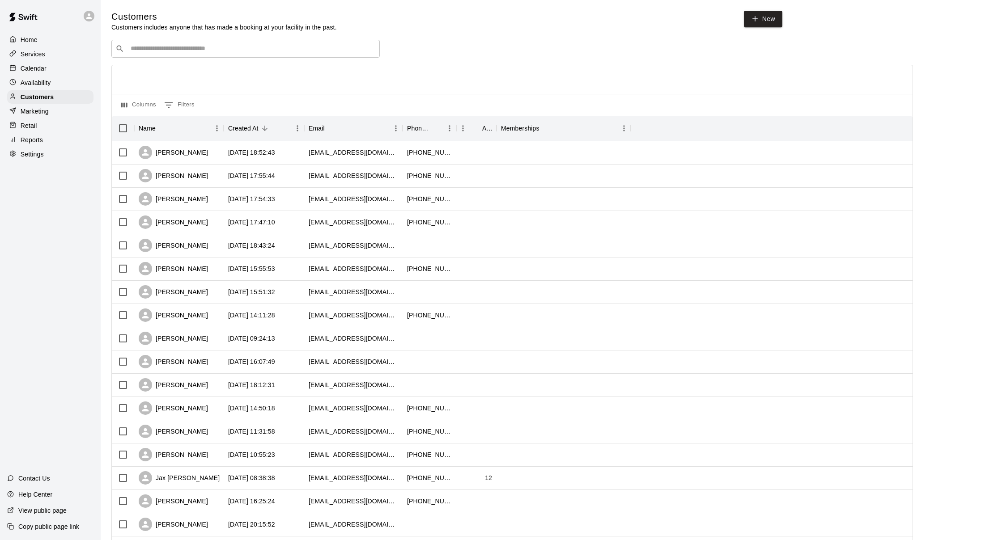
click at [291, 47] on input "Search customers by name or email" at bounding box center [252, 48] width 248 height 9
type input "*********"
click at [230, 68] on div "Ethan Cabrera ernestocabrera.1593@yahoo.com" at bounding box center [254, 71] width 236 height 19
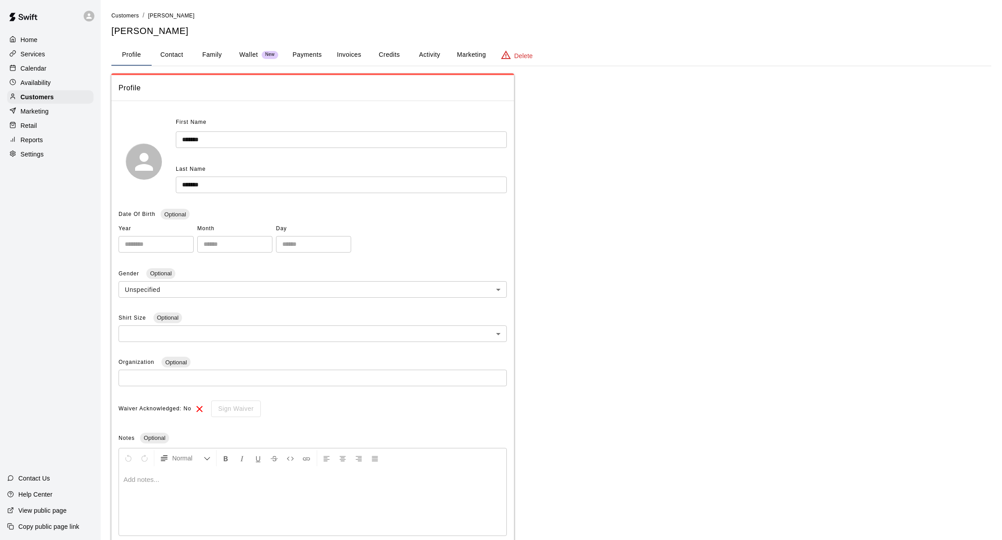
click at [382, 56] on button "Credits" at bounding box center [389, 54] width 40 height 21
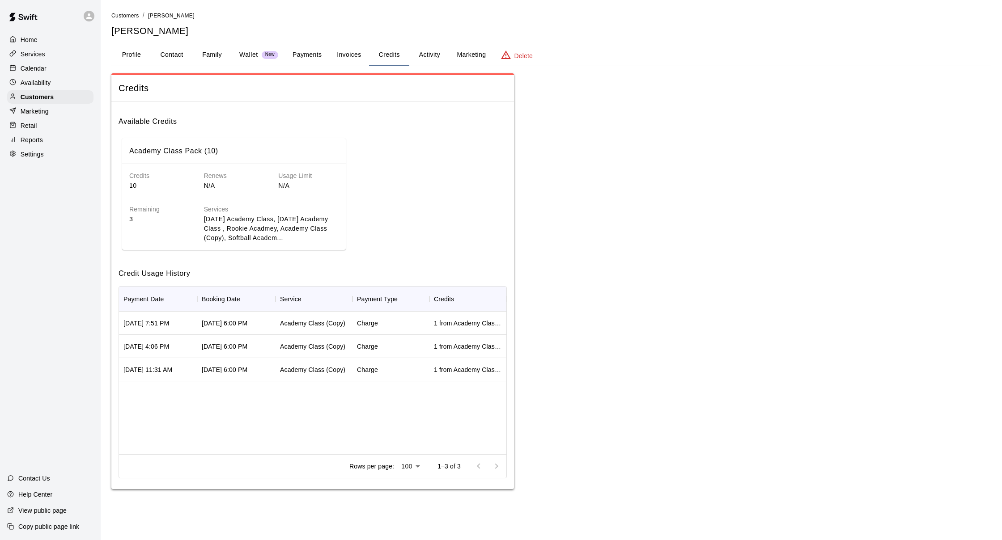
scroll to position [0, 0]
click at [326, 53] on button "Payments" at bounding box center [306, 54] width 43 height 21
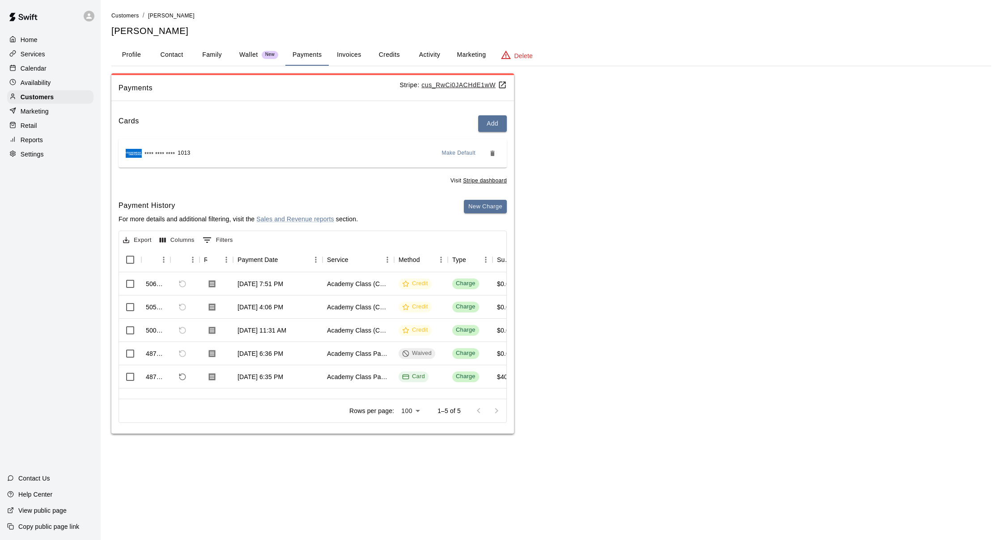
scroll to position [0, 0]
click at [387, 59] on button "Credits" at bounding box center [389, 54] width 40 height 21
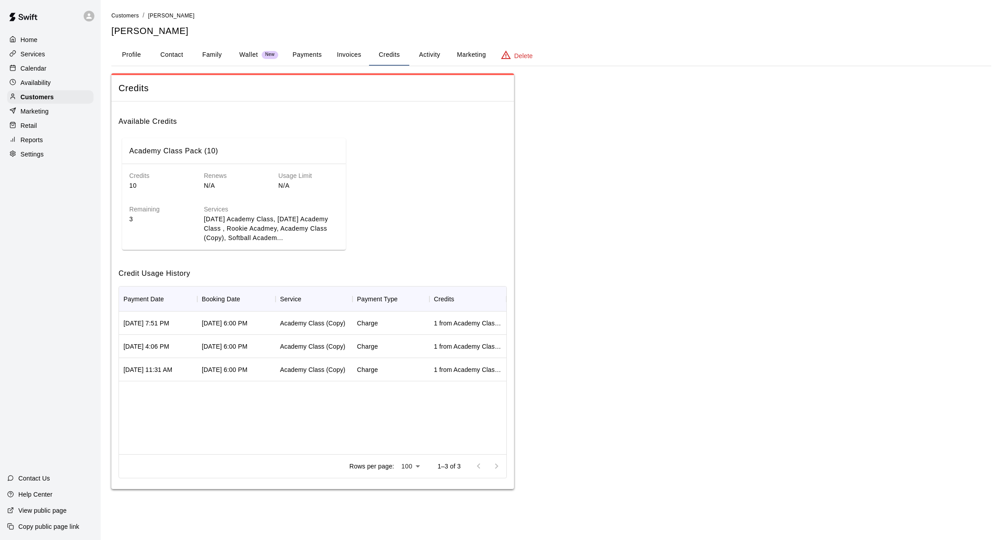
click at [24, 66] on p "Calendar" at bounding box center [34, 68] width 26 height 9
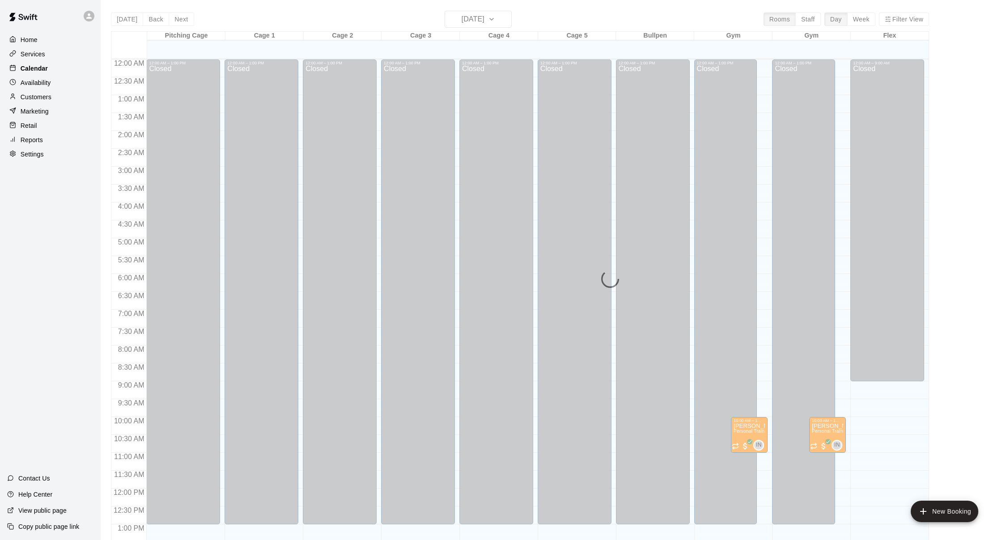
scroll to position [341, 0]
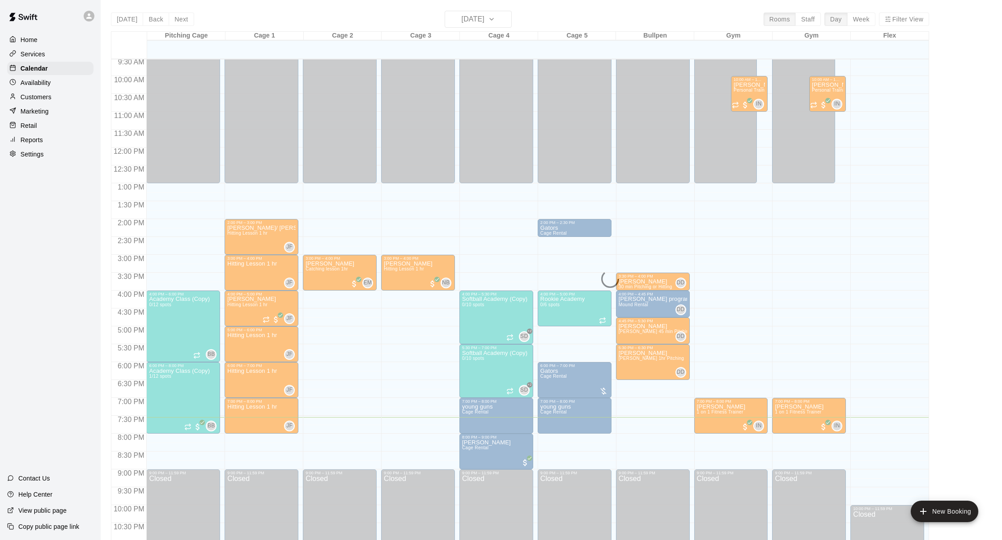
click at [34, 54] on p "Services" at bounding box center [33, 54] width 25 height 9
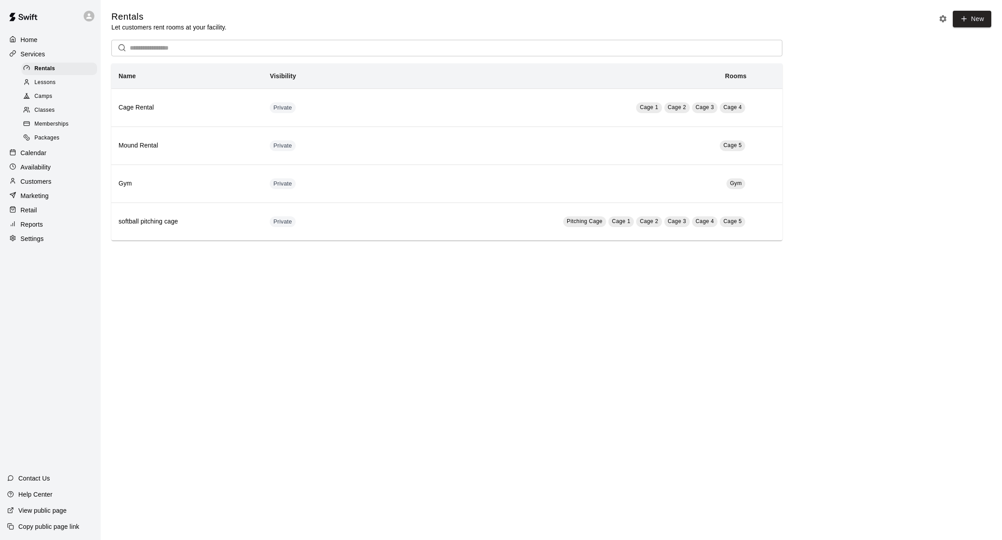
click at [64, 124] on span "Memberships" at bounding box center [51, 124] width 34 height 9
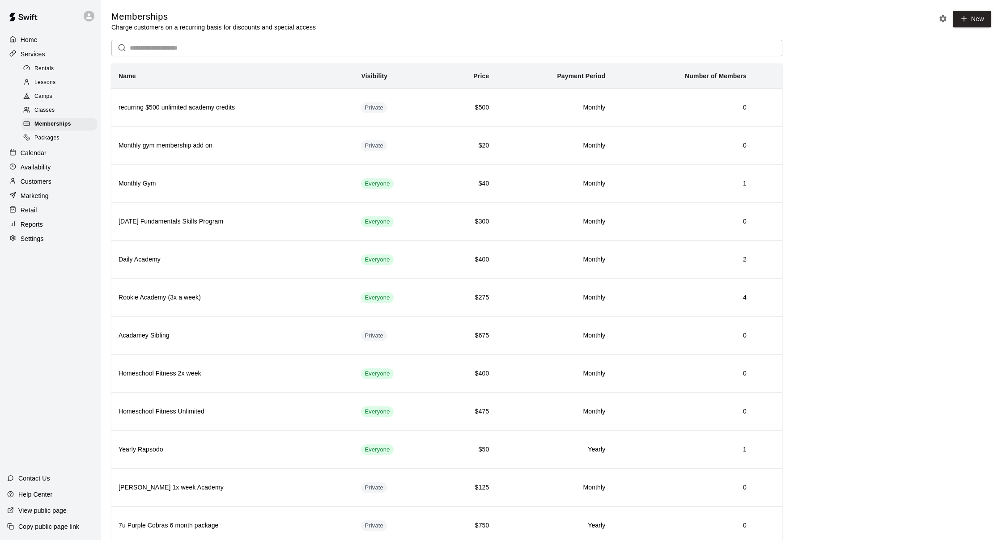
click at [66, 42] on div "Home" at bounding box center [50, 39] width 86 height 13
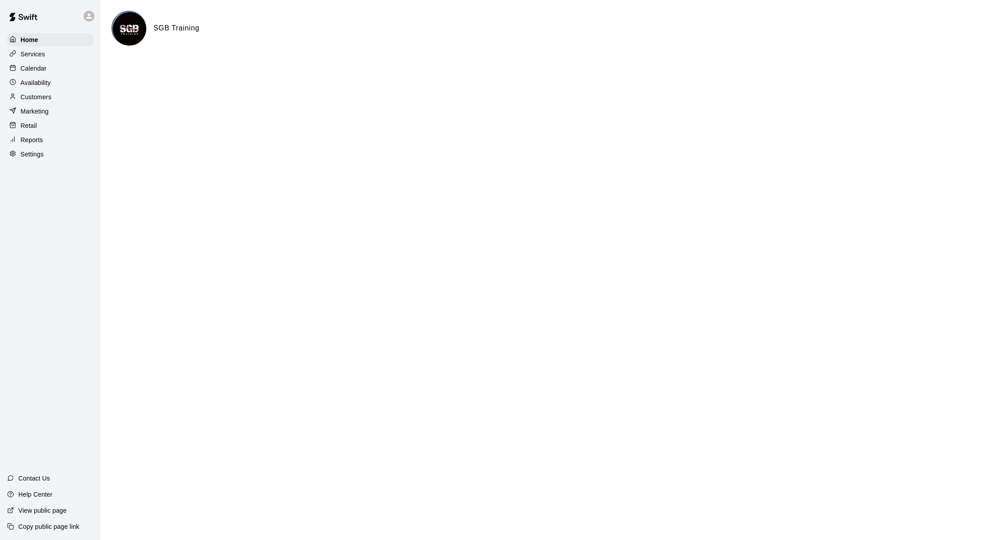
scroll to position [0, 0]
click at [51, 69] on div "Calendar" at bounding box center [50, 68] width 86 height 13
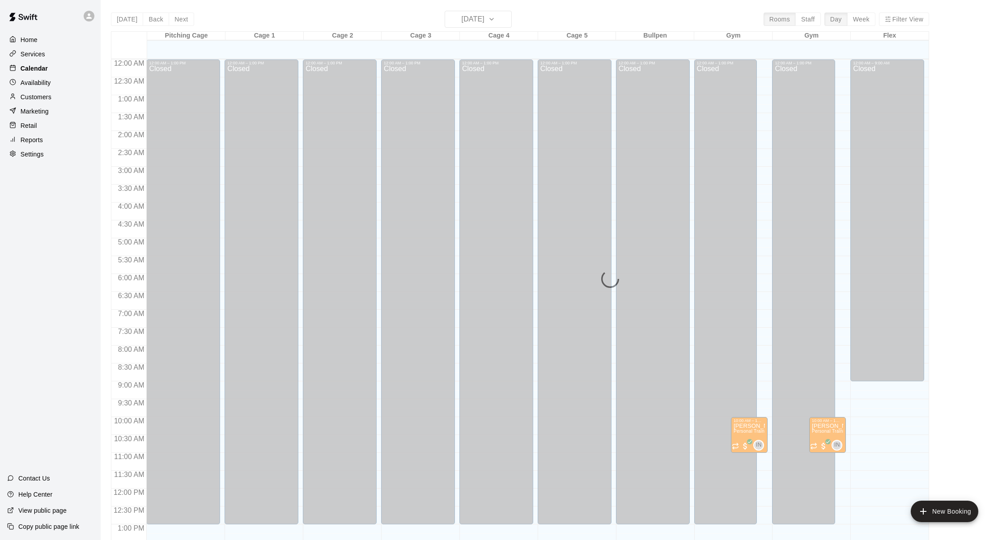
scroll to position [341, 0]
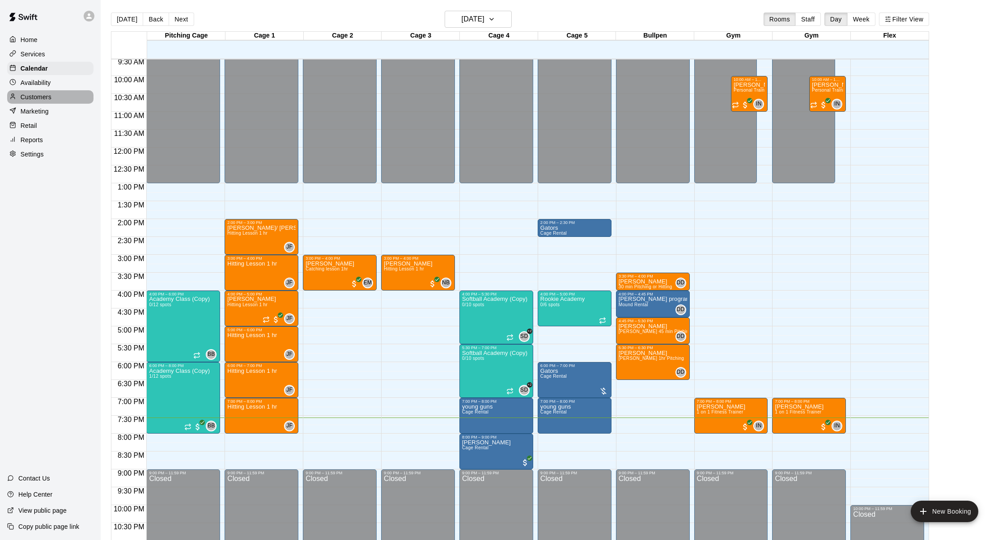
click at [64, 92] on div "Customers" at bounding box center [50, 96] width 86 height 13
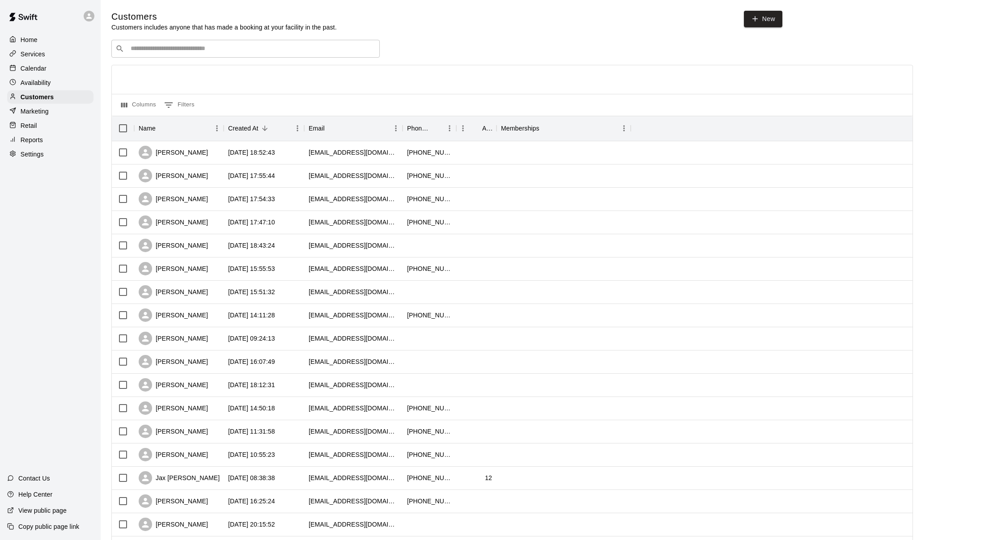
click at [36, 41] on p "Home" at bounding box center [29, 39] width 17 height 9
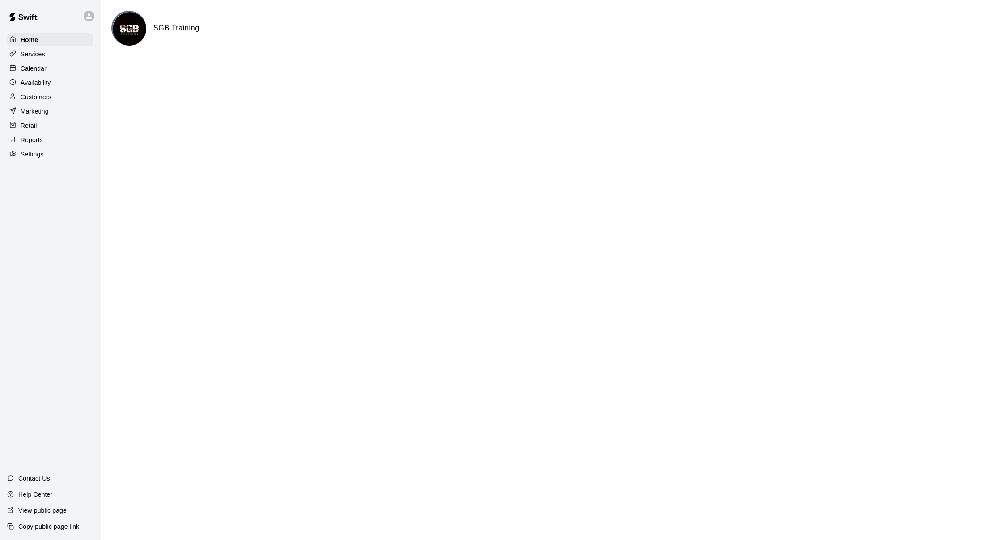
click at [42, 74] on div "Calendar" at bounding box center [50, 68] width 86 height 13
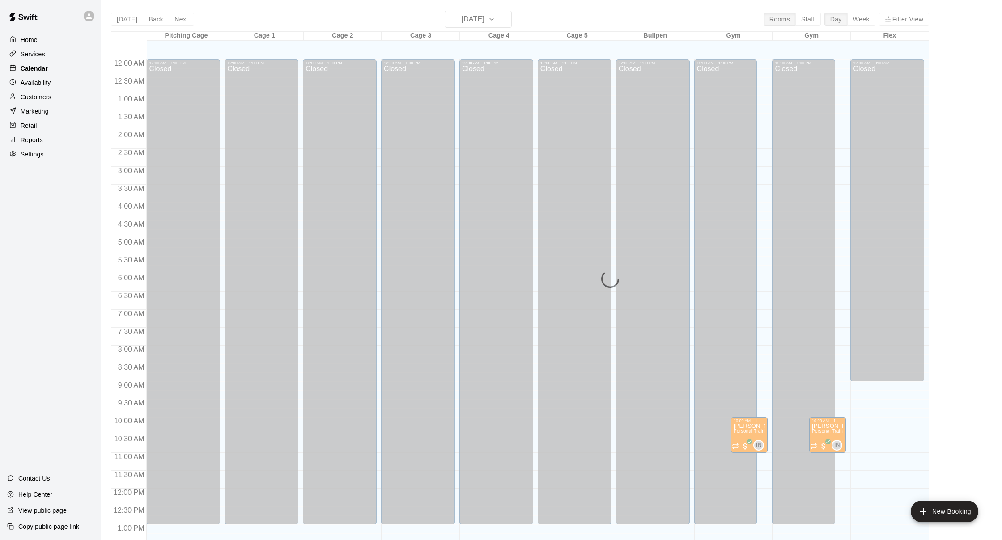
scroll to position [341, 0]
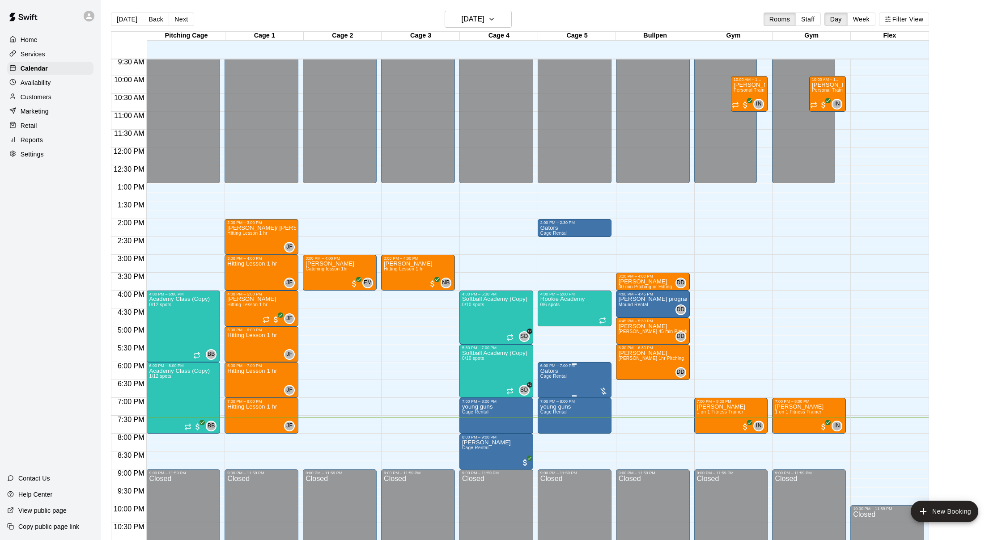
click at [554, 403] on img "edit" at bounding box center [549, 399] width 10 height 10
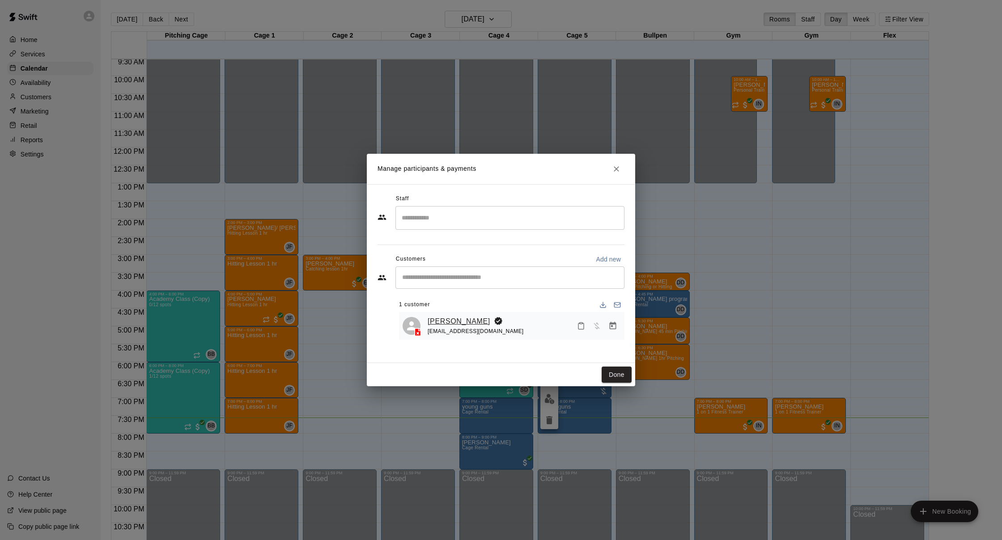
click at [468, 320] on link "[PERSON_NAME]" at bounding box center [459, 322] width 63 height 12
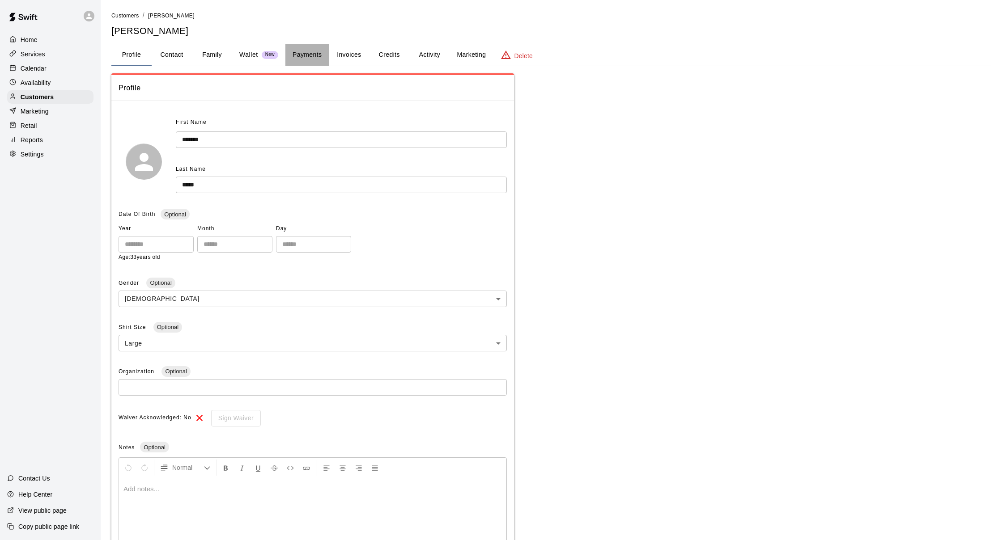
click at [293, 56] on button "Payments" at bounding box center [306, 54] width 43 height 21
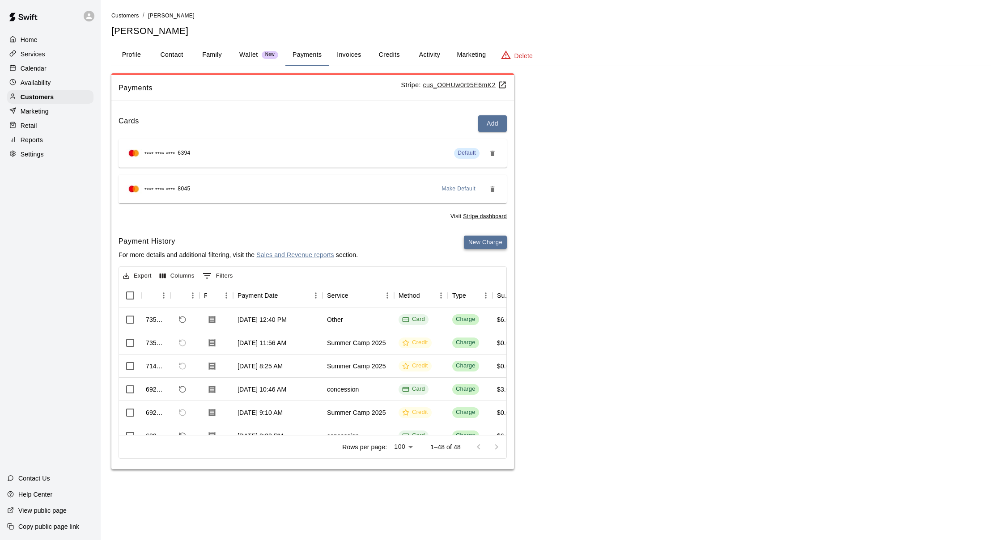
scroll to position [0, 0]
click at [485, 240] on button "New Charge" at bounding box center [485, 243] width 43 height 14
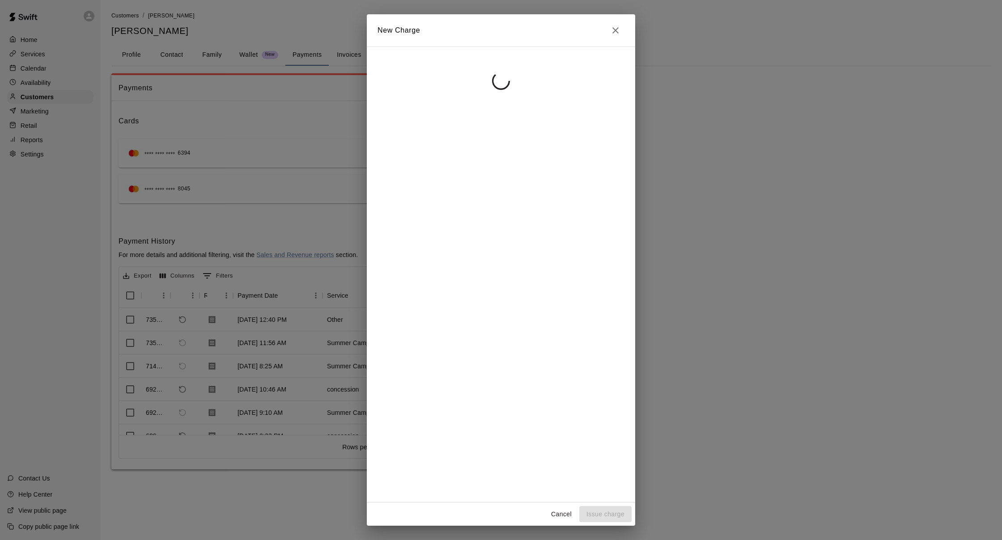
scroll to position [0, 0]
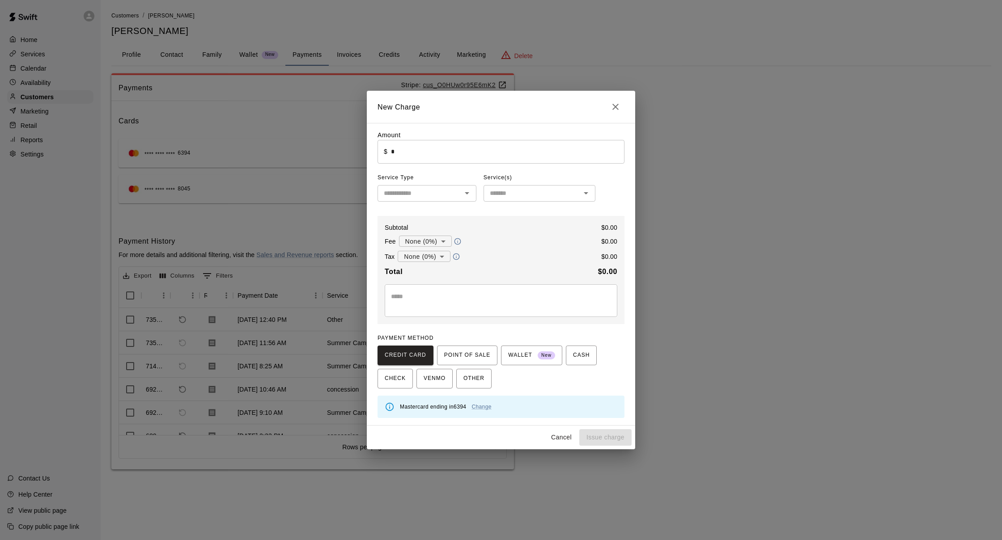
click at [411, 148] on input "*" at bounding box center [508, 152] width 234 height 24
type input "******"
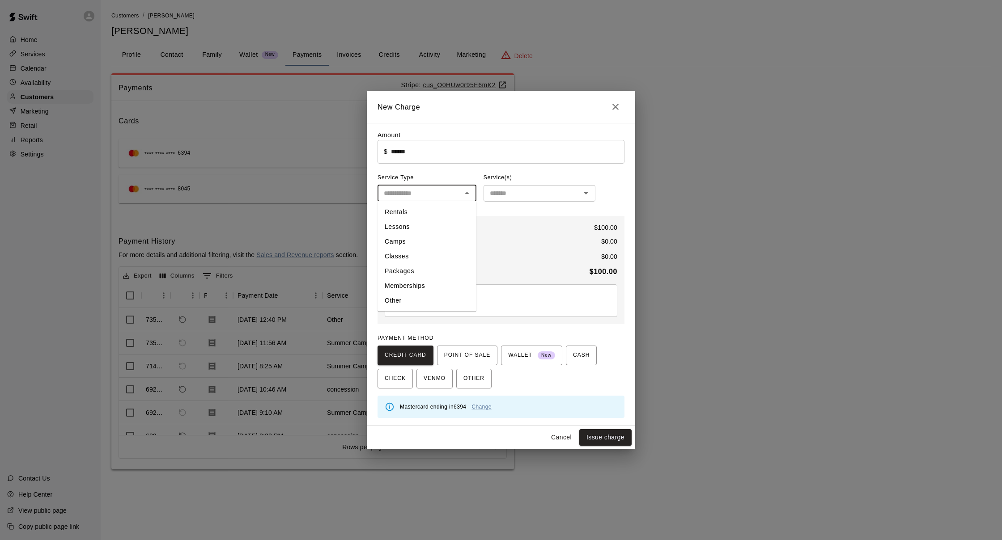
click at [422, 194] on input "text" at bounding box center [419, 193] width 79 height 11
click at [421, 217] on li "Rentals" at bounding box center [427, 212] width 99 height 15
type input "*******"
click at [502, 195] on input "text" at bounding box center [532, 193] width 92 height 11
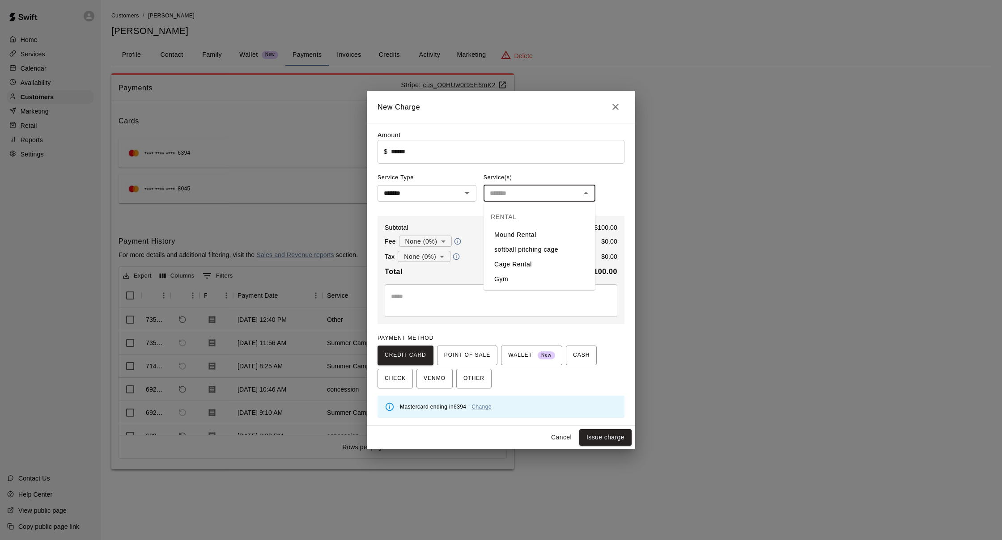
click at [534, 266] on li "Cage Rental" at bounding box center [540, 264] width 112 height 15
type input "**********"
click at [459, 290] on div "* ​" at bounding box center [501, 301] width 233 height 33
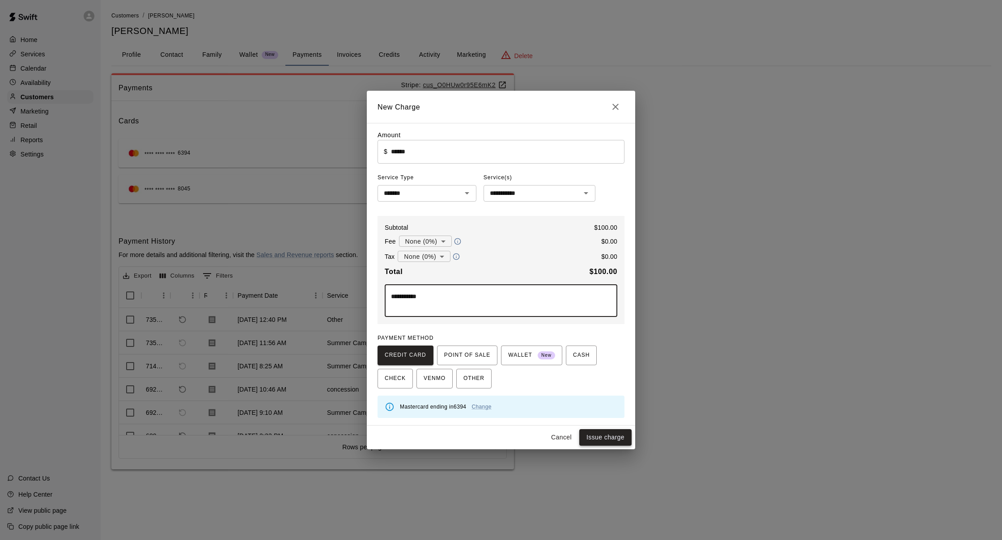
type textarea "**********"
click at [605, 444] on button "Issue charge" at bounding box center [605, 438] width 52 height 17
type input "*"
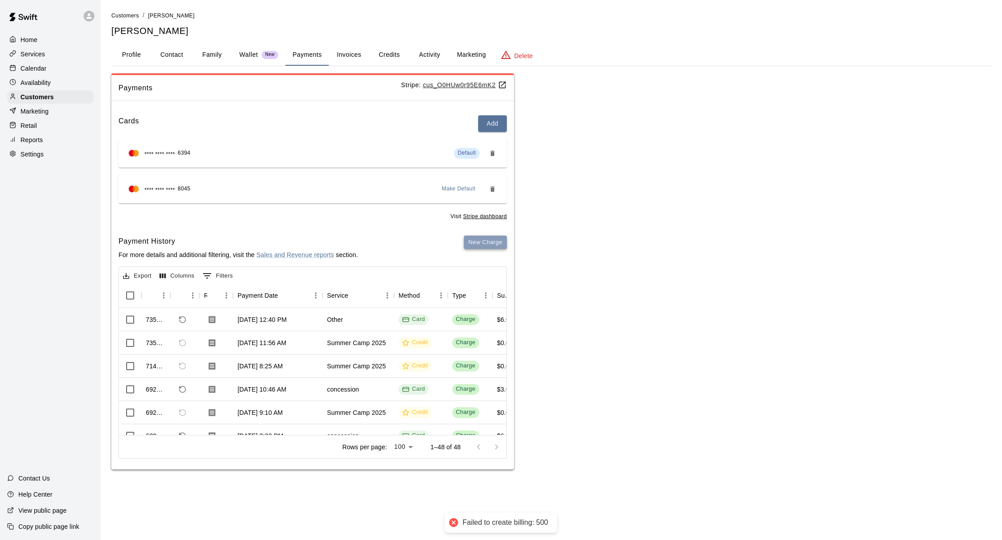
click at [489, 244] on button "New Charge" at bounding box center [485, 243] width 43 height 14
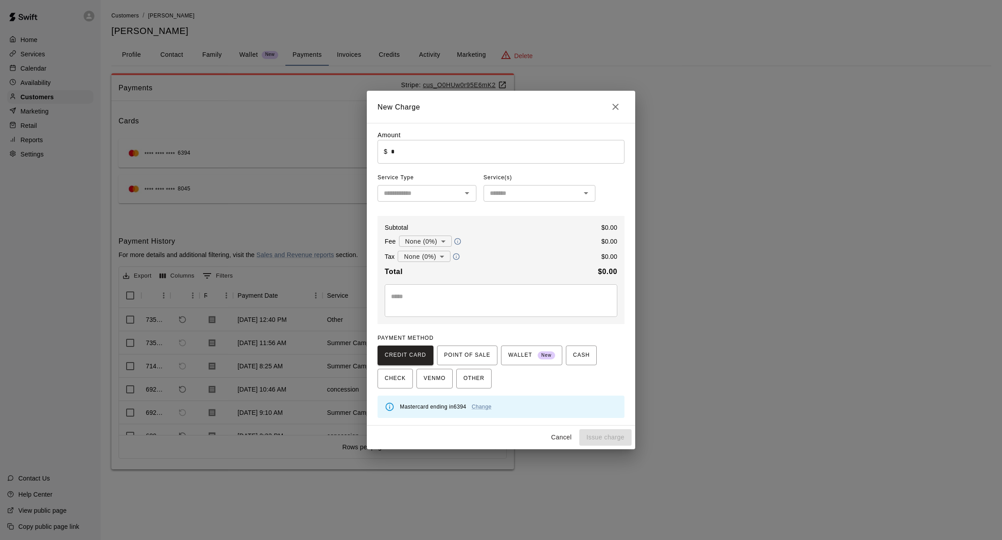
click at [446, 157] on input "*" at bounding box center [508, 152] width 234 height 24
type input "*"
type input "******"
click at [424, 204] on div "Amount ​ $ ****** ​ Service Type ​ Service(s) ​ Subtotal $ 100.00 Fee None (0%)…" at bounding box center [501, 275] width 247 height 288
click at [427, 196] on input "text" at bounding box center [419, 193] width 79 height 11
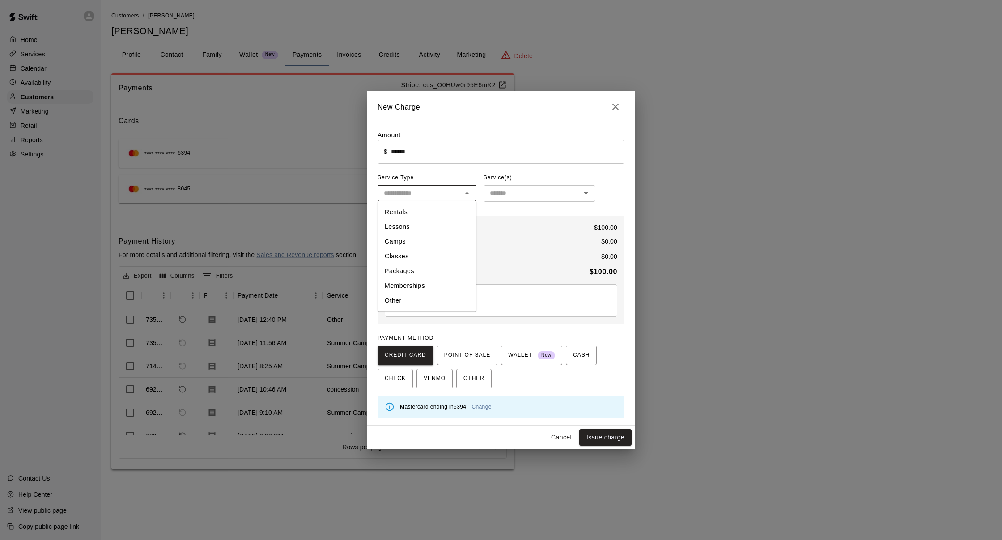
click at [428, 211] on li "Rentals" at bounding box center [427, 212] width 99 height 15
type input "*******"
click at [578, 199] on input "text" at bounding box center [532, 193] width 92 height 11
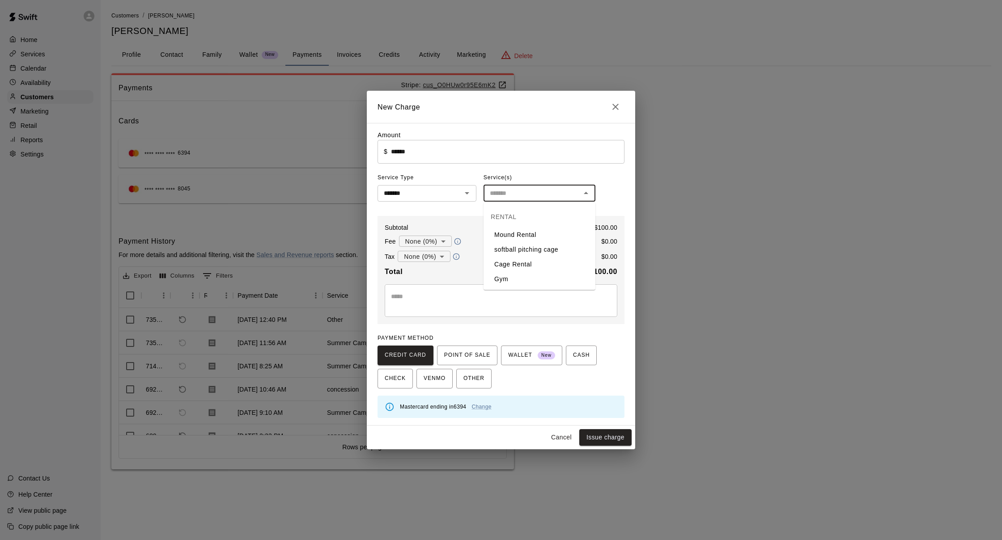
click at [556, 257] on li "softball pitching cage" at bounding box center [540, 249] width 112 height 15
type input "**********"
click at [578, 194] on icon "Clear" at bounding box center [574, 193] width 9 height 9
click at [574, 196] on input "text" at bounding box center [532, 193] width 92 height 11
click at [557, 266] on li "Cage Rental" at bounding box center [540, 264] width 112 height 15
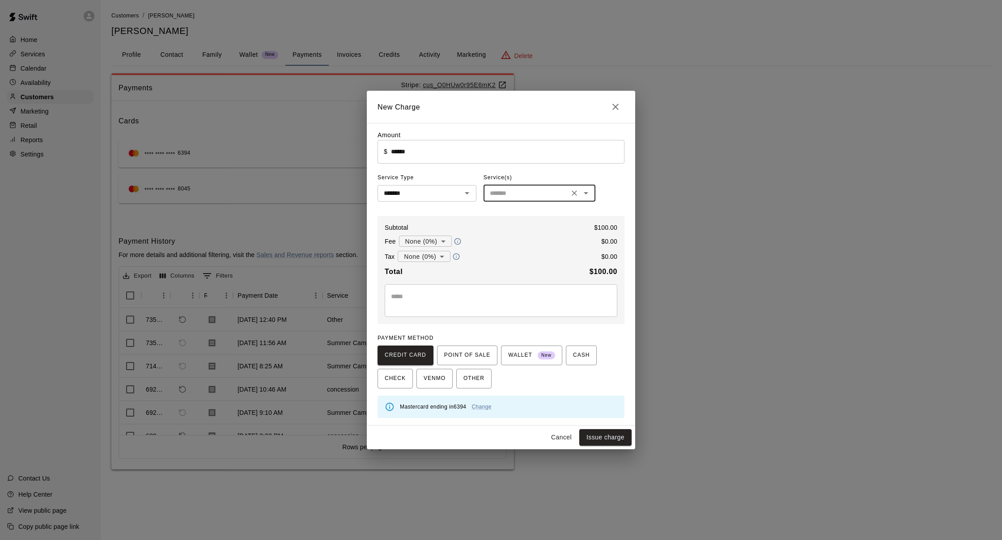
type input "**********"
click at [479, 404] on link "Change" at bounding box center [482, 407] width 20 height 6
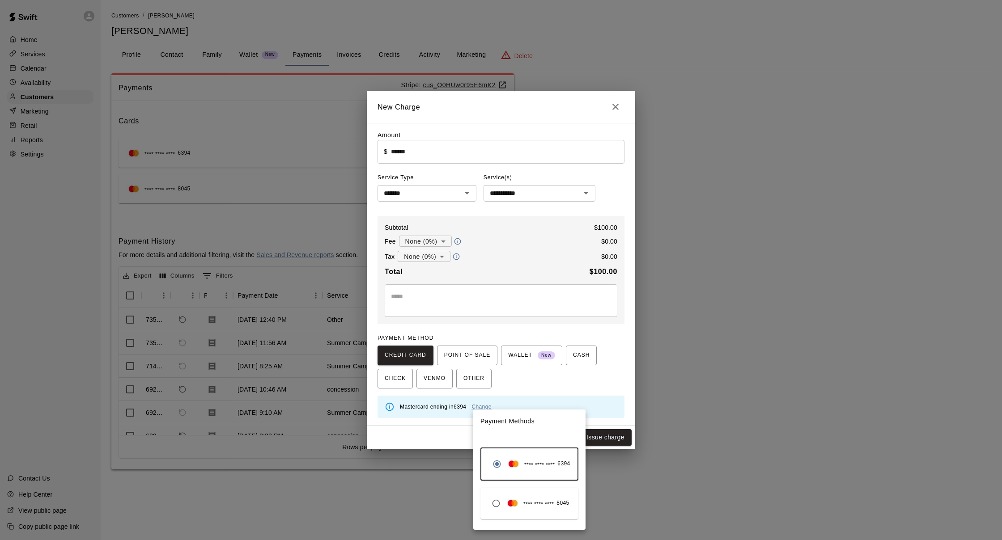
drag, startPoint x: 557, startPoint y: 509, endPoint x: 559, endPoint y: 505, distance: 4.7
click at [557, 509] on div "**** **** **** 8045" at bounding box center [529, 503] width 82 height 17
click at [577, 380] on div at bounding box center [501, 270] width 1002 height 540
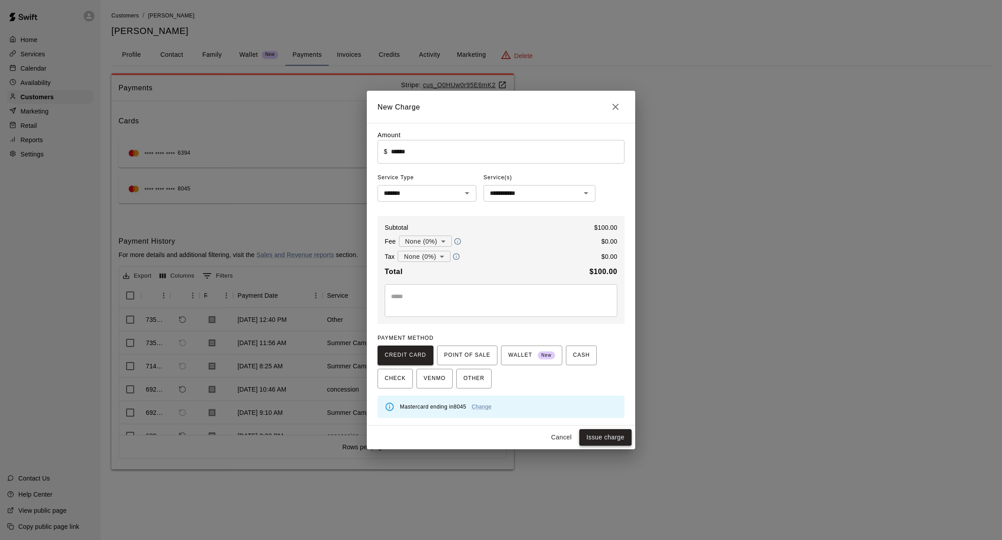
click at [606, 435] on button "Issue charge" at bounding box center [605, 438] width 52 height 17
type input "*"
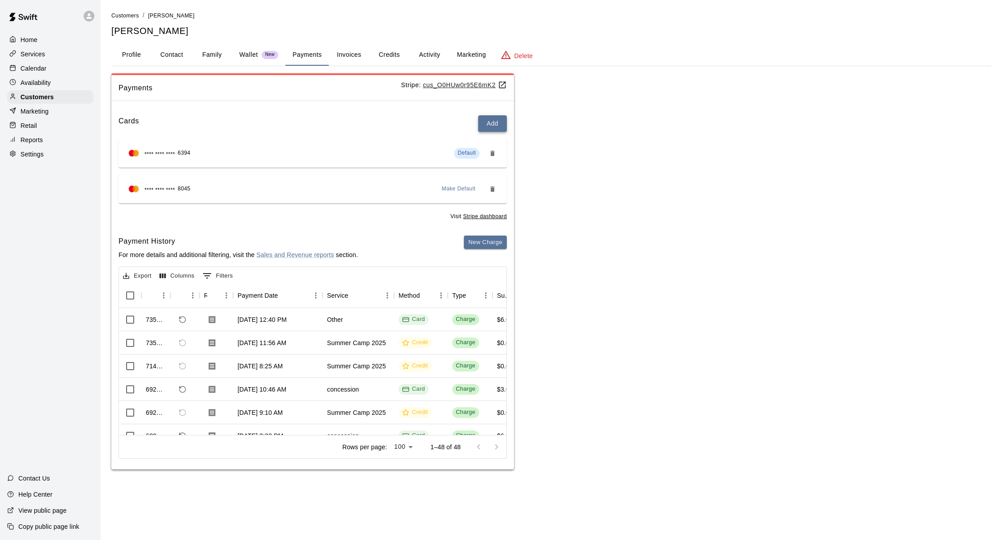
click at [494, 122] on button "Add" at bounding box center [492, 123] width 29 height 17
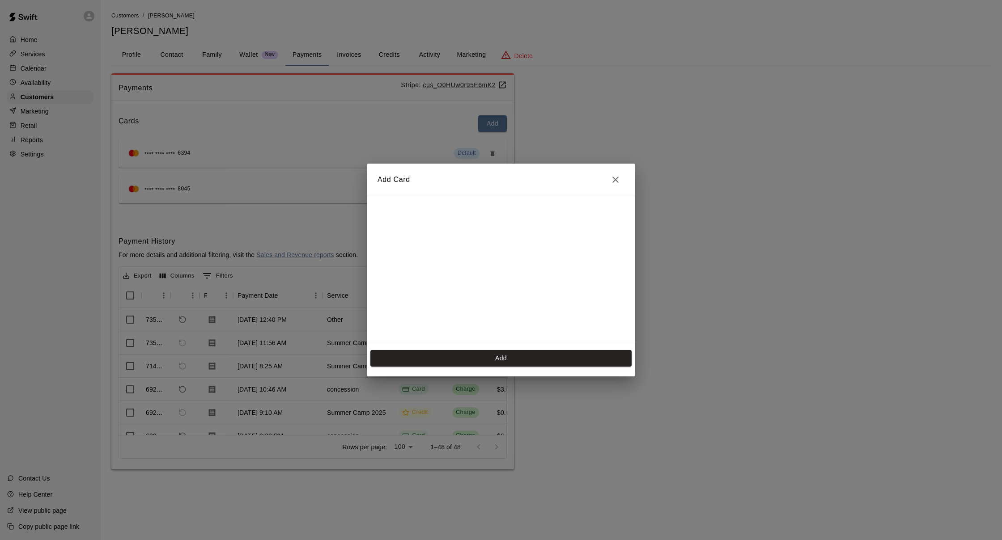
scroll to position [124, 0]
click at [515, 358] on button "Add" at bounding box center [500, 358] width 261 height 17
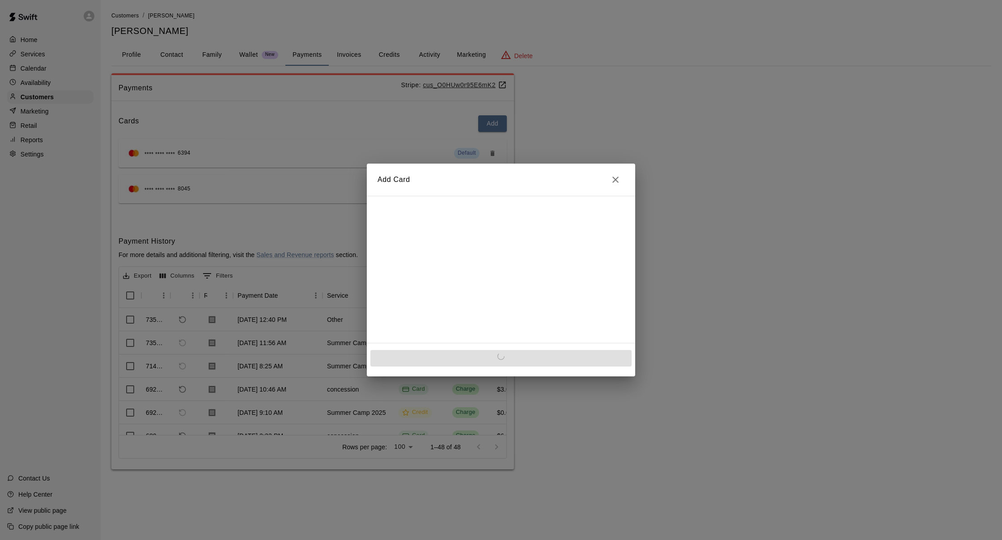
scroll to position [0, 0]
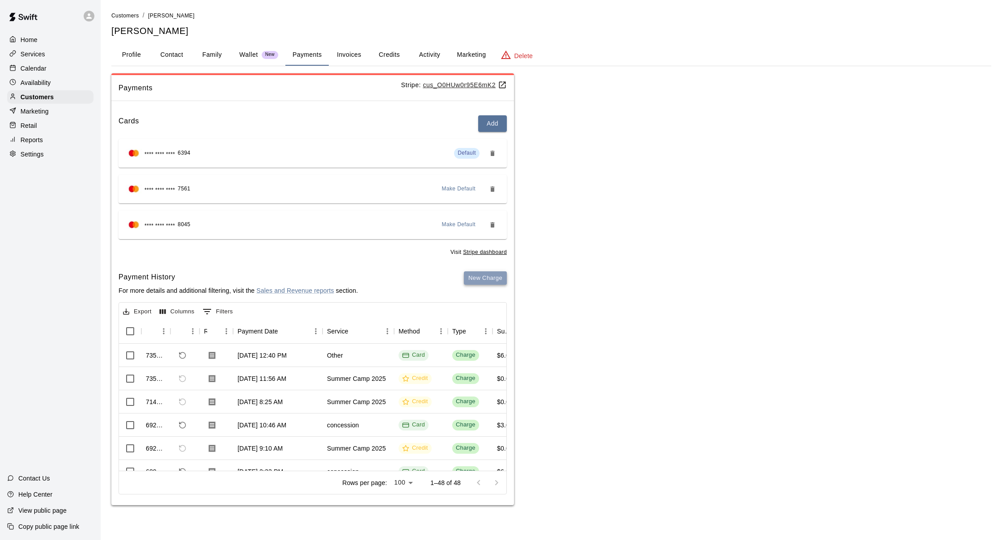
click at [482, 274] on button "New Charge" at bounding box center [485, 279] width 43 height 14
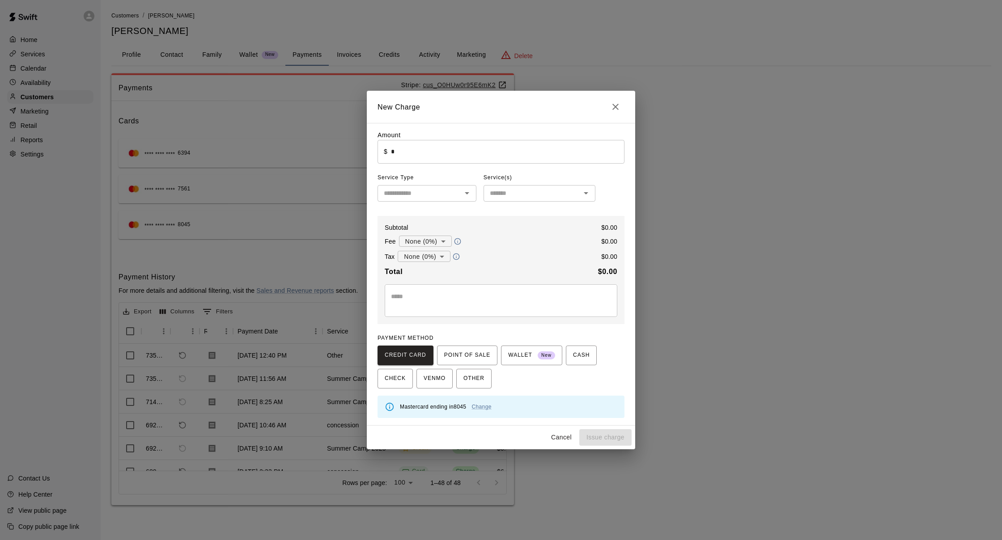
click at [471, 160] on input "*" at bounding box center [508, 152] width 234 height 24
type input "*"
type input "******"
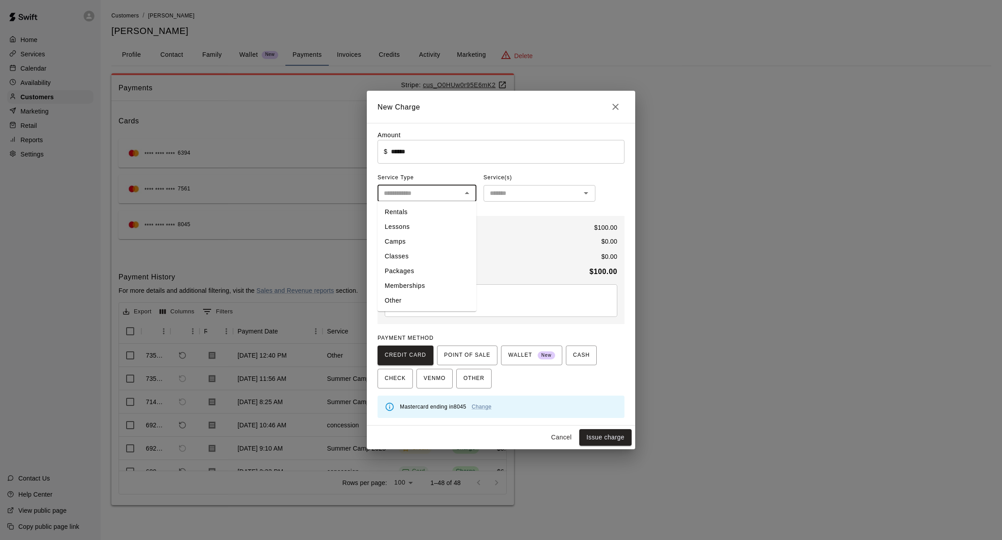
click at [441, 199] on input "text" at bounding box center [419, 193] width 79 height 11
click at [445, 215] on li "Rentals" at bounding box center [427, 212] width 99 height 15
type input "*******"
click at [513, 196] on input "text" at bounding box center [532, 193] width 92 height 11
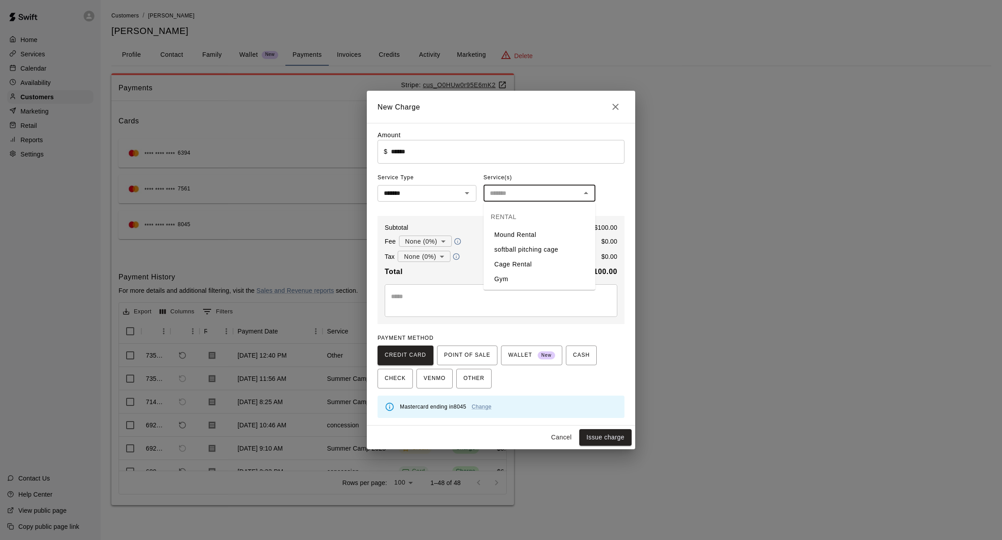
drag, startPoint x: 538, startPoint y: 267, endPoint x: 544, endPoint y: 309, distance: 42.6
click at [538, 267] on li "Cage Rental" at bounding box center [540, 264] width 112 height 15
type input "**********"
click at [600, 438] on button "Issue charge" at bounding box center [605, 438] width 52 height 17
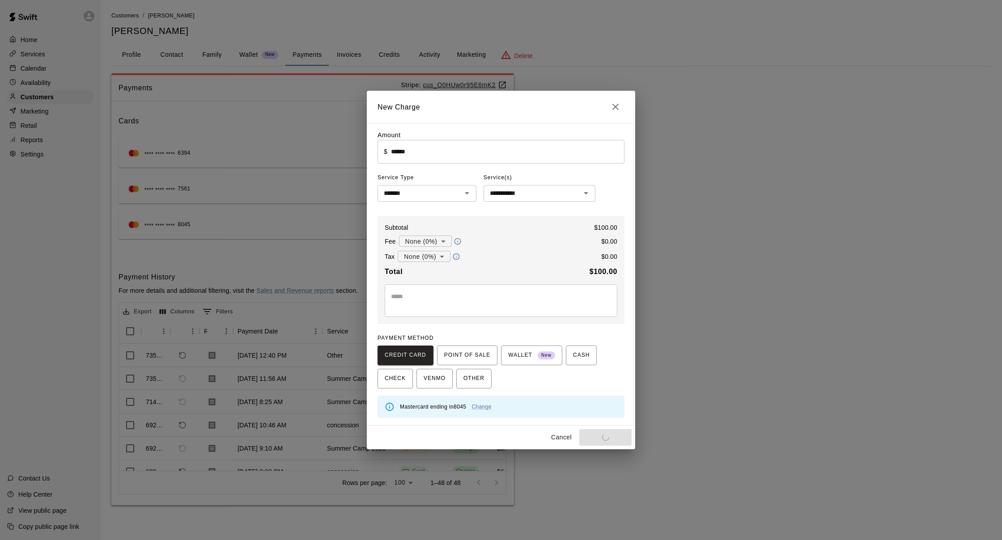
type input "*"
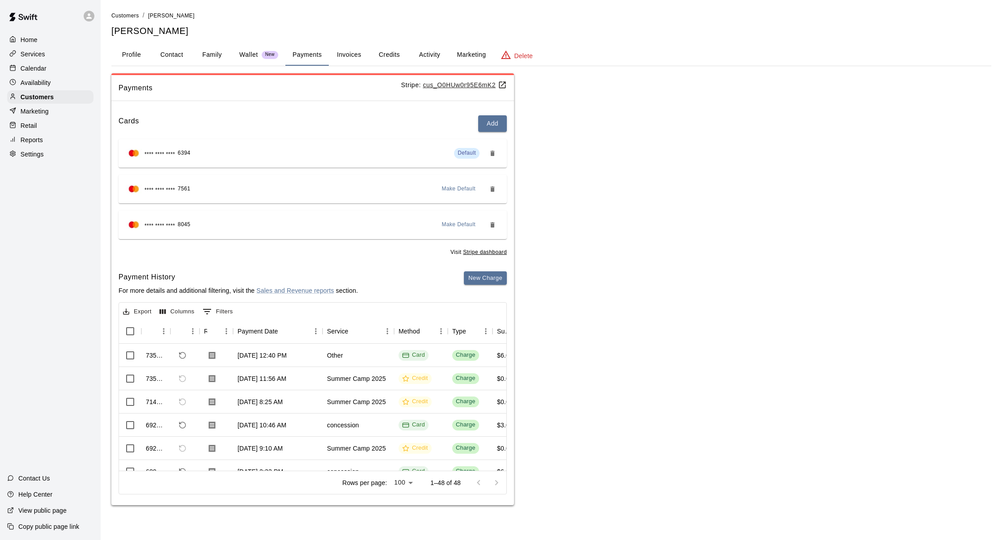
click at [411, 185] on div "**** **** **** 7561 Make Default" at bounding box center [313, 189] width 374 height 14
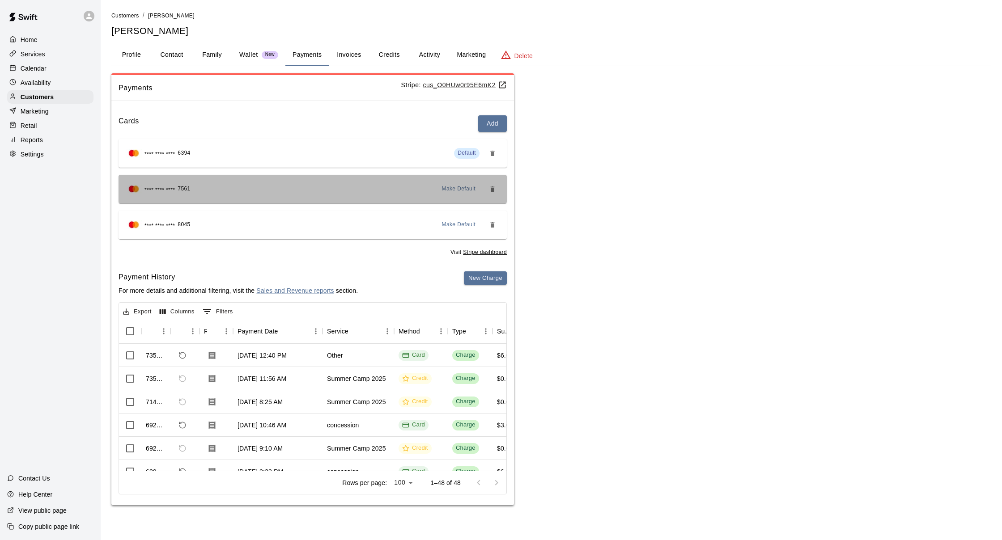
click at [428, 199] on div "**** **** **** 7561 Make Default" at bounding box center [313, 189] width 388 height 29
click at [293, 180] on div "**** **** **** 7561 Make Default" at bounding box center [313, 189] width 388 height 29
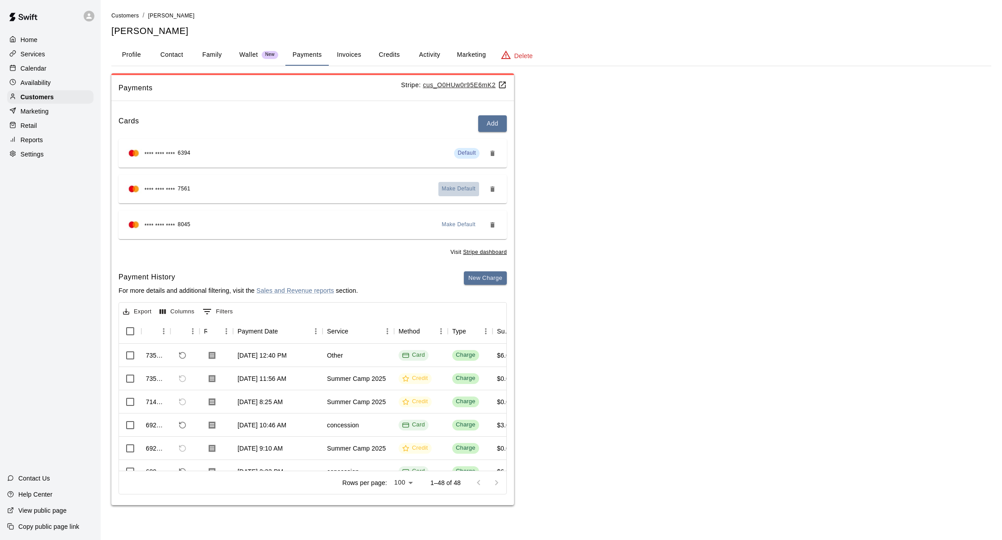
click at [463, 191] on span "Make Default" at bounding box center [459, 189] width 34 height 9
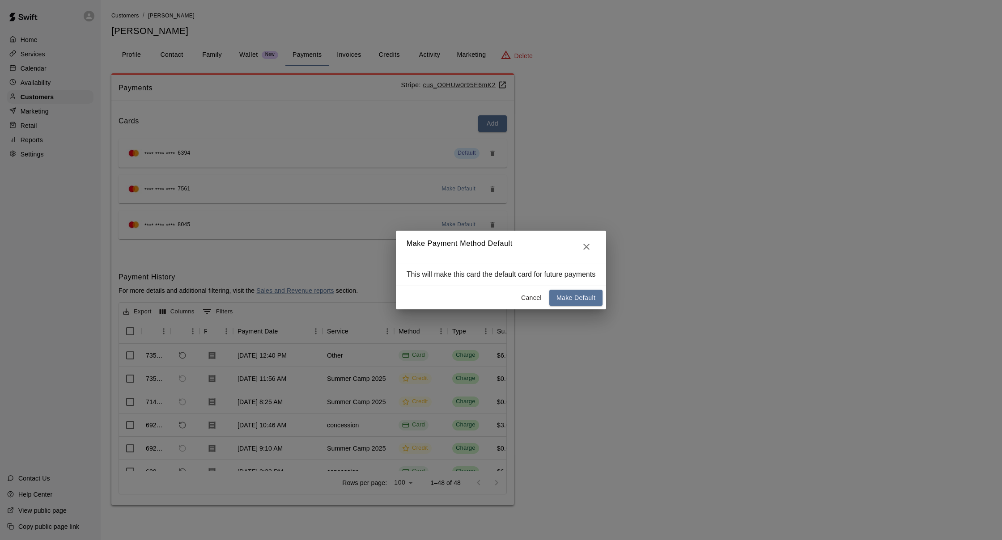
click at [595, 295] on button "Make Default" at bounding box center [575, 298] width 53 height 17
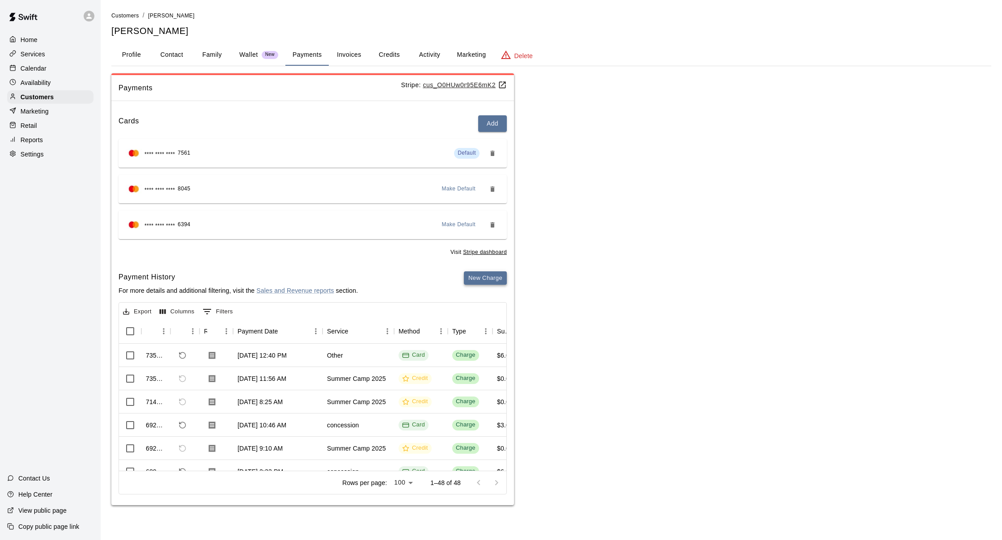
click at [492, 276] on button "New Charge" at bounding box center [485, 279] width 43 height 14
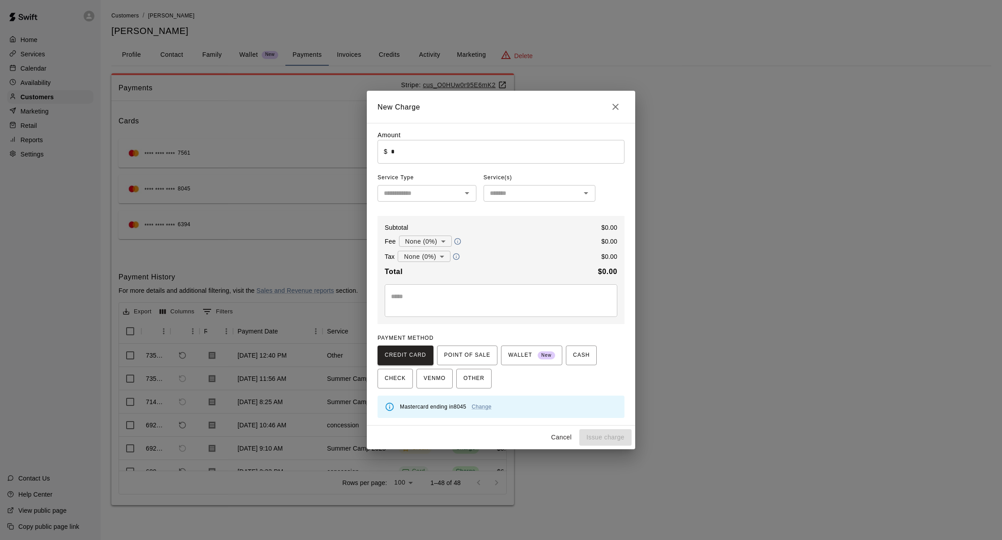
click at [434, 154] on input "*" at bounding box center [508, 152] width 234 height 24
type input "*"
type input "******"
click at [450, 198] on input "text" at bounding box center [419, 193] width 79 height 11
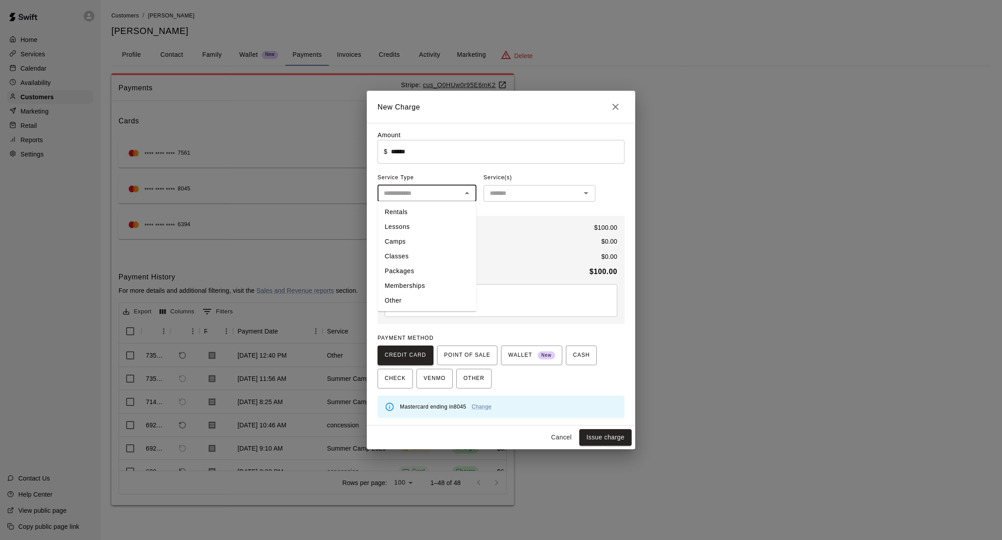
click at [440, 209] on li "Rentals" at bounding box center [427, 212] width 99 height 15
type input "*******"
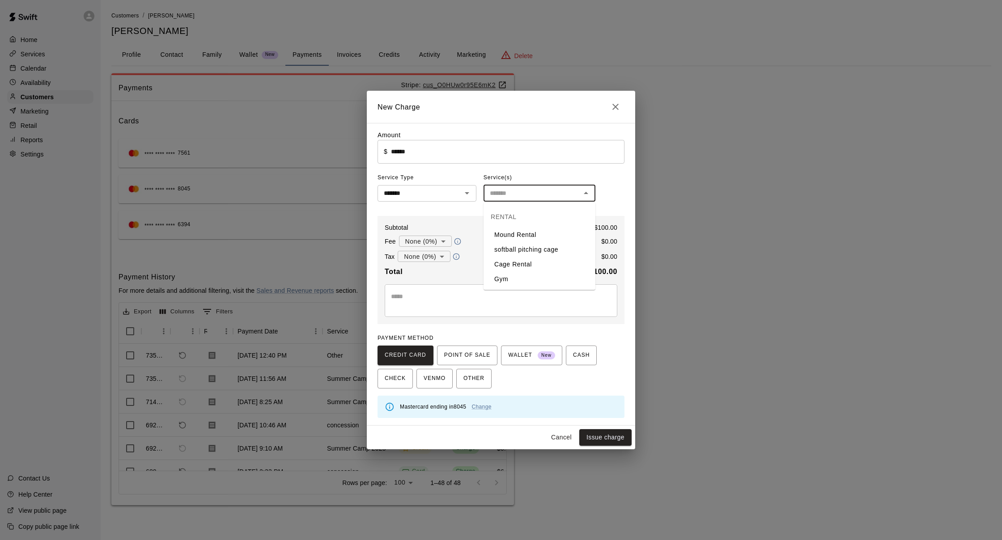
click at [542, 196] on input "text" at bounding box center [532, 193] width 92 height 11
click at [541, 258] on li "Cage Rental" at bounding box center [540, 264] width 112 height 15
type input "**********"
click at [487, 399] on div "Mastercard ending in 8045 Change" at bounding box center [508, 407] width 217 height 17
click at [485, 407] on link "Change" at bounding box center [482, 407] width 20 height 6
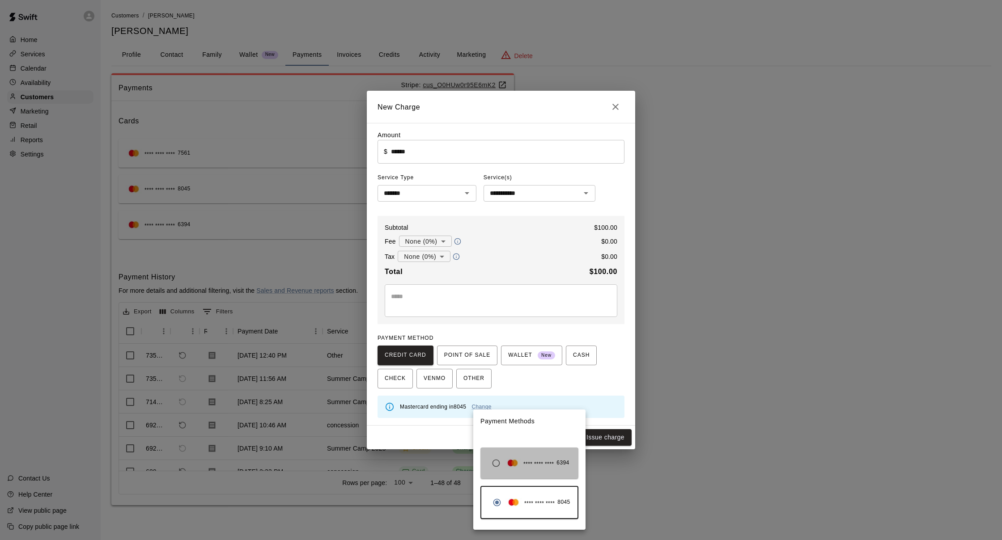
click at [544, 465] on span "**** **** ****" at bounding box center [538, 464] width 30 height 9
drag, startPoint x: 549, startPoint y: 512, endPoint x: 555, endPoint y: 462, distance: 50.8
click at [549, 512] on div "**** **** **** 8045" at bounding box center [530, 503] width 98 height 31
click at [542, 391] on div at bounding box center [501, 270] width 1002 height 540
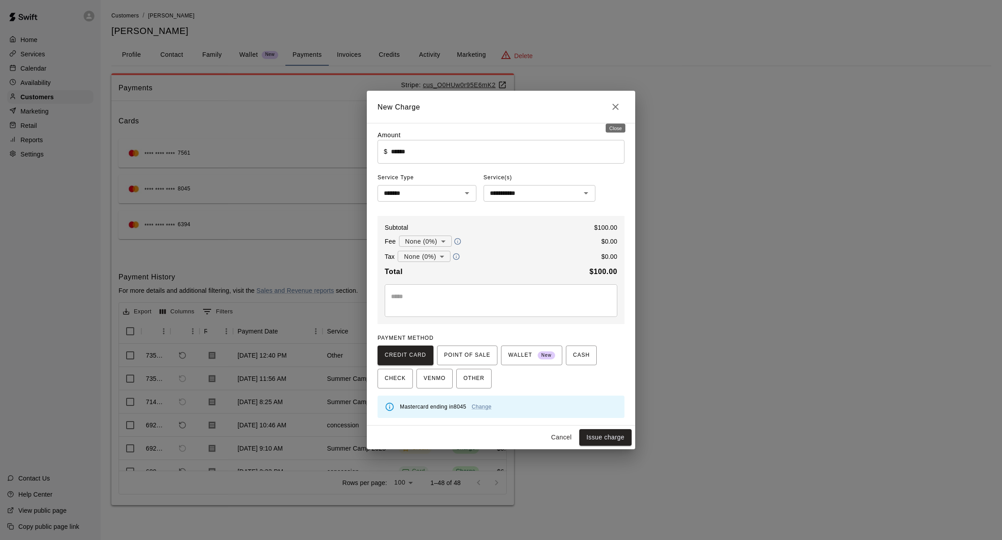
click at [620, 110] on icon "Close" at bounding box center [615, 107] width 11 height 11
type input "*"
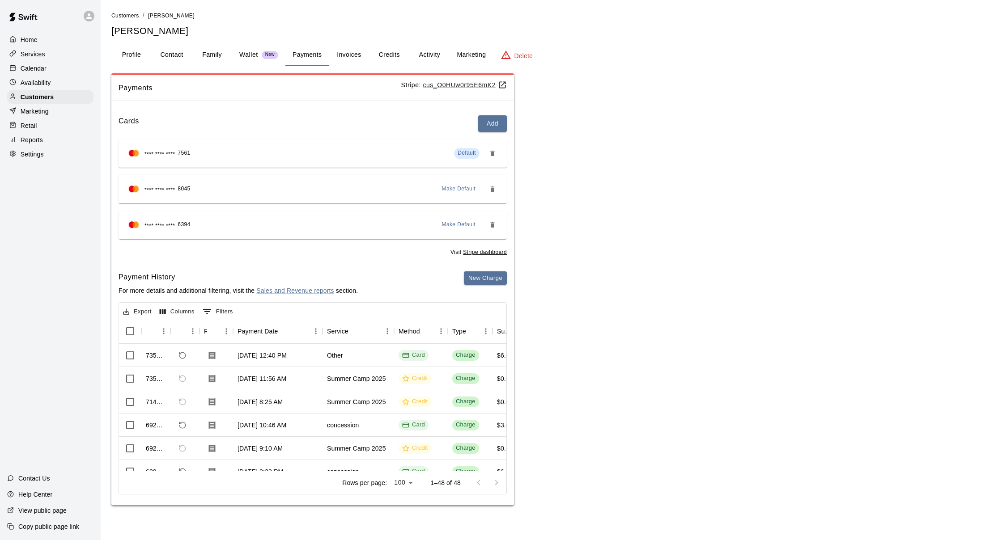
click at [467, 153] on span "Default" at bounding box center [467, 153] width 18 height 6
click at [463, 185] on span "Make Default" at bounding box center [459, 189] width 34 height 9
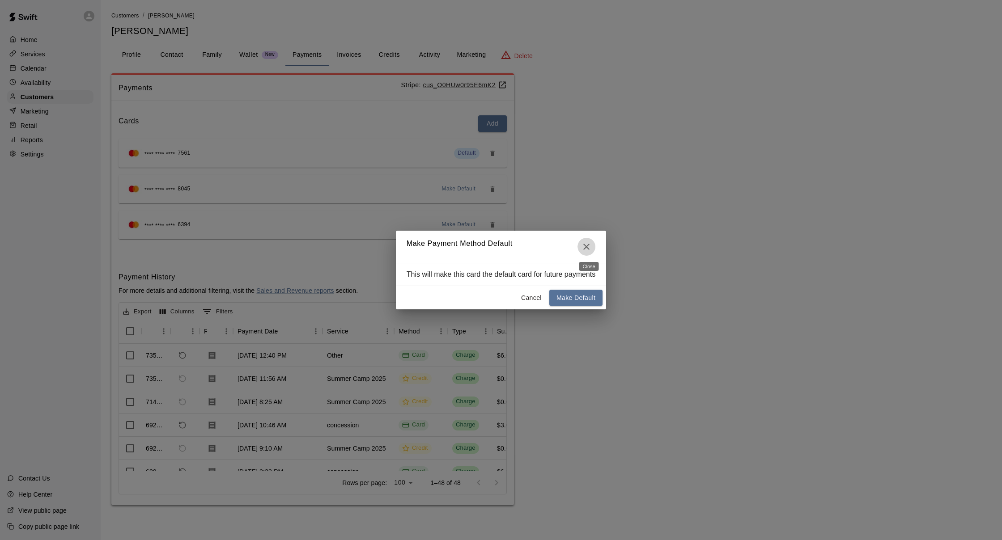
drag, startPoint x: 591, startPoint y: 245, endPoint x: 498, endPoint y: 196, distance: 105.5
click at [590, 245] on icon "Close" at bounding box center [586, 247] width 6 height 6
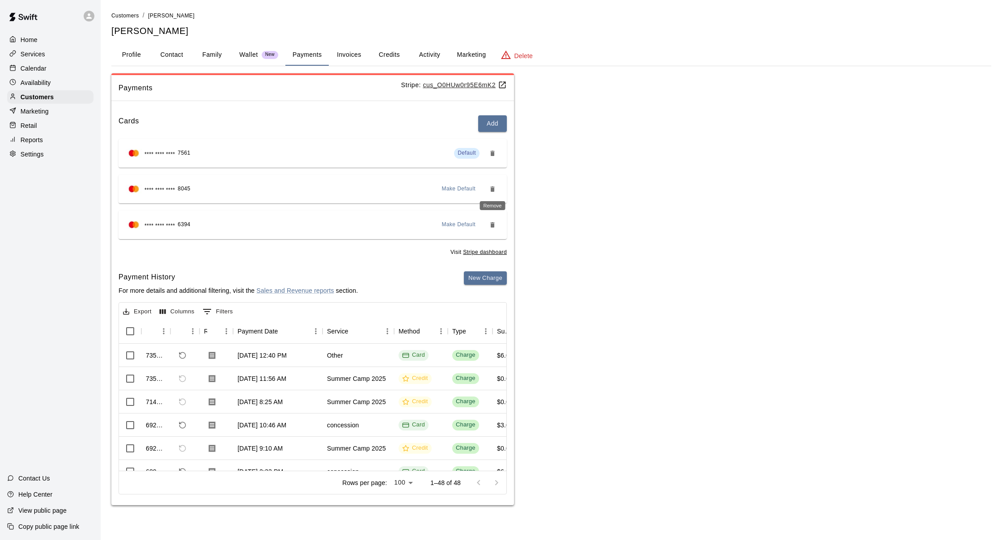
click at [495, 187] on icon "Remove" at bounding box center [492, 189] width 7 height 7
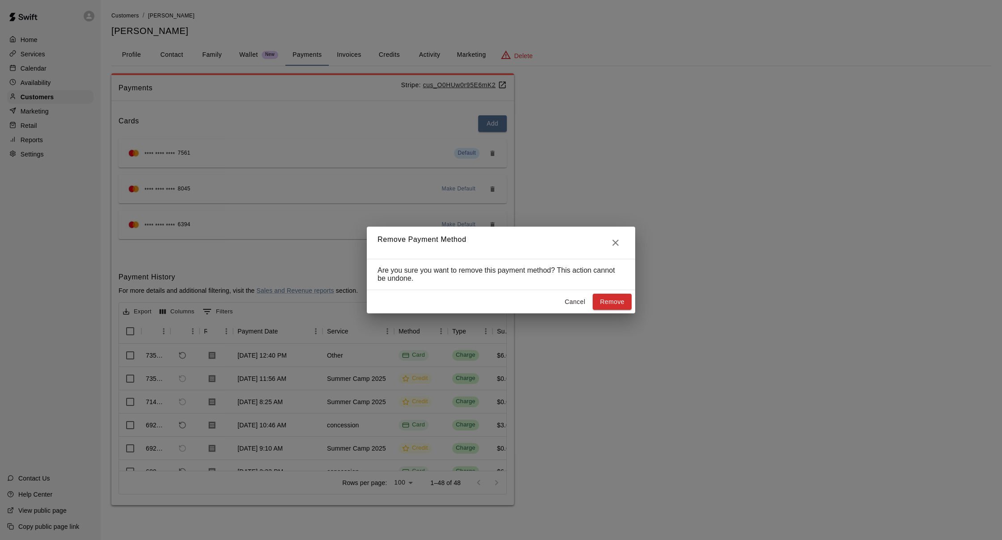
drag, startPoint x: 618, startPoint y: 247, endPoint x: 594, endPoint y: 247, distance: 24.2
click at [609, 247] on button "Close" at bounding box center [616, 243] width 18 height 18
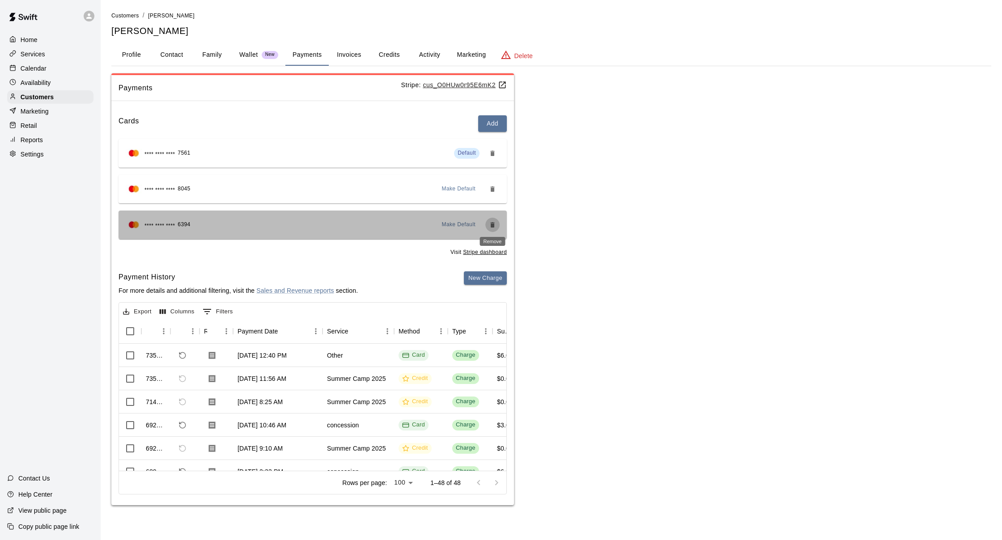
click at [495, 230] on button "Remove" at bounding box center [492, 225] width 14 height 14
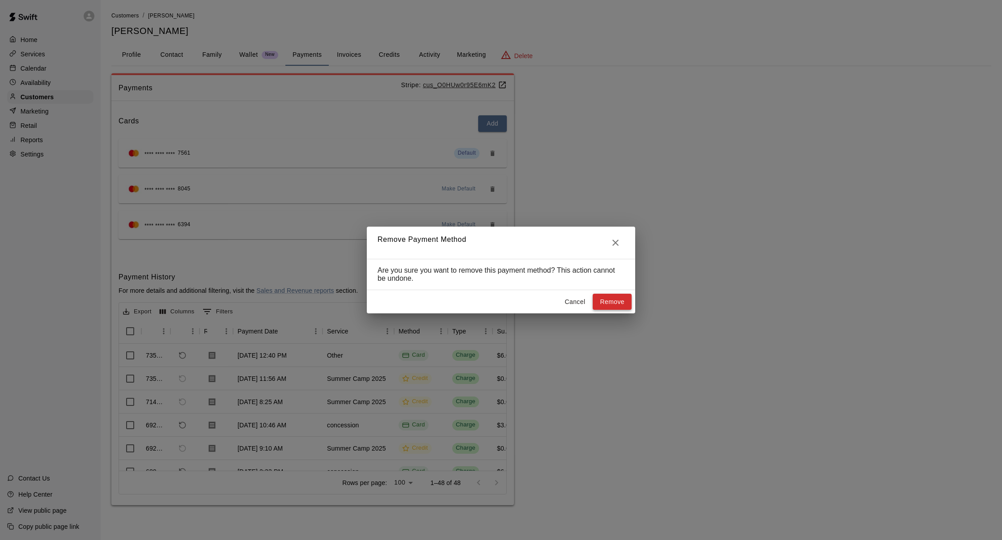
click at [609, 298] on button "Remove" at bounding box center [612, 302] width 39 height 17
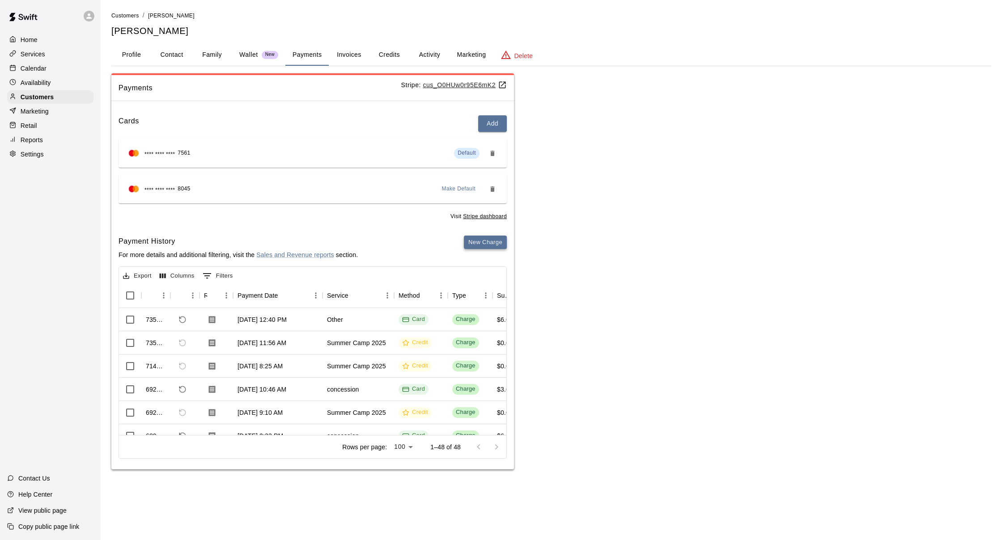
click at [492, 238] on button "New Charge" at bounding box center [485, 243] width 43 height 14
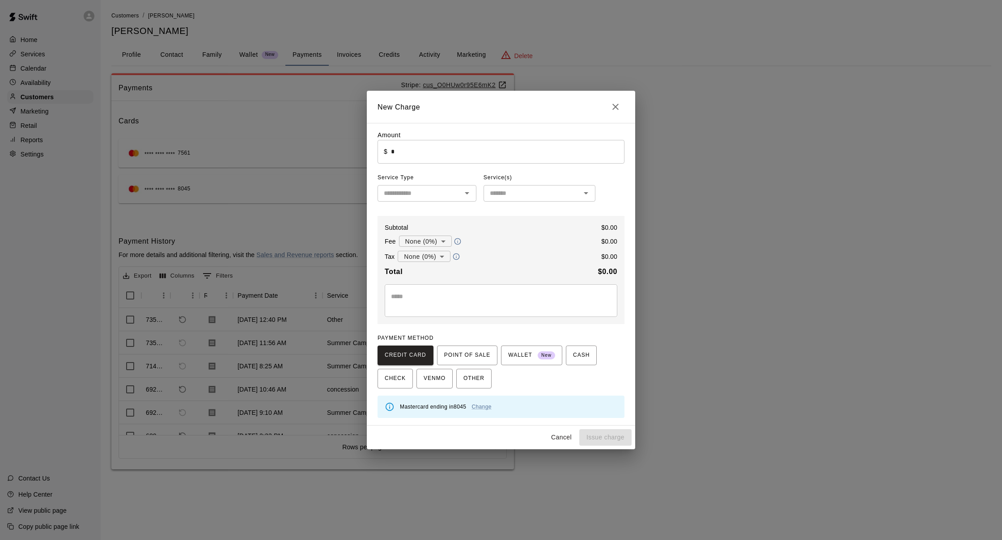
click at [455, 158] on input "*" at bounding box center [508, 152] width 234 height 24
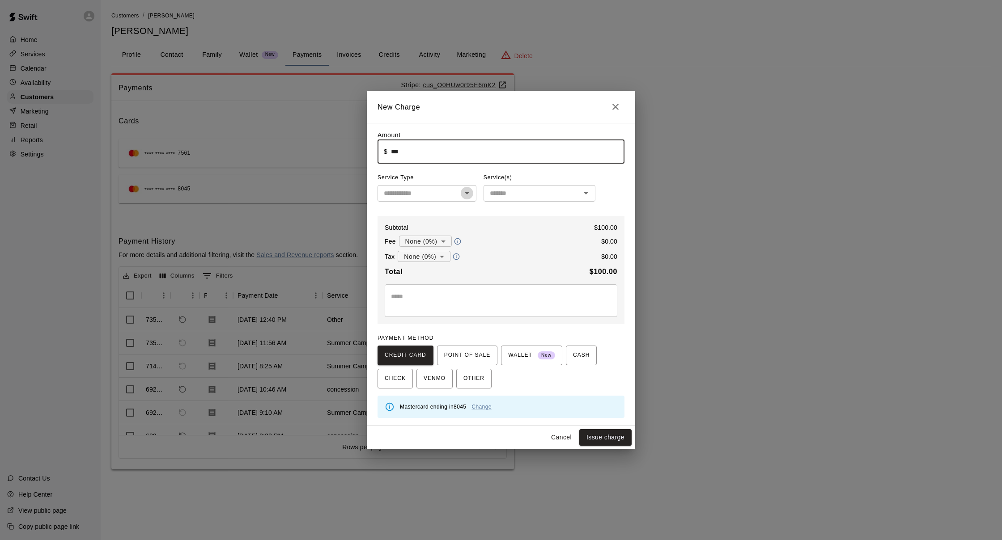
click at [468, 193] on icon "Open" at bounding box center [467, 193] width 11 height 11
type input "******"
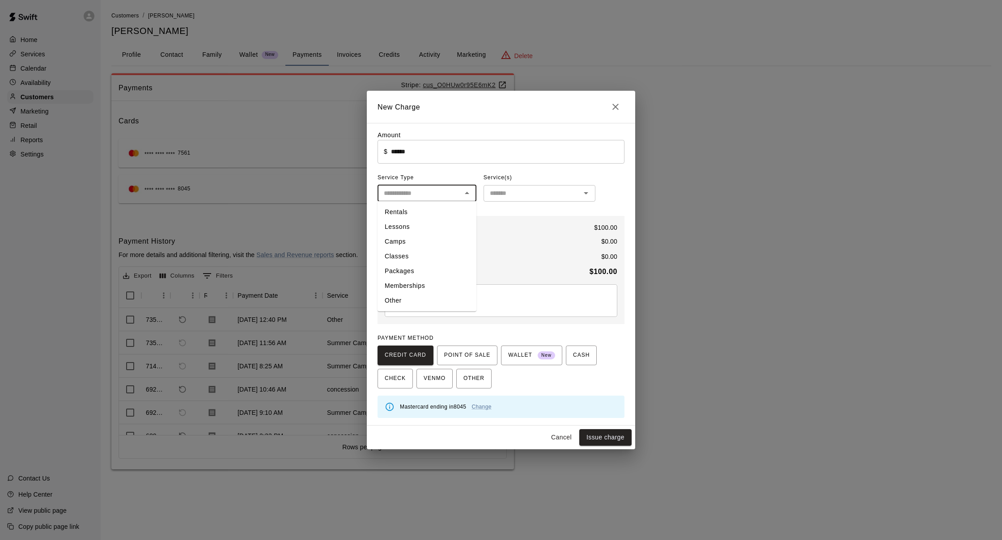
click at [450, 210] on li "Rentals" at bounding box center [427, 212] width 99 height 15
type input "*******"
click at [500, 197] on input "text" at bounding box center [532, 193] width 92 height 11
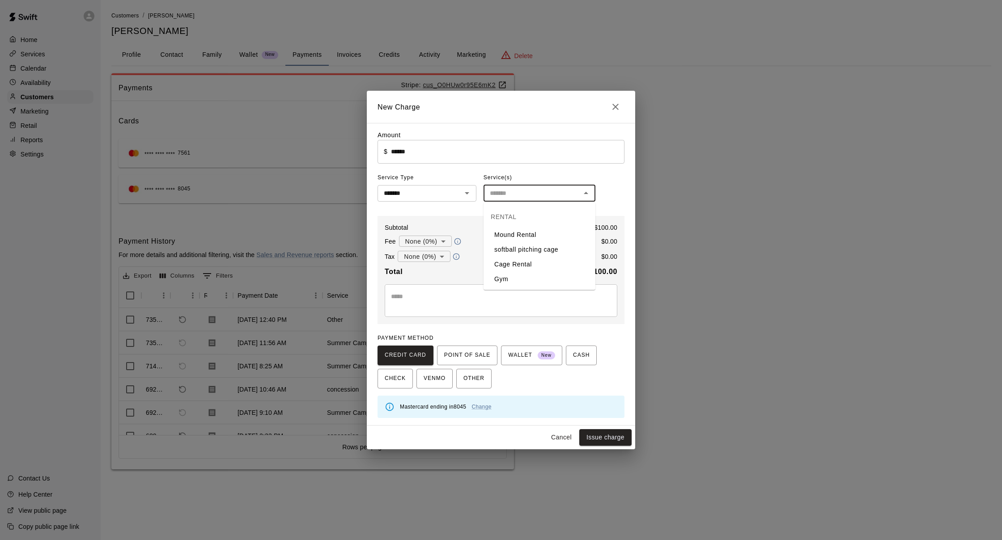
click at [529, 268] on li "Cage Rental" at bounding box center [540, 264] width 112 height 15
type input "**********"
click at [491, 407] on link "Change" at bounding box center [482, 407] width 20 height 6
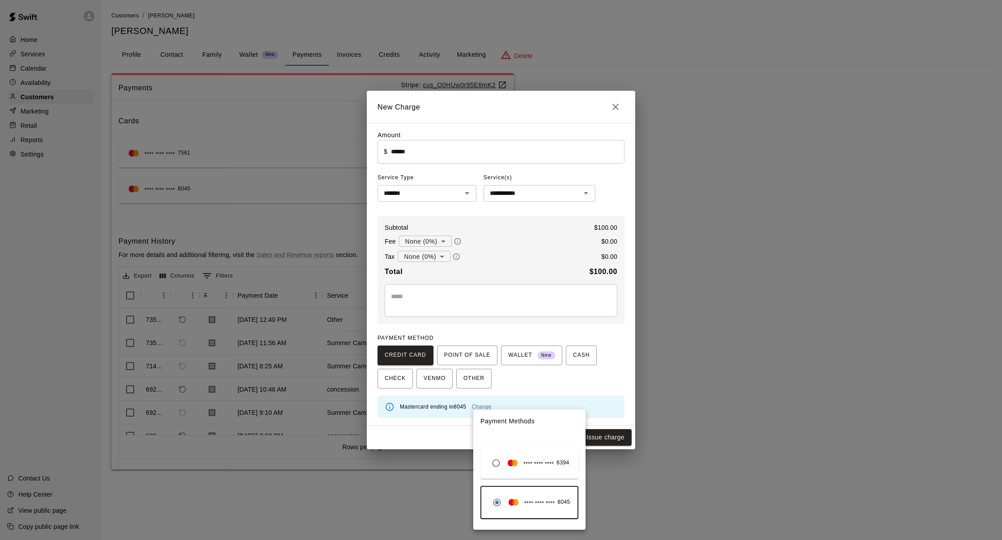
click at [564, 393] on div at bounding box center [501, 270] width 1002 height 540
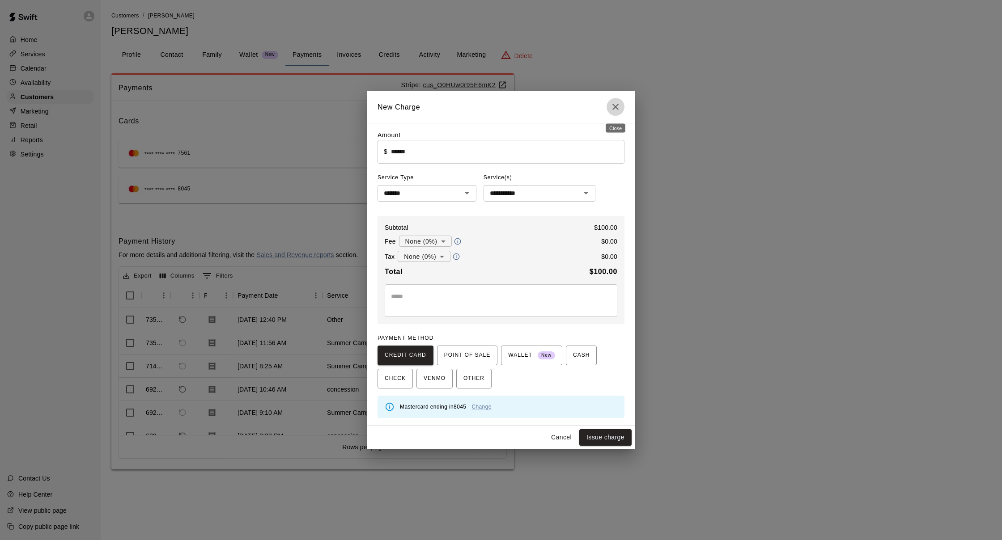
drag, startPoint x: 620, startPoint y: 104, endPoint x: 612, endPoint y: 106, distance: 8.4
click at [619, 105] on icon "Close" at bounding box center [615, 107] width 11 height 11
type input "*"
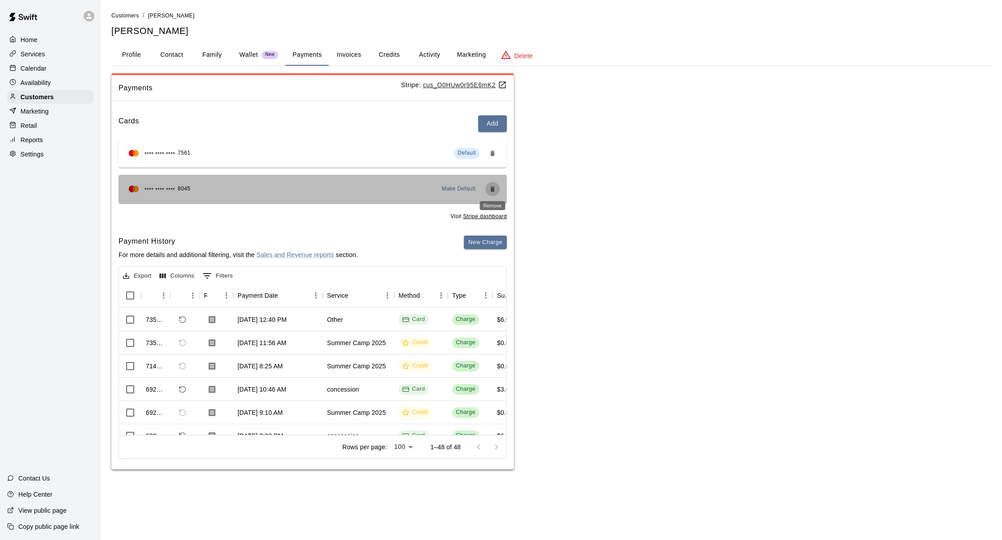
click at [494, 189] on icon "Remove" at bounding box center [492, 189] width 4 height 5
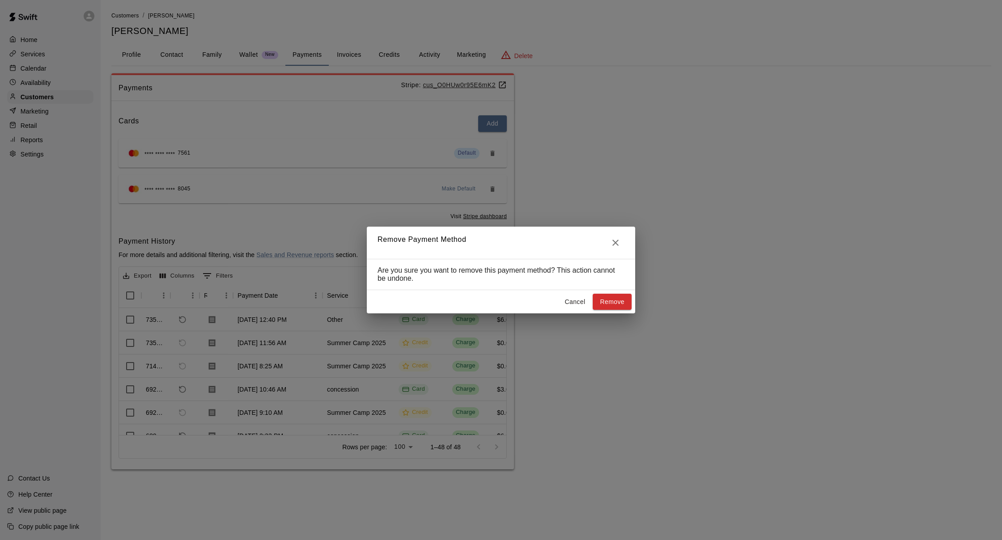
click at [625, 299] on button "Remove" at bounding box center [612, 302] width 39 height 17
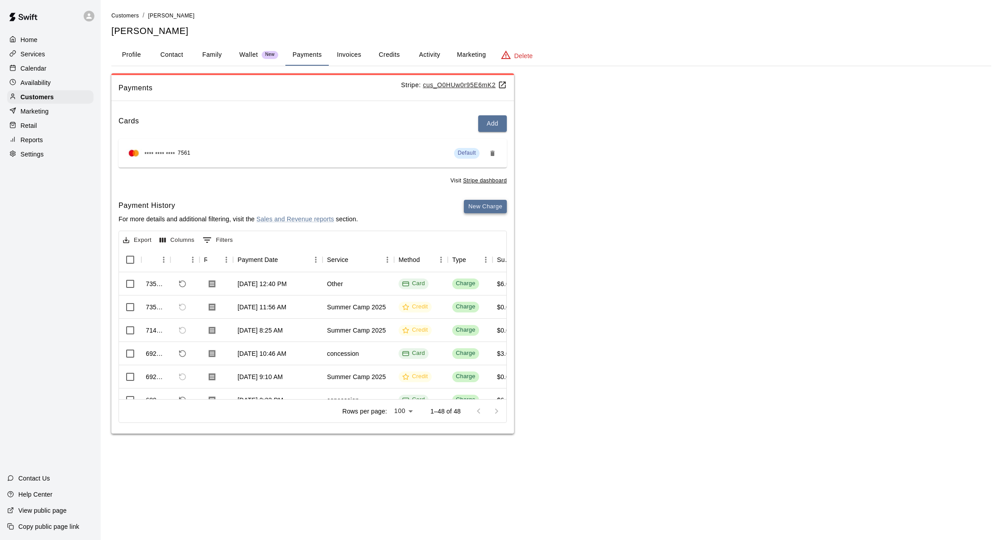
click at [477, 205] on button "New Charge" at bounding box center [485, 207] width 43 height 14
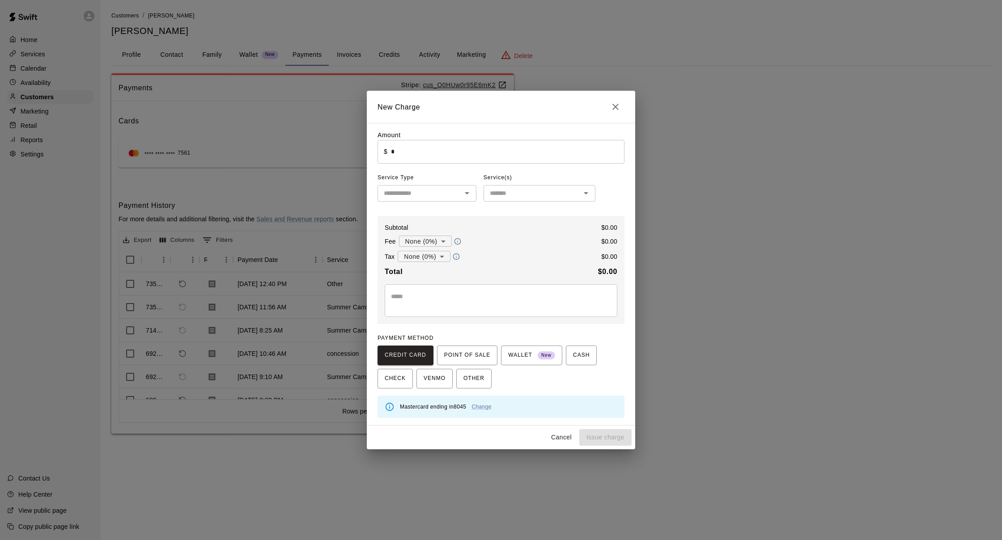
click at [392, 150] on input "*" at bounding box center [508, 152] width 234 height 24
type input "******"
click at [394, 191] on input "text" at bounding box center [419, 193] width 79 height 11
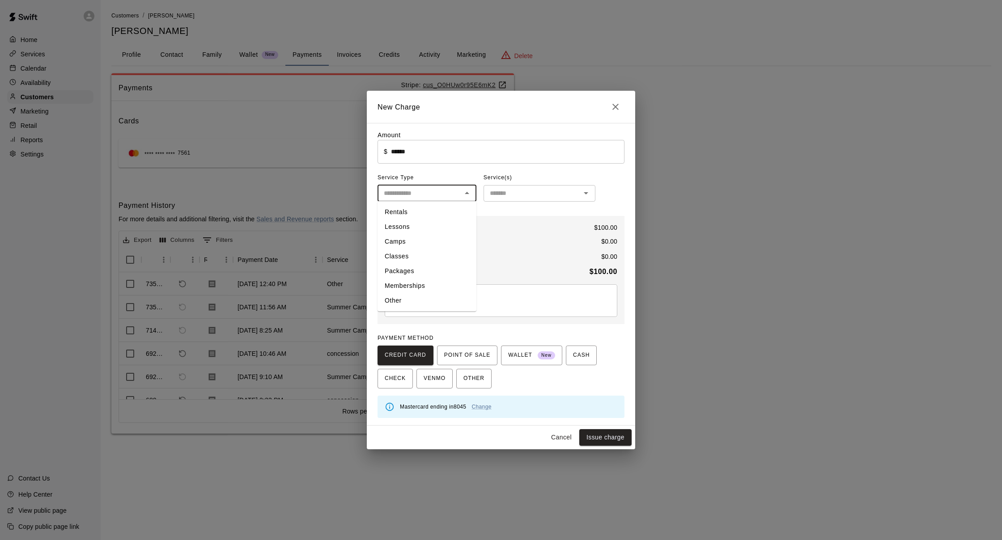
click at [413, 212] on li "Rentals" at bounding box center [427, 212] width 99 height 15
type input "*******"
click at [584, 196] on icon "Open" at bounding box center [586, 193] width 11 height 11
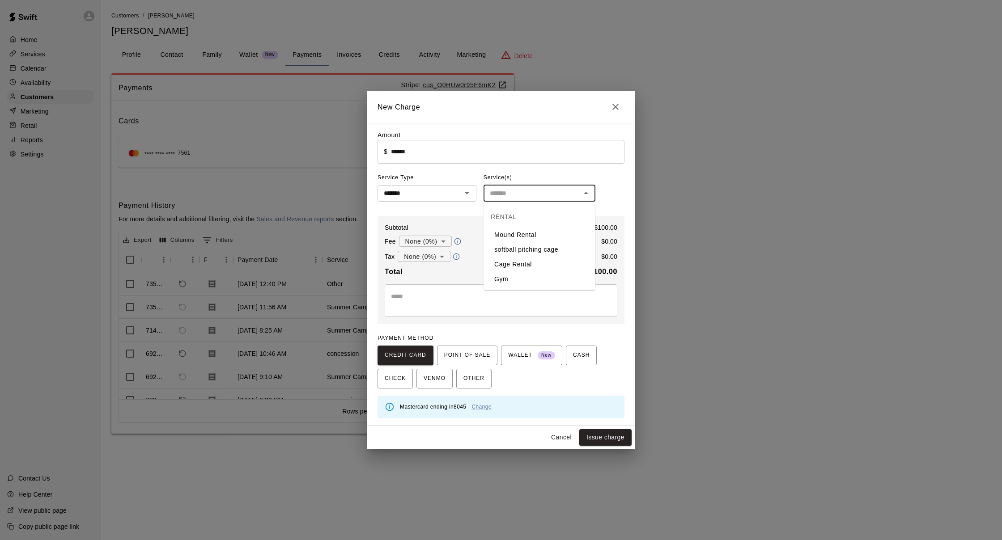
click at [556, 259] on li "Cage Rental" at bounding box center [540, 264] width 112 height 15
type input "**********"
click at [607, 438] on button "Issue charge" at bounding box center [605, 438] width 52 height 17
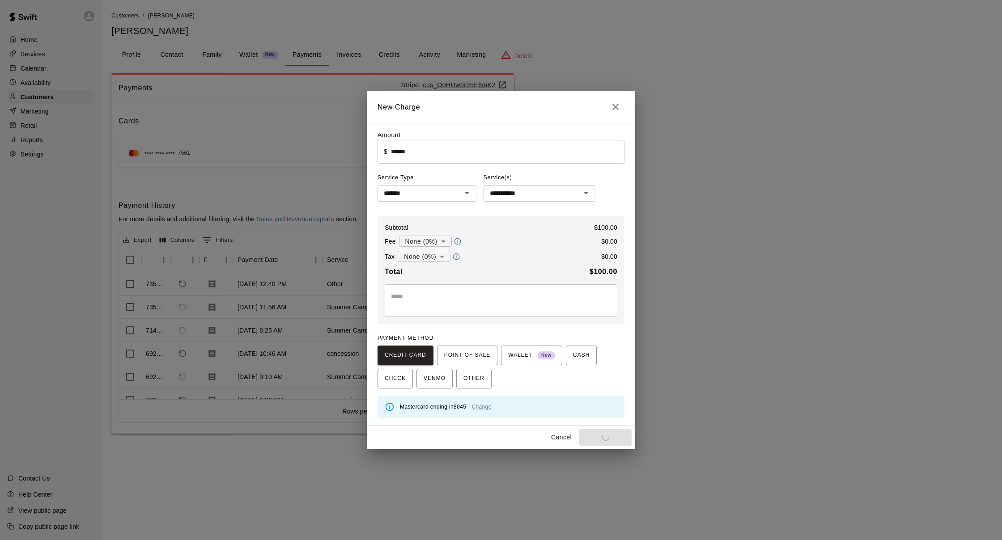
type input "*"
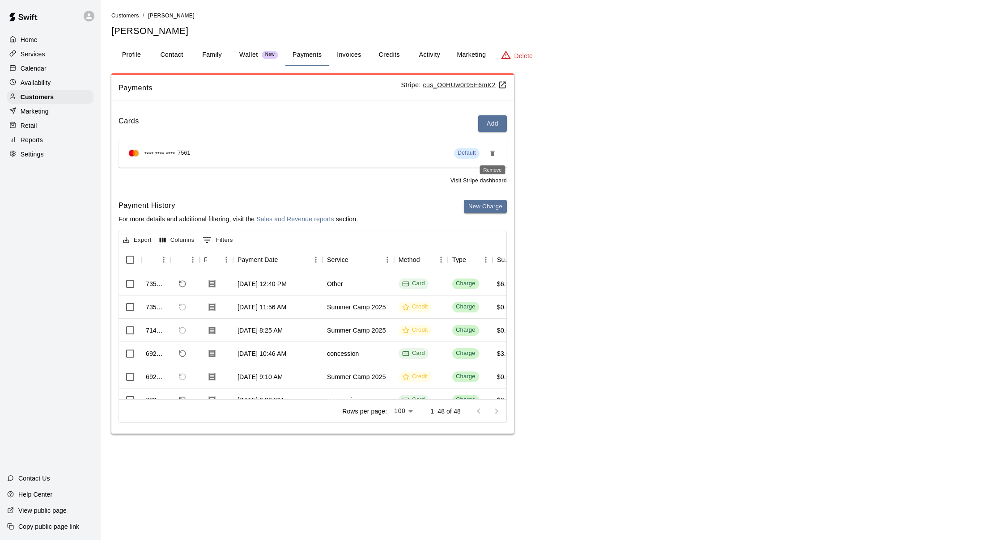
click at [490, 152] on icon "Remove" at bounding box center [492, 153] width 7 height 7
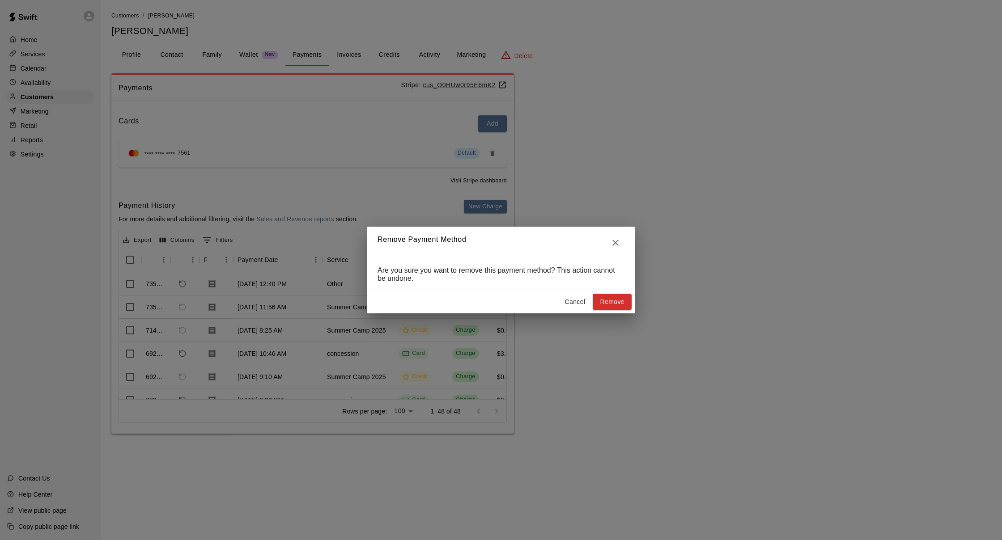
click at [579, 303] on button "Cancel" at bounding box center [575, 302] width 29 height 17
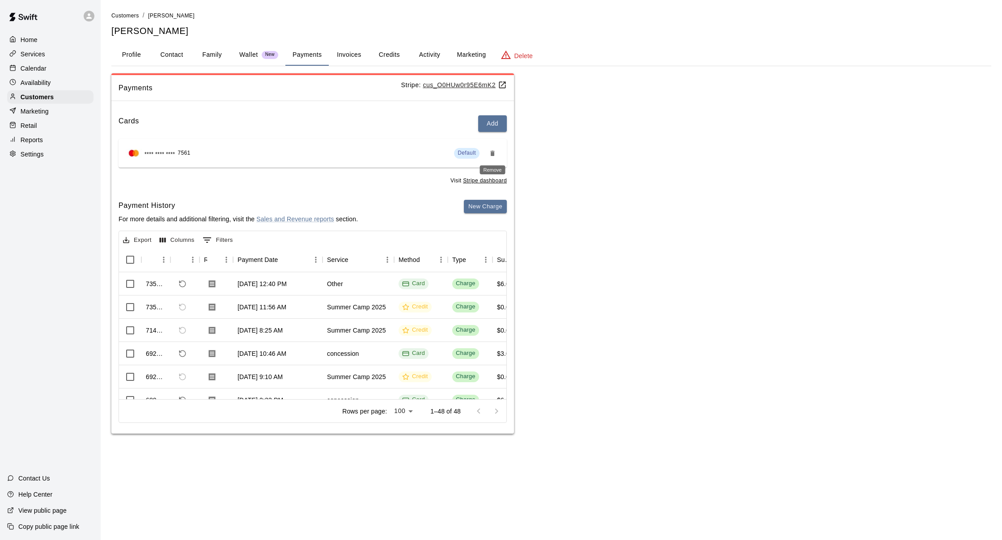
click at [489, 152] on button "Remove" at bounding box center [492, 153] width 14 height 14
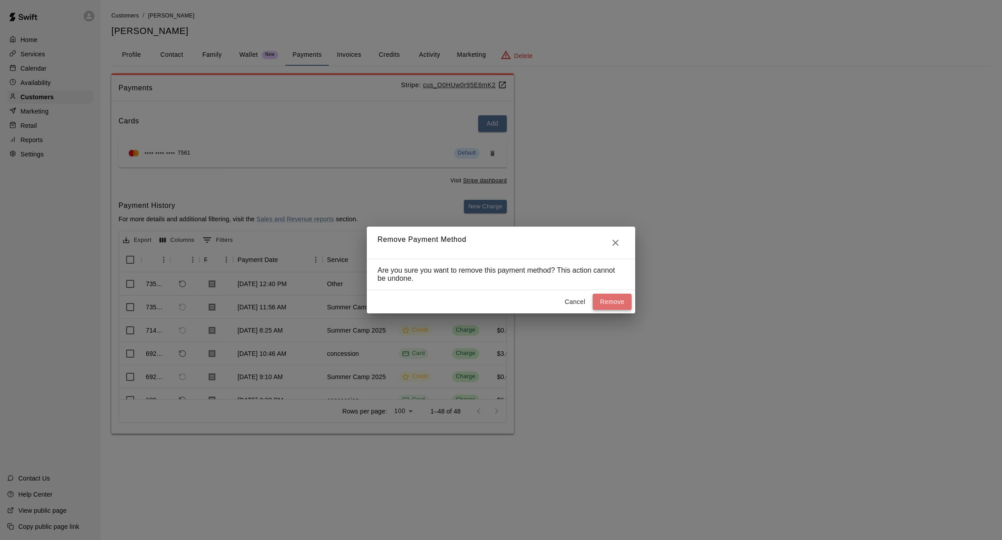
click at [611, 304] on button "Remove" at bounding box center [612, 302] width 39 height 17
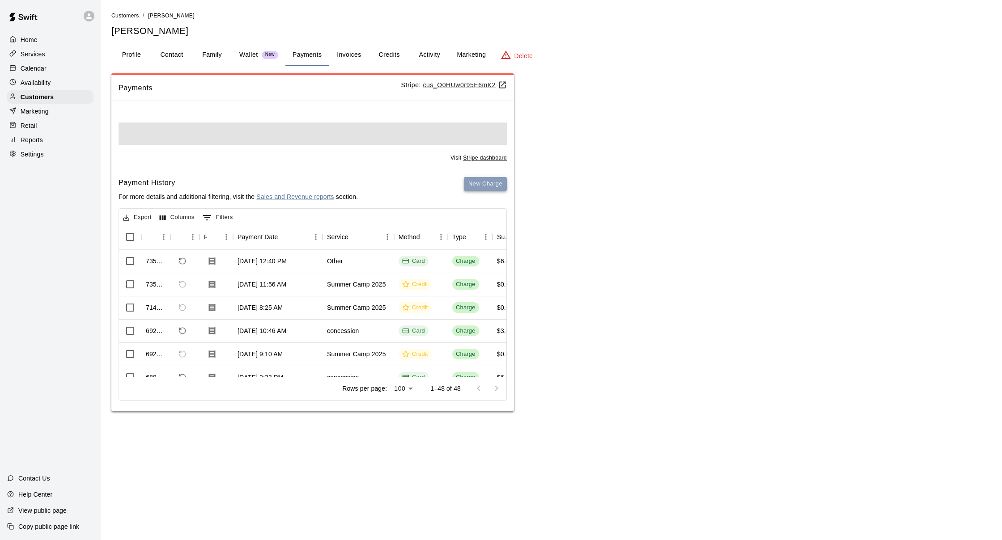
click at [491, 188] on button "New Charge" at bounding box center [485, 184] width 43 height 14
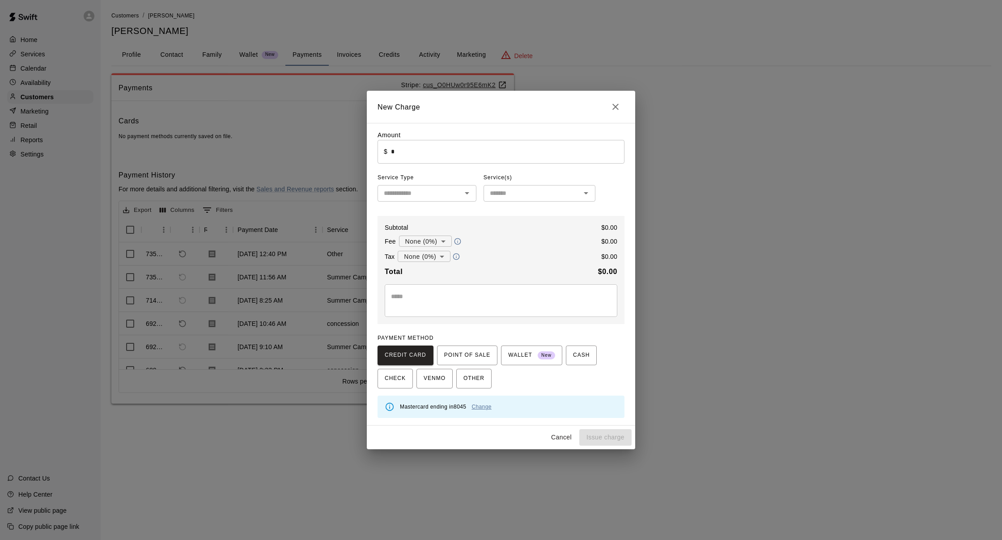
click at [489, 408] on link "Change" at bounding box center [482, 407] width 20 height 6
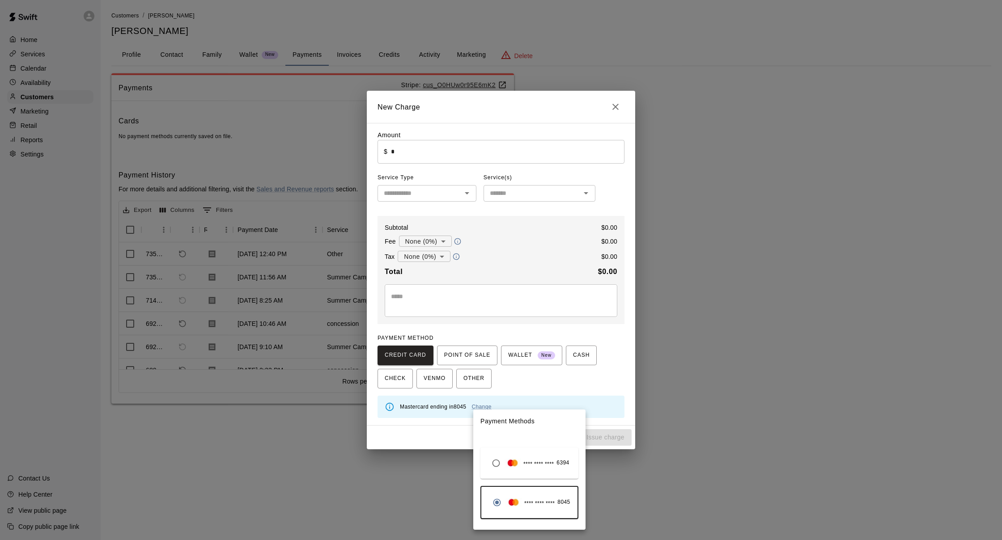
click at [528, 462] on span "**** **** ****" at bounding box center [538, 464] width 30 height 9
click at [534, 436] on div "**** **** **** 6394 **** **** **** 8045" at bounding box center [529, 482] width 112 height 97
click at [498, 419] on p "Payment Methods" at bounding box center [529, 422] width 112 height 24
click at [515, 400] on div at bounding box center [501, 270] width 1002 height 540
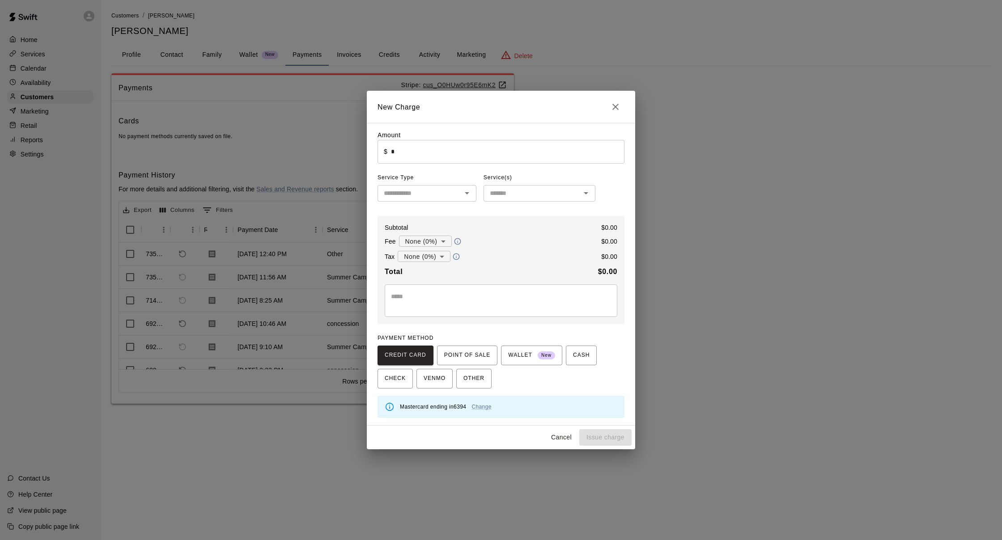
click at [389, 409] on icon at bounding box center [390, 407] width 10 height 10
click at [551, 434] on button "Cancel" at bounding box center [561, 438] width 29 height 17
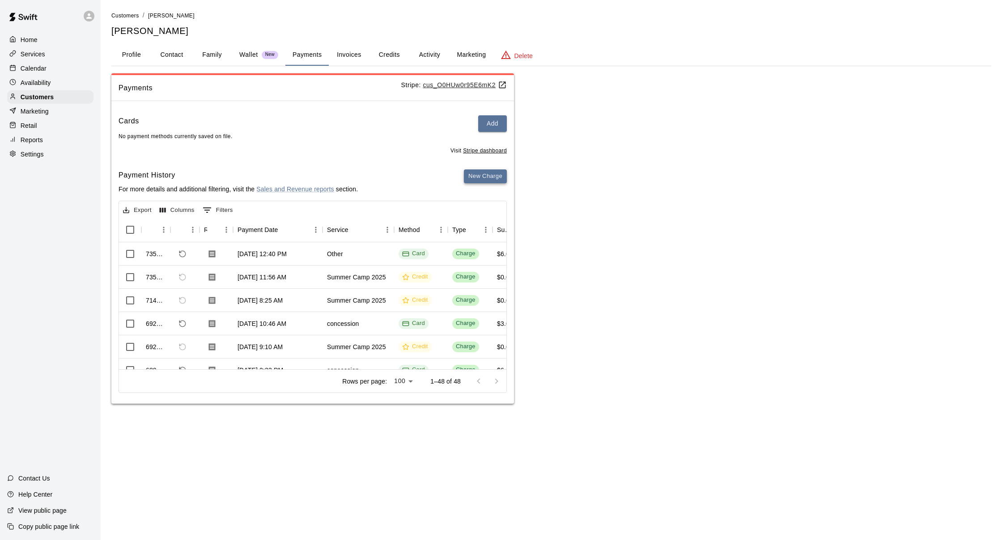
scroll to position [0, 0]
click at [477, 178] on button "New Charge" at bounding box center [485, 177] width 43 height 14
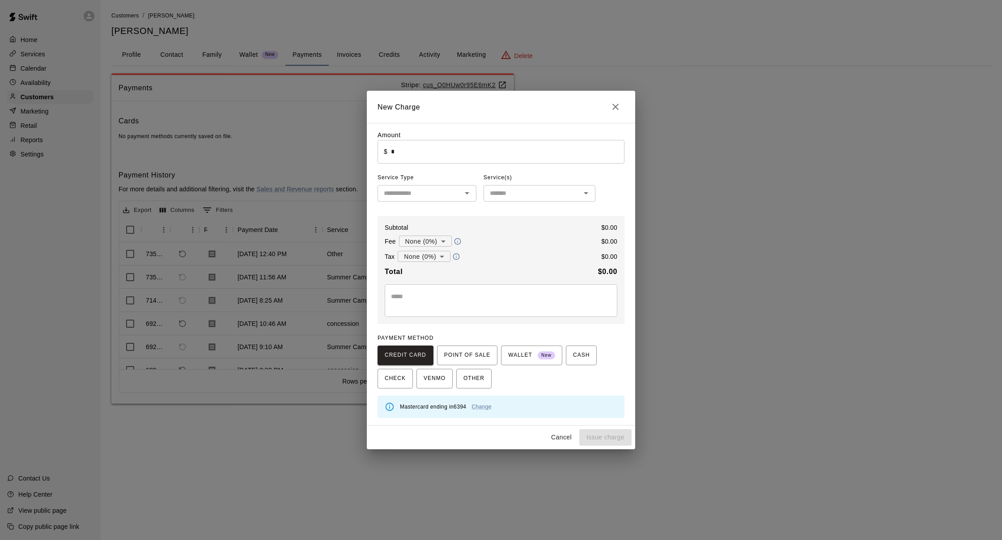
scroll to position [0, 0]
click at [478, 407] on link "Change" at bounding box center [482, 407] width 20 height 6
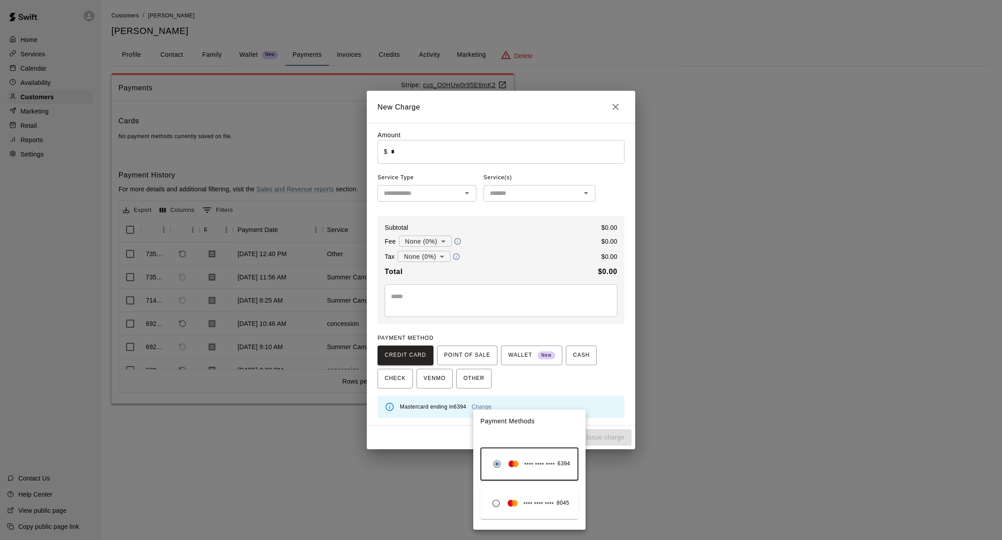
click at [520, 405] on div at bounding box center [501, 270] width 1002 height 540
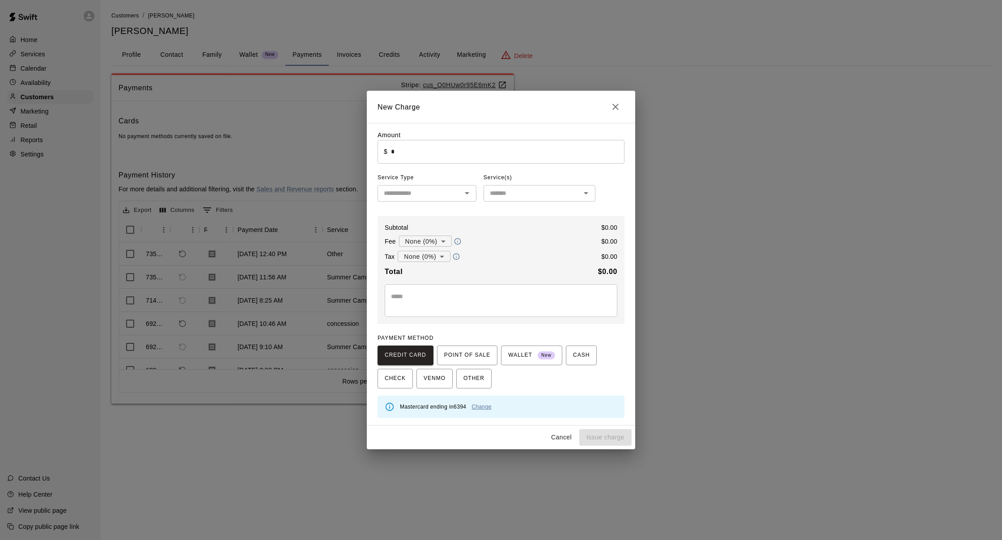
click at [480, 408] on link "Change" at bounding box center [482, 407] width 20 height 6
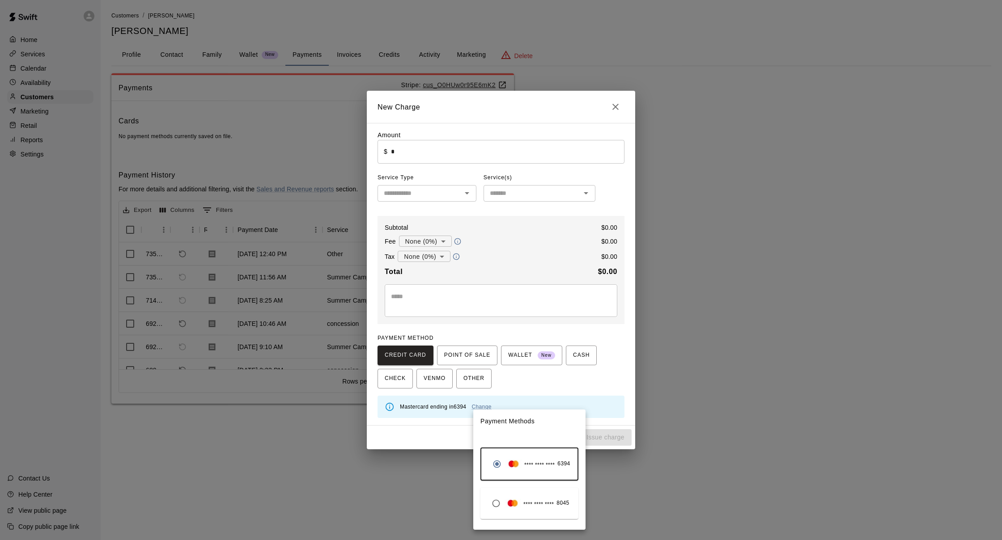
drag, startPoint x: 612, startPoint y: 106, endPoint x: 582, endPoint y: 101, distance: 31.3
click at [612, 106] on div at bounding box center [501, 270] width 1002 height 540
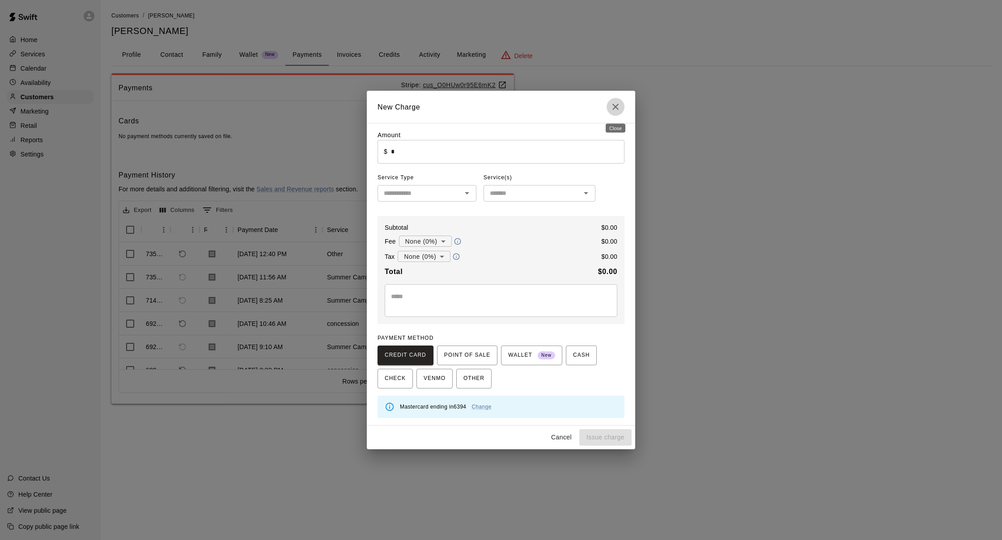
click at [611, 108] on icon "Close" at bounding box center [615, 107] width 11 height 11
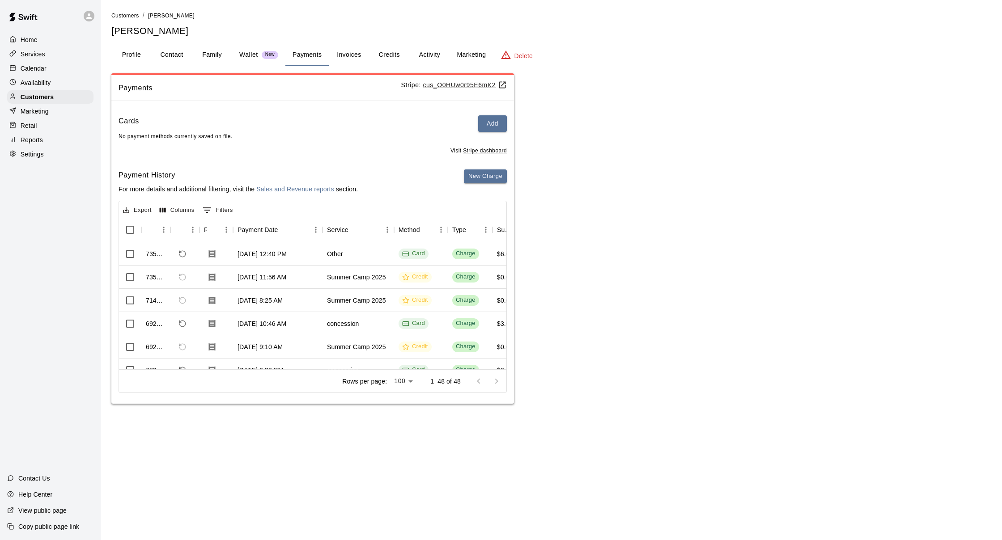
drag, startPoint x: 694, startPoint y: 105, endPoint x: 609, endPoint y: 53, distance: 99.0
click at [691, 103] on div "Payments Stripe: cus_O0HUw0r95E6mK2 Cards Add No payment methods currently save…" at bounding box center [551, 238] width 880 height 331
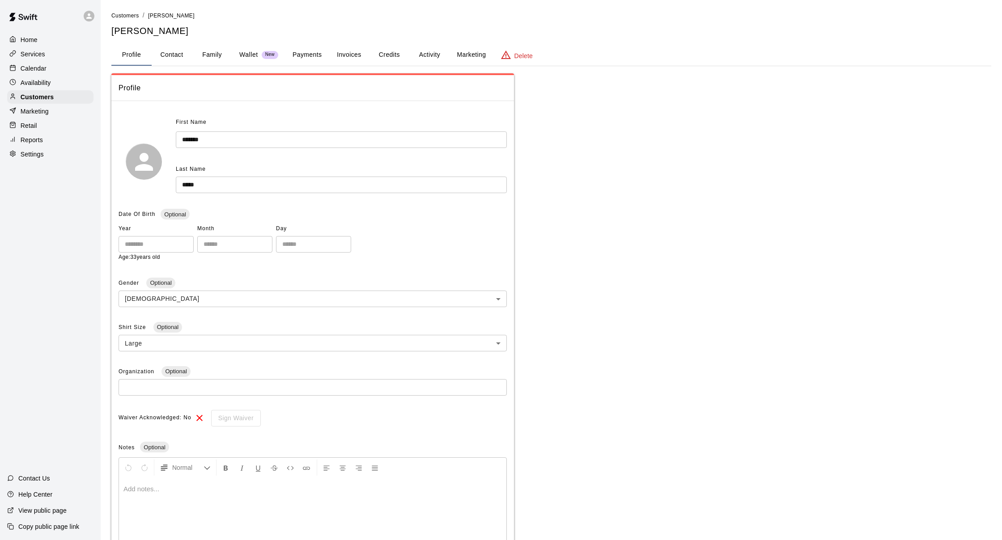
click at [183, 56] on button "Contact" at bounding box center [172, 54] width 40 height 21
select select "**"
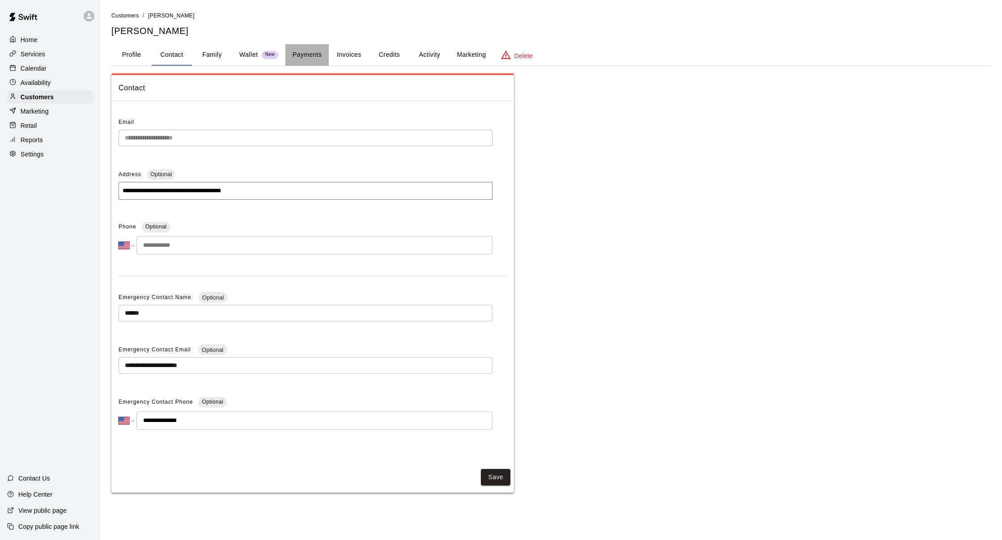
click at [300, 51] on button "Payments" at bounding box center [306, 54] width 43 height 21
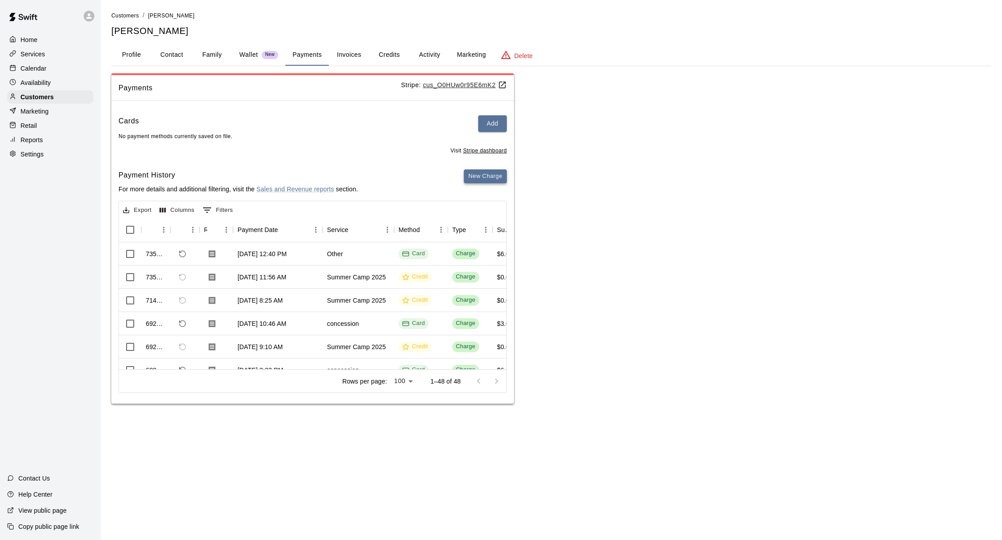
click at [486, 174] on button "New Charge" at bounding box center [485, 177] width 43 height 14
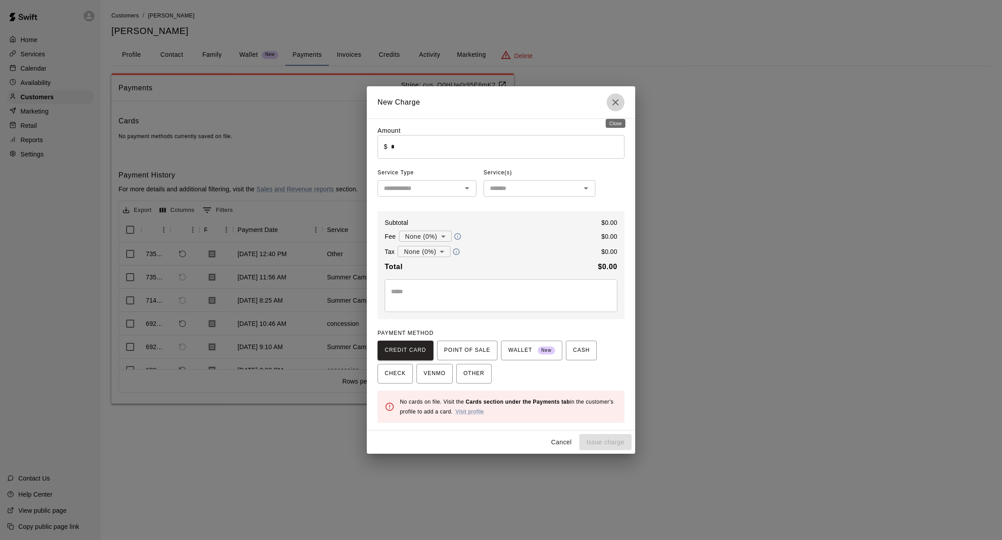
drag, startPoint x: 613, startPoint y: 102, endPoint x: 586, endPoint y: 113, distance: 29.3
click at [613, 103] on icon "Close" at bounding box center [615, 102] width 11 height 11
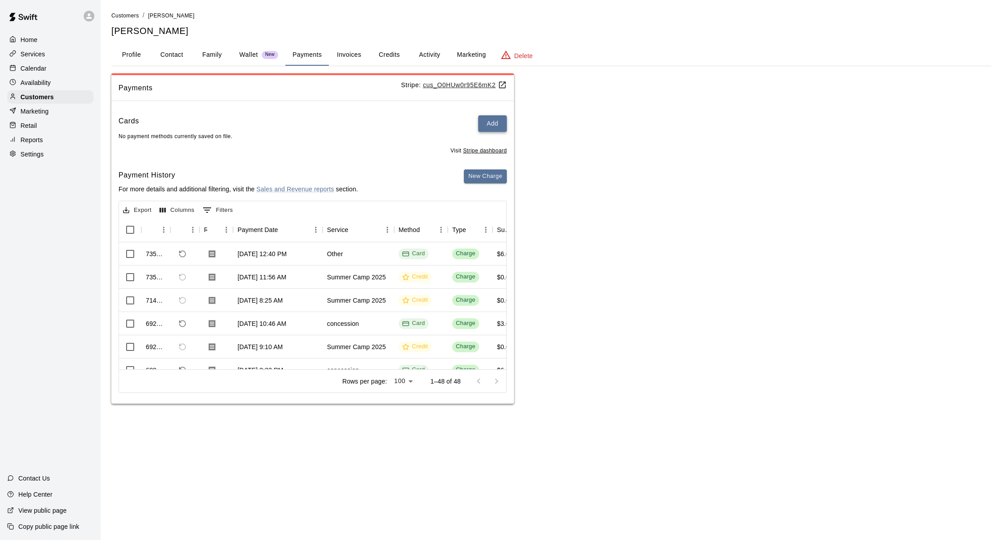
click at [480, 117] on button "Add" at bounding box center [492, 123] width 29 height 17
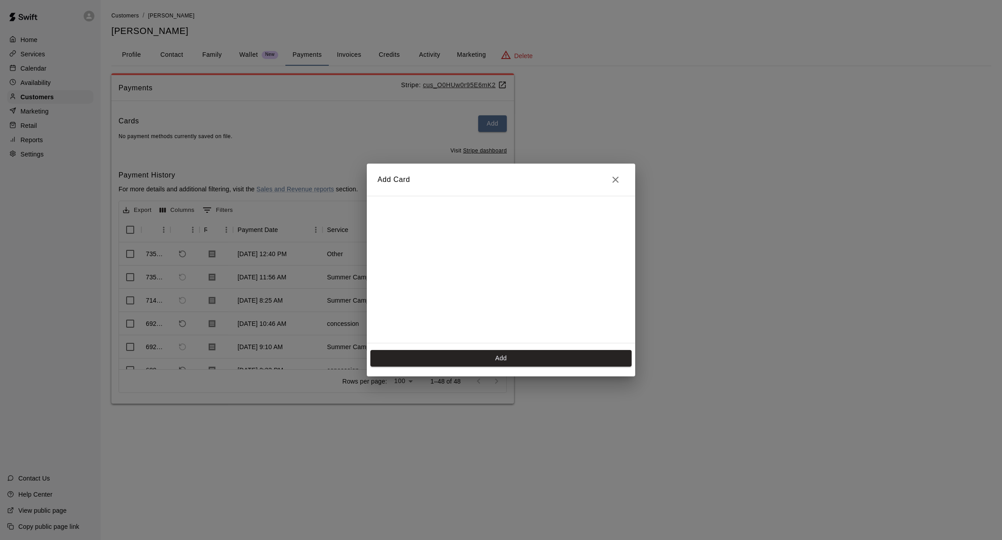
scroll to position [124, 0]
click at [553, 361] on button "Add" at bounding box center [500, 358] width 261 height 17
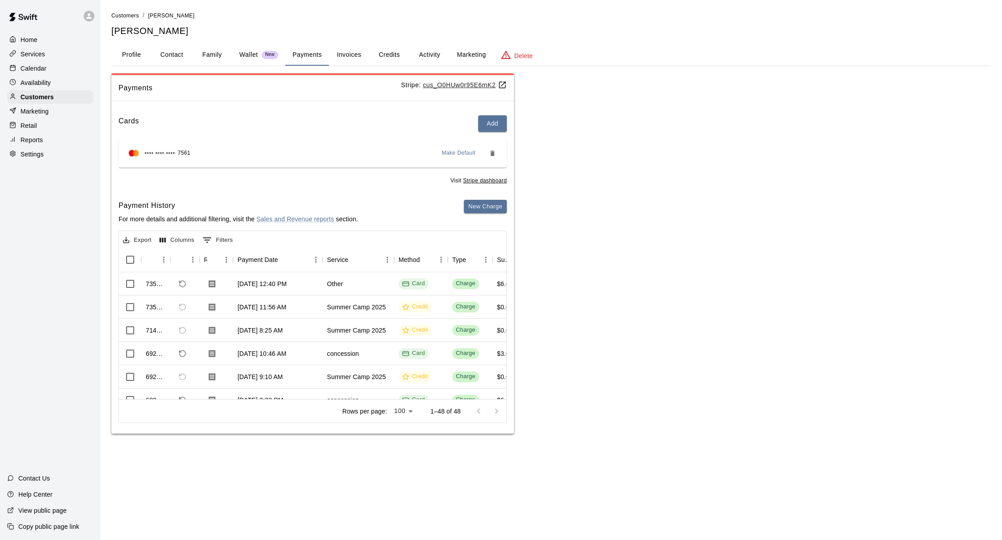
scroll to position [0, 0]
click at [485, 207] on button "New Charge" at bounding box center [485, 207] width 43 height 14
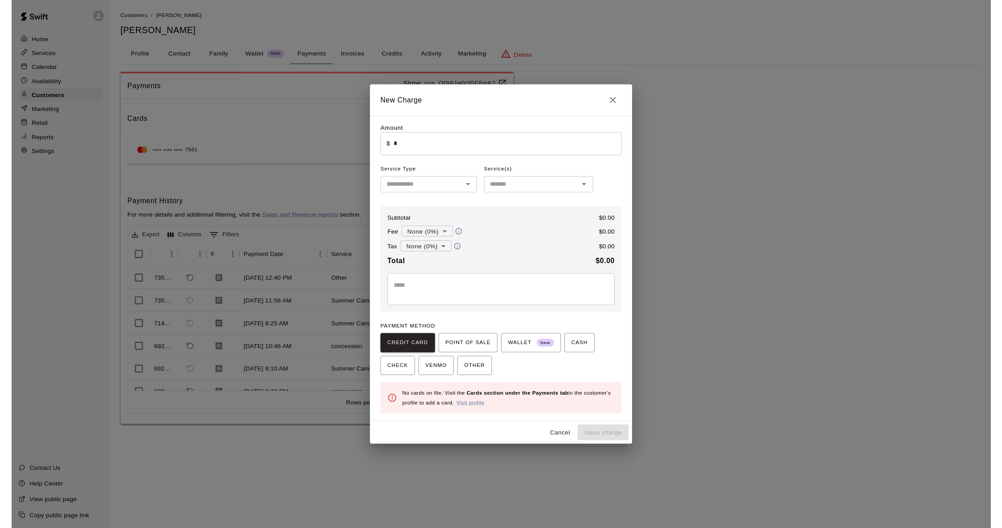
scroll to position [0, 0]
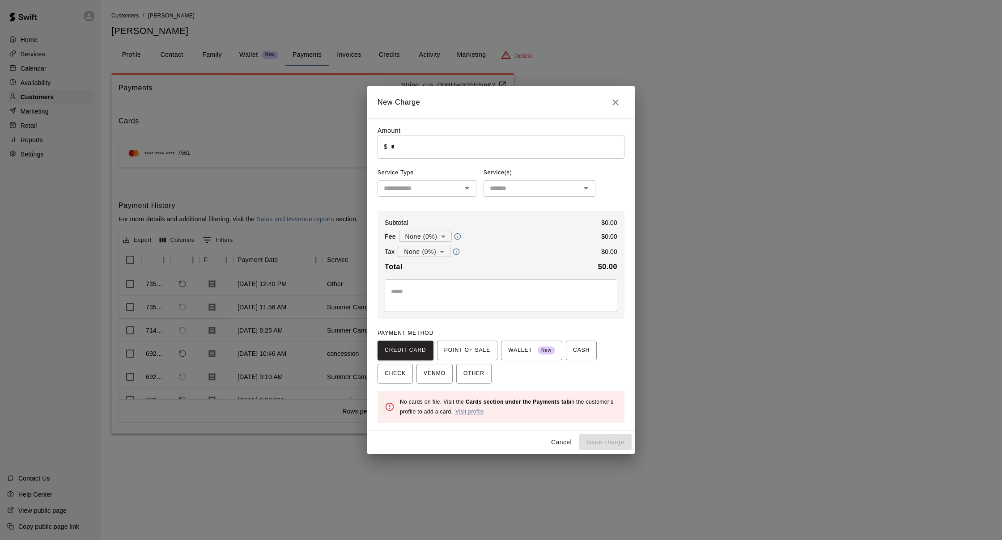
click at [480, 411] on link "Visit profile" at bounding box center [469, 412] width 29 height 6
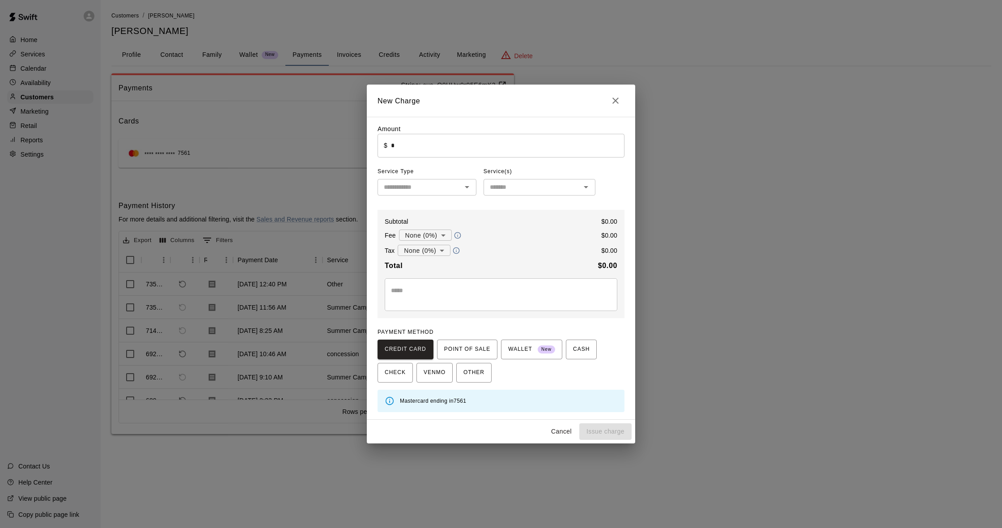
click at [437, 142] on input "*" at bounding box center [508, 146] width 234 height 24
click at [465, 188] on icon "Open" at bounding box center [467, 187] width 11 height 11
type input "******"
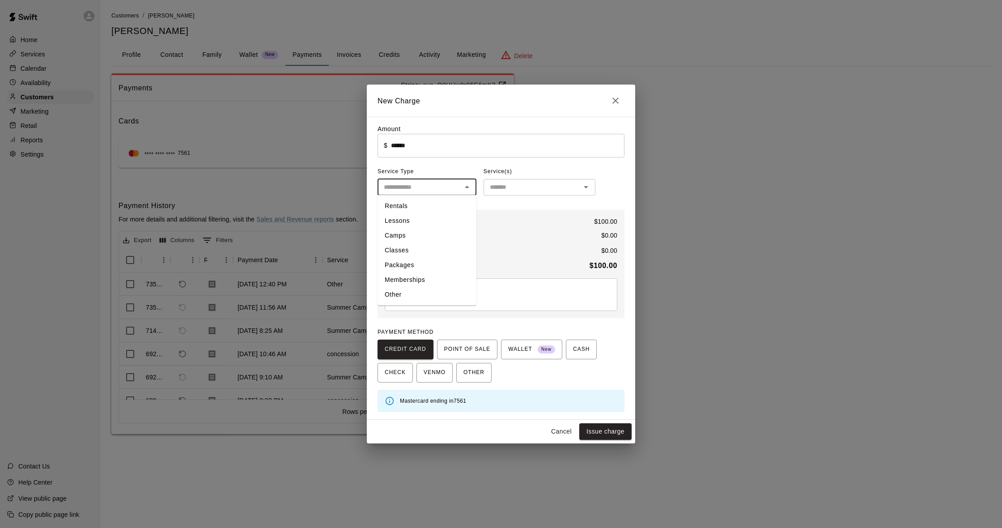
click at [438, 208] on li "Rentals" at bounding box center [427, 206] width 99 height 15
type input "*******"
click at [485, 191] on div "​" at bounding box center [540, 187] width 112 height 17
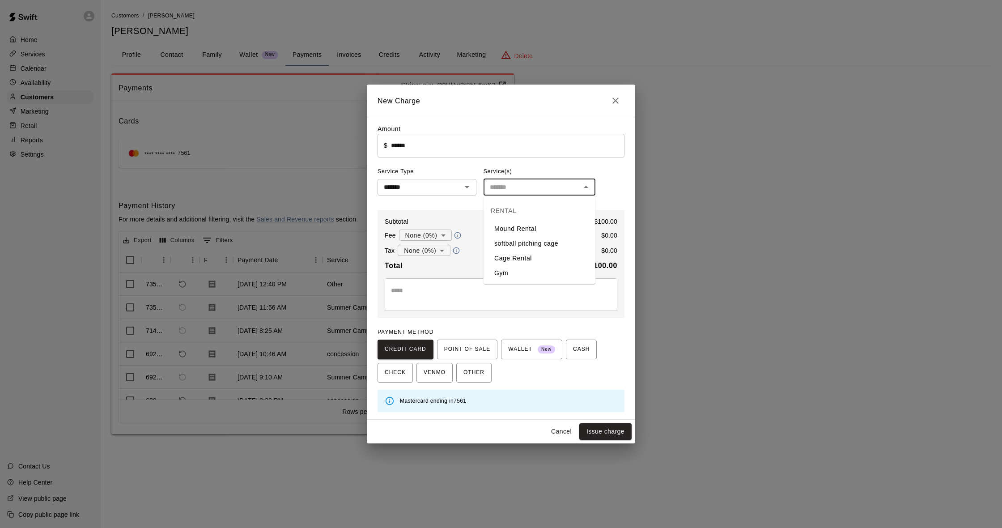
click at [523, 257] on li "Cage Rental" at bounding box center [540, 258] width 112 height 15
type input "**********"
click at [595, 432] on button "Issue charge" at bounding box center [605, 431] width 52 height 17
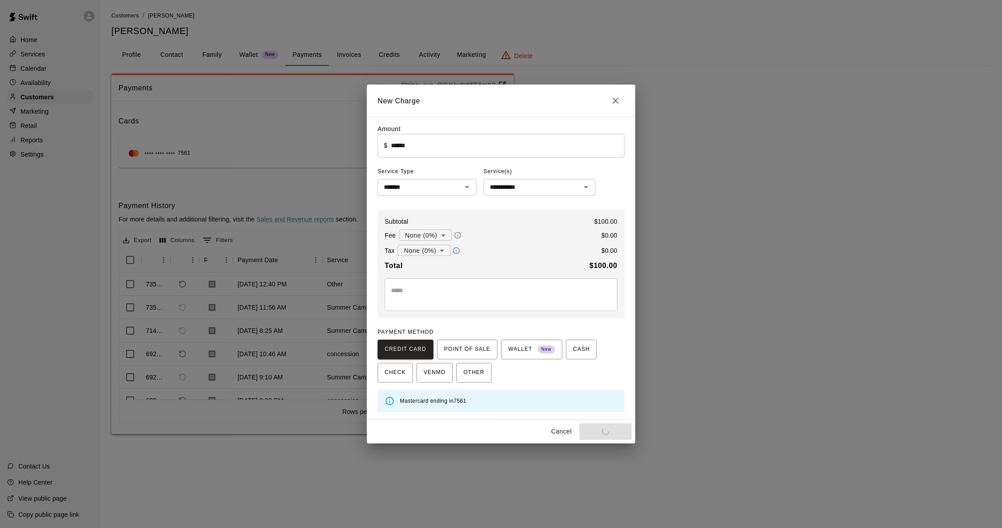
type input "*"
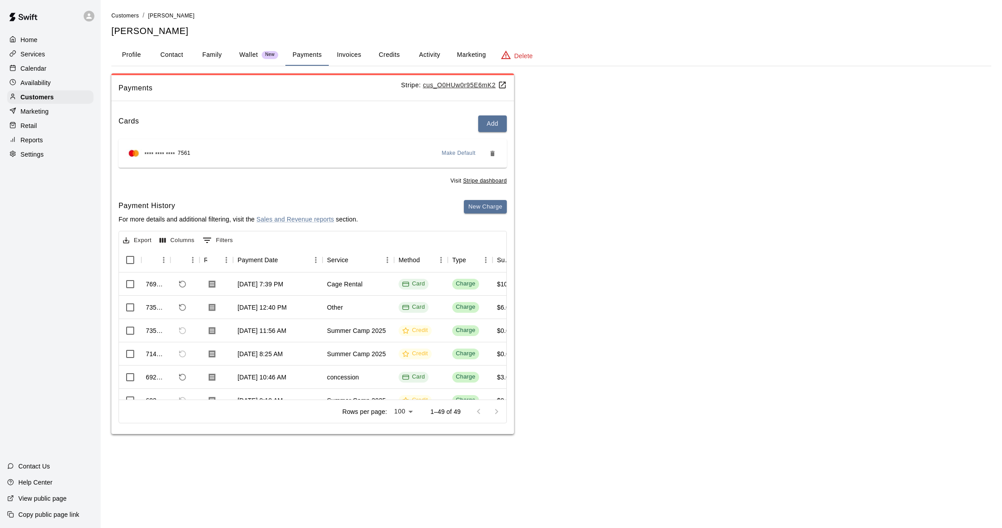
click at [353, 60] on button "Invoices" at bounding box center [349, 54] width 40 height 21
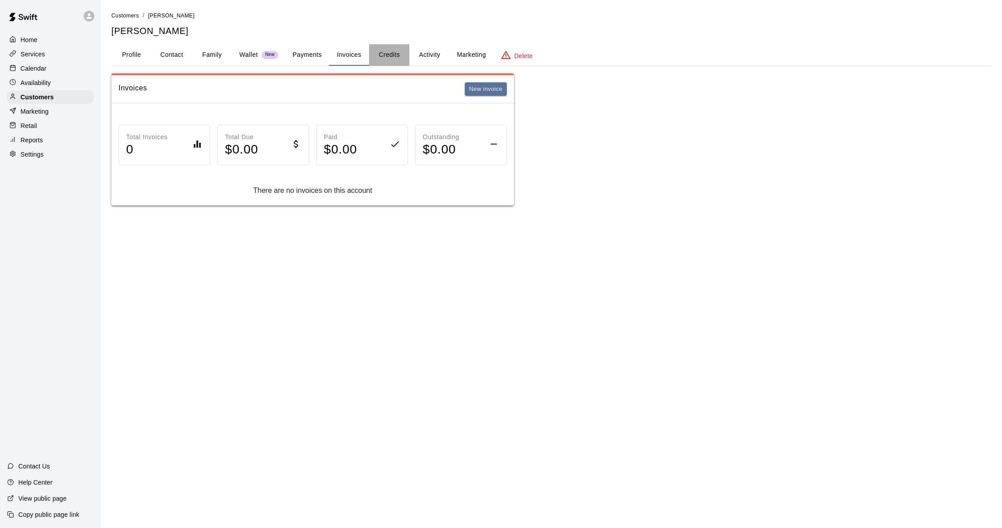
click at [394, 48] on button "Credits" at bounding box center [389, 54] width 40 height 21
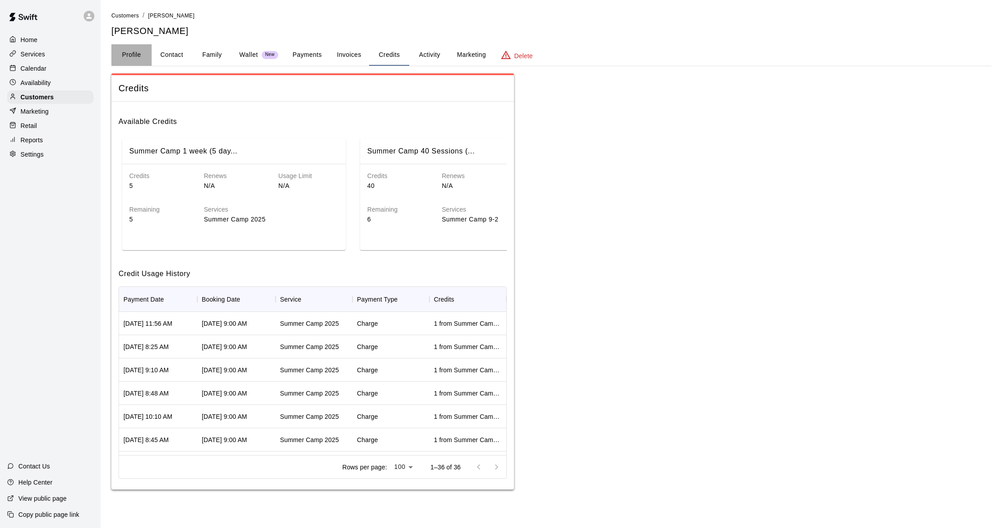
click at [139, 59] on button "Profile" at bounding box center [131, 54] width 40 height 21
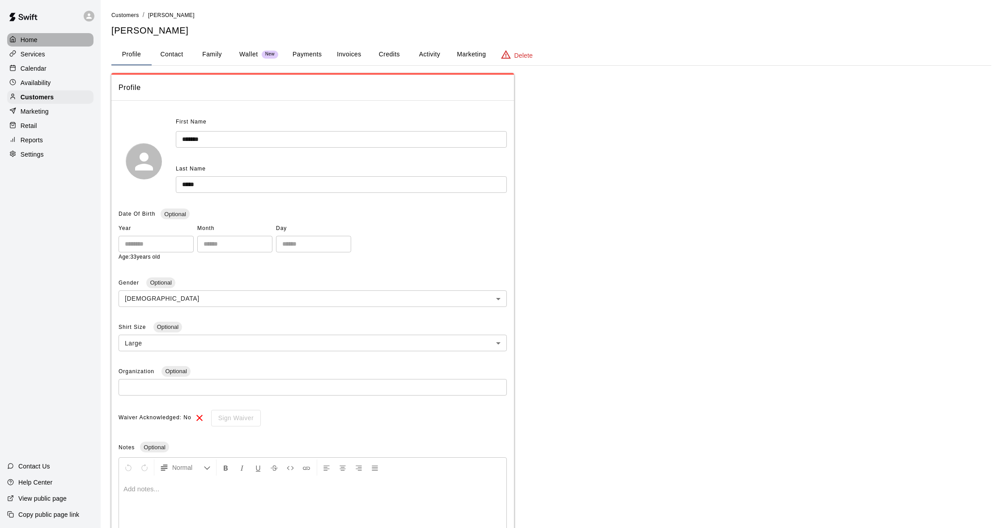
click at [44, 42] on div "Home" at bounding box center [50, 39] width 86 height 13
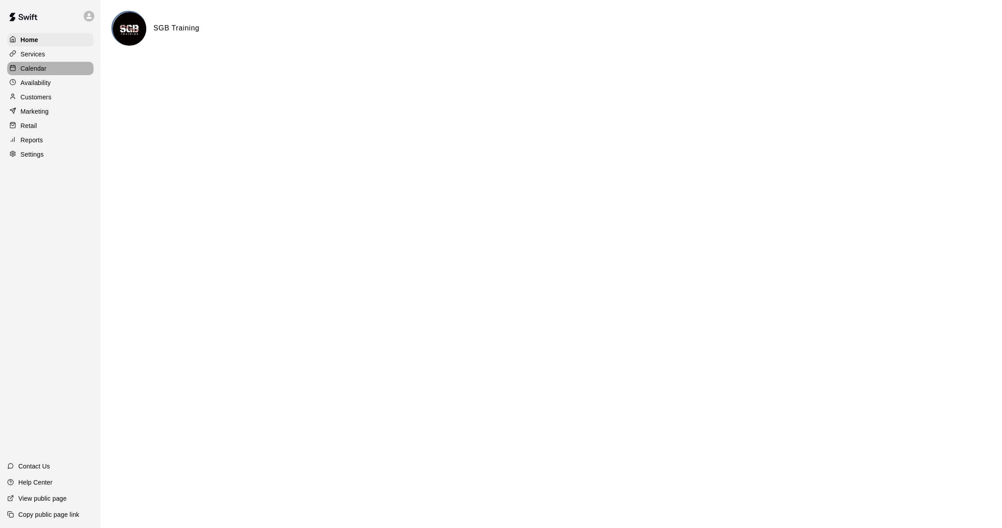
click at [53, 70] on div "Calendar" at bounding box center [50, 68] width 86 height 13
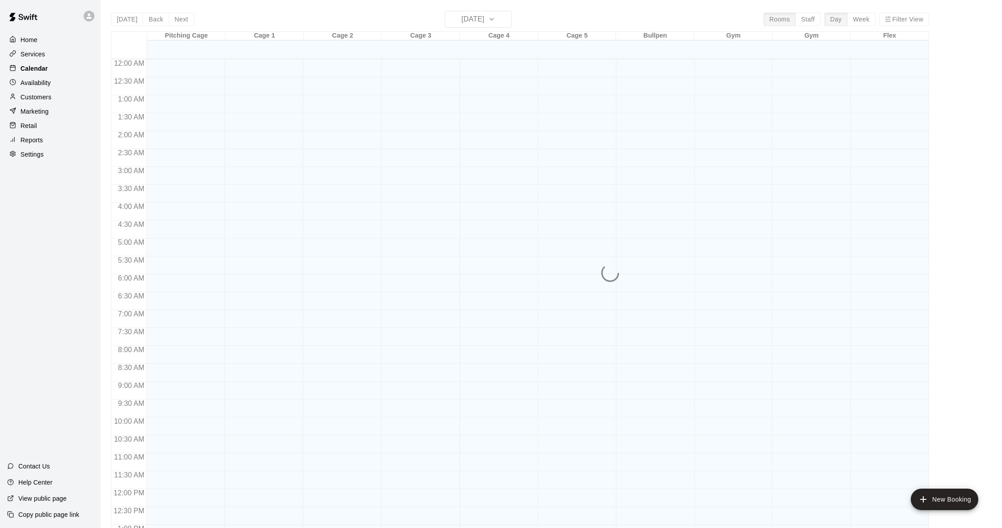
scroll to position [354, 0]
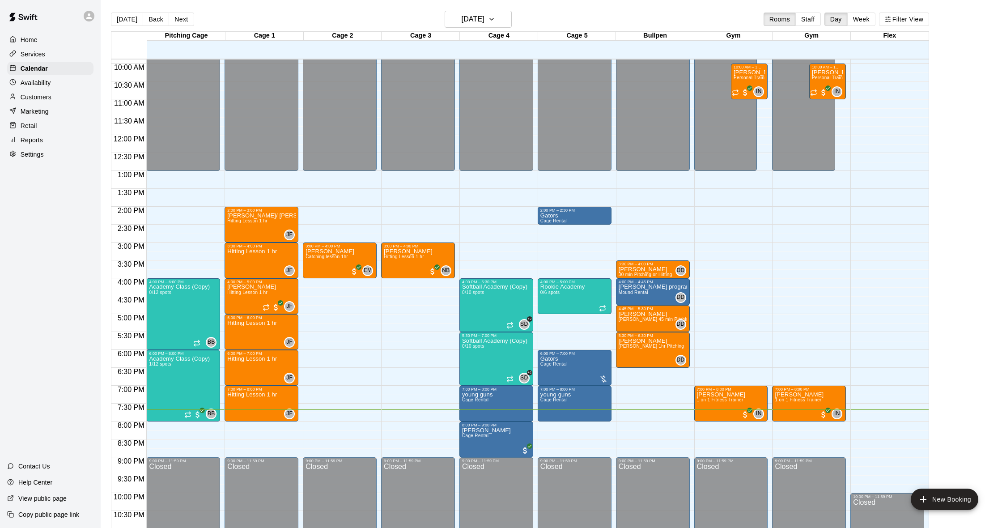
click at [43, 127] on div "Retail" at bounding box center [50, 125] width 86 height 13
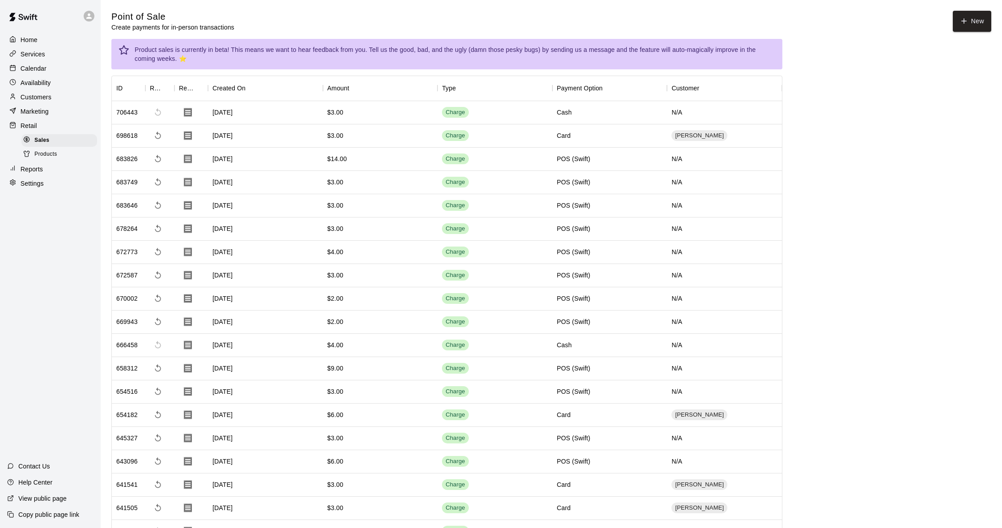
click at [47, 164] on div "Reports" at bounding box center [50, 168] width 86 height 13
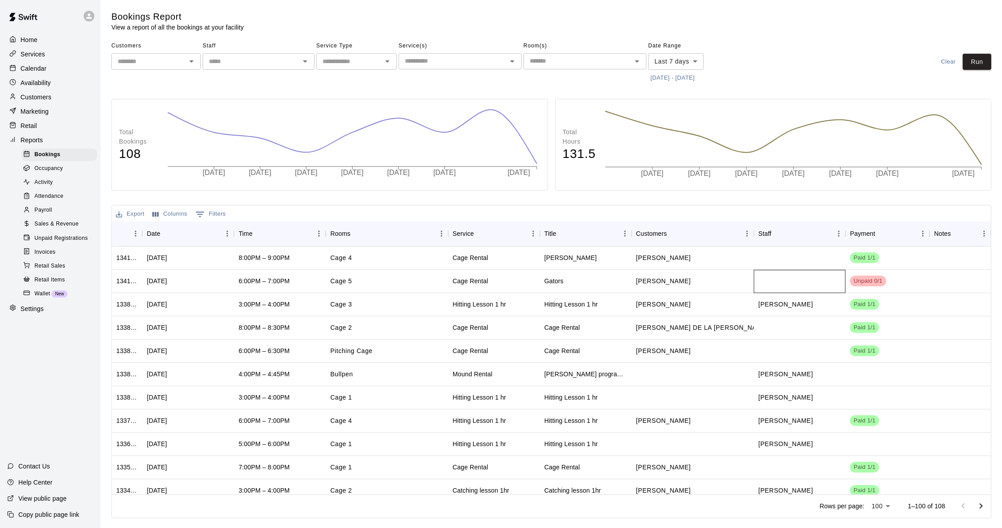
click at [779, 279] on div at bounding box center [800, 281] width 92 height 23
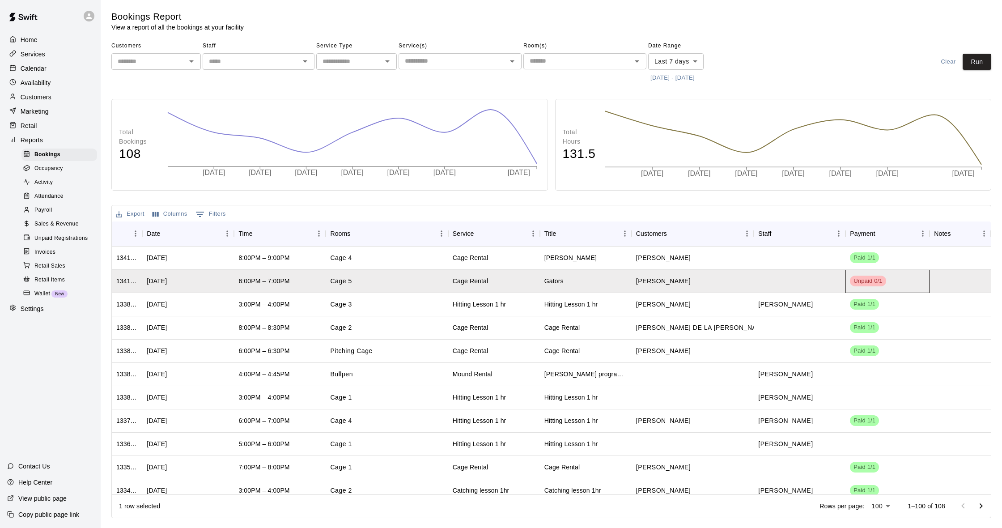
click at [846, 280] on div "Unpaid 0/1" at bounding box center [888, 281] width 84 height 23
drag, startPoint x: 858, startPoint y: 281, endPoint x: 851, endPoint y: 280, distance: 7.7
click at [858, 281] on span "Unpaid 0/1" at bounding box center [868, 281] width 36 height 9
click at [37, 76] on div "Availability" at bounding box center [50, 82] width 86 height 13
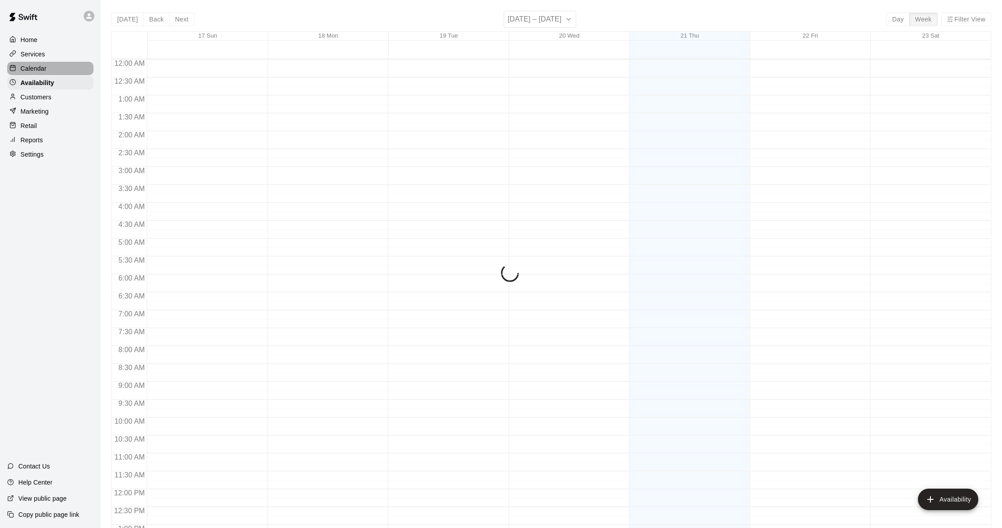
click at [35, 71] on p "Calendar" at bounding box center [34, 68] width 26 height 9
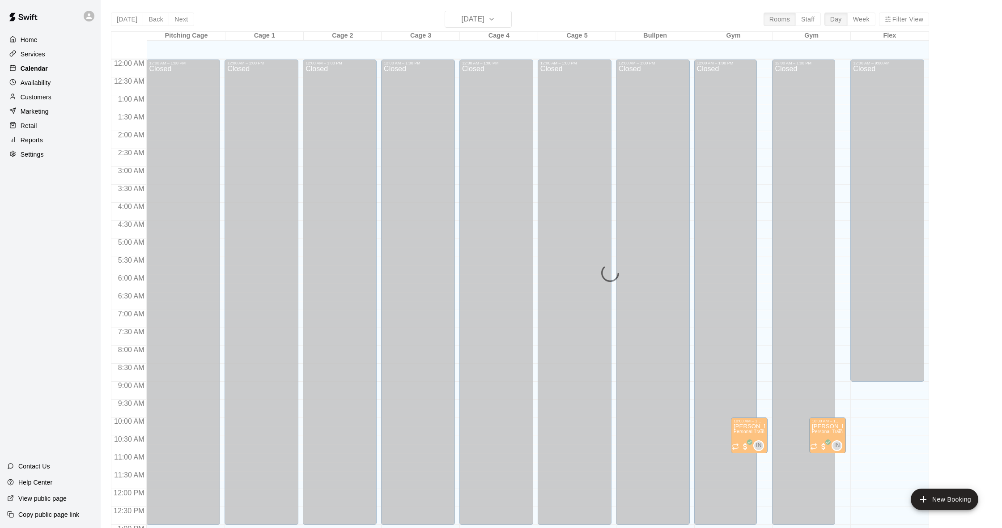
scroll to position [354, 0]
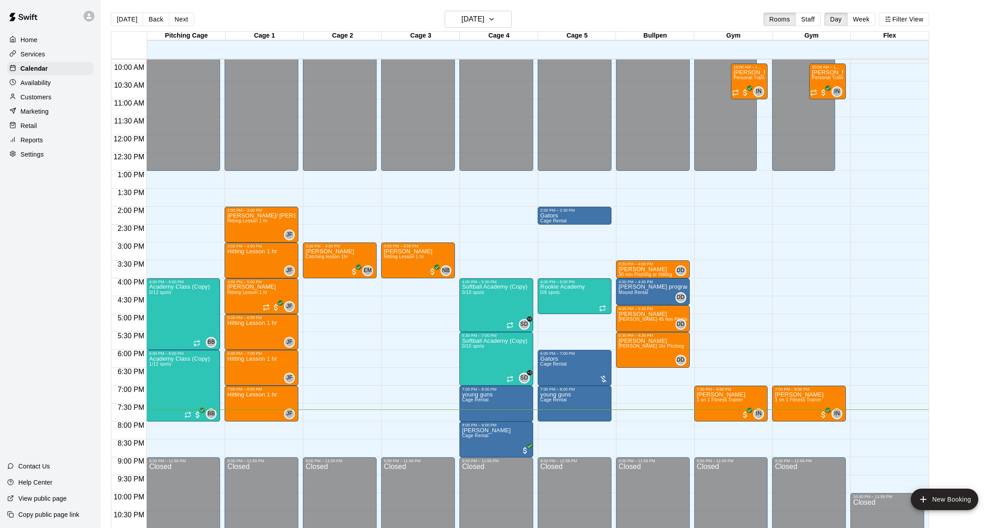
click at [575, 442] on div "12:00 AM – 1:00 PM Closed 2:00 PM – 2:30 PM Gators Cage Rental 4:00 PM – 5:00 P…" at bounding box center [575, 135] width 74 height 859
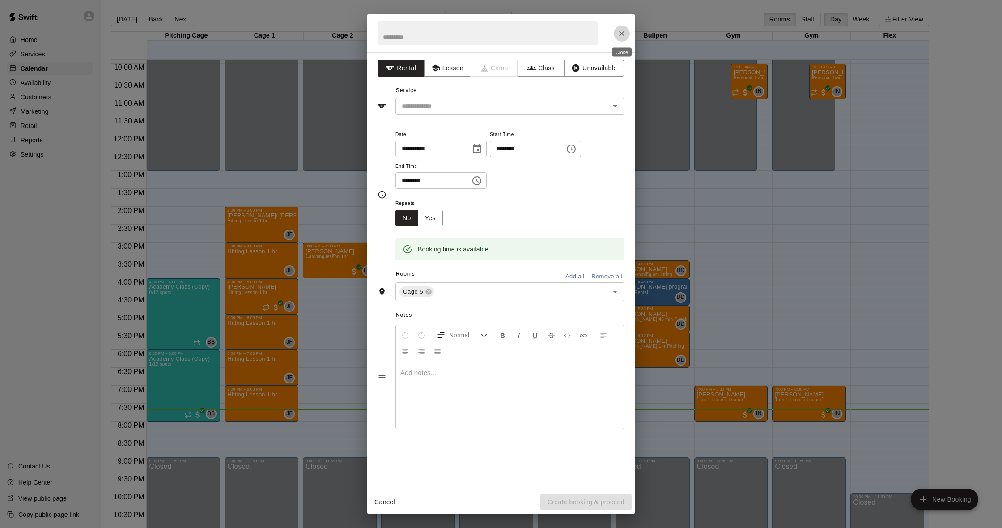
click at [616, 30] on button "Close" at bounding box center [622, 34] width 16 height 16
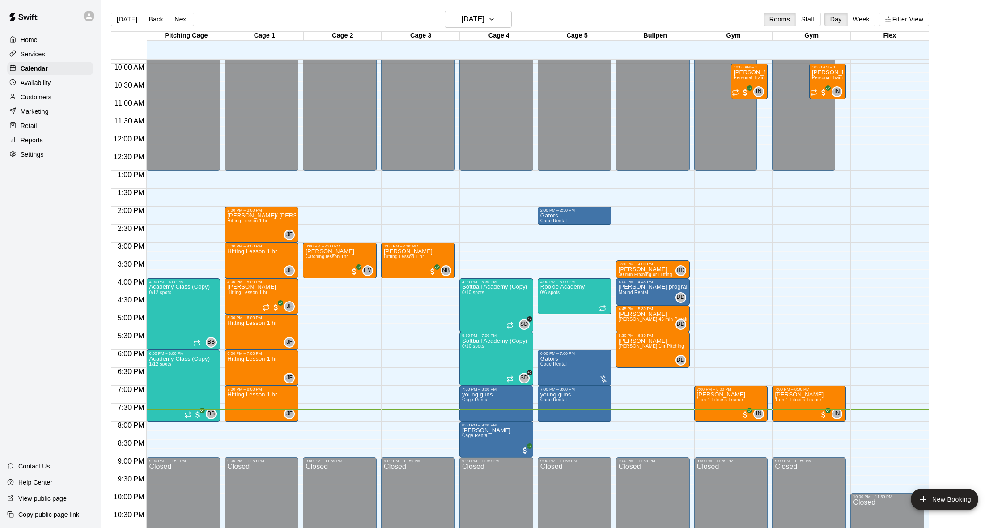
scroll to position [0, 0]
click at [47, 83] on p "Availability" at bounding box center [36, 82] width 30 height 9
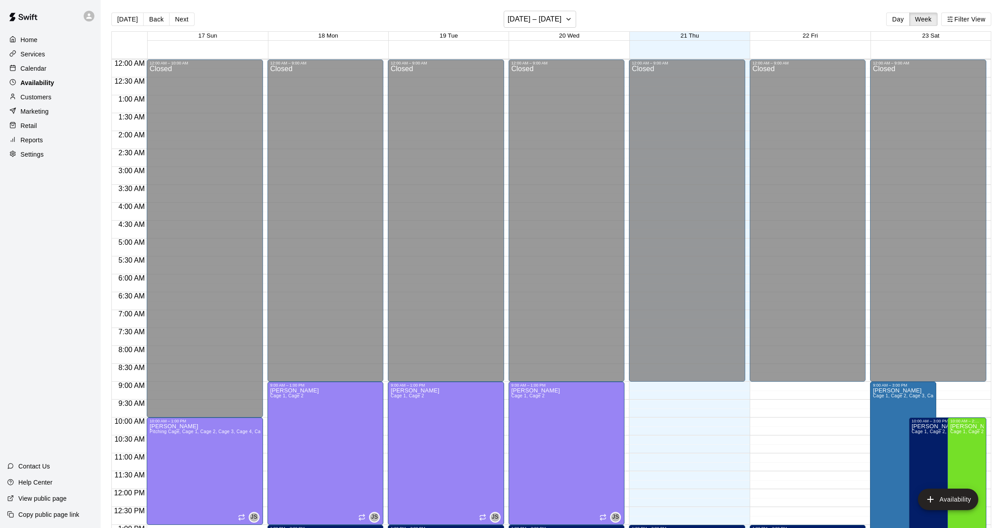
scroll to position [381, 0]
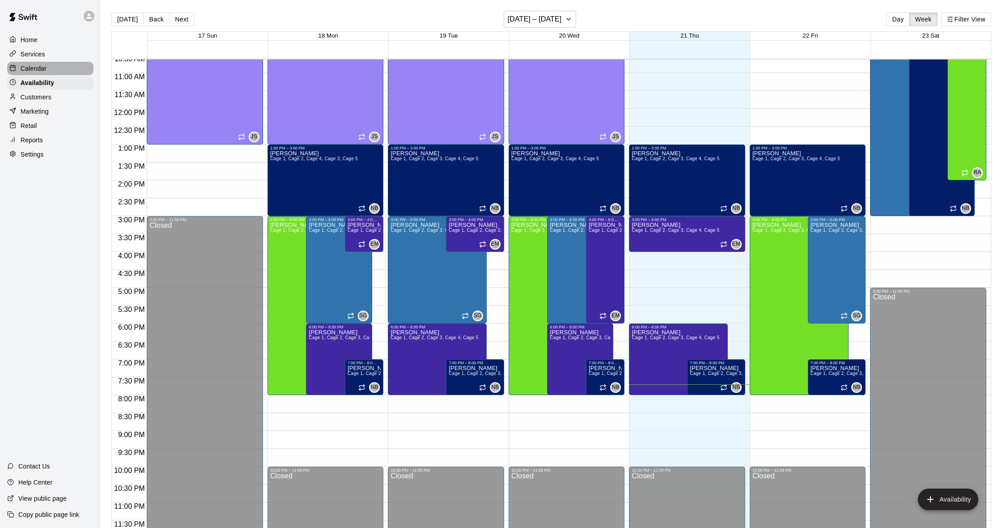
click at [49, 65] on div "Calendar" at bounding box center [50, 68] width 86 height 13
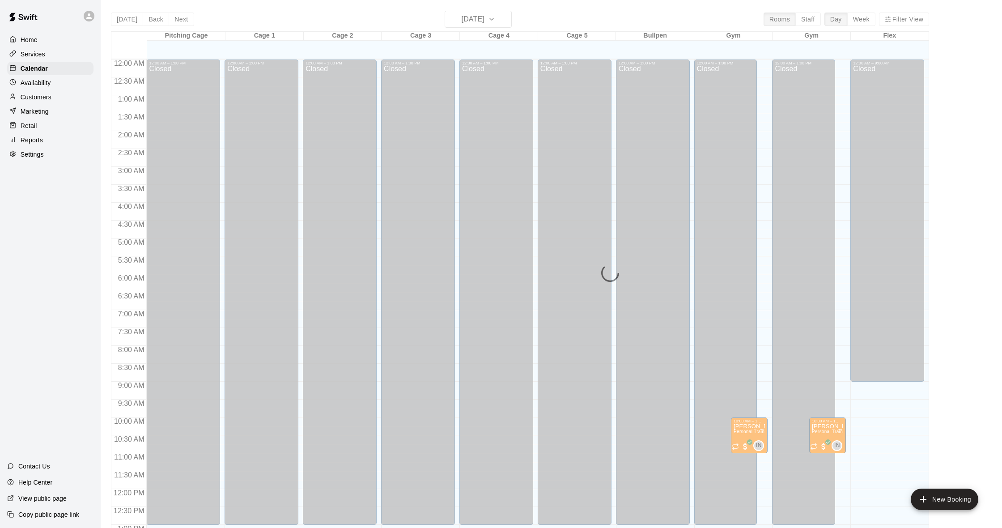
scroll to position [354, 0]
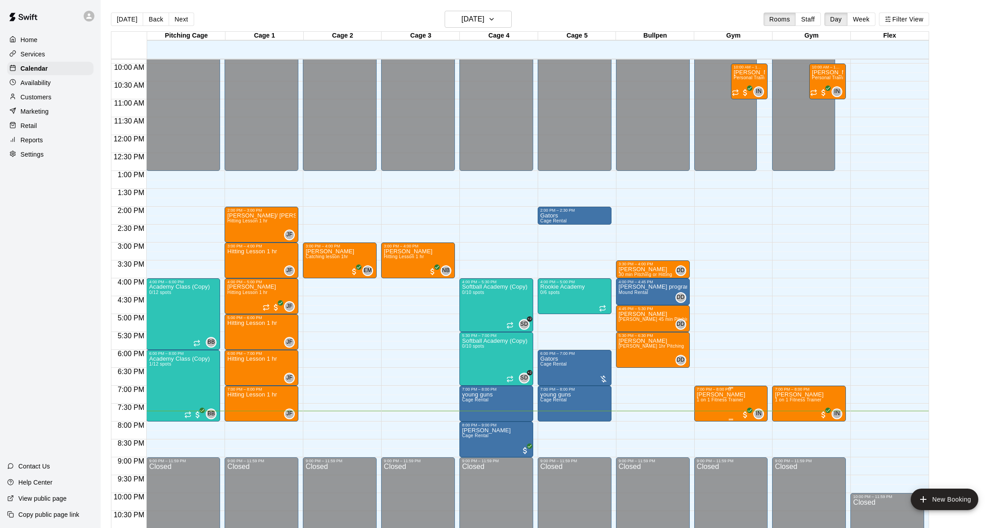
click at [697, 419] on div at bounding box center [501, 264] width 1002 height 528
click at [715, 395] on p "[PERSON_NAME]" at bounding box center [721, 395] width 49 height 0
click at [705, 423] on img "edit" at bounding box center [706, 426] width 10 height 10
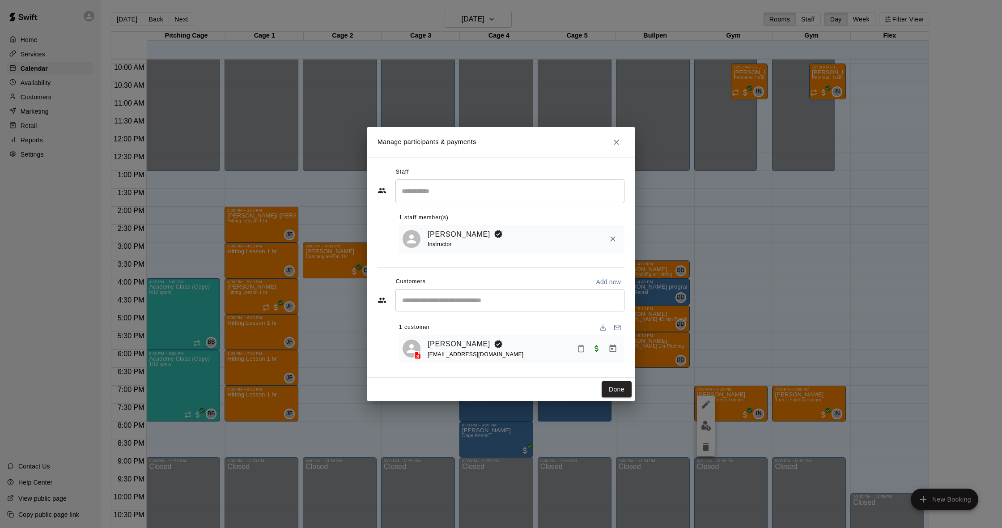
click at [463, 344] on link "[PERSON_NAME]" at bounding box center [459, 344] width 63 height 12
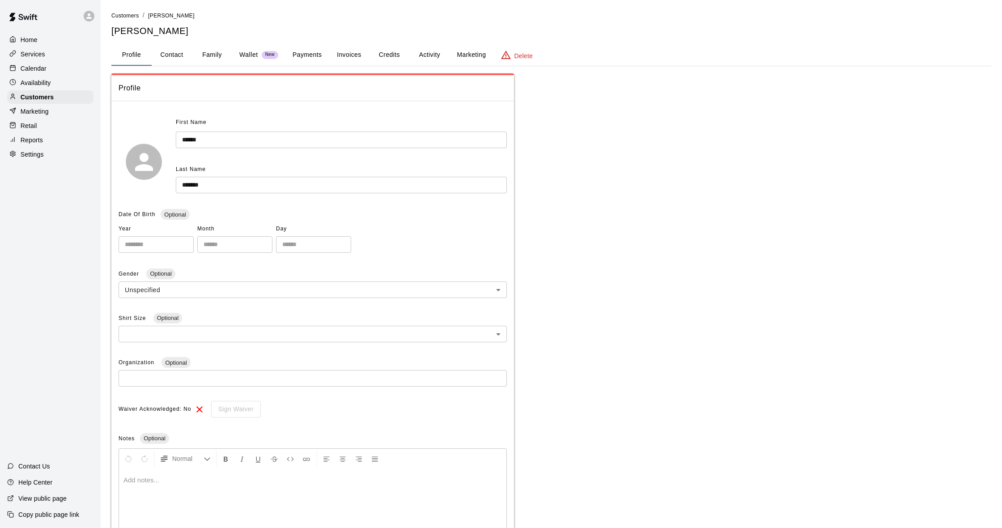
click at [398, 57] on button "Credits" at bounding box center [389, 54] width 40 height 21
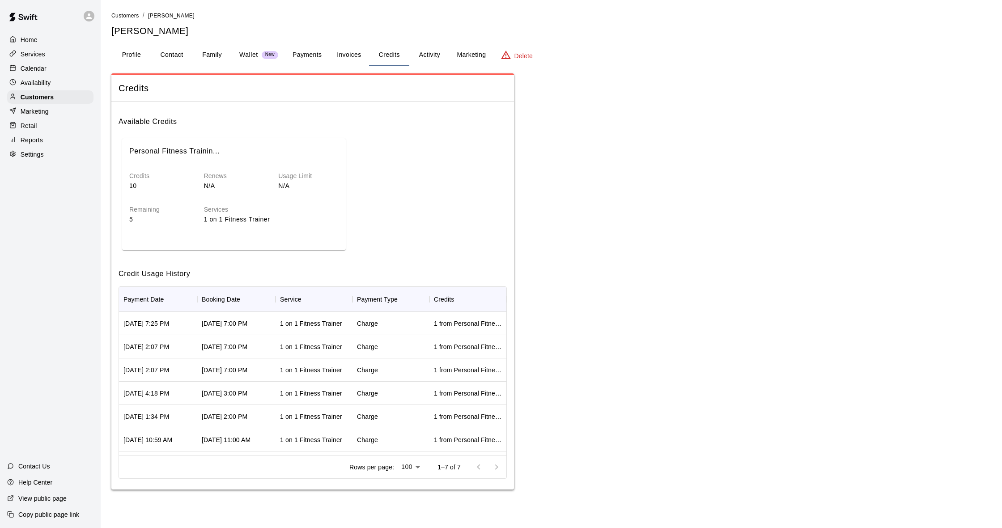
click at [434, 54] on button "Activity" at bounding box center [429, 54] width 40 height 21
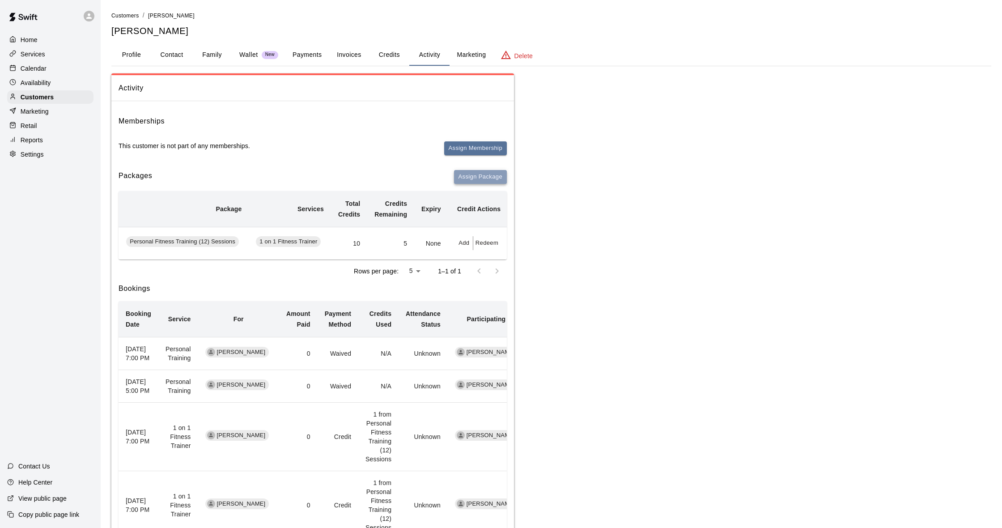
click at [476, 170] on button "Assign Package" at bounding box center [480, 177] width 53 height 14
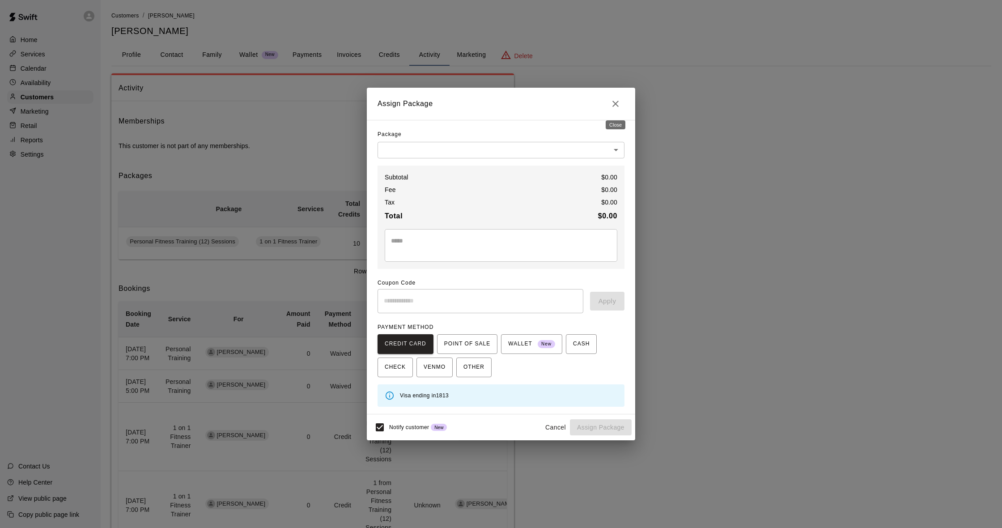
click at [614, 109] on icon "Close" at bounding box center [615, 103] width 11 height 11
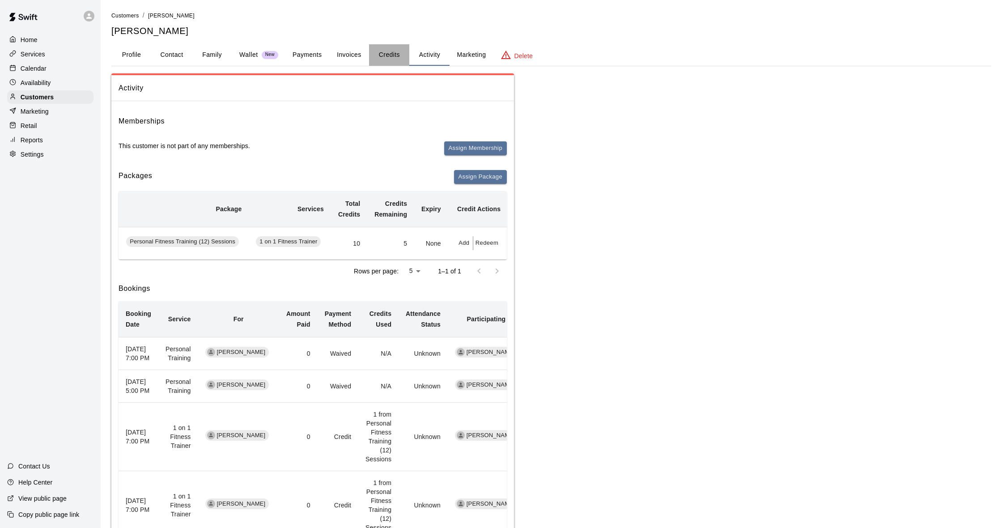
click at [395, 62] on button "Credits" at bounding box center [389, 54] width 40 height 21
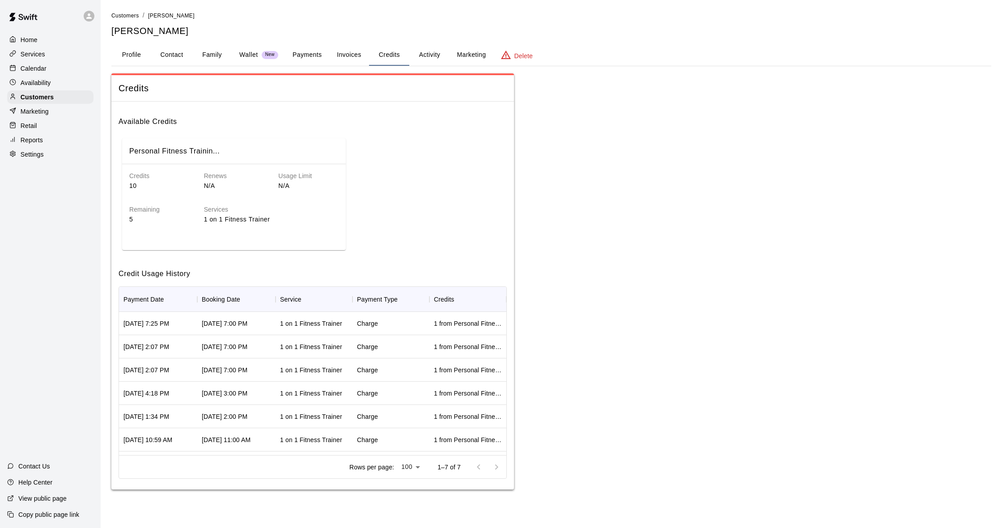
click at [353, 60] on button "Invoices" at bounding box center [349, 54] width 40 height 21
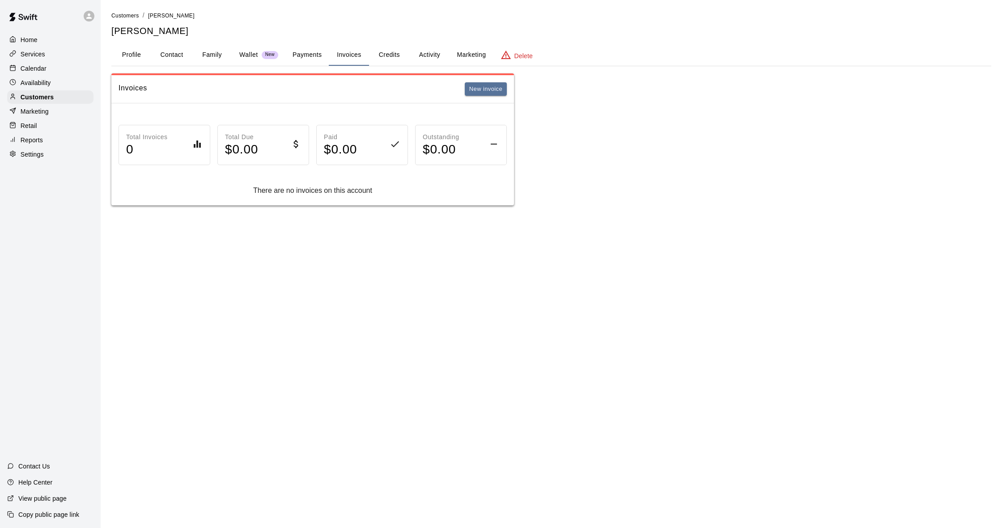
click at [309, 59] on button "Payments" at bounding box center [306, 54] width 43 height 21
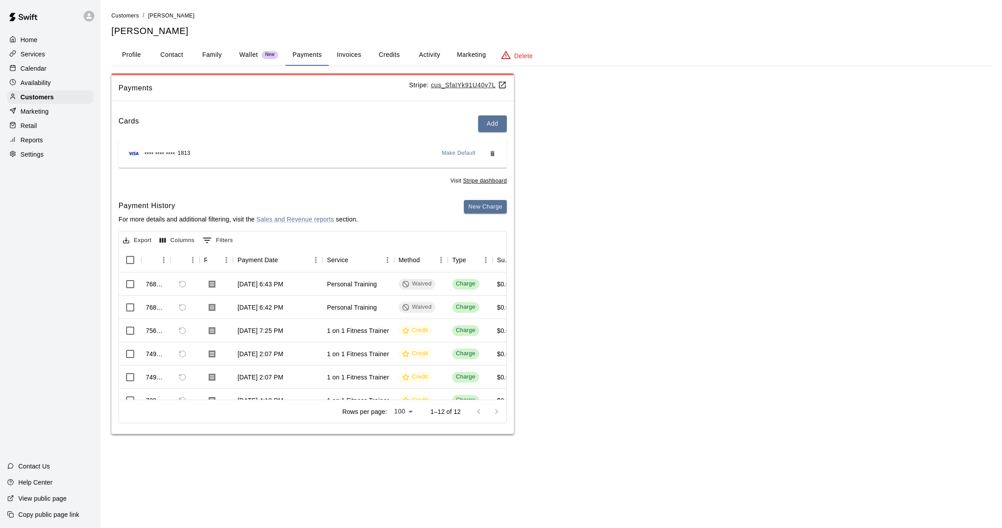
click at [222, 56] on button "Family" at bounding box center [212, 54] width 40 height 21
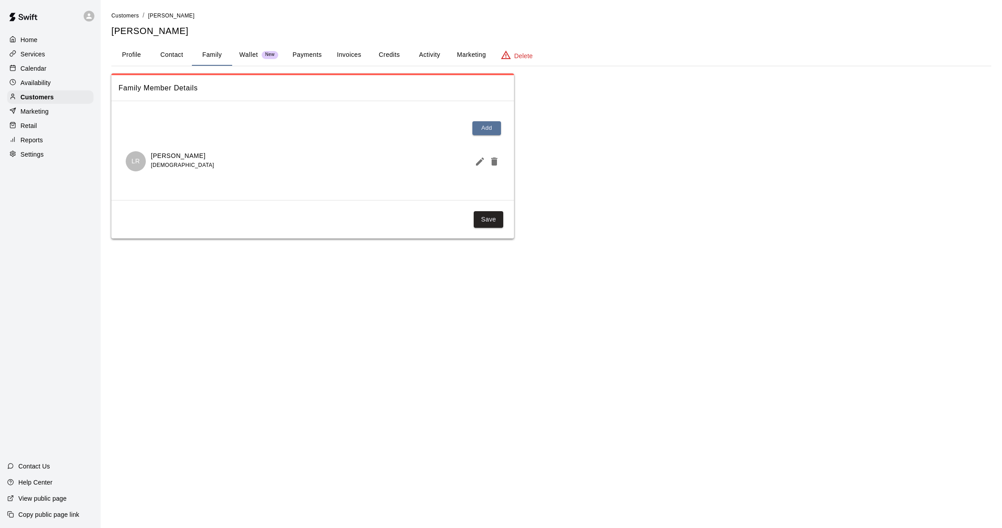
scroll to position [0, 0]
click at [168, 61] on button "Contact" at bounding box center [172, 54] width 40 height 21
select select "**"
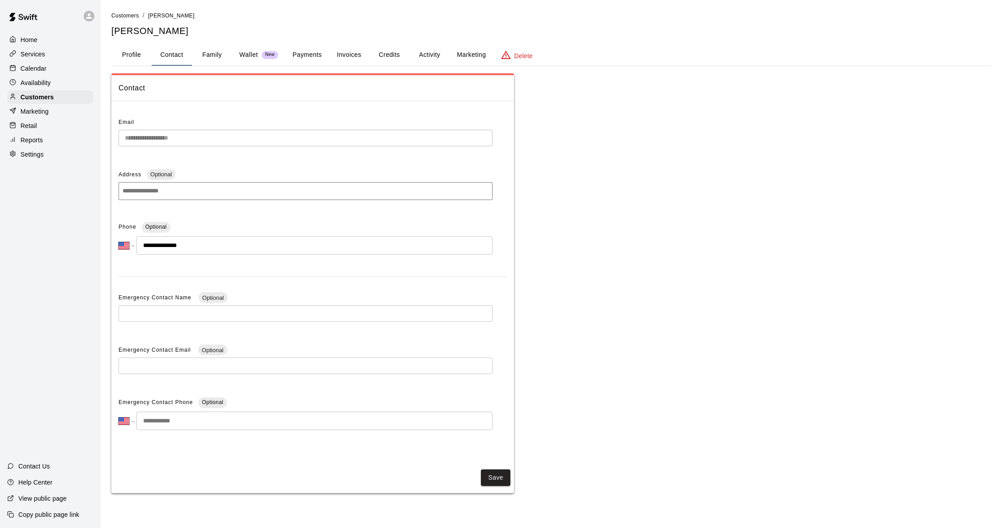
scroll to position [0, 0]
click at [382, 54] on button "Credits" at bounding box center [389, 54] width 40 height 21
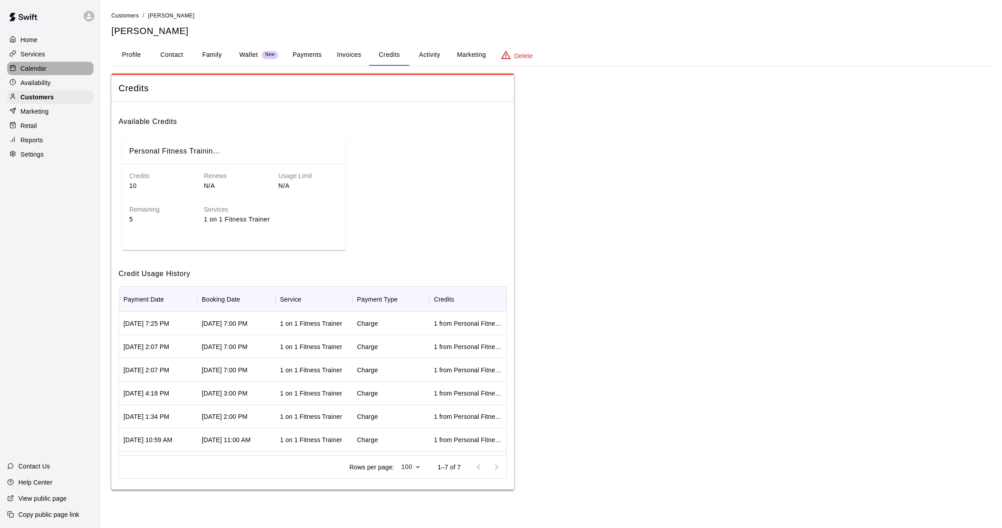
click at [51, 68] on div "Calendar" at bounding box center [50, 68] width 86 height 13
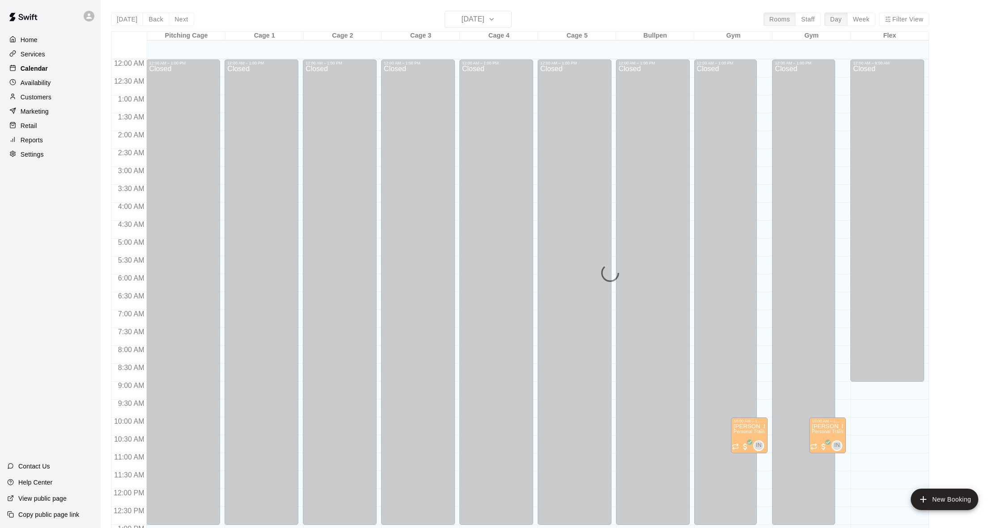
scroll to position [354, 0]
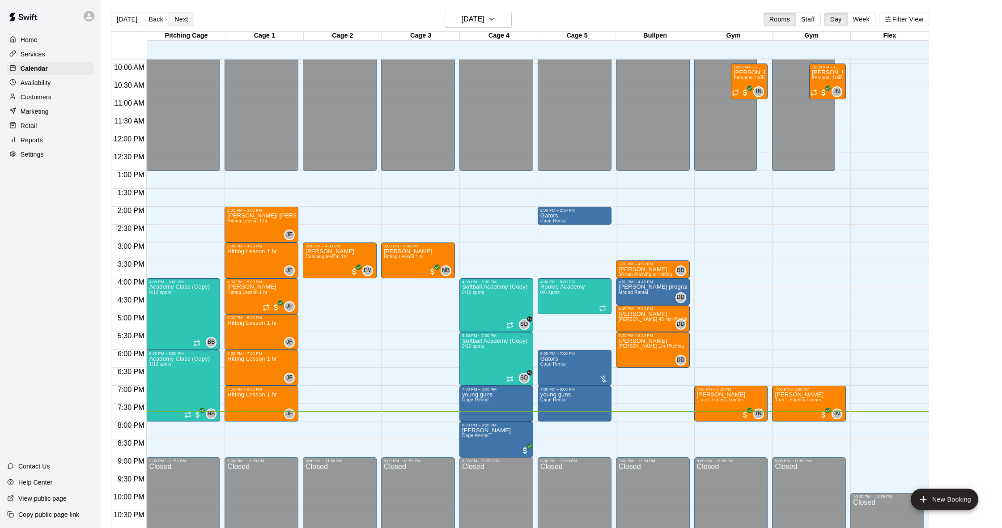
click at [180, 22] on button "Next" at bounding box center [181, 19] width 25 height 13
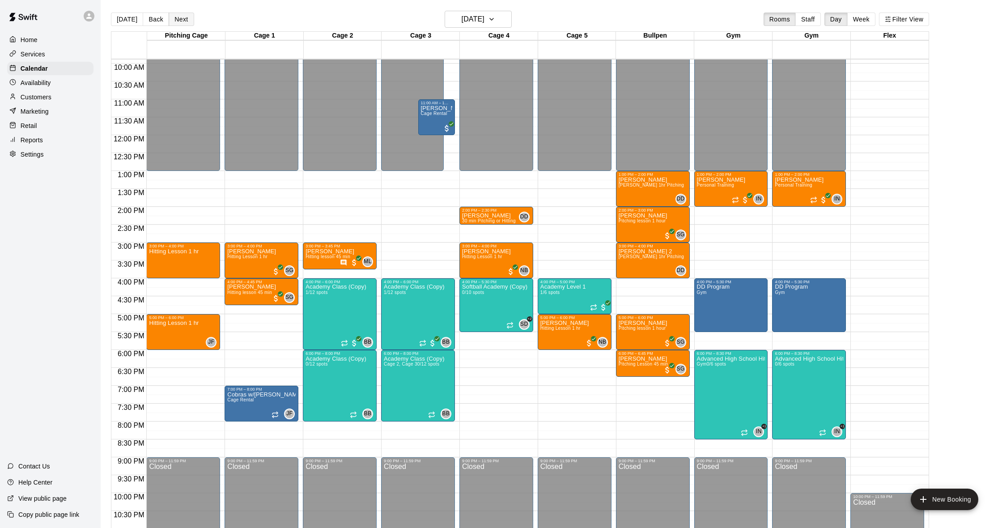
click at [182, 20] on button "Next" at bounding box center [181, 19] width 25 height 13
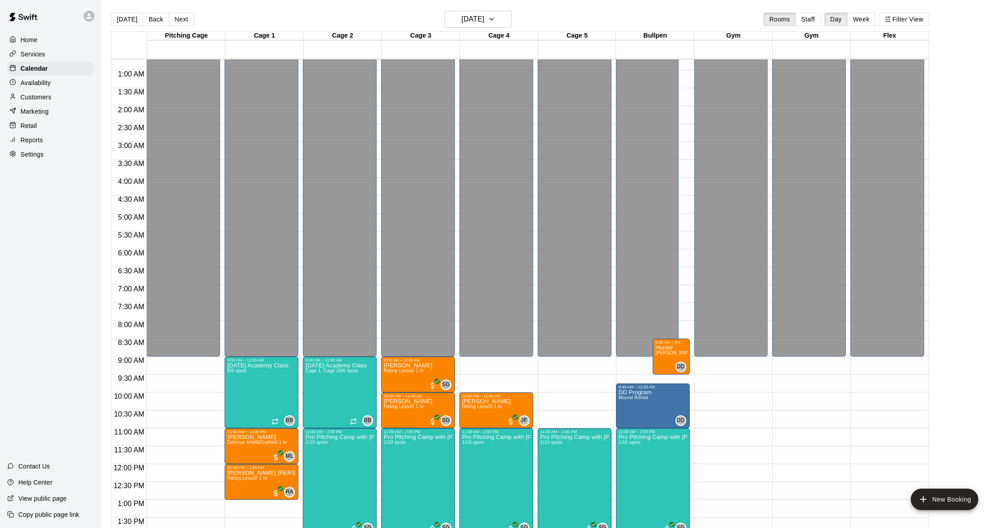
scroll to position [12, 0]
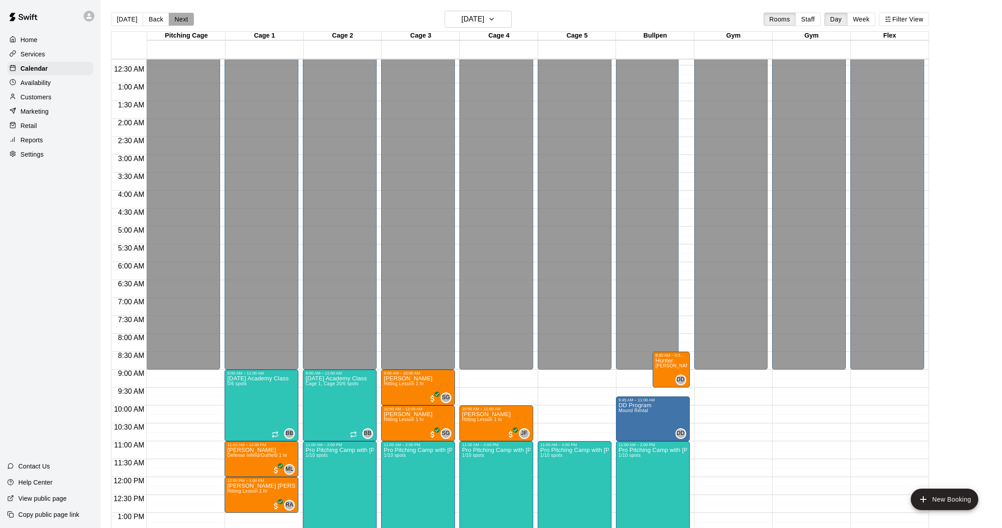
click at [188, 22] on button "Next" at bounding box center [181, 19] width 25 height 13
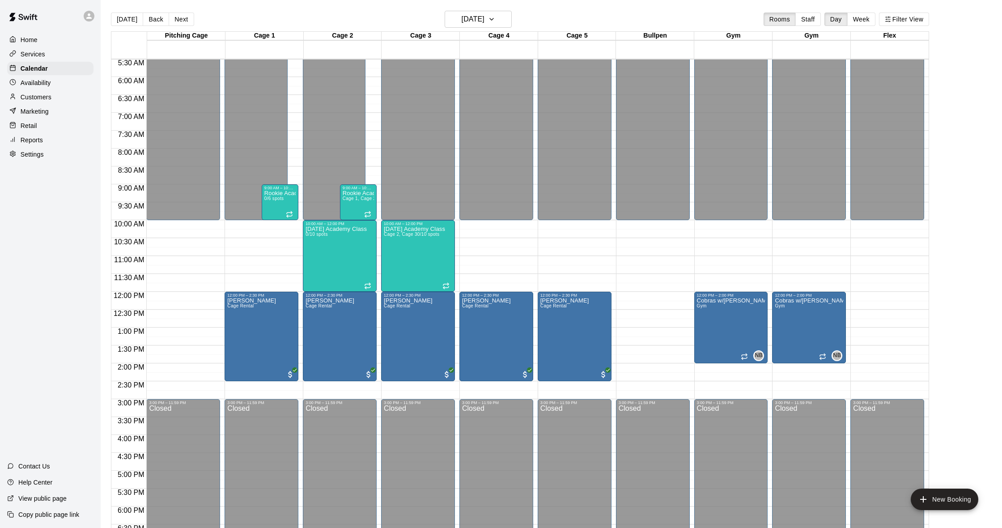
scroll to position [273, 0]
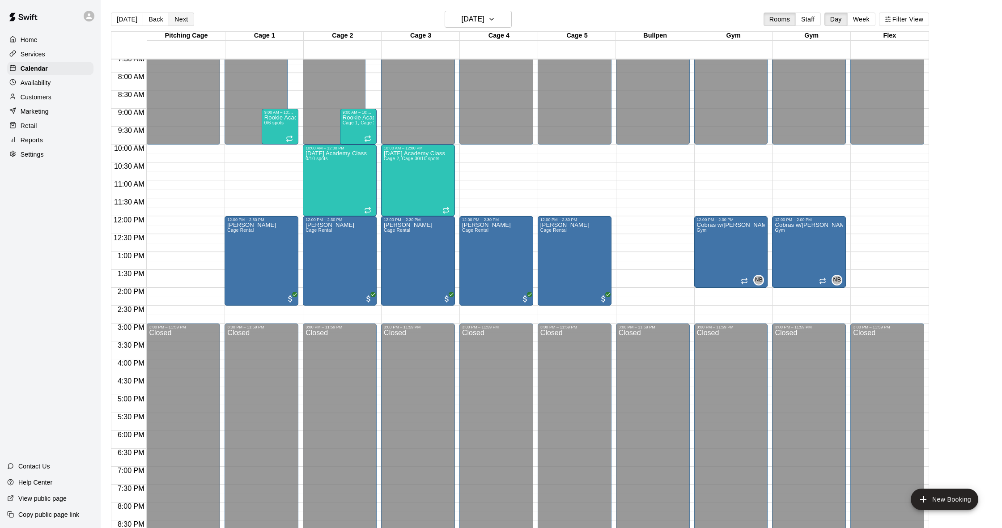
click at [187, 19] on button "Next" at bounding box center [181, 19] width 25 height 13
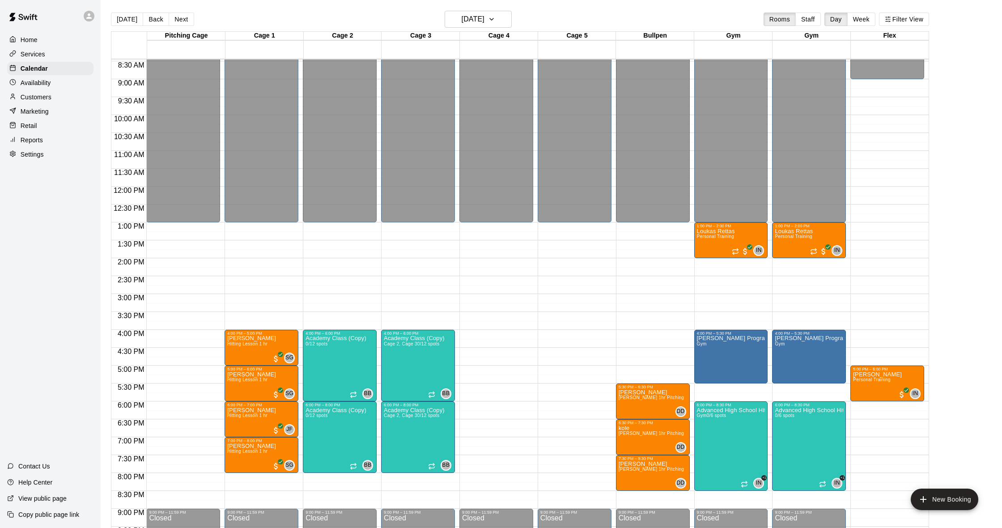
scroll to position [303, 0]
click at [179, 20] on button "Next" at bounding box center [181, 19] width 25 height 13
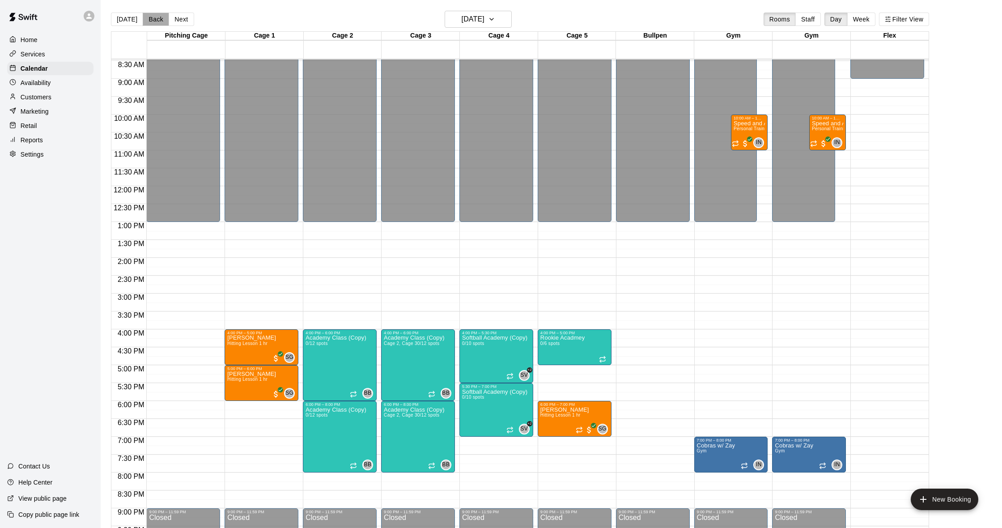
click at [152, 23] on button "Back" at bounding box center [156, 19] width 26 height 13
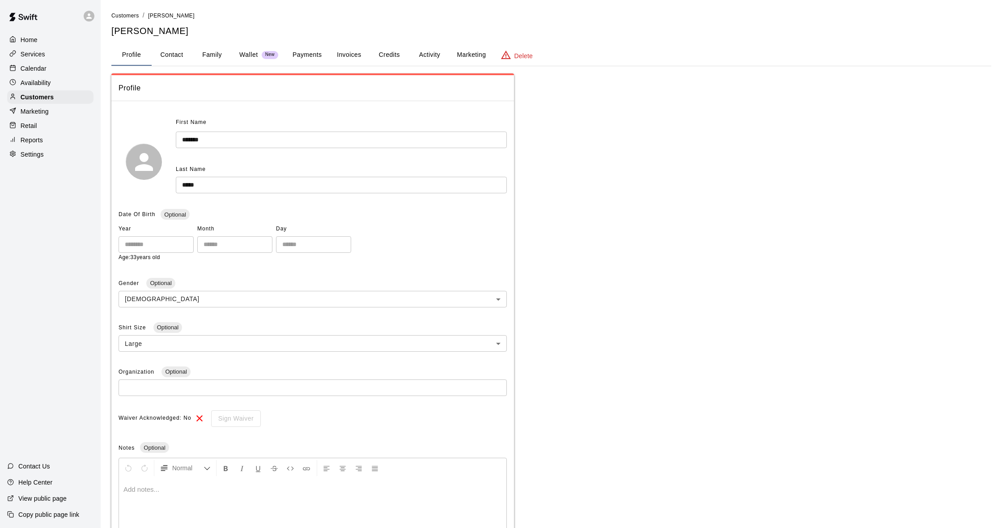
scroll to position [0, 0]
click at [302, 56] on button "Payments" at bounding box center [306, 54] width 43 height 21
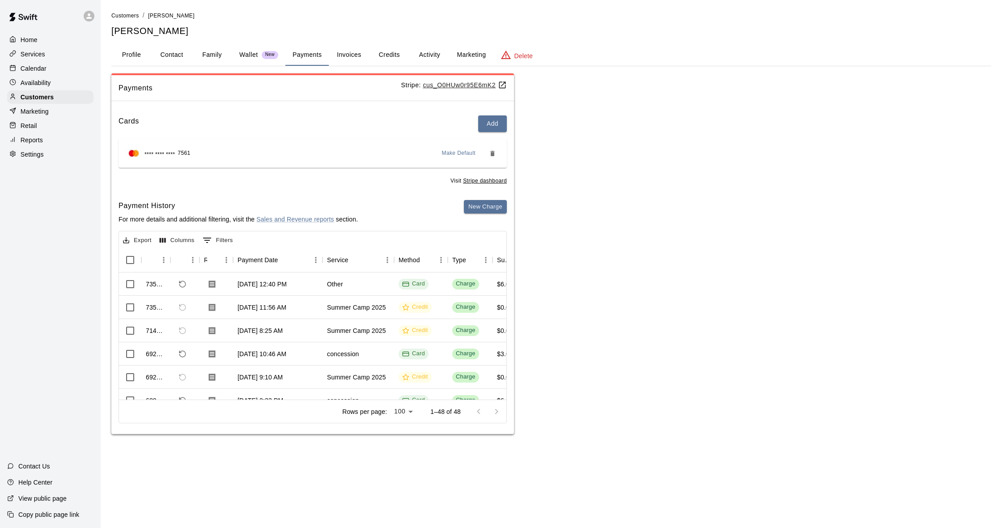
click at [51, 70] on div "Calendar" at bounding box center [50, 68] width 86 height 13
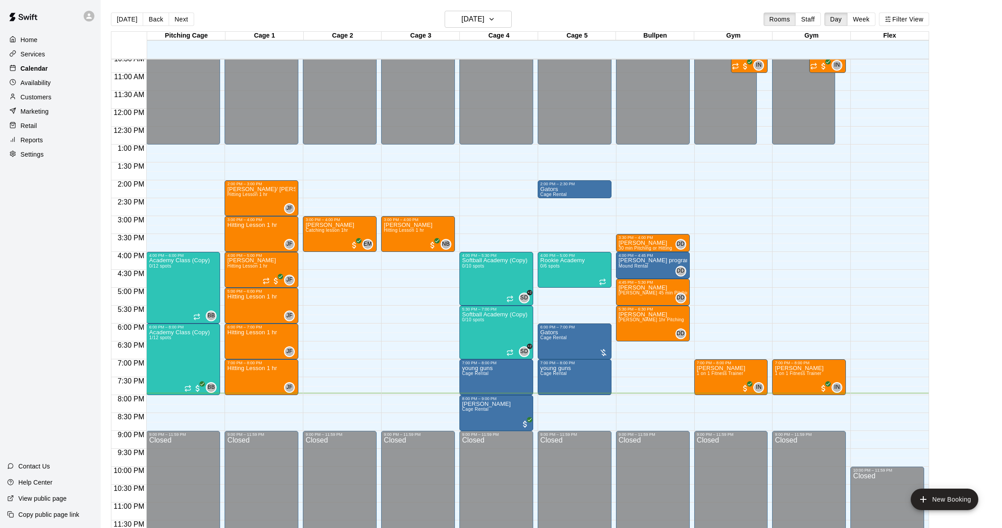
scroll to position [381, 0]
click at [64, 107] on div "Marketing" at bounding box center [50, 111] width 86 height 13
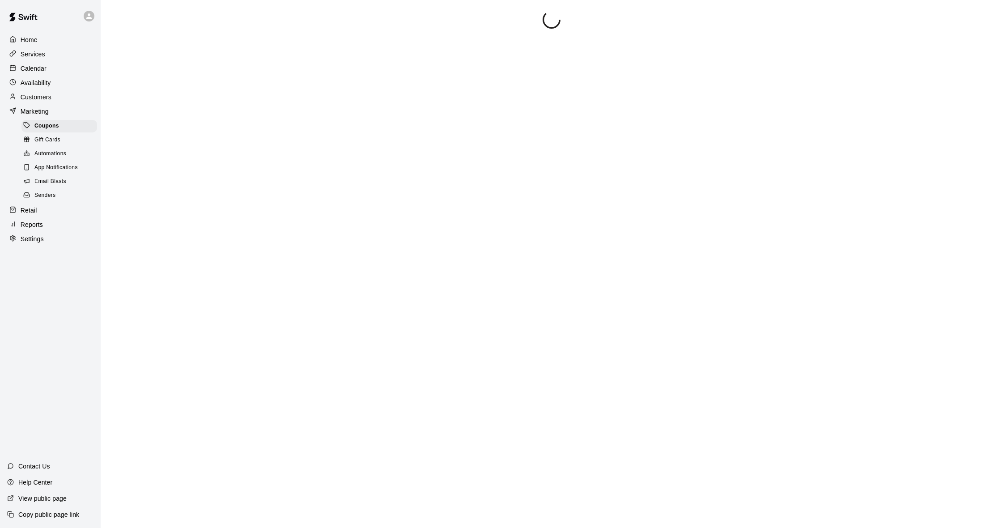
click at [64, 98] on div "Customers" at bounding box center [50, 96] width 86 height 13
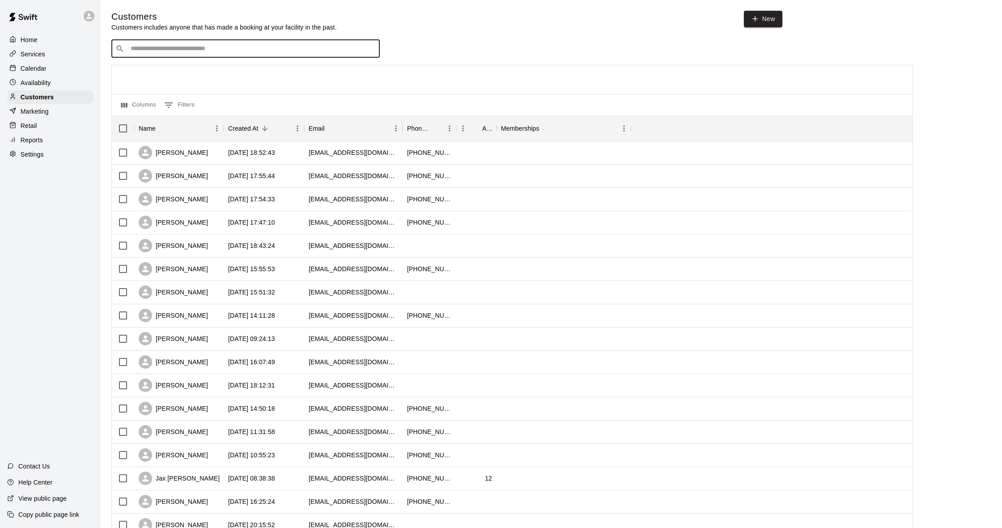
click at [281, 45] on input "Search customers by name or email" at bounding box center [252, 48] width 248 height 9
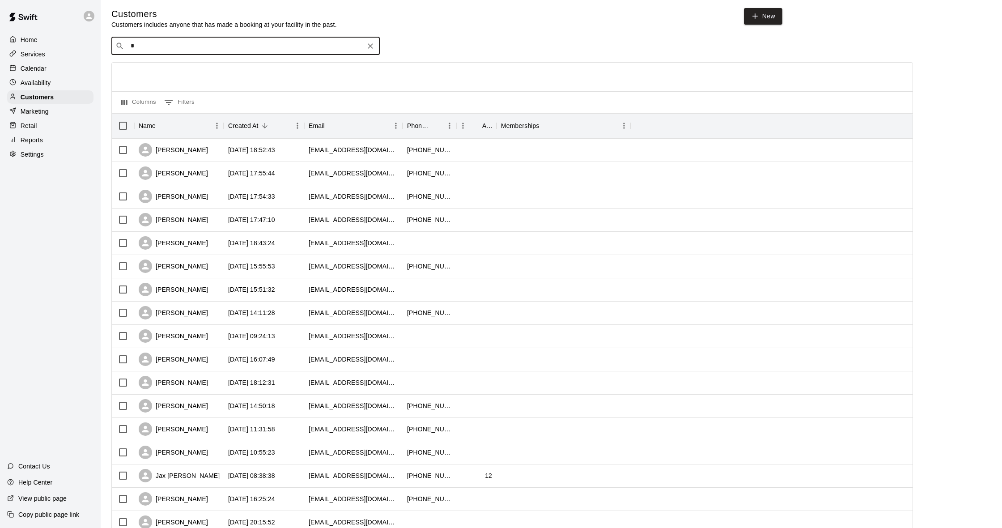
type input "**"
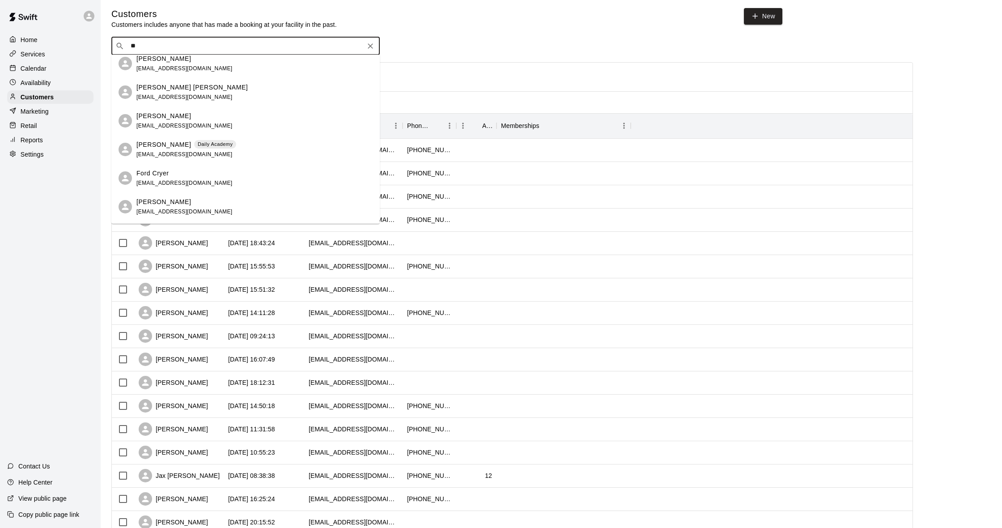
scroll to position [233, 0]
click at [276, 151] on div "[PERSON_NAME] [EMAIL_ADDRESS][DOMAIN_NAME] [PERSON_NAME] [EMAIL_ADDRESS][DOMAIN…" at bounding box center [245, 139] width 268 height 169
click at [276, 150] on div "[PERSON_NAME] Daily Academy [EMAIL_ADDRESS][DOMAIN_NAME]" at bounding box center [254, 150] width 236 height 19
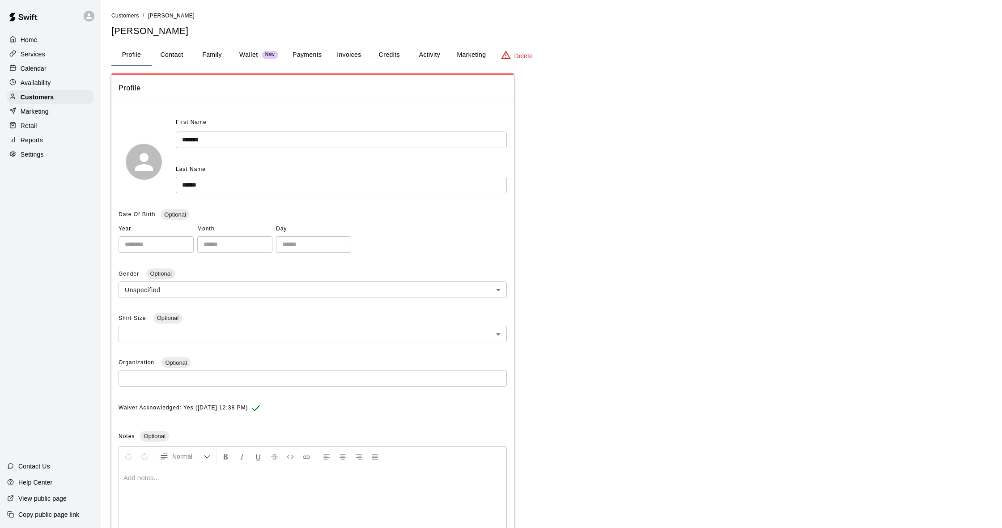
click at [317, 51] on button "Payments" at bounding box center [306, 54] width 43 height 21
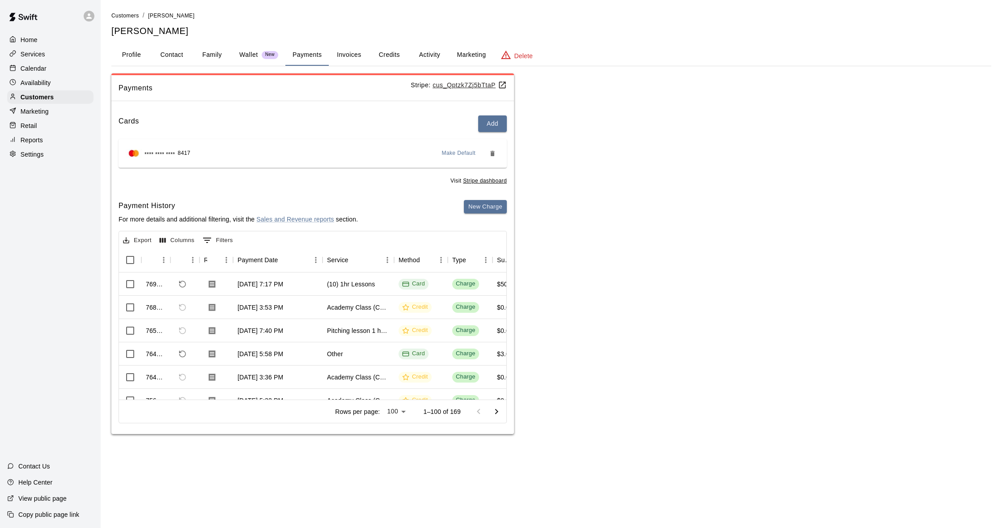
click at [205, 51] on button "Family" at bounding box center [212, 54] width 40 height 21
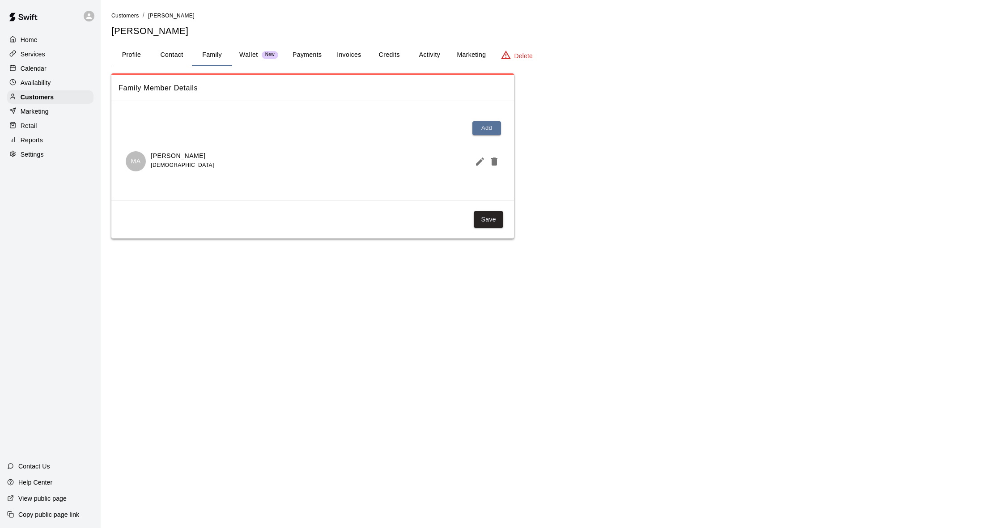
click at [177, 48] on button "Contact" at bounding box center [172, 54] width 40 height 21
select select "**"
